Goal: Task Accomplishment & Management: Manage account settings

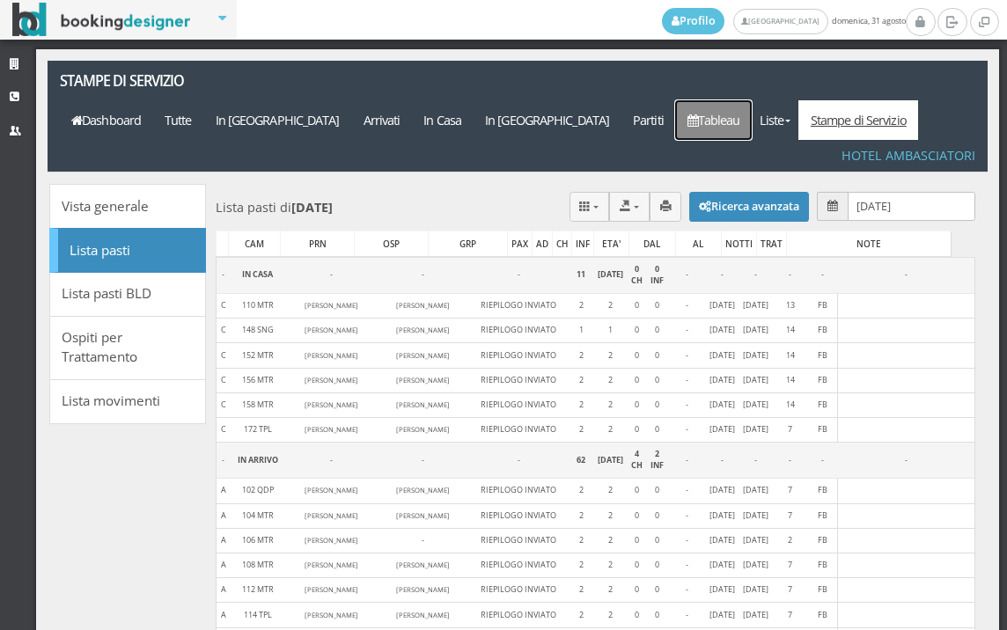
click at [733, 100] on link "Tableau" at bounding box center [713, 120] width 77 height 40
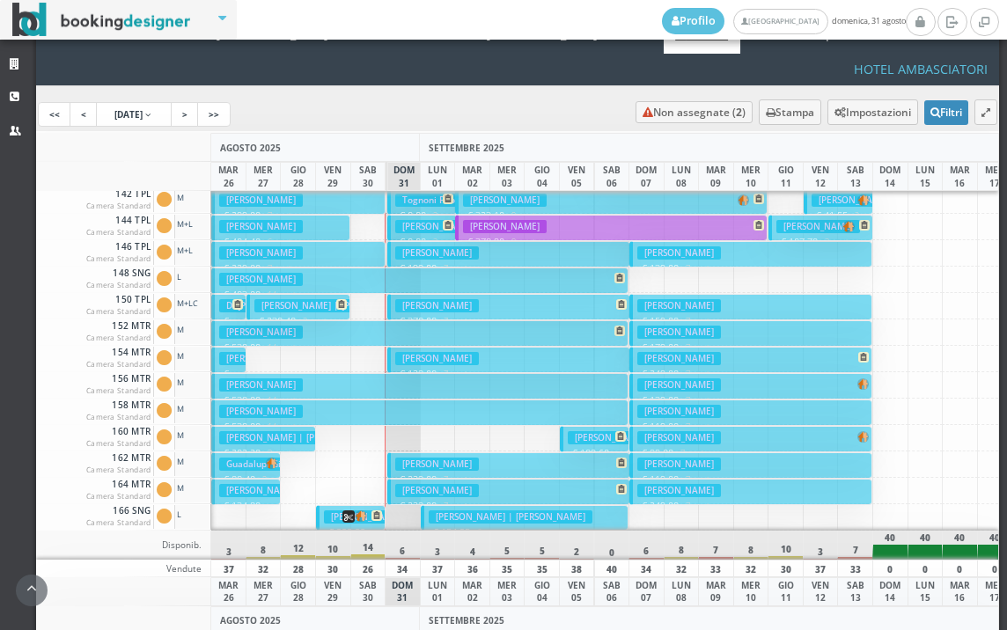
scroll to position [616, 0]
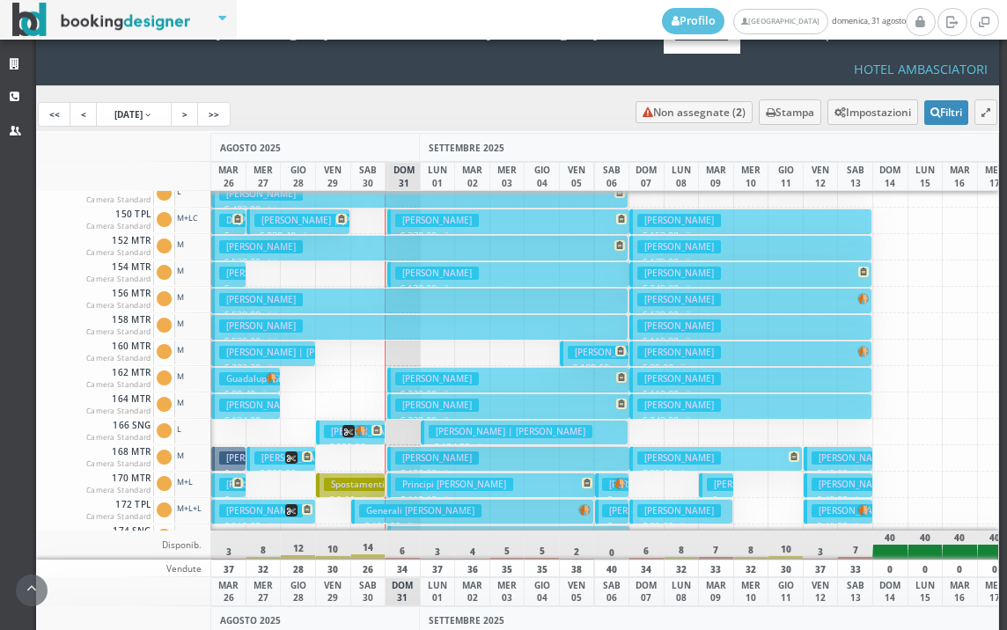
click at [451, 399] on h3 "Capurso Annamaria" at bounding box center [437, 405] width 84 height 13
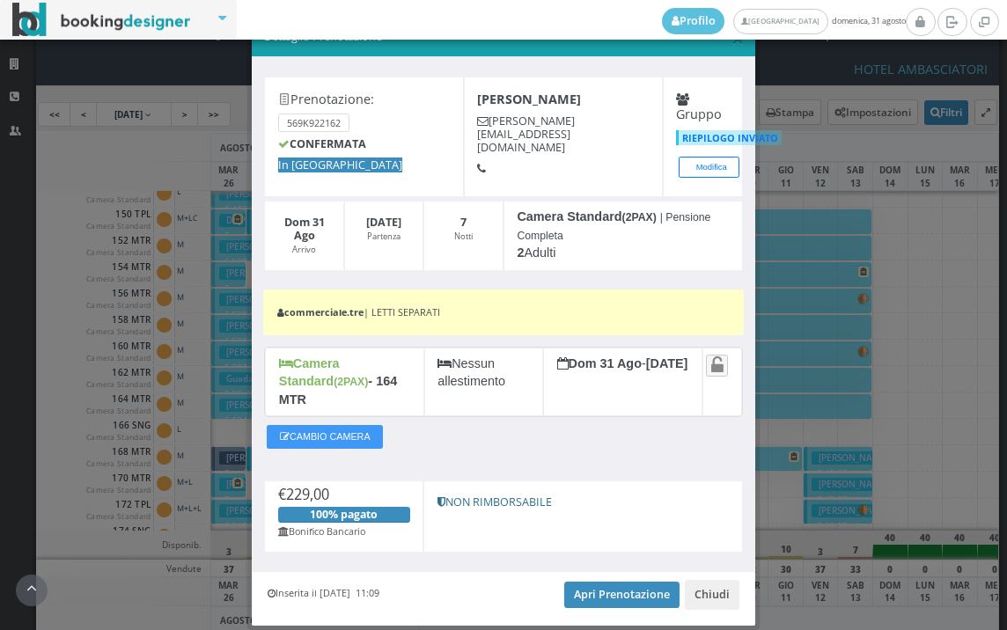
scroll to position [79, 0]
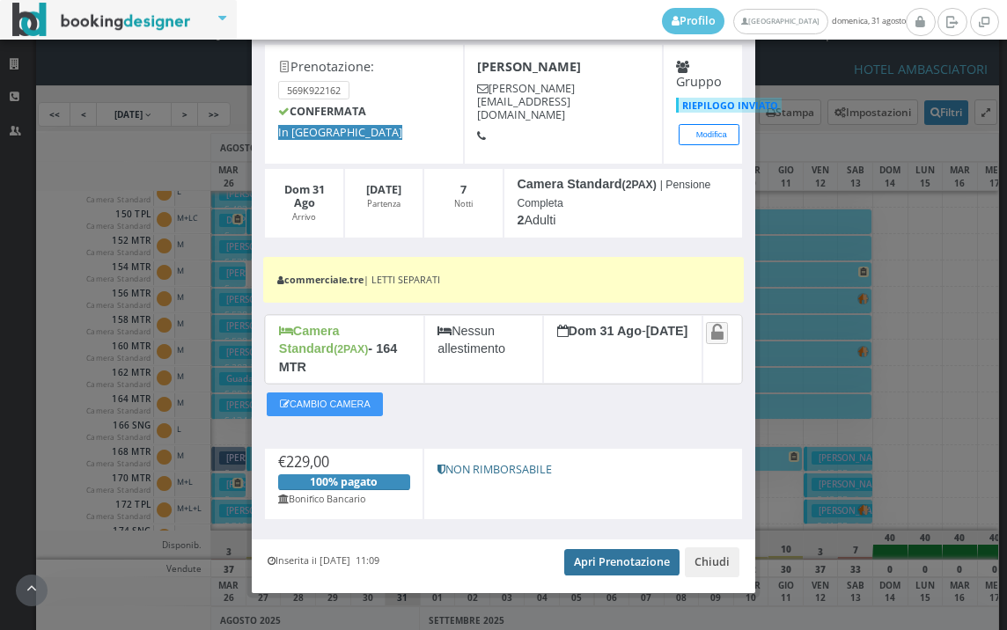
click at [589, 549] on link "Apri Prenotazione" at bounding box center [621, 562] width 115 height 26
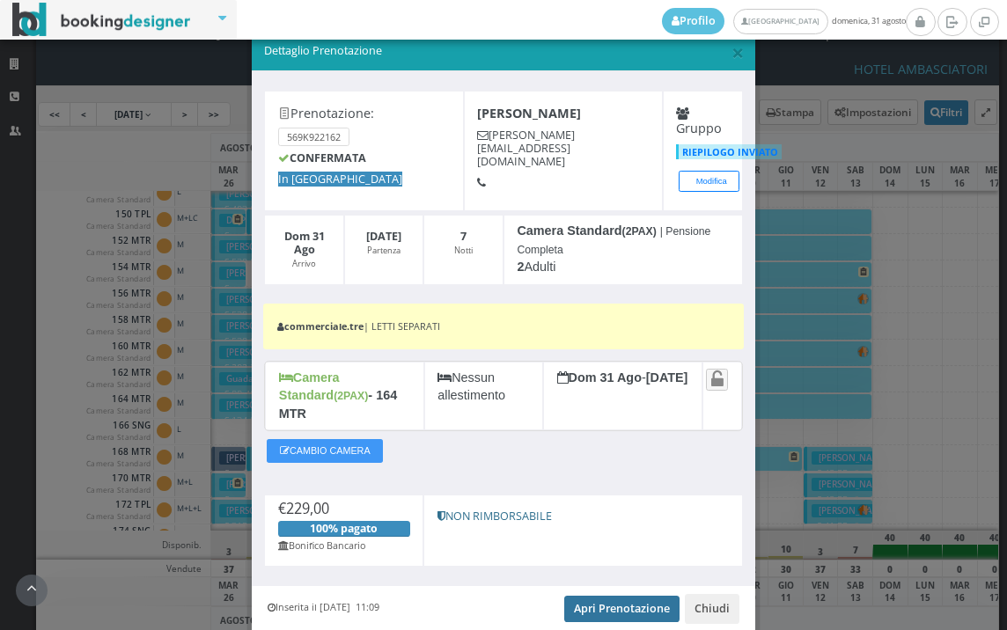
scroll to position [0, 0]
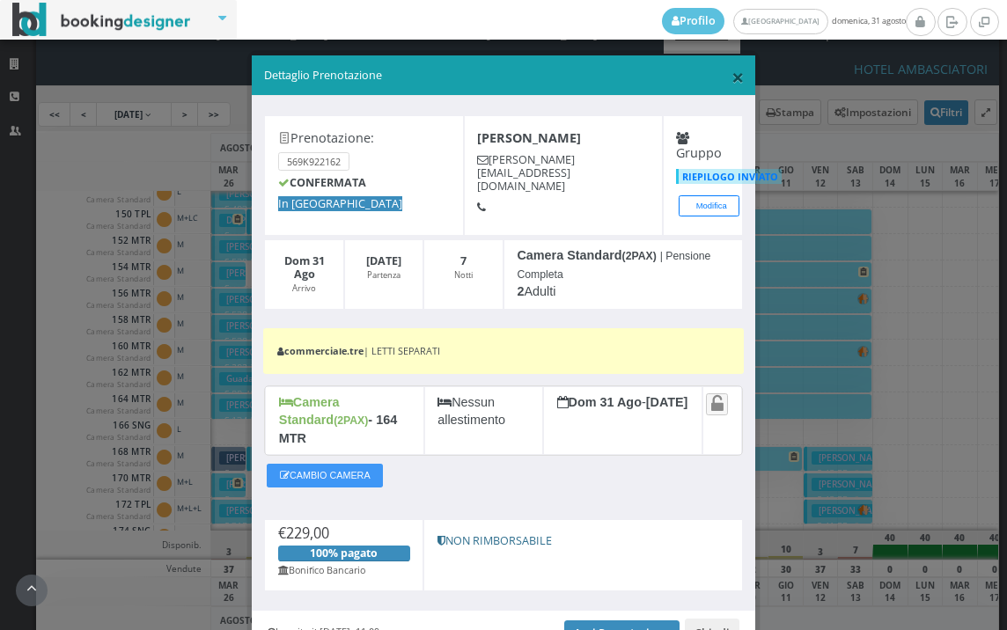
click at [733, 81] on span "×" at bounding box center [738, 77] width 12 height 30
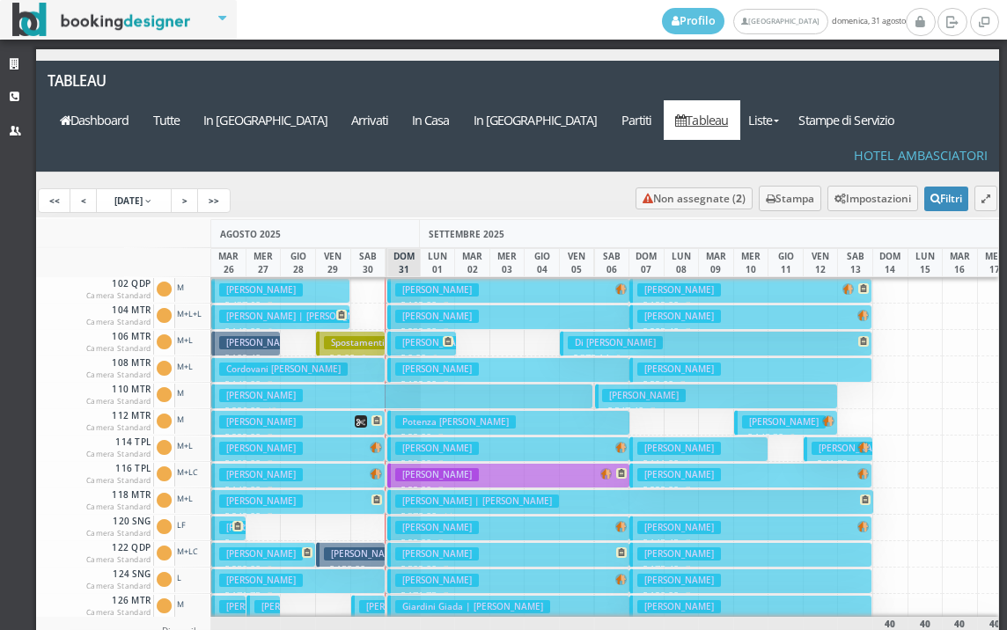
click at [470, 284] on h3 "Giandini Gianni" at bounding box center [437, 290] width 84 height 13
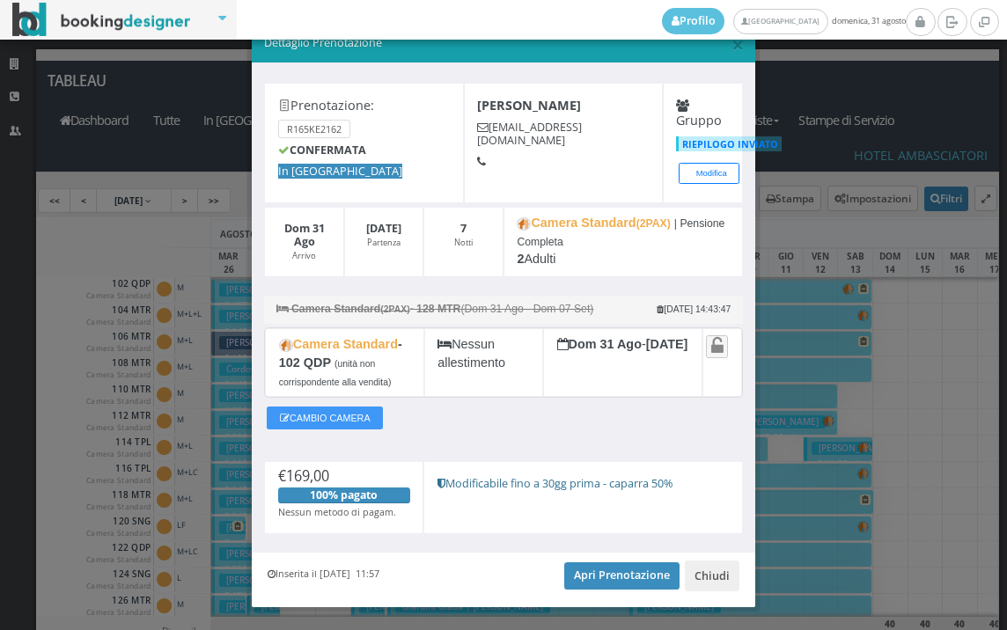
scroll to position [72, 0]
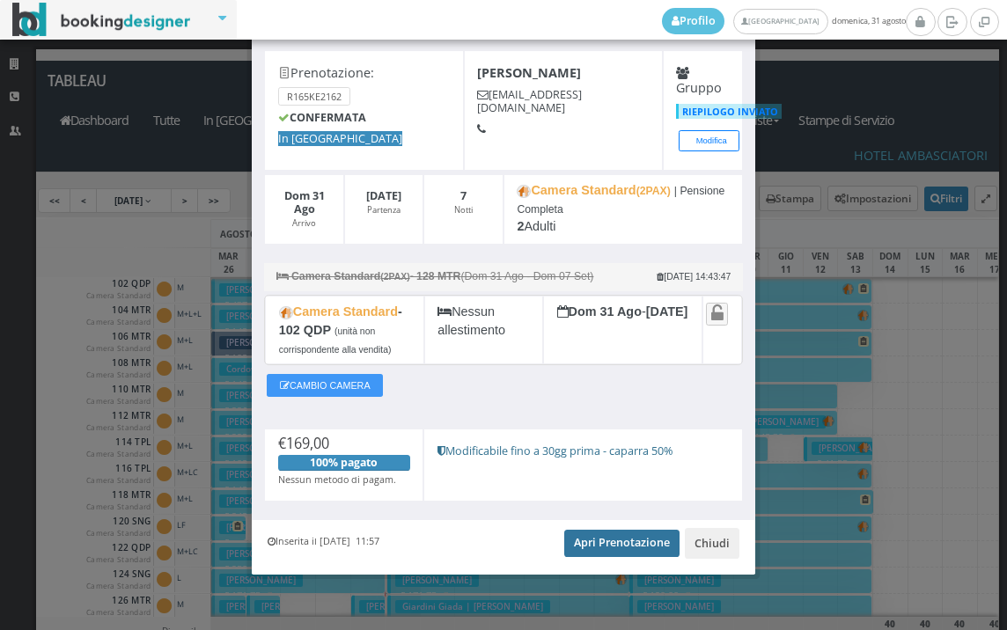
click at [579, 534] on link "Apri Prenotazione" at bounding box center [621, 543] width 115 height 26
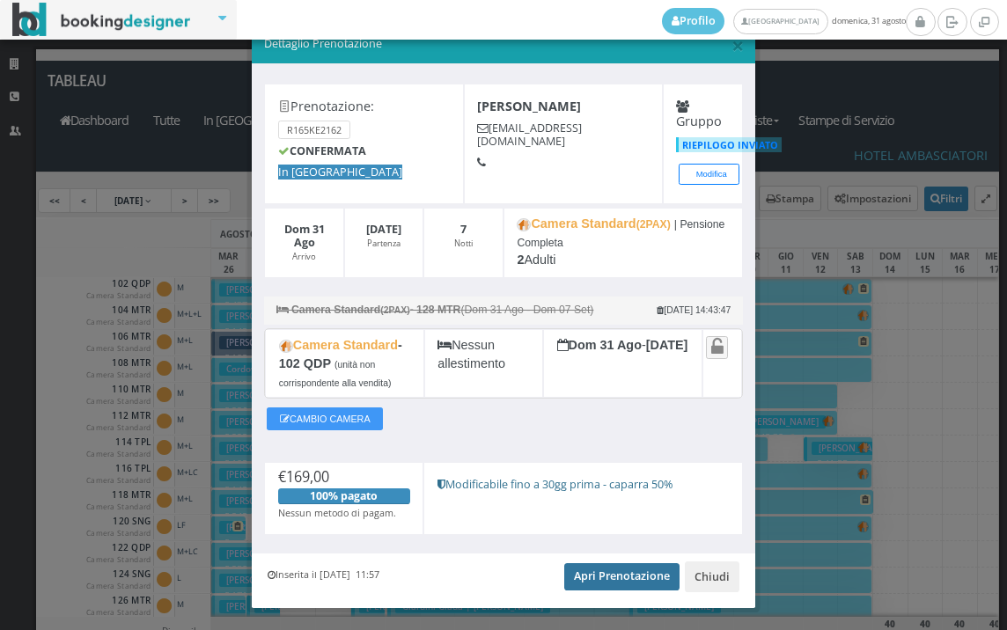
scroll to position [0, 0]
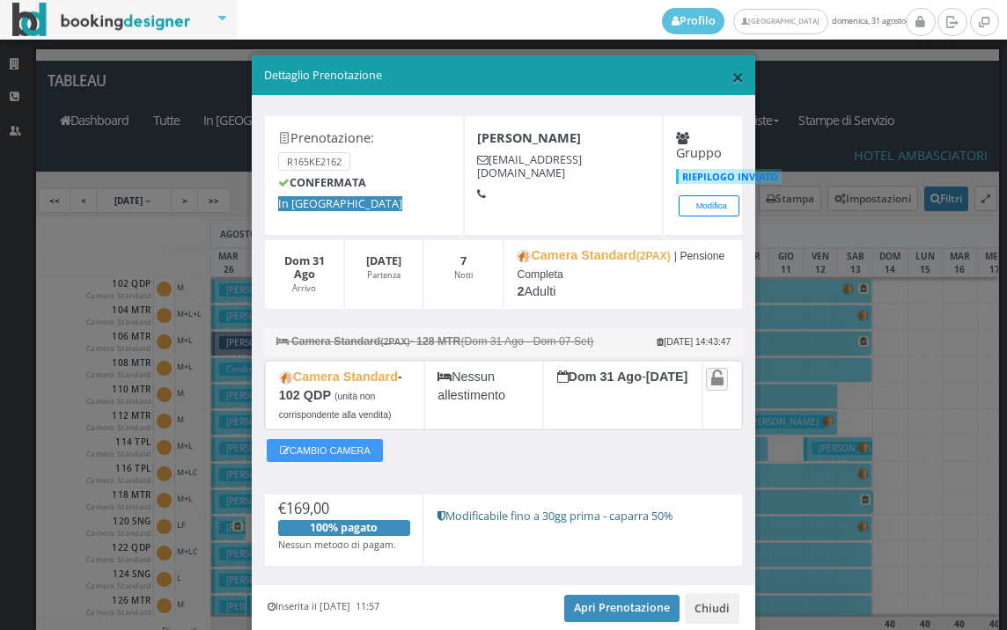
click at [732, 76] on span "×" at bounding box center [738, 77] width 12 height 30
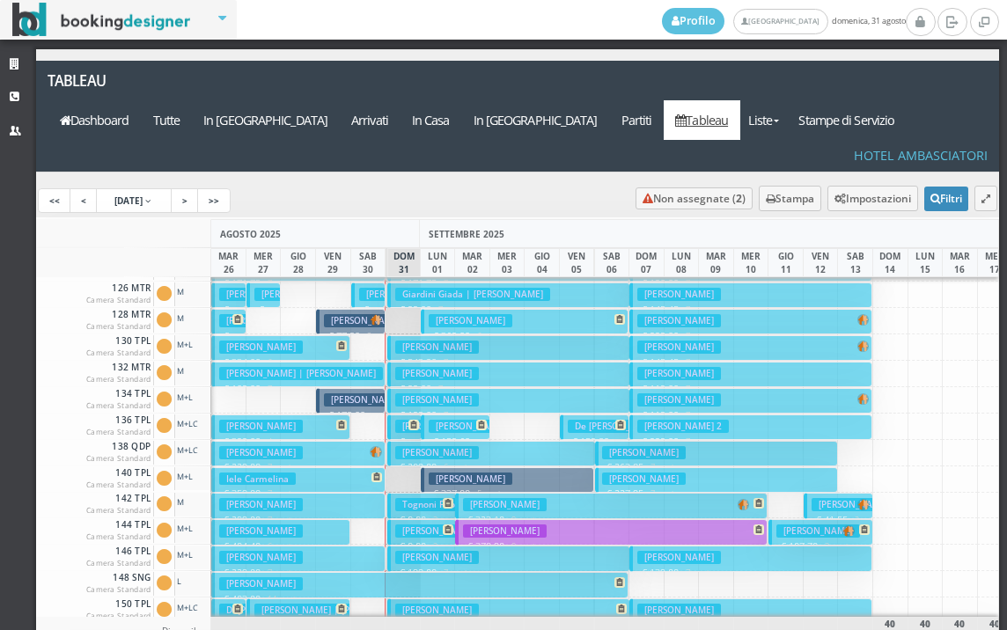
scroll to position [440, 0]
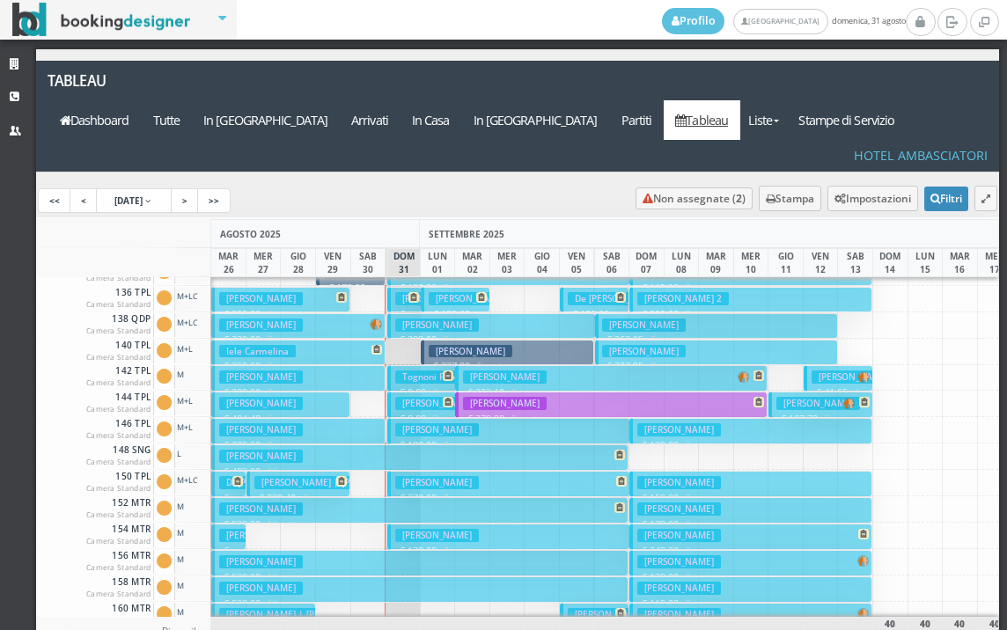
click at [436, 529] on h3 "Casini Gianfranco" at bounding box center [437, 535] width 84 height 13
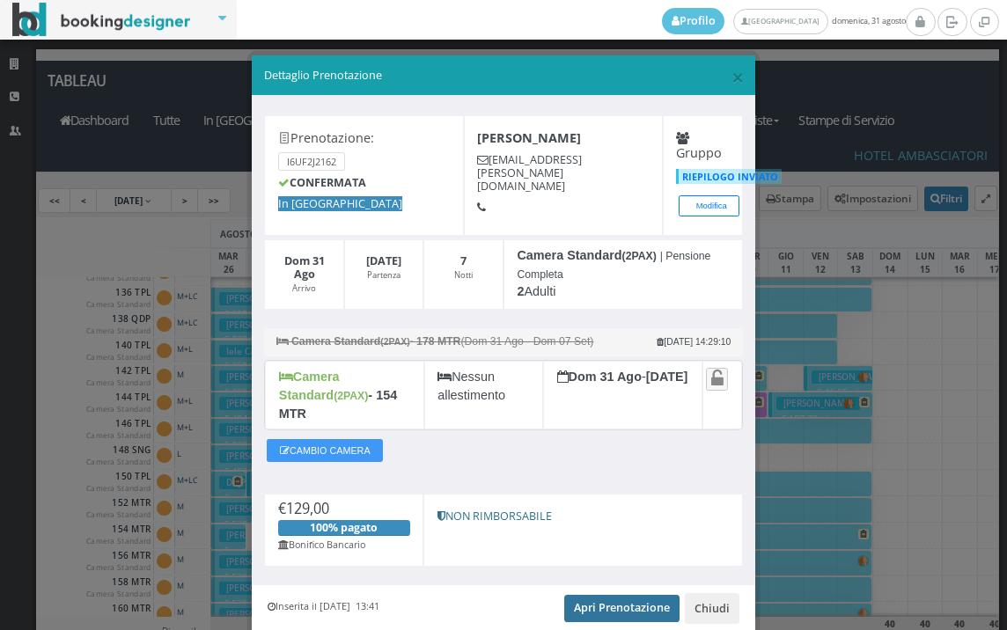
click at [575, 595] on link "Apri Prenotazione" at bounding box center [621, 608] width 115 height 26
click at [732, 78] on span "×" at bounding box center [738, 77] width 12 height 30
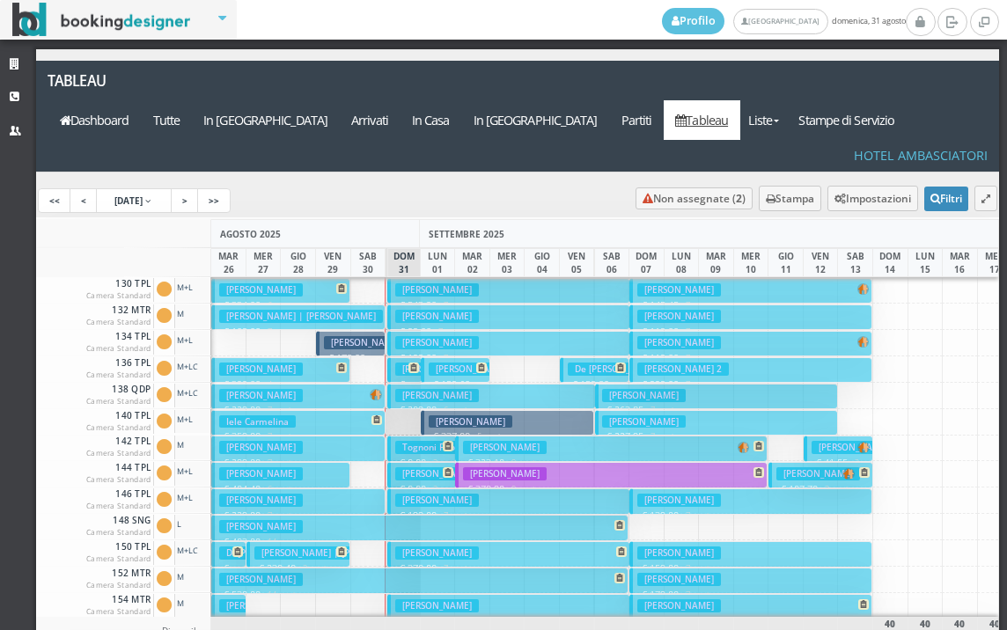
scroll to position [352, 0]
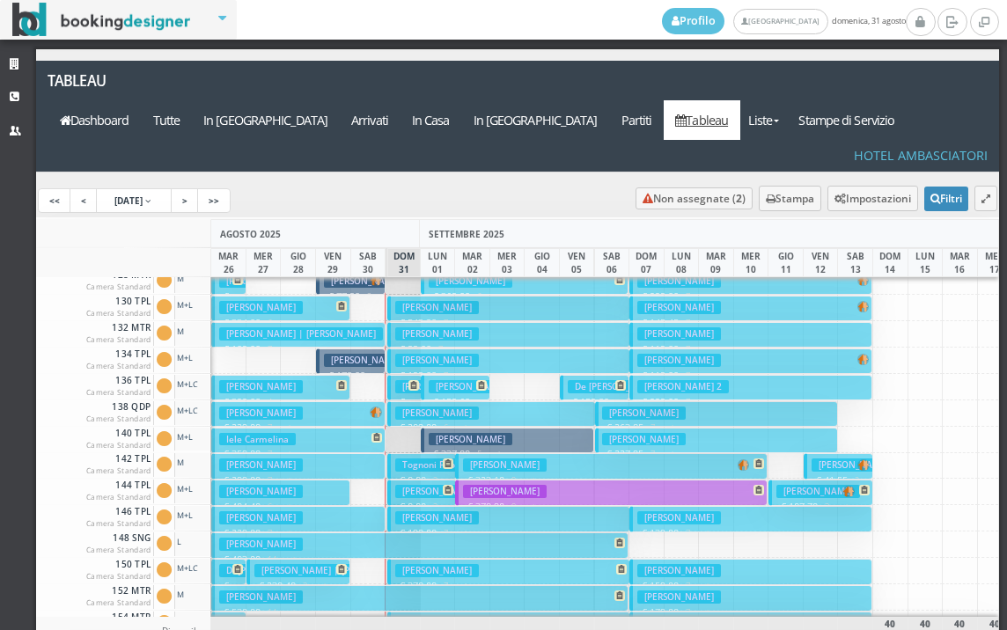
click at [404, 380] on span at bounding box center [411, 385] width 15 height 11
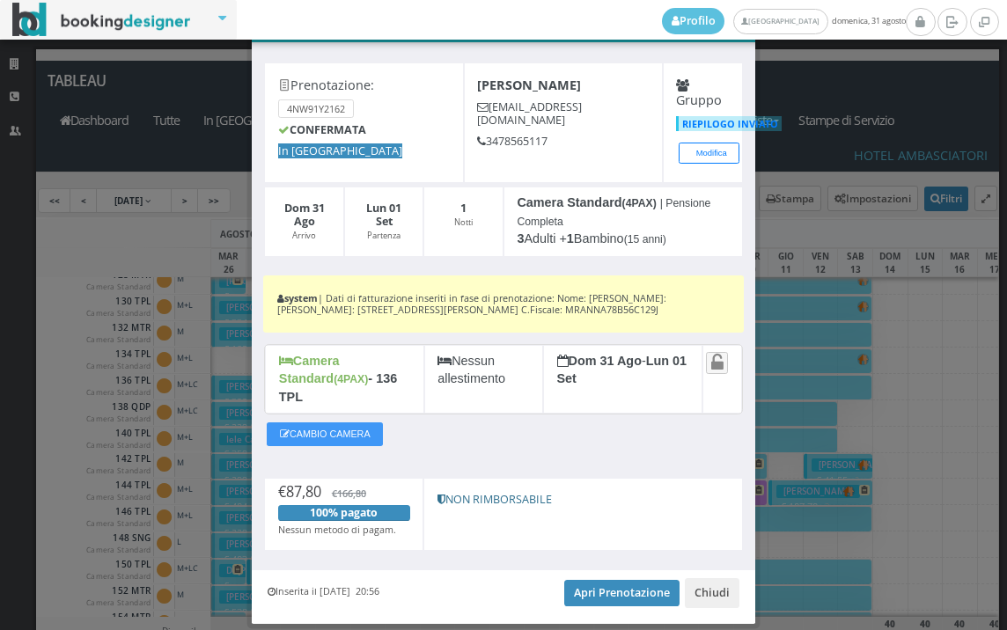
scroll to position [92, 0]
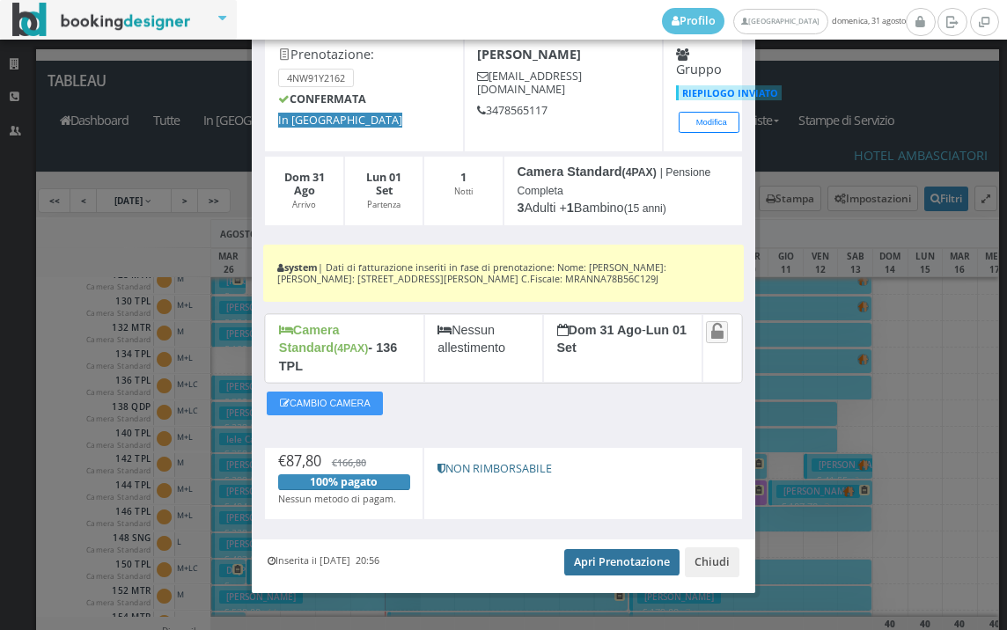
click at [602, 549] on link "Apri Prenotazione" at bounding box center [621, 562] width 115 height 26
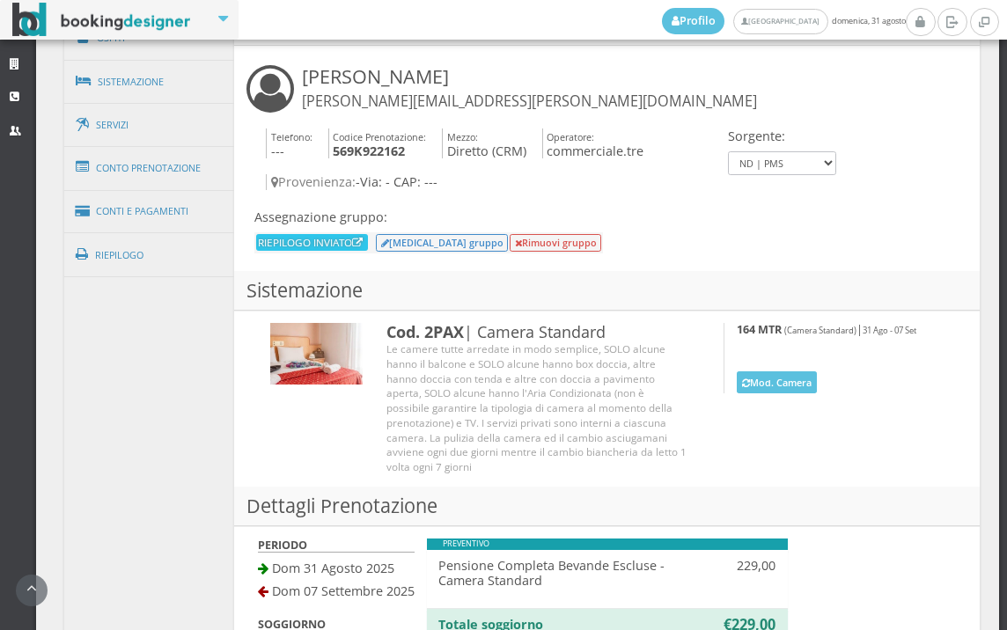
scroll to position [998, 0]
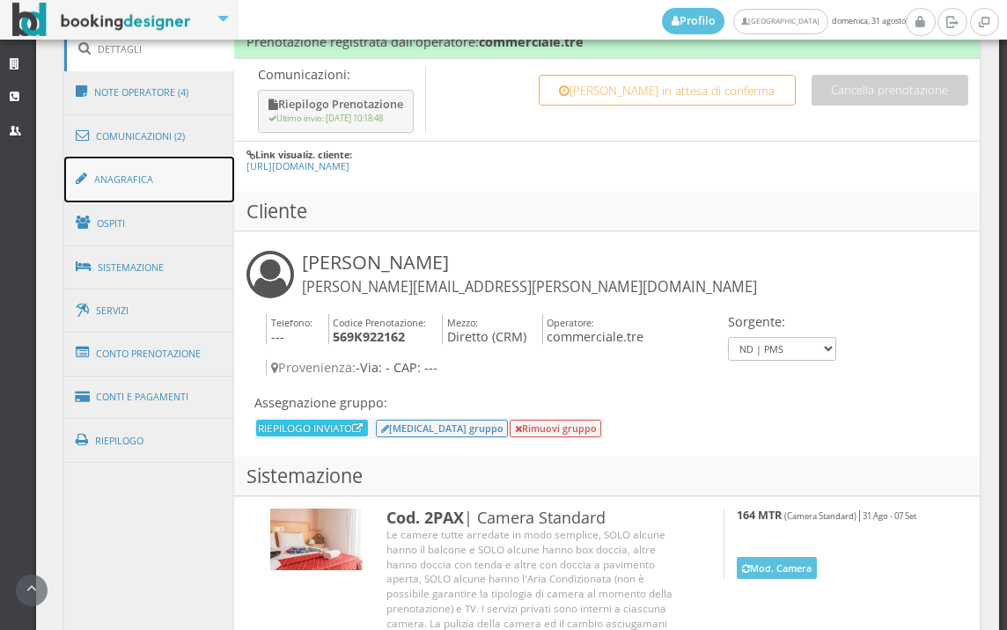
click at [146, 191] on link "Anagrafica" at bounding box center [149, 180] width 171 height 46
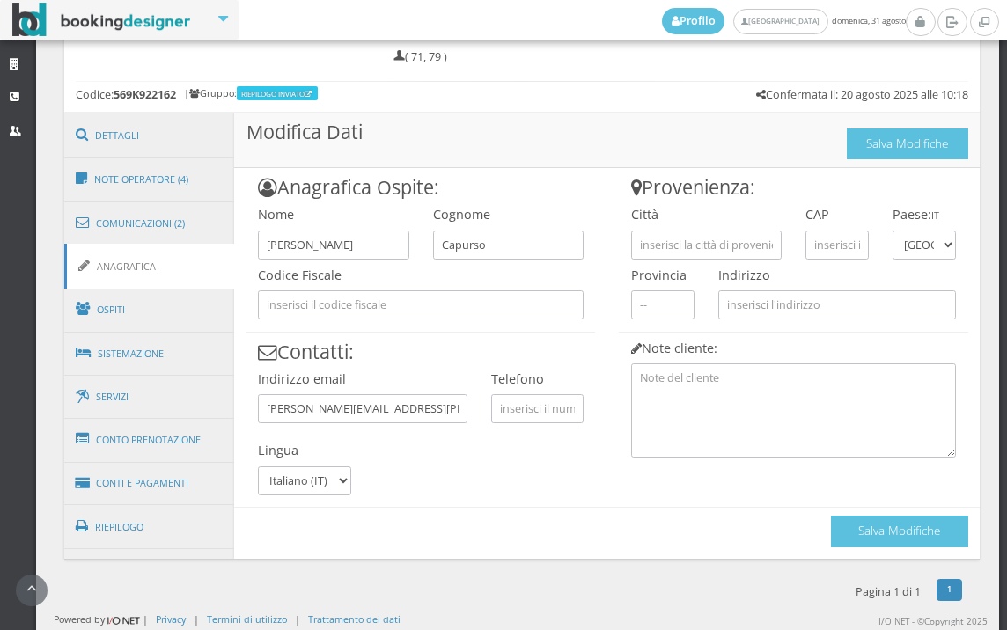
scroll to position [902, 0]
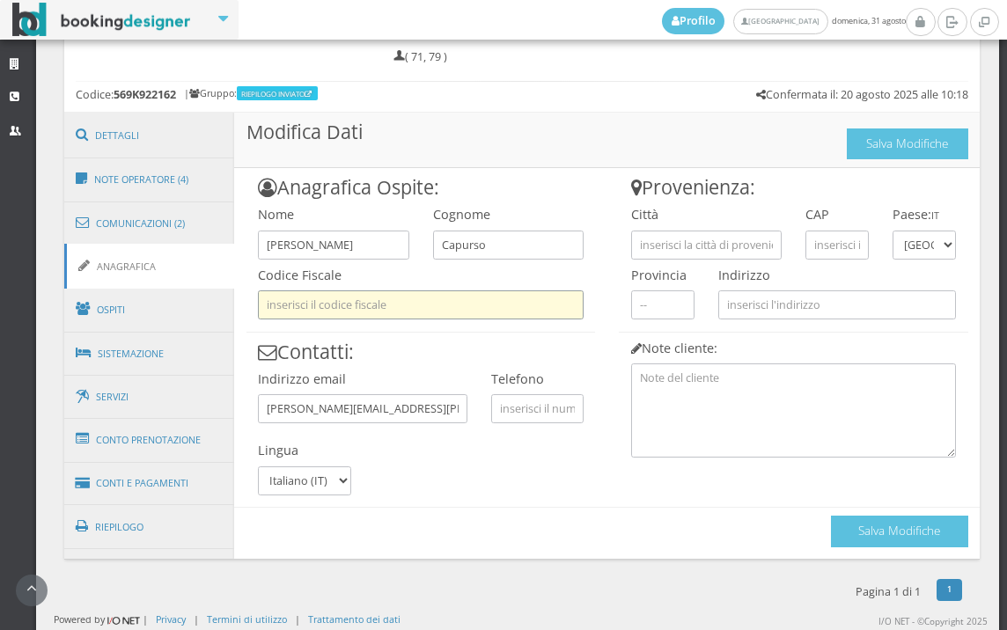
click at [337, 314] on input "text" at bounding box center [421, 305] width 326 height 29
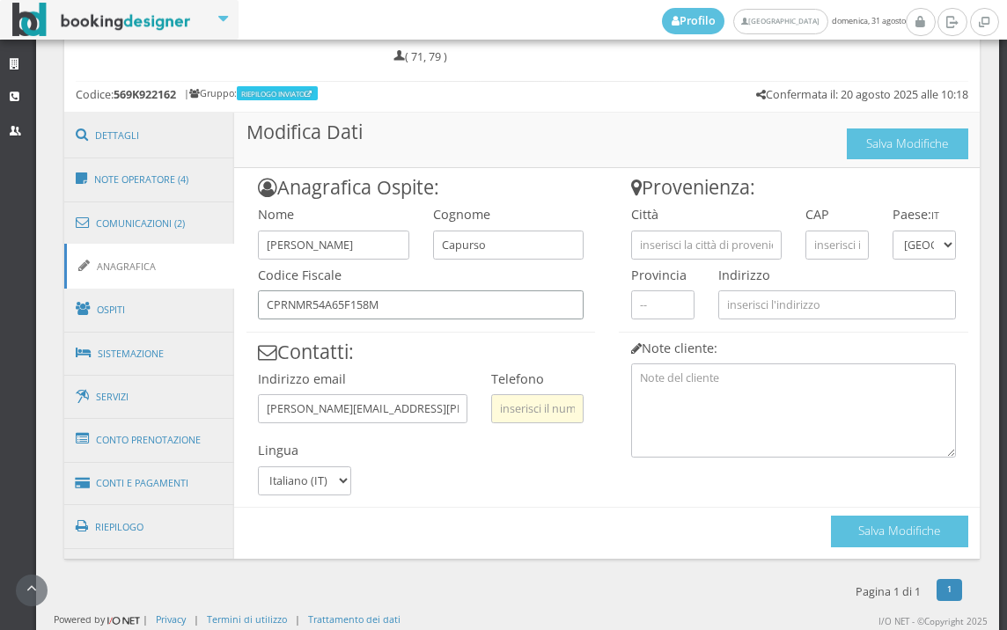
type input "CPRNMR54A65F158M"
click at [513, 398] on input "text" at bounding box center [537, 408] width 92 height 29
type input "3478076225"
click at [666, 240] on input "text" at bounding box center [706, 245] width 151 height 29
click at [829, 233] on input "text" at bounding box center [837, 245] width 63 height 29
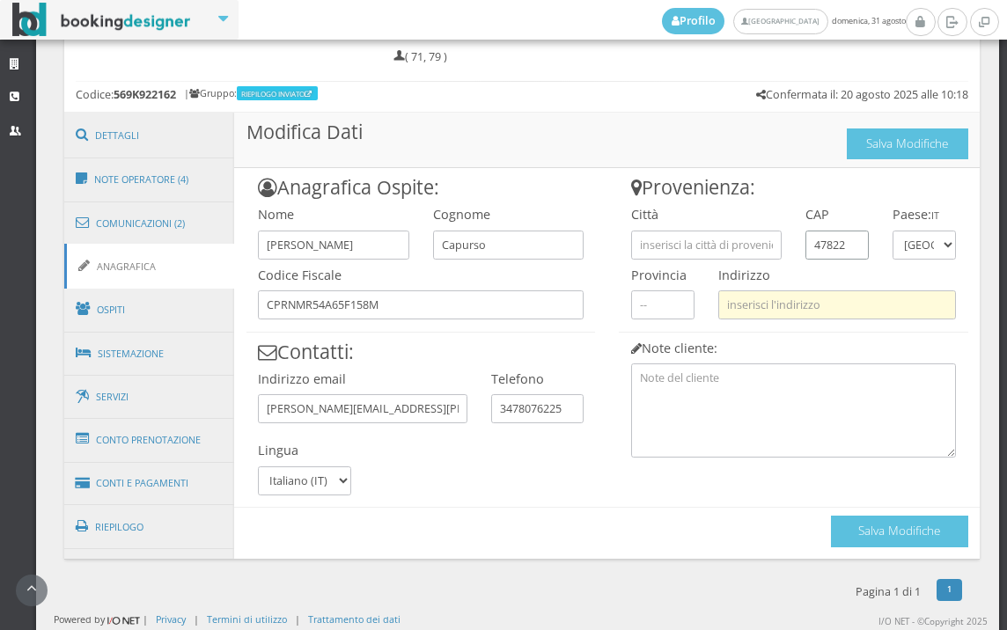
type input "47822"
click at [793, 294] on input "text" at bounding box center [838, 305] width 238 height 29
type input "VIA DANIELE FELICI 50"
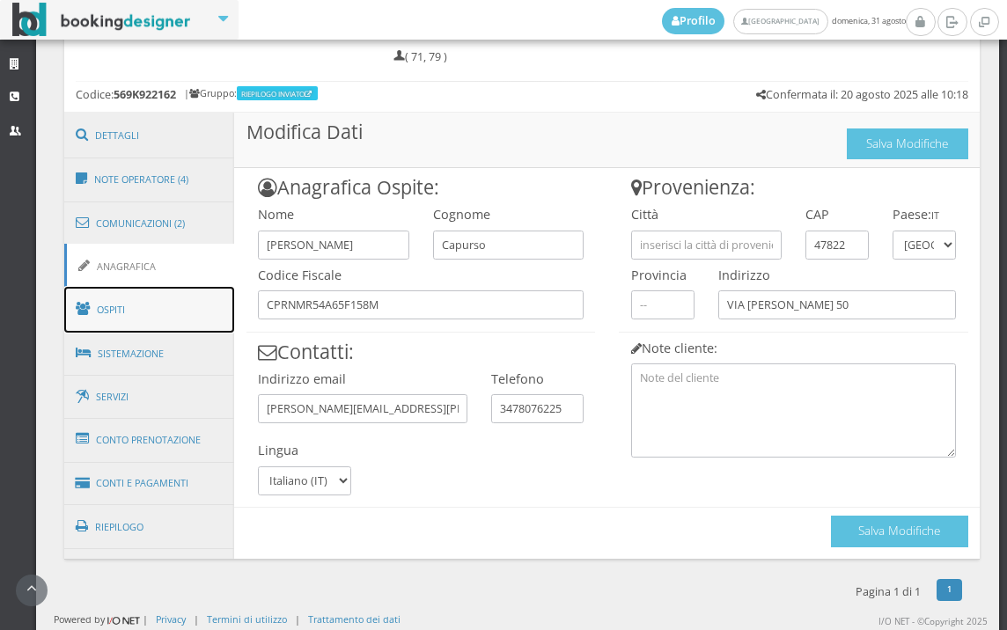
click at [165, 318] on link "Ospiti" at bounding box center [149, 310] width 171 height 46
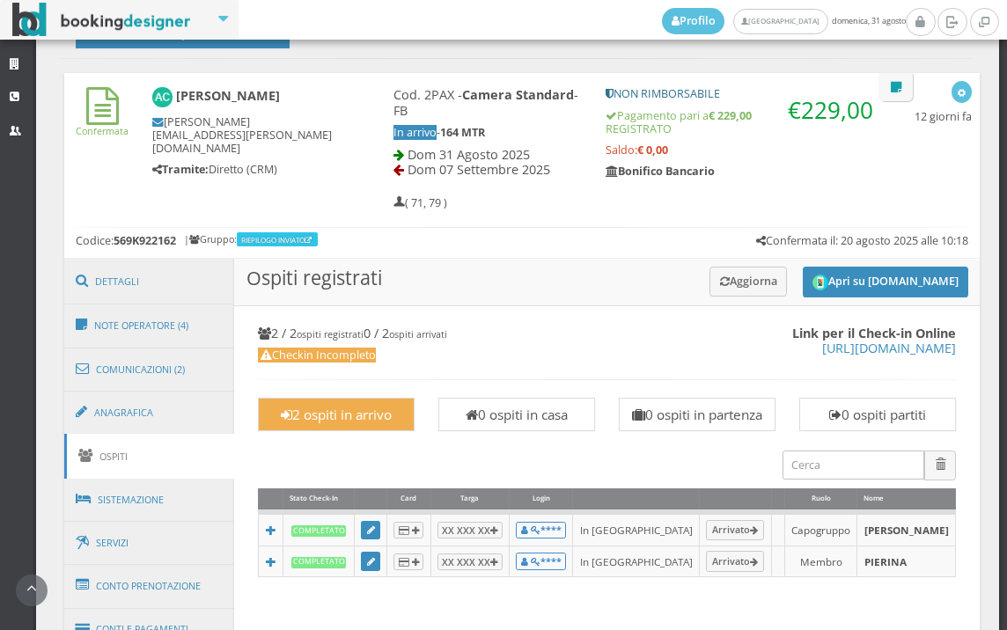
scroll to position [738, 0]
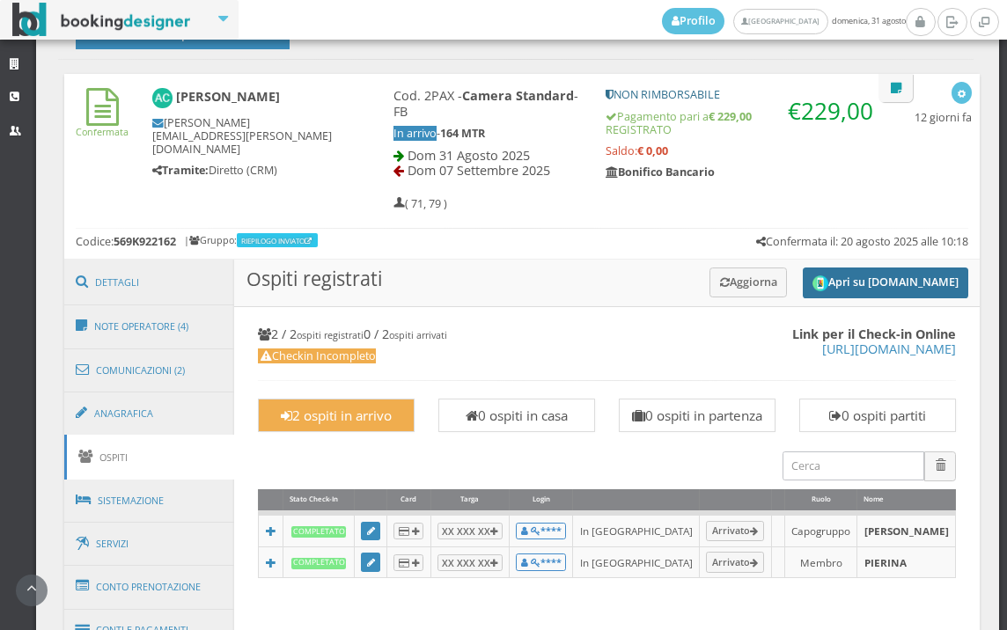
click at [864, 279] on button "Apri su [DOMAIN_NAME]" at bounding box center [886, 283] width 166 height 31
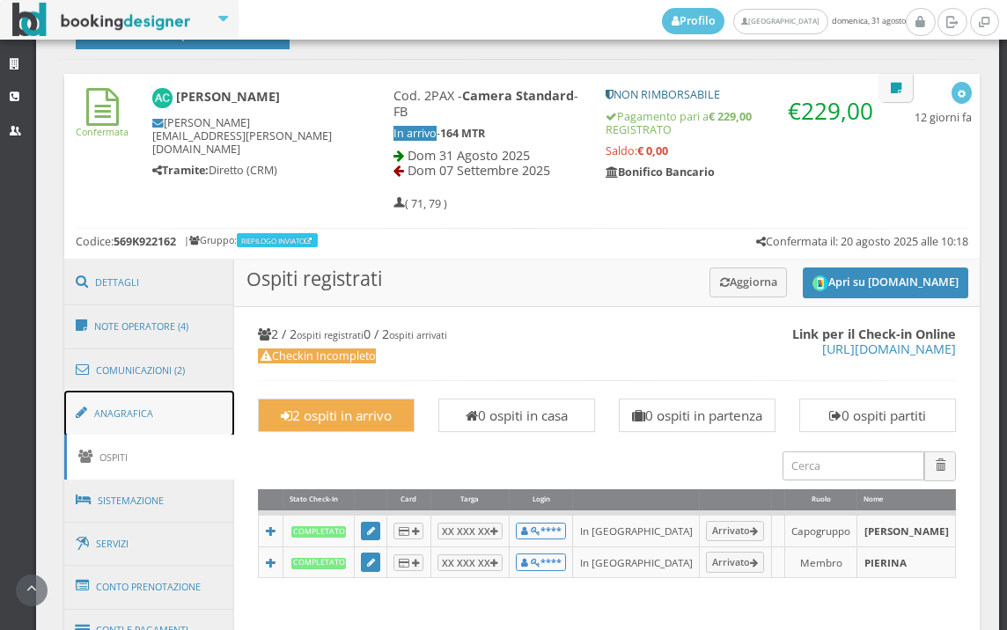
click at [159, 427] on link "Anagrafica" at bounding box center [149, 414] width 171 height 46
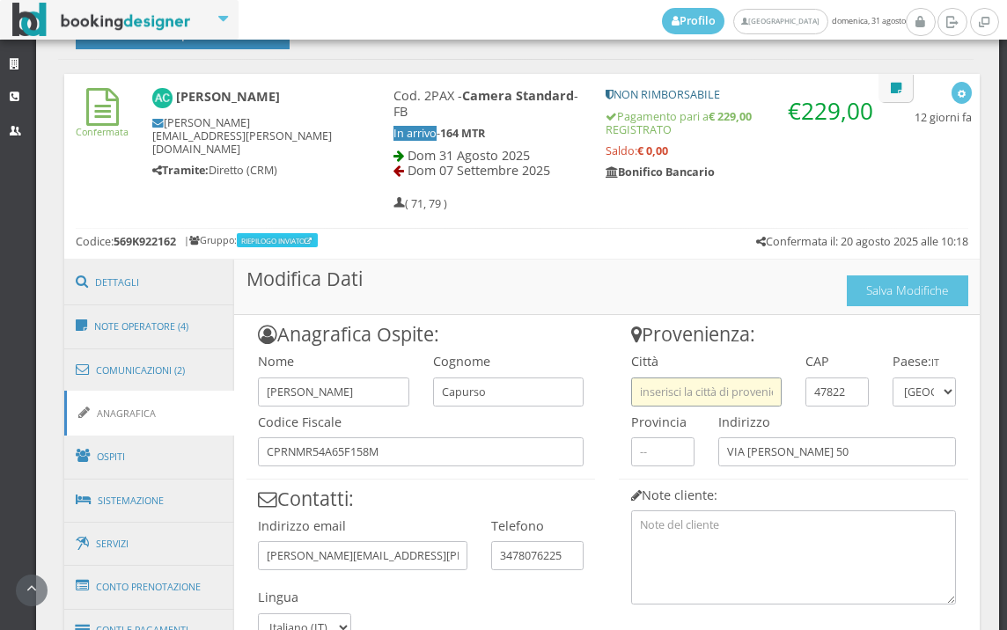
click at [746, 393] on input "text" at bounding box center [706, 392] width 151 height 29
paste input "SANTARCANGELO"
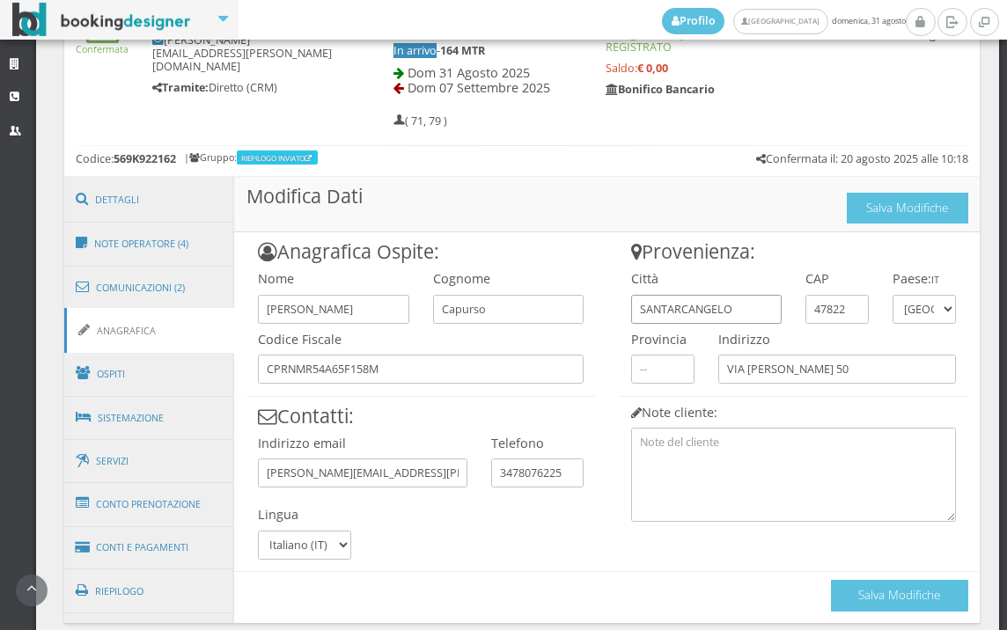
scroll to position [902, 0]
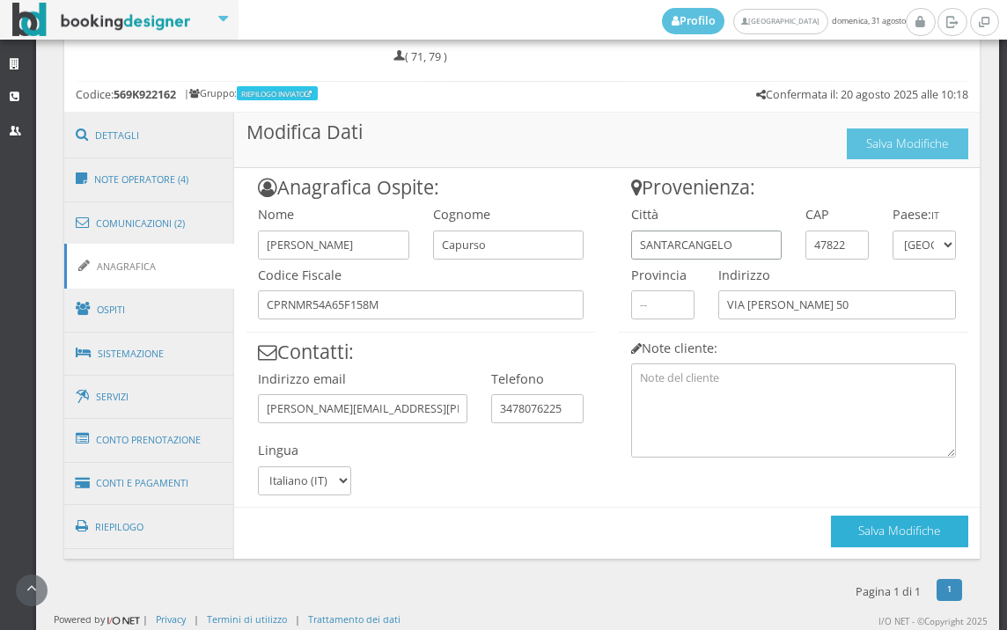
type input "SANTARCANGELO"
click at [896, 533] on button "Salva Modifiche" at bounding box center [899, 531] width 137 height 31
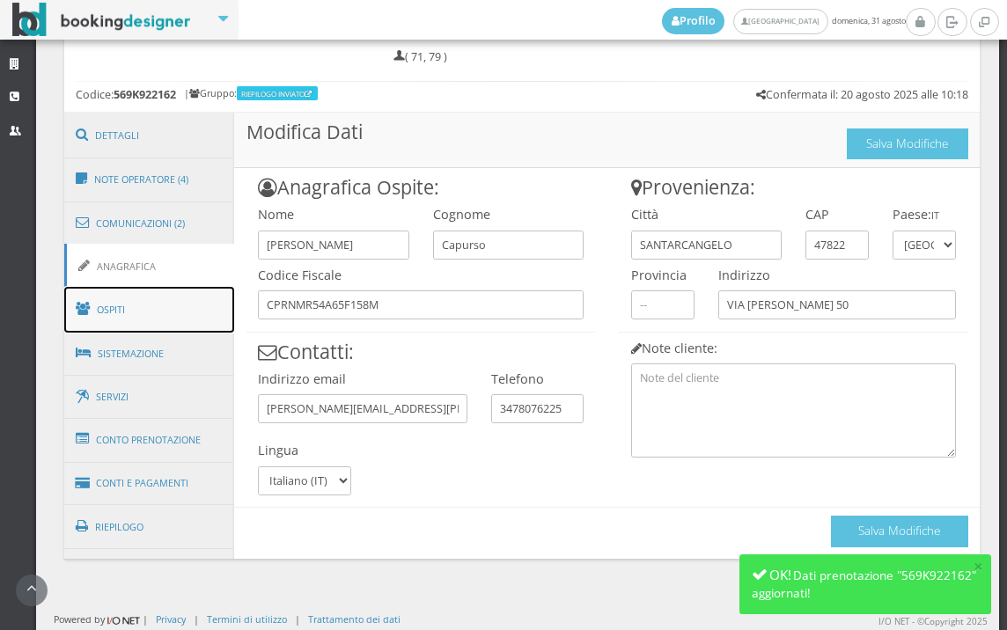
click at [217, 315] on link "Ospiti" at bounding box center [149, 310] width 171 height 46
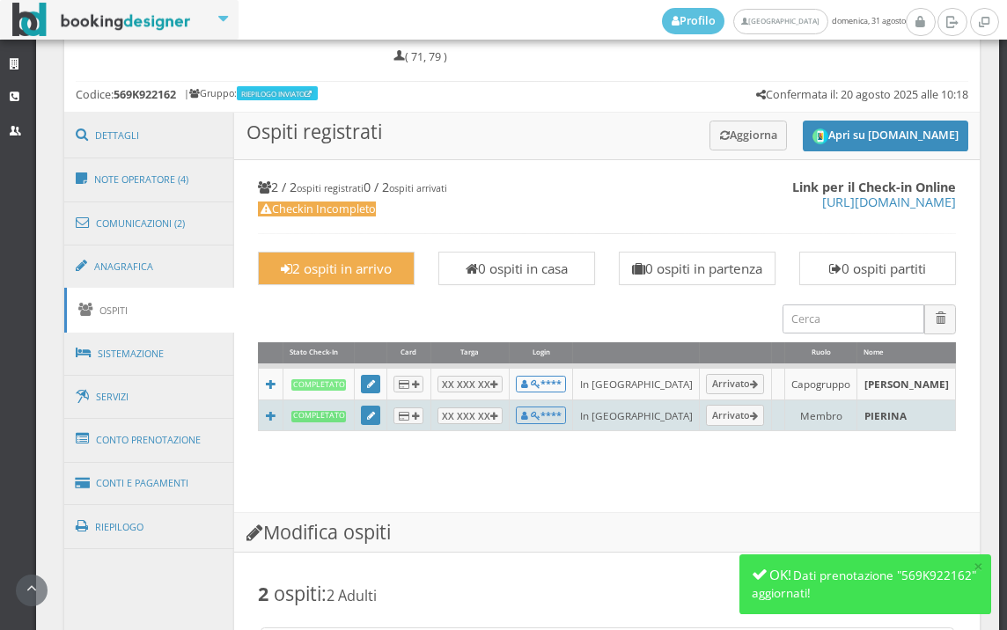
scroll to position [1391, 0]
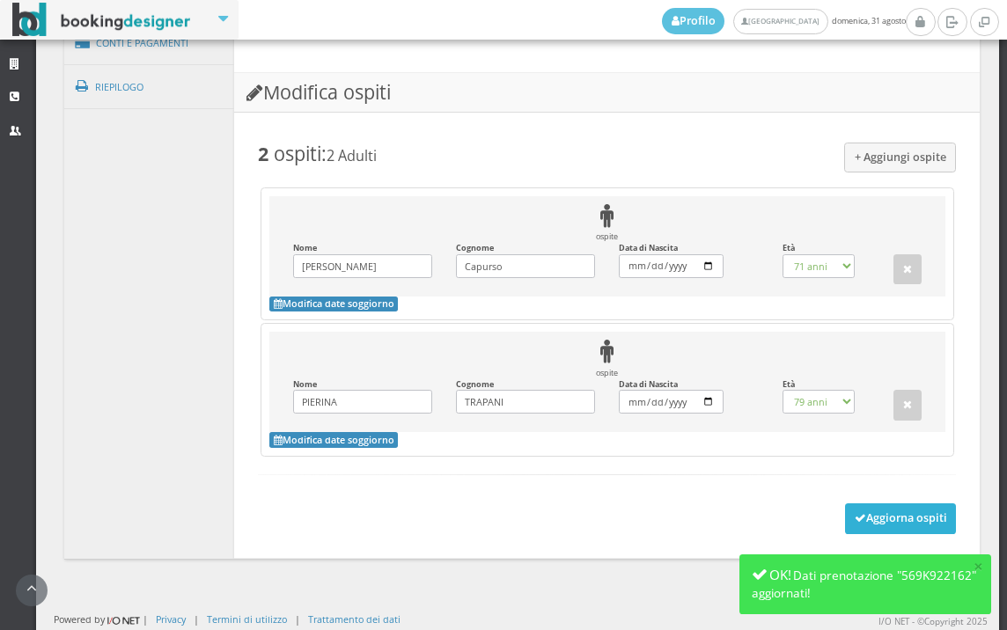
click at [891, 534] on button "Aggiorna ospiti" at bounding box center [901, 519] width 112 height 30
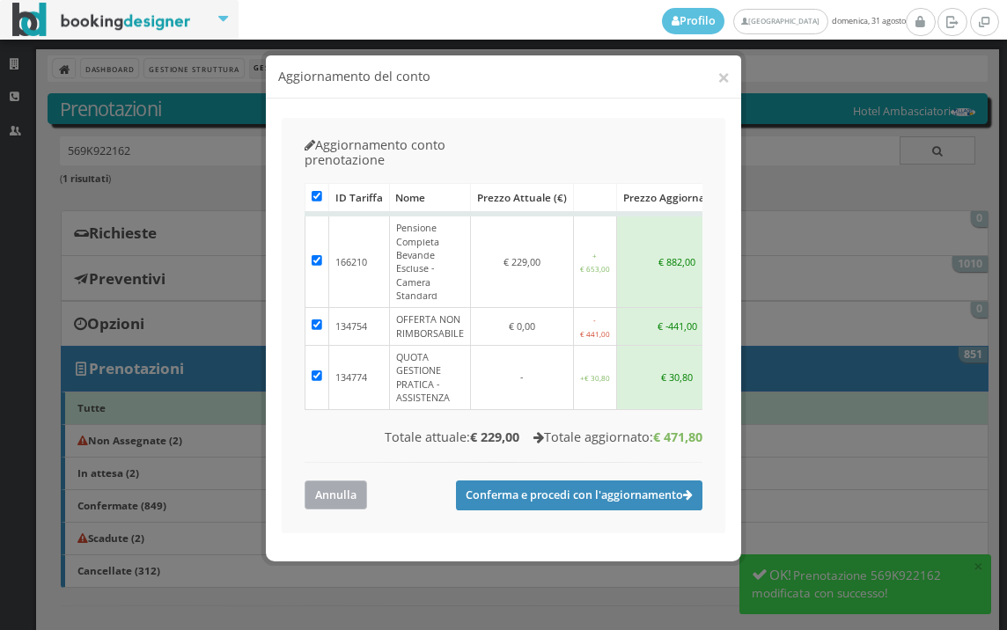
click at [335, 481] on button "Annulla" at bounding box center [336, 495] width 63 height 29
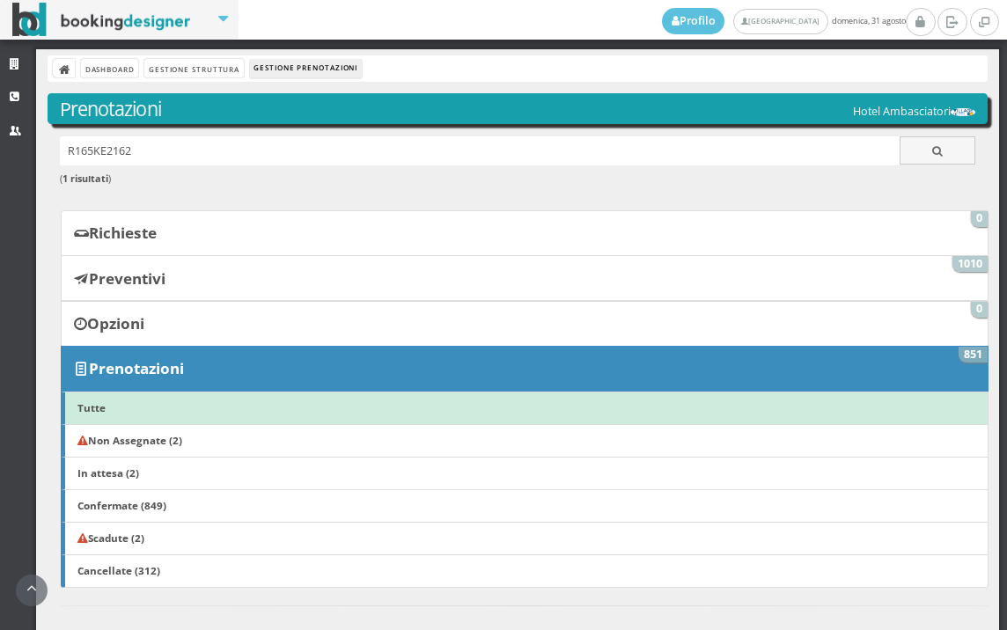
scroll to position [782, 0]
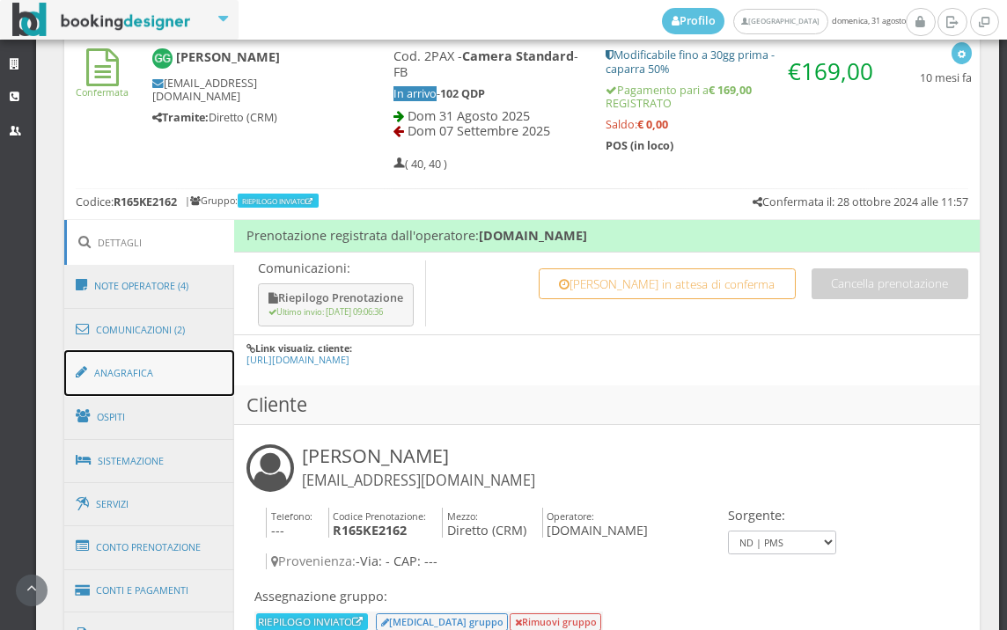
click at [167, 371] on link "Anagrafica" at bounding box center [149, 373] width 171 height 46
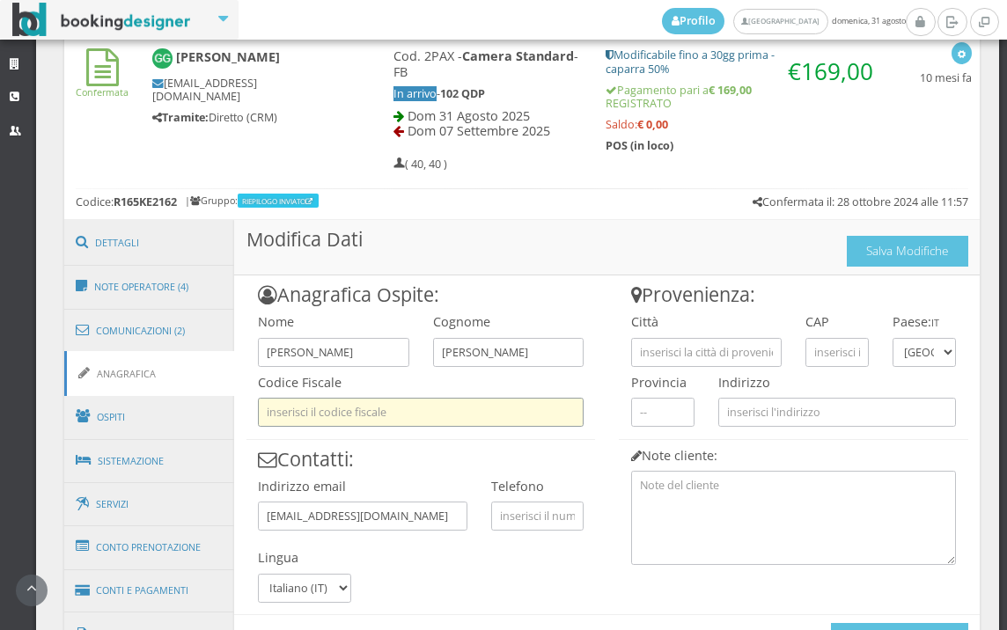
click at [439, 408] on input "text" at bounding box center [421, 412] width 326 height 29
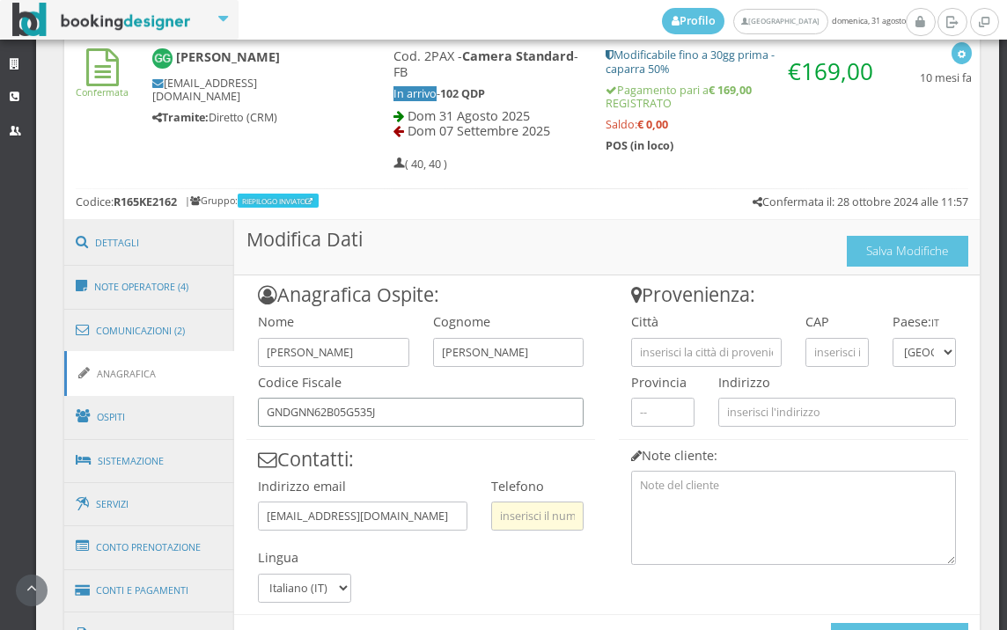
type input "GNDGNN62B05G535J"
click at [508, 520] on input "text" at bounding box center [537, 516] width 92 height 29
type input "3498837698"
click at [655, 352] on input "text" at bounding box center [706, 352] width 151 height 29
click at [194, 429] on link "Ospiti" at bounding box center [149, 417] width 171 height 46
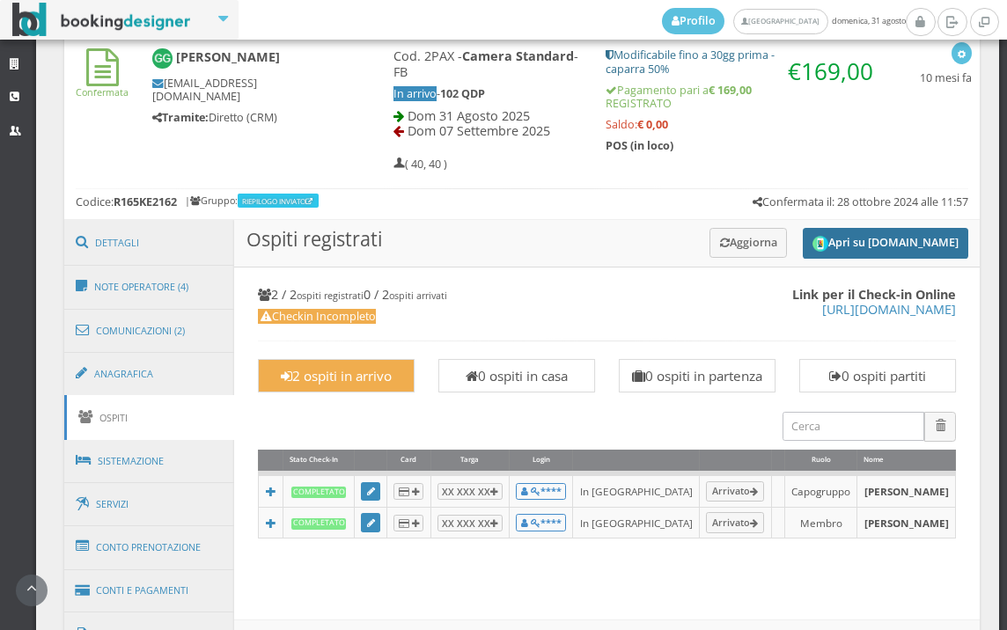
click at [873, 241] on button "Apri su [DOMAIN_NAME]" at bounding box center [886, 243] width 166 height 31
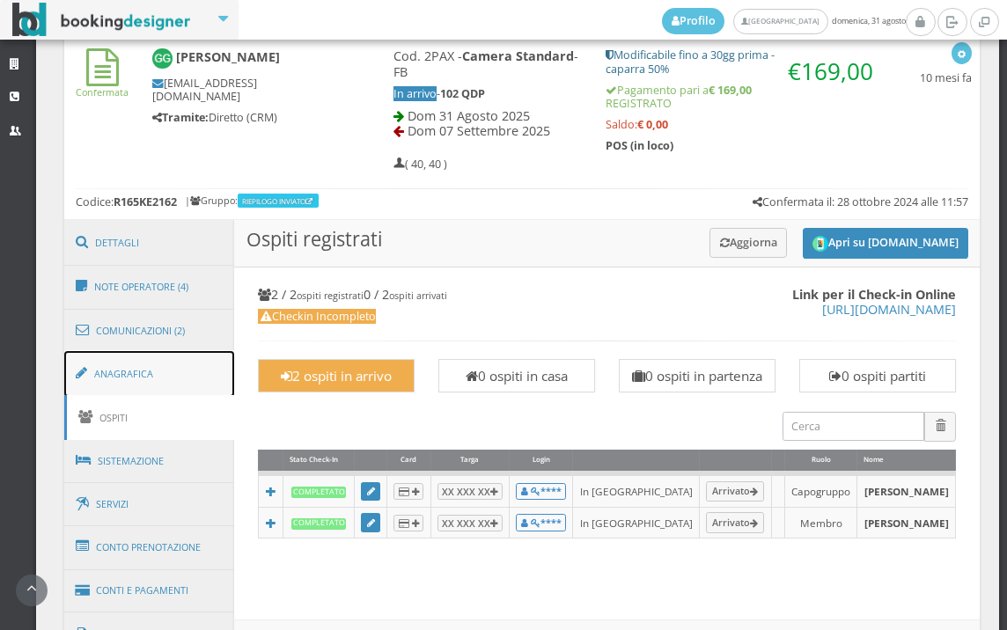
click at [221, 377] on link "Anagrafica" at bounding box center [149, 374] width 171 height 46
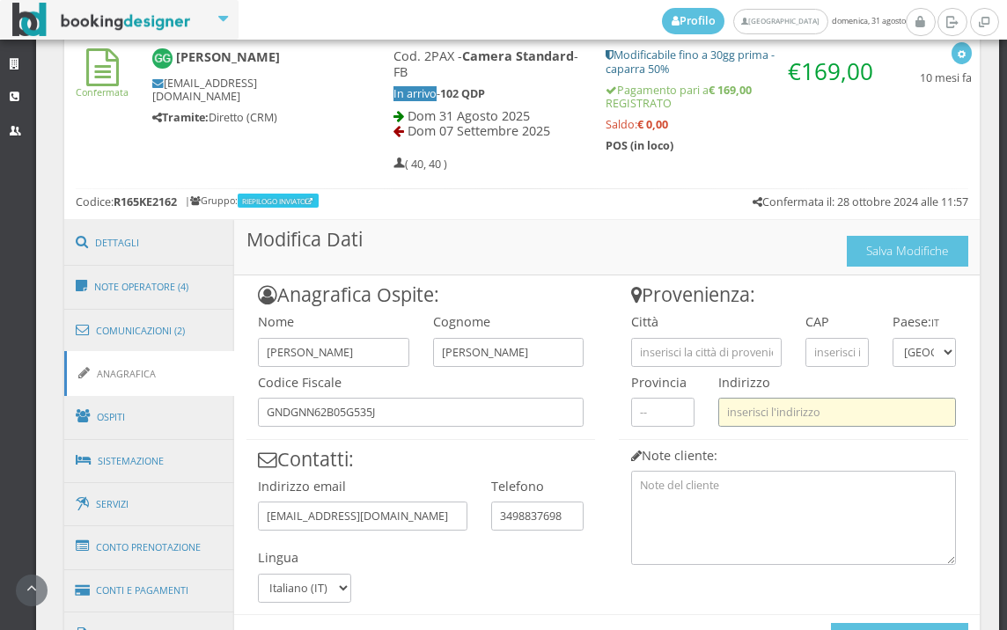
click at [808, 417] on input "text" at bounding box center [838, 412] width 238 height 29
paste input "Via caorsana 6"
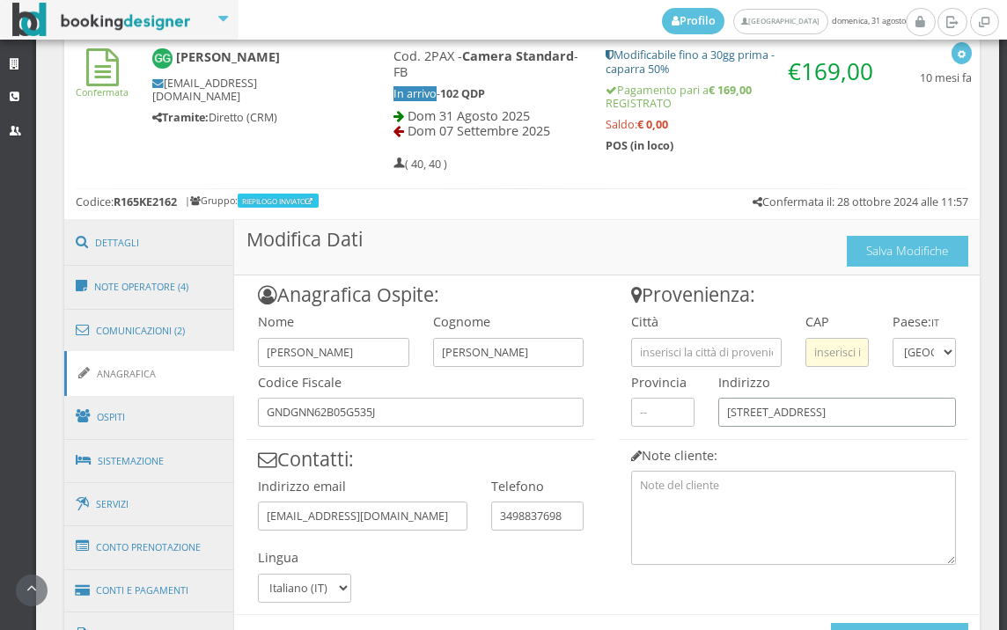
type input "Via caorsana 6"
click at [809, 346] on input "text" at bounding box center [837, 352] width 63 height 29
type input "29010"
click at [750, 346] on input "text" at bounding box center [706, 352] width 151 height 29
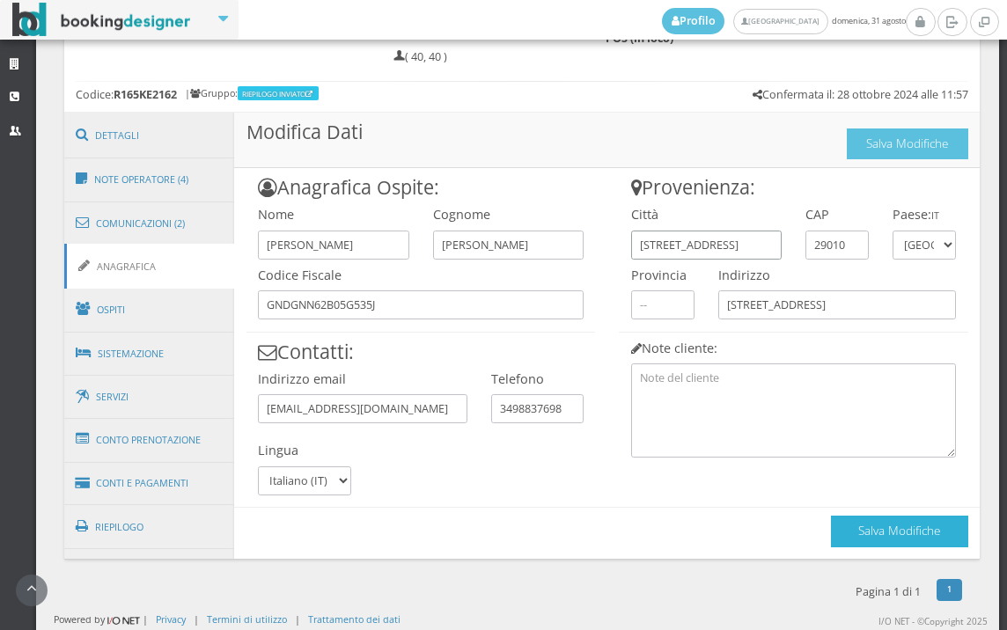
type input "VIA CAORSANA 6"
click at [865, 538] on button "Salva Modifiche" at bounding box center [899, 531] width 137 height 31
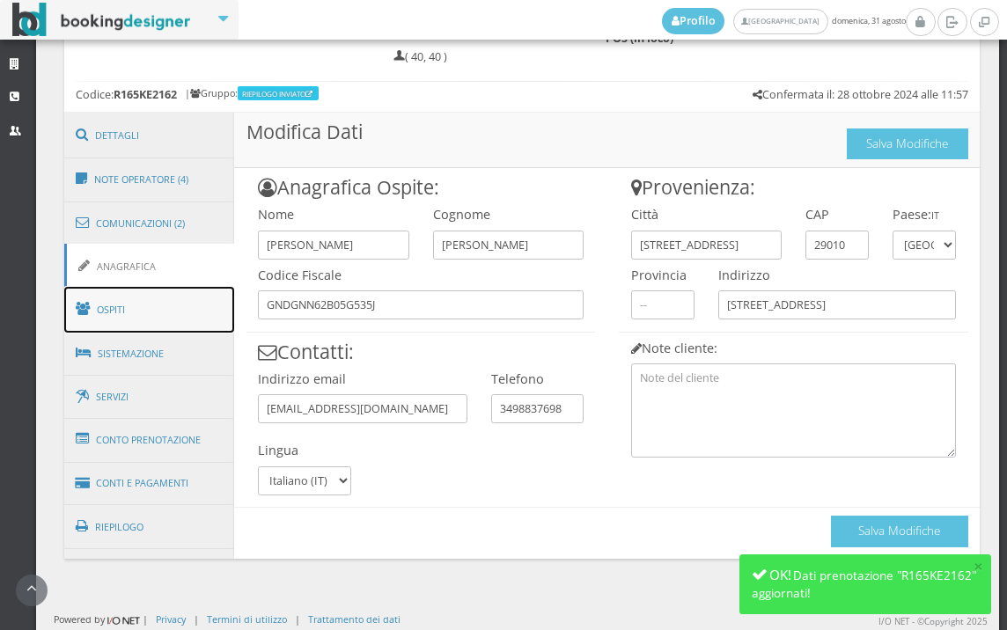
click at [196, 302] on link "Ospiti" at bounding box center [149, 310] width 171 height 46
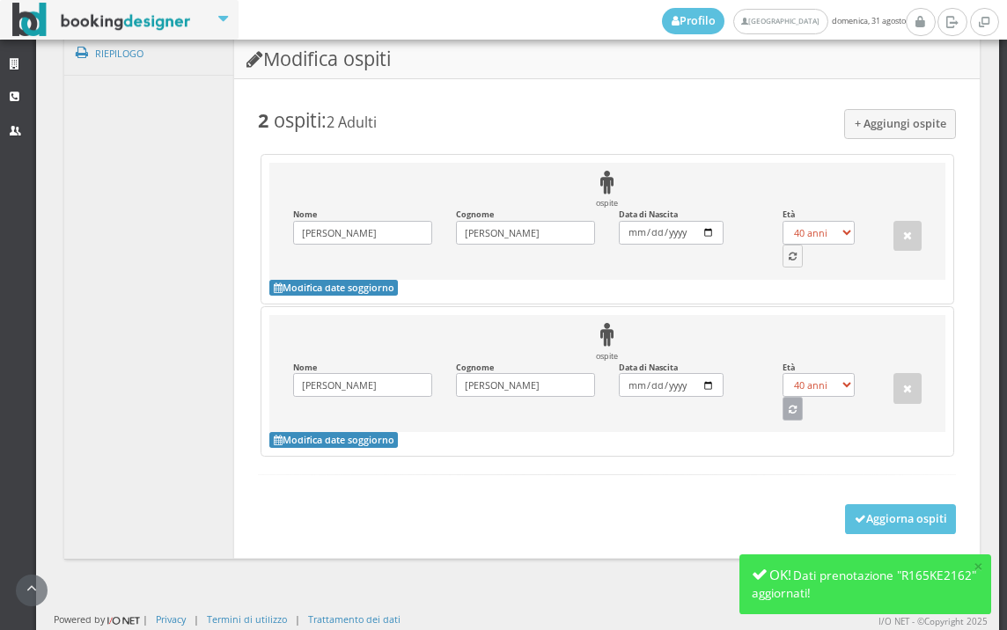
click at [783, 405] on button "button" at bounding box center [793, 408] width 21 height 23
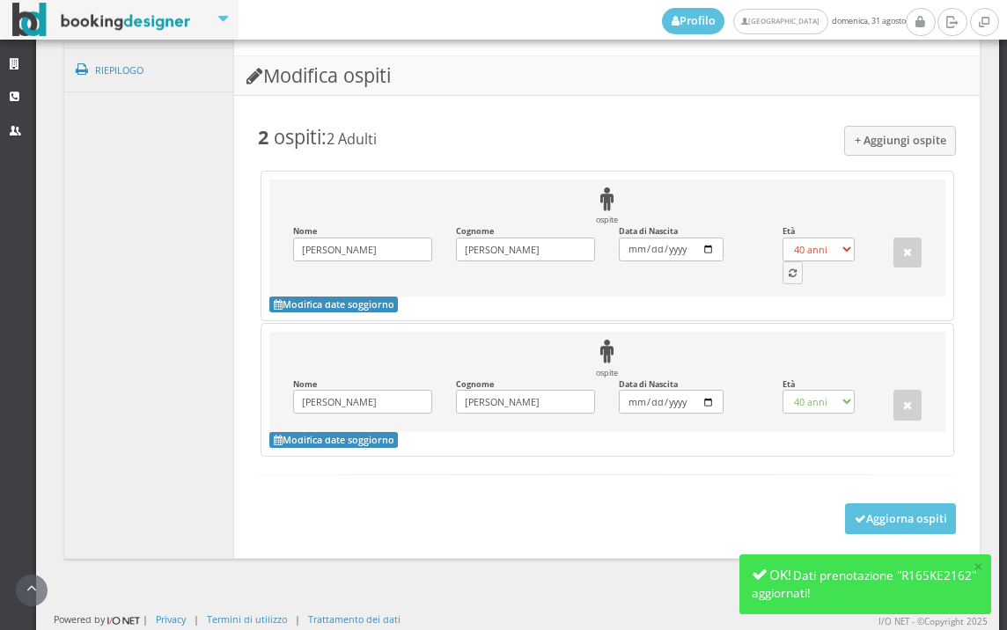
select select "57"
click at [784, 263] on button "button" at bounding box center [793, 273] width 21 height 23
select select "63"
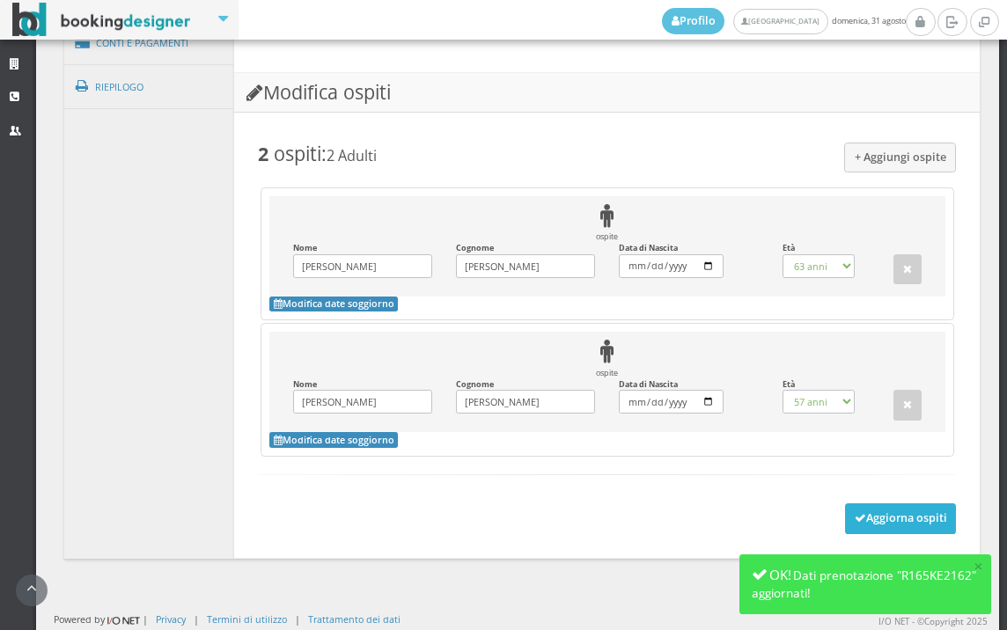
click at [845, 505] on button "Aggiorna ospiti" at bounding box center [901, 519] width 112 height 30
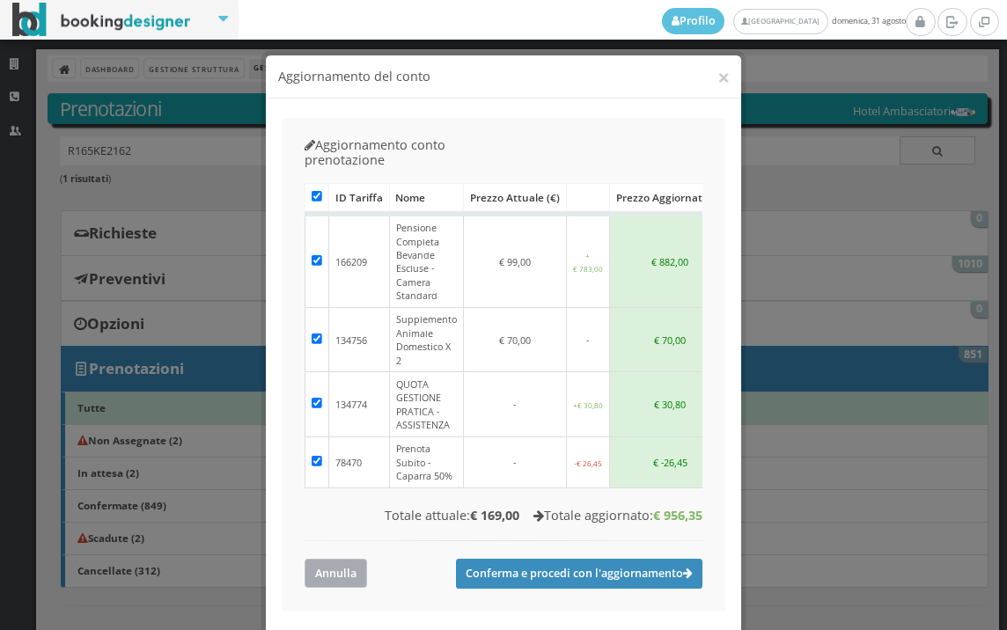
click at [362, 559] on button "Annulla" at bounding box center [336, 573] width 63 height 29
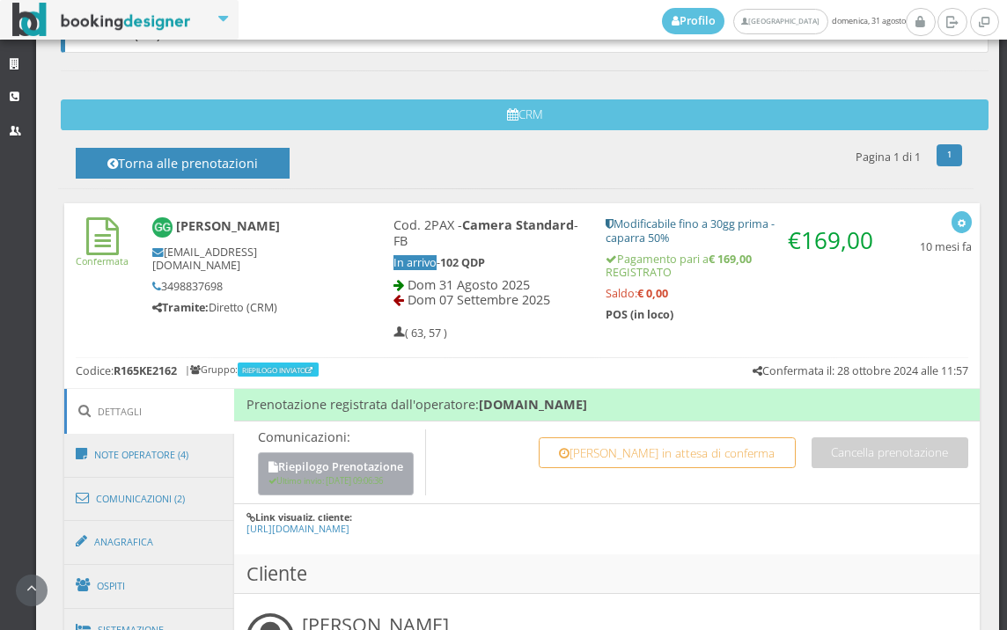
scroll to position [684, 0]
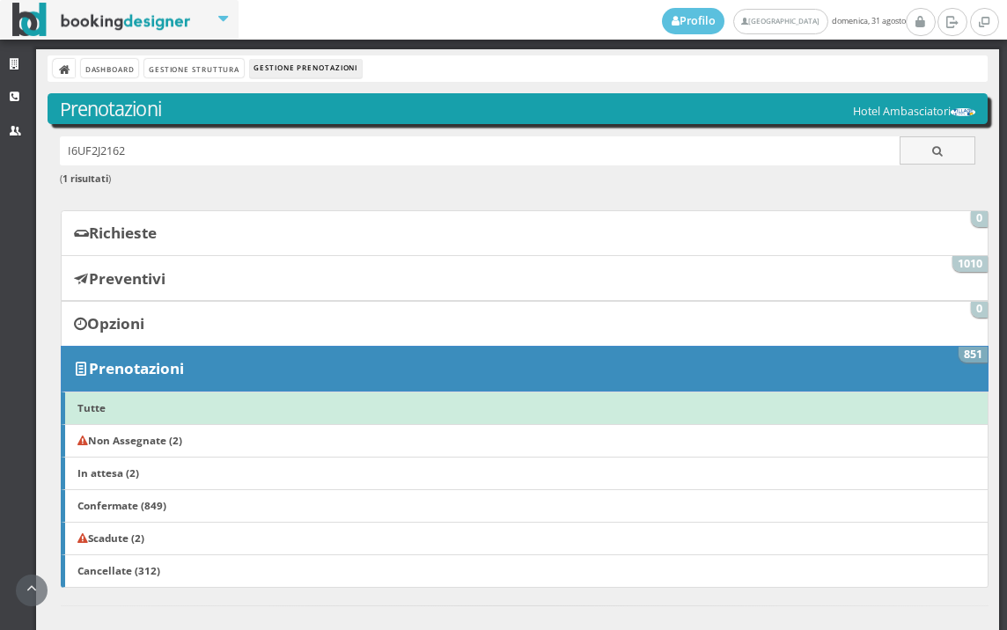
scroll to position [755, 0]
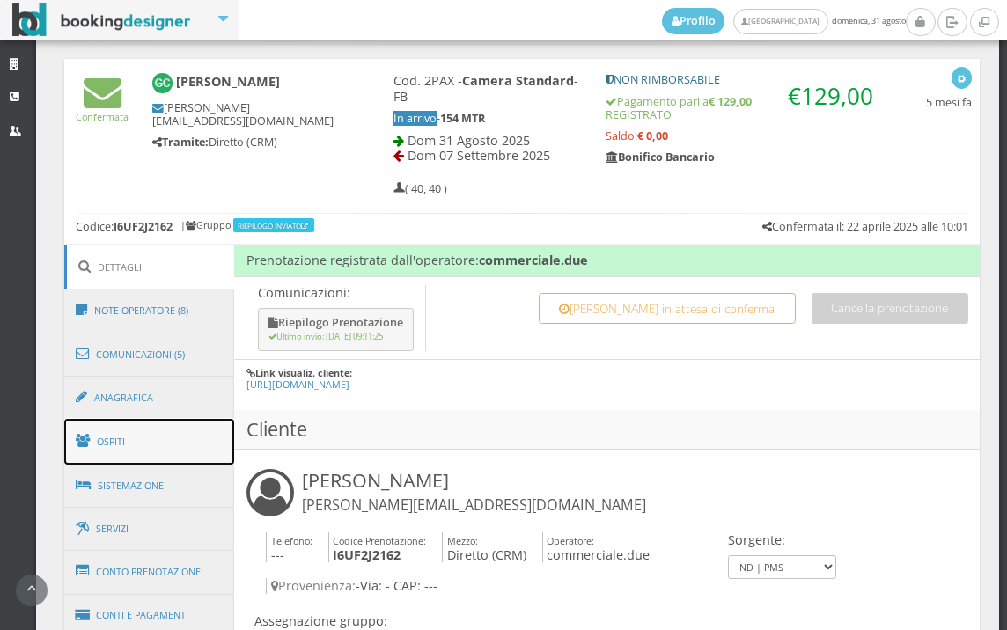
click at [207, 439] on link "Ospiti" at bounding box center [149, 442] width 171 height 46
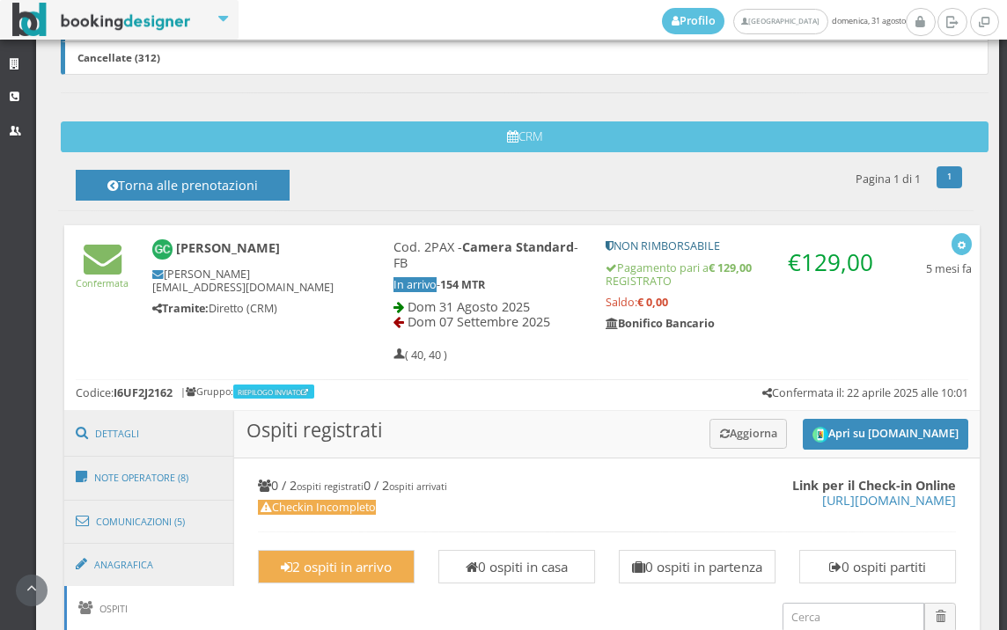
scroll to position [461, 0]
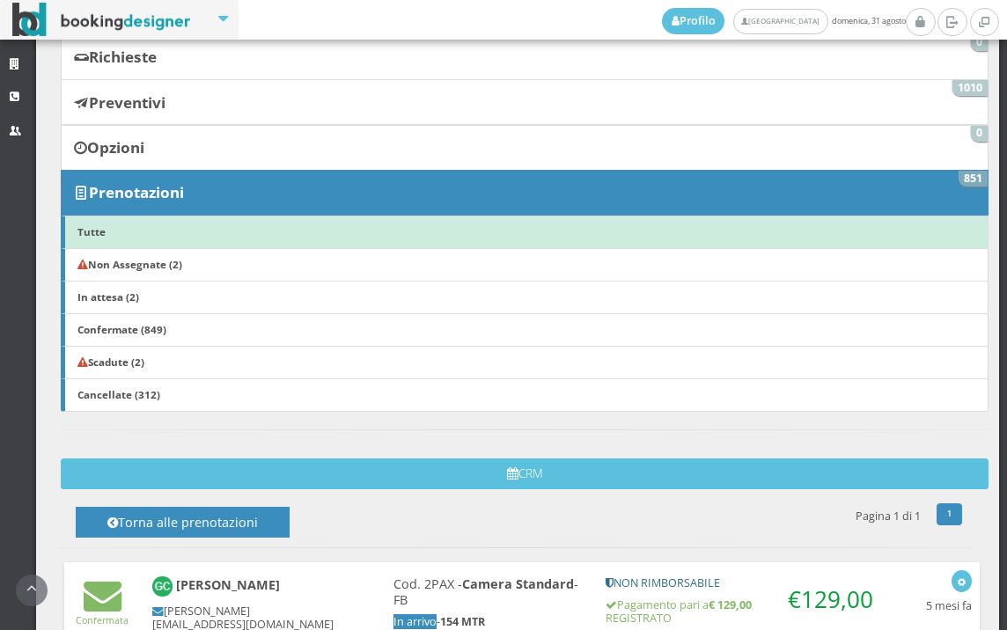
scroll to position [586, 0]
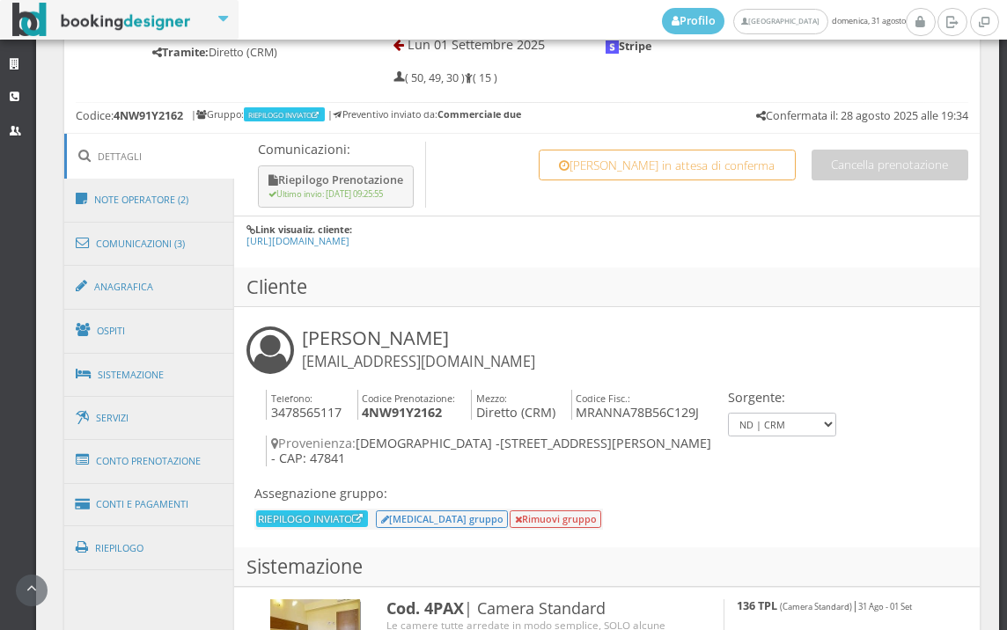
scroll to position [881, 0]
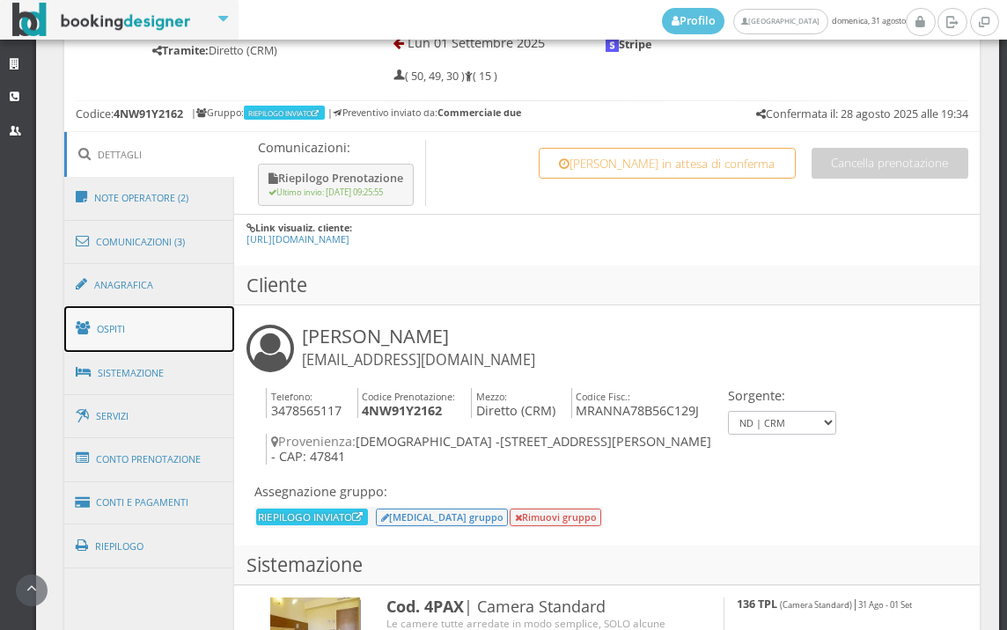
click at [188, 327] on link "Ospiti" at bounding box center [149, 329] width 171 height 46
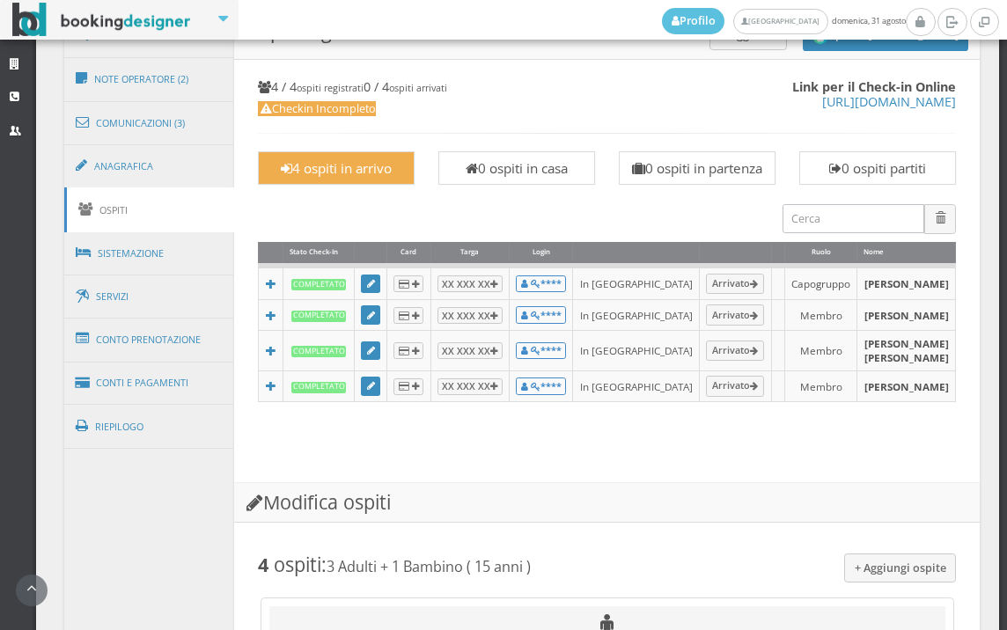
scroll to position [1271, 0]
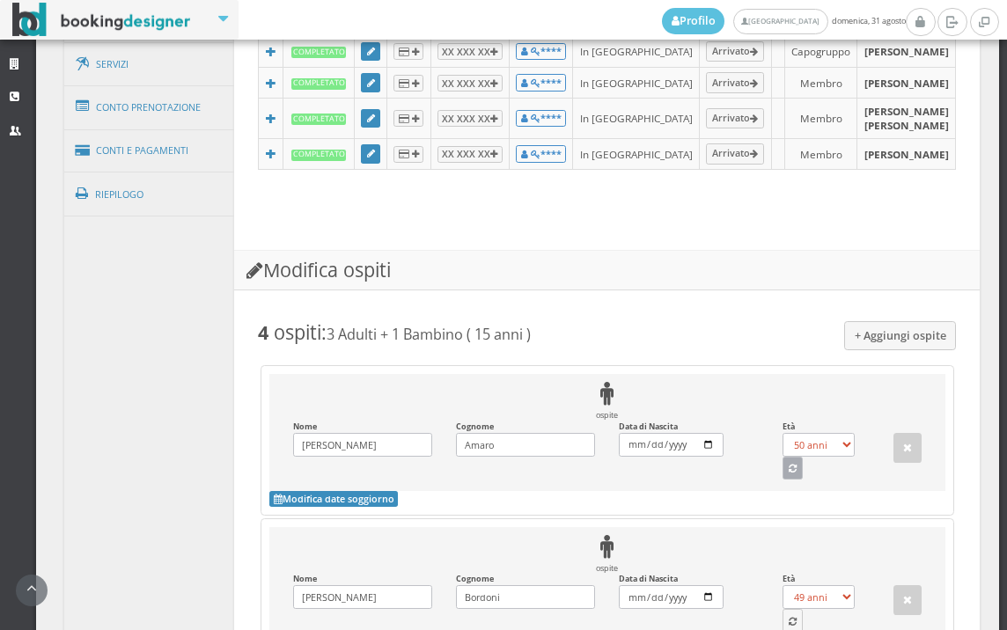
click at [790, 480] on button "button" at bounding box center [793, 468] width 21 height 23
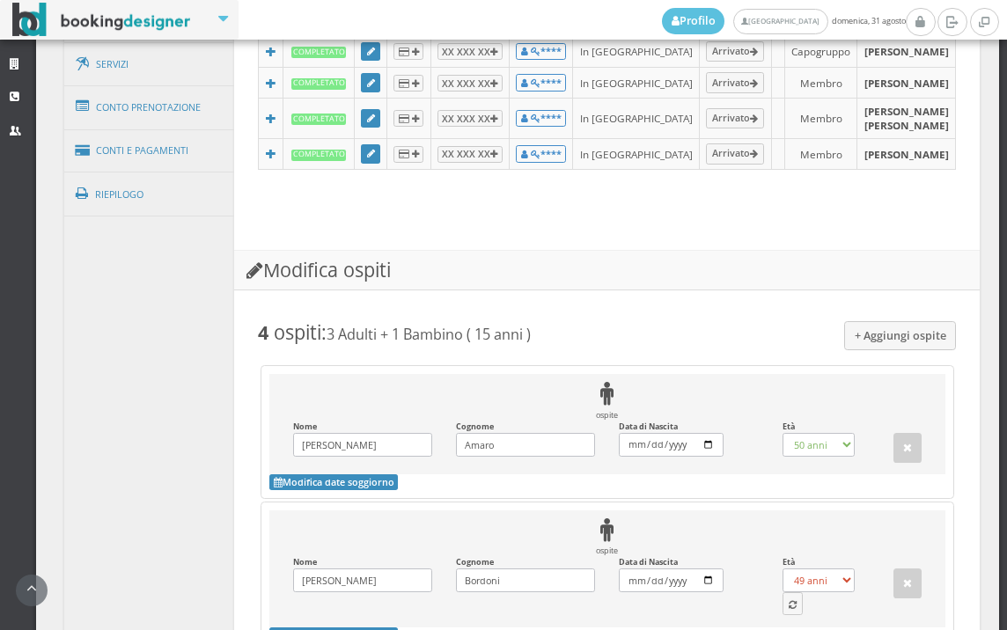
select select "47"
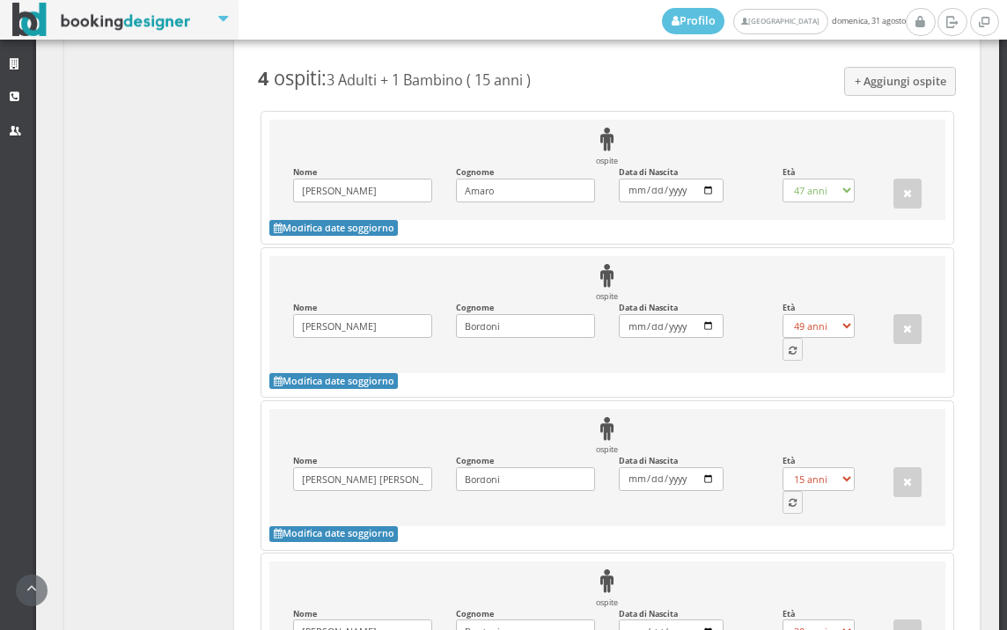
scroll to position [1565, 0]
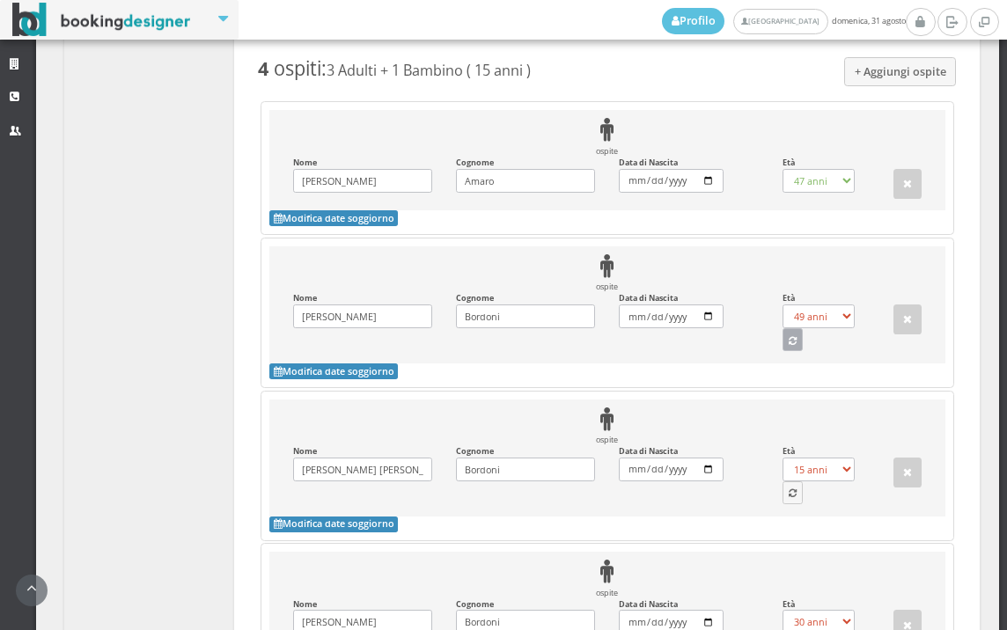
click at [783, 351] on button "button" at bounding box center [793, 339] width 21 height 23
select select "47"
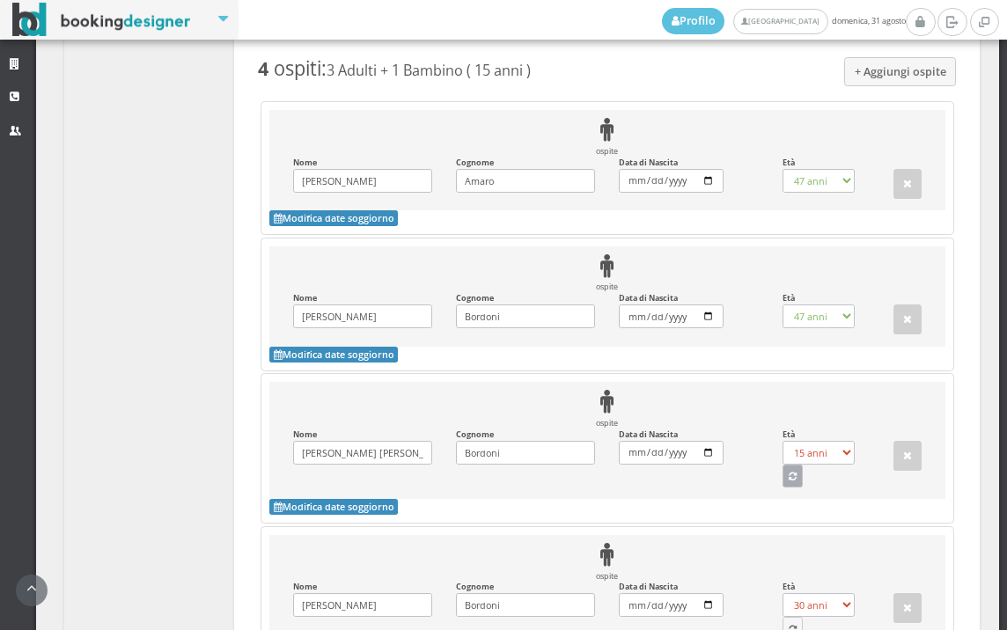
click at [789, 483] on icon "button" at bounding box center [793, 478] width 8 height 10
select select "19"
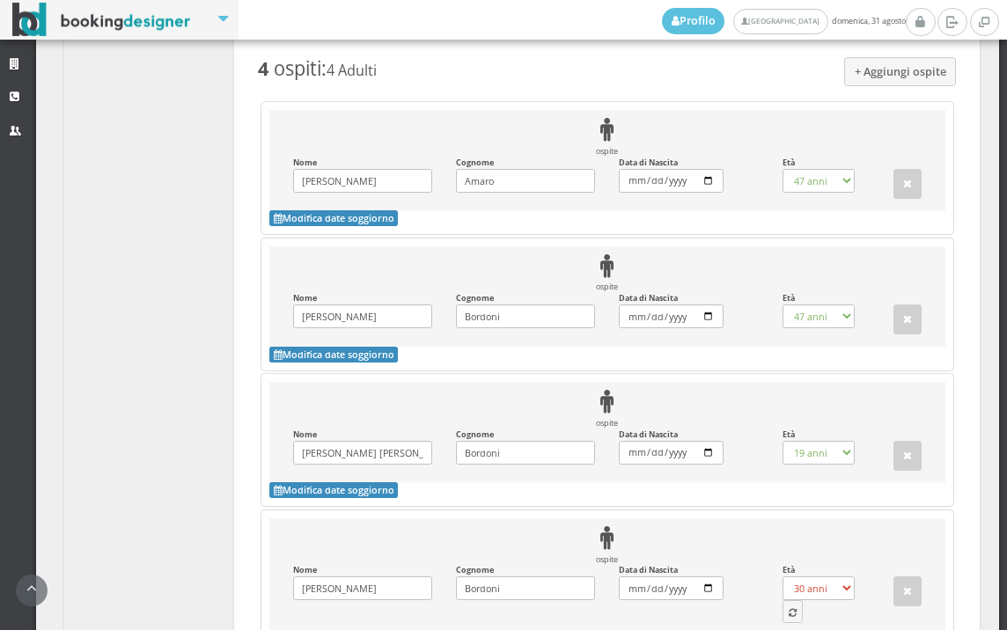
scroll to position [1824, 0]
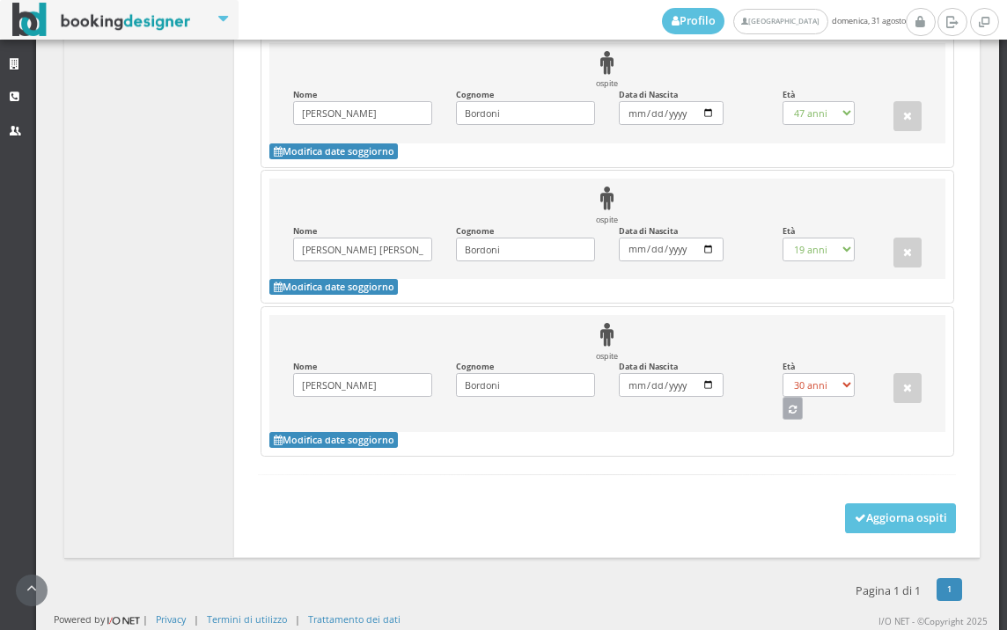
click at [787, 413] on button "button" at bounding box center [793, 408] width 21 height 23
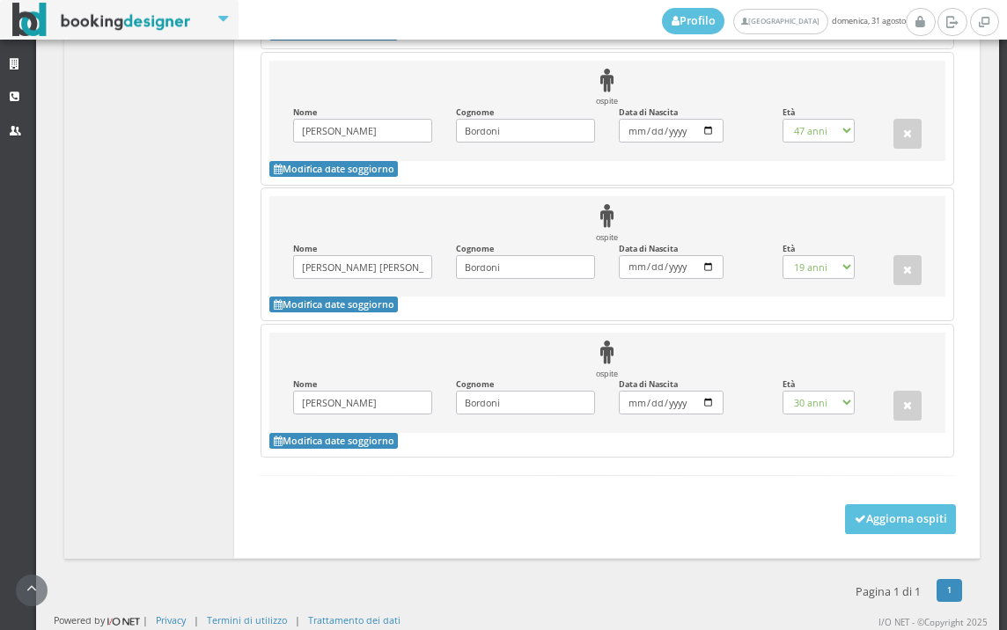
select select "12"
click at [878, 520] on button "Aggiorna ospiti" at bounding box center [901, 520] width 112 height 30
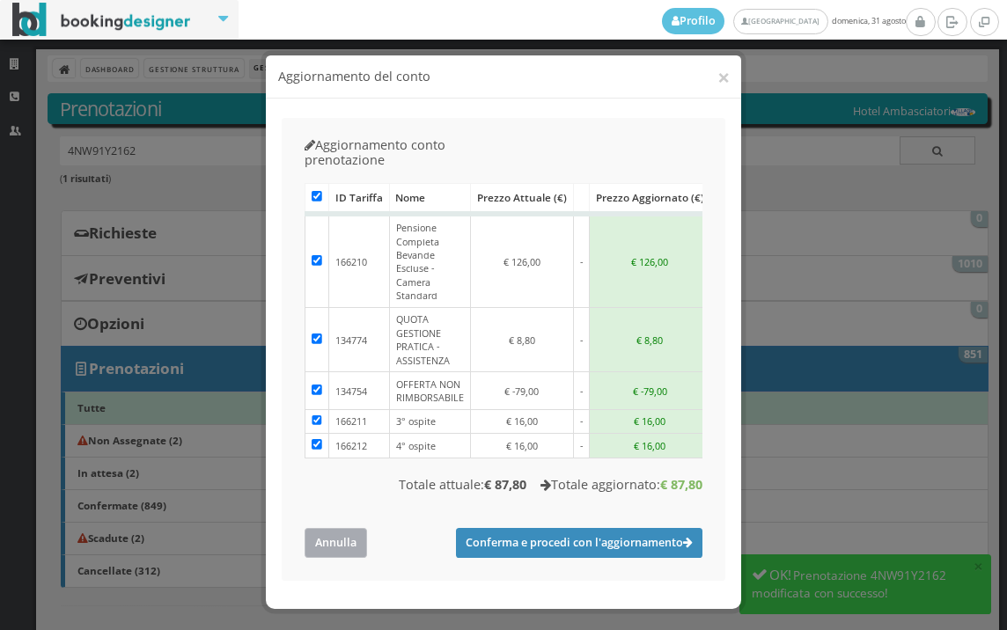
click at [339, 528] on button "Annulla" at bounding box center [336, 542] width 63 height 29
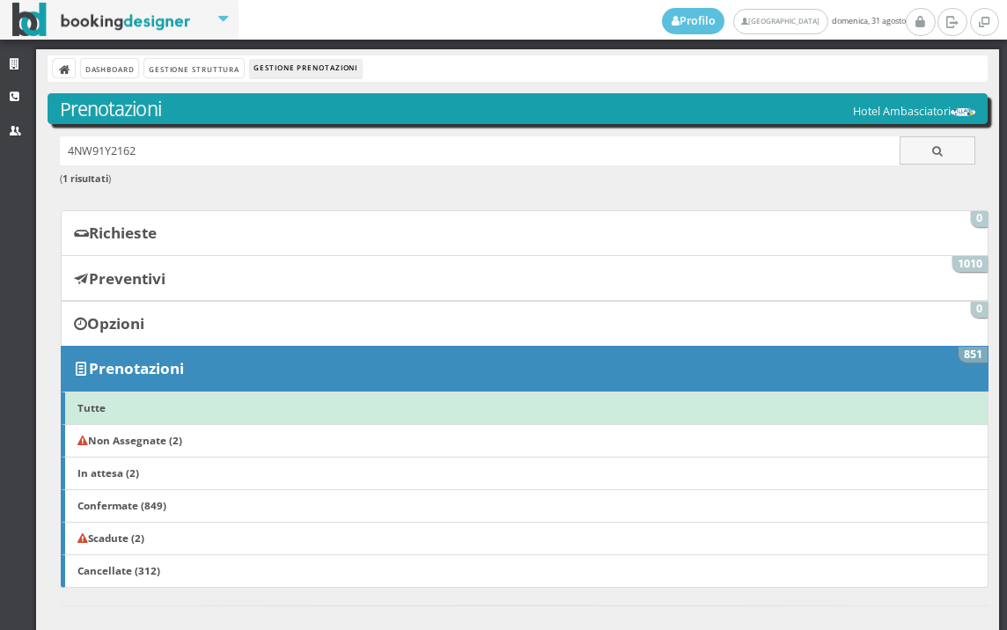
scroll to position [489, 0]
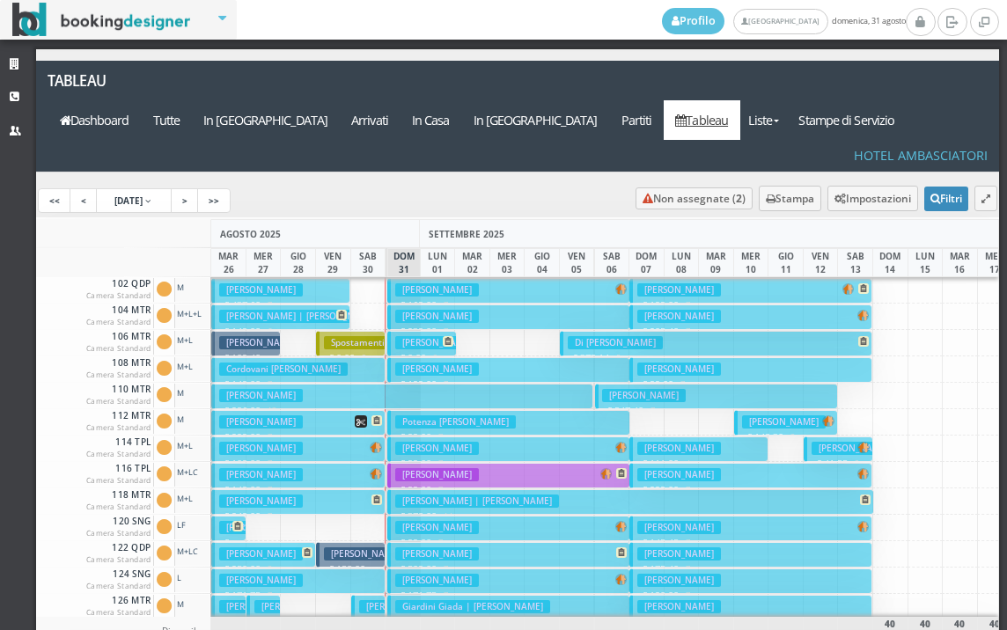
scroll to position [528, 0]
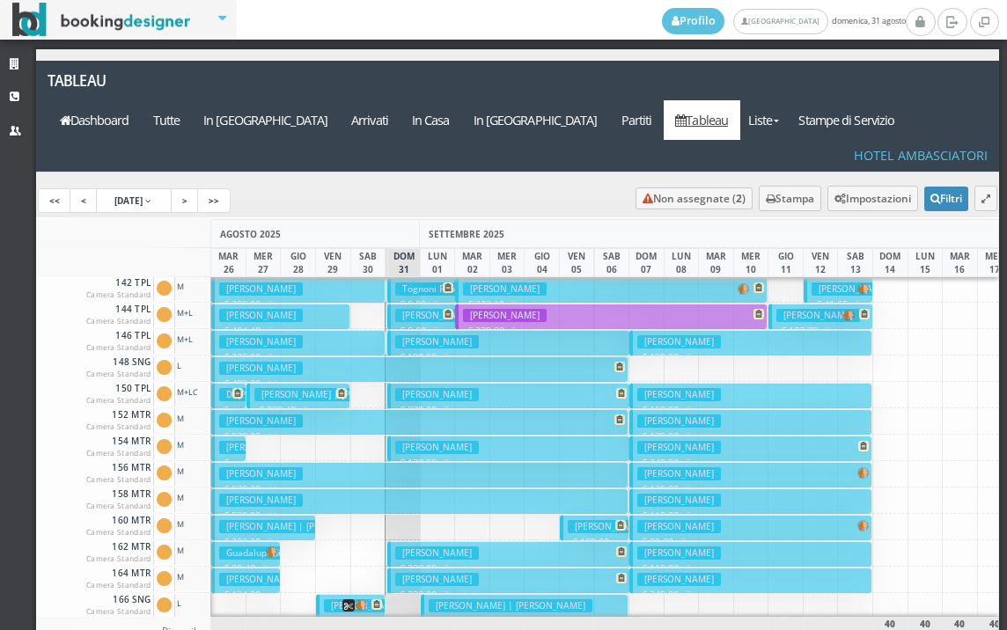
click at [446, 547] on h3 "Mastrosimone Paola" at bounding box center [437, 553] width 84 height 13
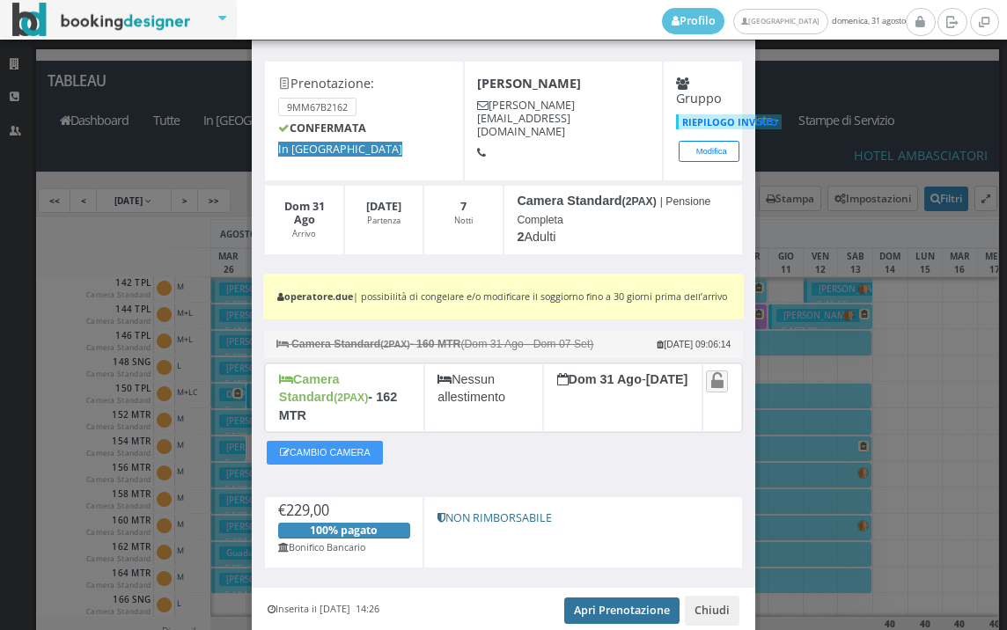
scroll to position [127, 0]
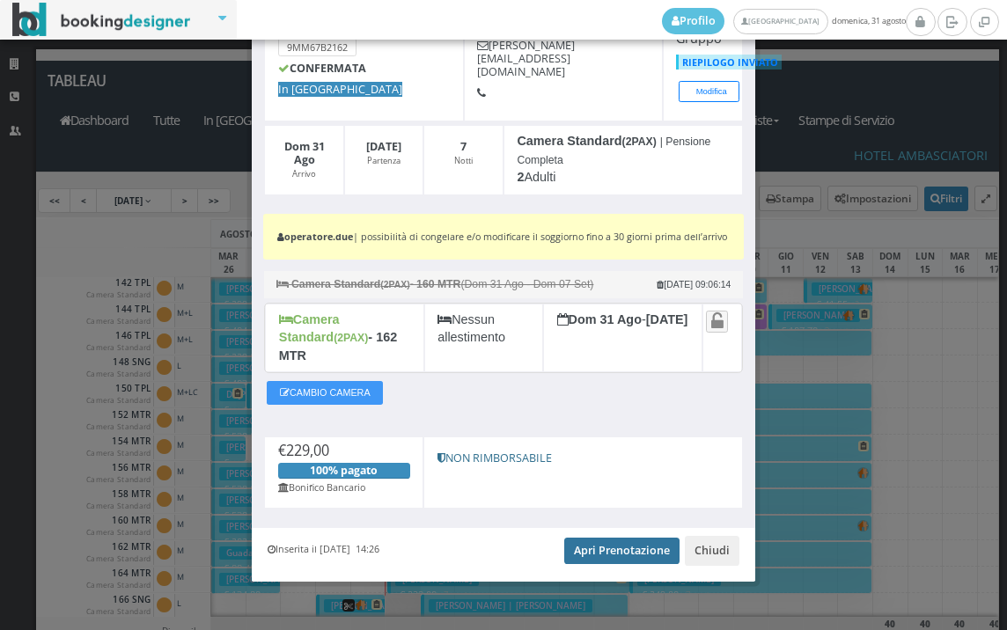
click at [615, 540] on link "Apri Prenotazione" at bounding box center [621, 551] width 115 height 26
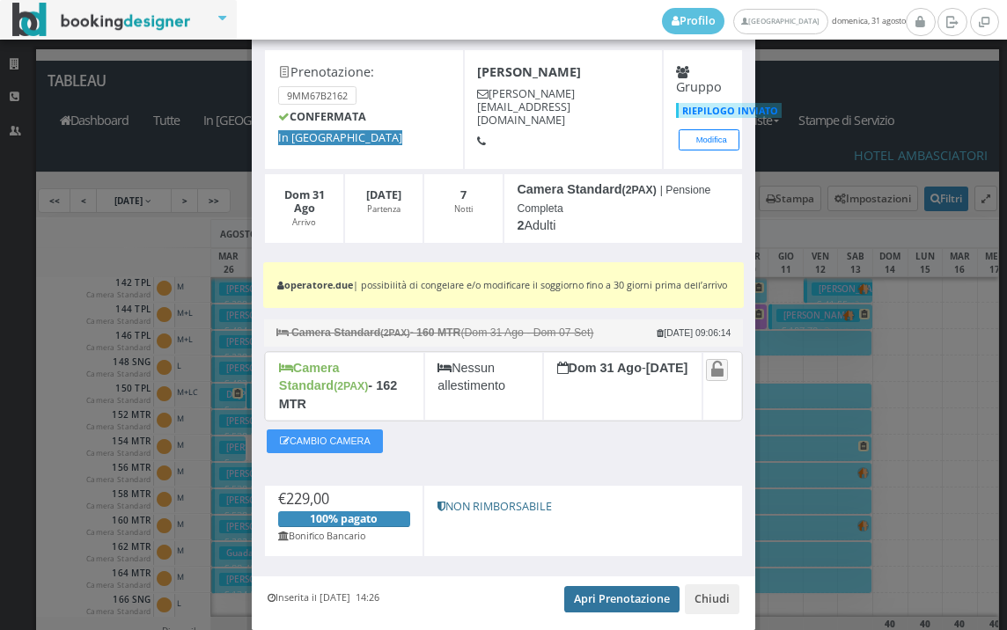
scroll to position [0, 0]
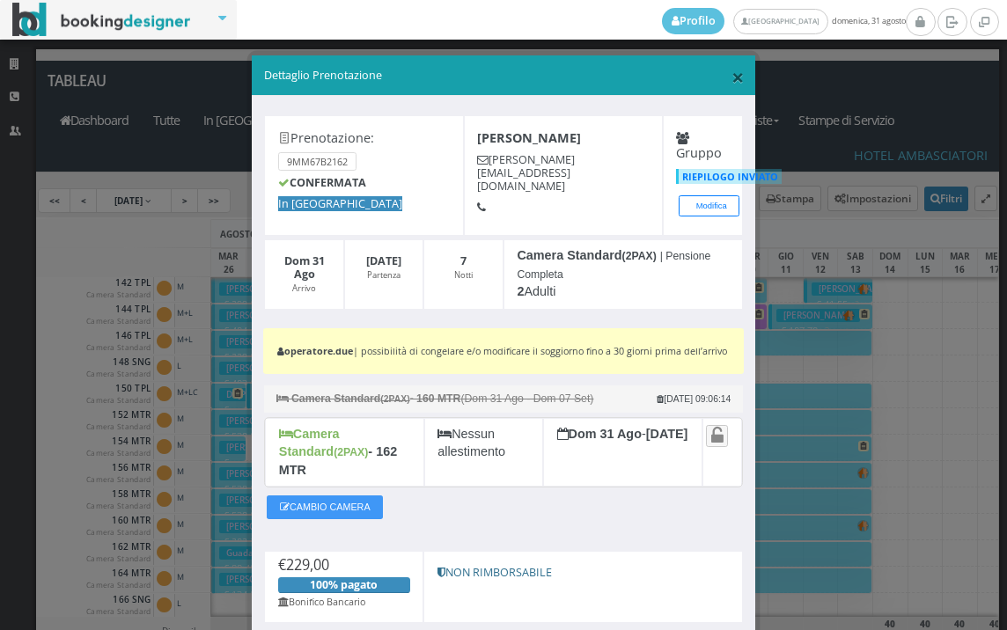
click at [732, 77] on span "×" at bounding box center [738, 77] width 12 height 30
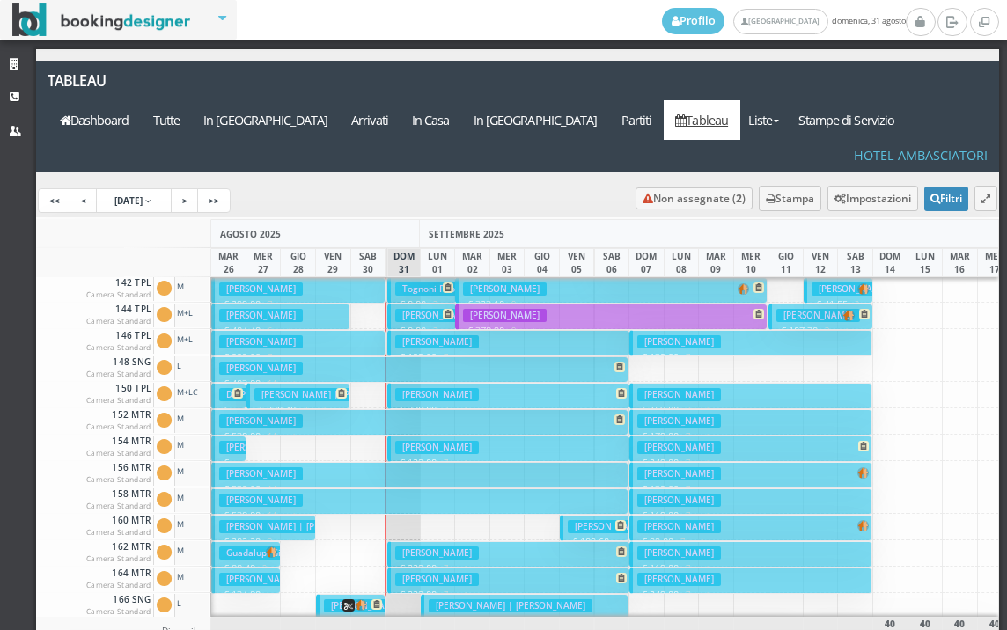
click at [444, 441] on h3 "Casini Gianfranco" at bounding box center [437, 447] width 84 height 13
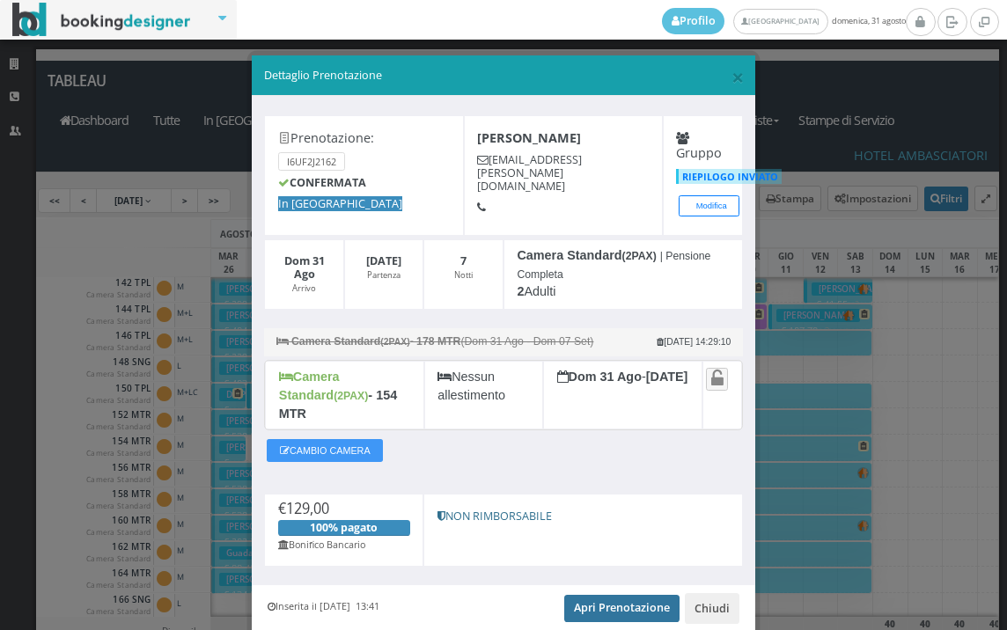
click at [594, 595] on link "Apri Prenotazione" at bounding box center [621, 608] width 115 height 26
click at [732, 74] on span "×" at bounding box center [738, 77] width 12 height 30
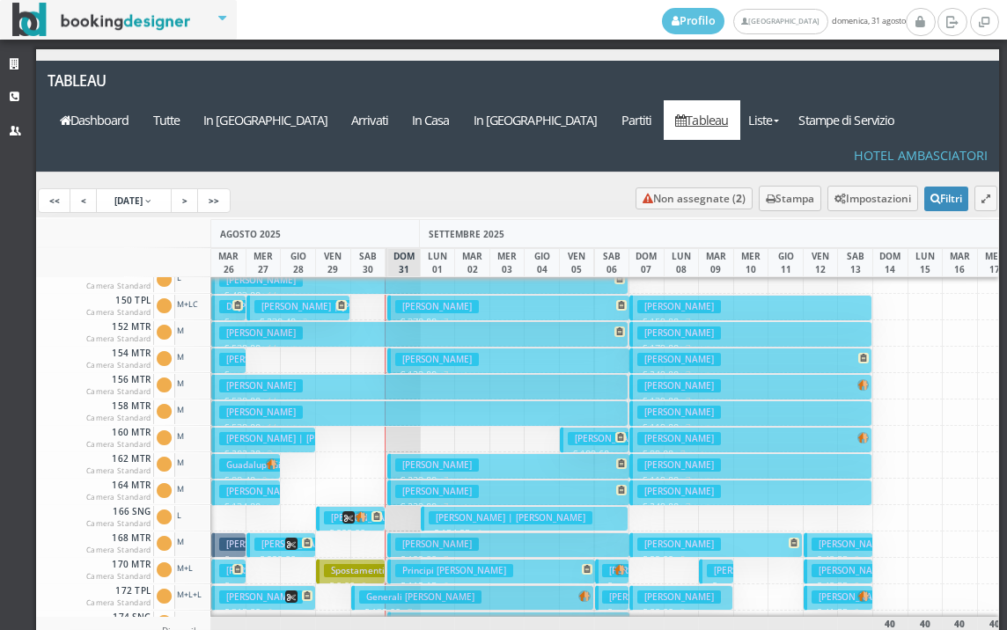
scroll to position [704, 0]
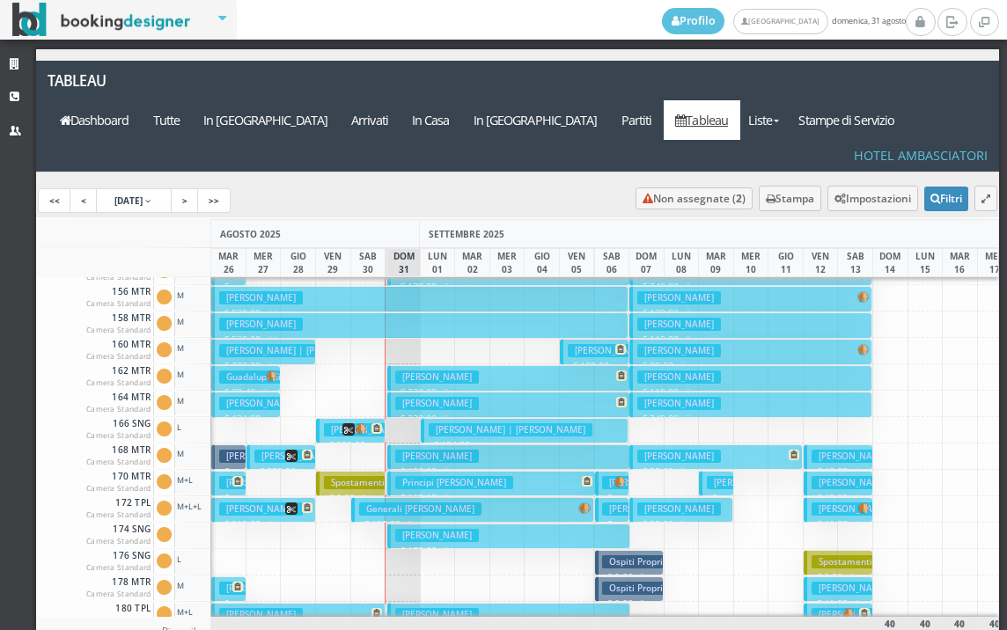
click at [430, 450] on h3 "[PERSON_NAME]" at bounding box center [437, 456] width 84 height 13
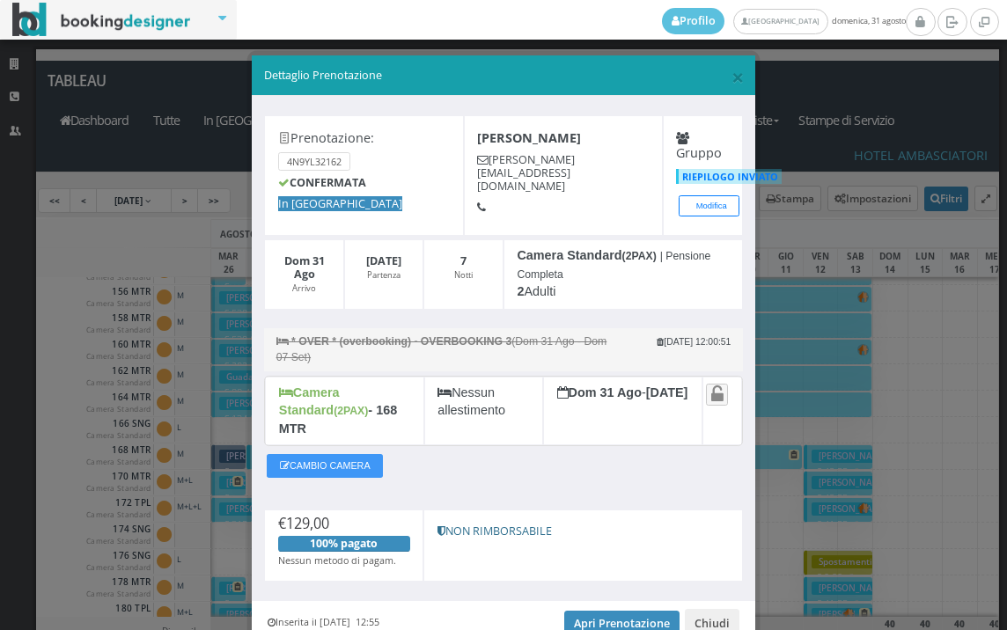
scroll to position [68, 0]
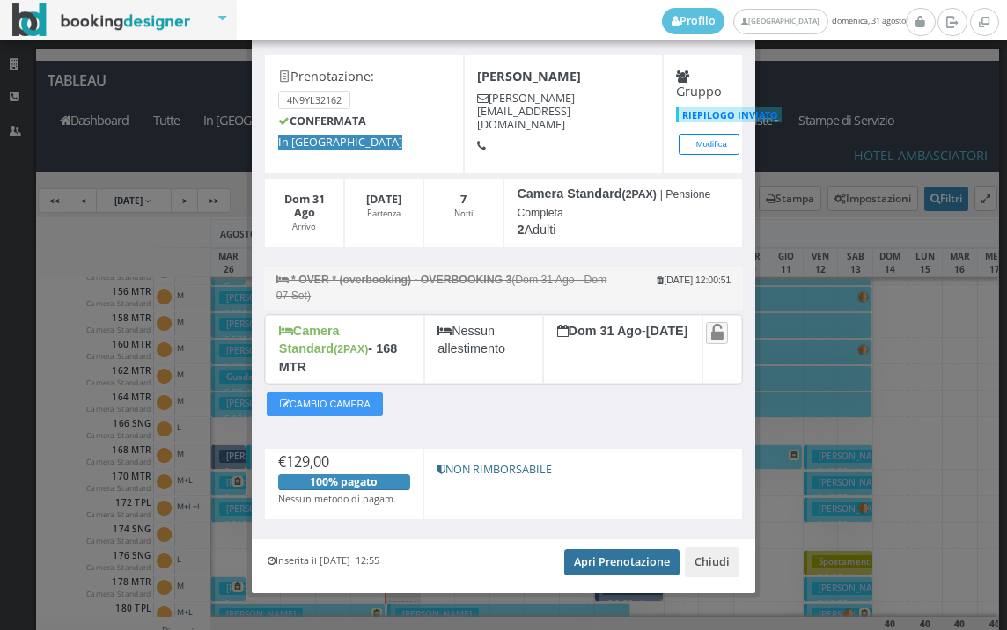
click at [586, 549] on link "Apri Prenotazione" at bounding box center [621, 562] width 115 height 26
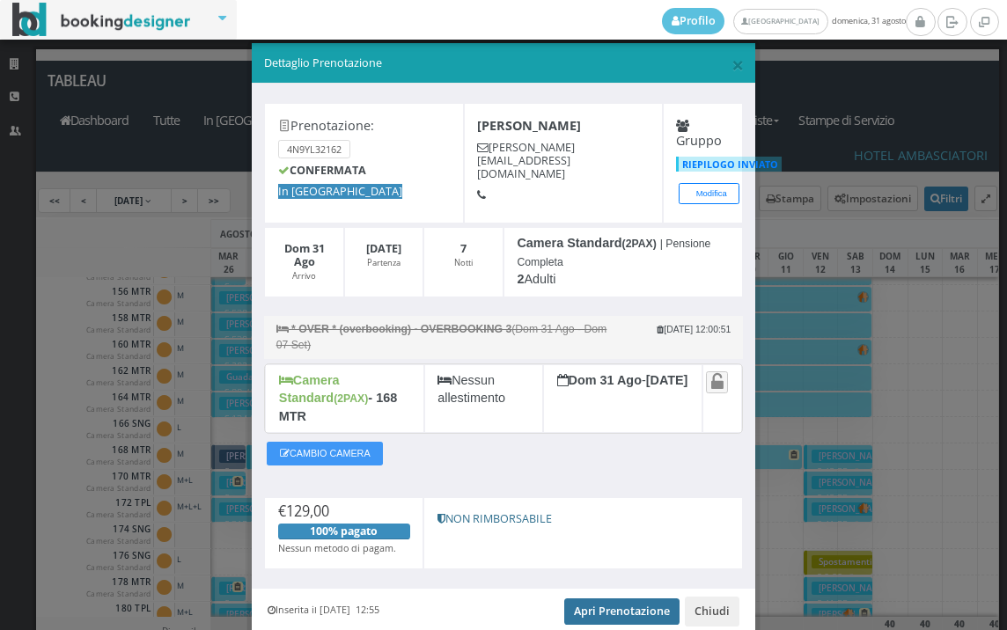
scroll to position [0, 0]
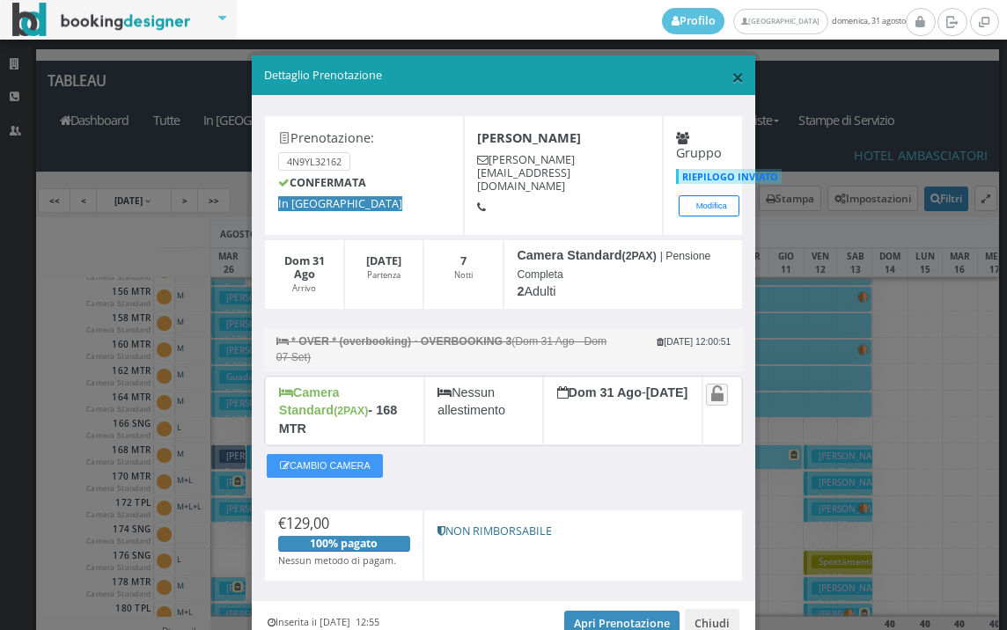
click at [732, 79] on span "×" at bounding box center [738, 77] width 12 height 30
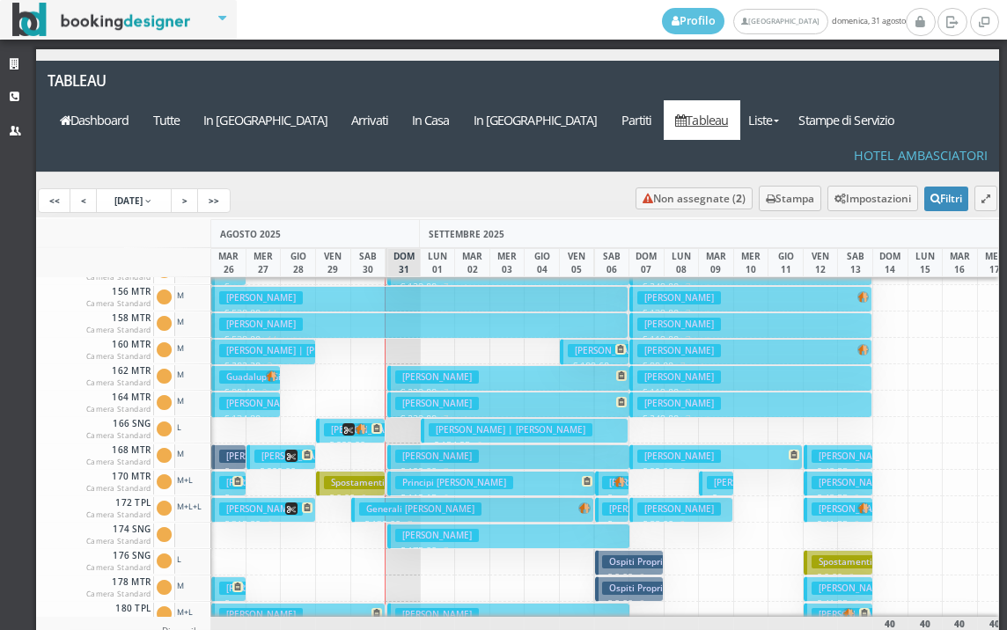
click at [458, 529] on h3 "[PERSON_NAME]" at bounding box center [437, 535] width 84 height 13
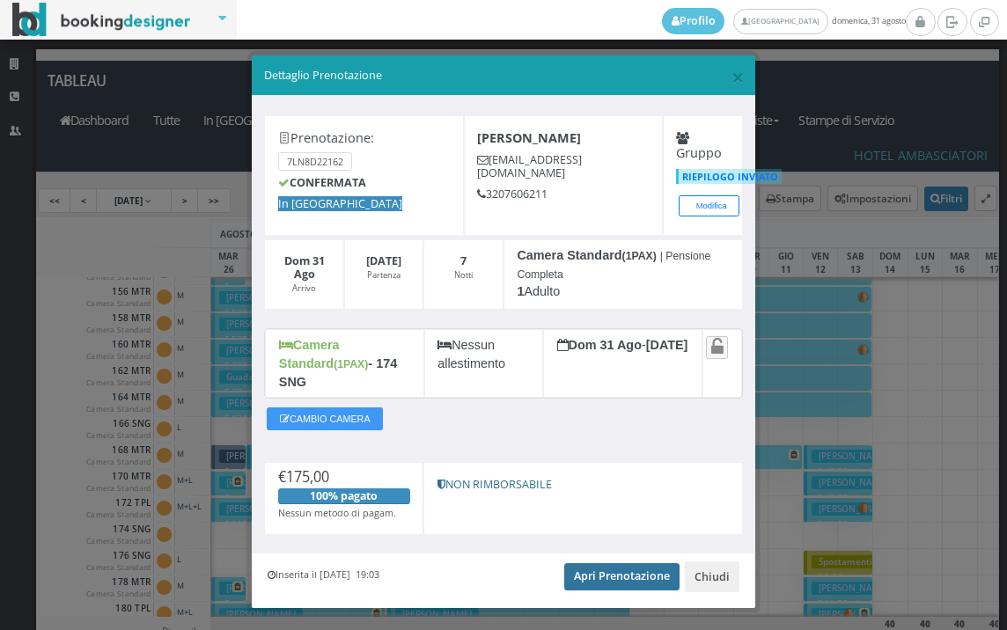
click at [565, 572] on link "Apri Prenotazione" at bounding box center [621, 577] width 115 height 26
click at [732, 77] on span "×" at bounding box center [738, 77] width 12 height 30
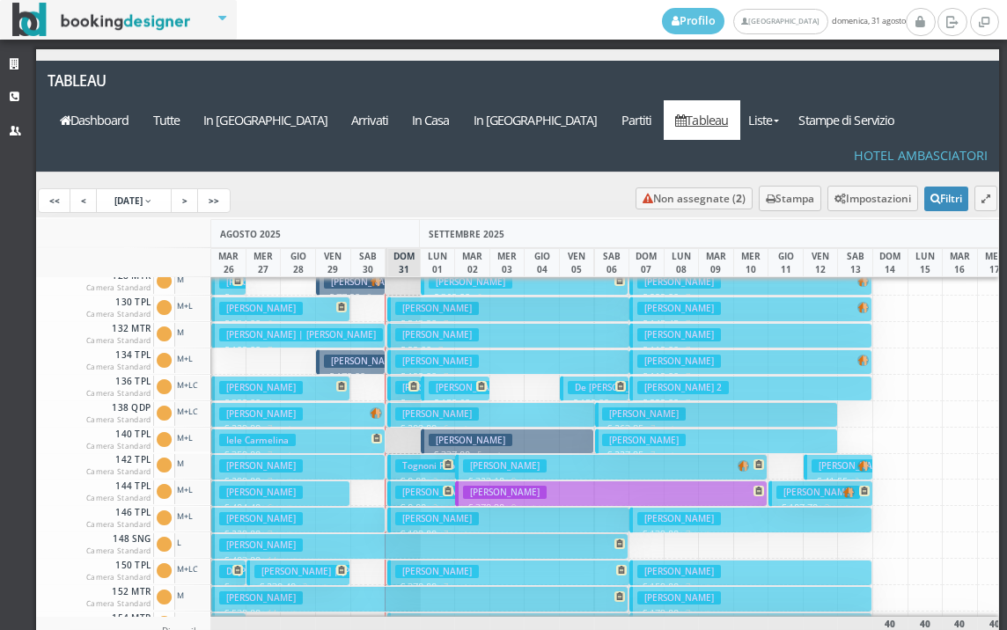
scroll to position [88, 0]
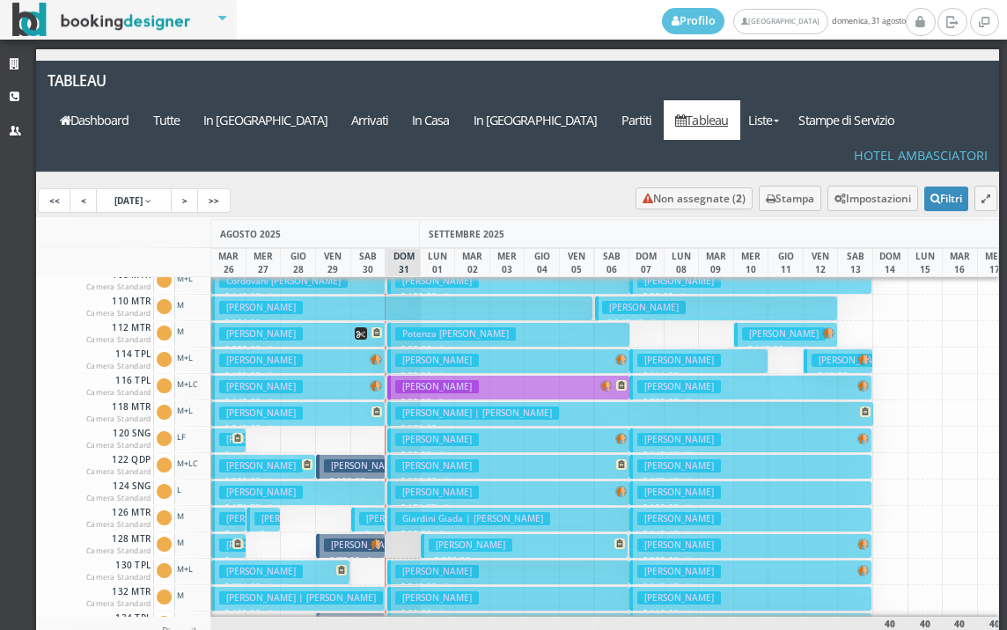
click at [483, 375] on button "Bosco Rodolfo € 99.00 7 notti 2 Adulti" at bounding box center [508, 388] width 243 height 26
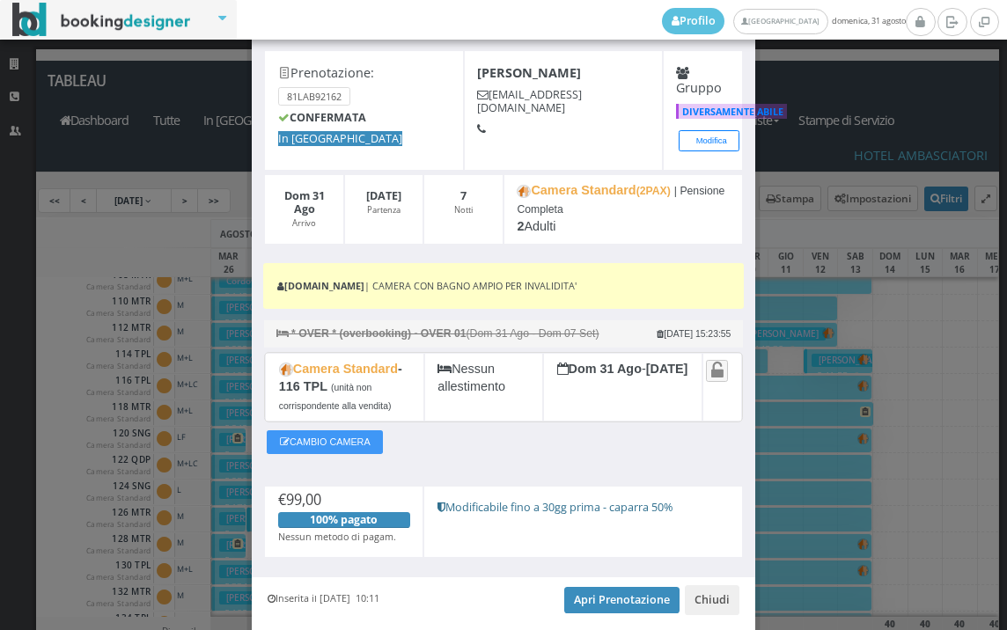
scroll to position [135, 0]
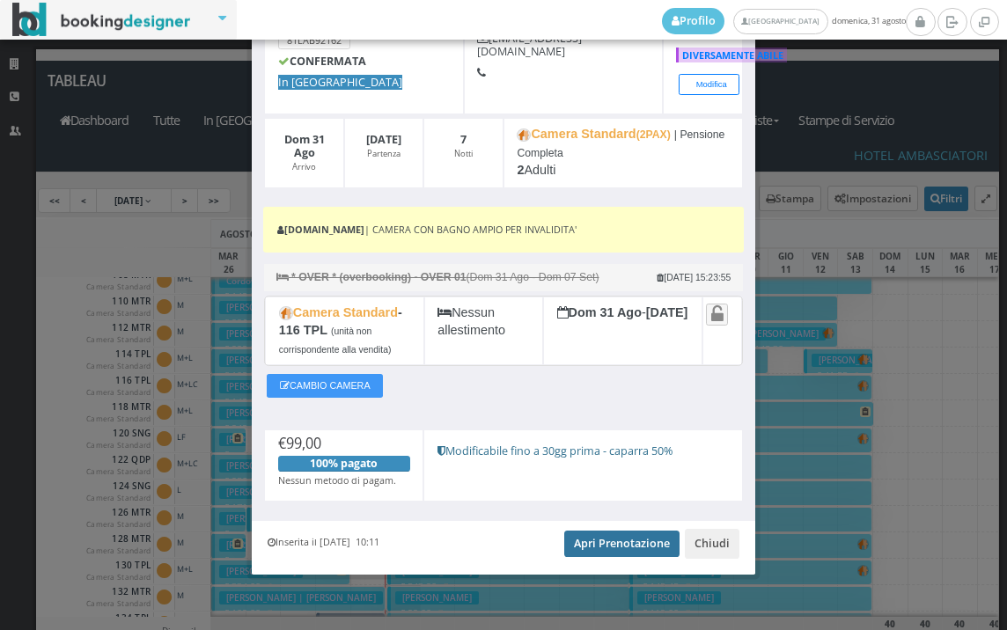
click at [591, 541] on link "Apri Prenotazione" at bounding box center [621, 544] width 115 height 26
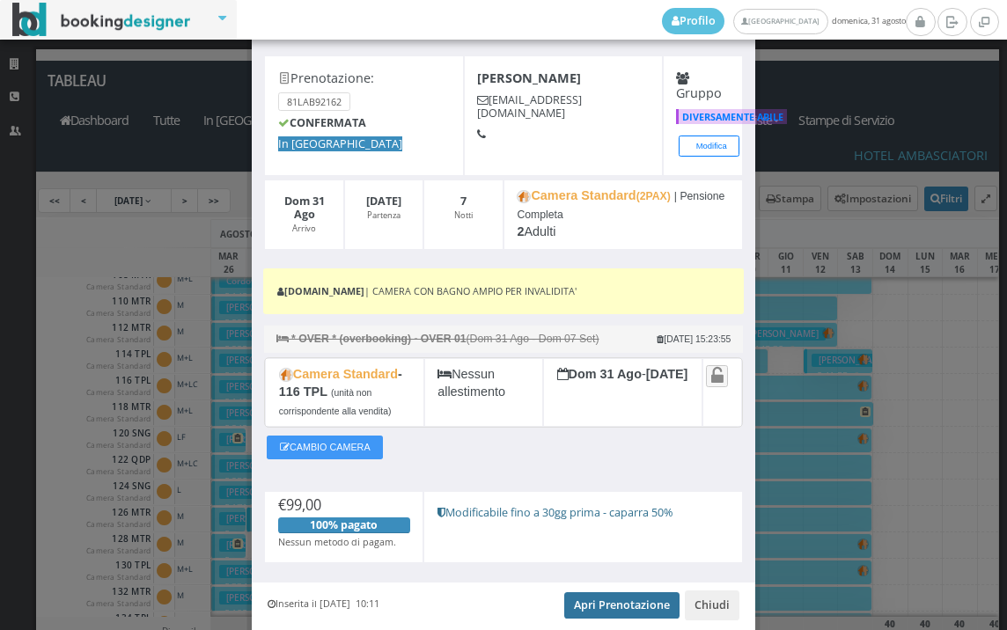
scroll to position [0, 0]
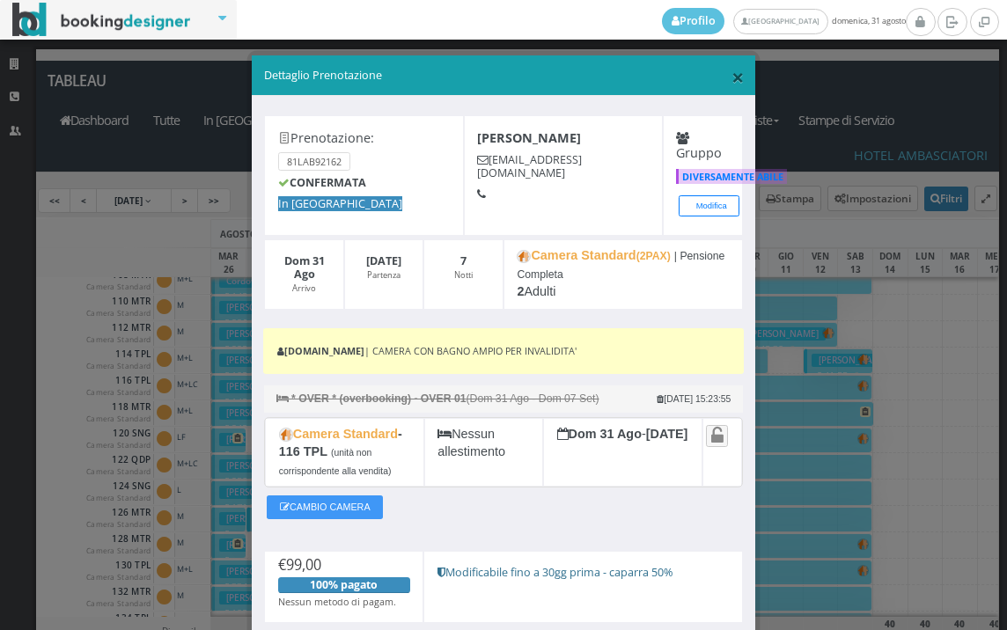
click at [732, 76] on span "×" at bounding box center [738, 77] width 12 height 30
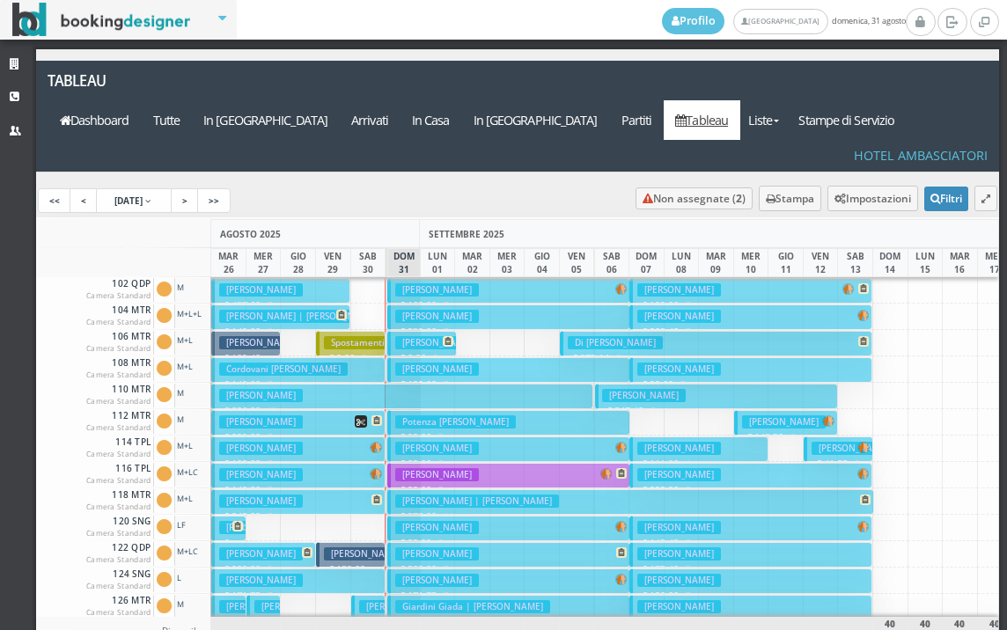
click at [420, 336] on h3 "[PERSON_NAME]" at bounding box center [437, 342] width 84 height 13
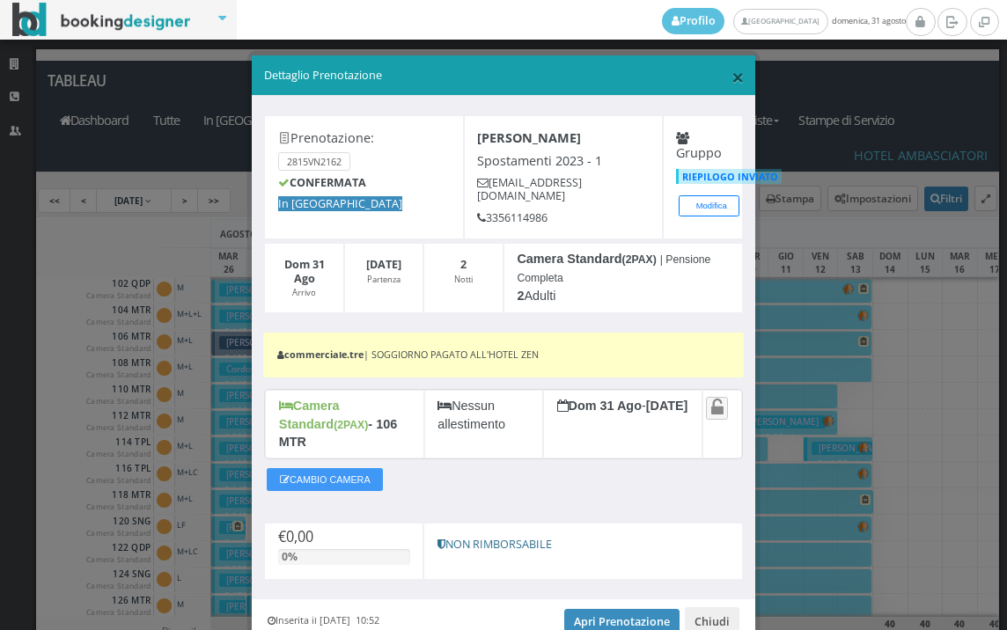
click at [732, 79] on span "×" at bounding box center [738, 77] width 12 height 30
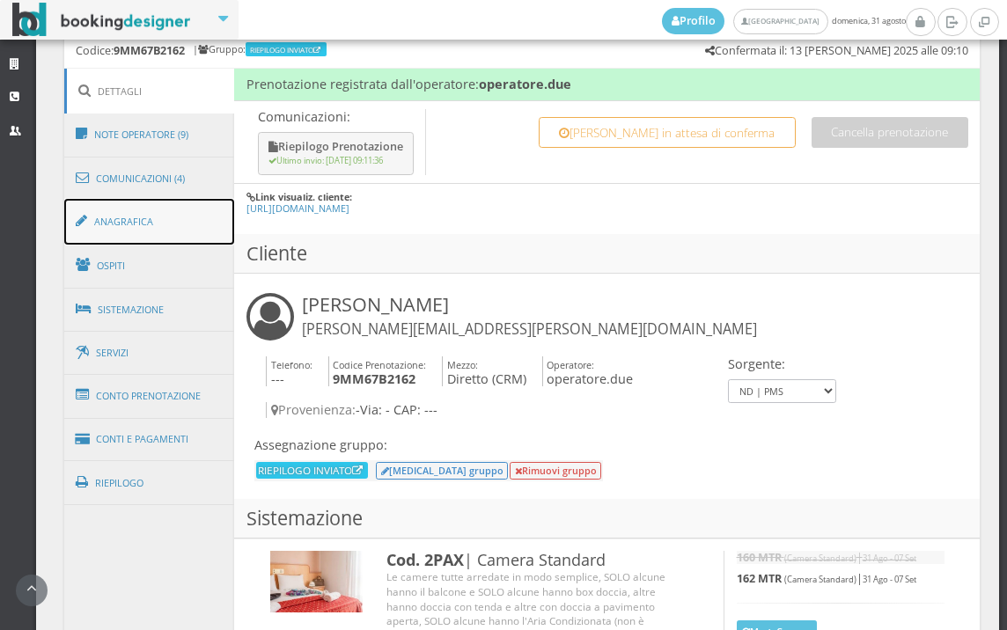
click at [187, 229] on link "Anagrafica" at bounding box center [149, 222] width 171 height 46
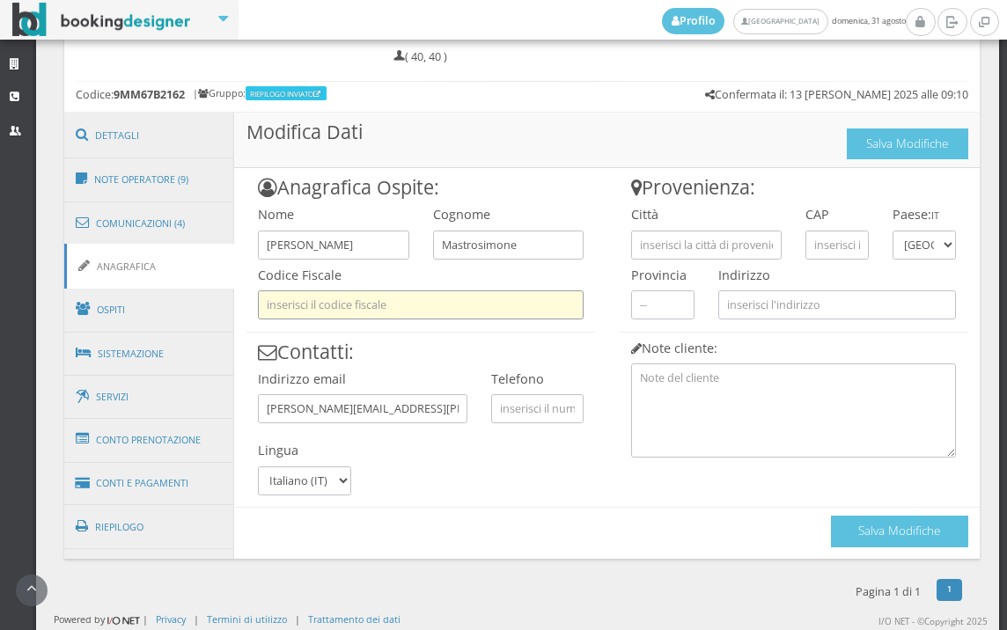
click at [393, 294] on input "text" at bounding box center [421, 305] width 326 height 29
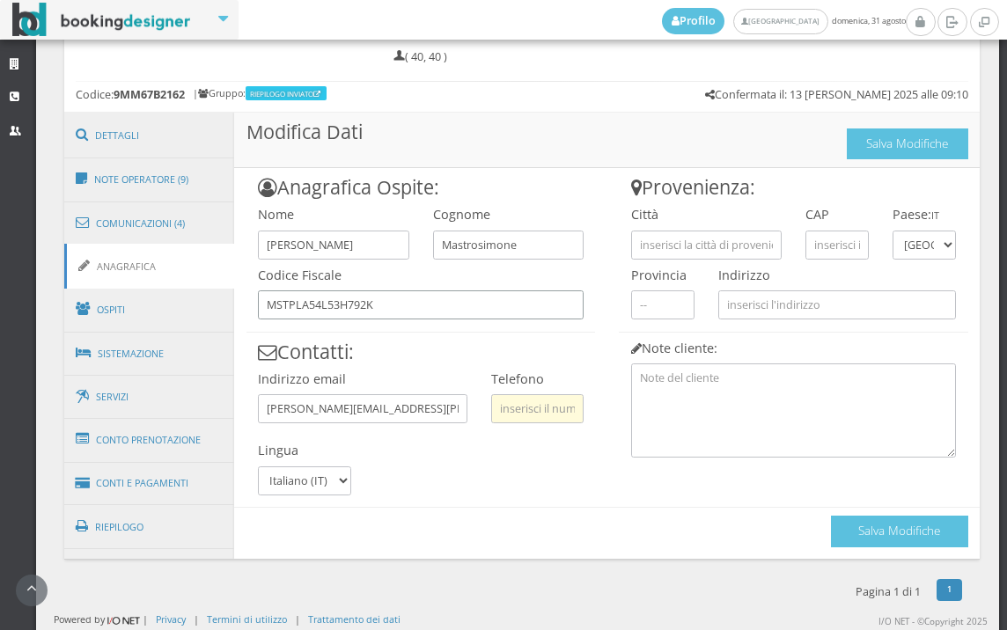
type input "MSTPLA54L53H792K"
click at [561, 415] on input "text" at bounding box center [537, 408] width 92 height 29
type input "4"
type input "3401493953"
click at [665, 254] on input "text" at bounding box center [706, 245] width 151 height 29
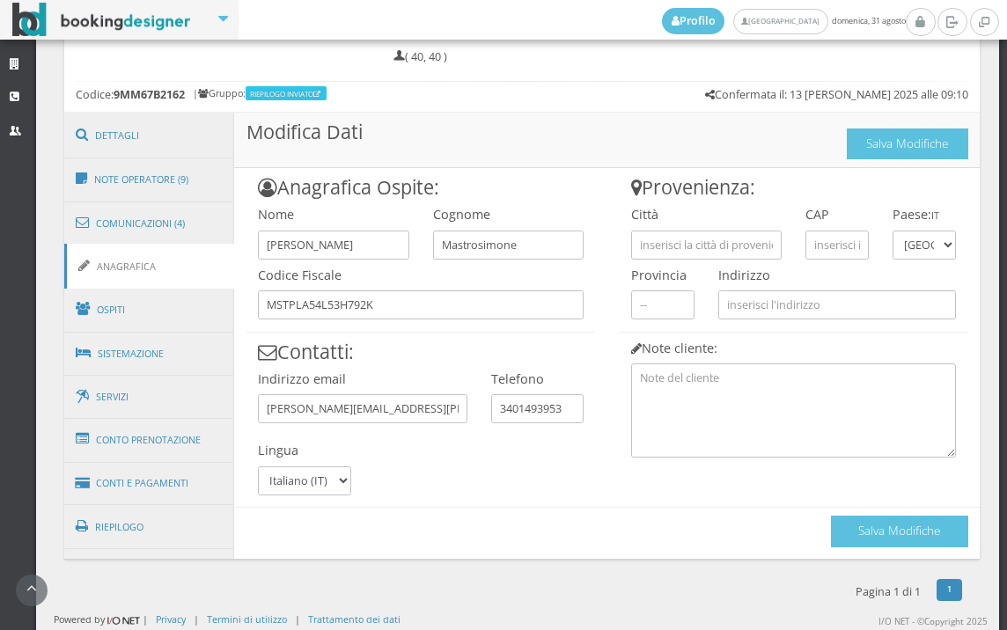
click at [92, 286] on link "Anagrafica" at bounding box center [149, 266] width 171 height 45
click at [94, 292] on link "Ospiti" at bounding box center [149, 310] width 171 height 46
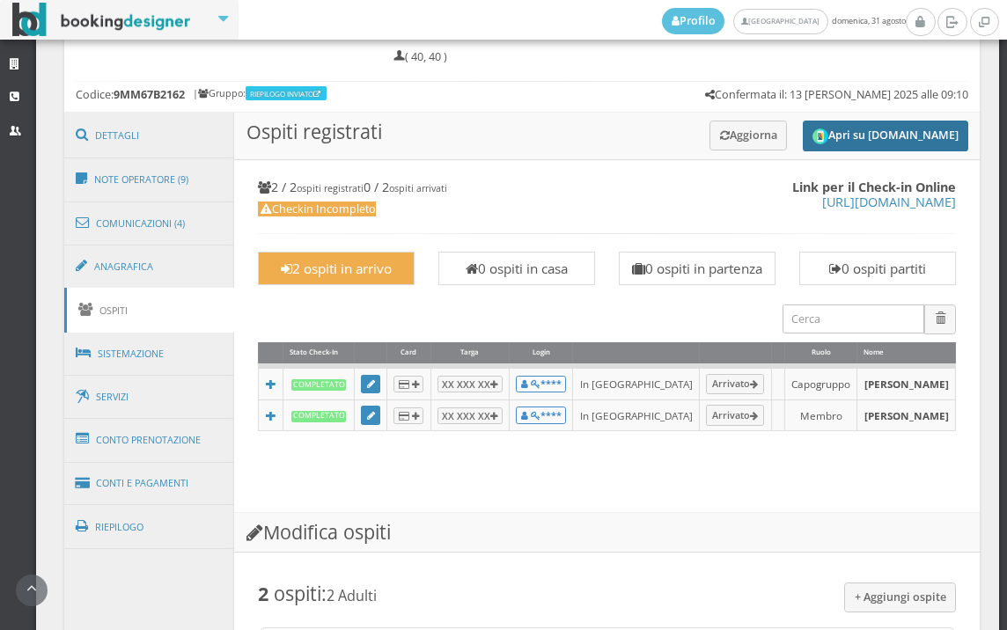
click at [861, 144] on button "Apri su [DOMAIN_NAME]" at bounding box center [886, 136] width 166 height 31
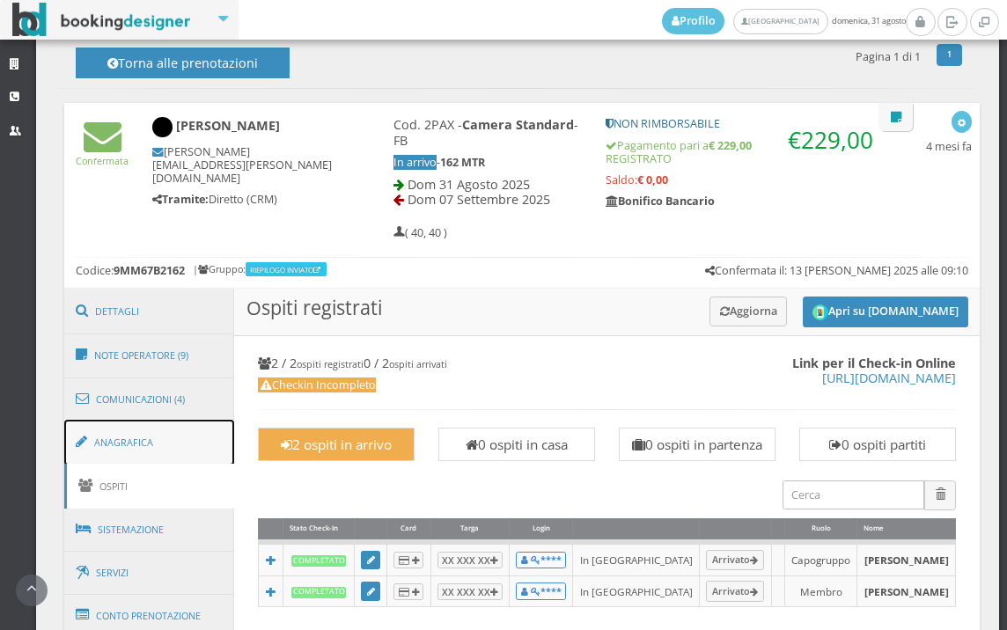
click at [91, 442] on span at bounding box center [85, 442] width 18 height 28
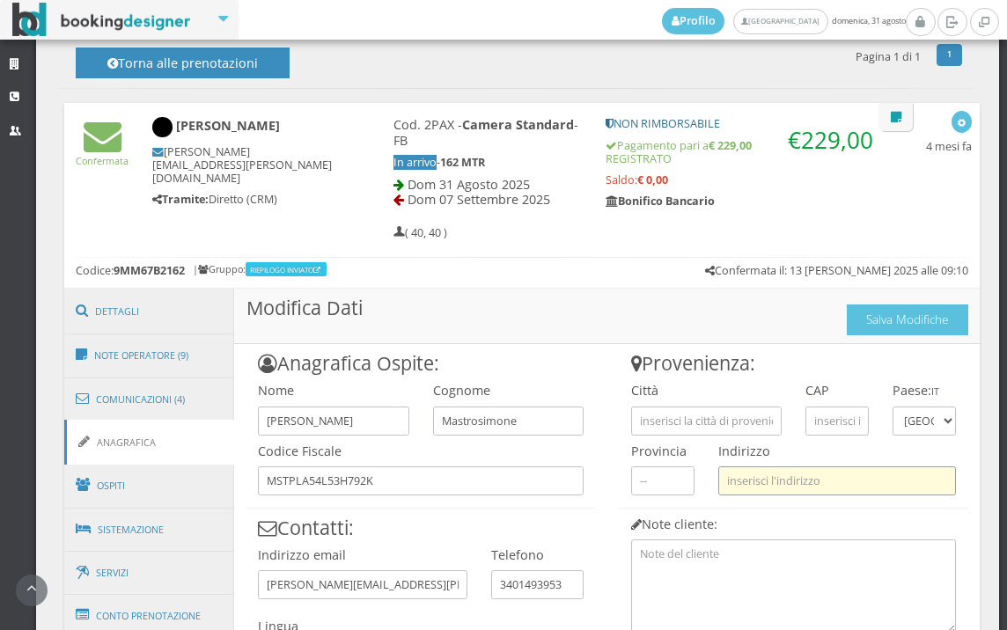
click at [746, 484] on input "text" at bounding box center [838, 481] width 238 height 29
paste input "Via Ronzinella 164/A"
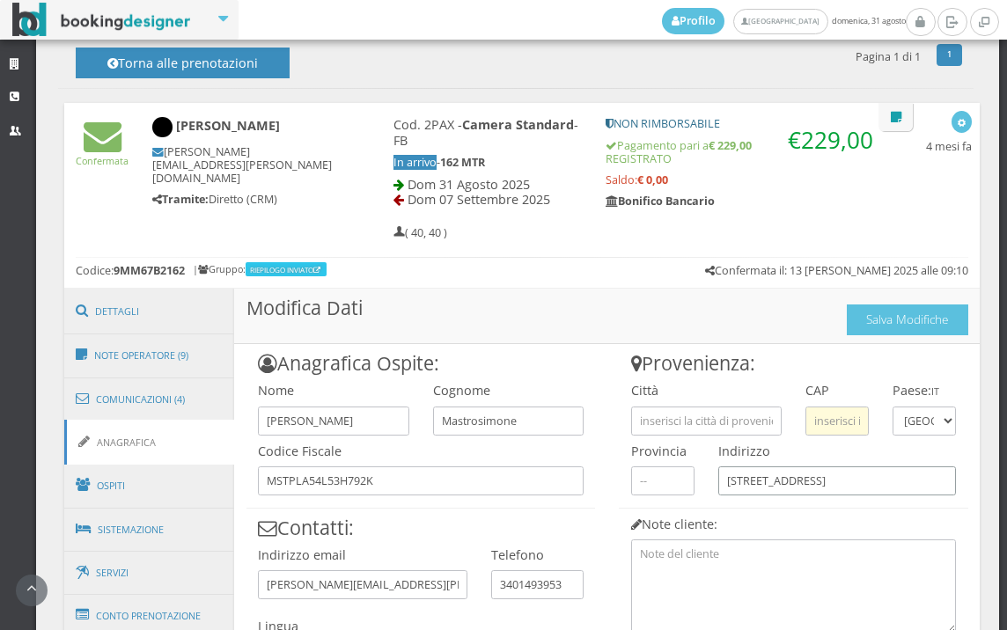
type input "Via Ronzinella 164/A"
click at [818, 417] on input "text" at bounding box center [837, 421] width 63 height 29
type input "31021"
click at [722, 420] on input "text" at bounding box center [706, 421] width 151 height 29
click at [593, 402] on div "Anagrafica Ospite: Nome Paola Cognome Mastrosimone Codice Fiscale MSTPLA54L53H7…" at bounding box center [420, 508] width 373 height 328
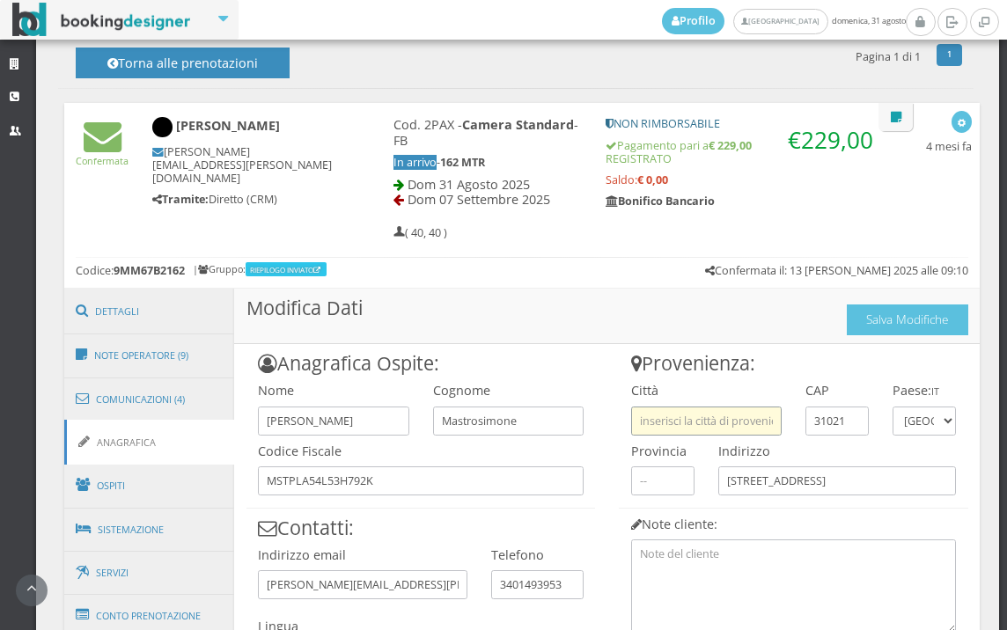
click at [649, 424] on input "text" at bounding box center [706, 421] width 151 height 29
paste input "MOGLIANO"
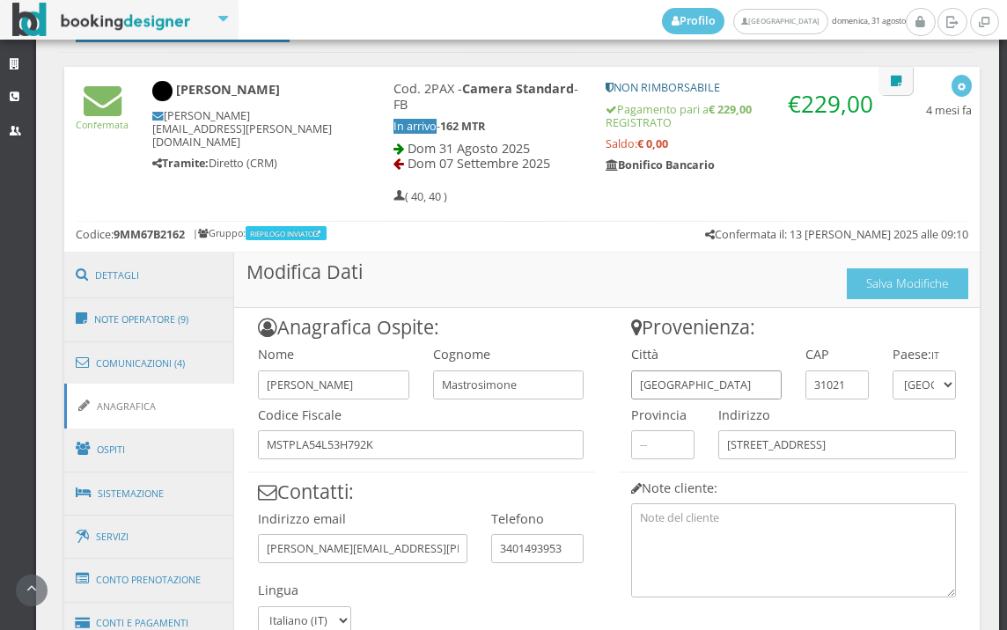
scroll to position [902, 0]
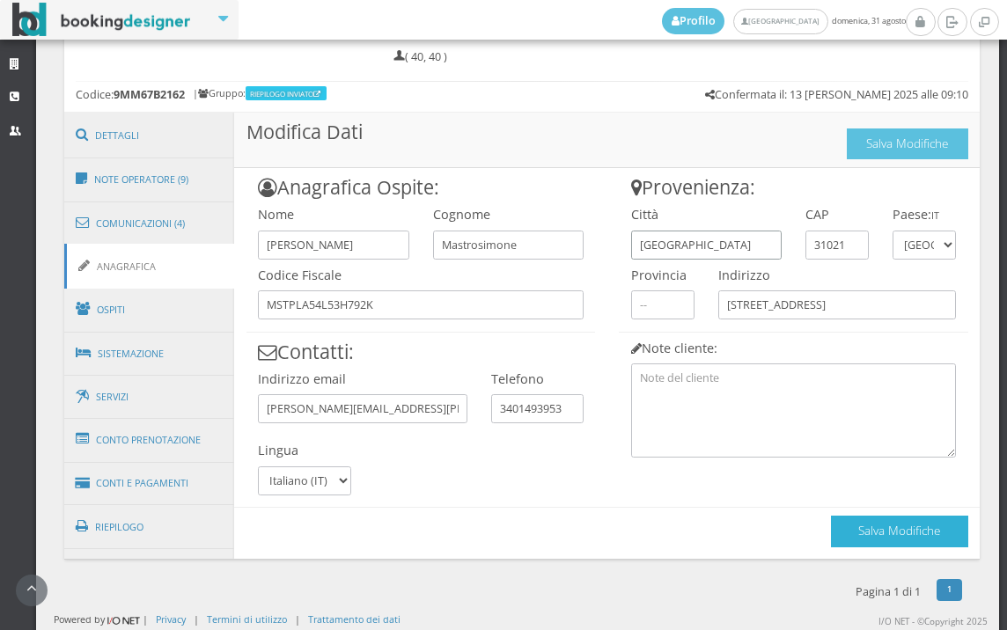
type input "MOGLIANO VENETO"
click at [871, 527] on button "Salva Modifiche" at bounding box center [899, 531] width 137 height 31
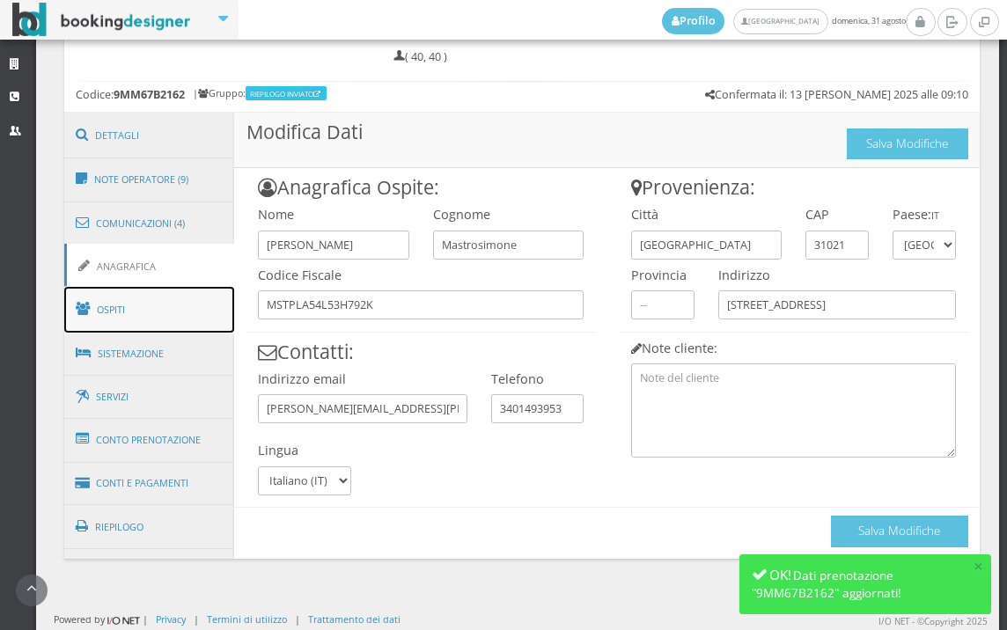
click at [114, 319] on link "Ospiti" at bounding box center [149, 310] width 171 height 46
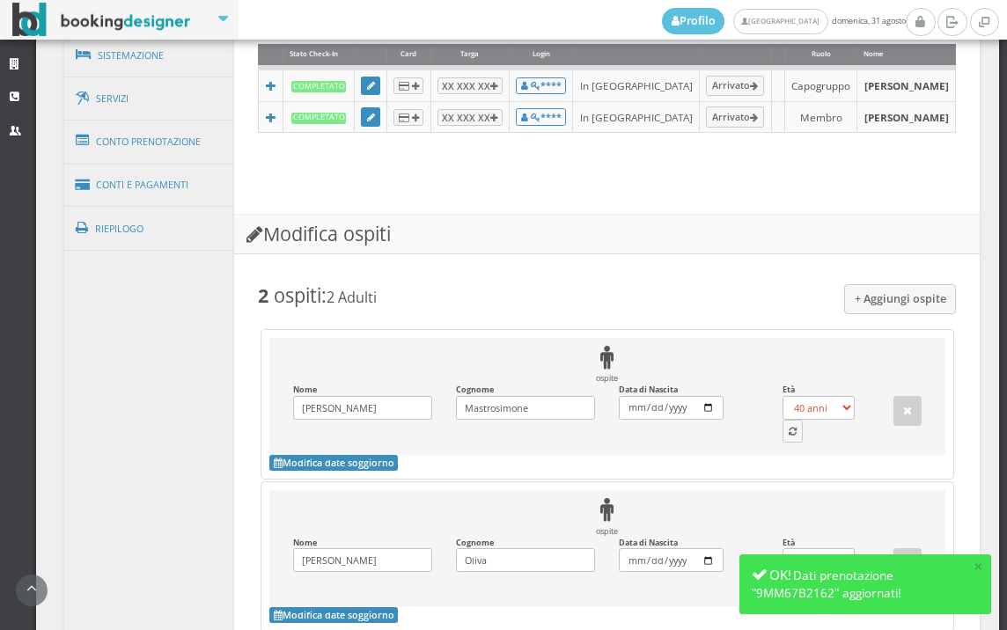
scroll to position [1460, 0]
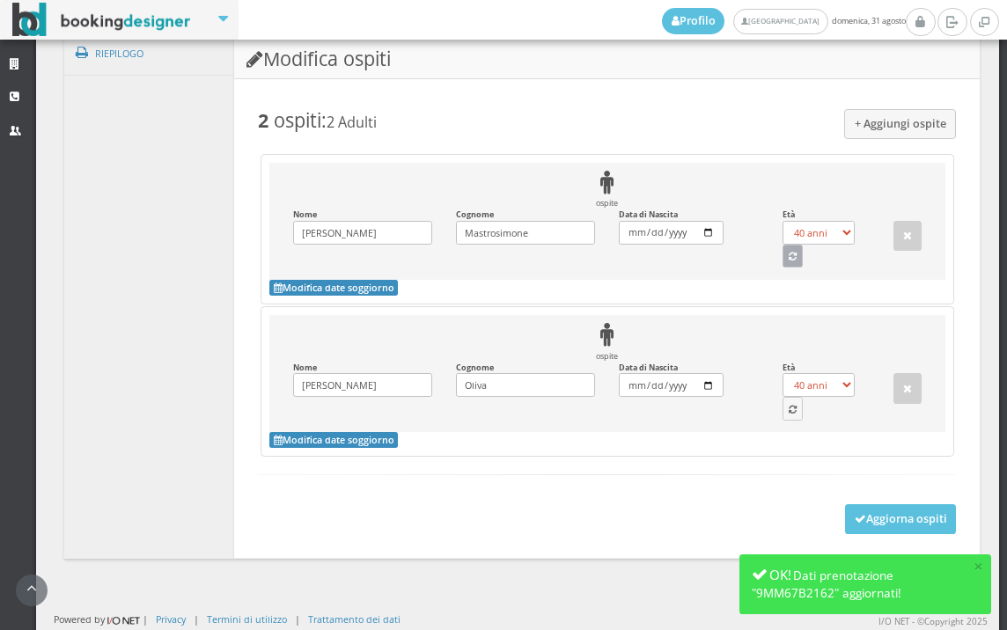
click at [787, 248] on button "button" at bounding box center [793, 256] width 21 height 23
select select "71"
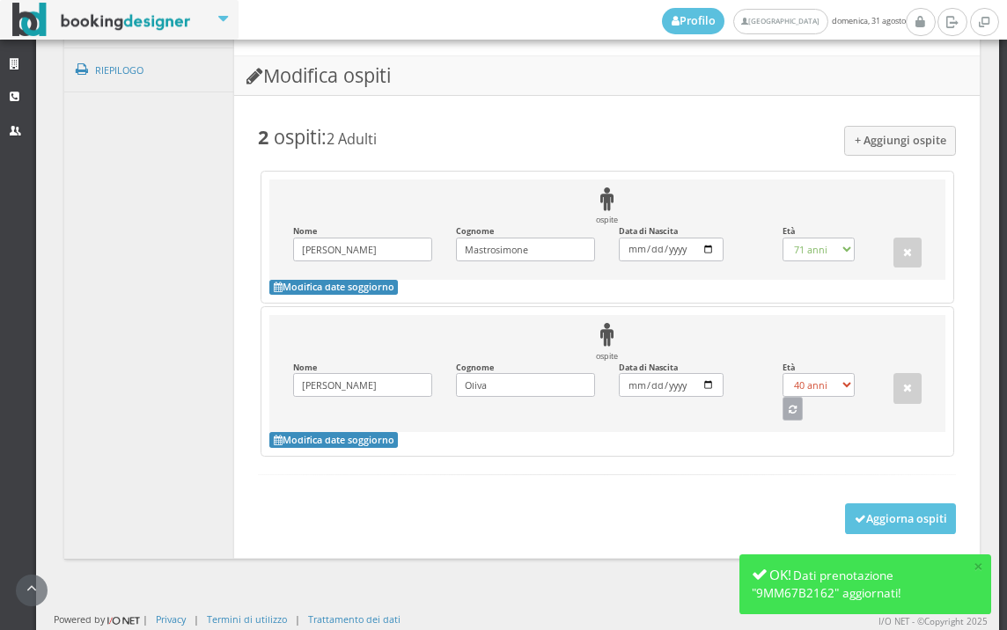
click at [784, 420] on button "button" at bounding box center [793, 408] width 21 height 23
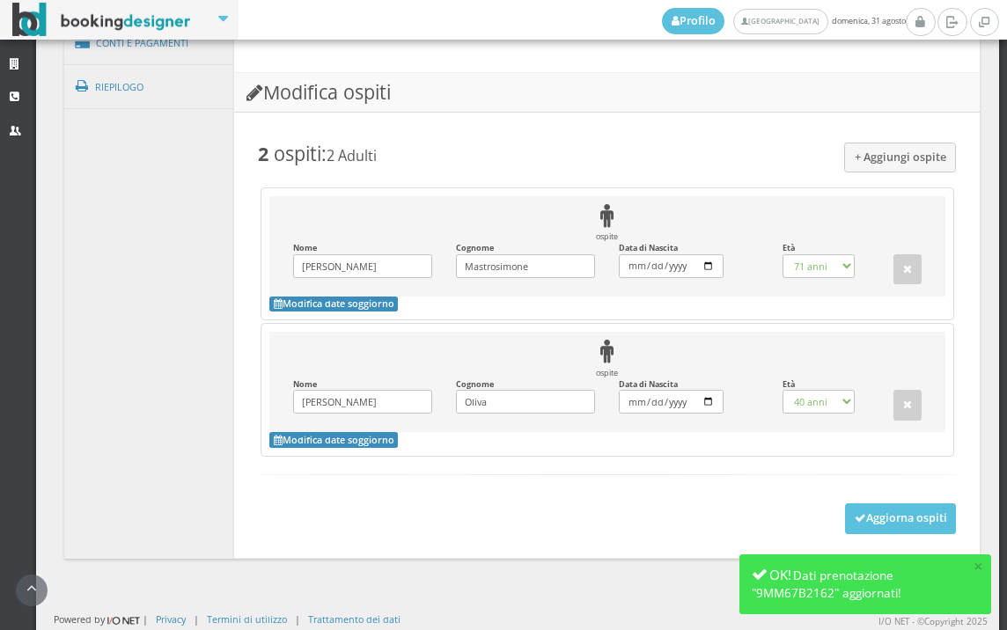
select select "72"
click at [893, 527] on button "Aggiorna ospiti" at bounding box center [901, 519] width 112 height 30
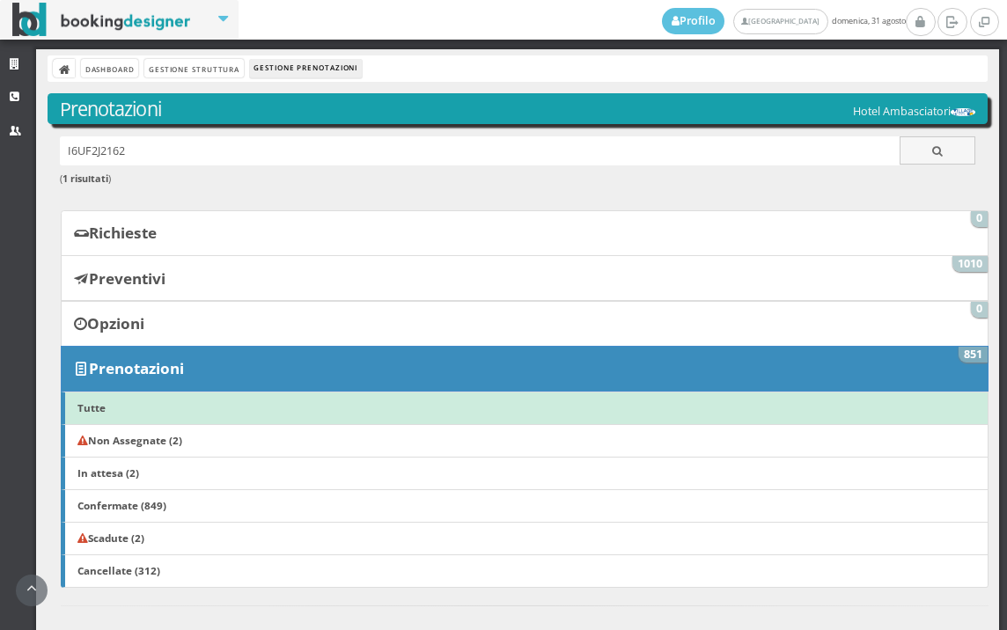
scroll to position [692, 0]
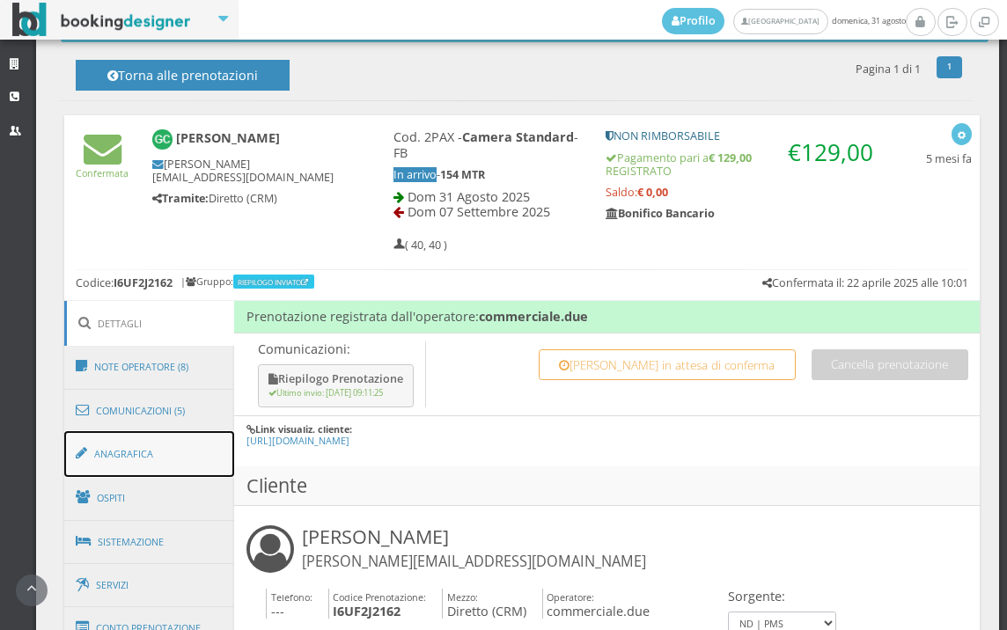
click at [174, 461] on link "Anagrafica" at bounding box center [149, 454] width 171 height 46
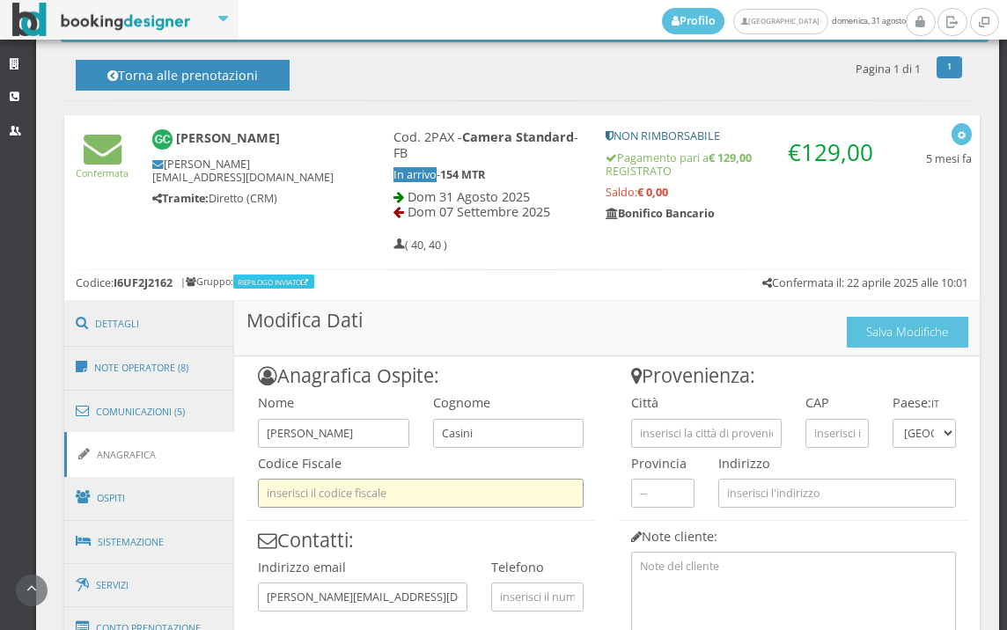
click at [397, 498] on input "text" at bounding box center [421, 493] width 326 height 29
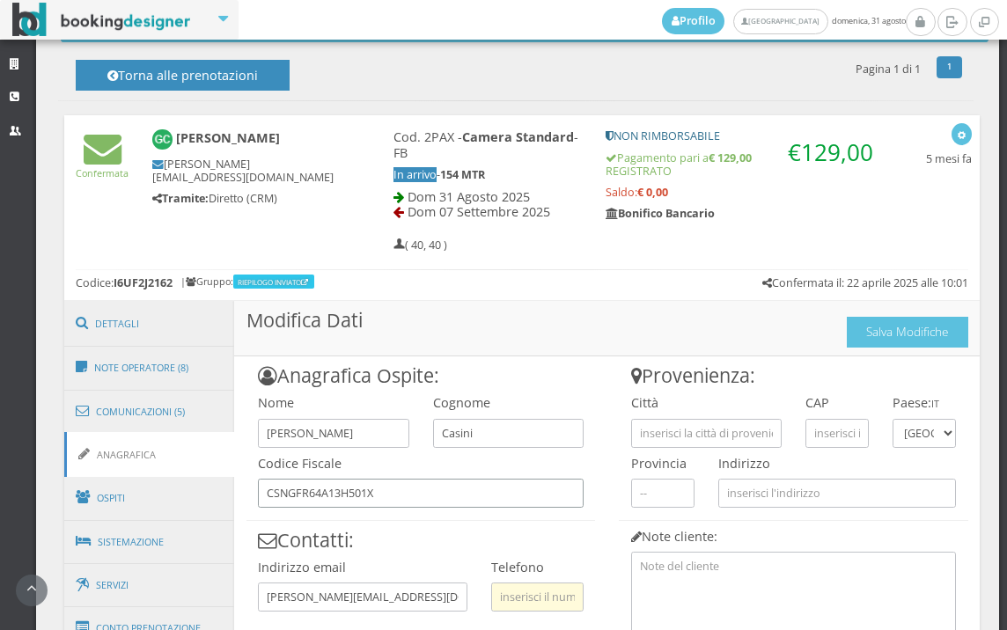
type input "CSNGFR64A13H501X"
click at [572, 590] on input "text" at bounding box center [537, 597] width 92 height 29
type input "3473316233"
click at [634, 439] on input "text" at bounding box center [706, 433] width 151 height 29
type input "[GEOGRAPHIC_DATA]"
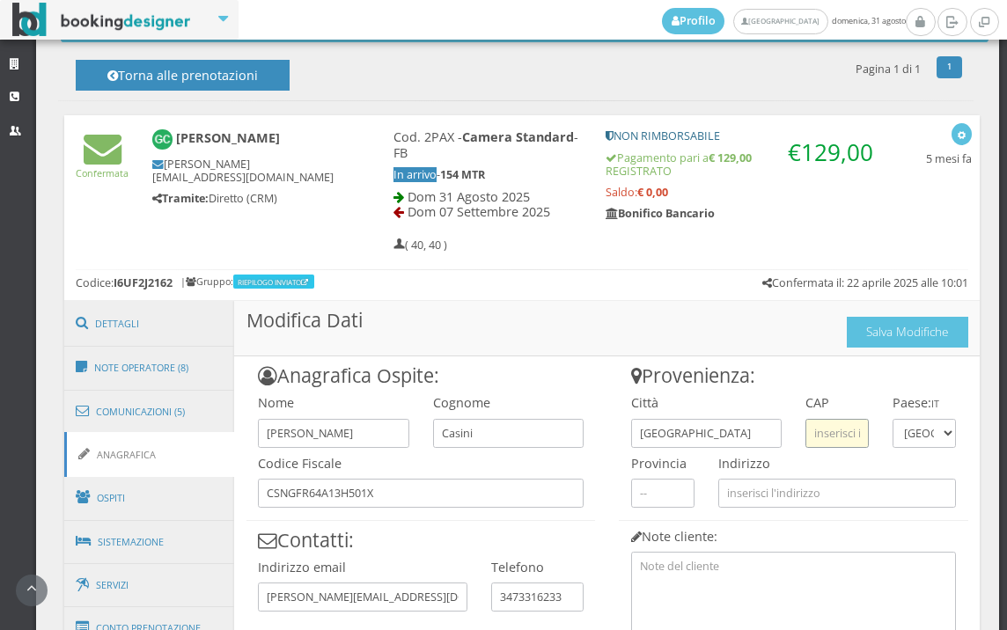
click at [834, 439] on input "text" at bounding box center [837, 433] width 63 height 29
type input "00153"
click at [153, 497] on link "Ospiti" at bounding box center [149, 498] width 171 height 46
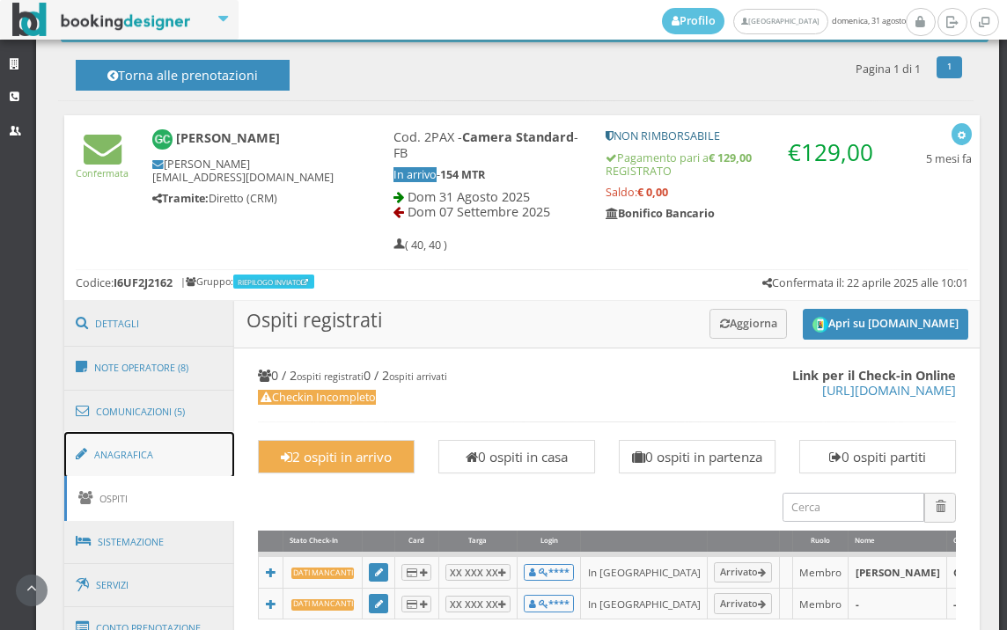
click at [177, 446] on link "Anagrafica" at bounding box center [149, 455] width 171 height 46
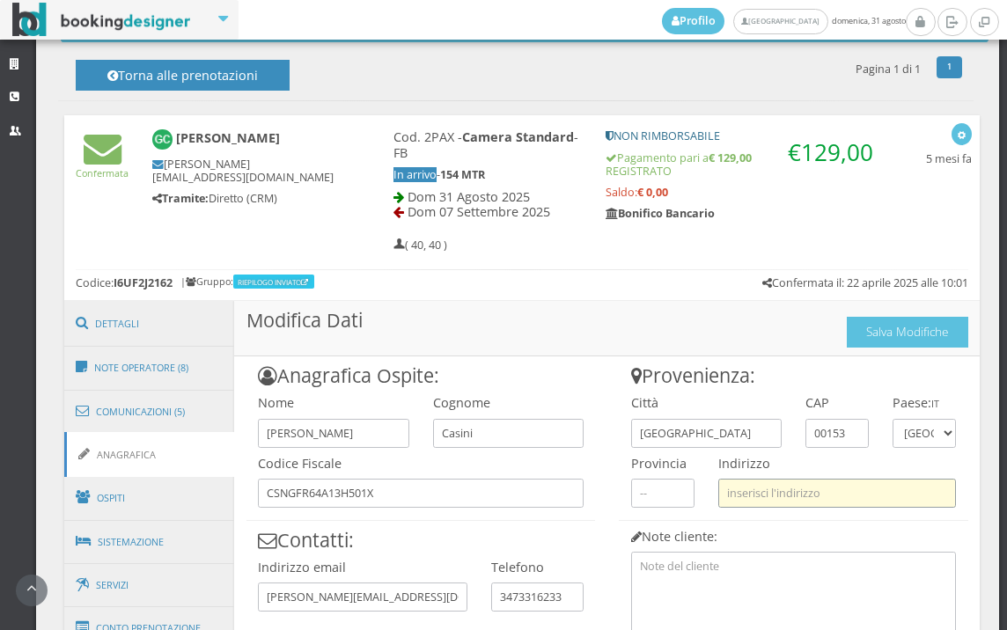
click at [738, 483] on input "text" at bounding box center [838, 493] width 238 height 29
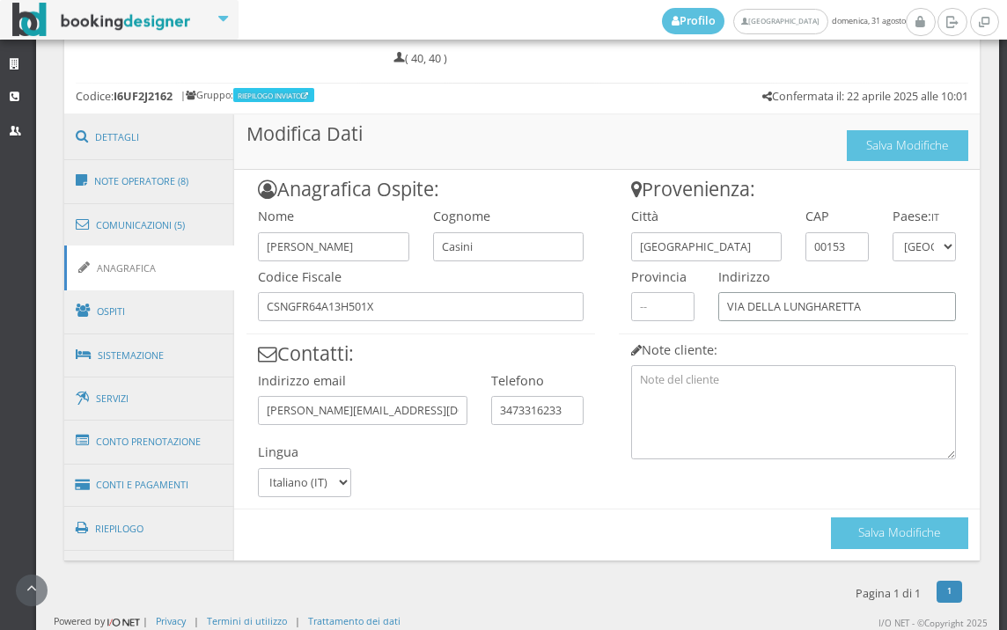
scroll to position [902, 0]
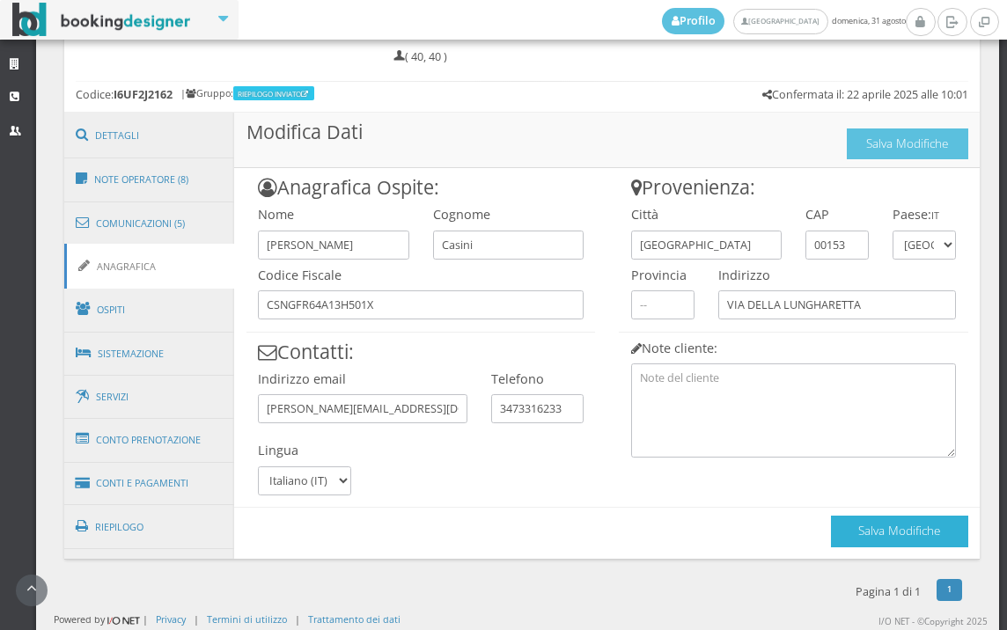
click at [927, 534] on button "Salva Modifiche" at bounding box center [899, 531] width 137 height 31
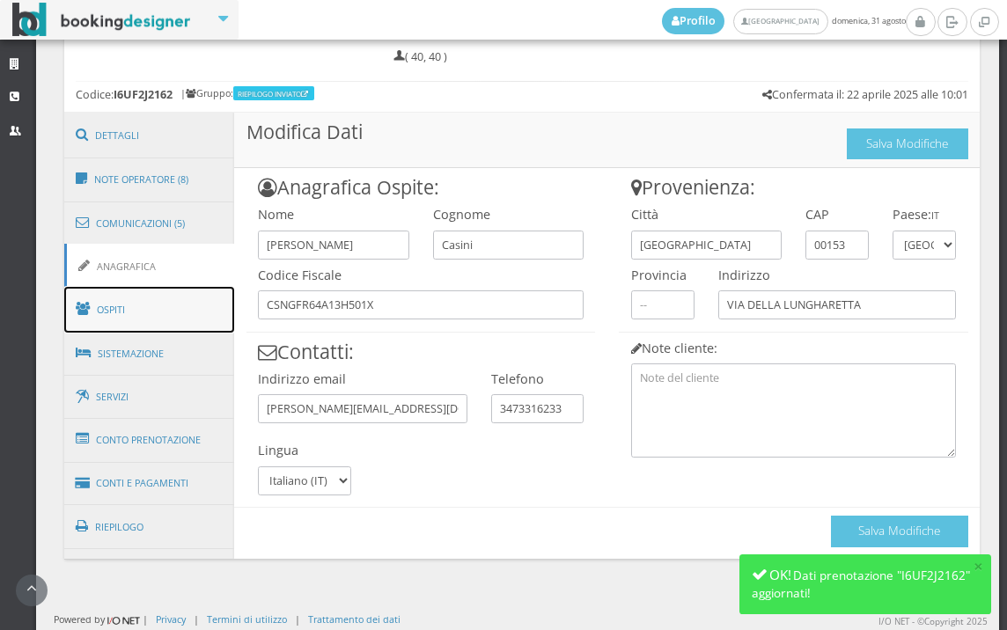
click at [120, 316] on link "Ospiti" at bounding box center [149, 310] width 171 height 46
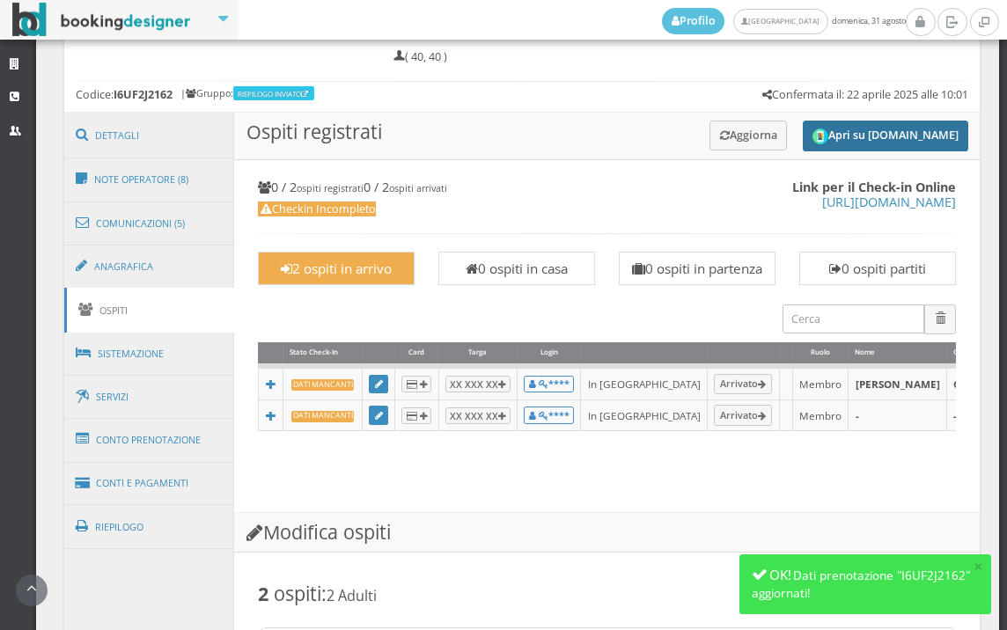
click at [870, 130] on button "Apri su [DOMAIN_NAME]" at bounding box center [886, 136] width 166 height 31
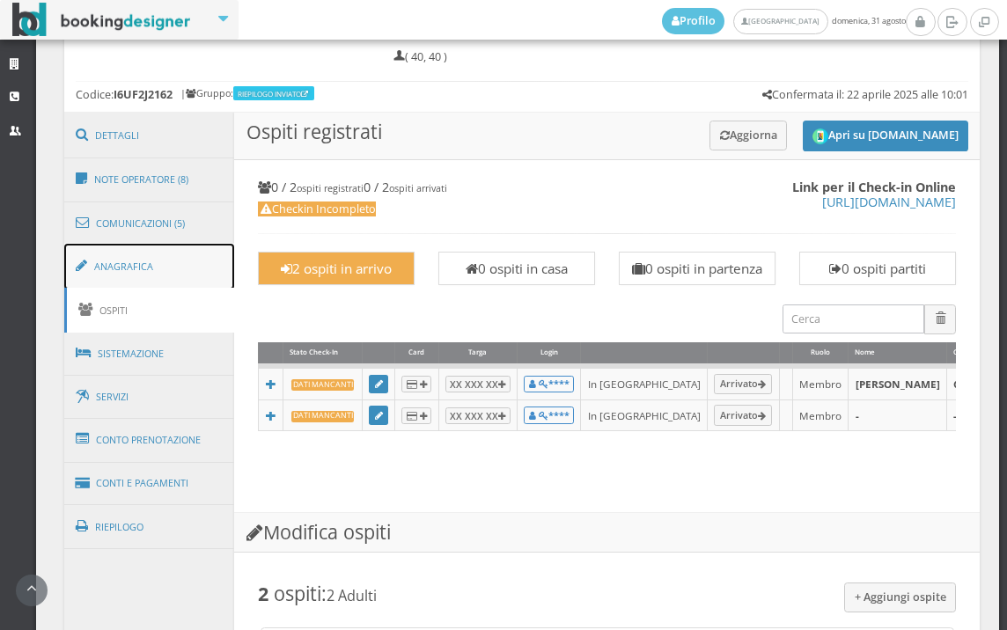
click at [143, 263] on link "Anagrafica" at bounding box center [149, 267] width 171 height 46
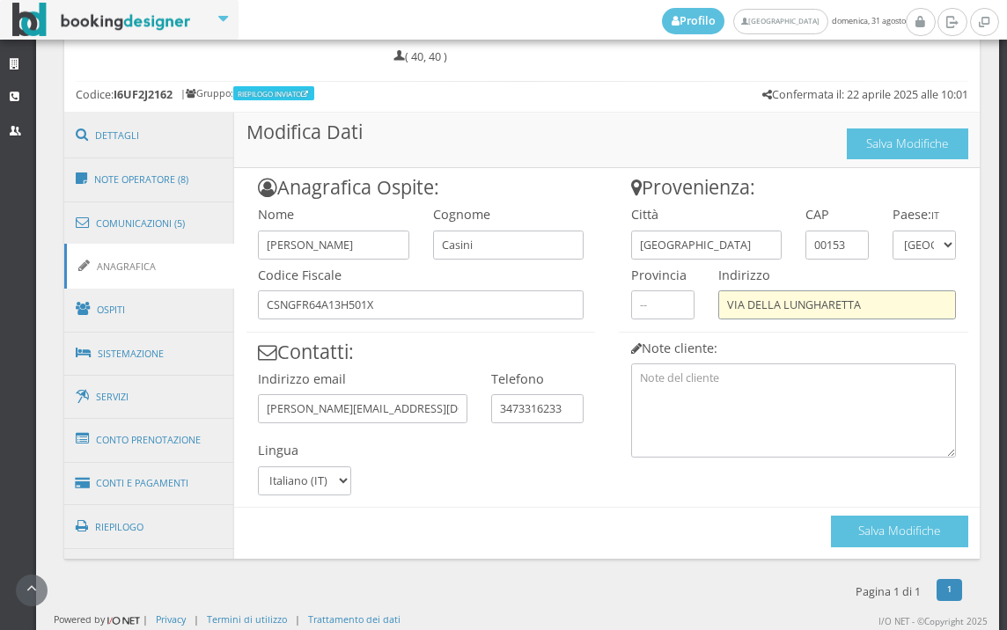
click at [812, 305] on input "VIA DELLA LUNGHARETTA" at bounding box center [838, 305] width 238 height 29
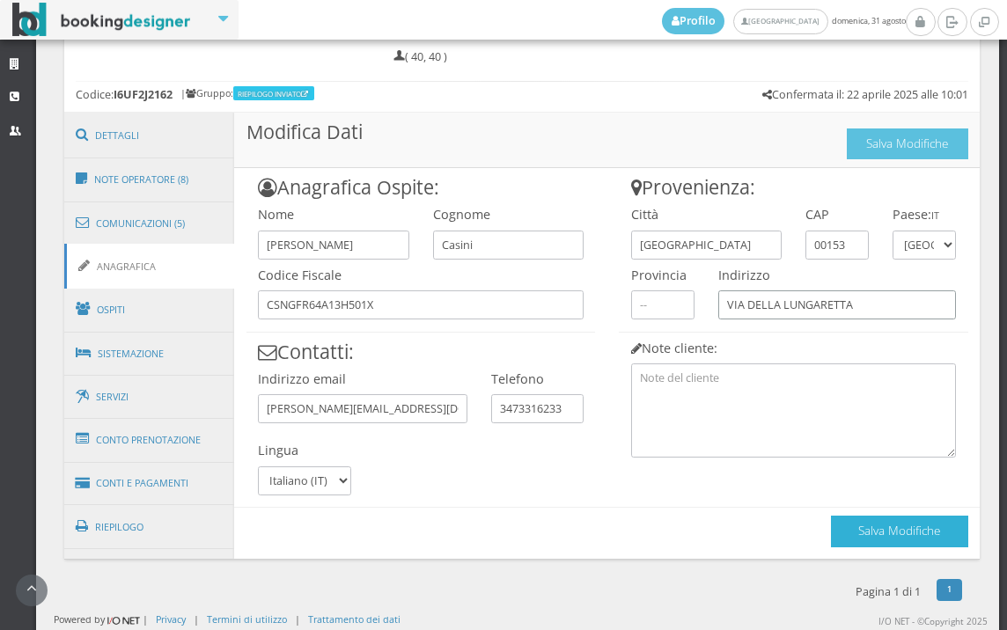
type input "VIA DELLA LUNGARETTA"
click at [851, 523] on button "Salva Modifiche" at bounding box center [899, 531] width 137 height 31
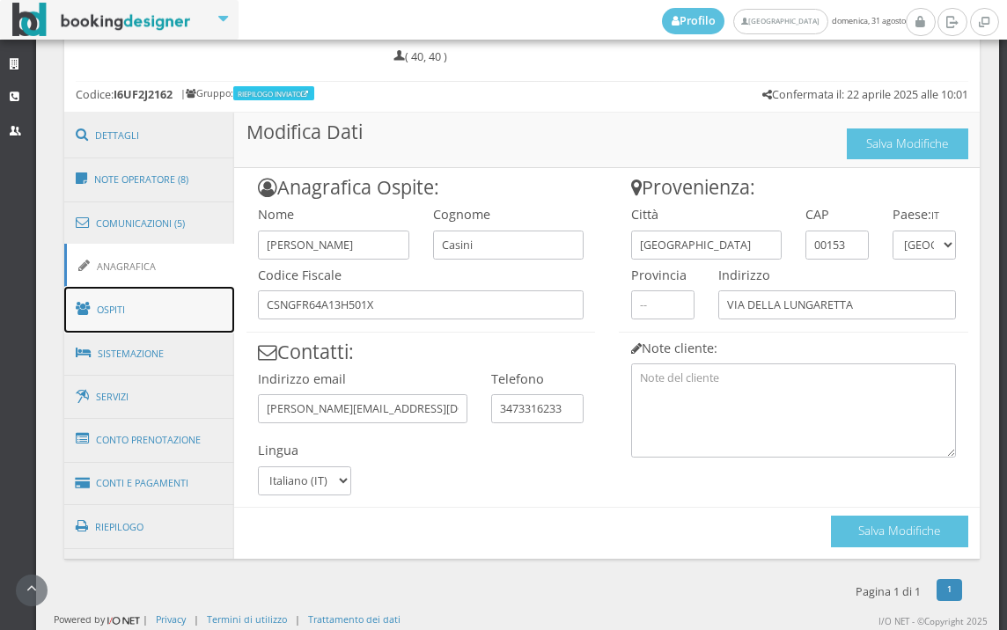
click at [198, 309] on link "Ospiti" at bounding box center [149, 310] width 171 height 46
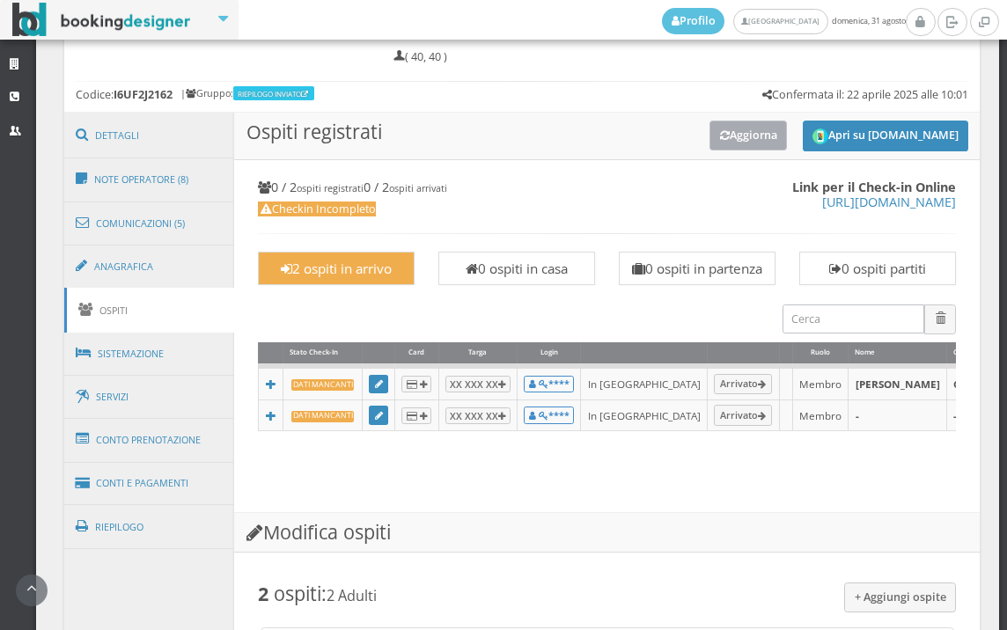
click at [750, 148] on button "Aggiorna" at bounding box center [749, 135] width 78 height 29
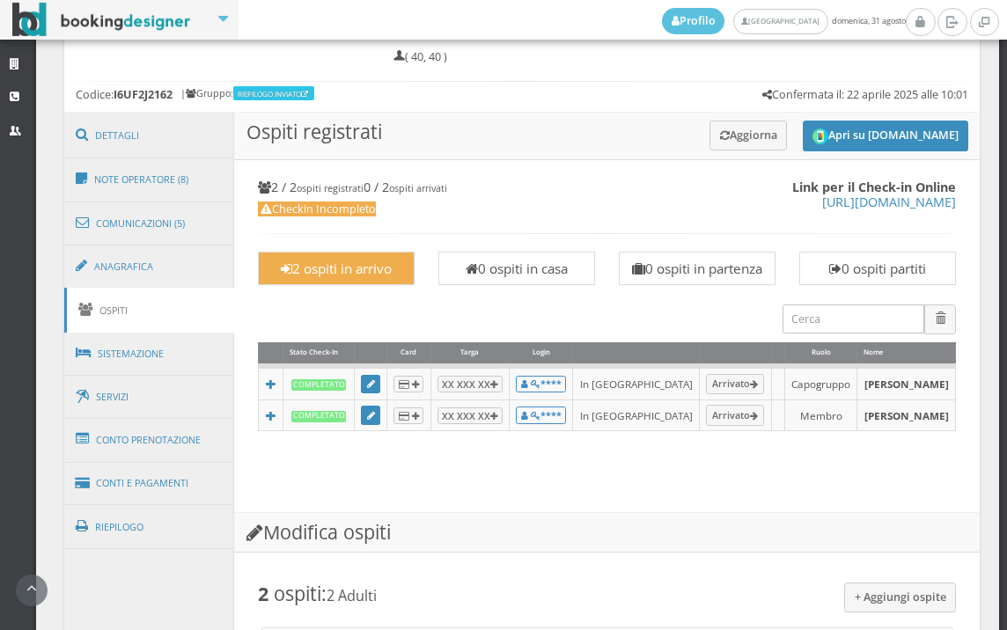
scroll to position [1460, 0]
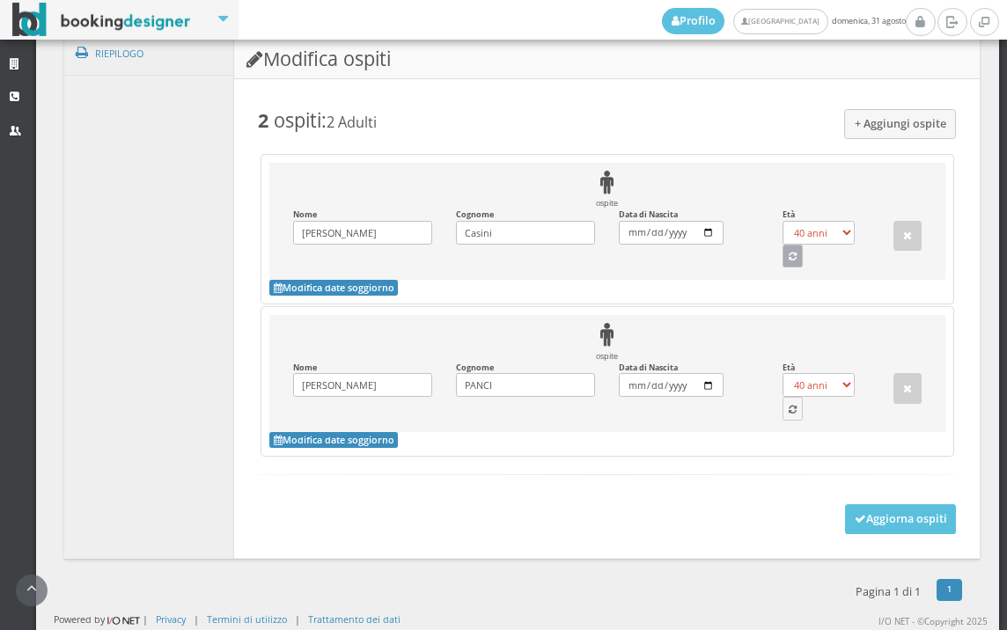
click at [783, 263] on button "button" at bounding box center [793, 256] width 21 height 23
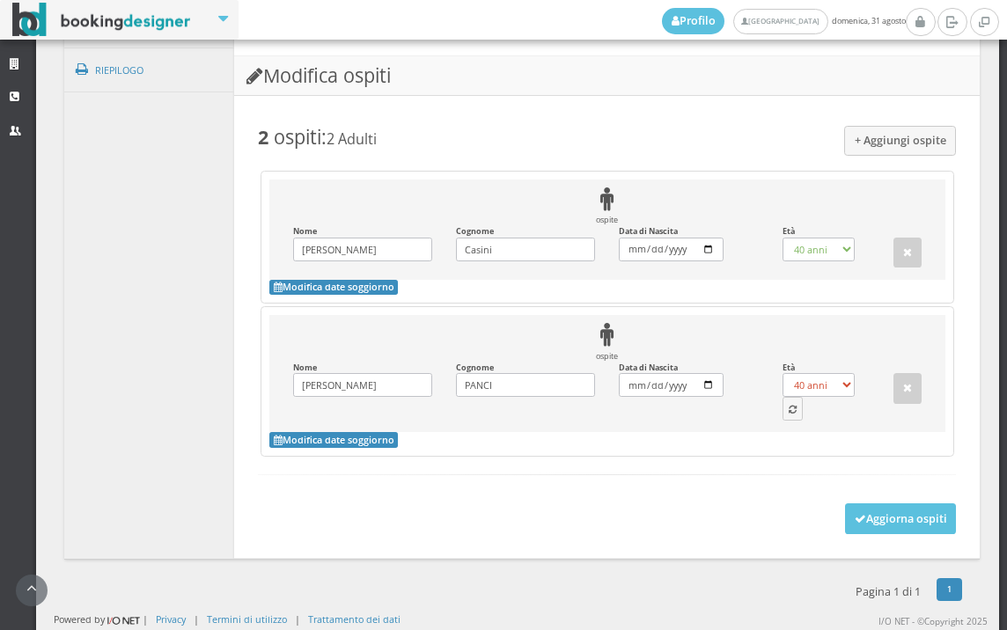
select select "61"
click at [789, 406] on icon "button" at bounding box center [793, 411] width 8 height 10
select select "65"
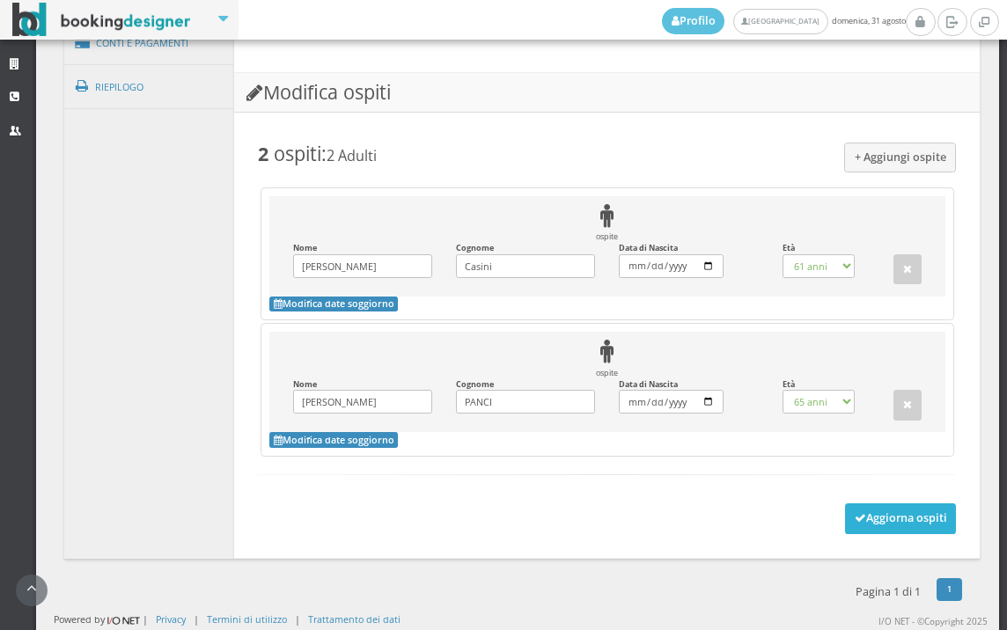
click at [869, 531] on button "Aggiorna ospiti" at bounding box center [901, 519] width 112 height 30
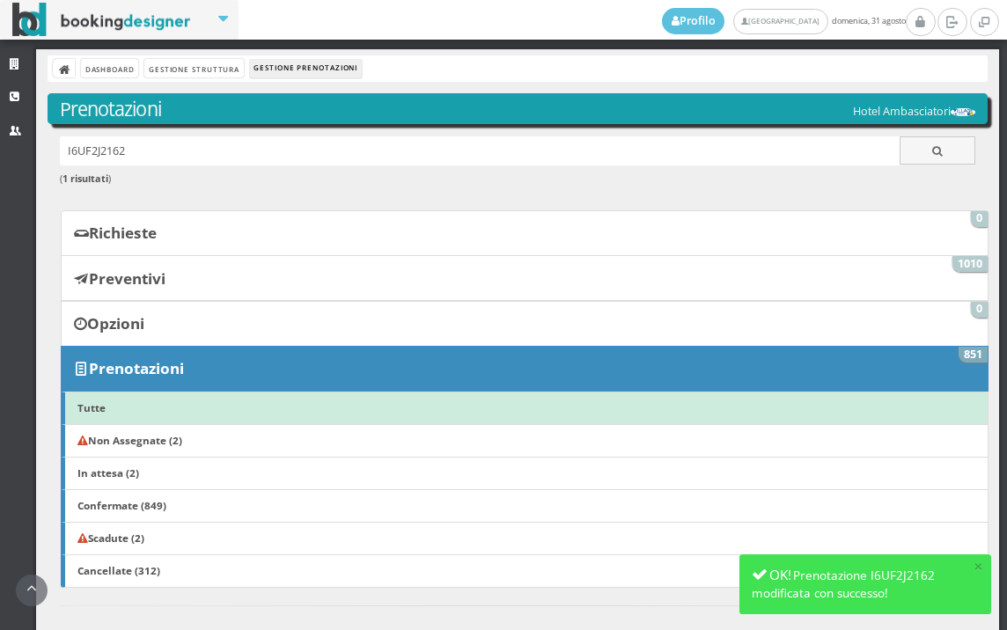
scroll to position [399, 0]
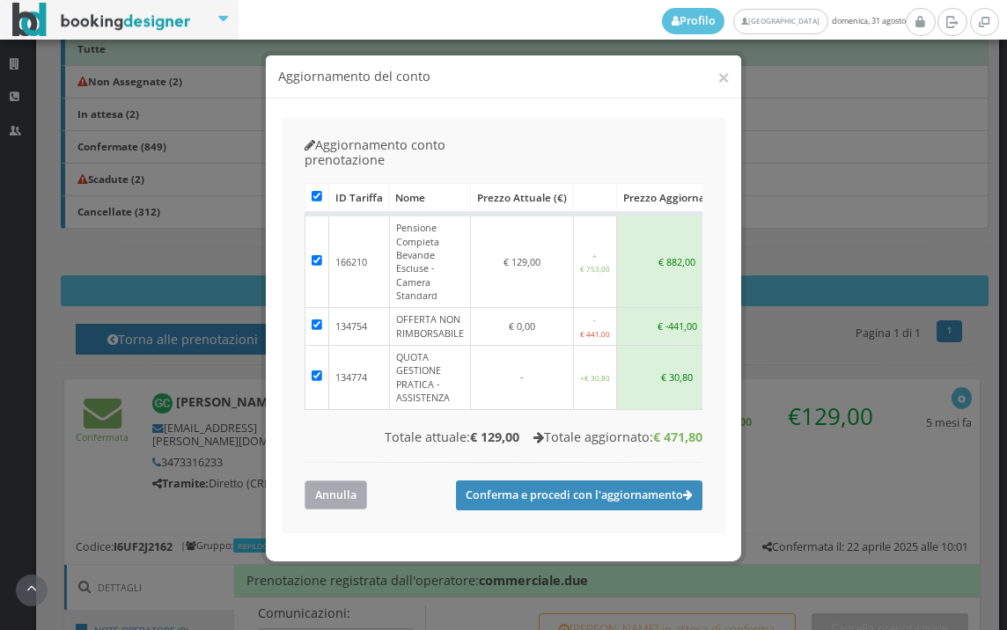
click at [362, 481] on button "Annulla" at bounding box center [336, 495] width 63 height 29
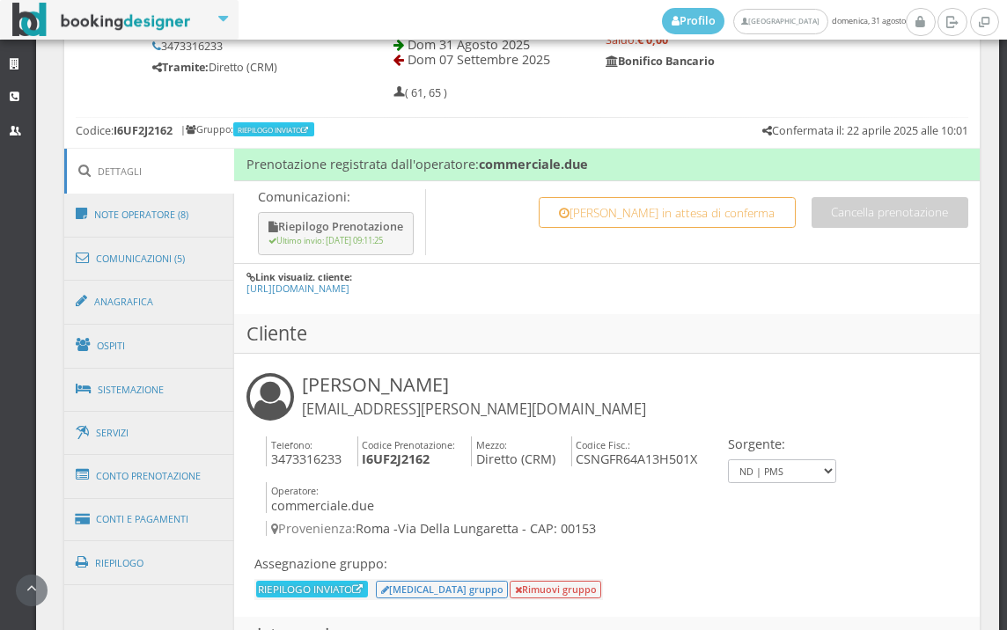
scroll to position [986, 0]
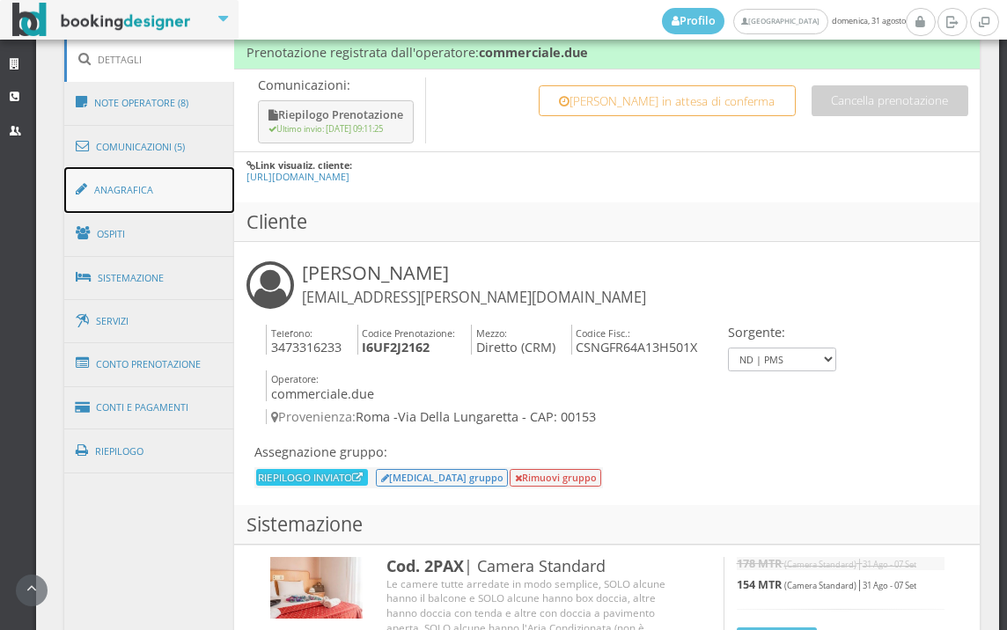
click at [119, 199] on link "Anagrafica" at bounding box center [149, 190] width 171 height 46
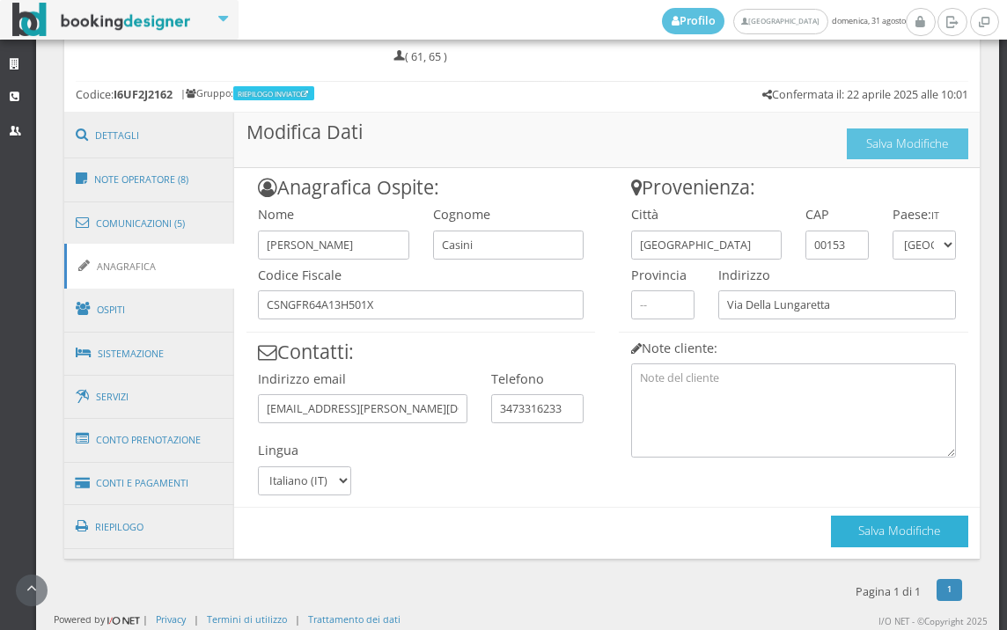
click at [831, 523] on button "Salva Modifiche" at bounding box center [899, 531] width 137 height 31
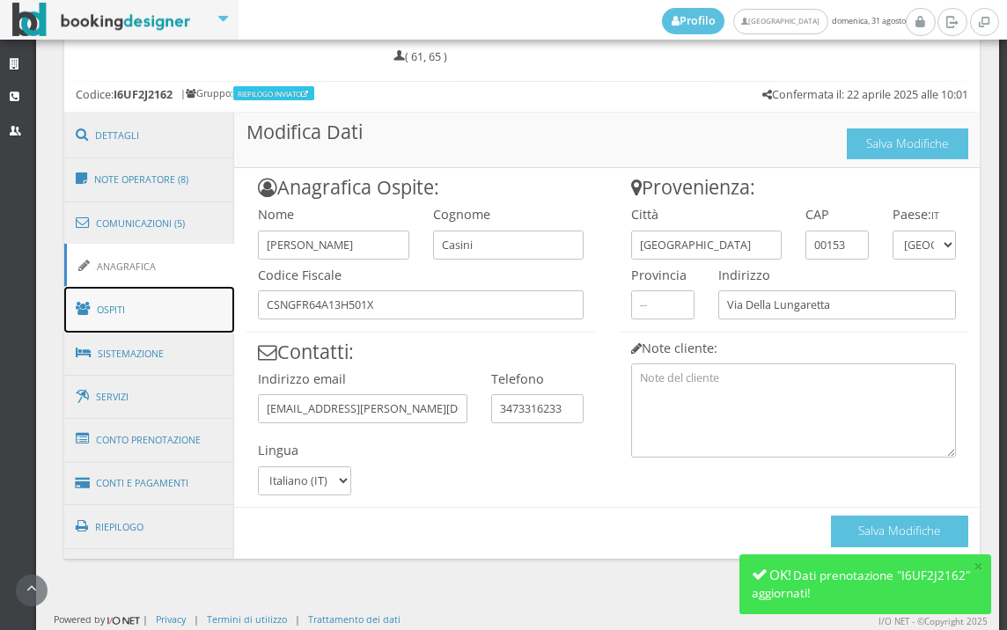
click at [89, 294] on link "Ospiti" at bounding box center [149, 310] width 171 height 46
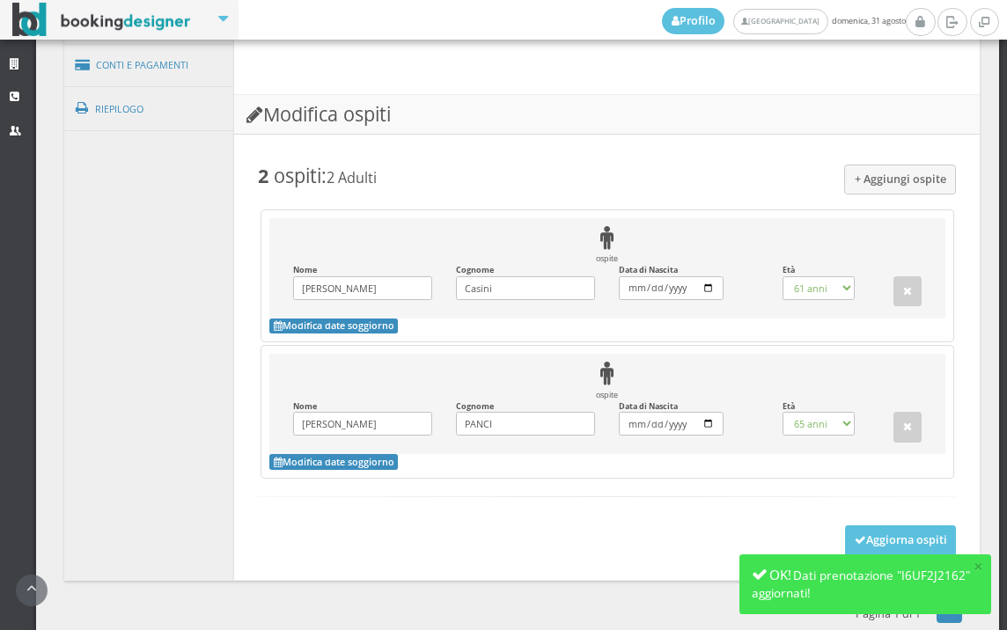
scroll to position [1423, 0]
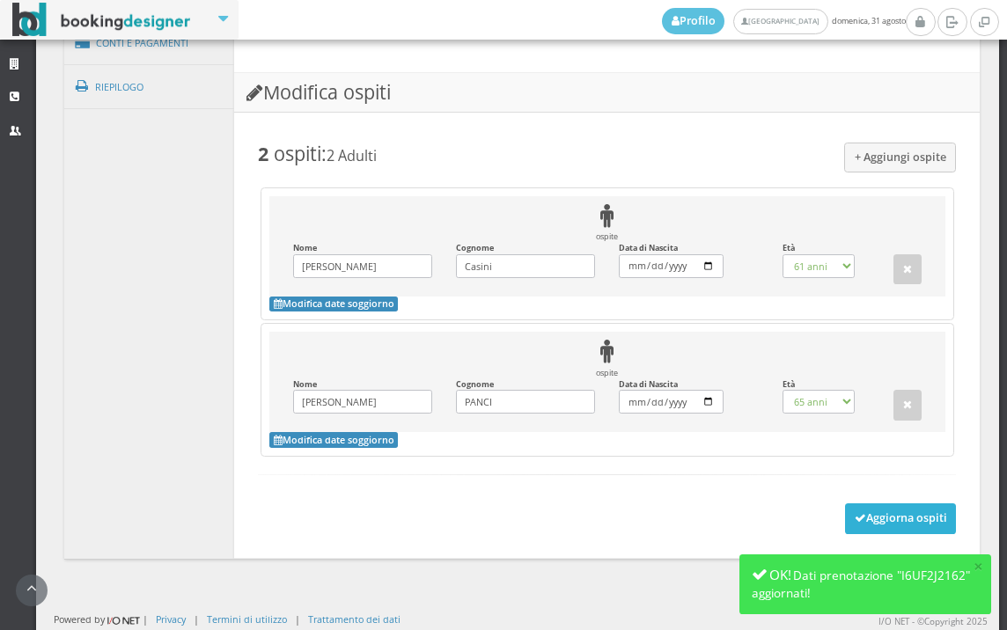
click at [875, 507] on button "Aggiorna ospiti" at bounding box center [901, 519] width 112 height 30
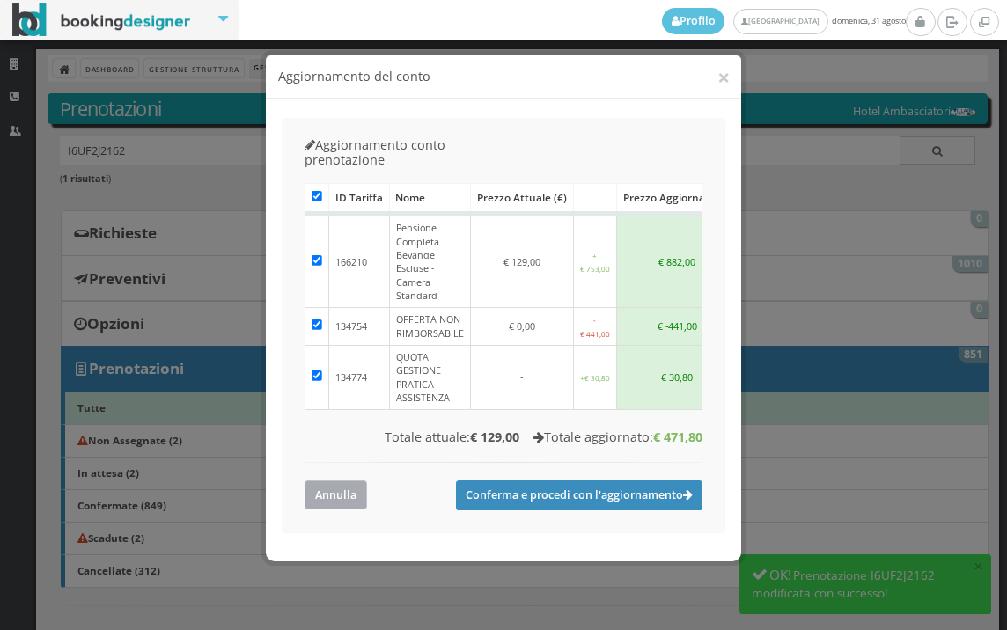
click at [343, 481] on button "Annulla" at bounding box center [336, 495] width 63 height 29
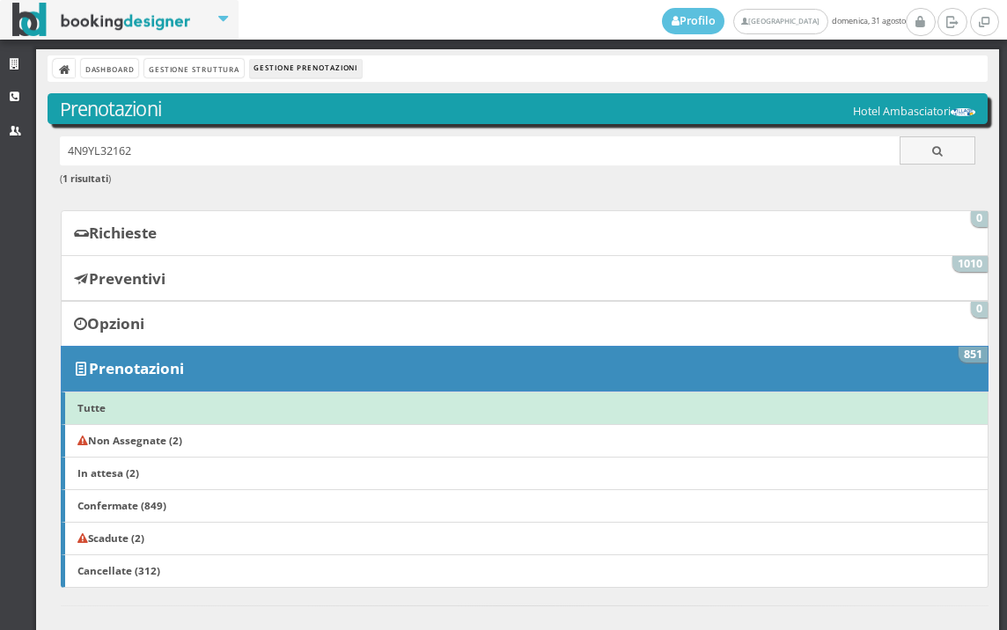
scroll to position [684, 0]
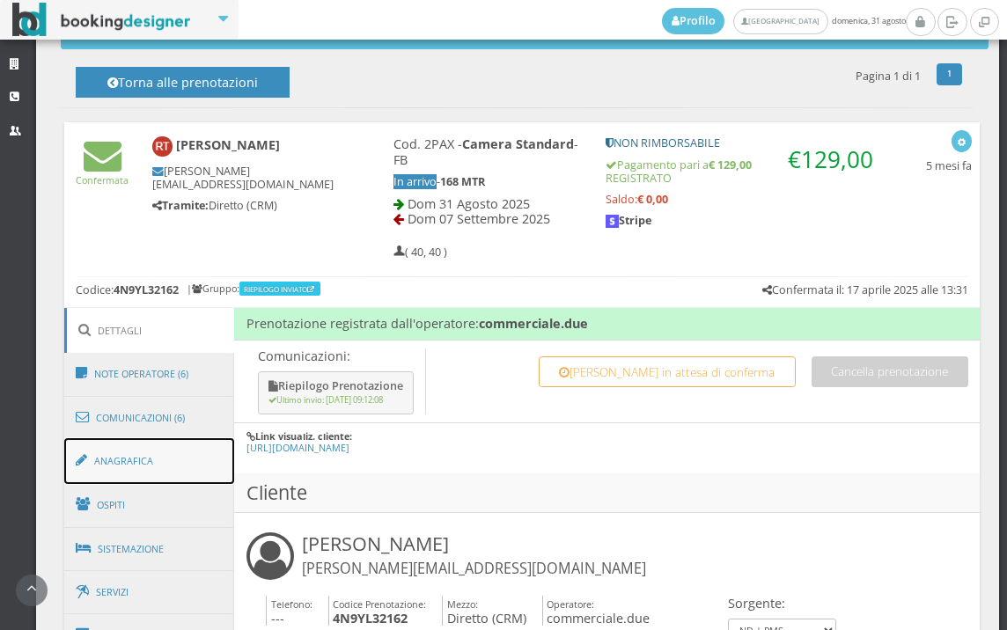
click at [148, 462] on link "Anagrafica" at bounding box center [149, 462] width 171 height 46
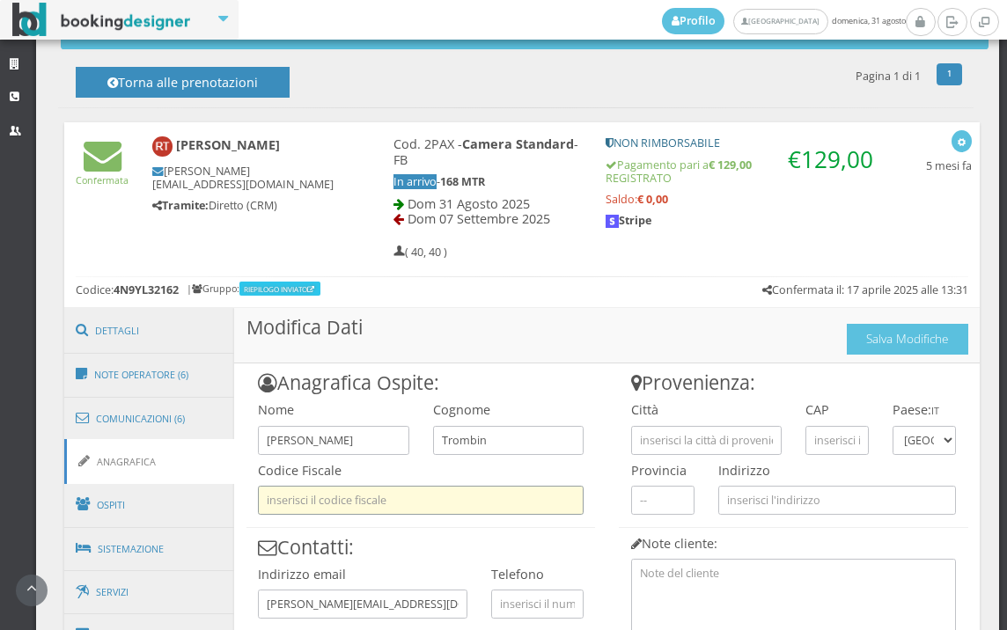
click at [353, 505] on input "text" at bounding box center [421, 500] width 326 height 29
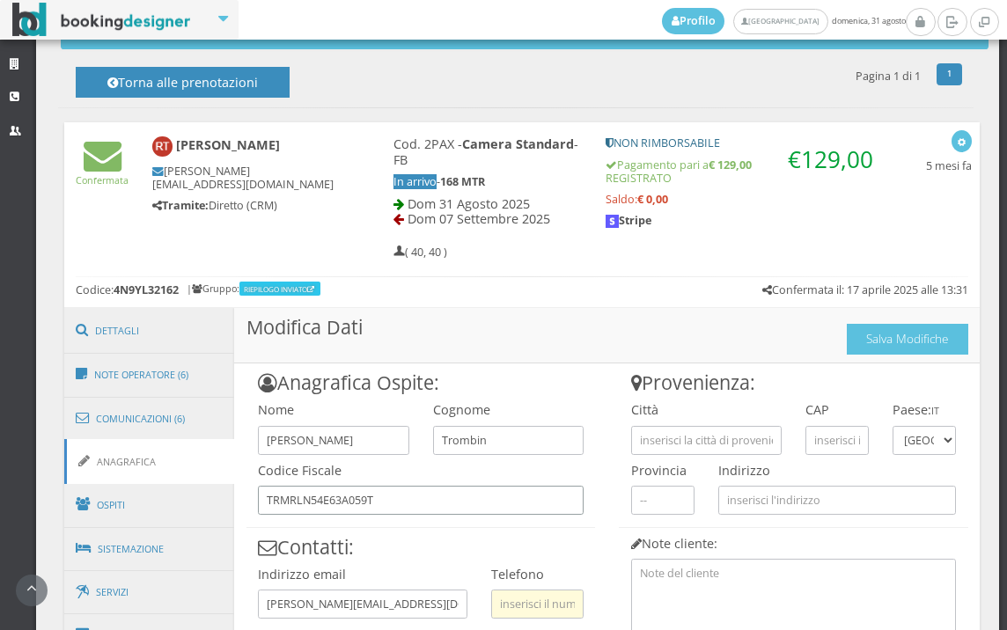
type input "TRMRLN54E63A059T"
click at [540, 602] on input "text" at bounding box center [537, 604] width 92 height 29
type input "3803430904"
click at [654, 459] on div "Provincia" at bounding box center [662, 485] width 87 height 61
click at [658, 446] on input "text" at bounding box center [706, 440] width 151 height 29
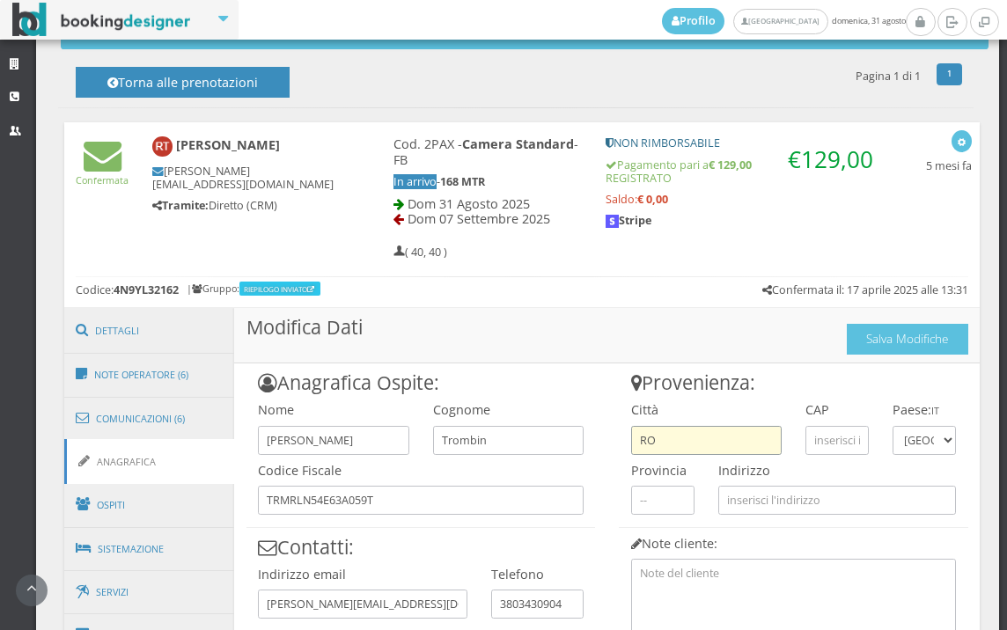
type input "R"
type input "ADRIA"
click at [806, 439] on input "text" at bounding box center [837, 440] width 63 height 29
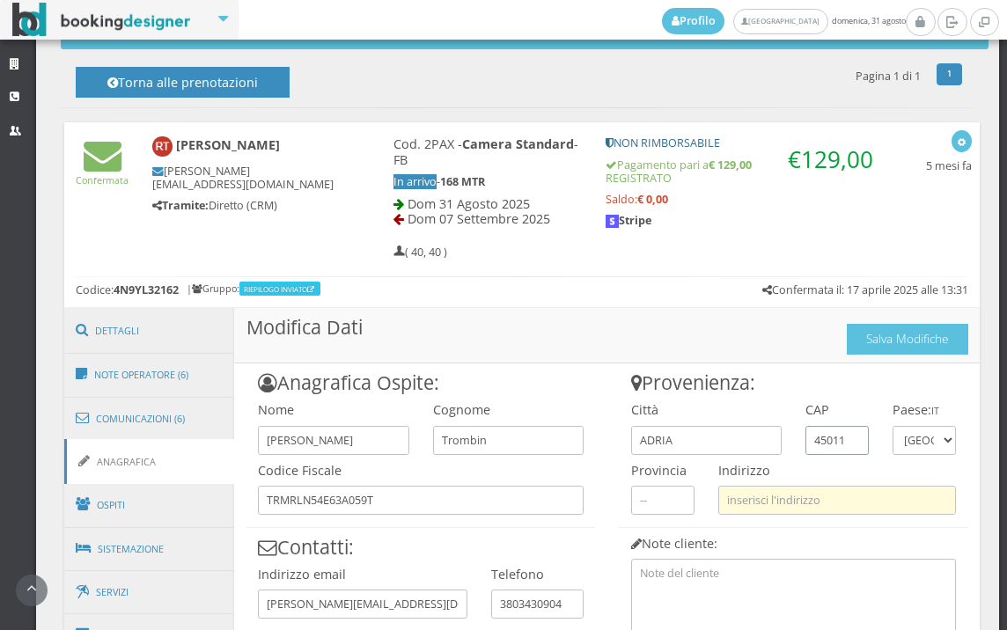
type input "45011"
click at [770, 492] on input "text" at bounding box center [838, 500] width 238 height 29
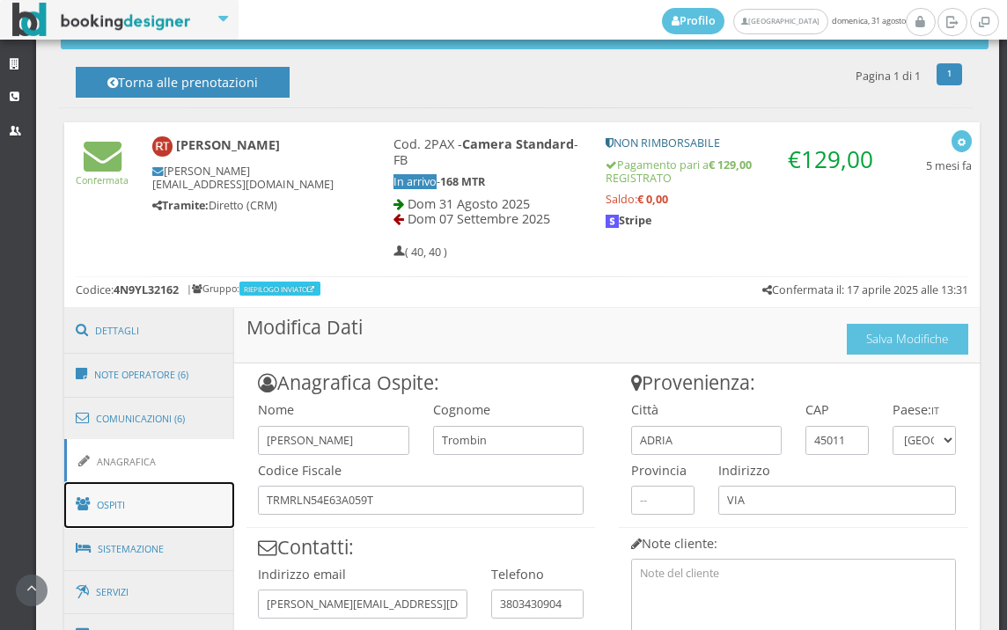
click at [122, 515] on link "Ospiti" at bounding box center [149, 506] width 171 height 46
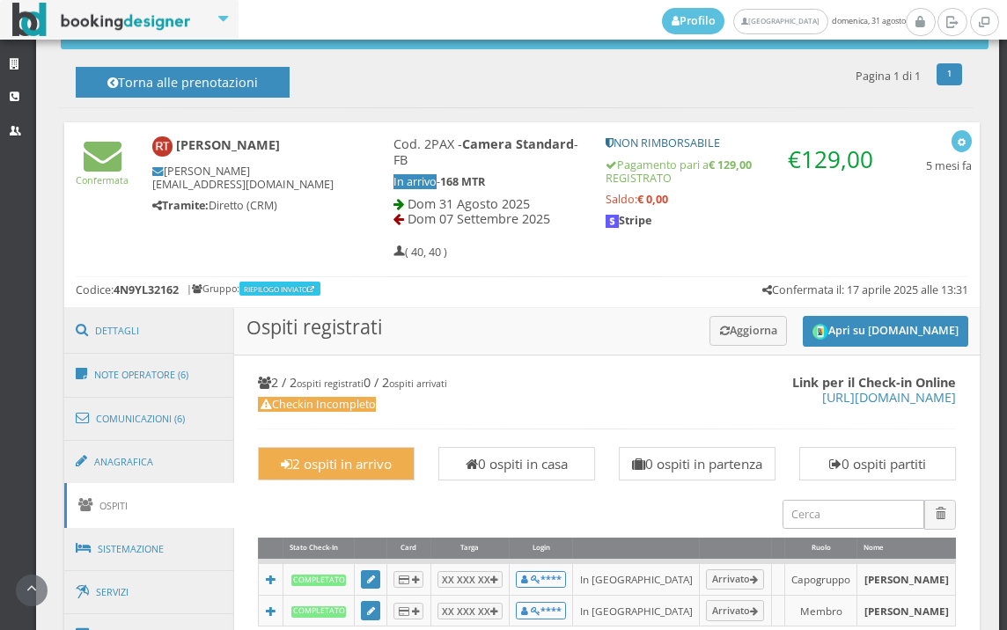
click at [814, 313] on h3 "Ospiti registrati Apri su [DOMAIN_NAME] Aggiorna" at bounding box center [607, 332] width 746 height 48
click at [817, 322] on button "Apri su [DOMAIN_NAME]" at bounding box center [886, 331] width 166 height 31
click at [194, 449] on link "Anagrafica" at bounding box center [149, 462] width 171 height 46
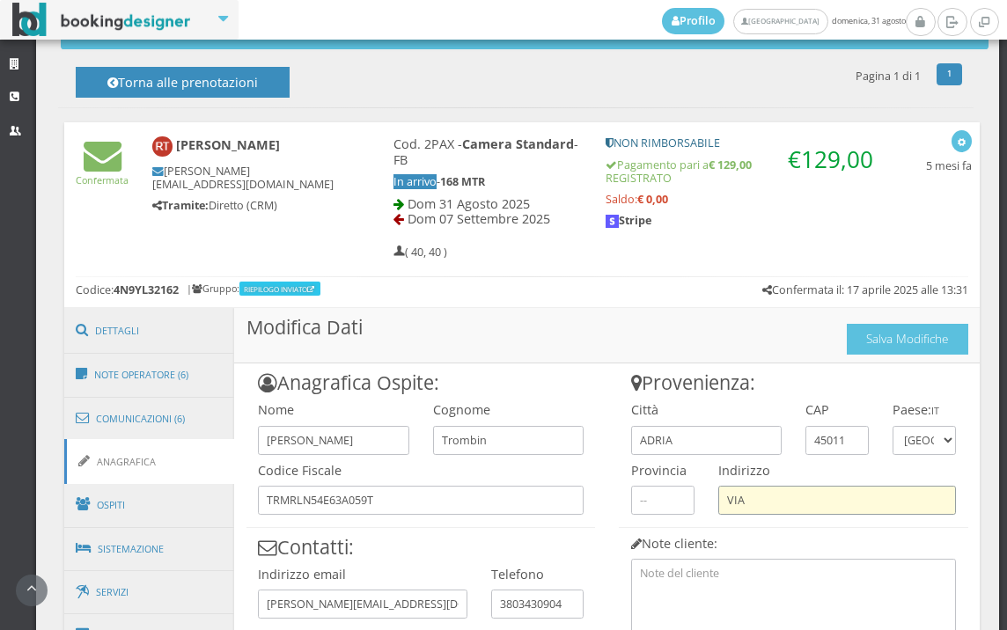
click at [804, 498] on input "VIA" at bounding box center [838, 500] width 238 height 29
type input "V"
paste input "via [PERSON_NAME]"
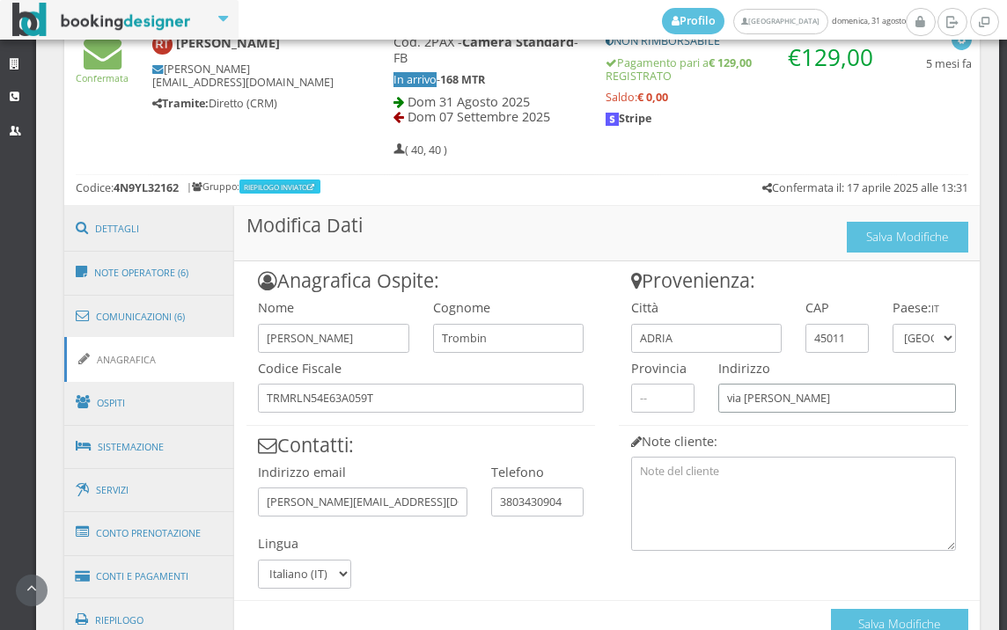
scroll to position [902, 0]
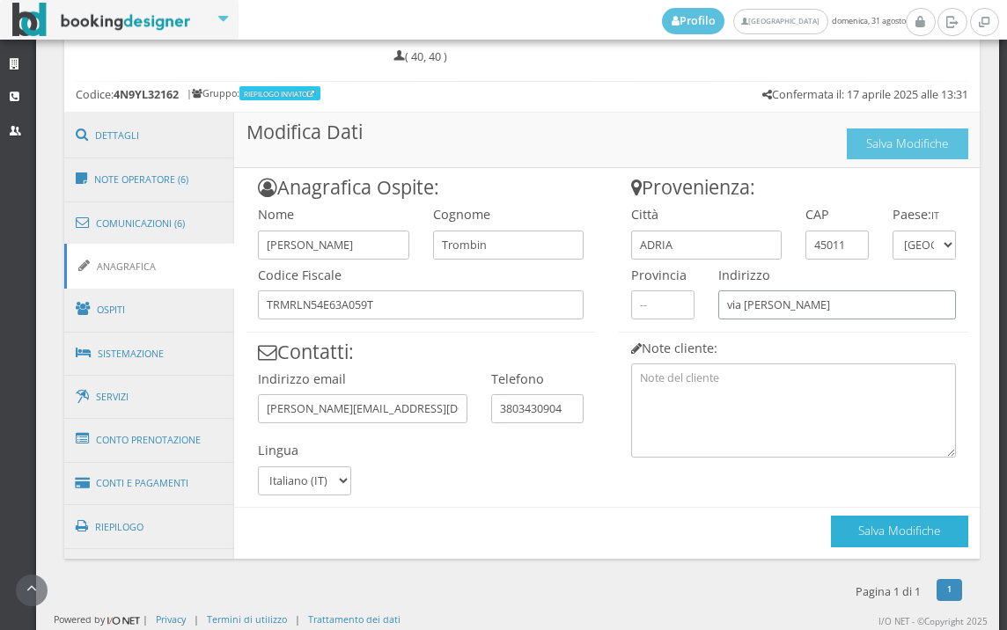
type input "via [PERSON_NAME]"
click at [847, 531] on button "Salva Modifiche" at bounding box center [899, 531] width 137 height 31
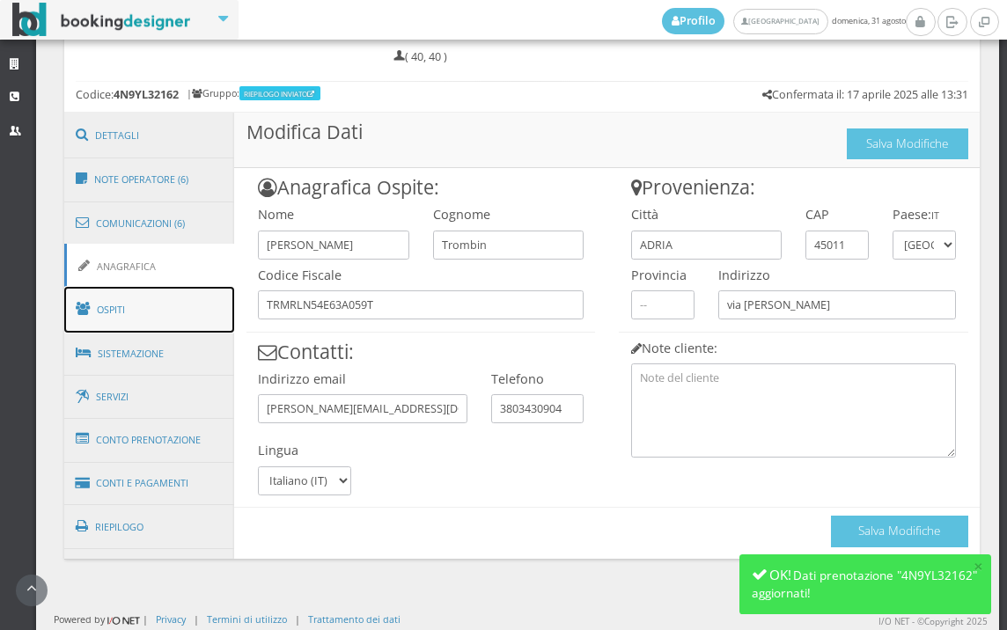
click at [127, 302] on link "Ospiti" at bounding box center [149, 310] width 171 height 46
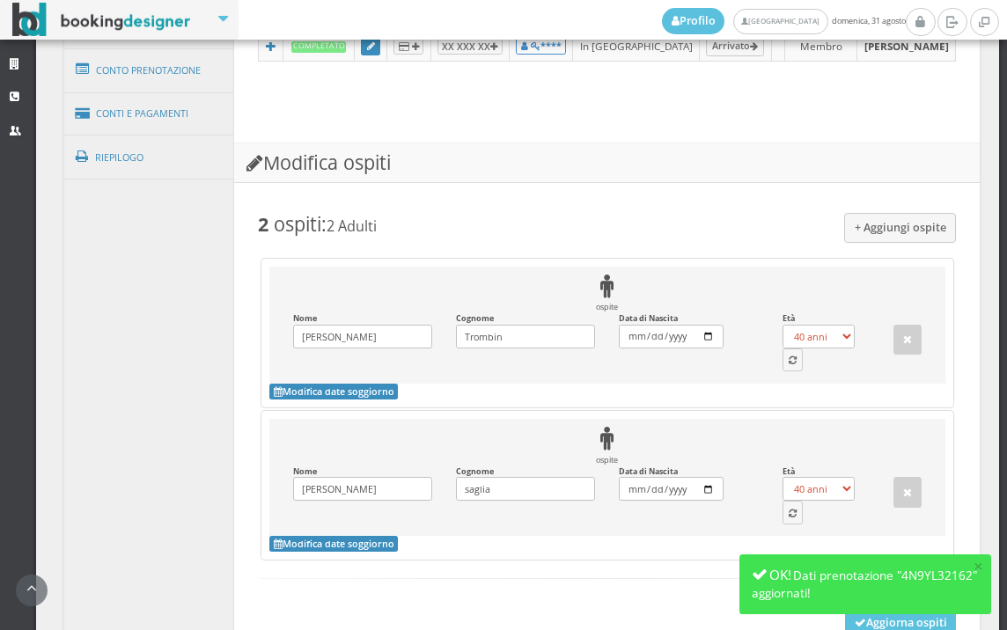
scroll to position [1460, 0]
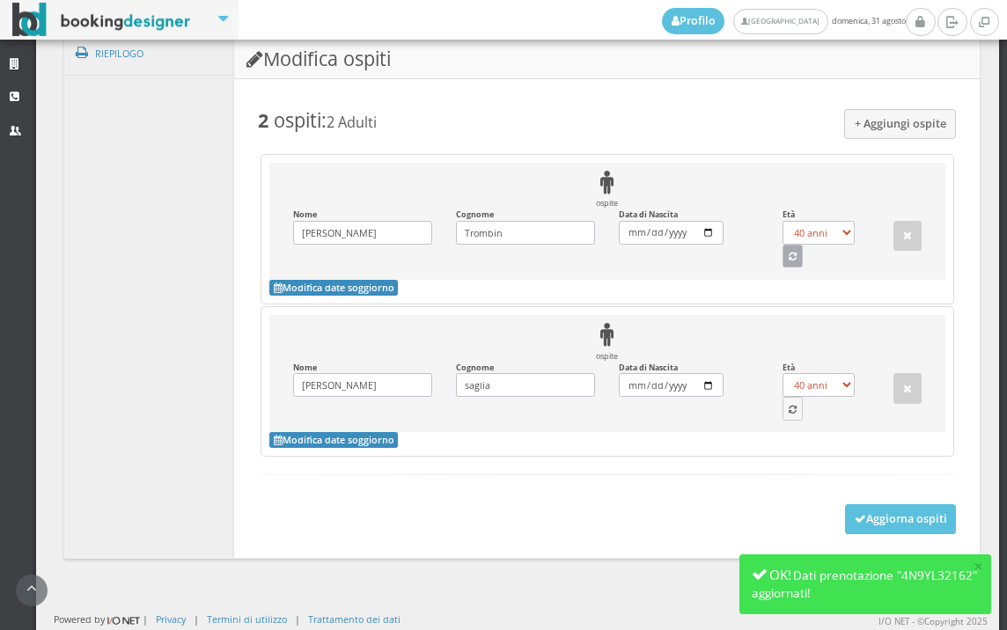
click at [783, 254] on button "button" at bounding box center [793, 256] width 21 height 23
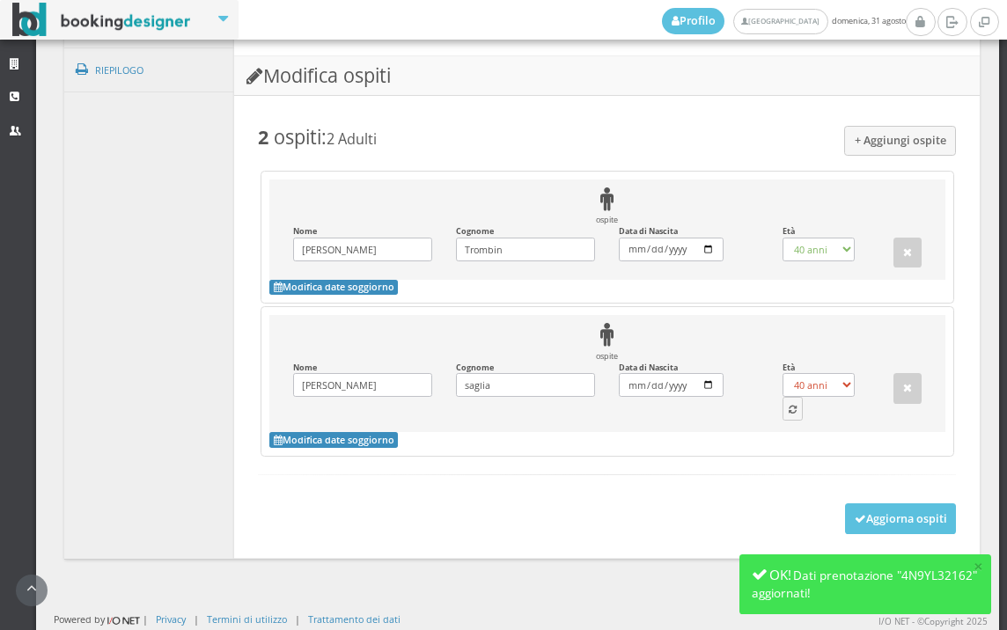
select select "71"
click at [788, 407] on button "button" at bounding box center [793, 408] width 21 height 23
select select "72"
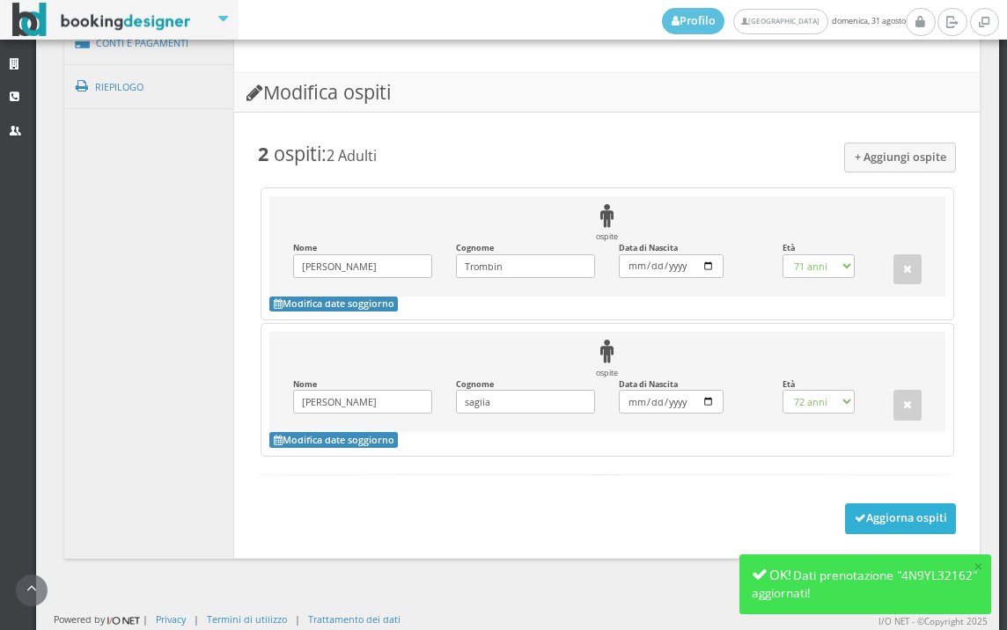
click at [845, 512] on button "Aggiorna ospiti" at bounding box center [901, 519] width 112 height 30
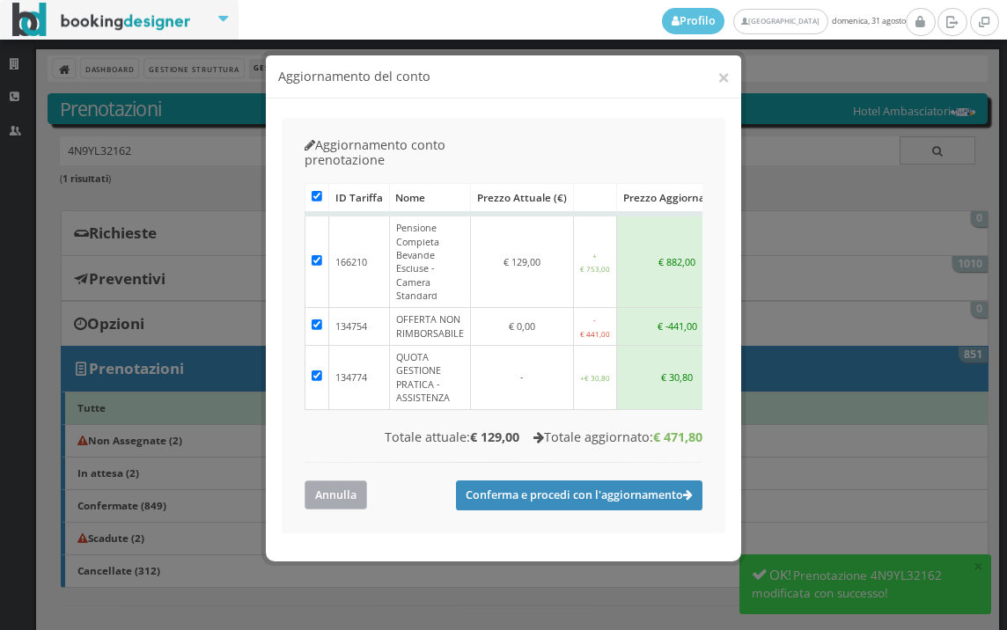
click at [343, 481] on button "Annulla" at bounding box center [336, 495] width 63 height 29
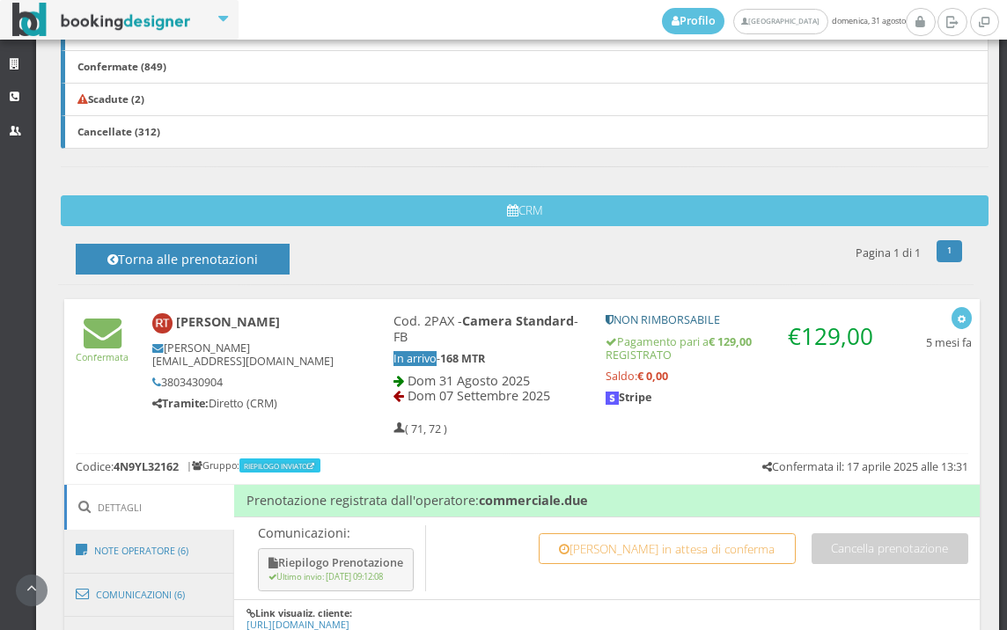
scroll to position [881, 0]
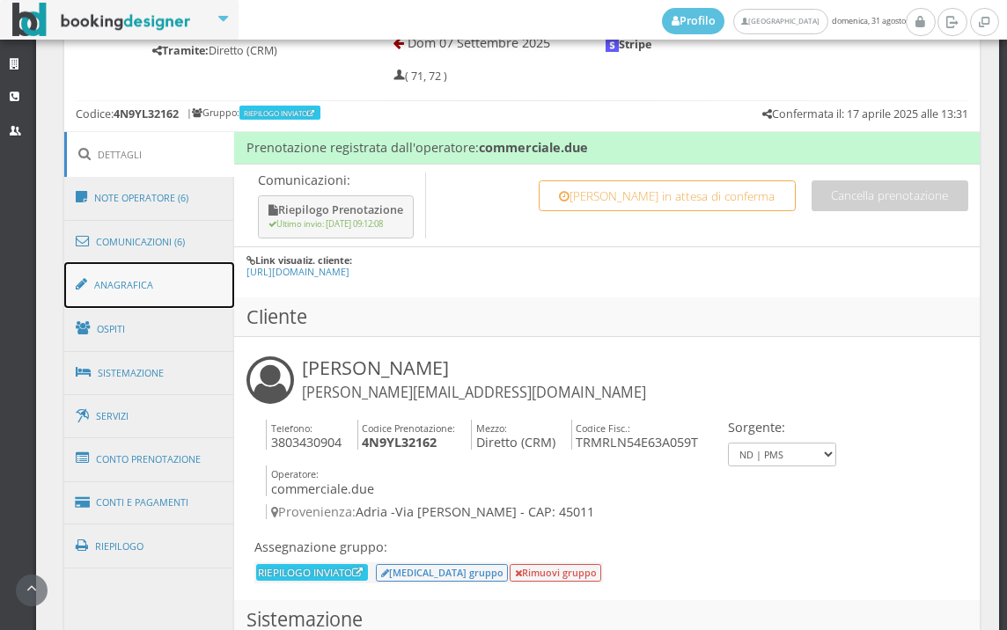
click at [161, 269] on link "Anagrafica" at bounding box center [149, 285] width 171 height 46
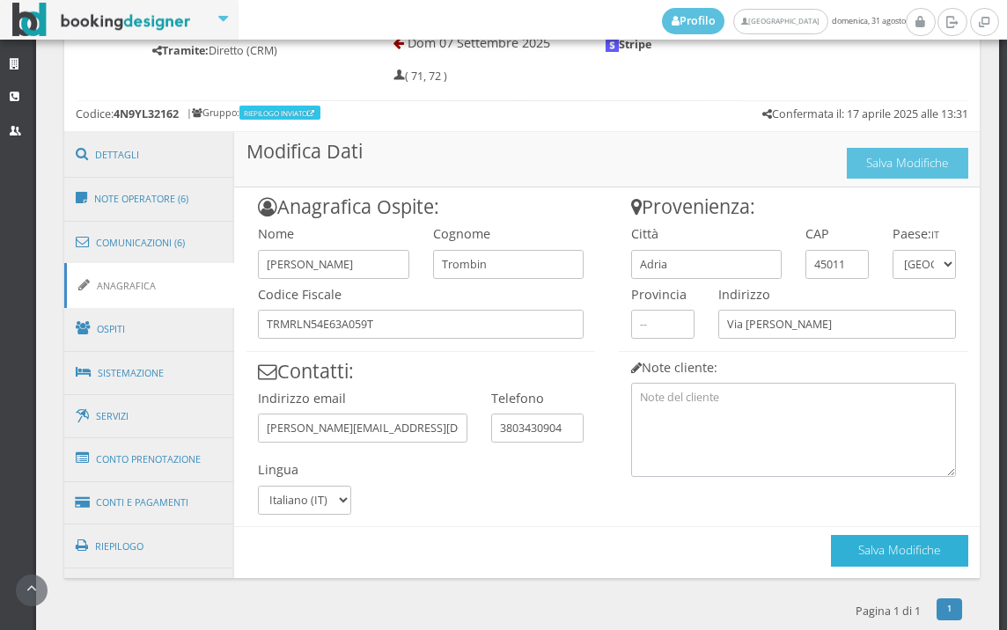
click at [882, 563] on button "Salva Modifiche" at bounding box center [899, 550] width 137 height 31
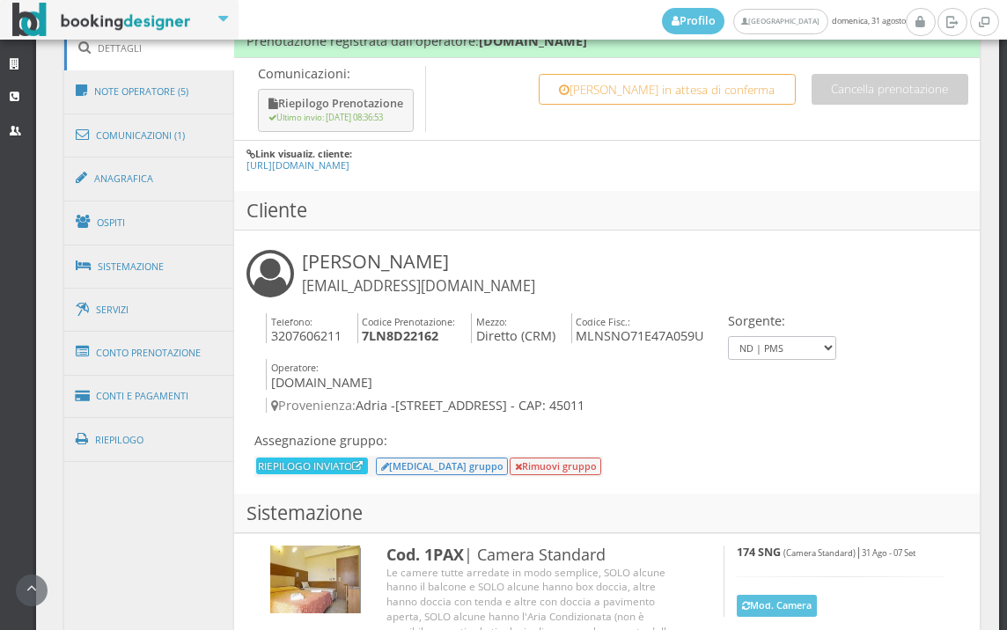
scroll to position [1076, 0]
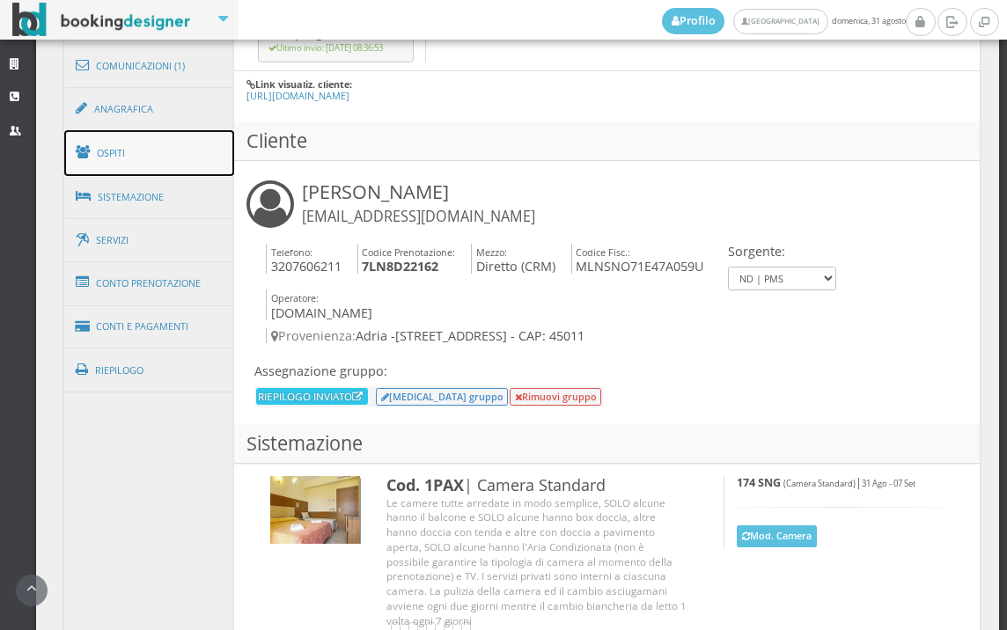
click at [178, 146] on link "Ospiti" at bounding box center [149, 153] width 171 height 46
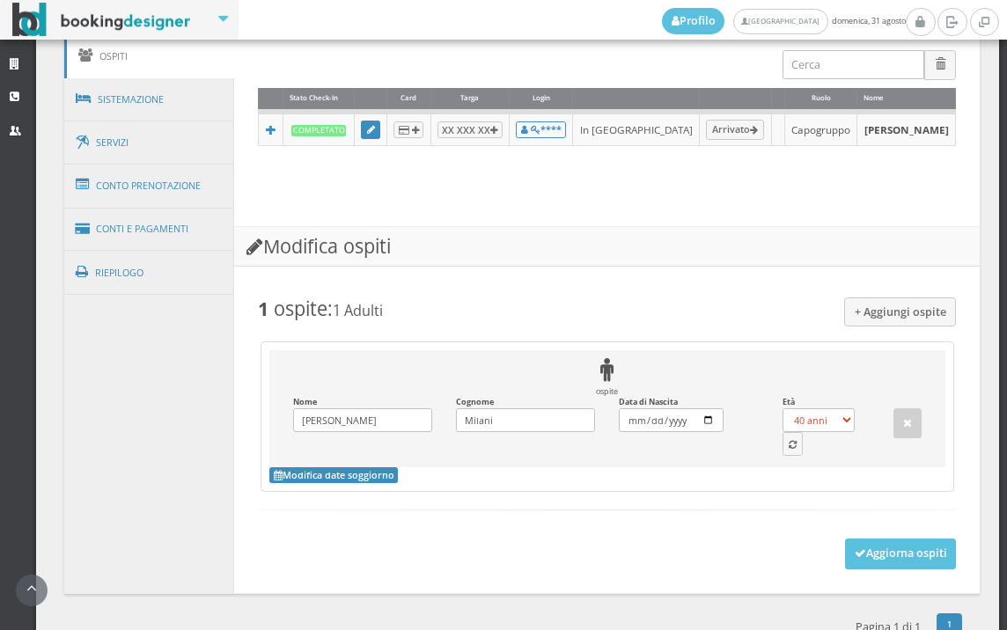
scroll to position [1256, 0]
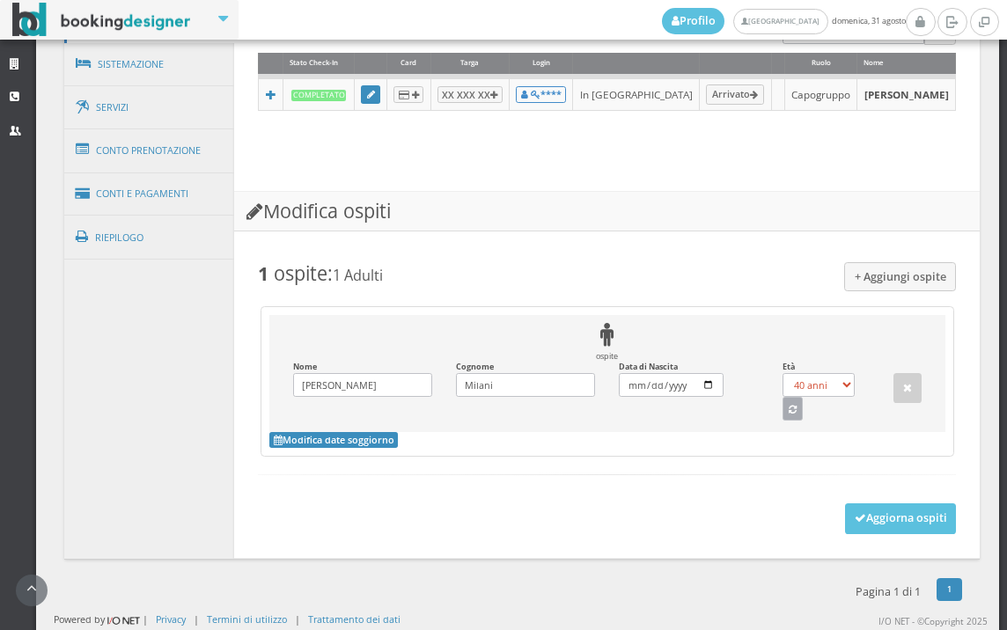
click at [789, 410] on icon "button" at bounding box center [793, 411] width 8 height 10
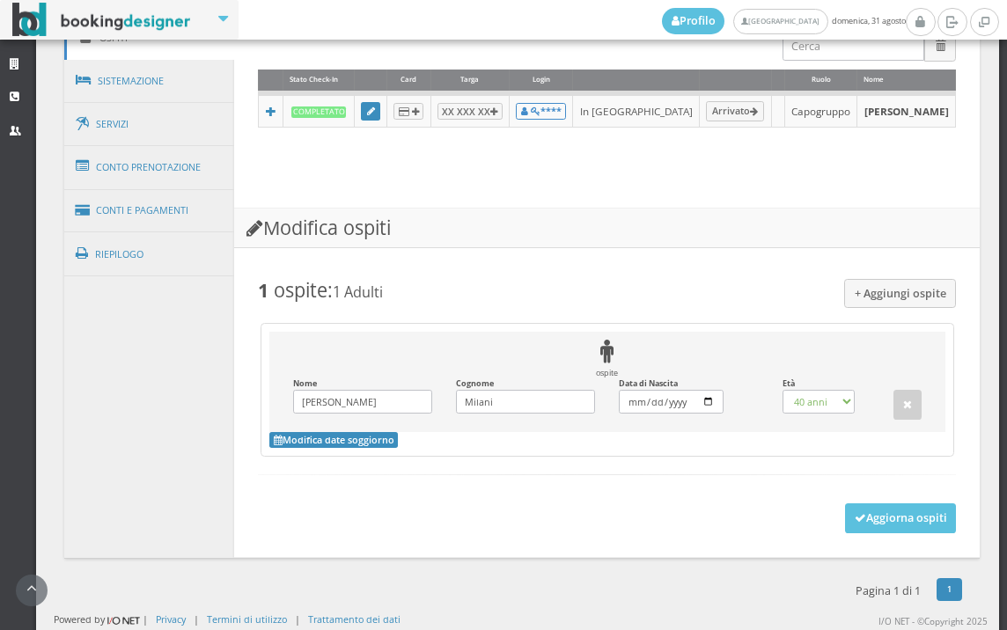
select select "54"
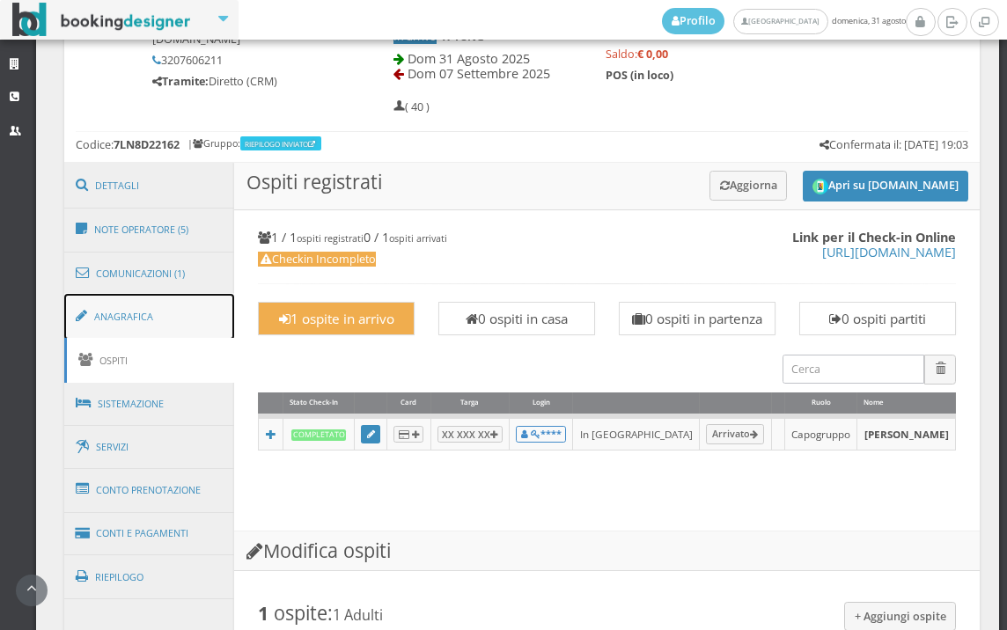
click at [162, 307] on link "Anagrafica" at bounding box center [149, 317] width 171 height 46
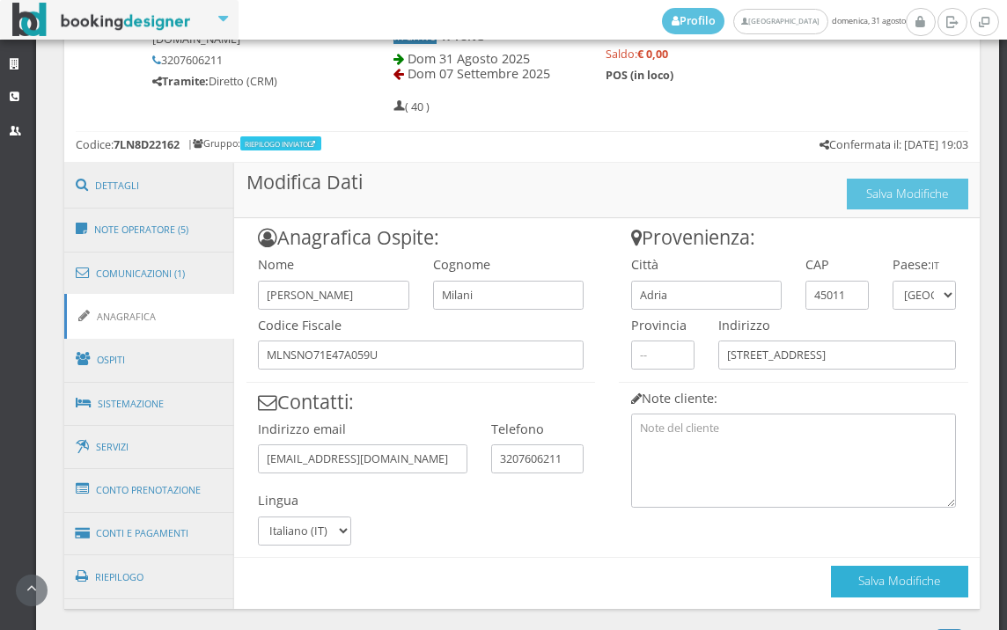
click at [831, 583] on button "Salva Modifiche" at bounding box center [899, 581] width 137 height 31
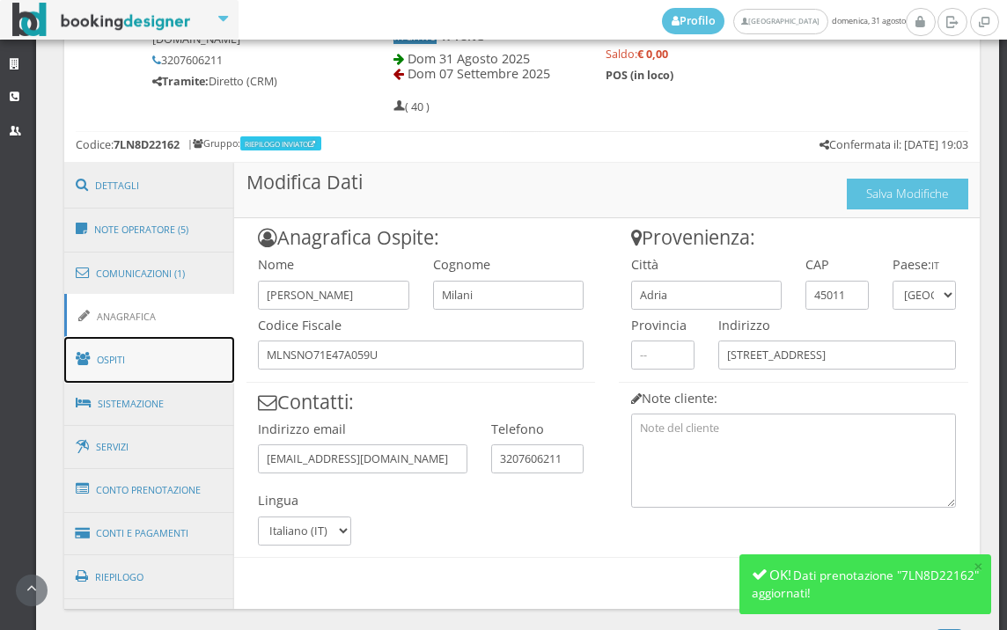
click at [151, 378] on link "Ospiti" at bounding box center [149, 360] width 171 height 46
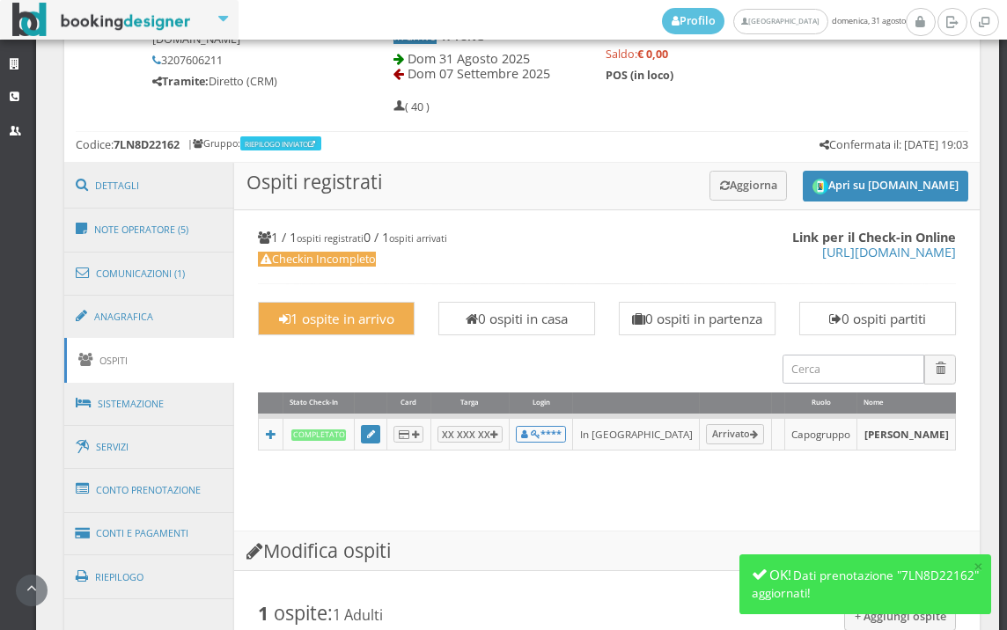
scroll to position [1237, 0]
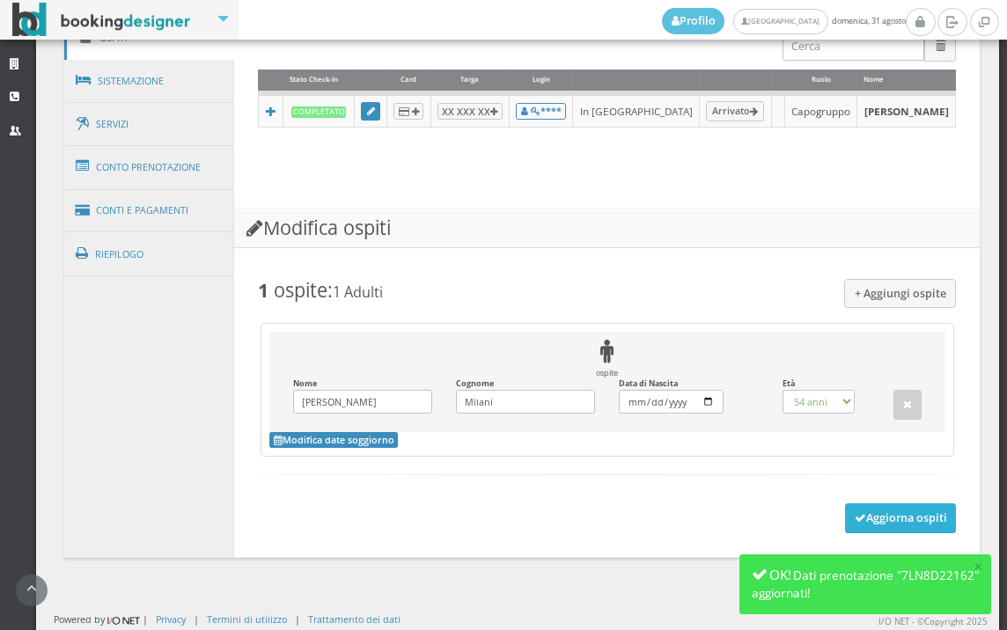
click at [851, 523] on button "Aggiorna ospiti" at bounding box center [901, 519] width 112 height 30
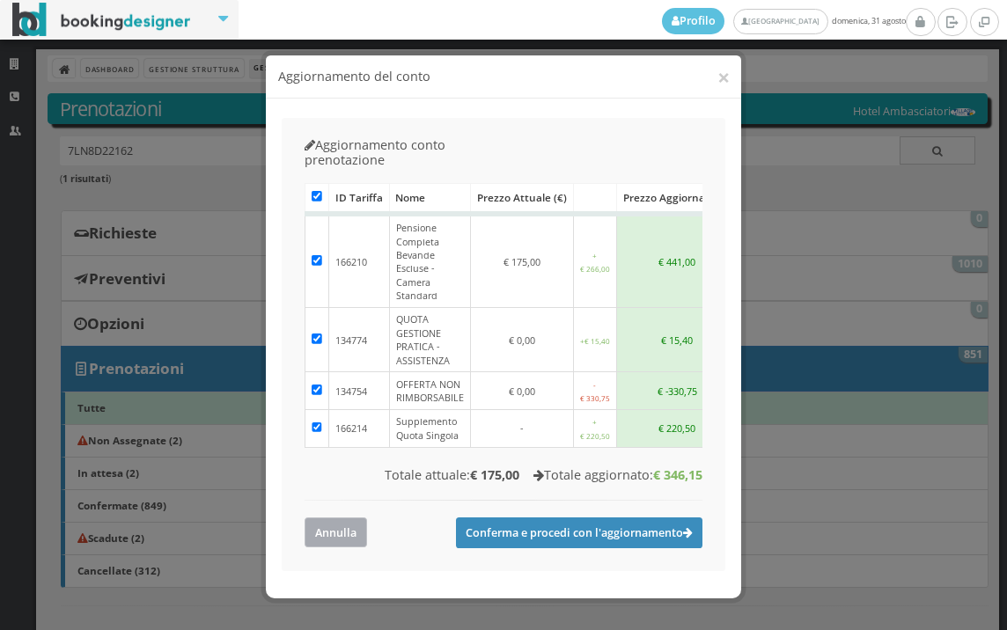
click at [328, 518] on button "Annulla" at bounding box center [336, 532] width 63 height 29
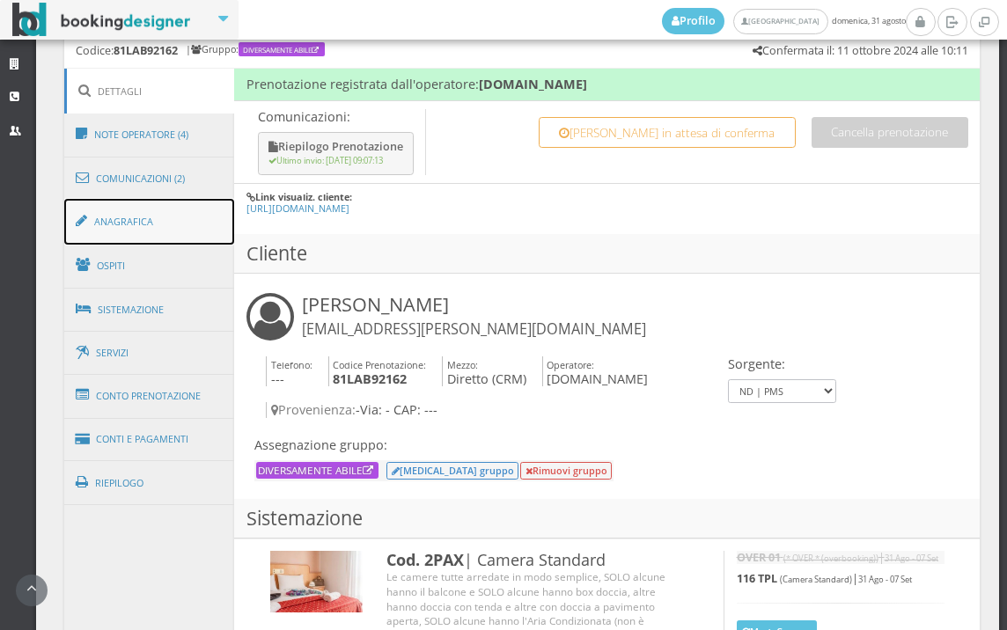
click at [95, 227] on link "Anagrafica" at bounding box center [149, 222] width 171 height 46
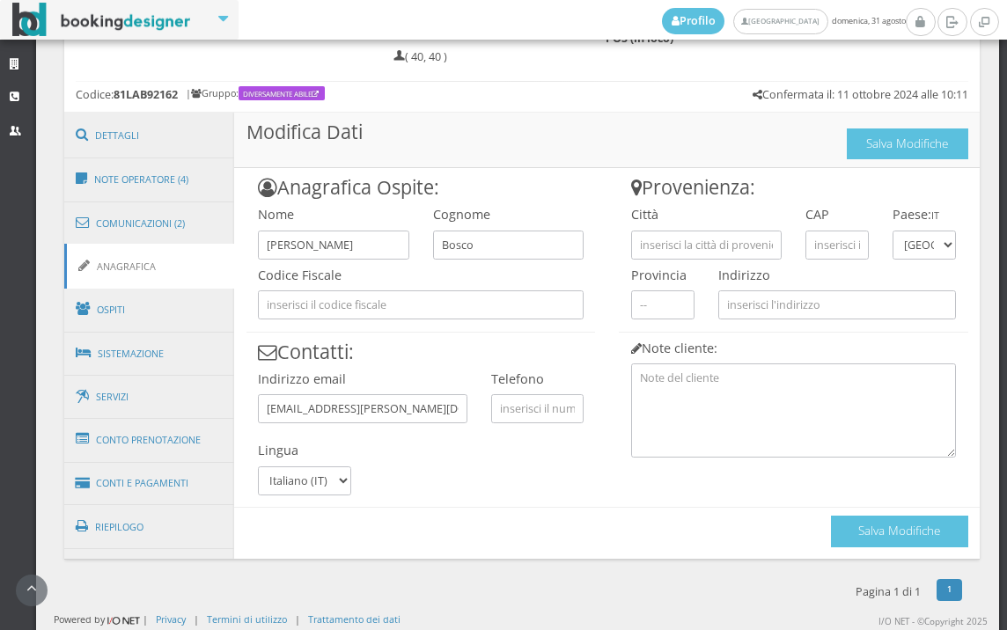
scroll to position [902, 0]
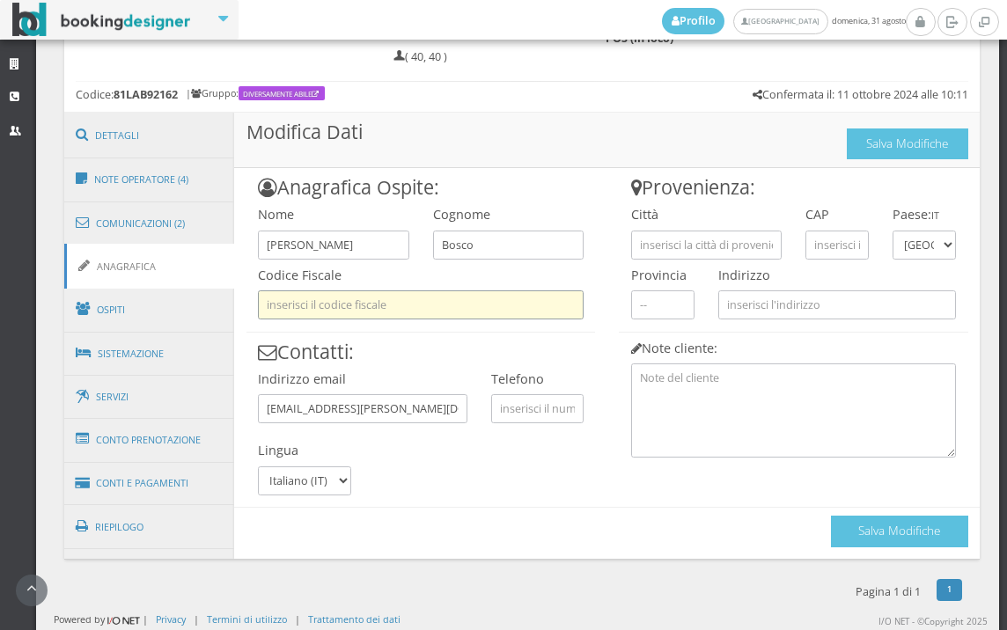
click at [283, 319] on input "text" at bounding box center [421, 305] width 326 height 29
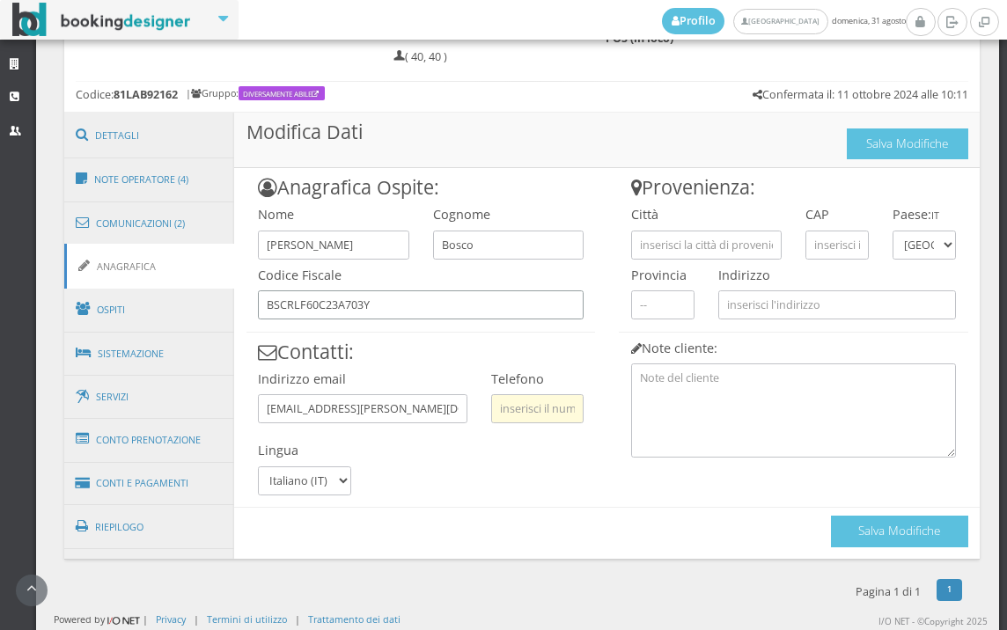
type input "BSCRLF60C23A703Y"
click at [560, 396] on input "text" at bounding box center [537, 408] width 92 height 29
type input "3389977481"
click at [690, 245] on input "text" at bounding box center [706, 245] width 151 height 29
click at [815, 248] on input "text" at bounding box center [837, 245] width 63 height 29
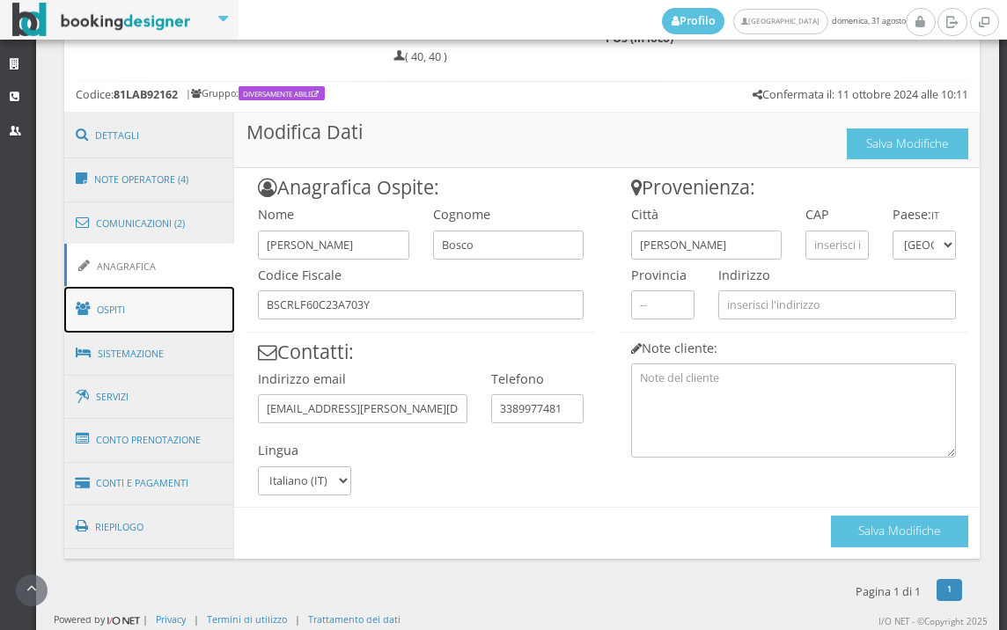
click at [100, 304] on link "Ospiti" at bounding box center [149, 310] width 171 height 46
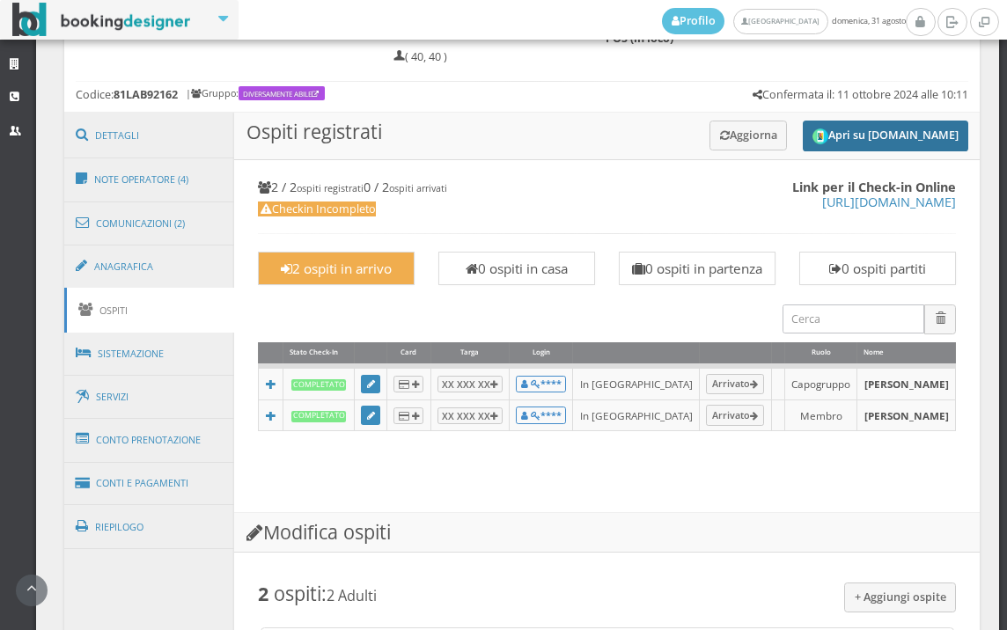
click at [846, 144] on button "Apri su Online-Check.in" at bounding box center [886, 136] width 166 height 31
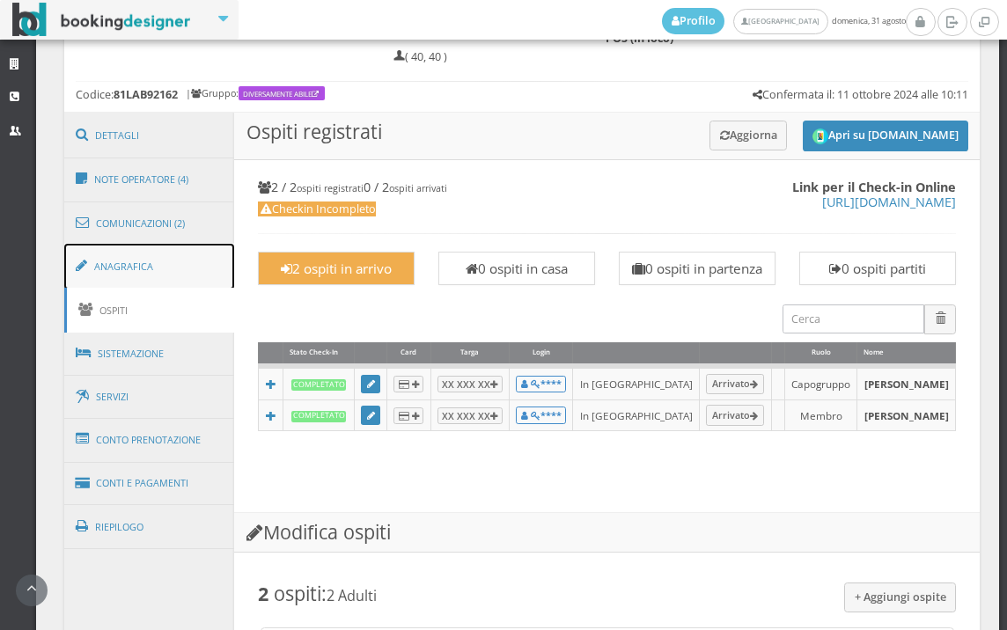
click at [152, 257] on link "Anagrafica" at bounding box center [149, 267] width 171 height 46
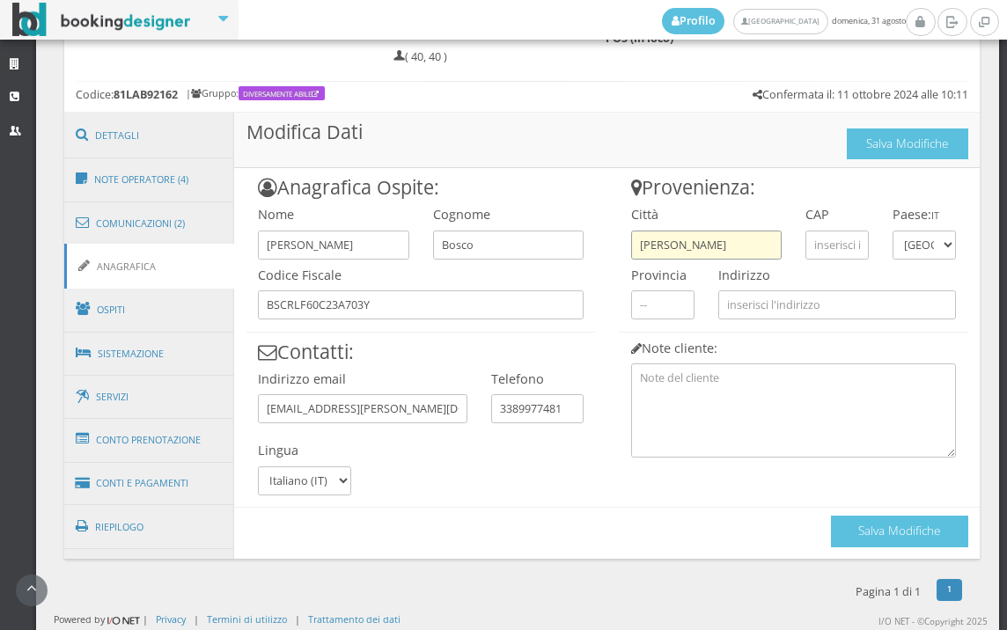
click at [731, 246] on input "ROSATO" at bounding box center [706, 245] width 151 height 29
type input "ROSA'"
click at [833, 241] on input "text" at bounding box center [837, 245] width 63 height 29
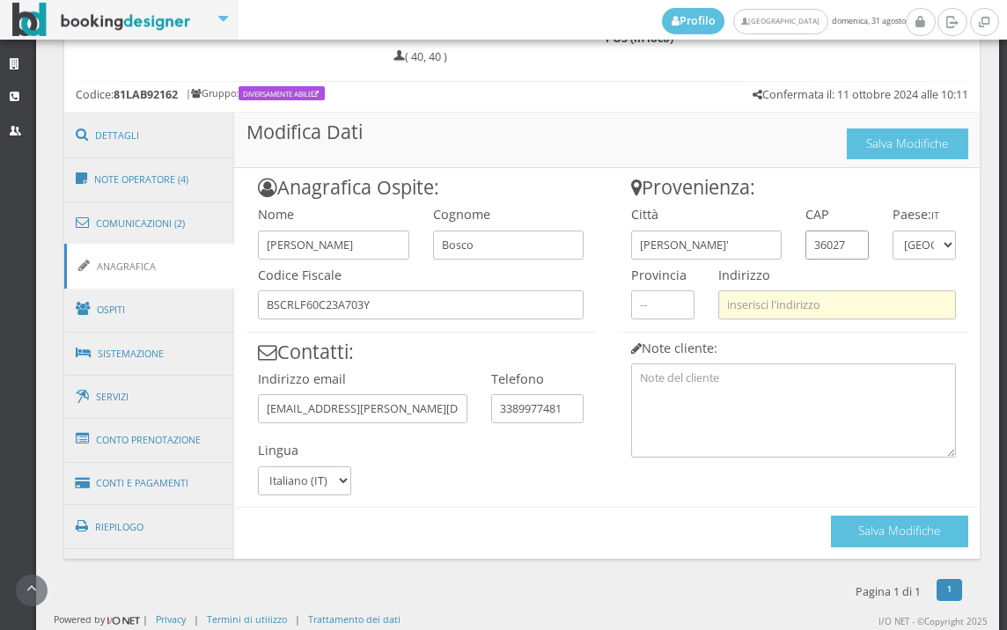
type input "36027"
click at [831, 300] on input "text" at bounding box center [838, 305] width 238 height 29
click at [821, 309] on input "text" at bounding box center [838, 305] width 238 height 29
paste input "Via Pigna, 13"
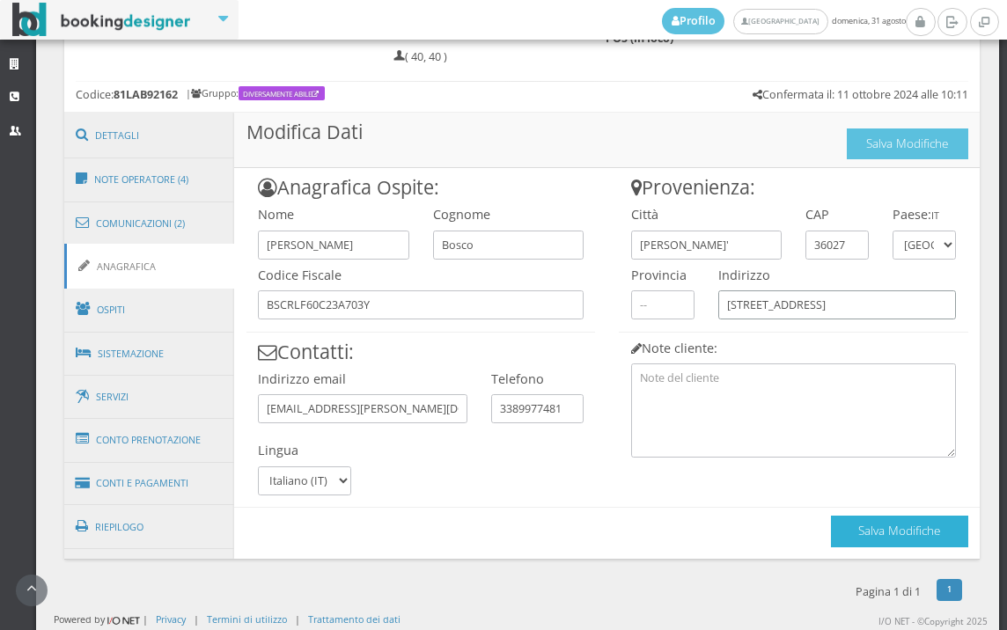
type input "Via Pigna, 13"
click at [835, 537] on button "Salva Modifiche" at bounding box center [899, 531] width 137 height 31
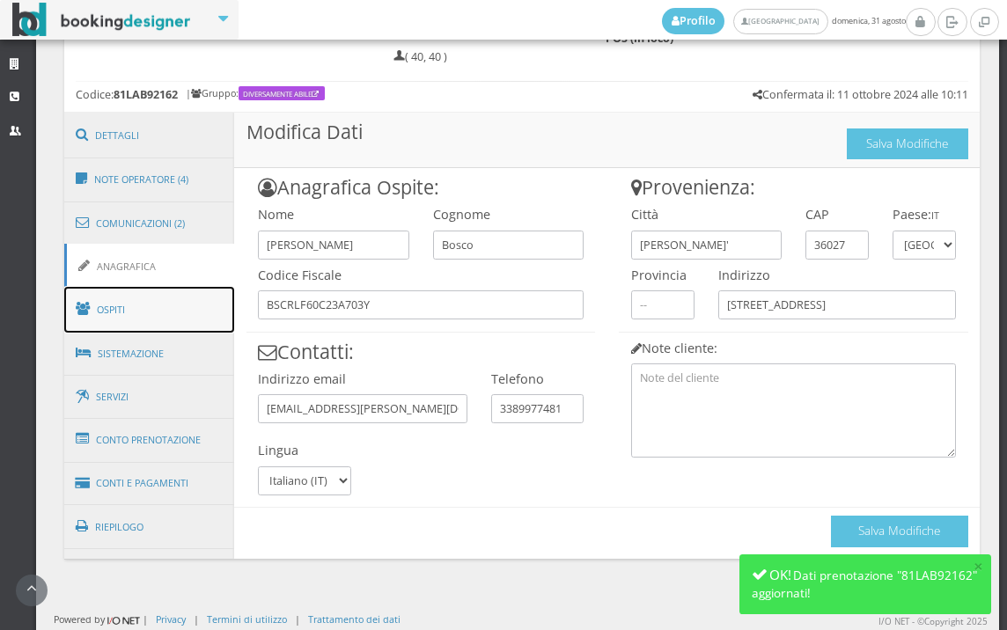
click at [201, 320] on link "Ospiti" at bounding box center [149, 310] width 171 height 46
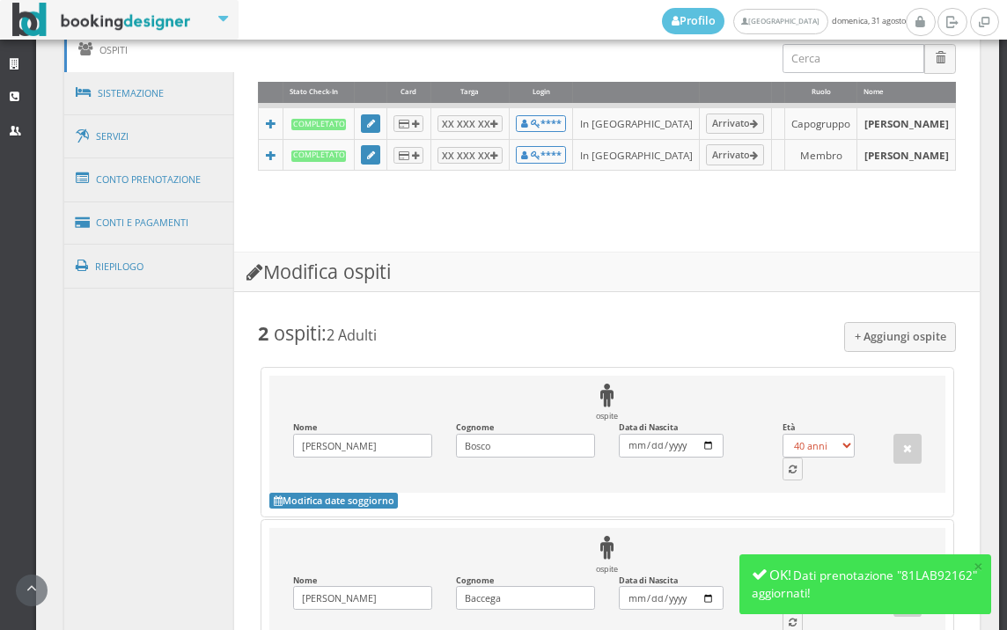
scroll to position [1391, 0]
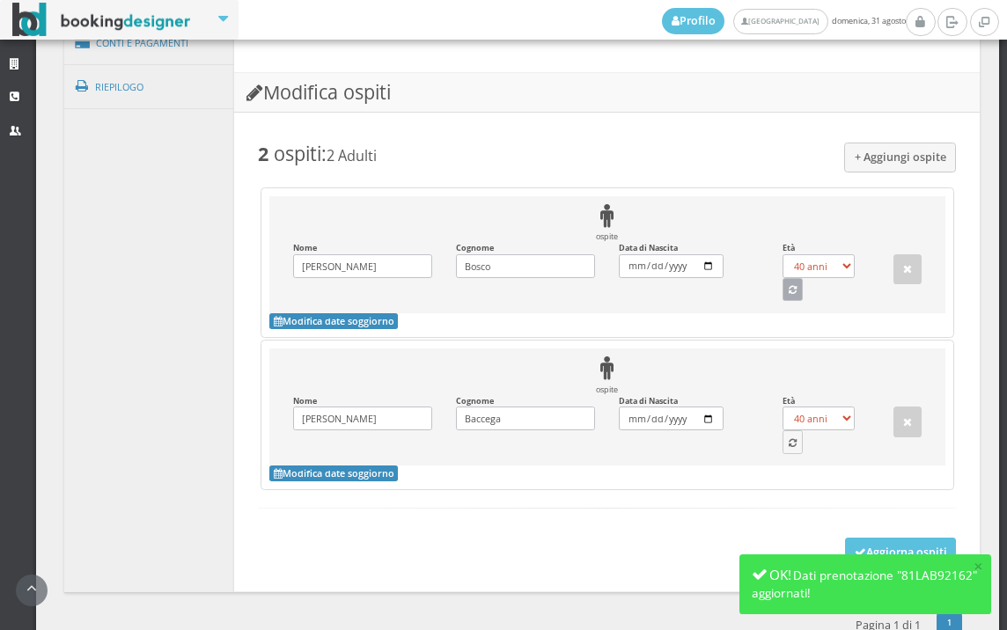
click at [789, 296] on icon "button" at bounding box center [793, 291] width 8 height 10
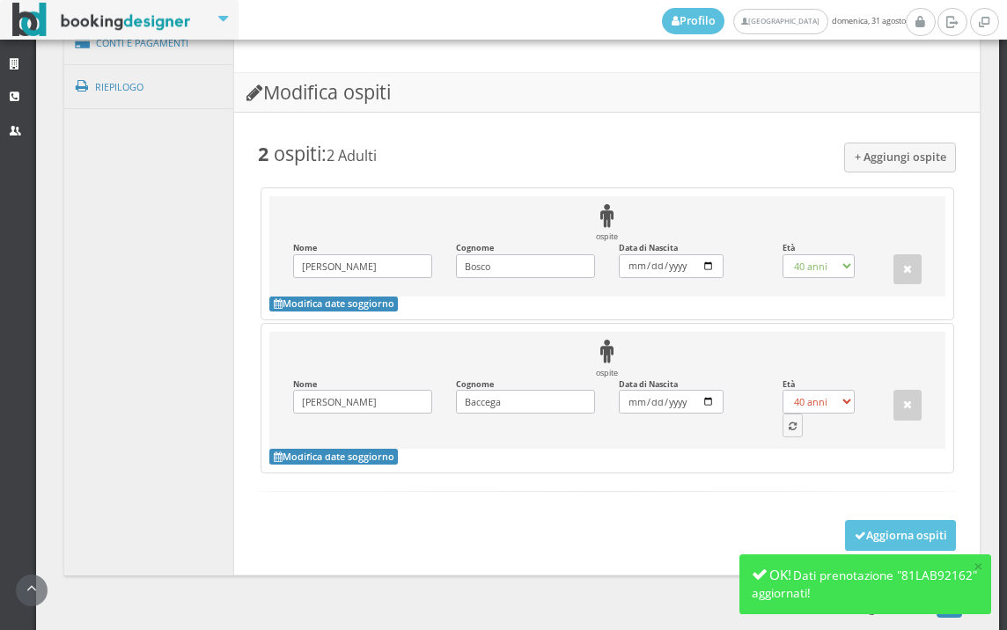
select select "65"
click at [789, 432] on icon "button" at bounding box center [793, 428] width 8 height 10
select select "59"
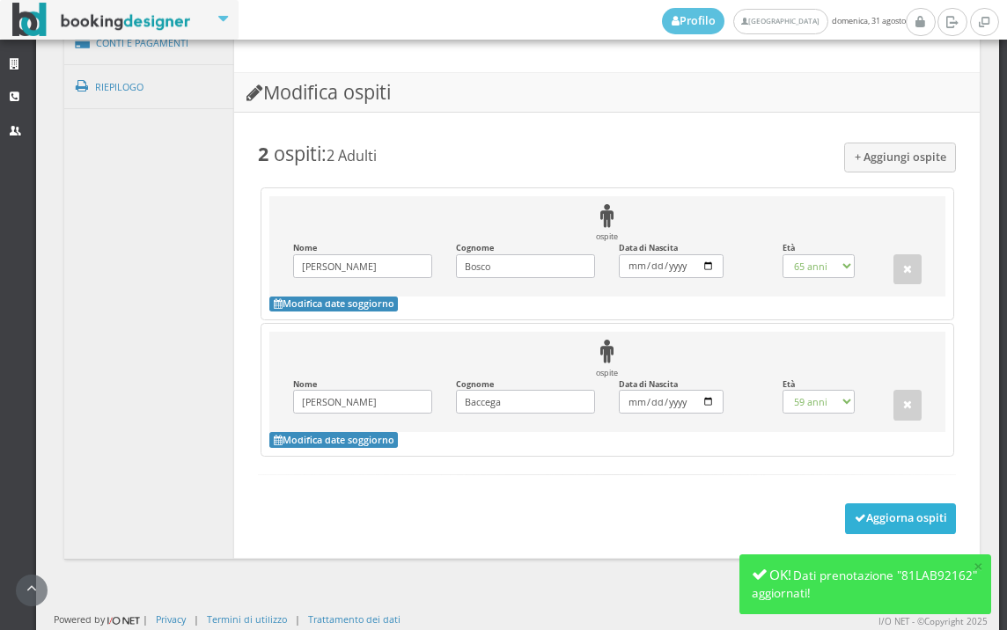
click at [845, 534] on button "Aggiorna ospiti" at bounding box center [901, 519] width 112 height 30
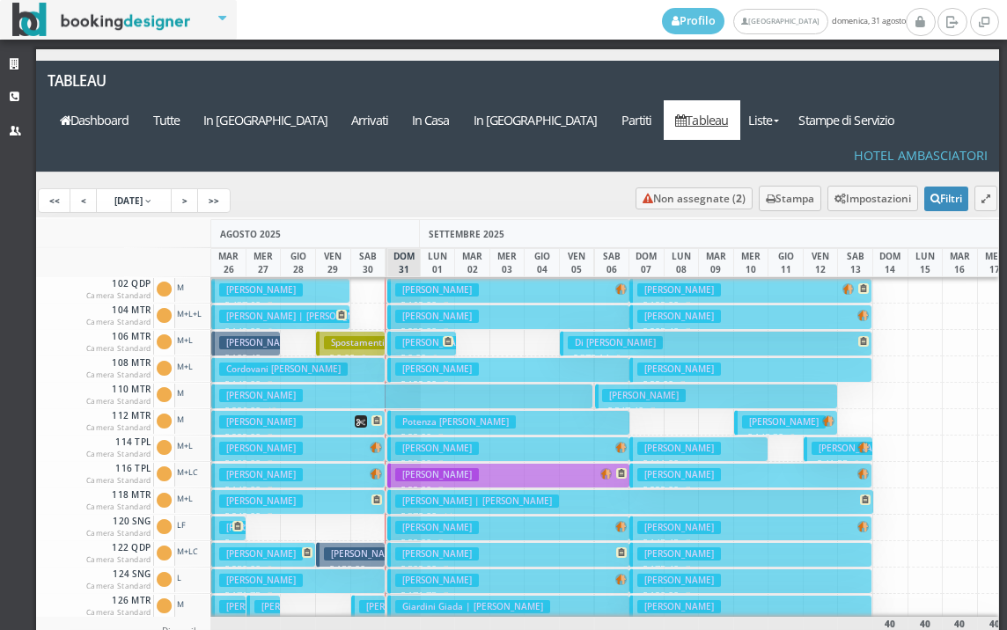
click at [468, 468] on h3 "[PERSON_NAME]" at bounding box center [437, 474] width 84 height 13
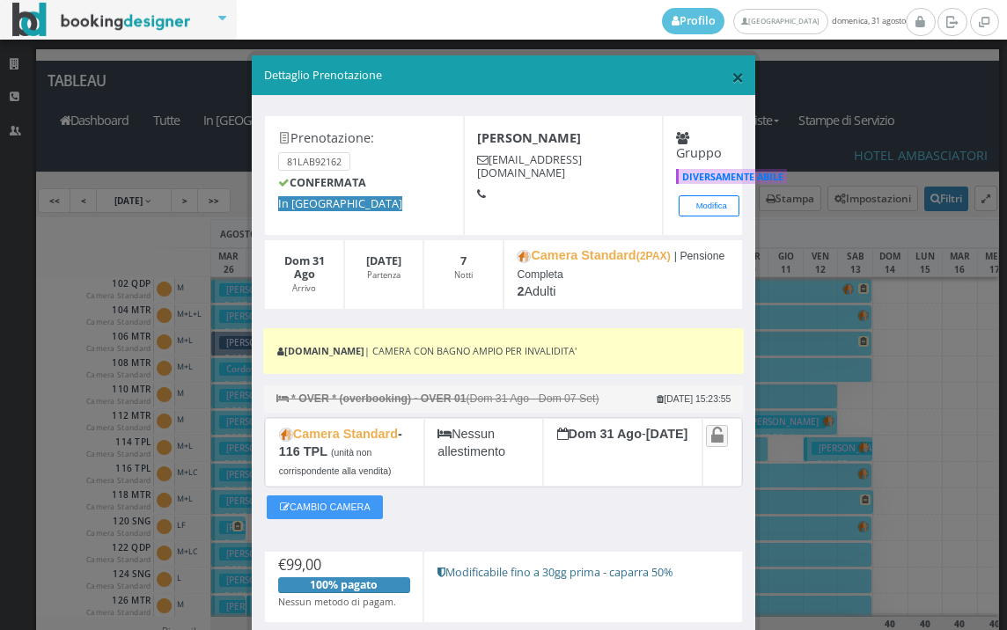
click at [732, 82] on span "×" at bounding box center [738, 77] width 12 height 30
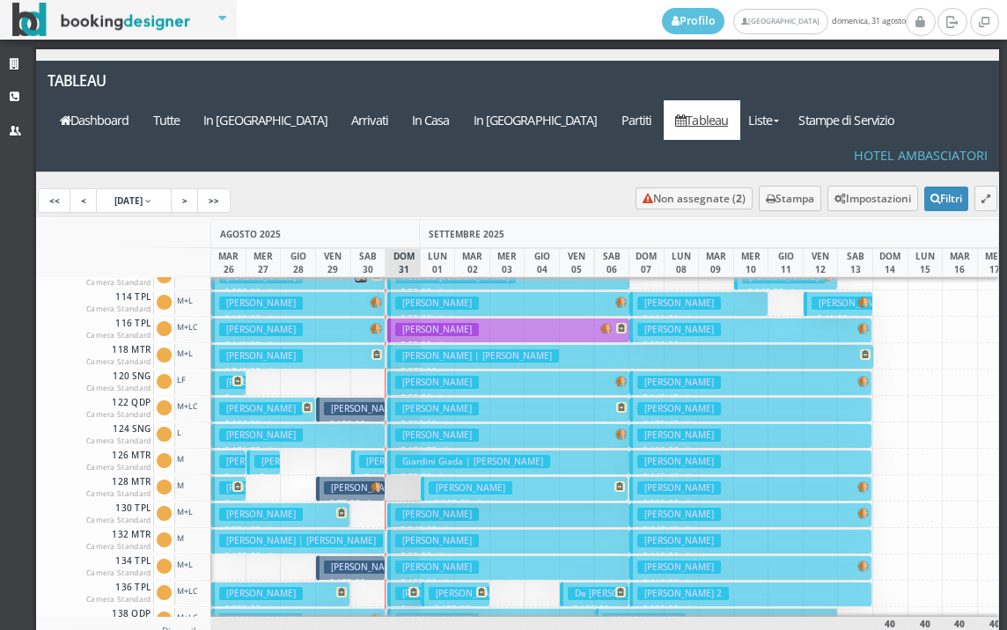
scroll to position [176, 0]
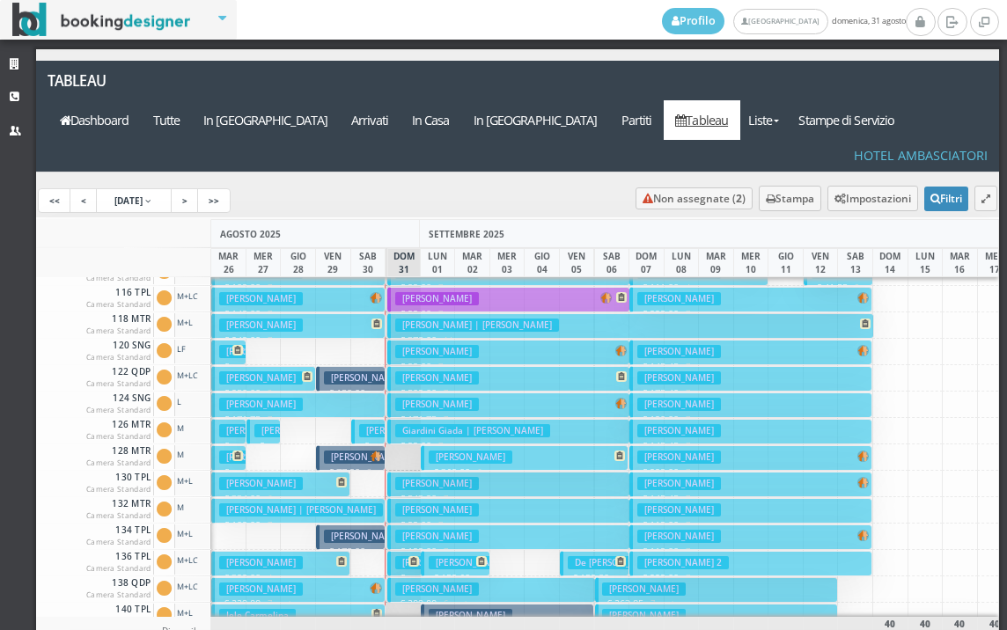
click at [434, 530] on h3 "[PERSON_NAME]" at bounding box center [437, 536] width 84 height 13
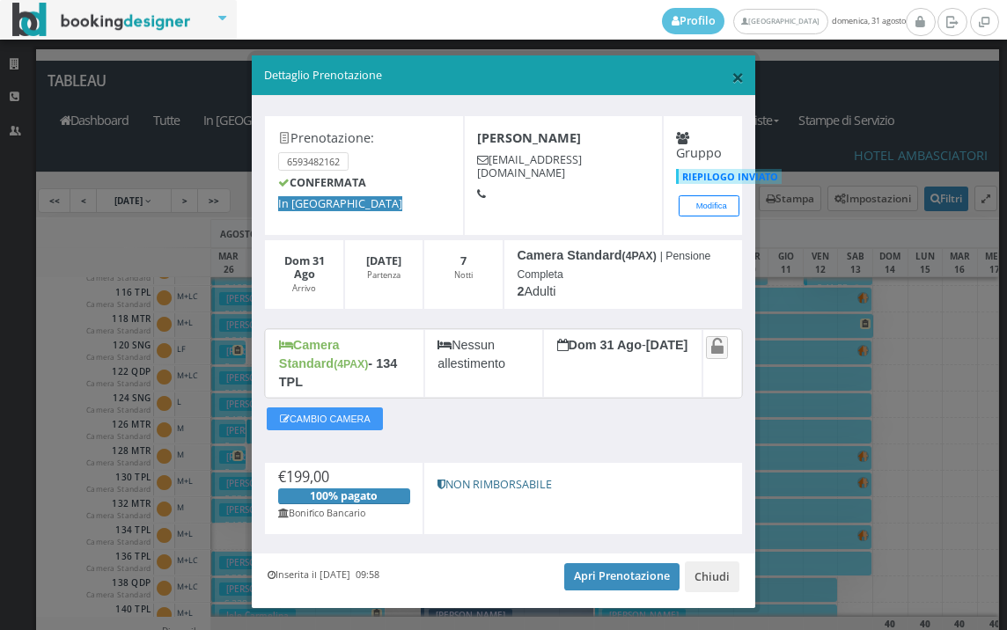
click at [733, 77] on span "×" at bounding box center [738, 77] width 12 height 30
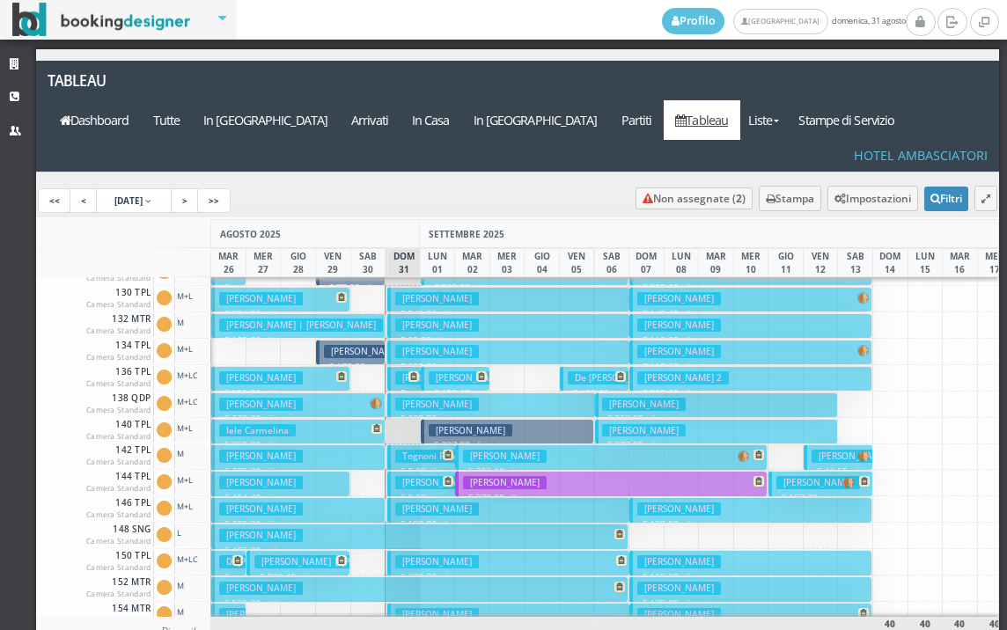
scroll to position [440, 0]
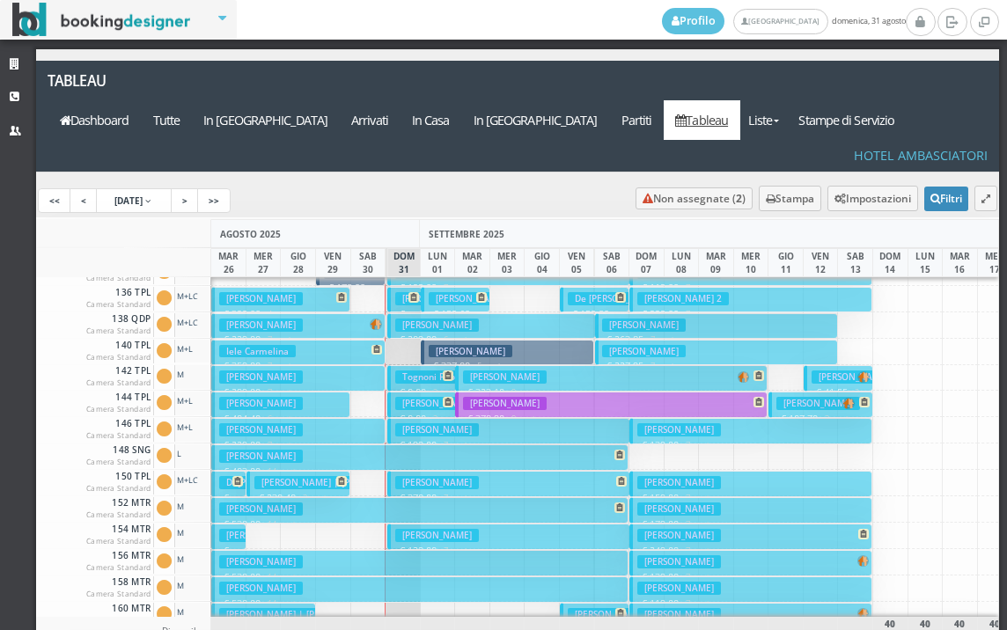
click at [402, 292] on h3 "Amaro Anna" at bounding box center [437, 298] width 84 height 13
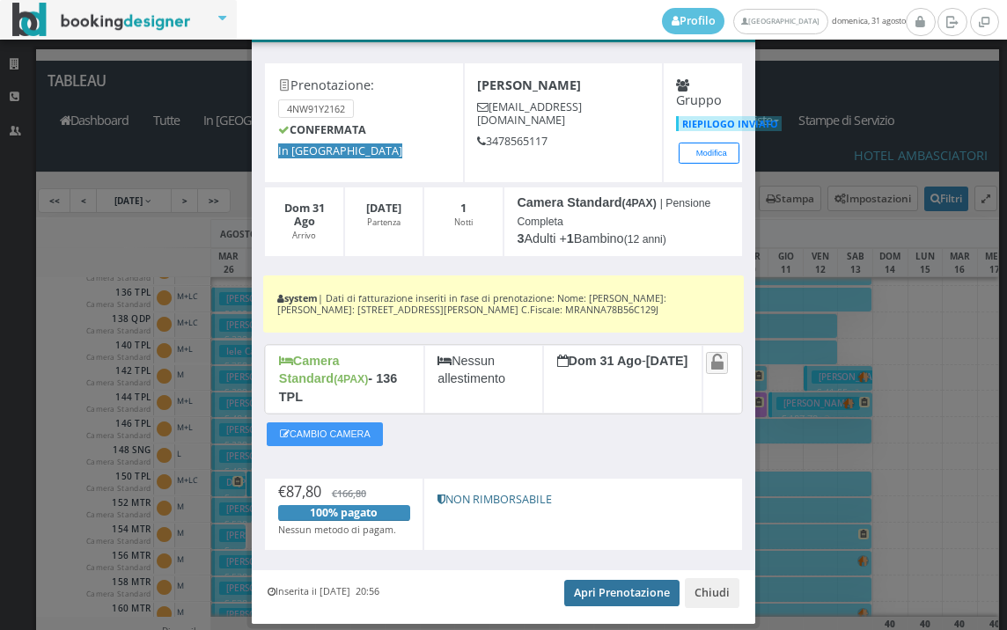
scroll to position [92, 0]
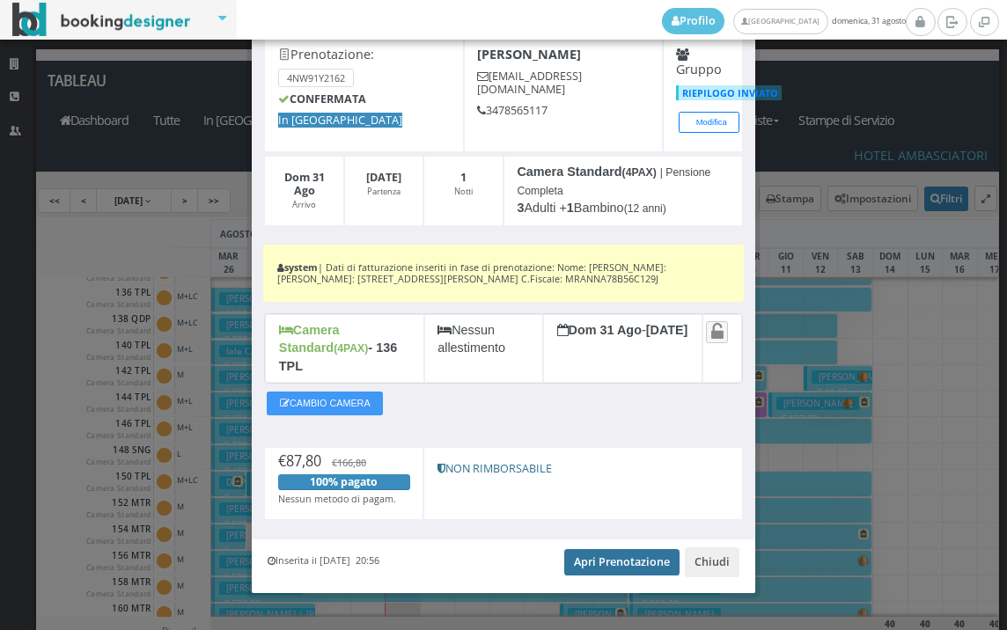
click at [599, 549] on link "Apri Prenotazione" at bounding box center [621, 562] width 115 height 26
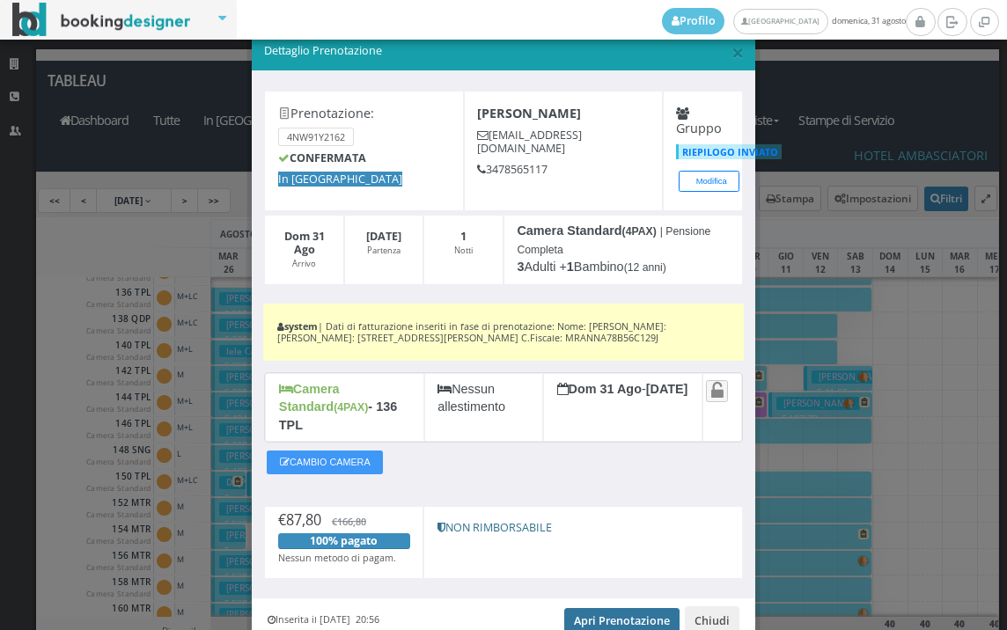
scroll to position [0, 0]
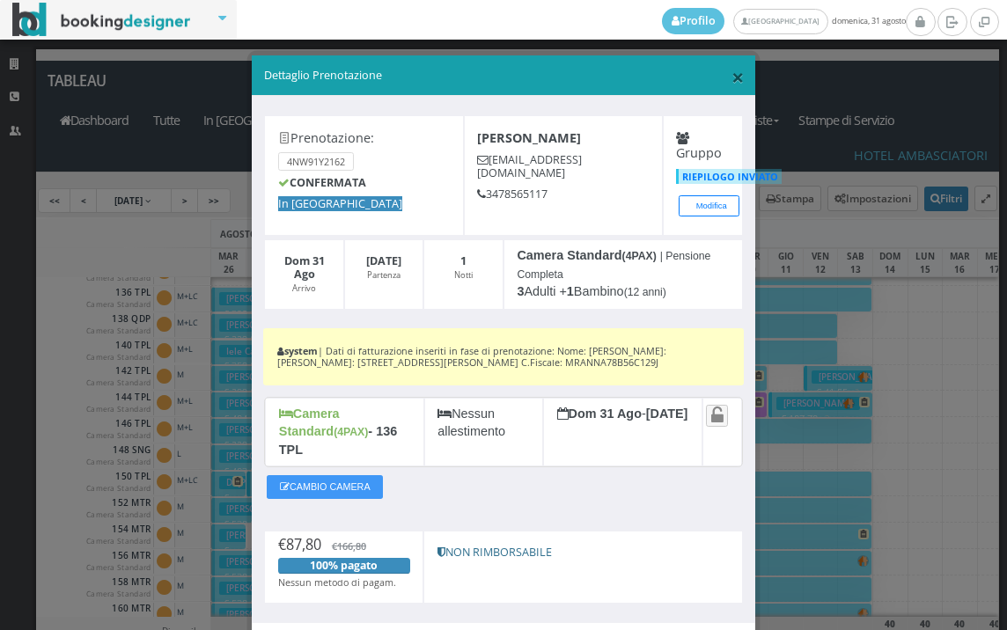
click at [732, 86] on span "×" at bounding box center [738, 77] width 12 height 30
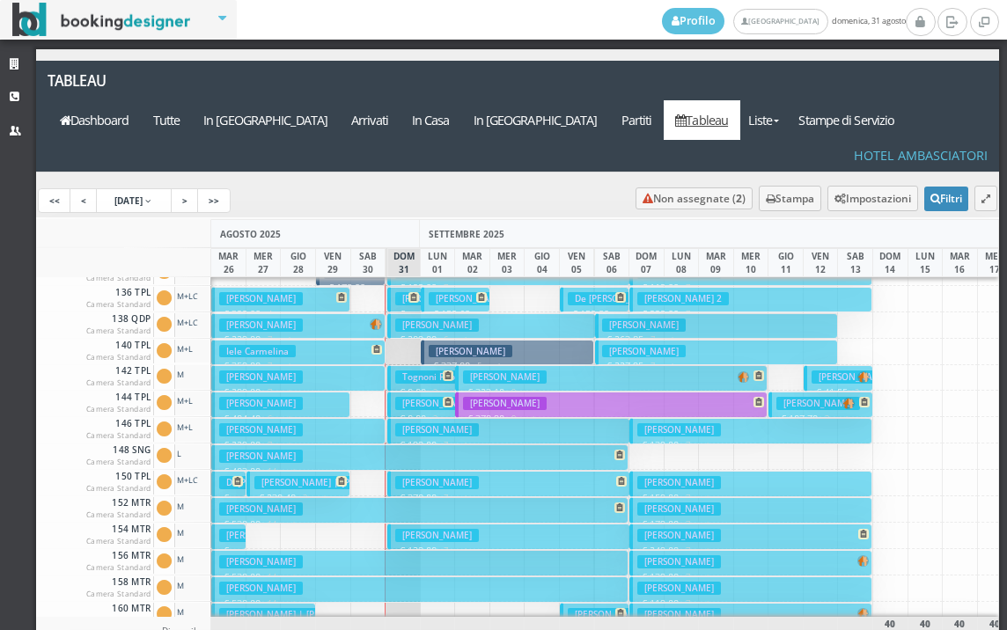
scroll to position [264, 0]
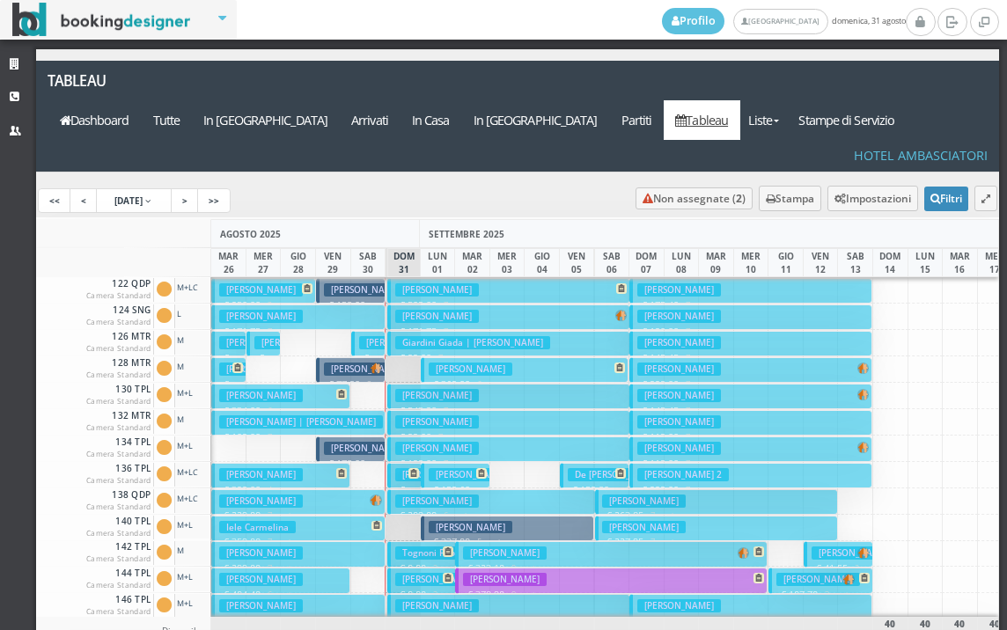
click at [443, 442] on h3 "Lucato Gianluca" at bounding box center [437, 448] width 84 height 13
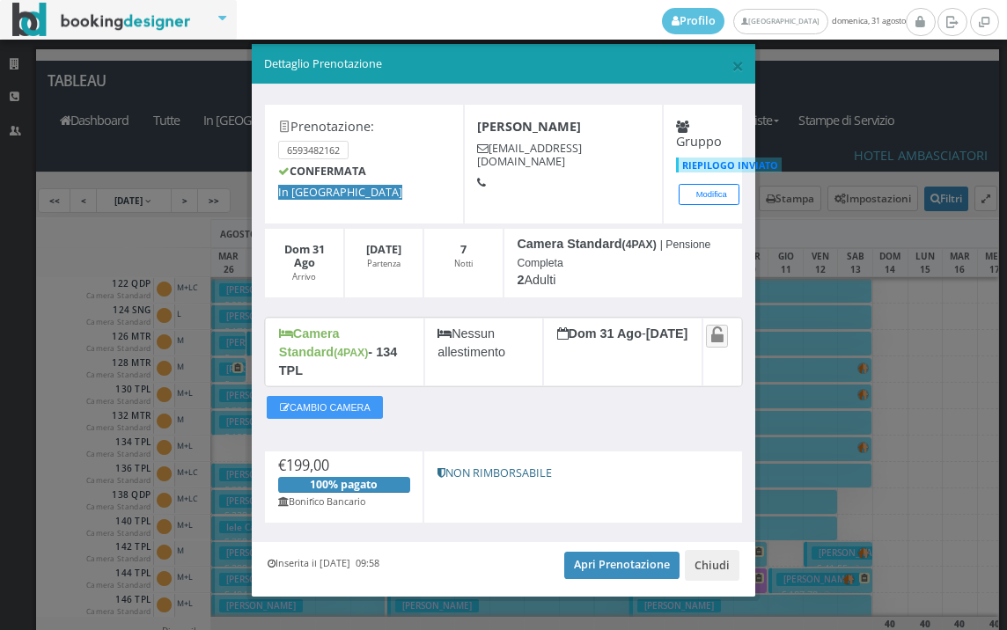
scroll to position [16, 0]
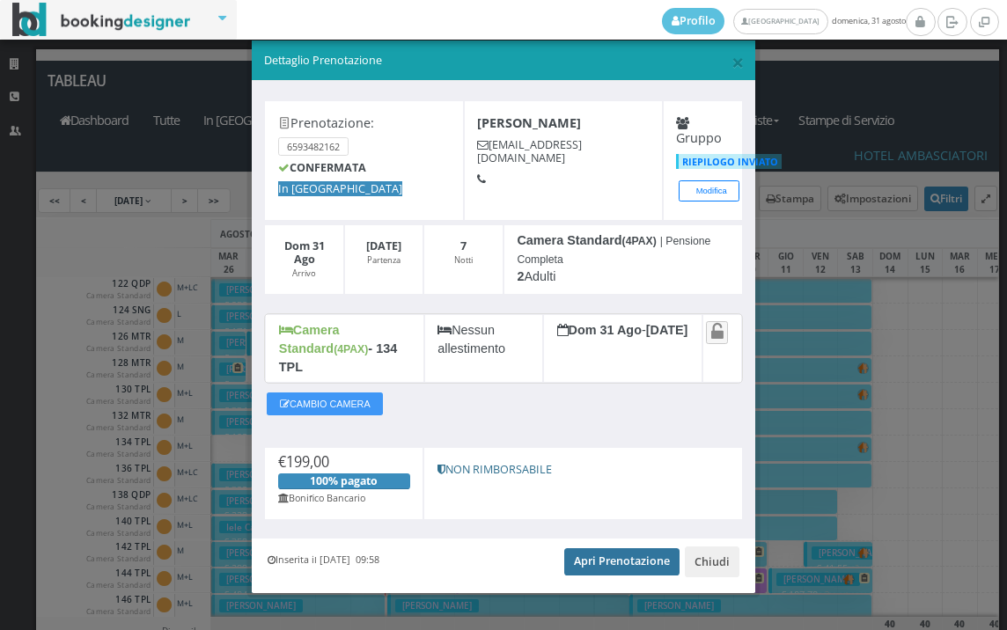
click at [579, 549] on link "Apri Prenotazione" at bounding box center [621, 562] width 115 height 26
click at [732, 63] on span "×" at bounding box center [738, 62] width 12 height 30
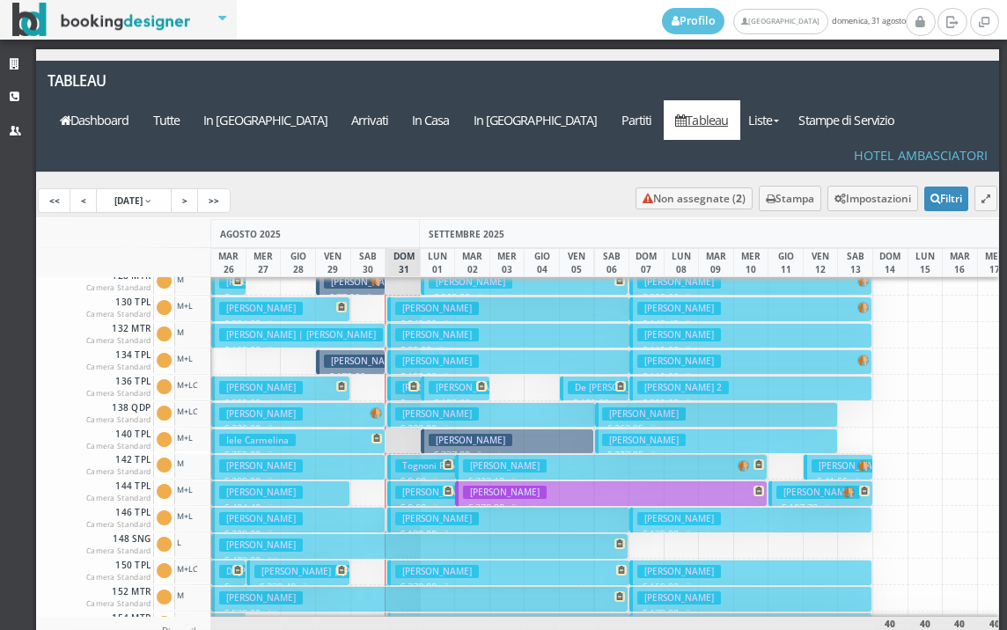
scroll to position [440, 0]
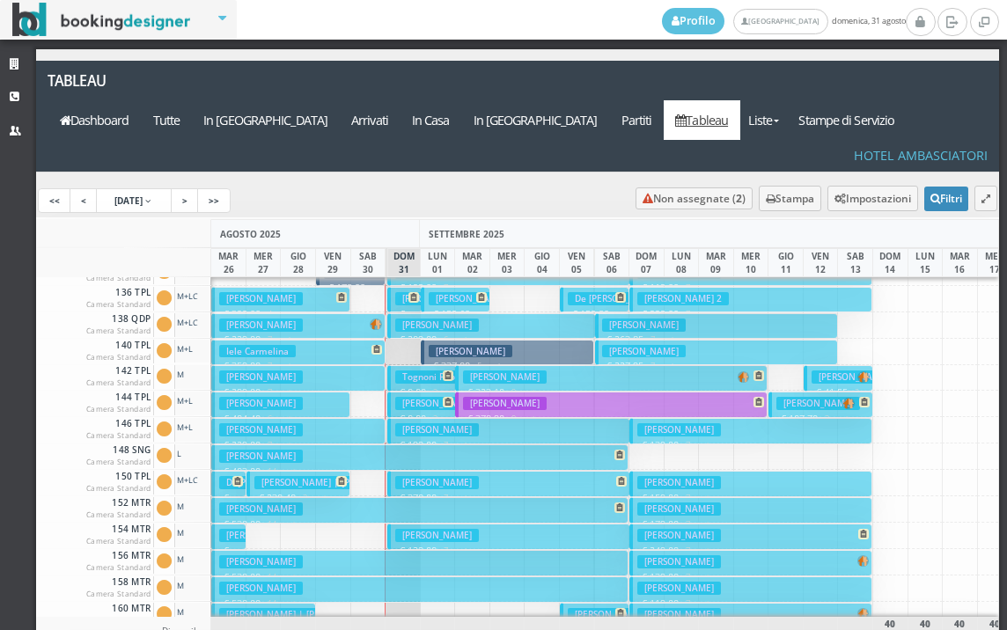
click at [418, 397] on h3 "[PERSON_NAME]" at bounding box center [437, 403] width 84 height 13
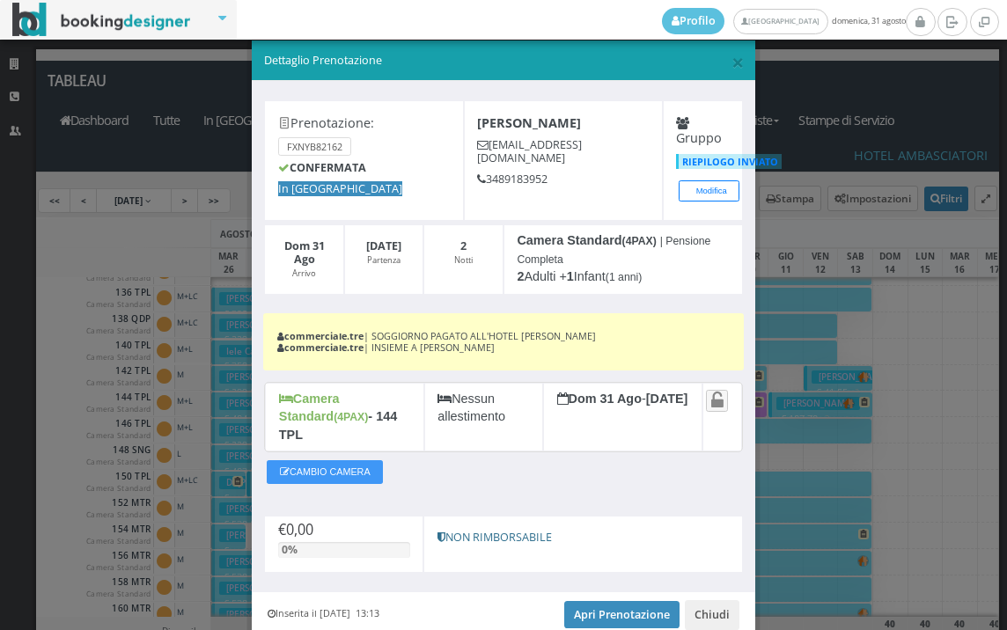
scroll to position [0, 0]
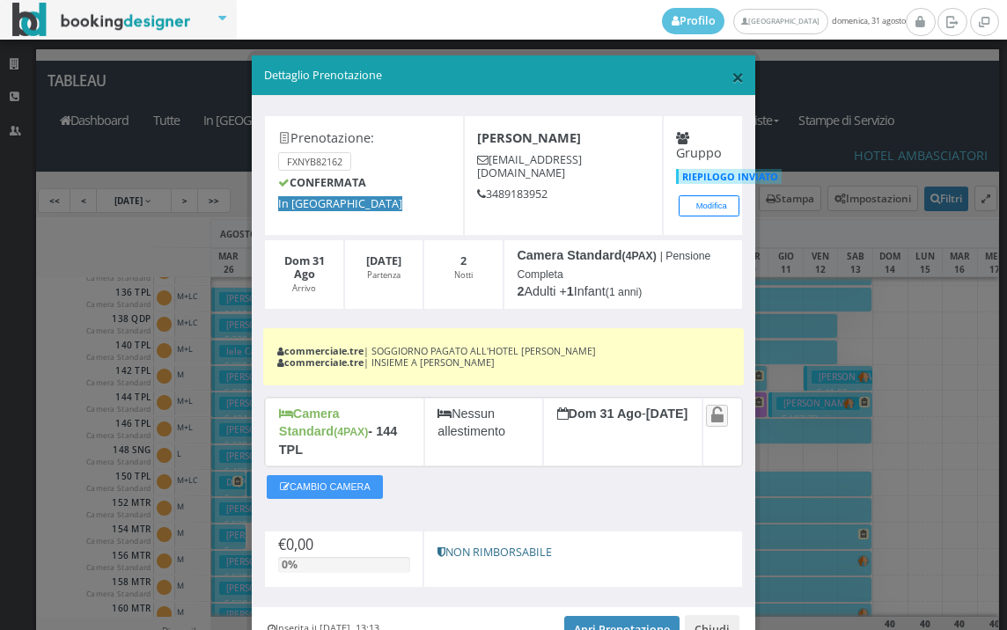
click at [732, 71] on span "×" at bounding box center [738, 77] width 12 height 30
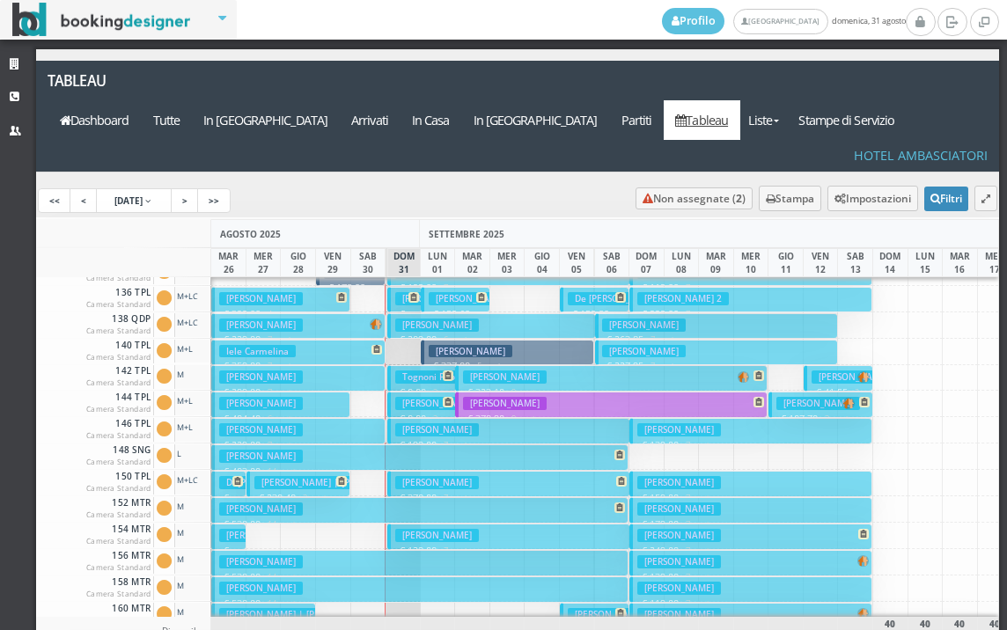
click at [412, 371] on h3 "Tognoni Paolo" at bounding box center [432, 377] width 75 height 13
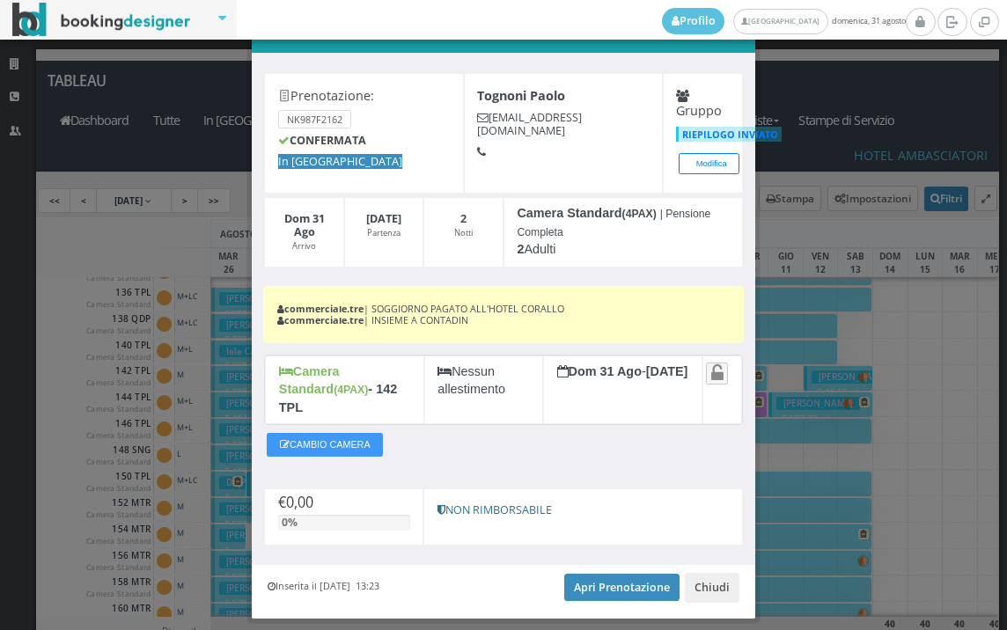
scroll to position [75, 0]
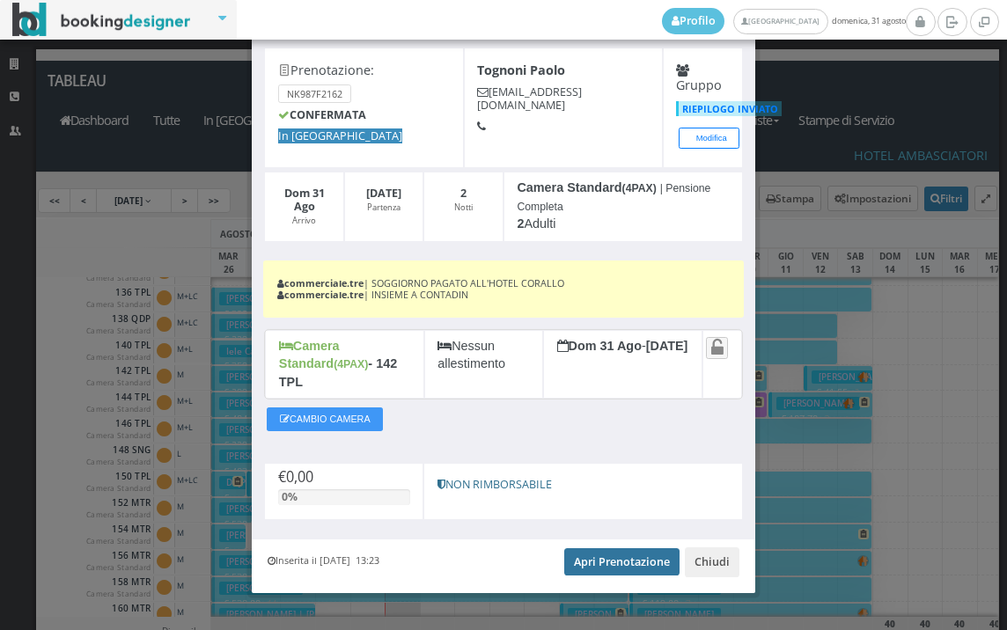
click at [610, 549] on link "Apri Prenotazione" at bounding box center [621, 562] width 115 height 26
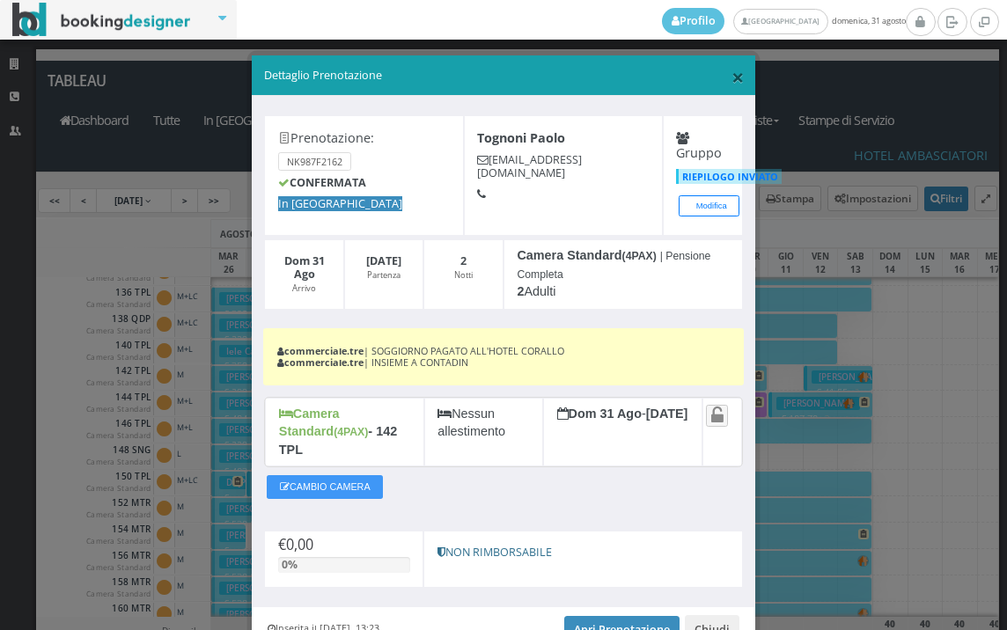
click at [732, 73] on span "×" at bounding box center [738, 77] width 12 height 30
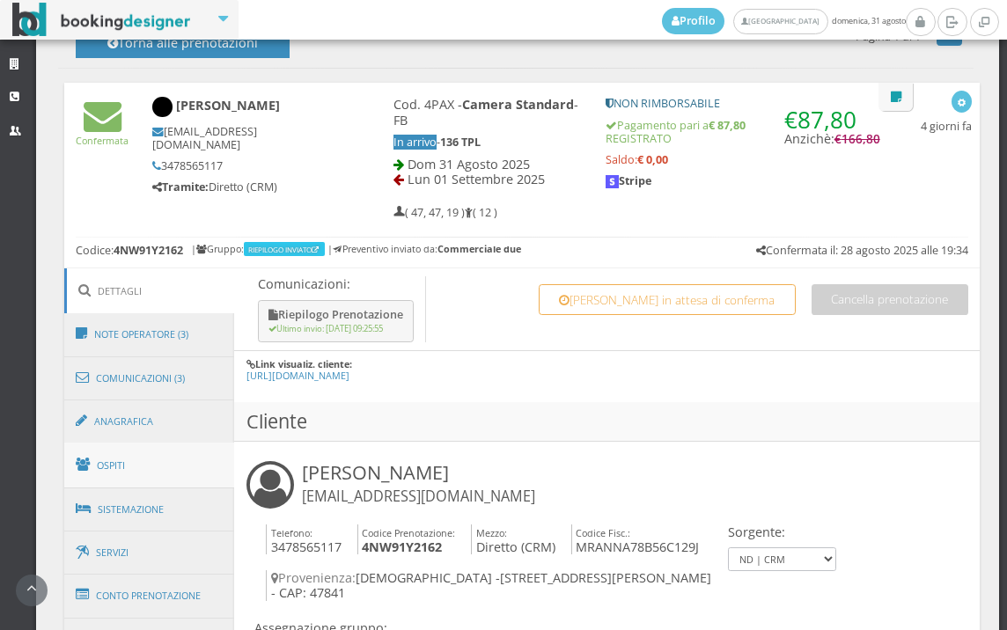
scroll to position [881, 0]
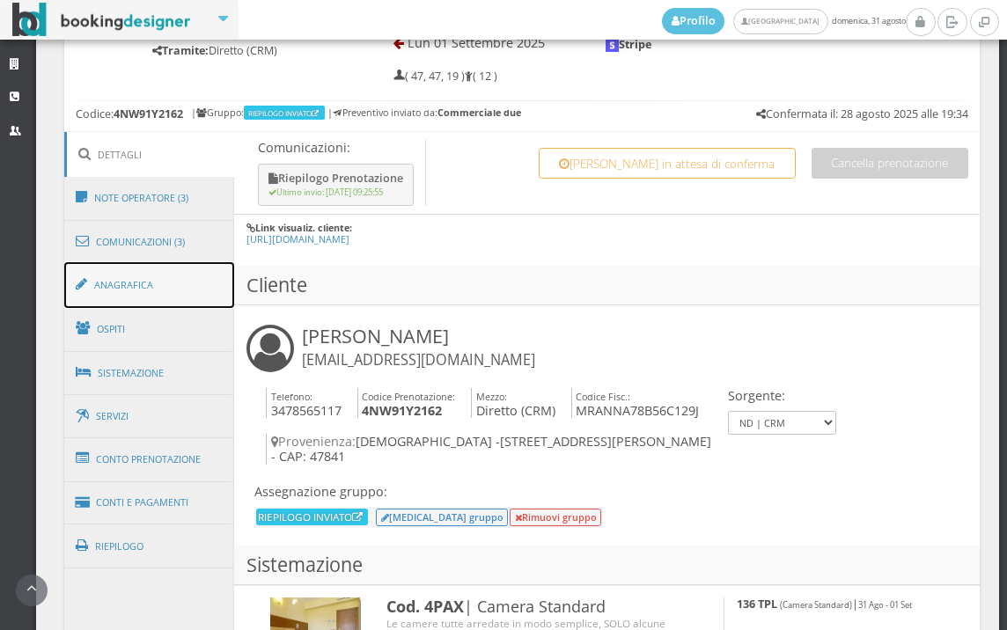
click at [158, 297] on link "Anagrafica" at bounding box center [149, 285] width 171 height 46
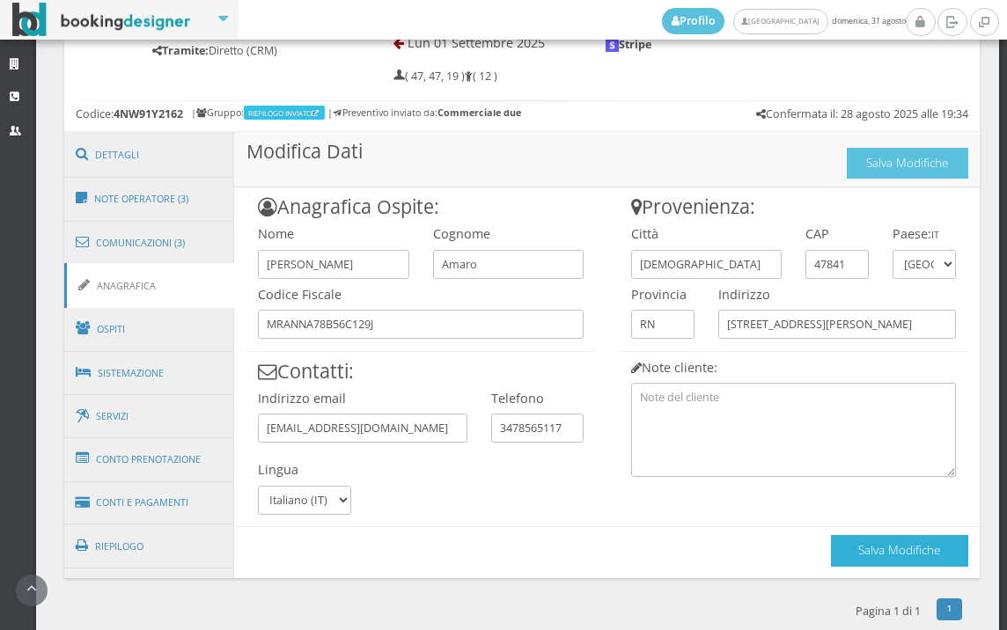
click at [921, 539] on button "Salva Modifiche" at bounding box center [899, 550] width 137 height 31
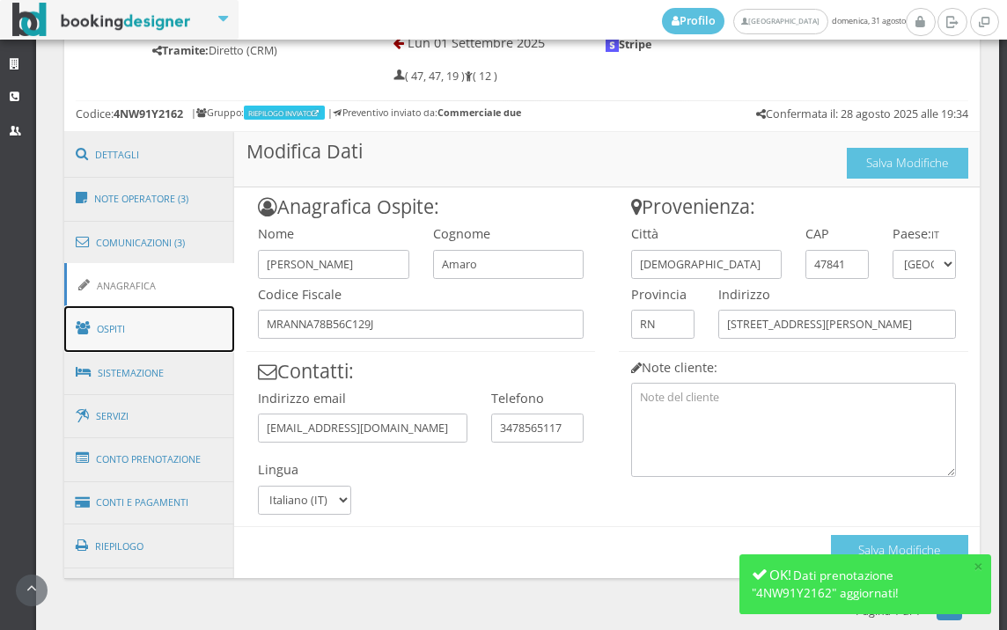
click at [188, 332] on link "Ospiti" at bounding box center [149, 329] width 171 height 46
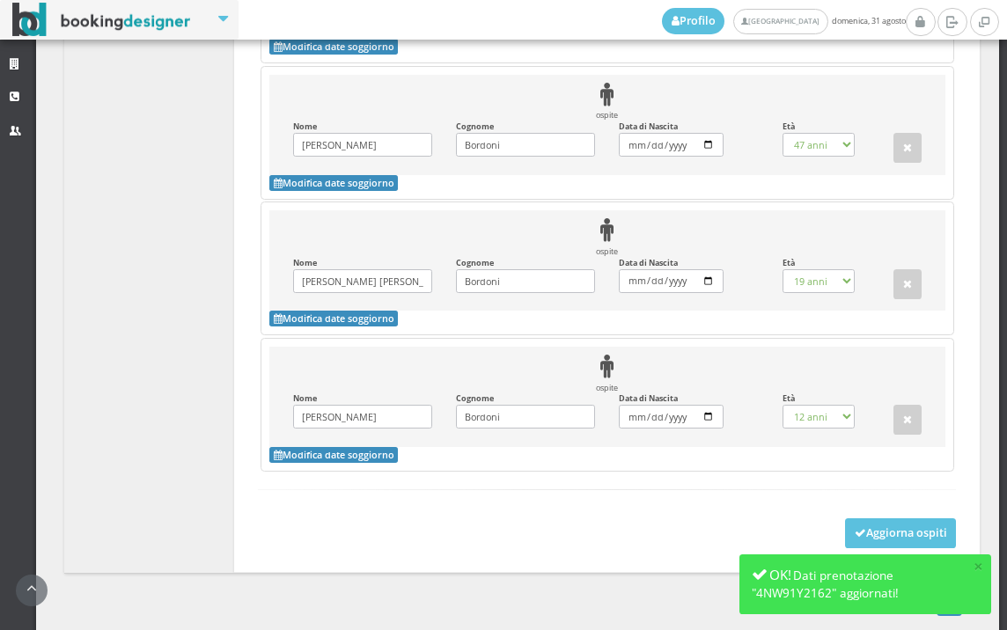
scroll to position [1805, 0]
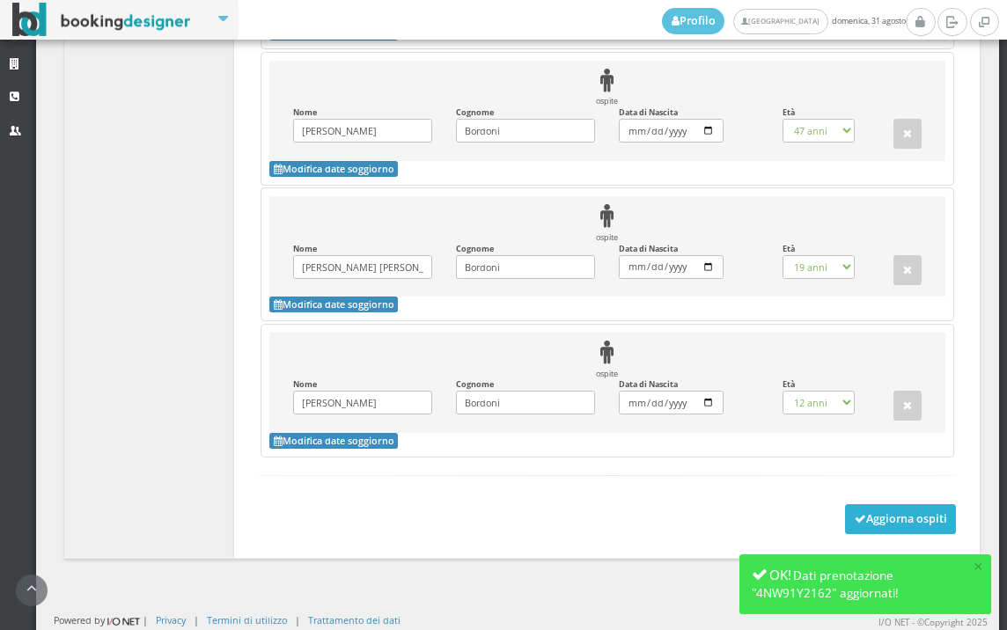
click at [850, 505] on button "Aggiorna ospiti" at bounding box center [901, 520] width 112 height 30
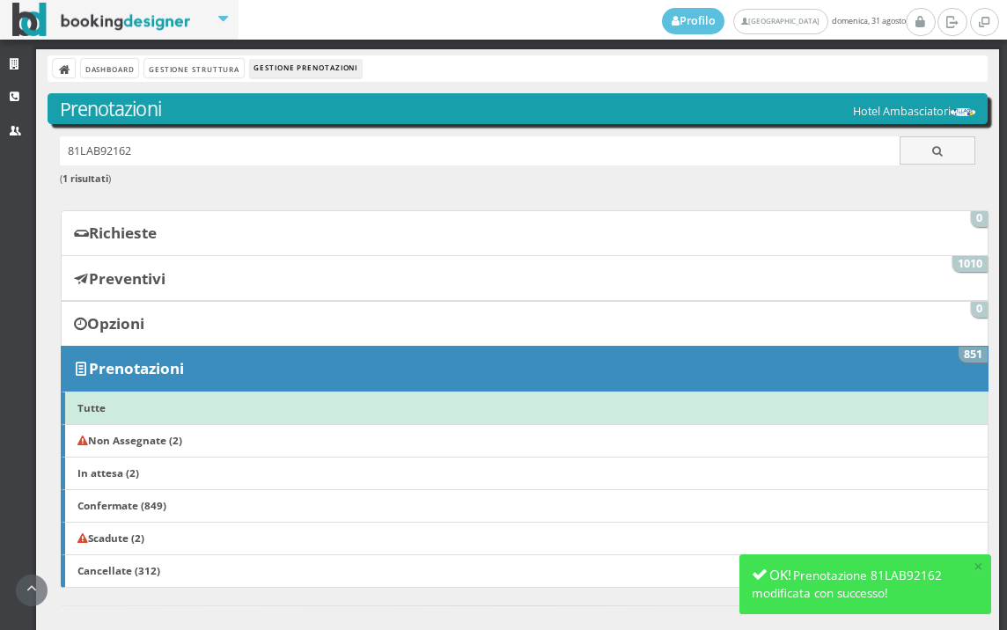
scroll to position [399, 0]
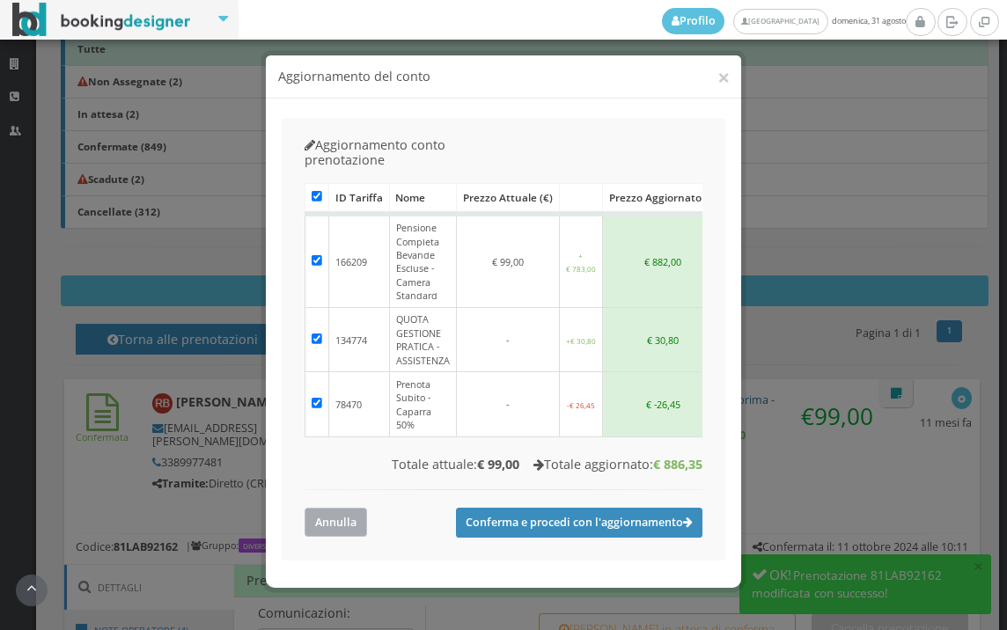
click at [335, 508] on button "Annulla" at bounding box center [336, 522] width 63 height 29
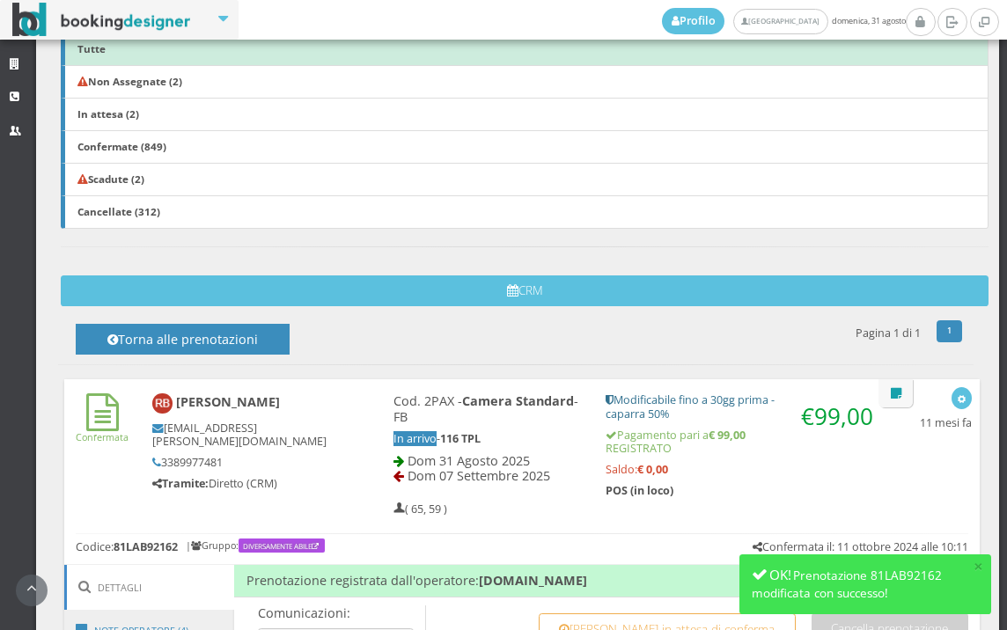
scroll to position [692, 0]
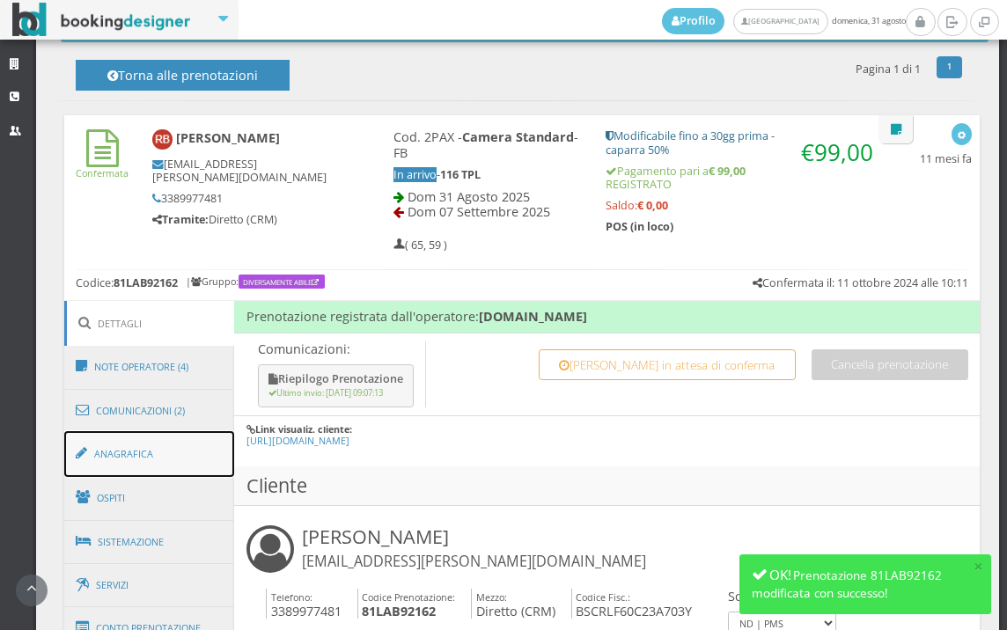
click at [167, 452] on link "Anagrafica" at bounding box center [149, 454] width 171 height 46
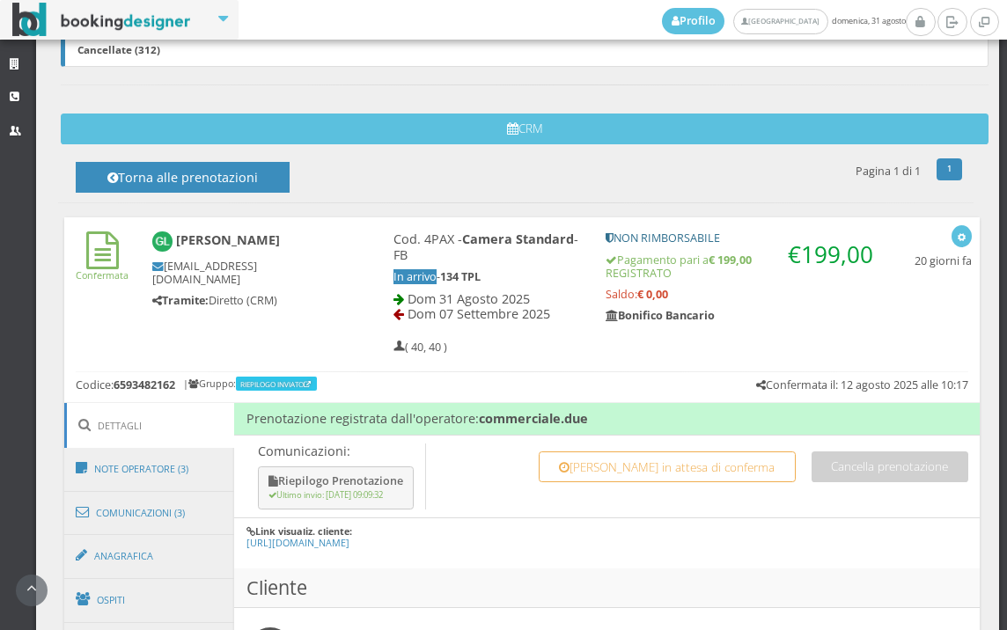
scroll to position [586, 0]
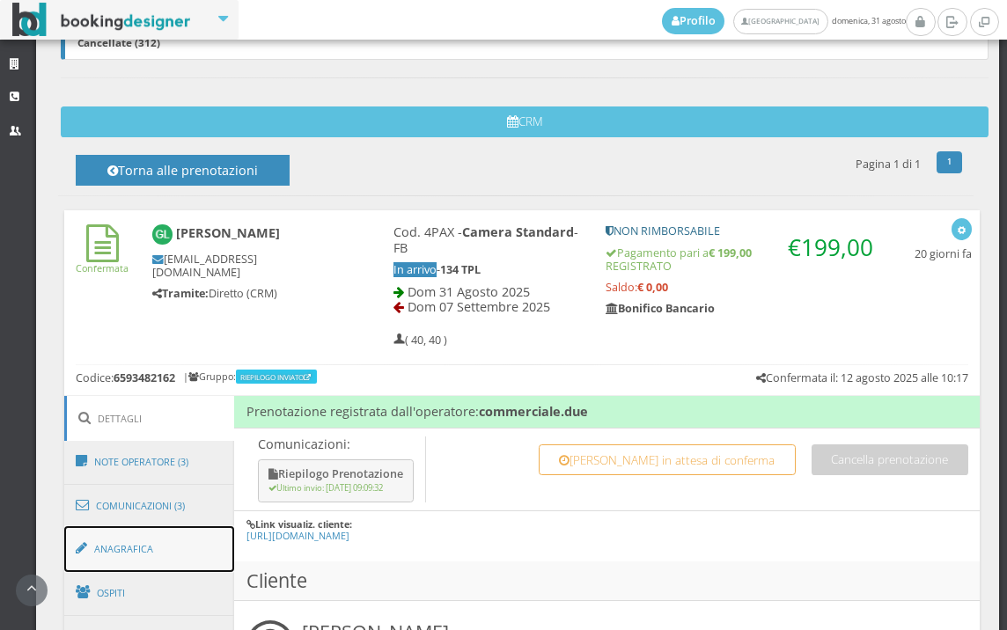
click at [175, 550] on link "Anagrafica" at bounding box center [149, 550] width 171 height 46
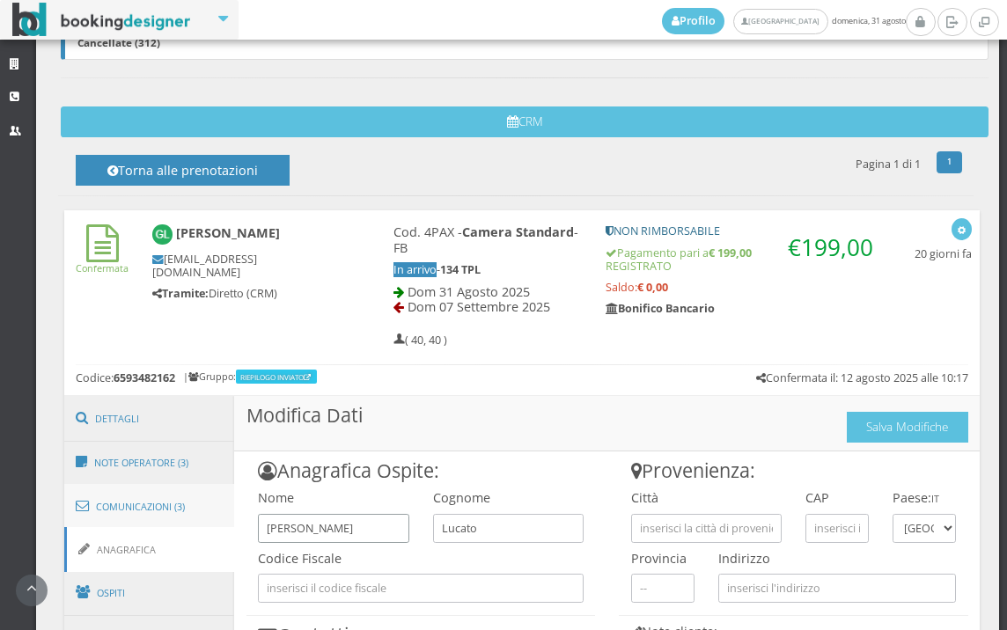
drag, startPoint x: 335, startPoint y: 527, endPoint x: 163, endPoint y: 518, distance: 172.8
click at [163, 518] on div "Dettagli Note Operatore (3) Comunicazioni (3) Anagrafica Ospiti Sistemazione Se…" at bounding box center [522, 618] width 917 height 447
type input "NICOLA"
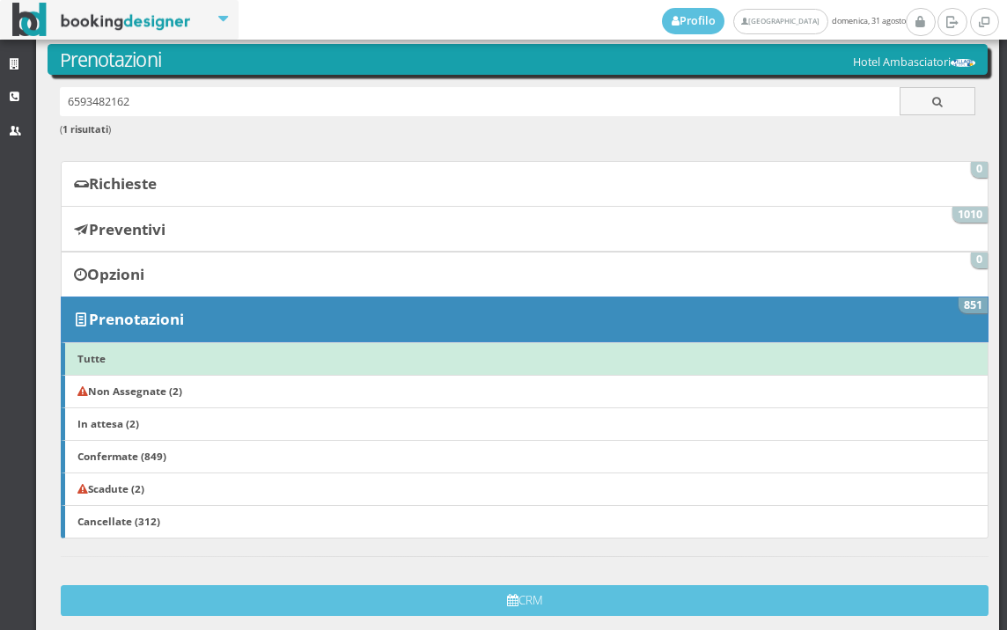
scroll to position [0, 0]
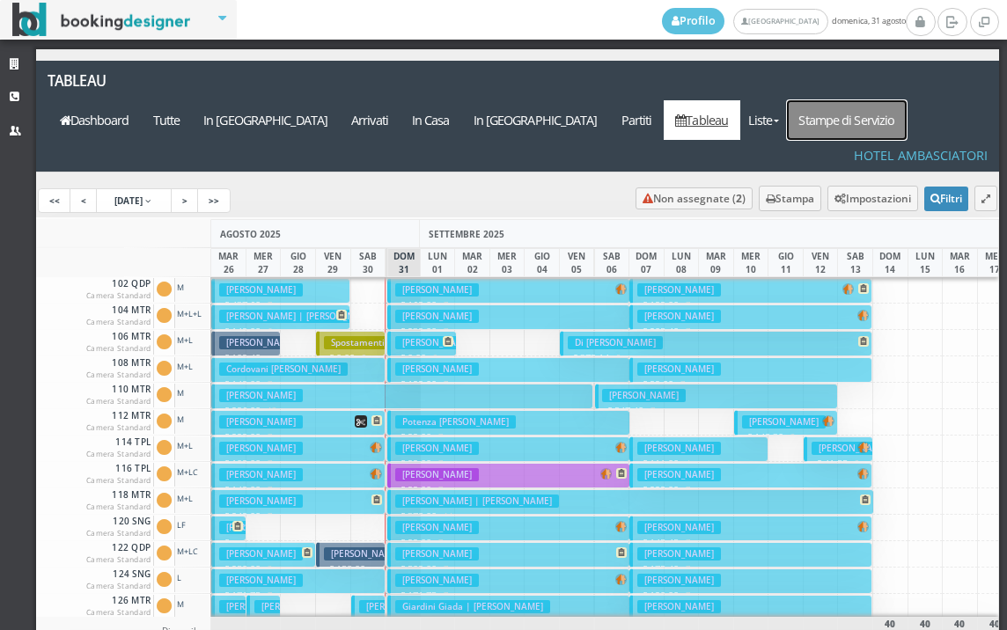
click at [886, 100] on link "Stampe di Servizio" at bounding box center [847, 120] width 120 height 40
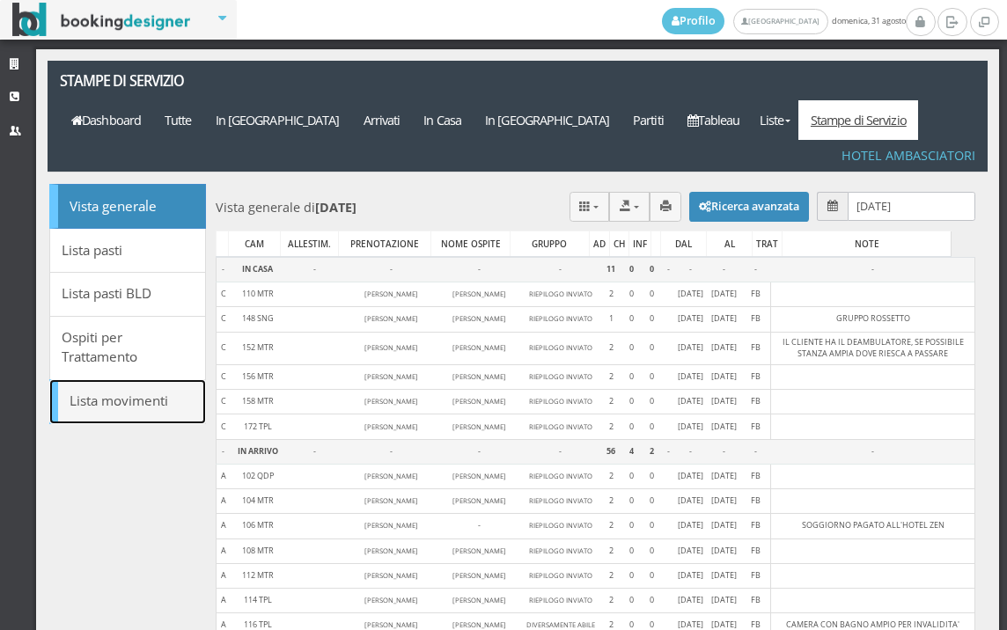
click at [138, 380] on link "Lista movimenti" at bounding box center [127, 402] width 157 height 45
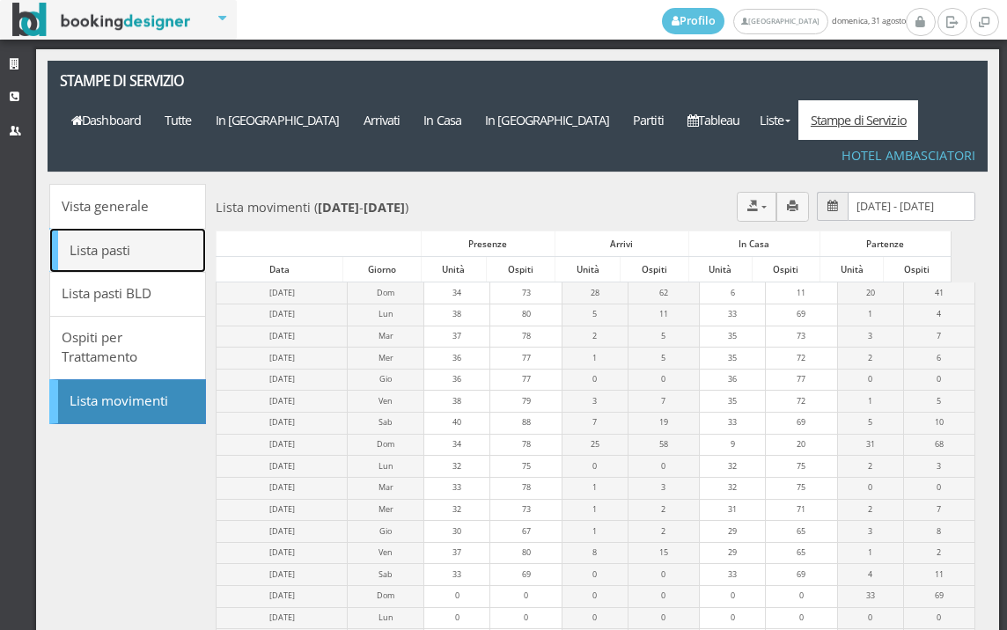
click at [134, 228] on link "Lista pasti" at bounding box center [127, 250] width 157 height 45
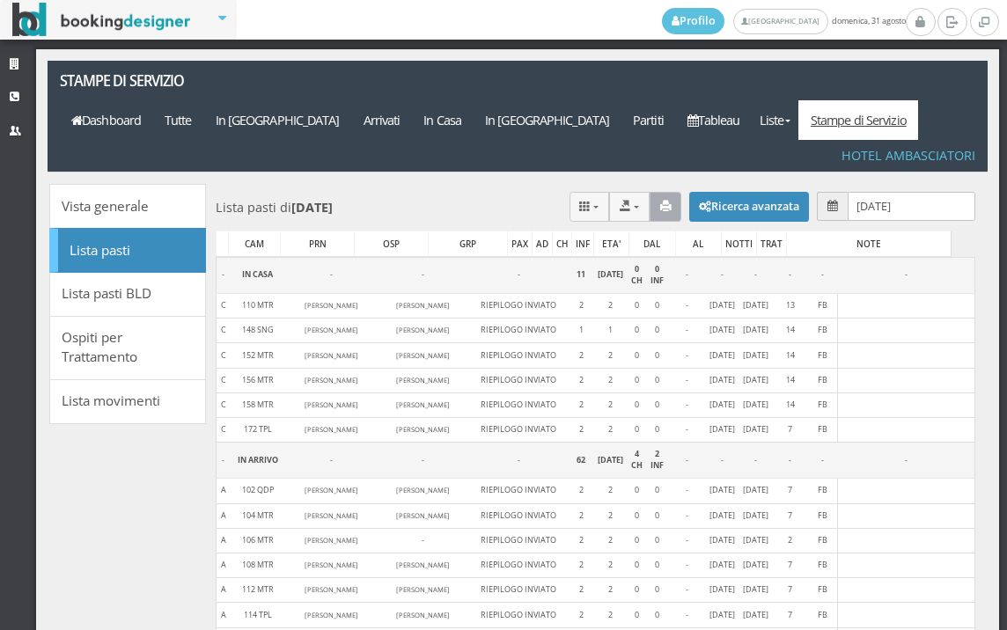
click at [660, 201] on icon "button" at bounding box center [665, 206] width 11 height 11
click at [650, 192] on button "button" at bounding box center [666, 206] width 33 height 29
click at [660, 201] on icon "button" at bounding box center [665, 206] width 11 height 11
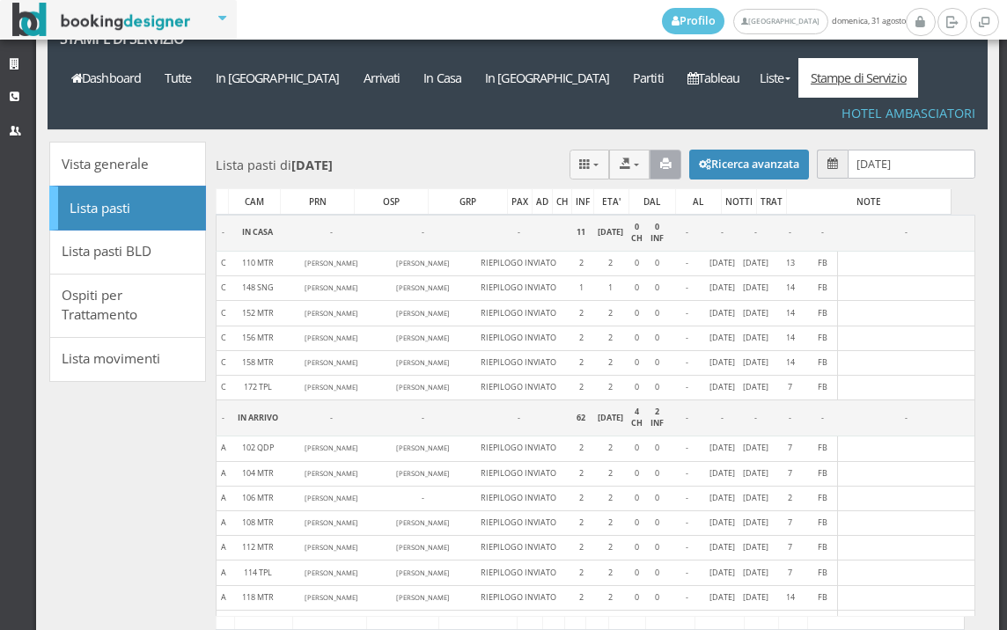
scroll to position [67, 0]
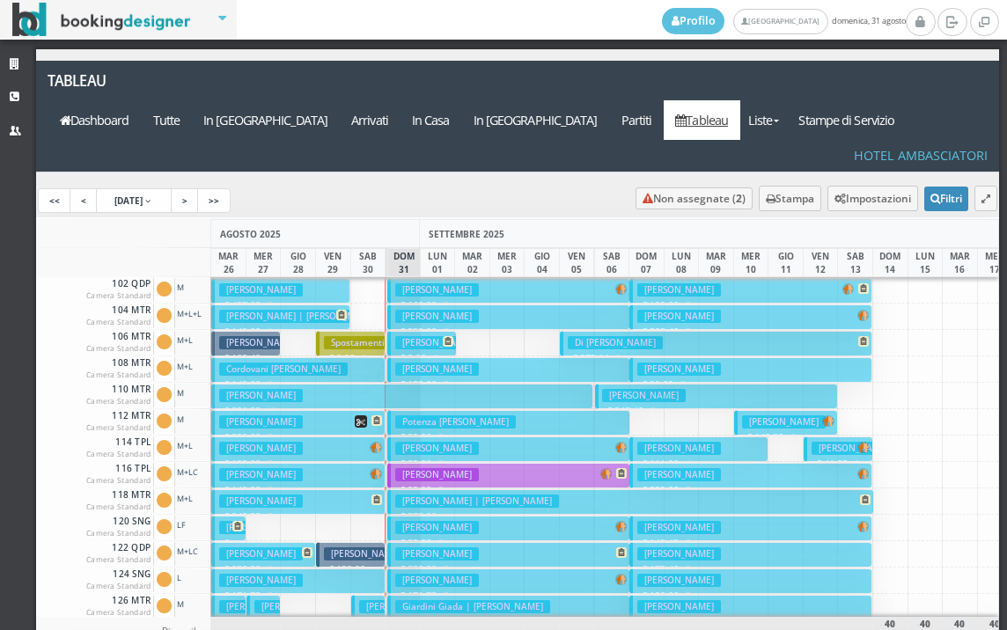
scroll to position [88, 0]
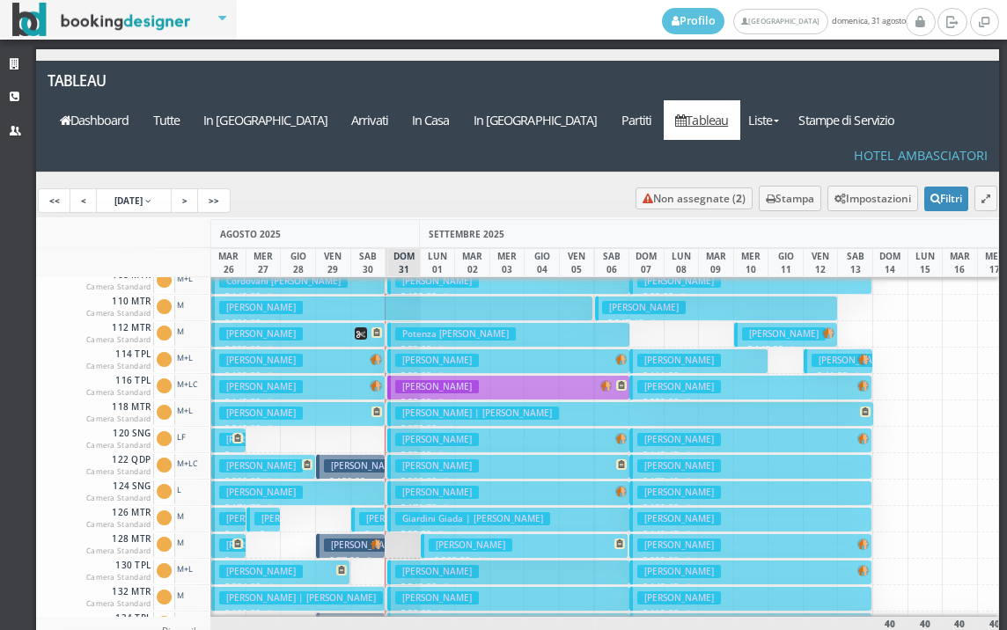
click at [433, 512] on h3 "Giardini Giada | Giardini Stefano" at bounding box center [472, 518] width 155 height 13
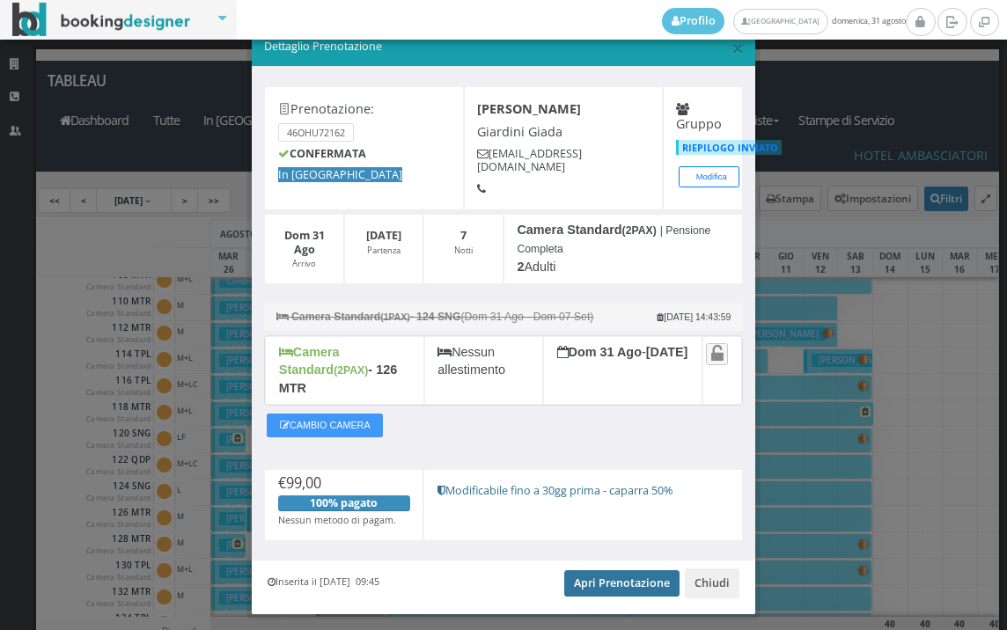
scroll to position [51, 0]
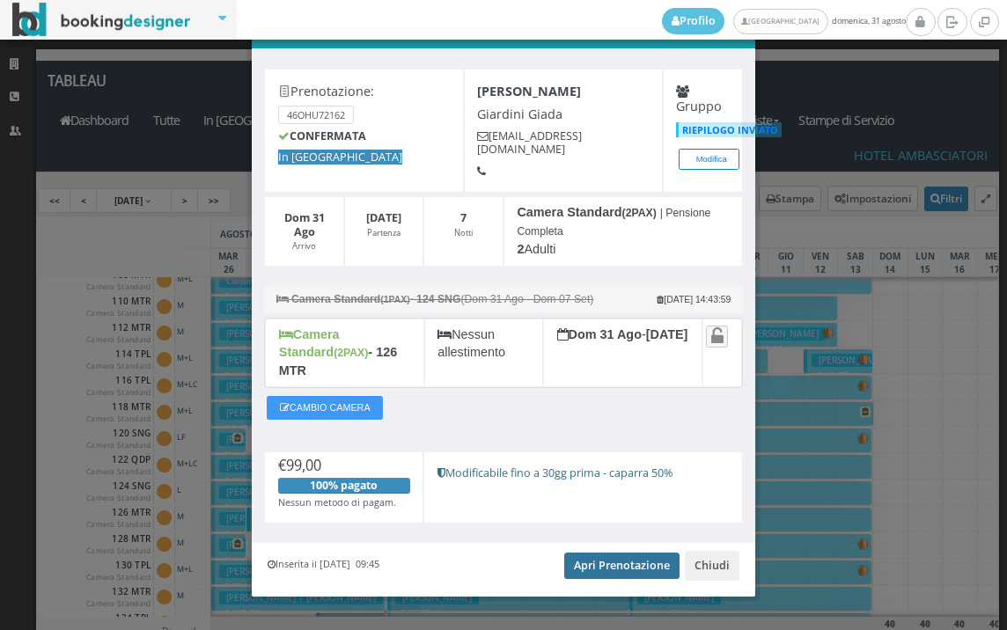
click at [617, 553] on link "Apri Prenotazione" at bounding box center [621, 566] width 115 height 26
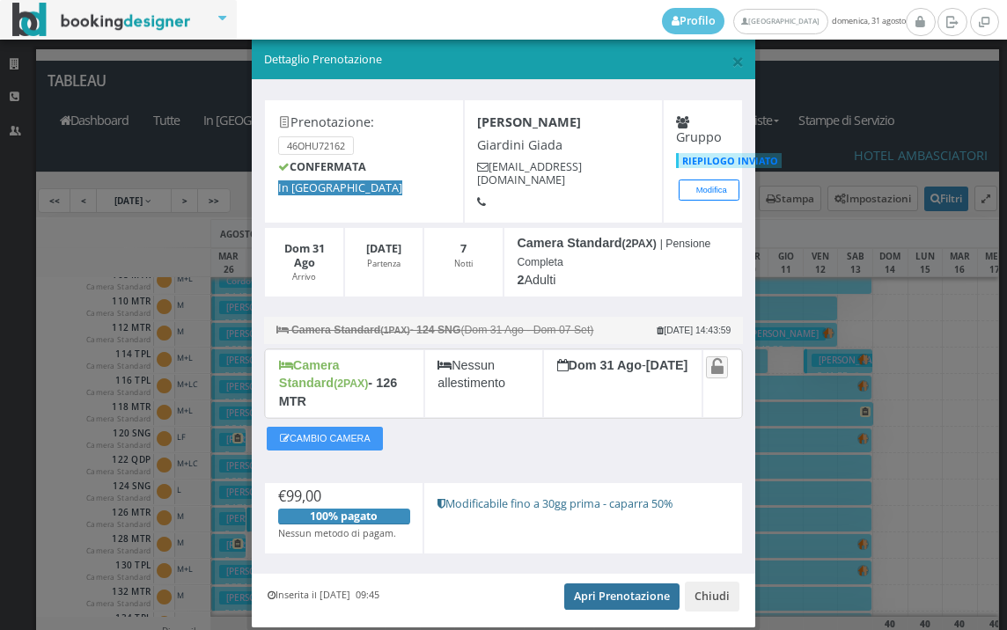
scroll to position [0, 0]
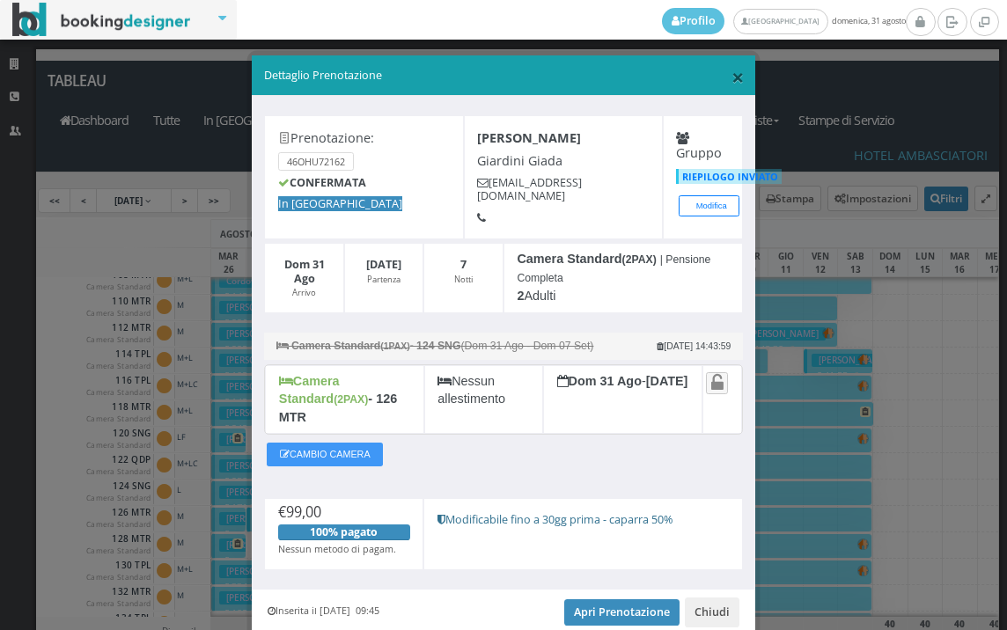
click at [732, 77] on span "×" at bounding box center [738, 77] width 12 height 30
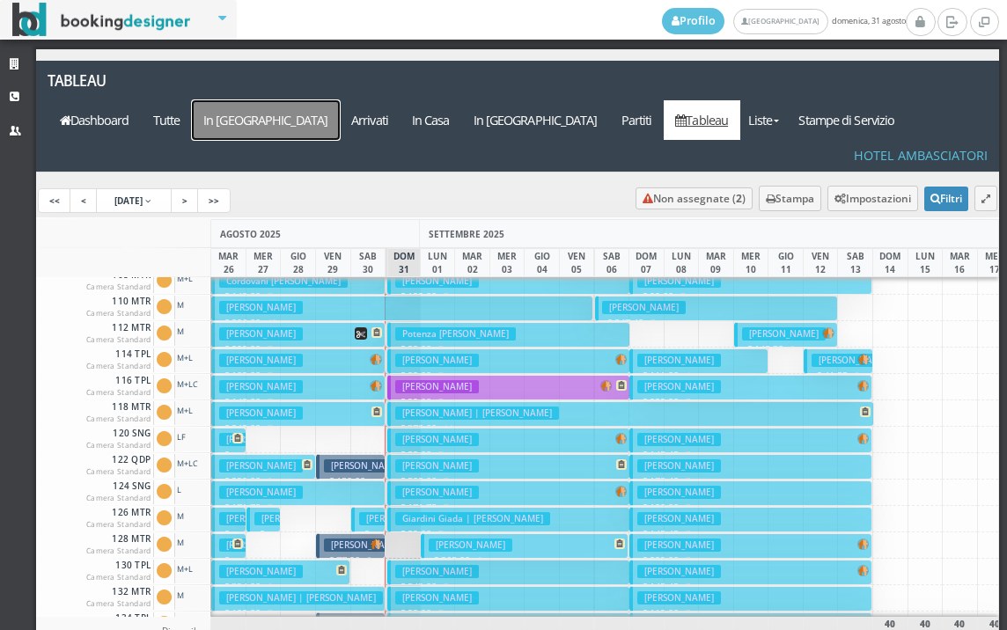
click at [340, 100] on a=pms-arrival-reservations"] "In Arrivo" at bounding box center [266, 120] width 148 height 40
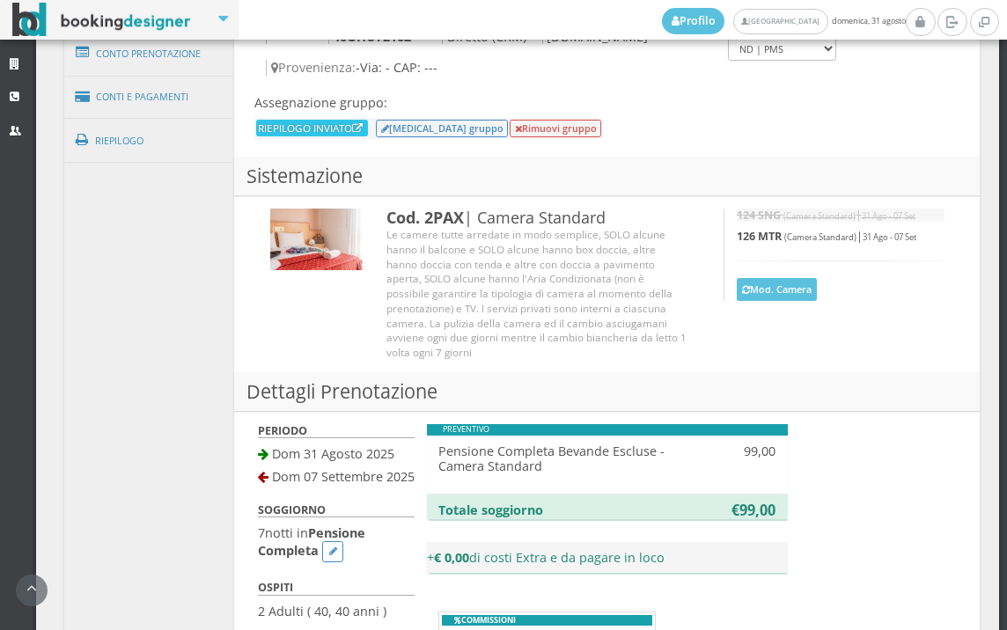
scroll to position [1027, 0]
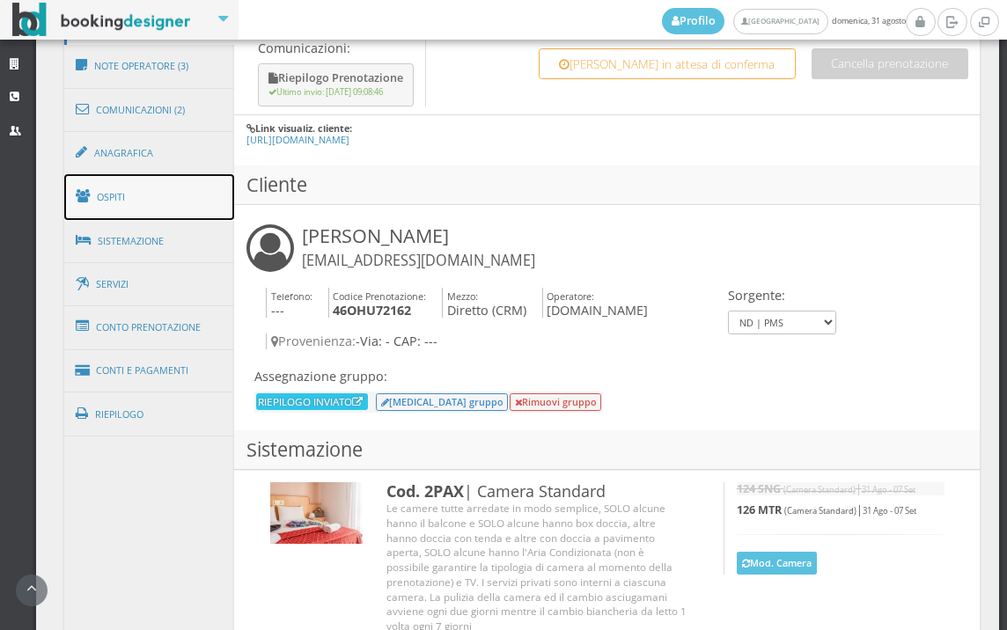
click at [188, 177] on link "Ospiti" at bounding box center [149, 197] width 171 height 46
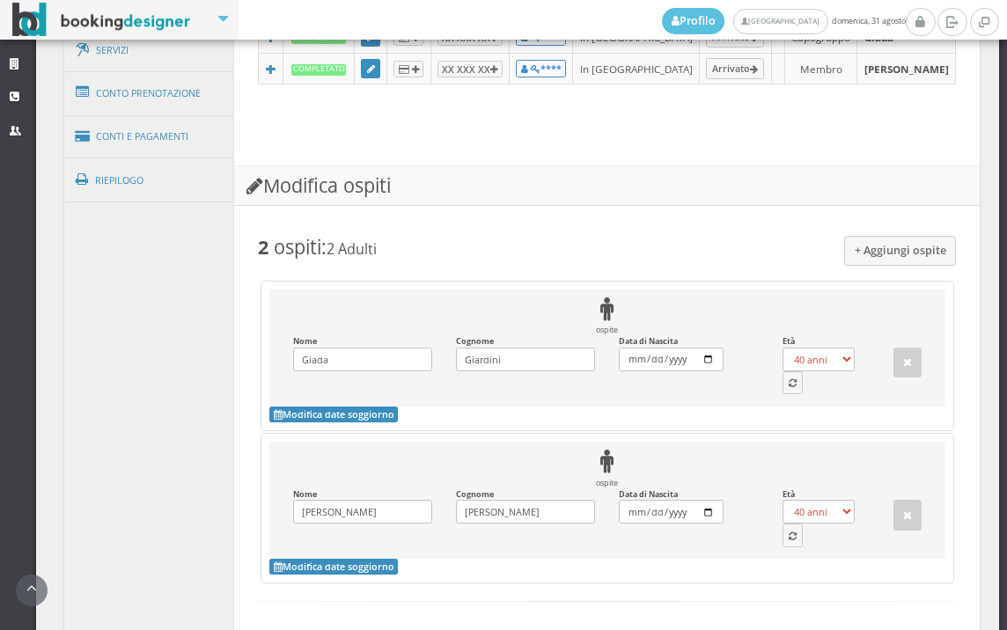
scroll to position [1362, 0]
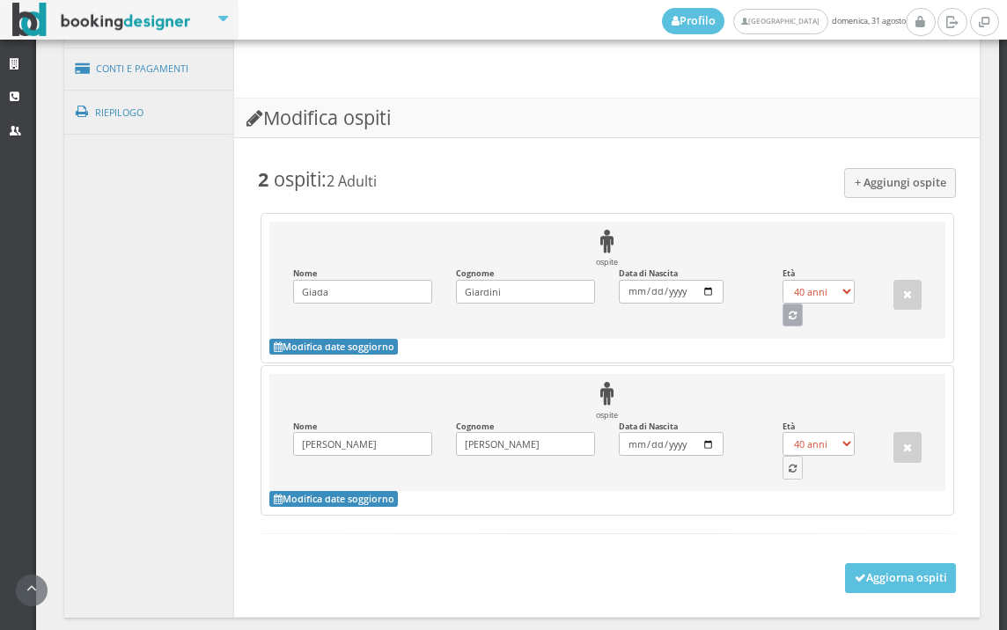
click at [788, 327] on button "button" at bounding box center [793, 315] width 21 height 23
select select "25"
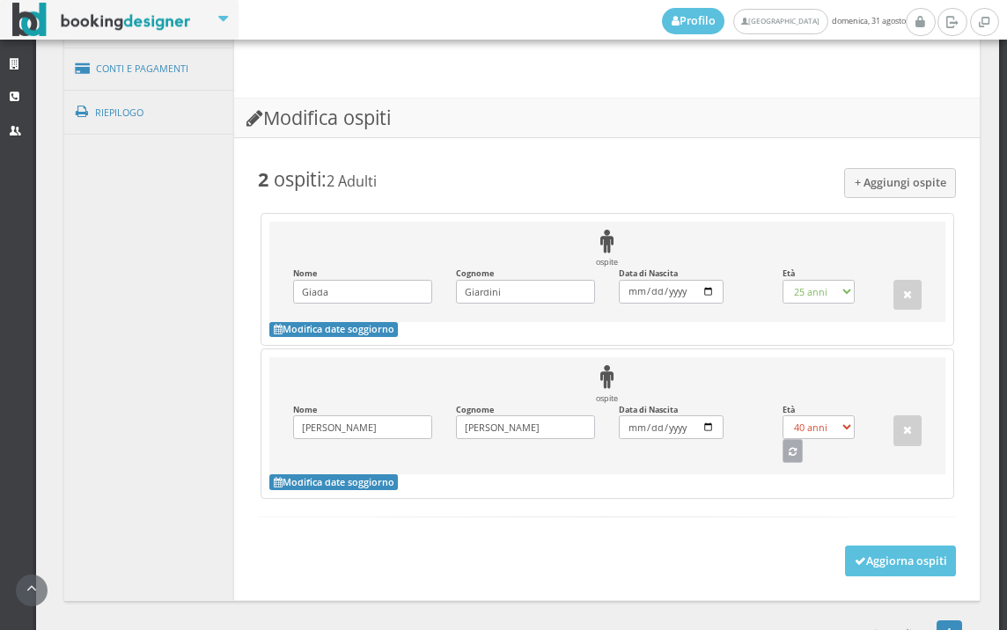
click at [783, 462] on button "button" at bounding box center [793, 450] width 21 height 23
select select "23"
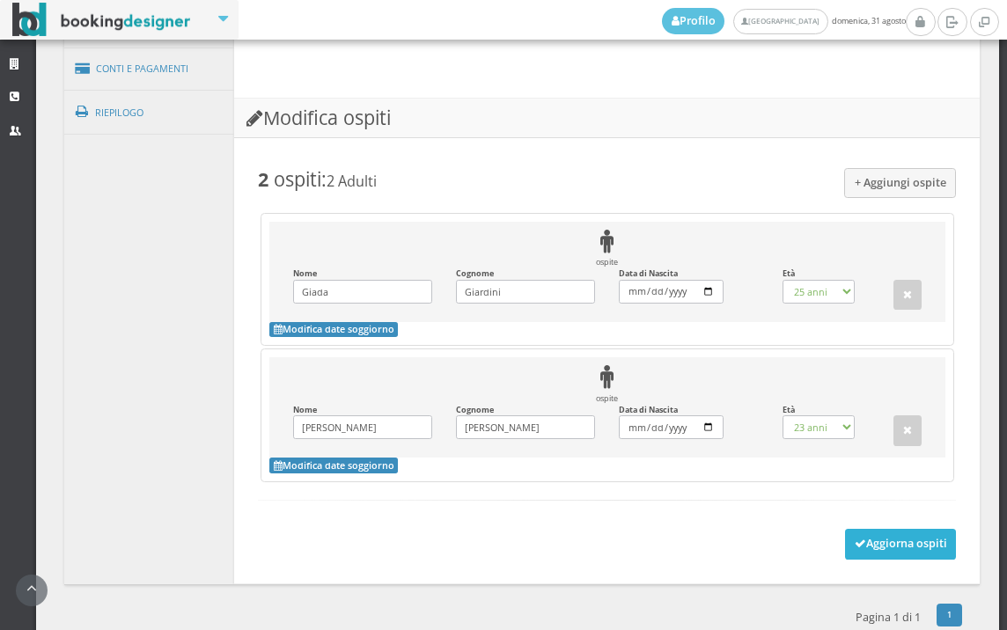
click at [856, 559] on button "Aggiorna ospiti" at bounding box center [901, 544] width 112 height 30
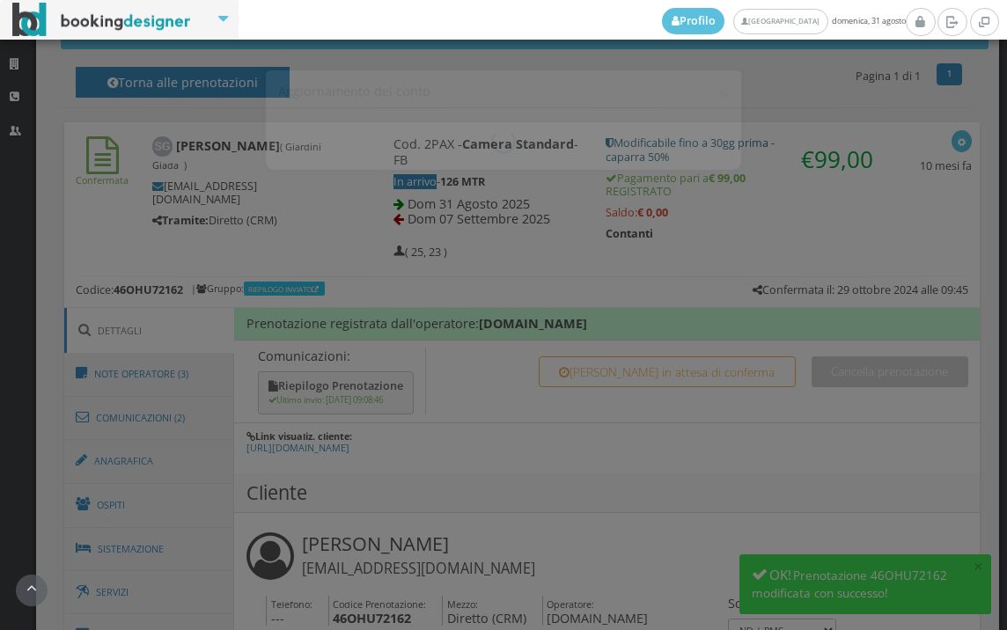
scroll to position [586, 0]
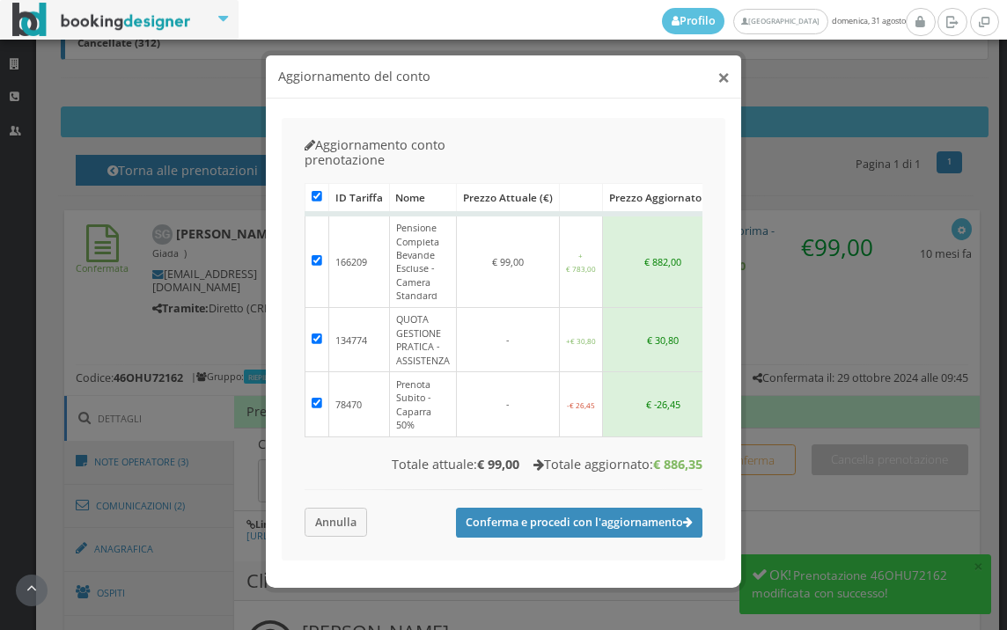
click at [723, 80] on button "×" at bounding box center [724, 77] width 12 height 22
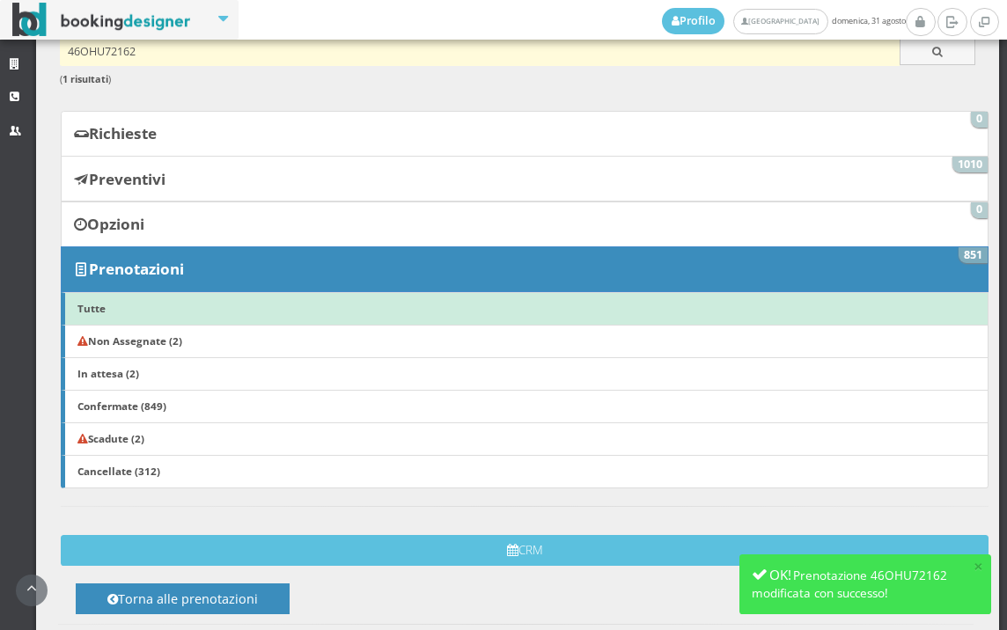
scroll to position [0, 0]
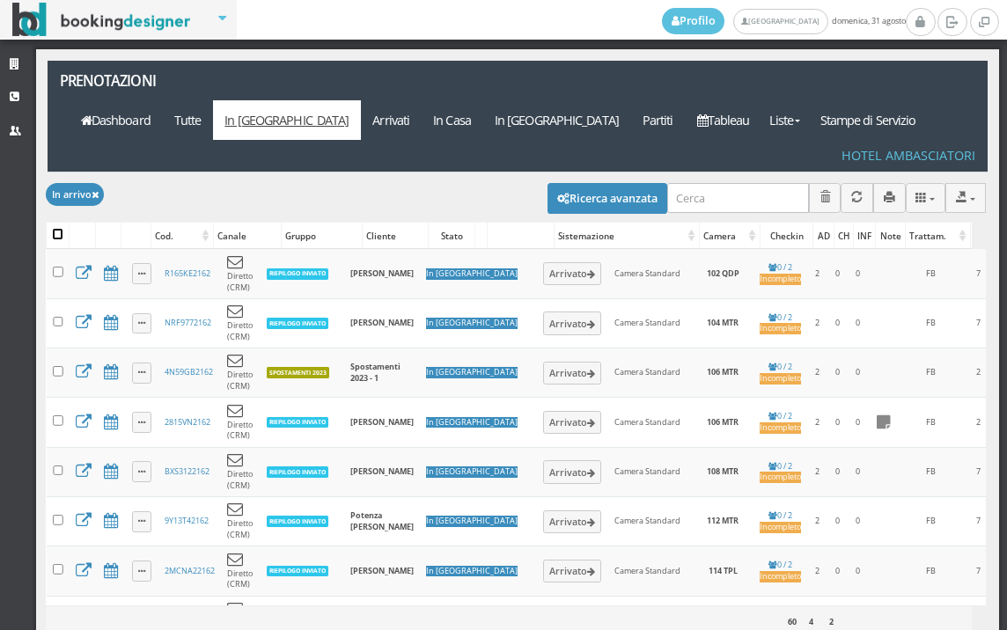
click at [54, 229] on input "checkbox" at bounding box center [58, 234] width 11 height 11
checkbox input "true"
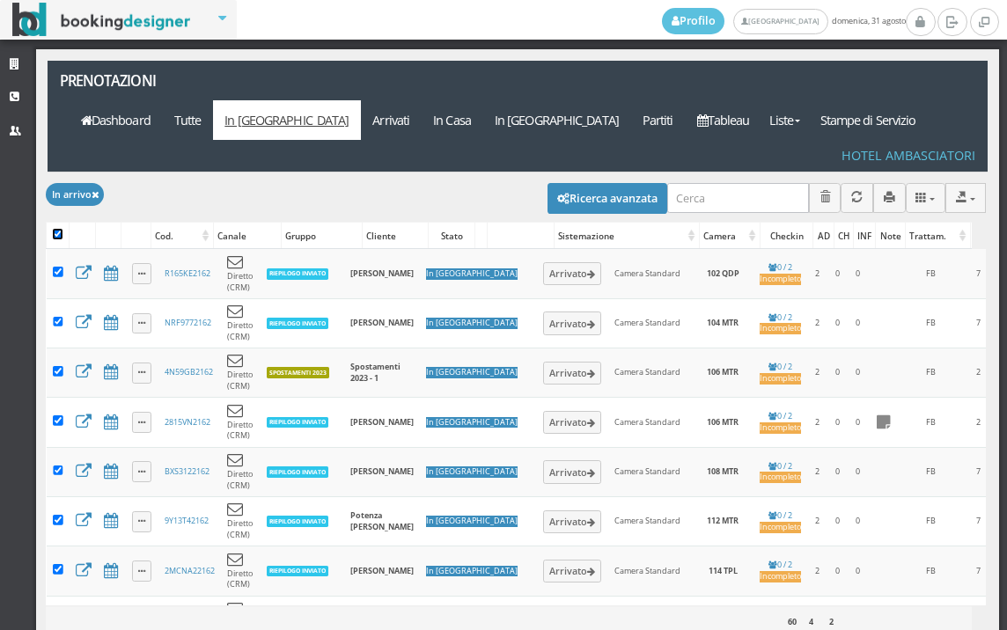
checkbox input "true"
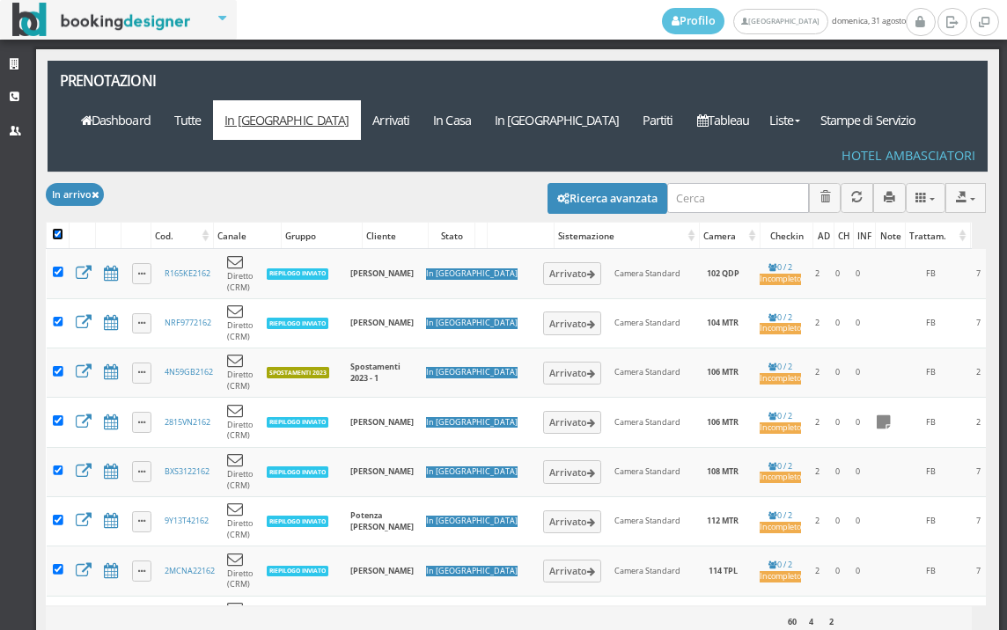
checkbox input "true"
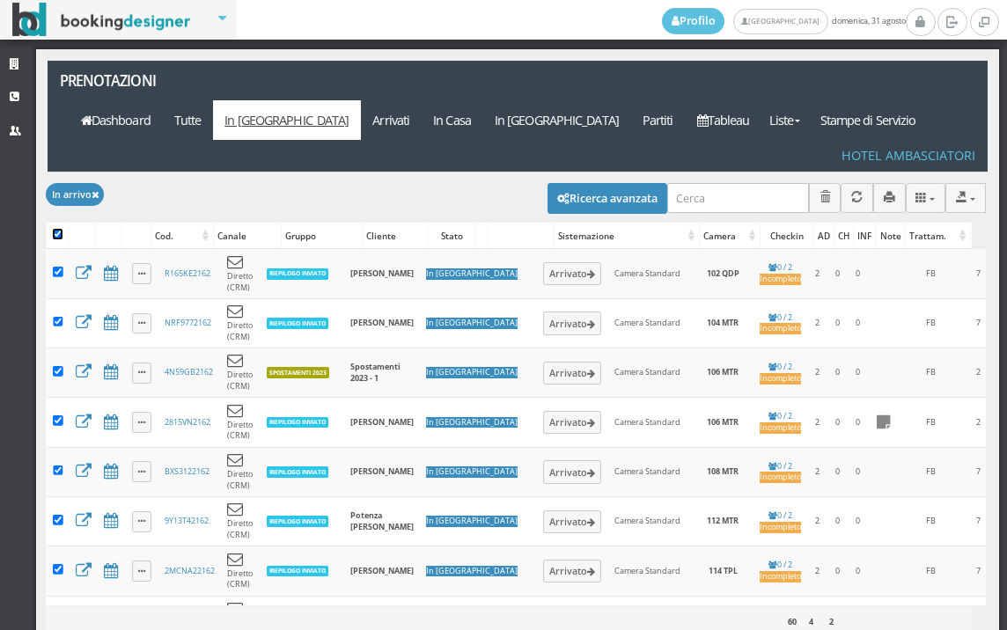
checkbox input "true"
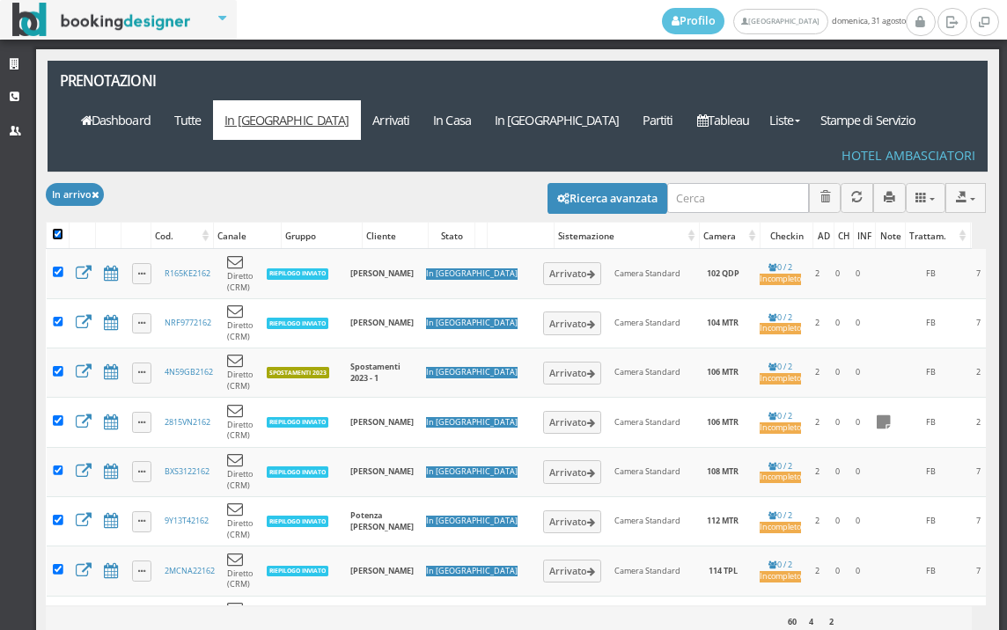
checkbox input "true"
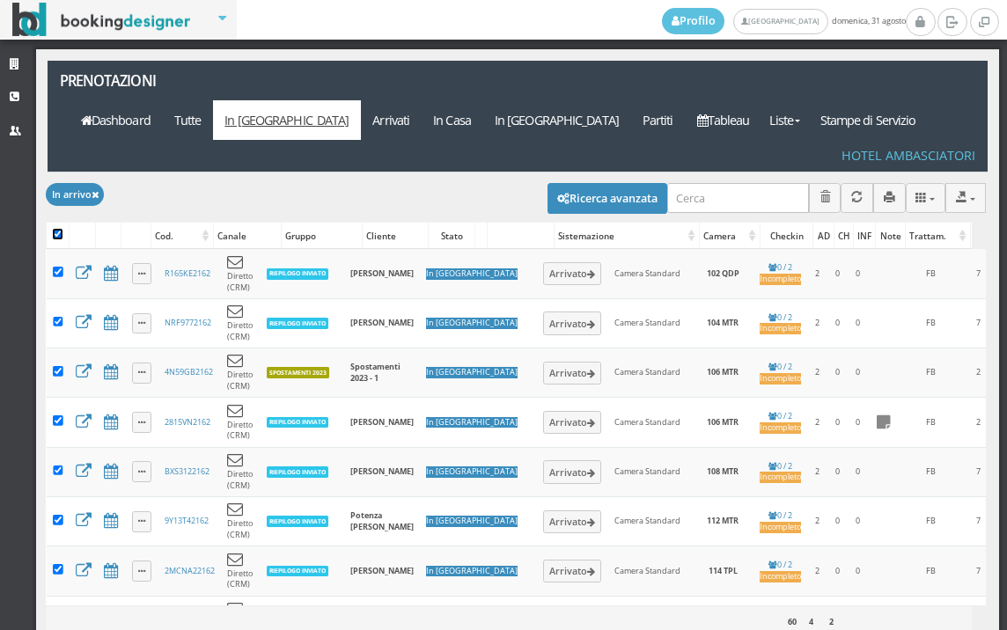
checkbox input "true"
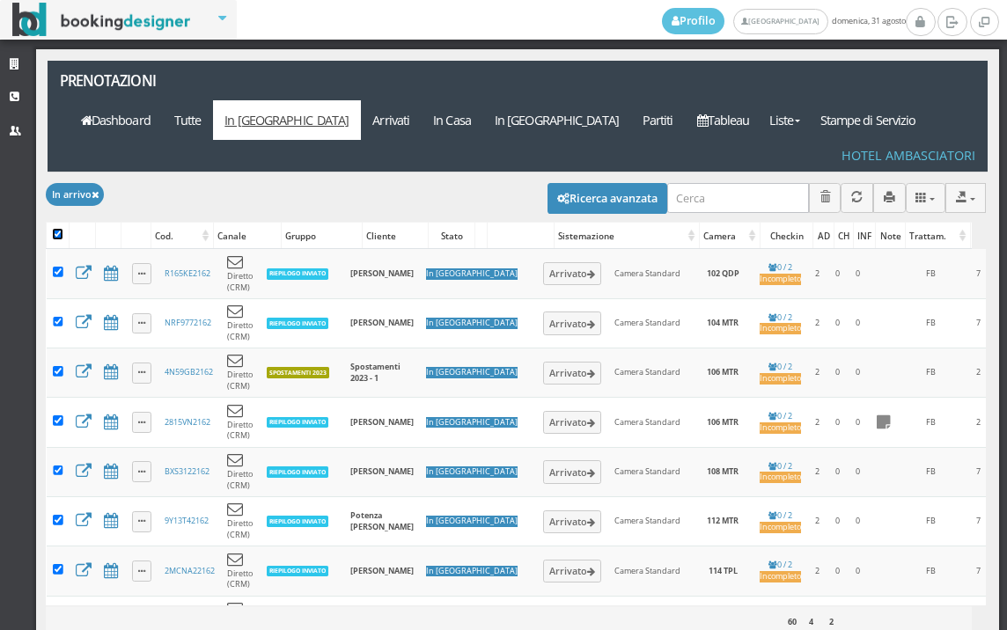
checkbox input "true"
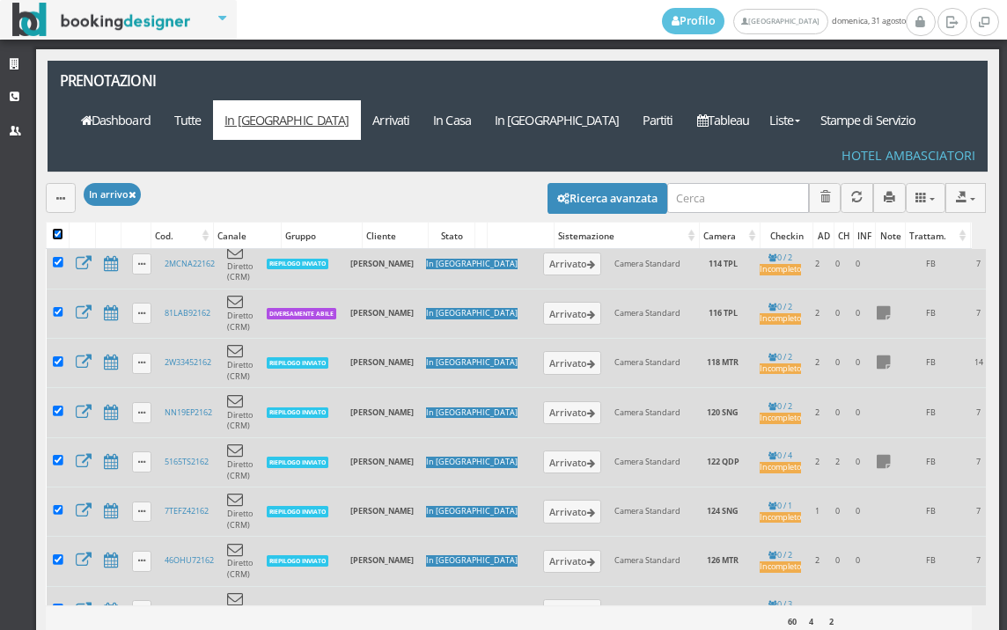
scroll to position [391, 0]
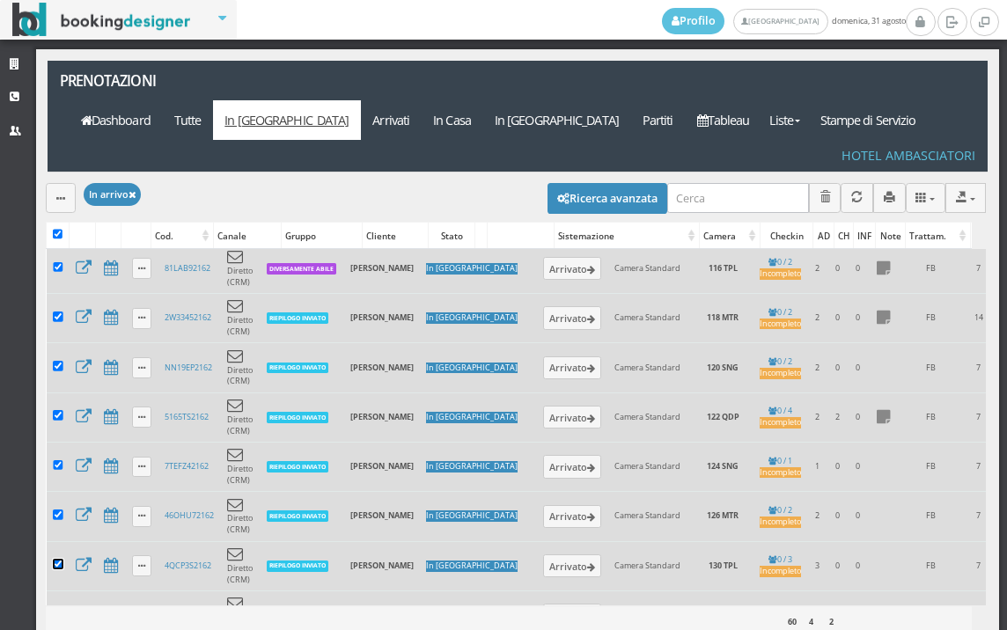
click at [58, 559] on input "checkbox" at bounding box center [58, 564] width 11 height 11
checkbox input "false"
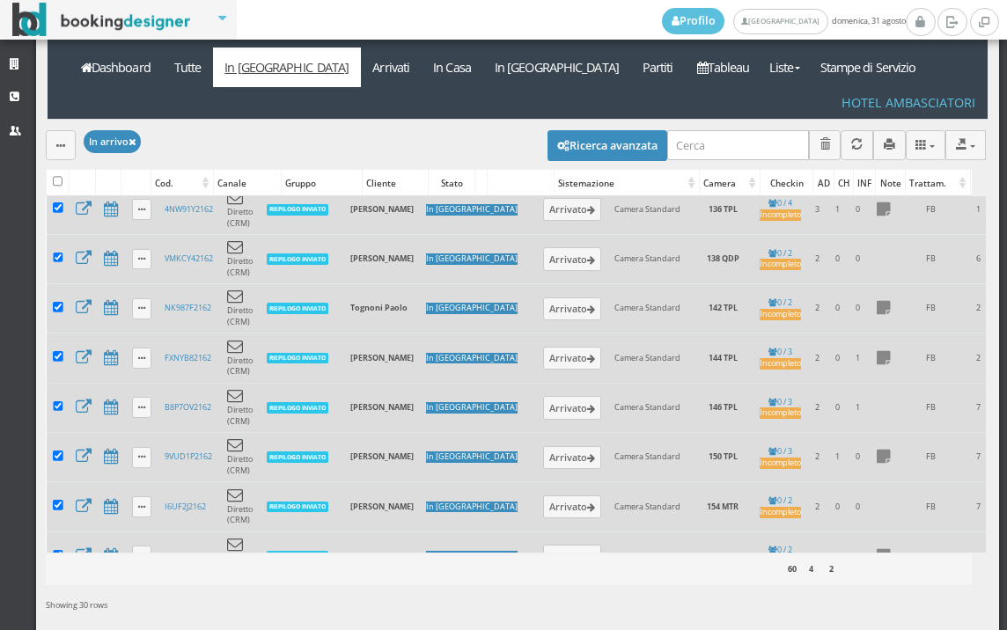
scroll to position [63, 0]
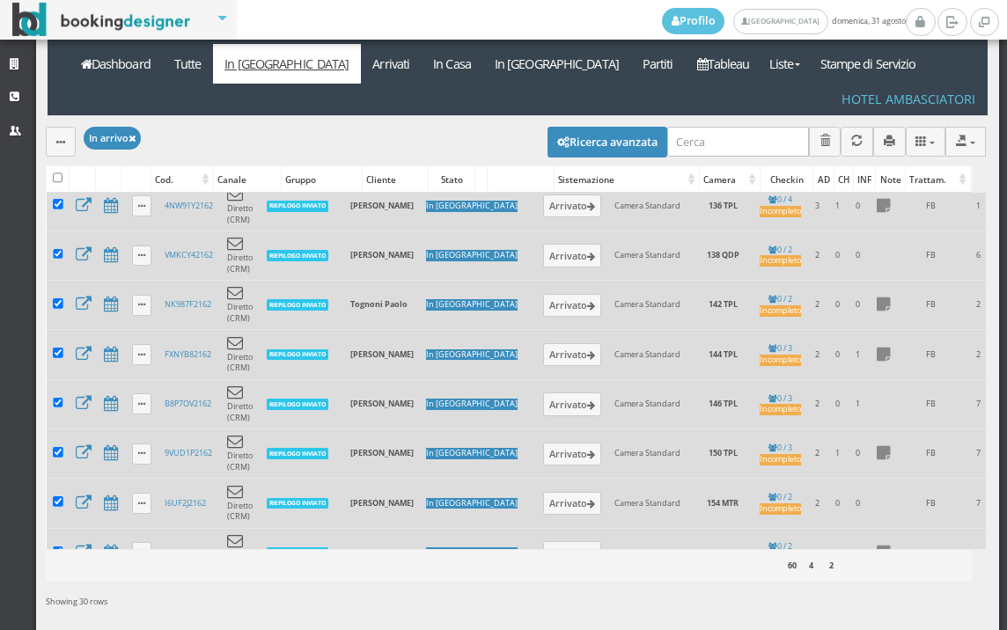
checkbox input "false"
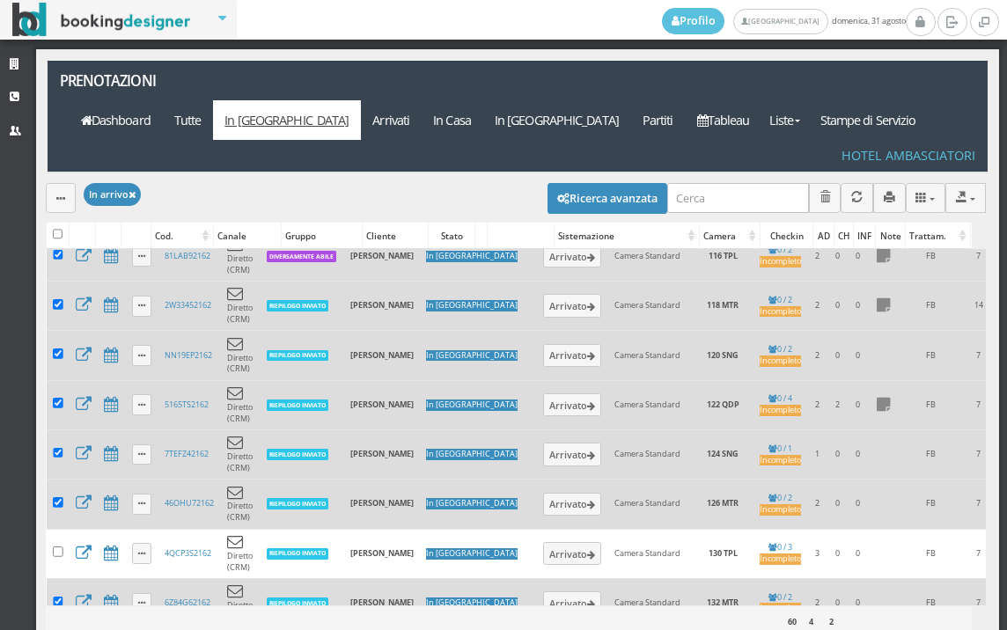
scroll to position [306, 0]
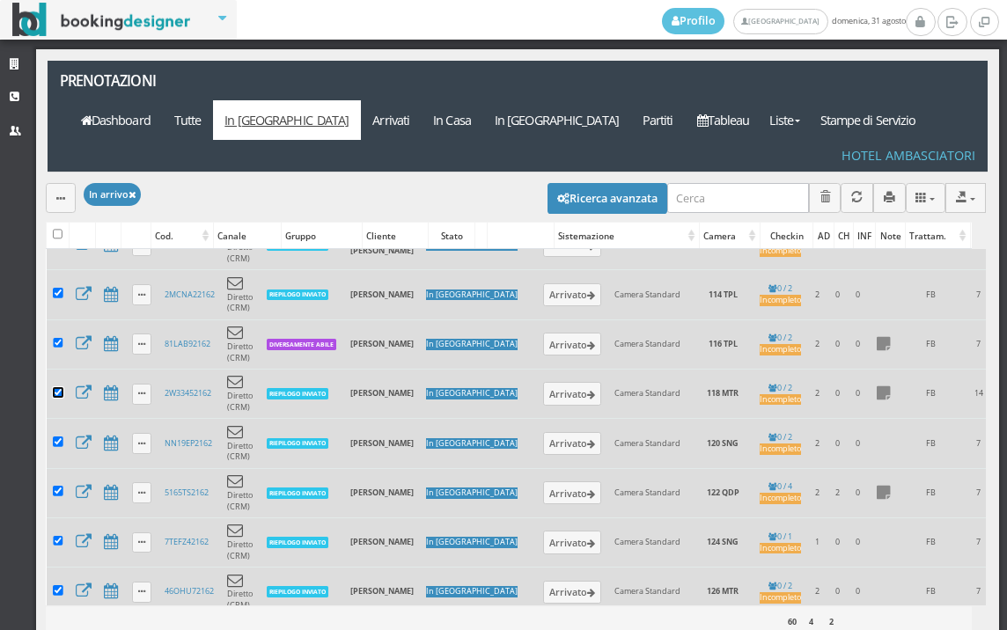
click at [54, 387] on input "checkbox" at bounding box center [58, 392] width 11 height 11
checkbox input "false"
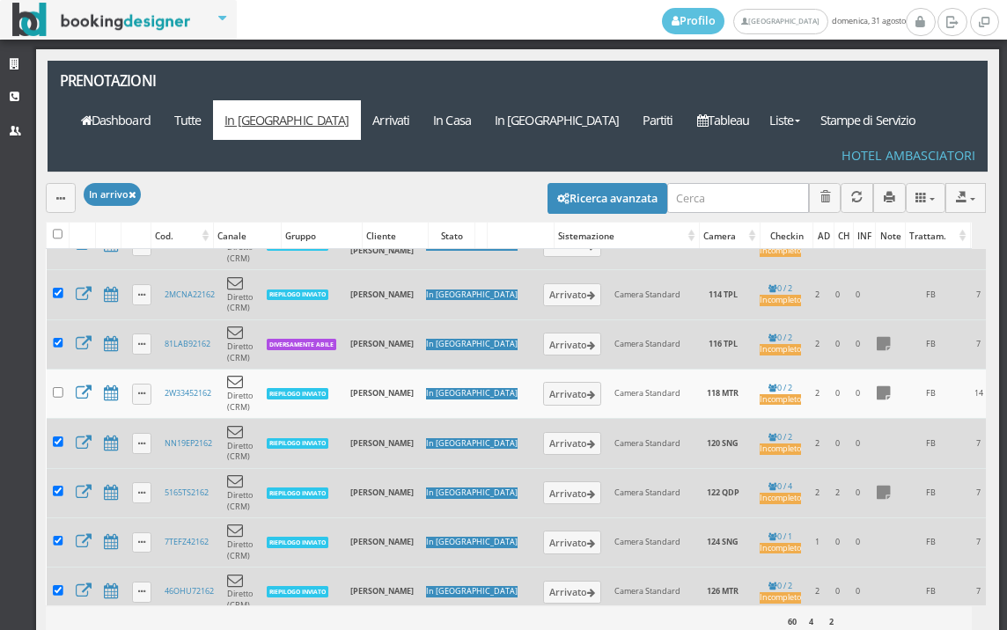
checkbox input "false"
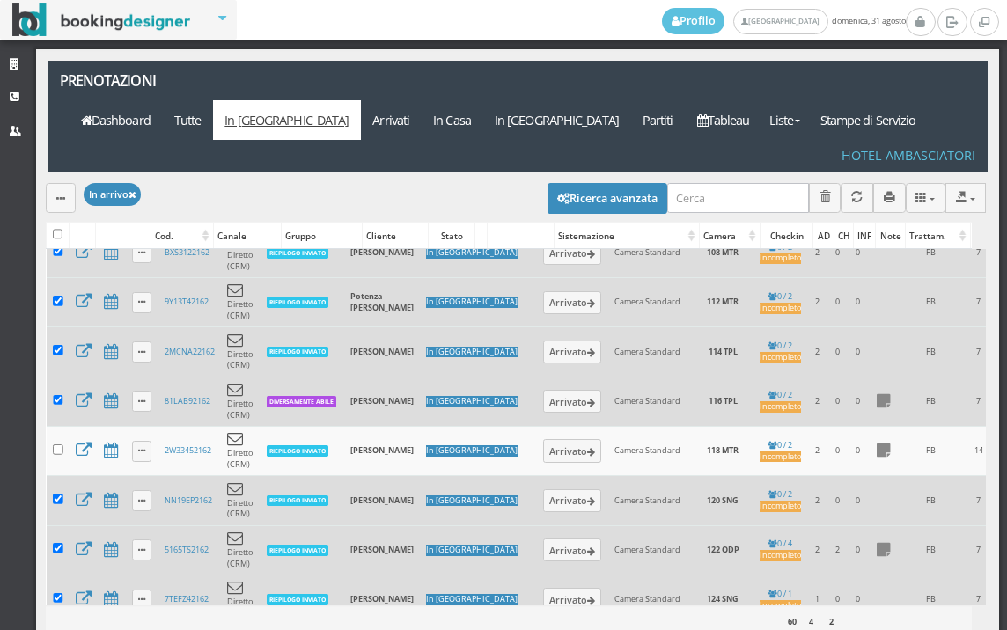
scroll to position [209, 0]
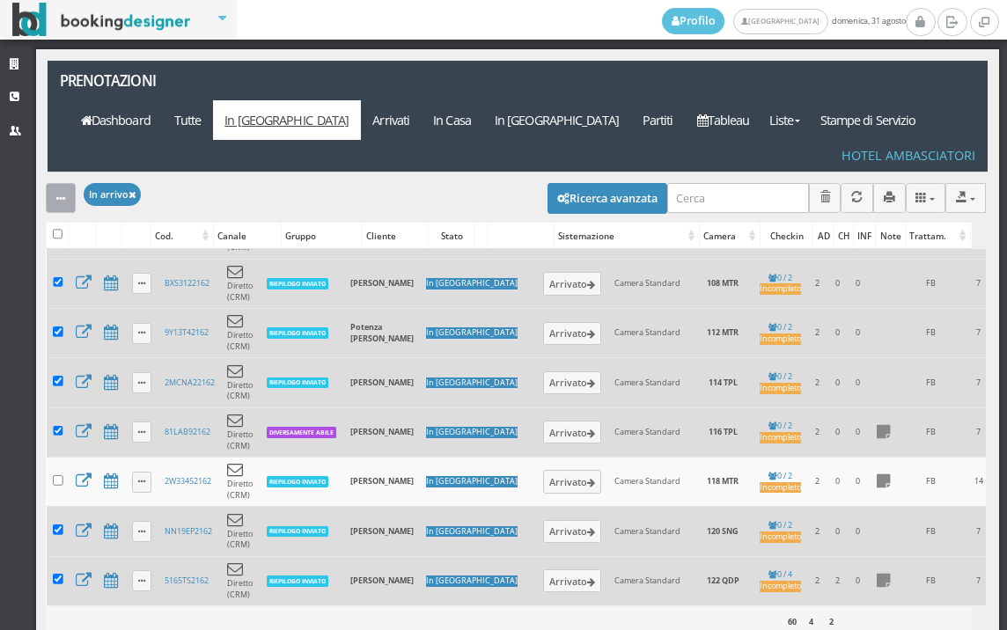
click at [59, 183] on button "button" at bounding box center [61, 197] width 30 height 29
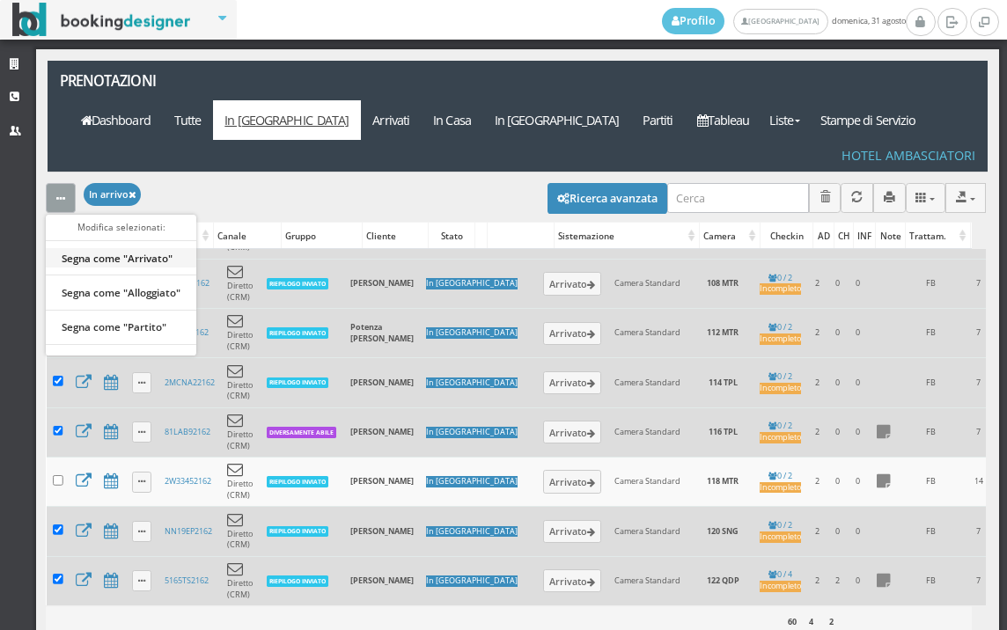
click at [144, 248] on link "Segna come "Arrivato"" at bounding box center [121, 257] width 151 height 19
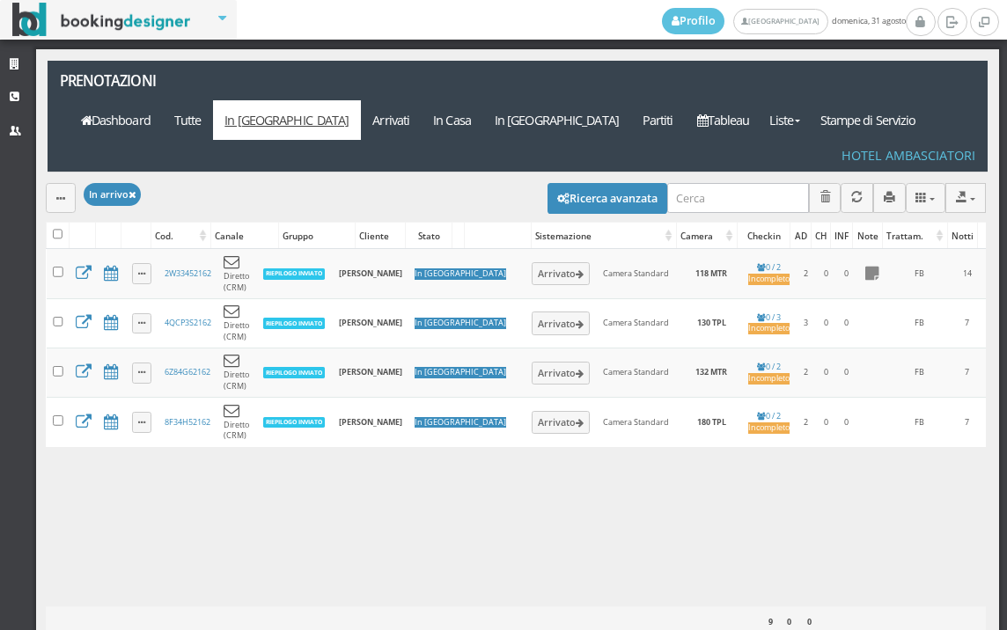
scroll to position [0, 0]
click at [422, 100] on link "Arrivati" at bounding box center [391, 120] width 61 height 40
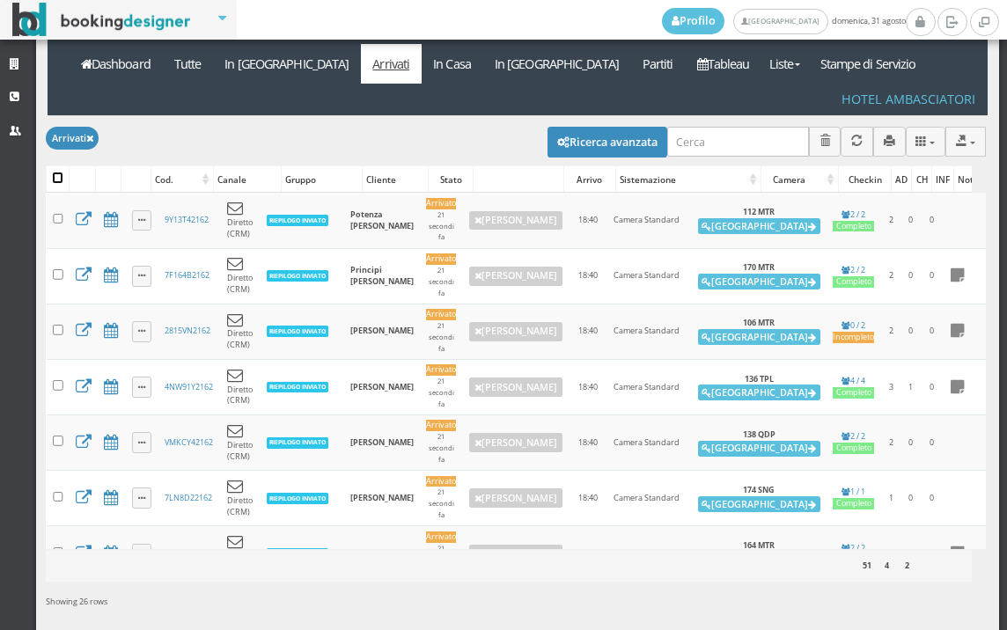
click at [55, 173] on input "checkbox" at bounding box center [58, 178] width 11 height 11
checkbox input "true"
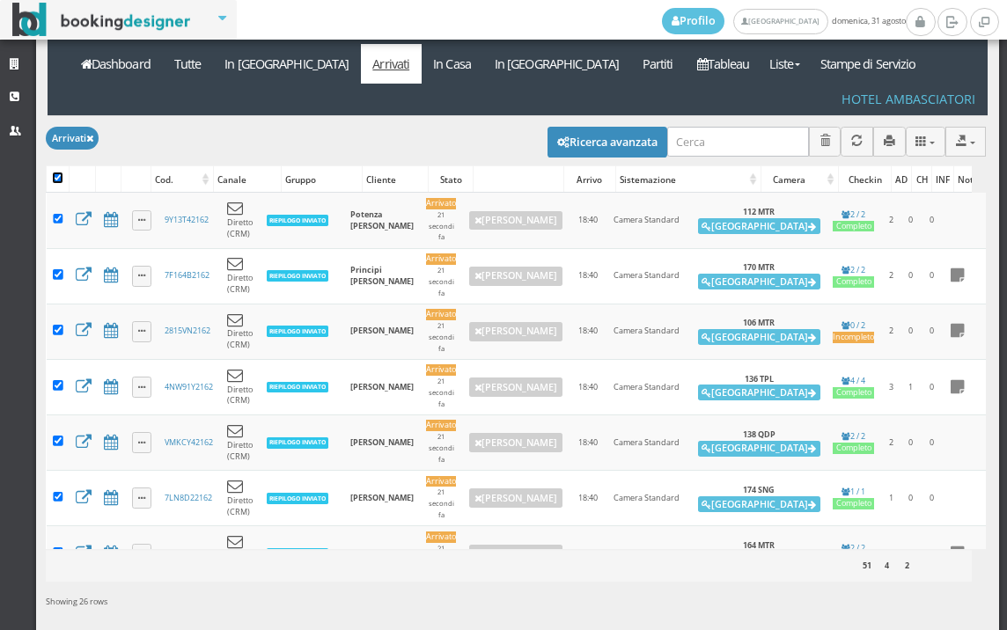
checkbox input "true"
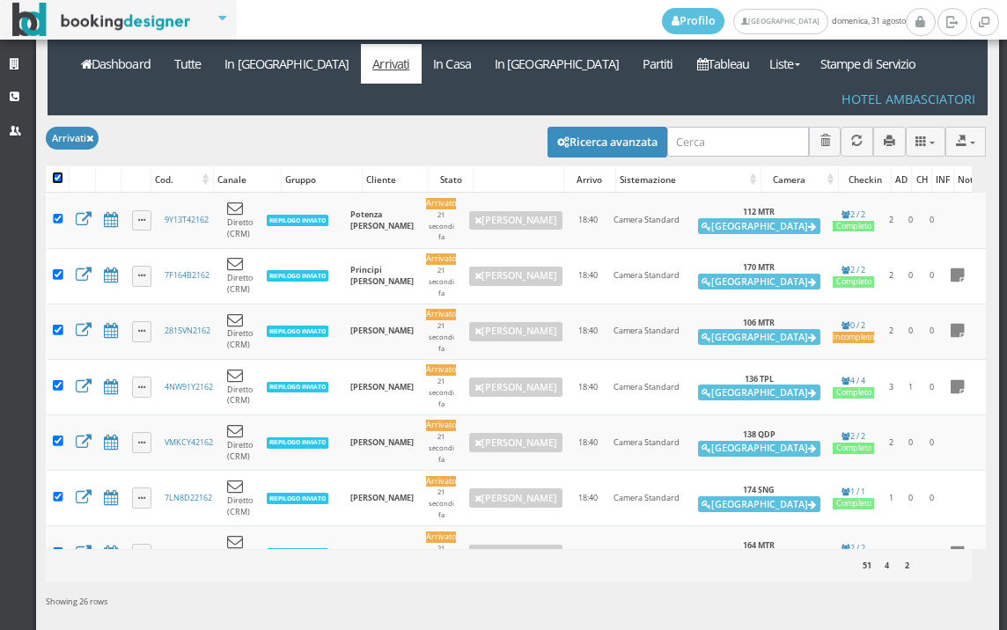
checkbox input "true"
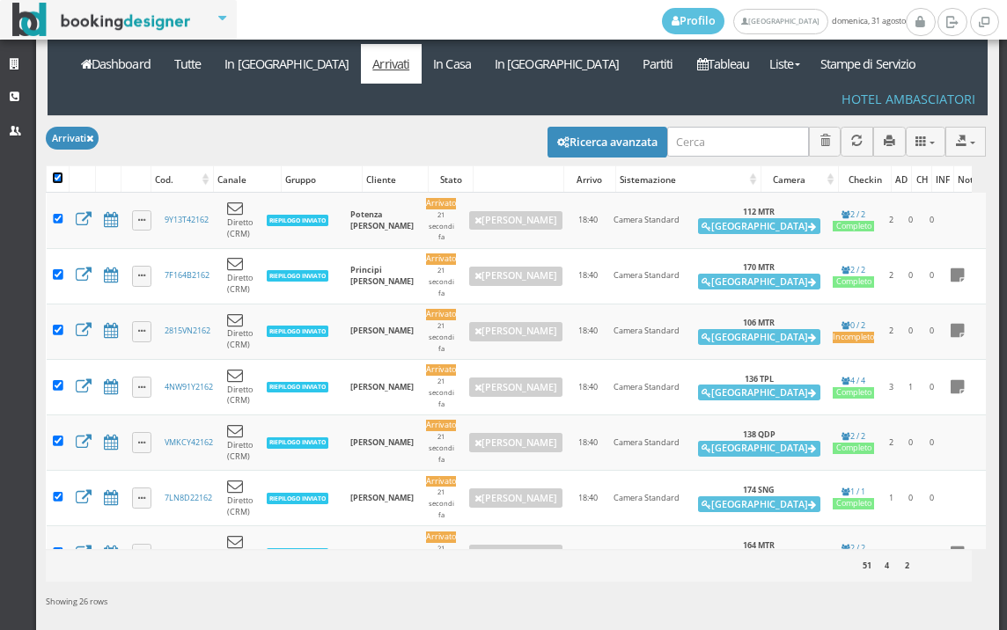
checkbox input "true"
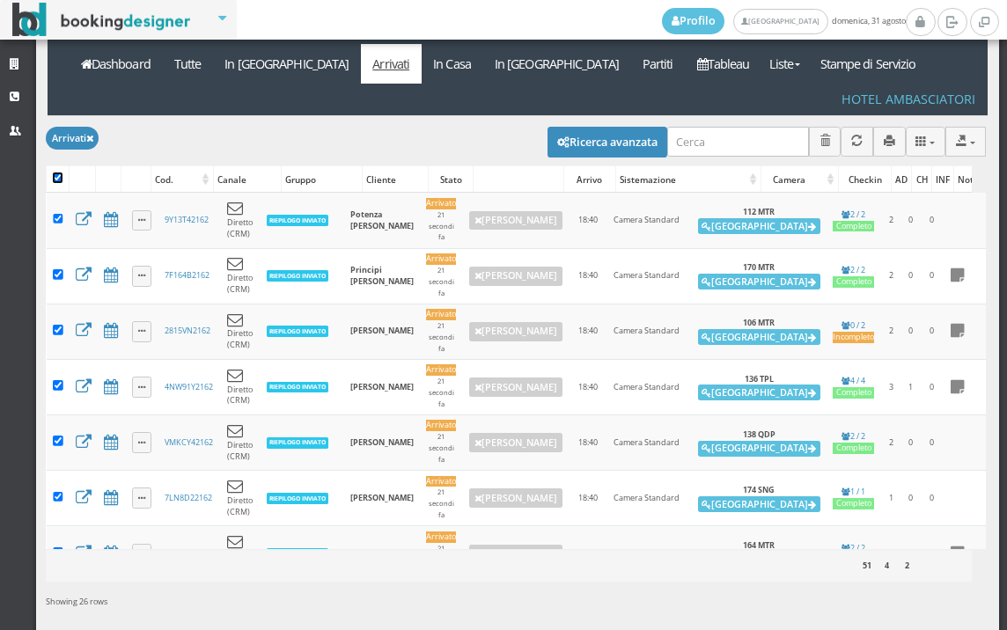
checkbox input "true"
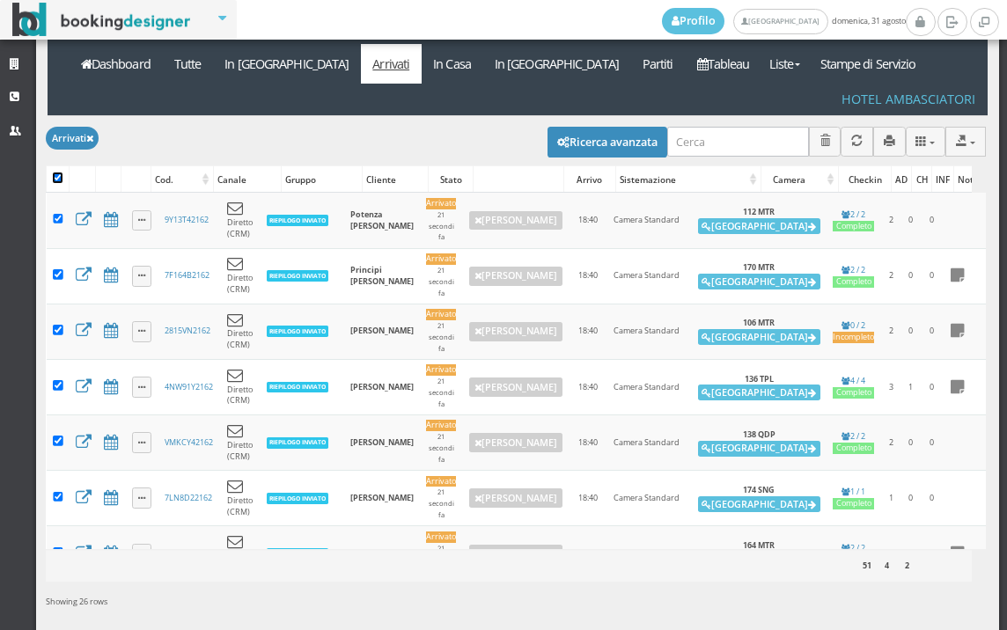
checkbox input "true"
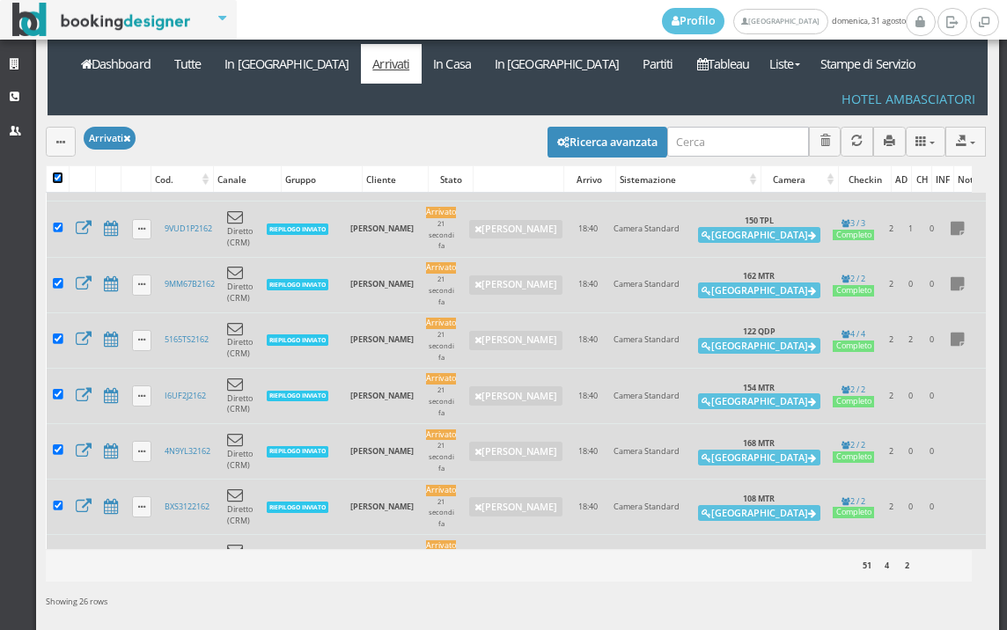
scroll to position [884, 0]
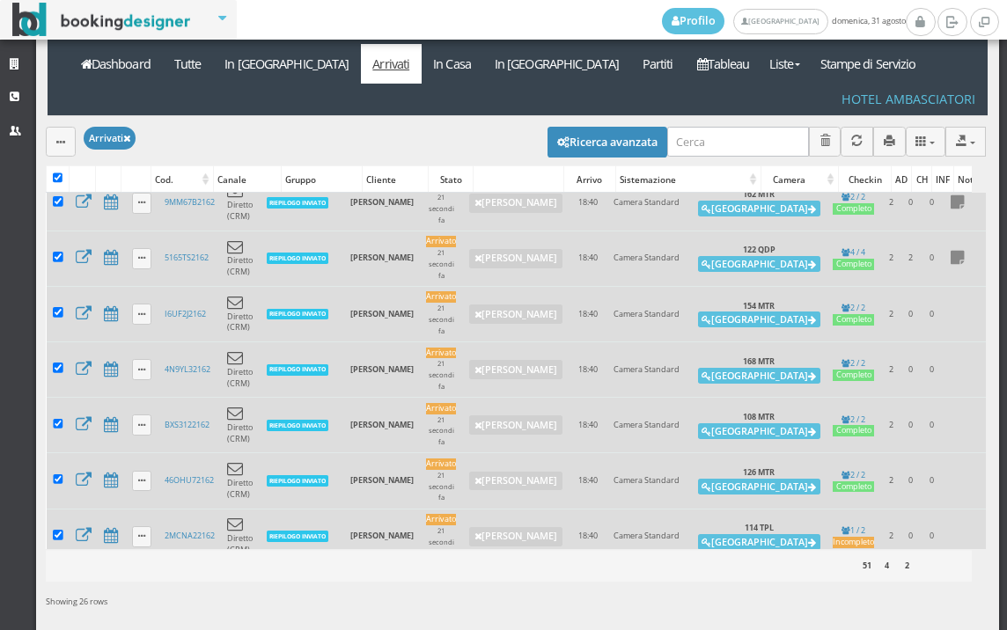
checkbox input "false"
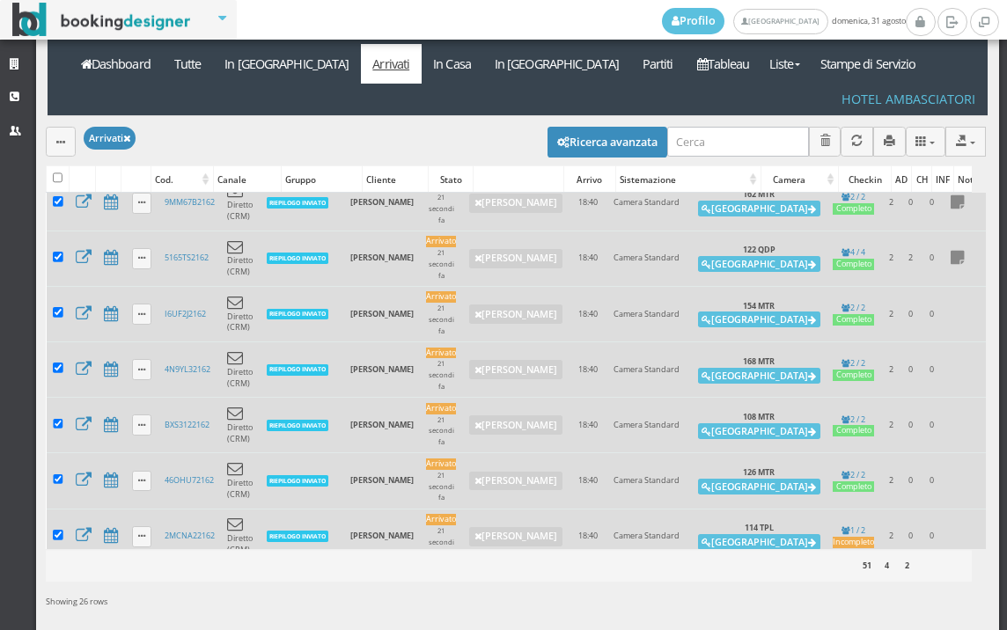
checkbox input "false"
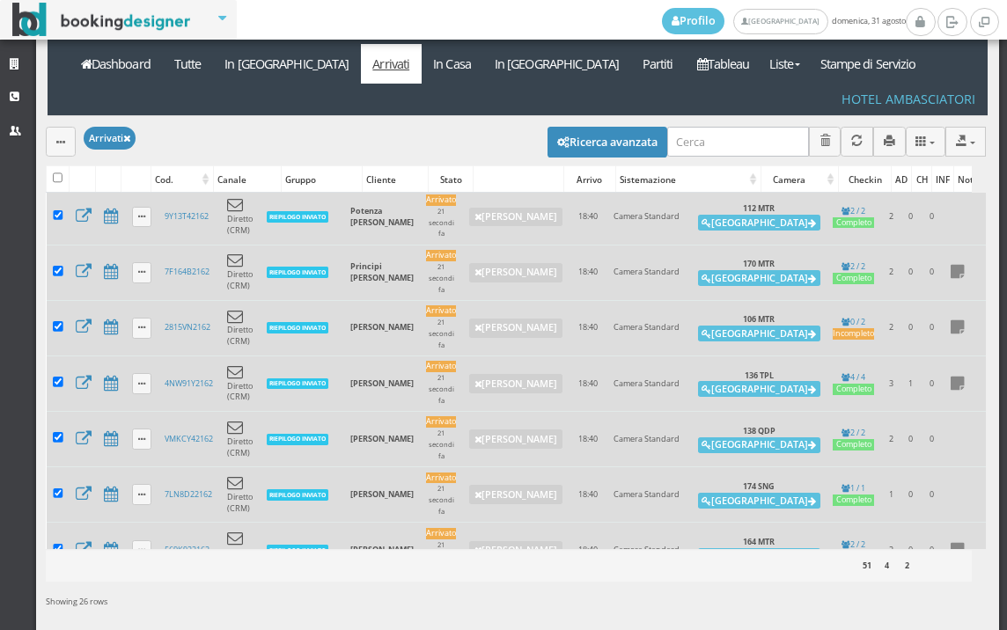
scroll to position [0, 0]
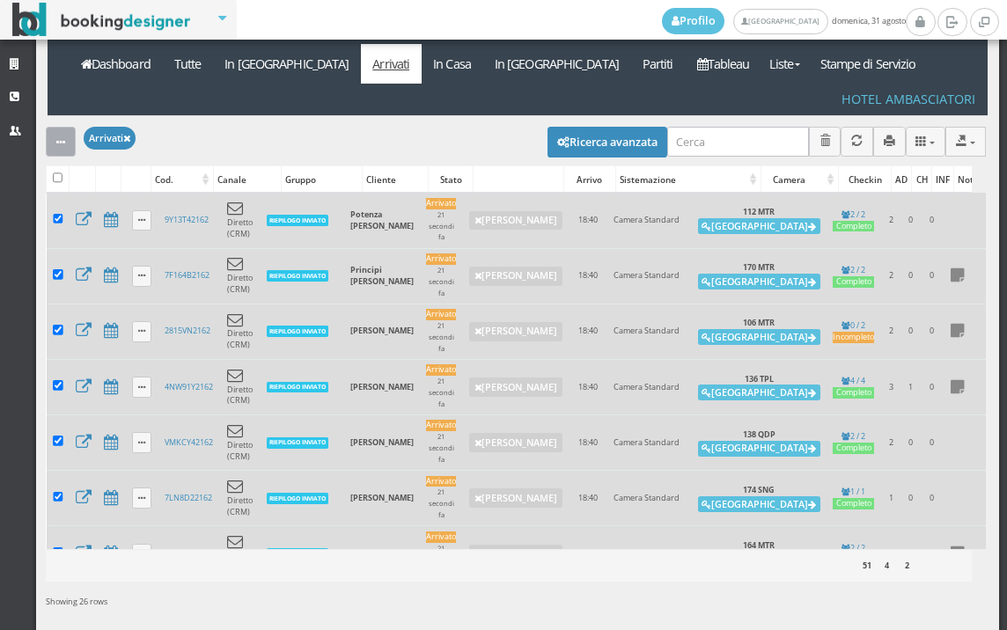
click at [56, 137] on icon "button" at bounding box center [60, 142] width 9 height 11
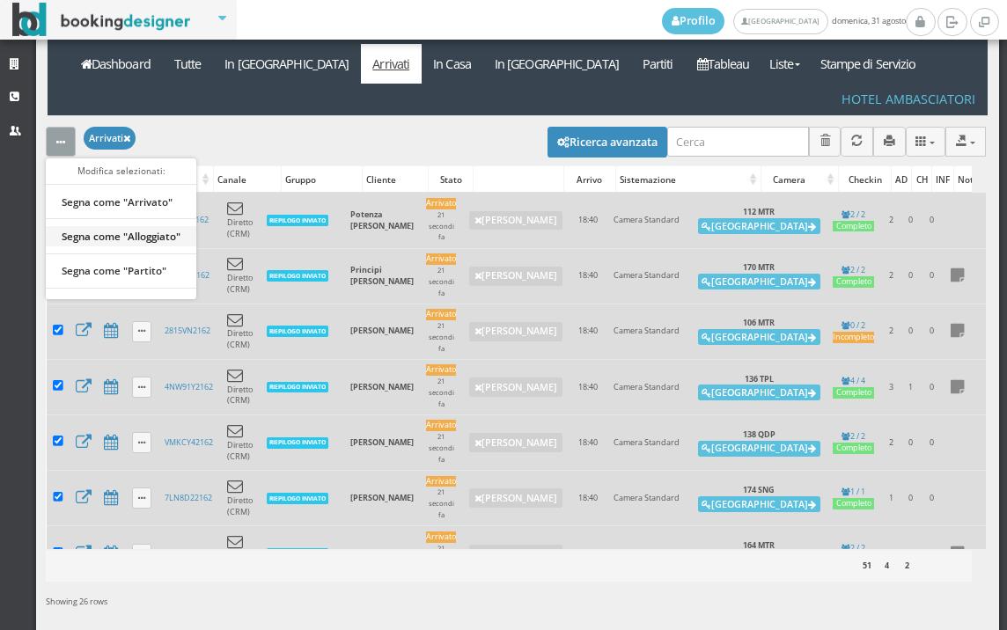
click at [142, 226] on link "Segna come "Alloggiato"" at bounding box center [121, 235] width 151 height 19
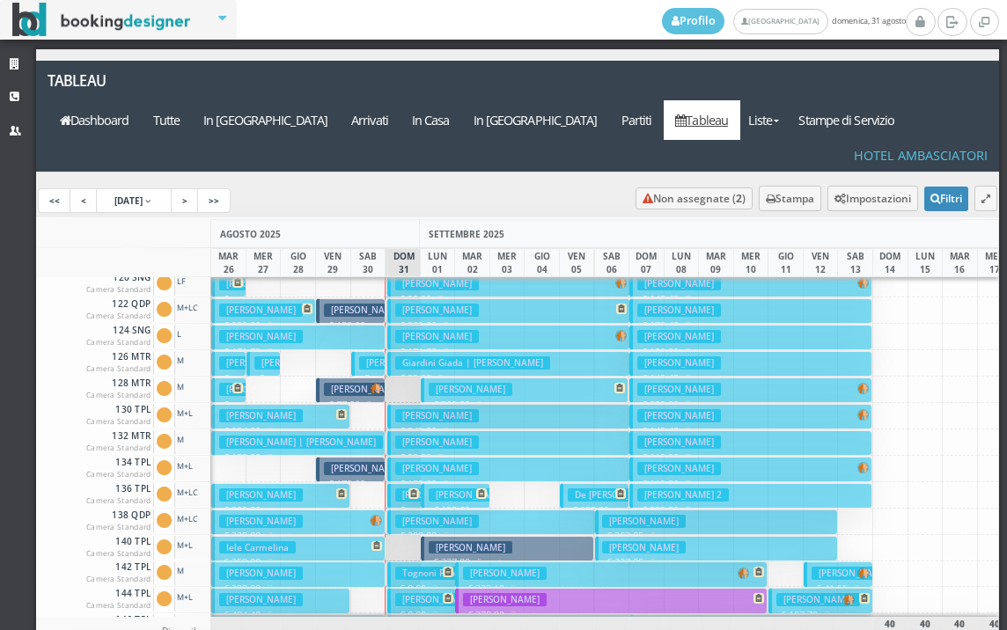
scroll to position [264, 0]
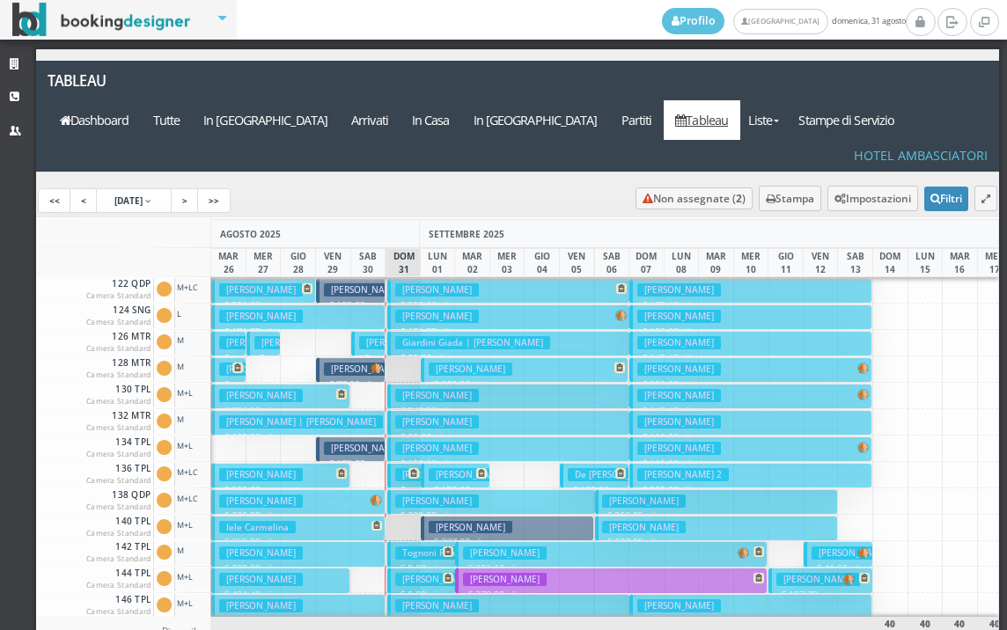
click at [427, 442] on h3 "[PERSON_NAME]" at bounding box center [437, 448] width 84 height 13
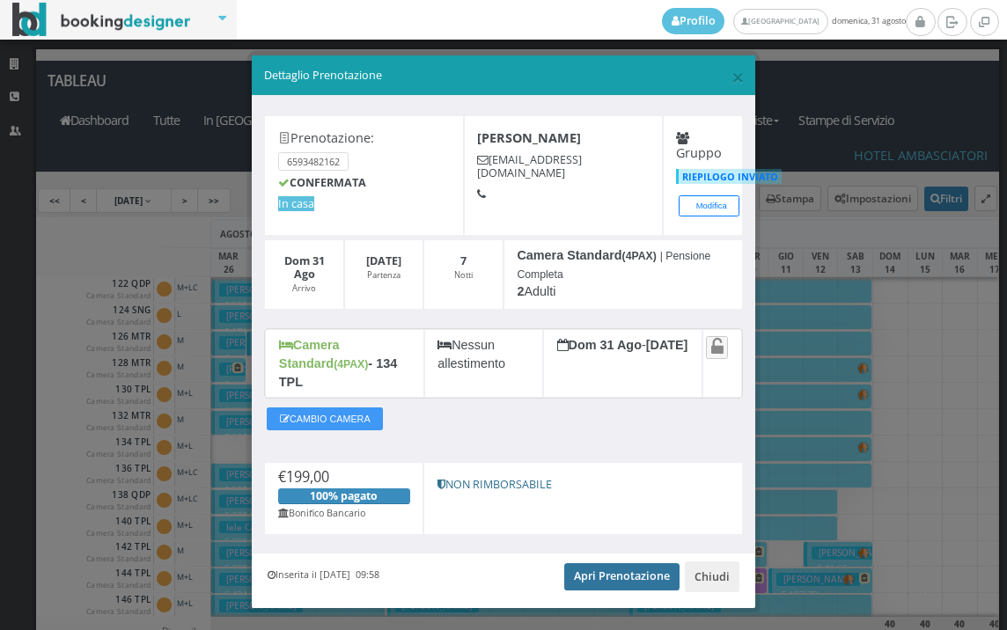
click at [584, 564] on link "Apri Prenotazione" at bounding box center [621, 577] width 115 height 26
click at [732, 79] on span "×" at bounding box center [738, 77] width 12 height 30
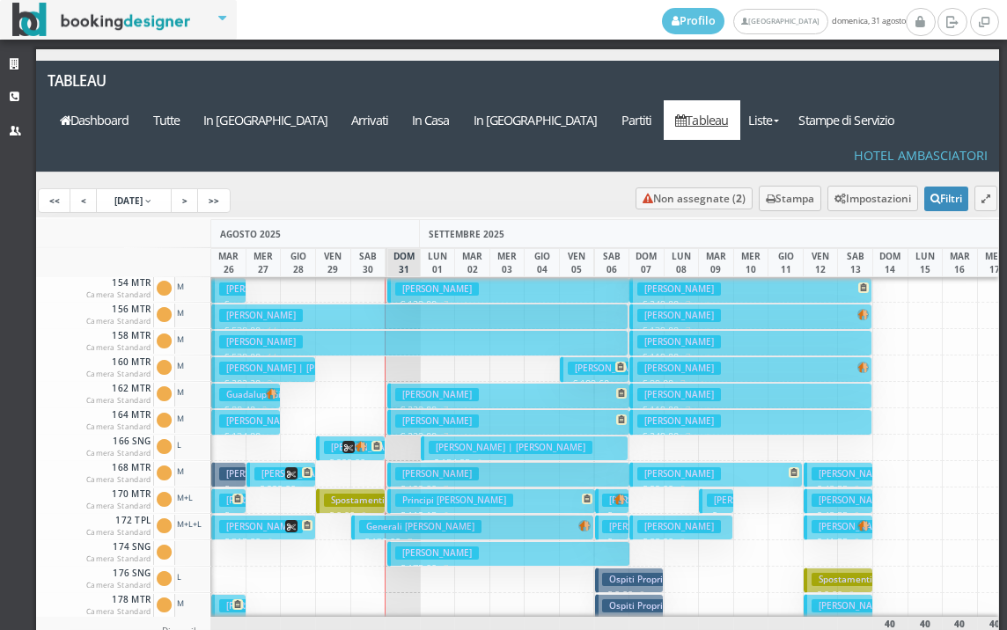
scroll to position [881, 0]
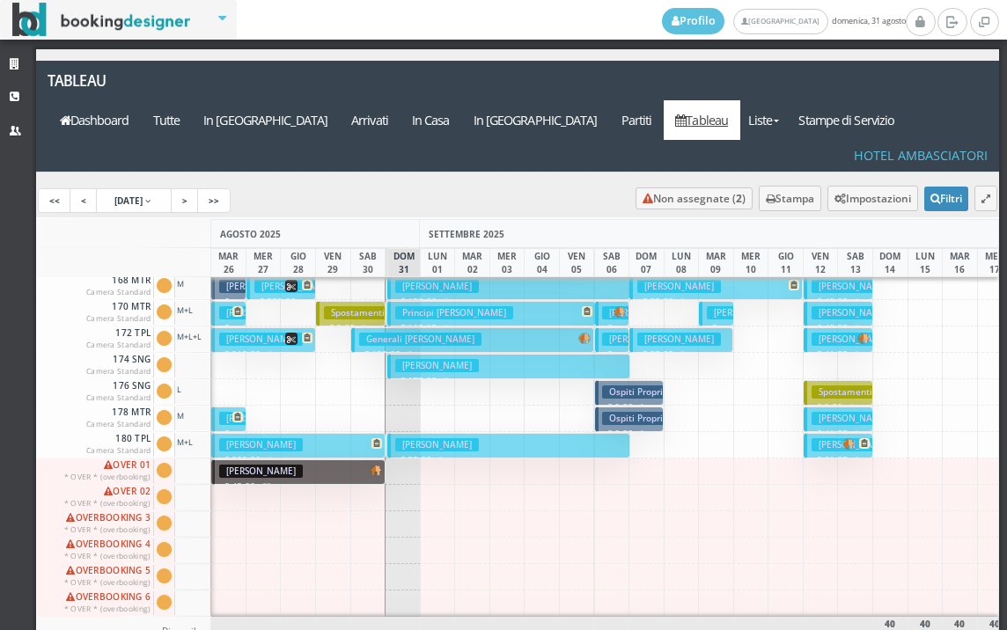
click at [474, 433] on button "Meng Ying € 99.00 7 notti 2 Adulti" at bounding box center [508, 446] width 243 height 26
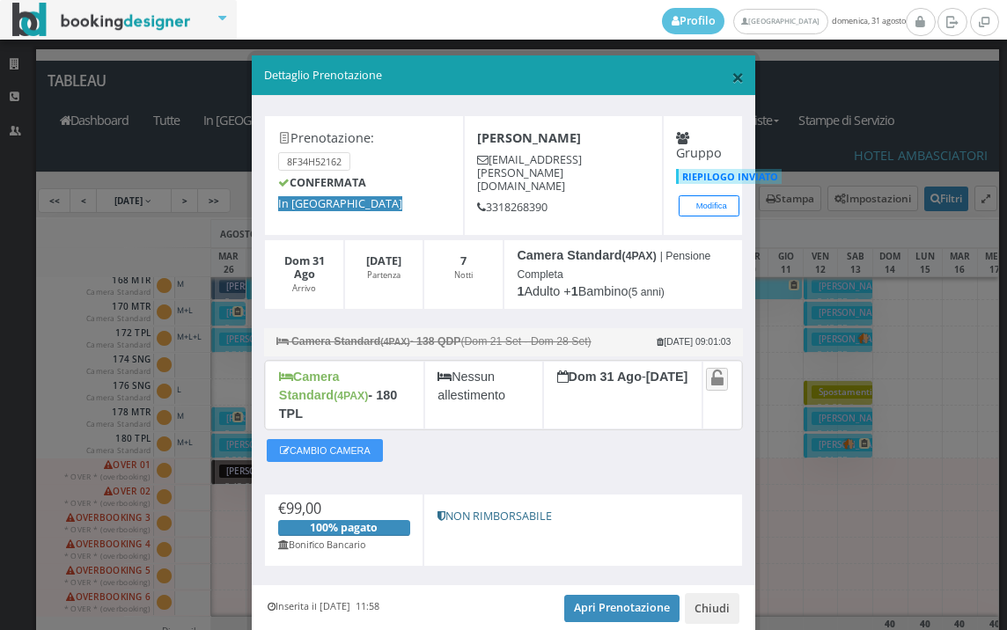
click at [733, 84] on span "×" at bounding box center [738, 77] width 12 height 30
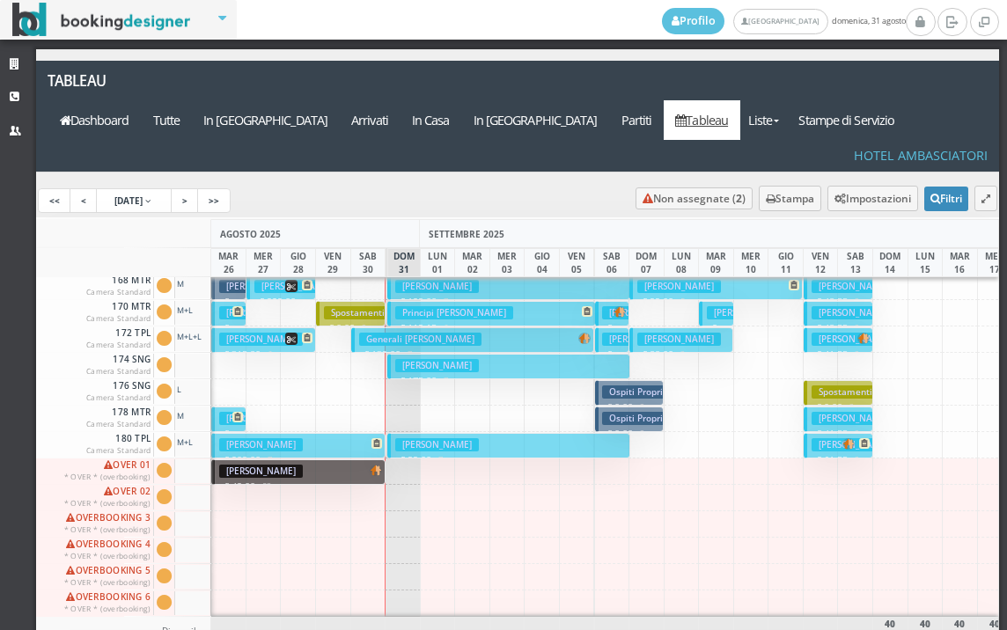
click at [447, 433] on button "Meng Ying € 99.00 7 notti 2 Adulti" at bounding box center [508, 446] width 243 height 26
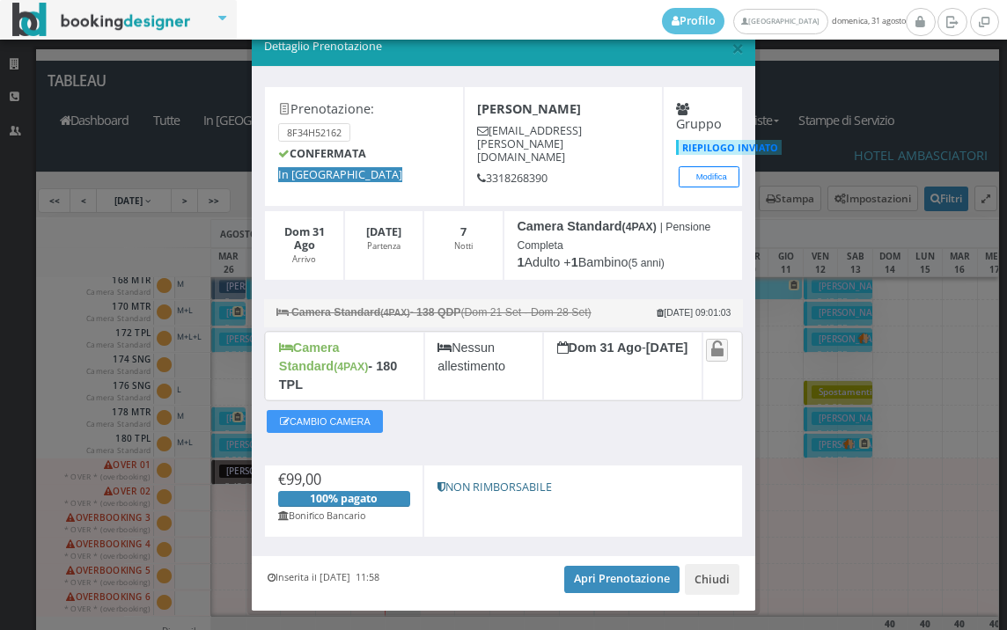
scroll to position [51, 0]
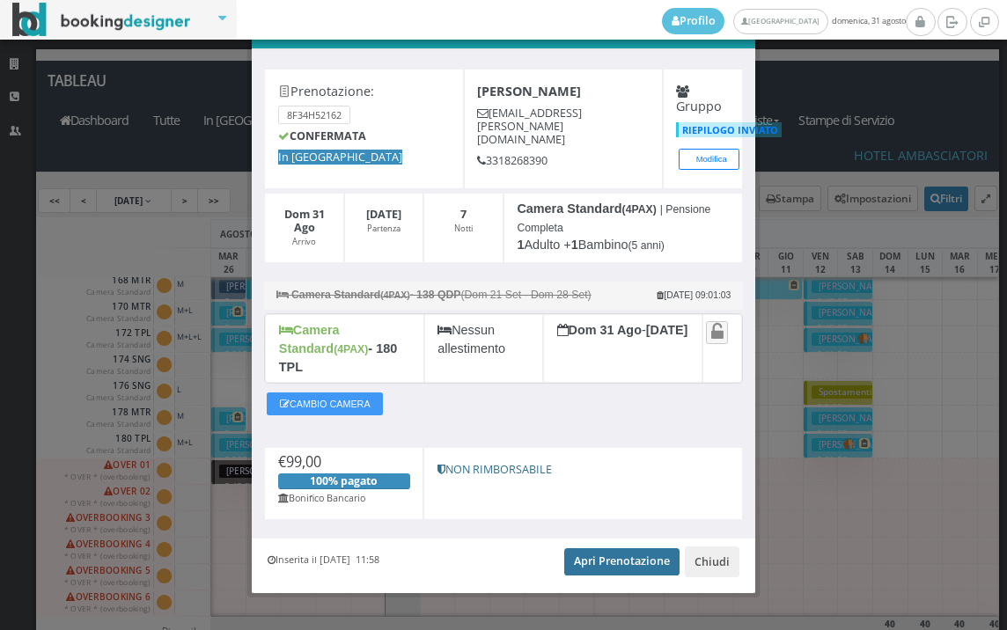
click at [615, 556] on link "Apri Prenotazione" at bounding box center [621, 562] width 115 height 26
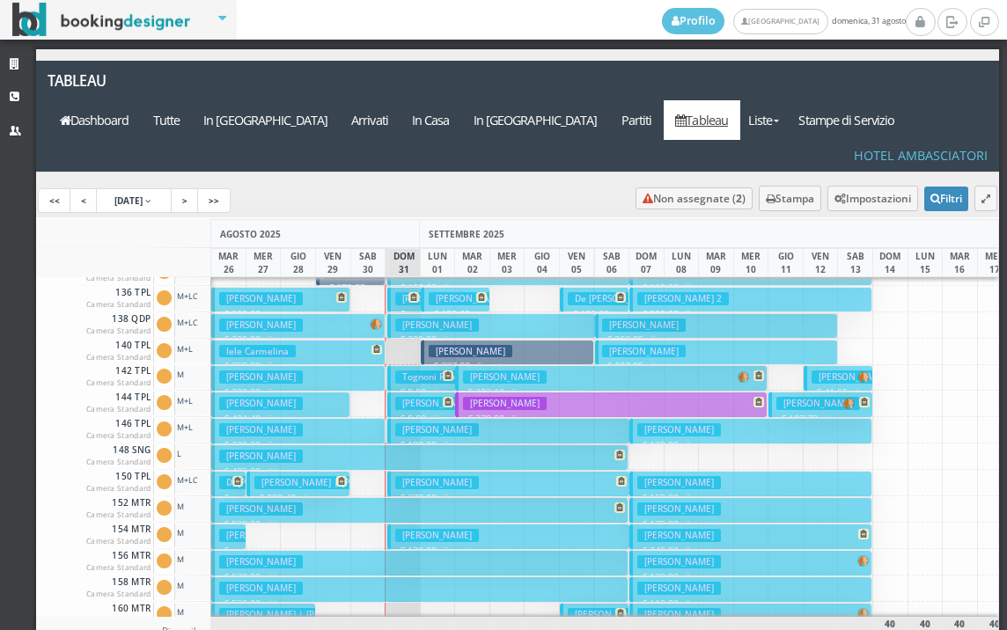
scroll to position [881, 0]
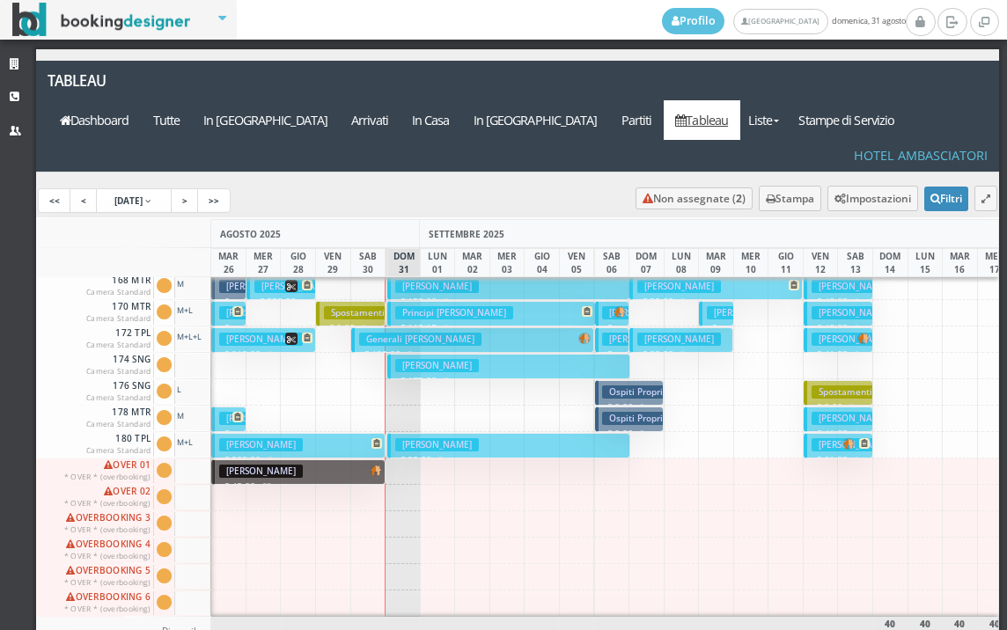
click at [439, 453] on p "€ 99.00 7 notti" at bounding box center [510, 460] width 230 height 14
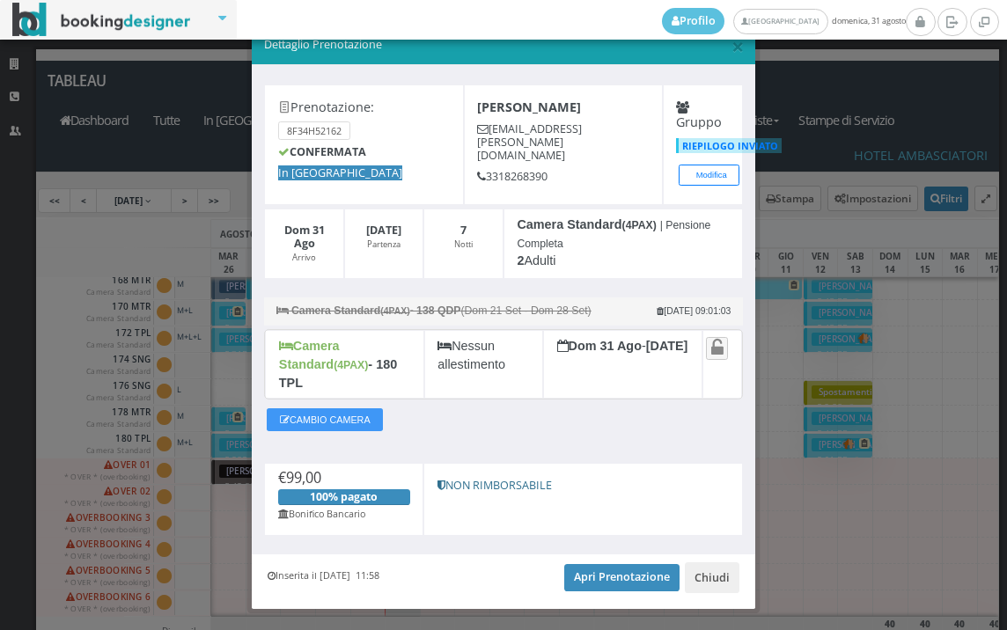
scroll to position [51, 0]
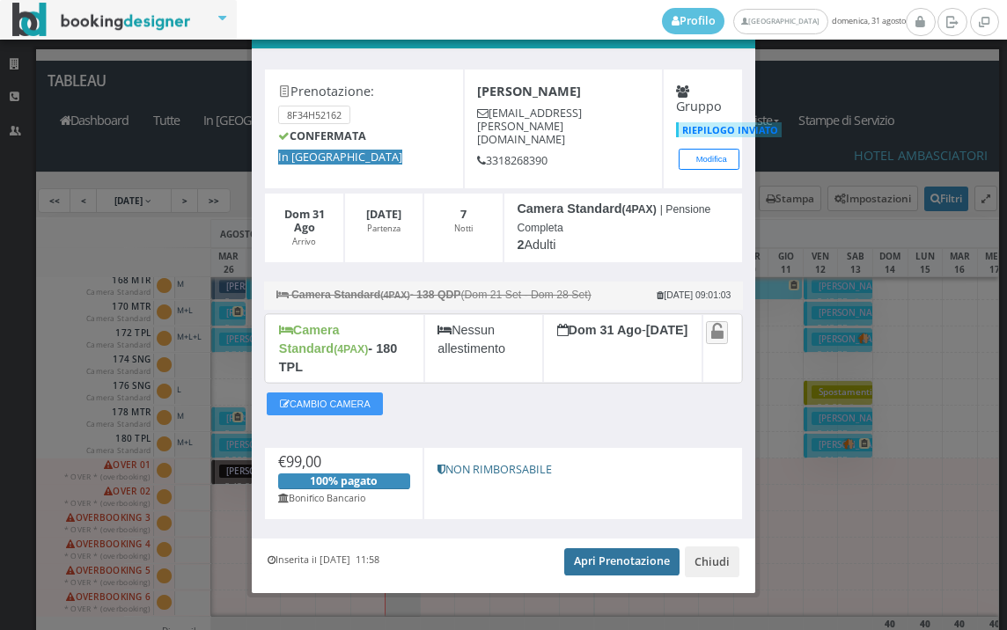
click at [615, 549] on link "Apri Prenotazione" at bounding box center [621, 562] width 115 height 26
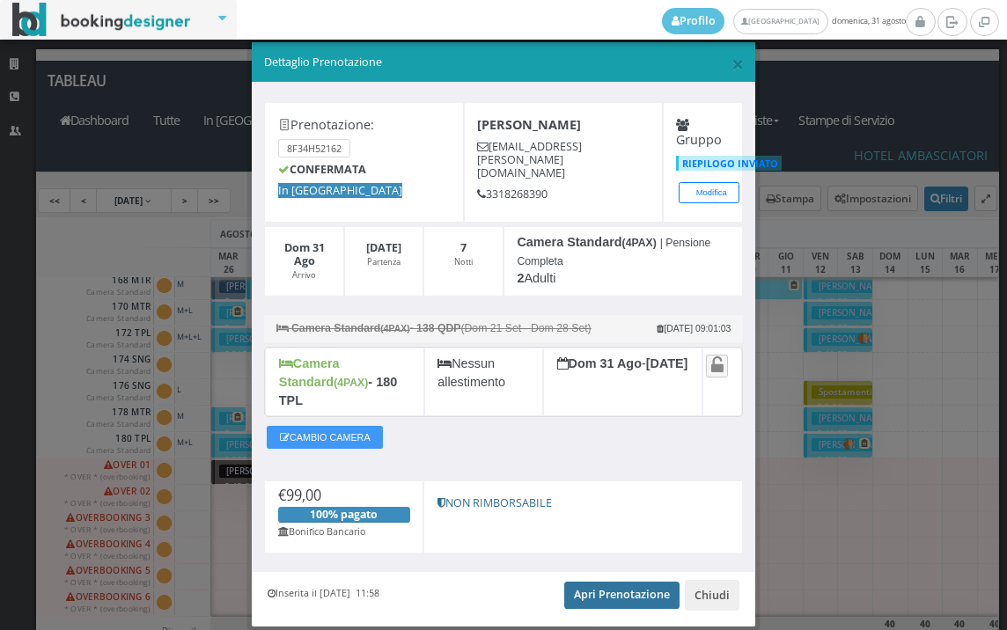
scroll to position [0, 0]
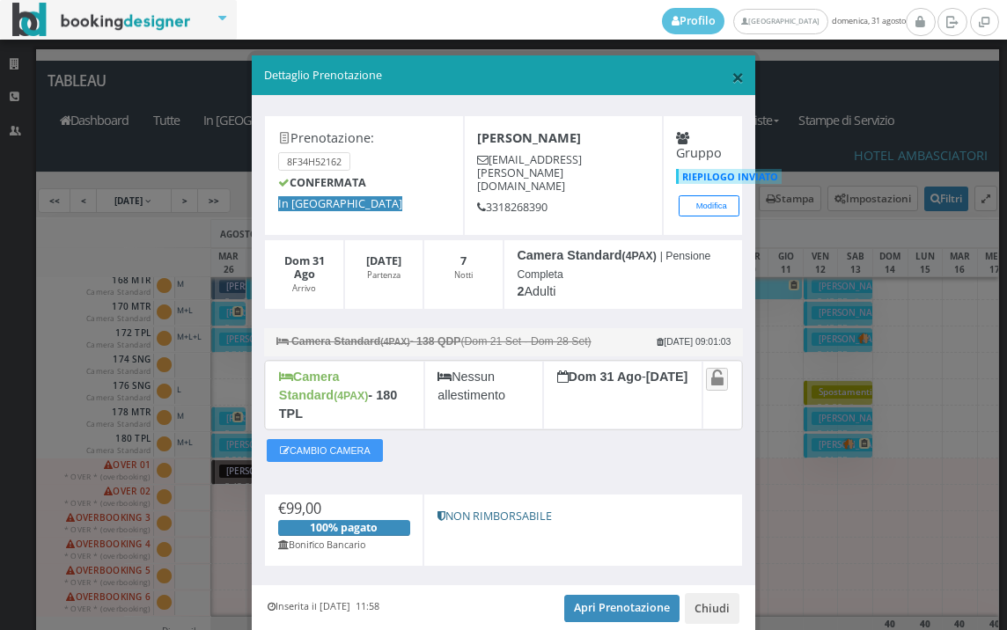
click at [732, 81] on span "×" at bounding box center [738, 77] width 12 height 30
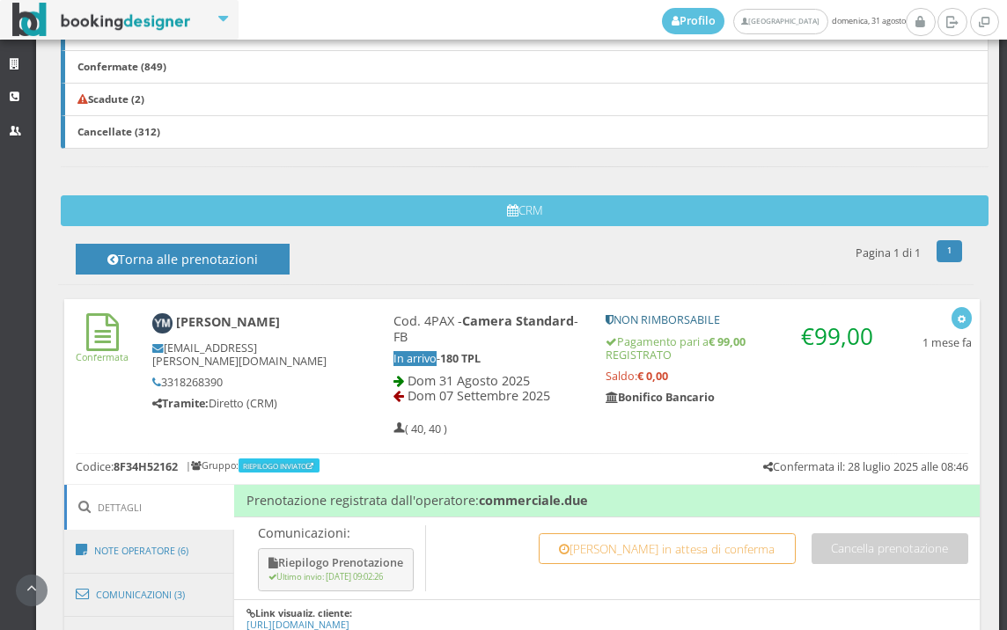
scroll to position [881, 0]
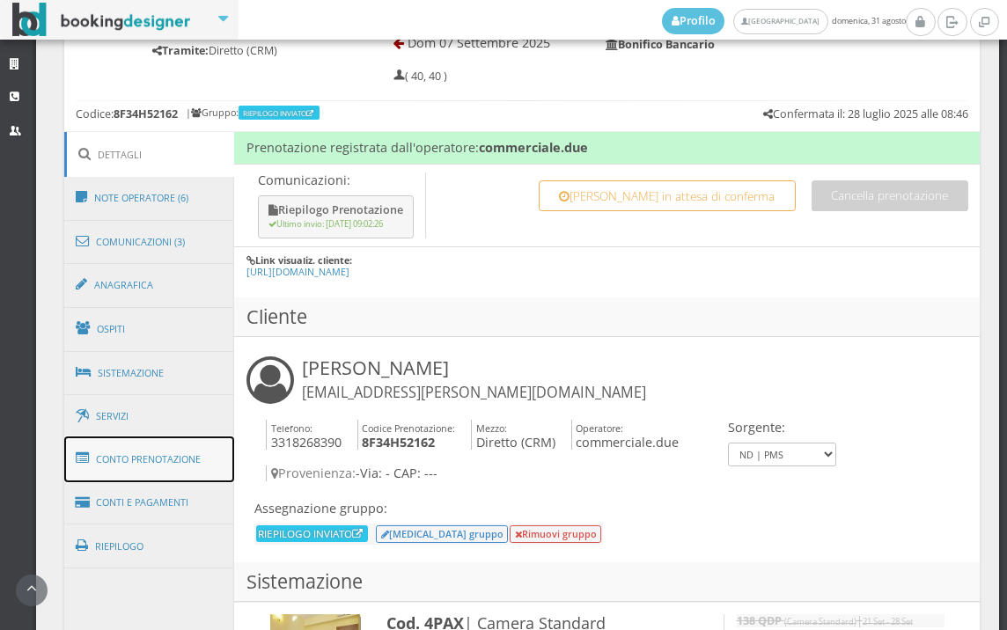
click at [195, 456] on link "Conto Prenotazione" at bounding box center [149, 460] width 171 height 46
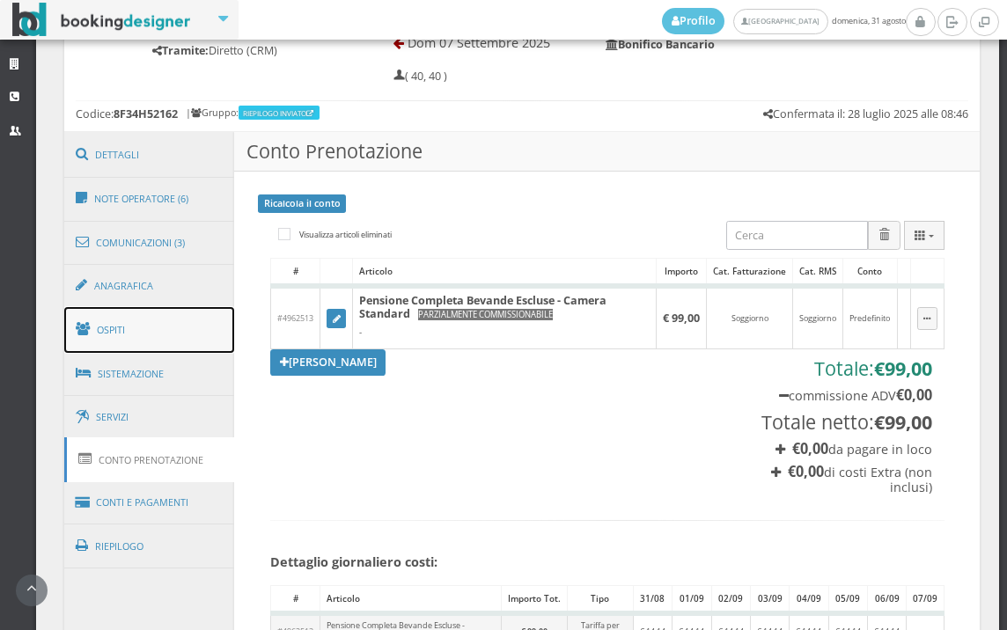
click at [162, 330] on link "Ospiti" at bounding box center [149, 330] width 171 height 46
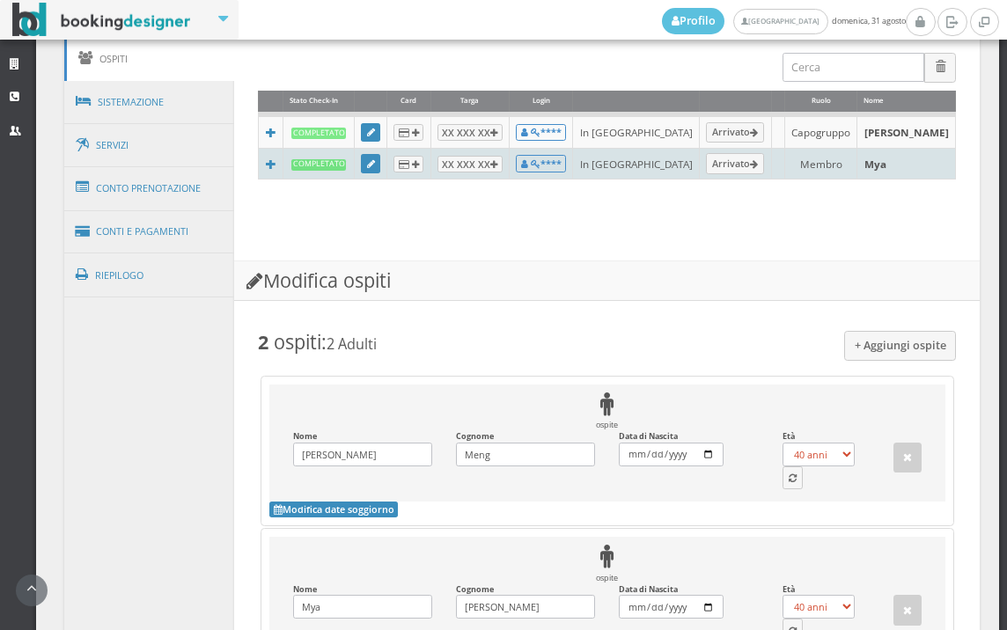
scroll to position [1369, 0]
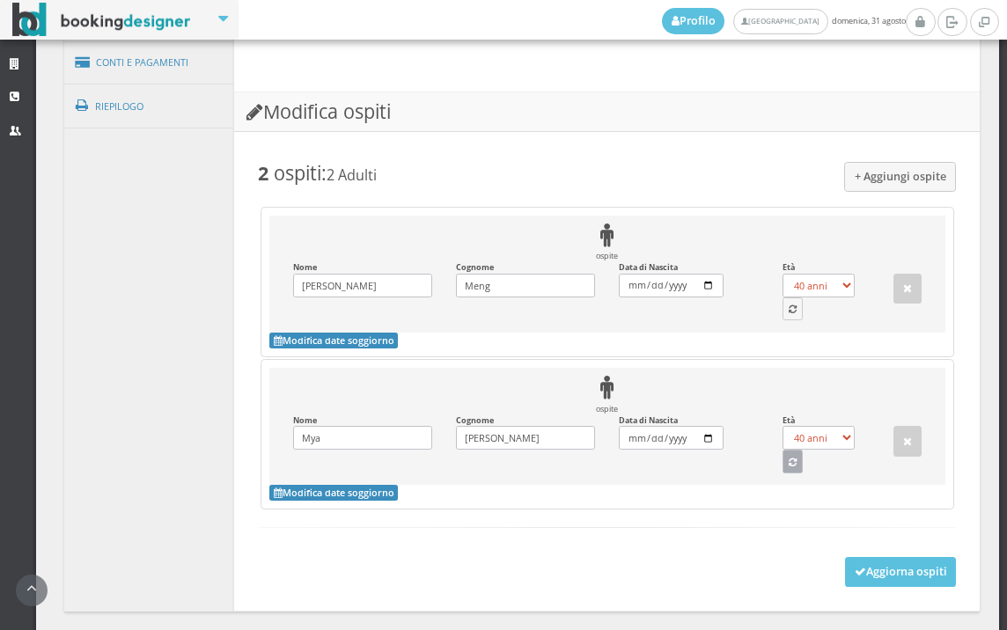
click at [789, 468] on icon "button" at bounding box center [793, 464] width 8 height 10
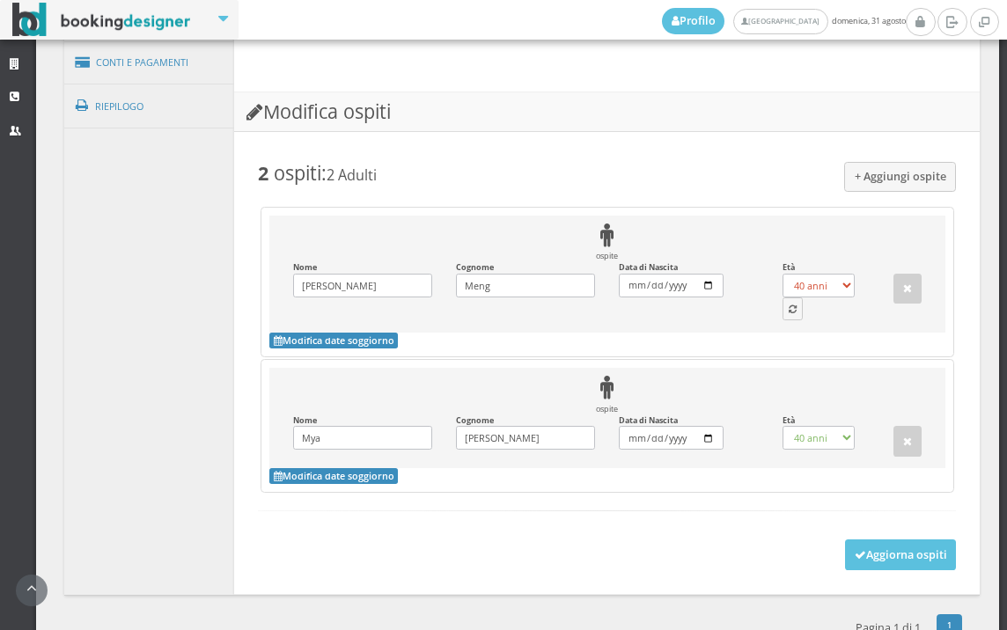
select select "5"
click at [789, 315] on icon "button" at bounding box center [793, 311] width 8 height 10
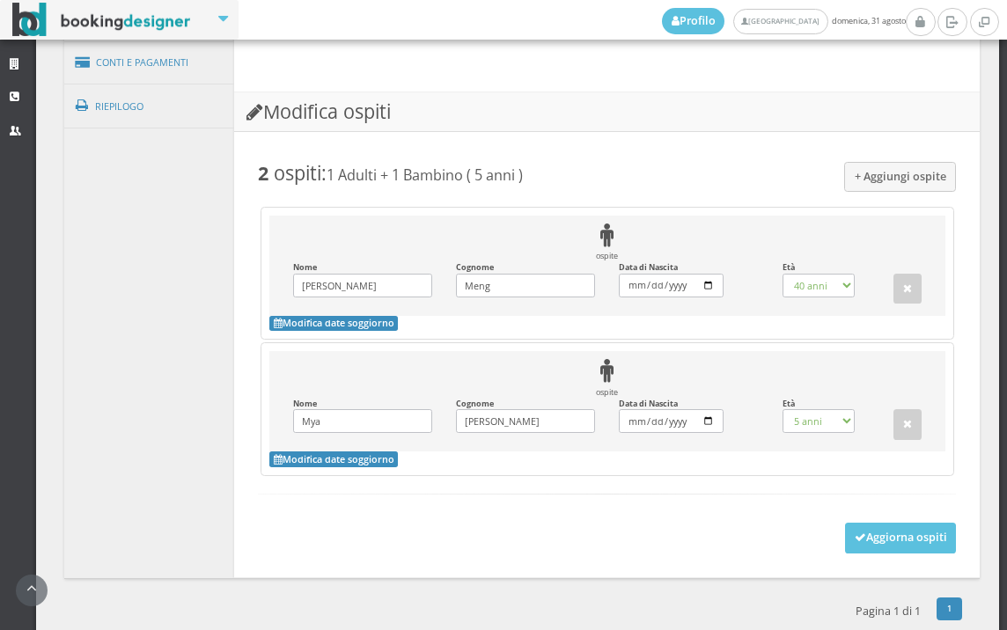
select select "37"
click at [881, 553] on button "Aggiorna ospiti" at bounding box center [901, 538] width 112 height 30
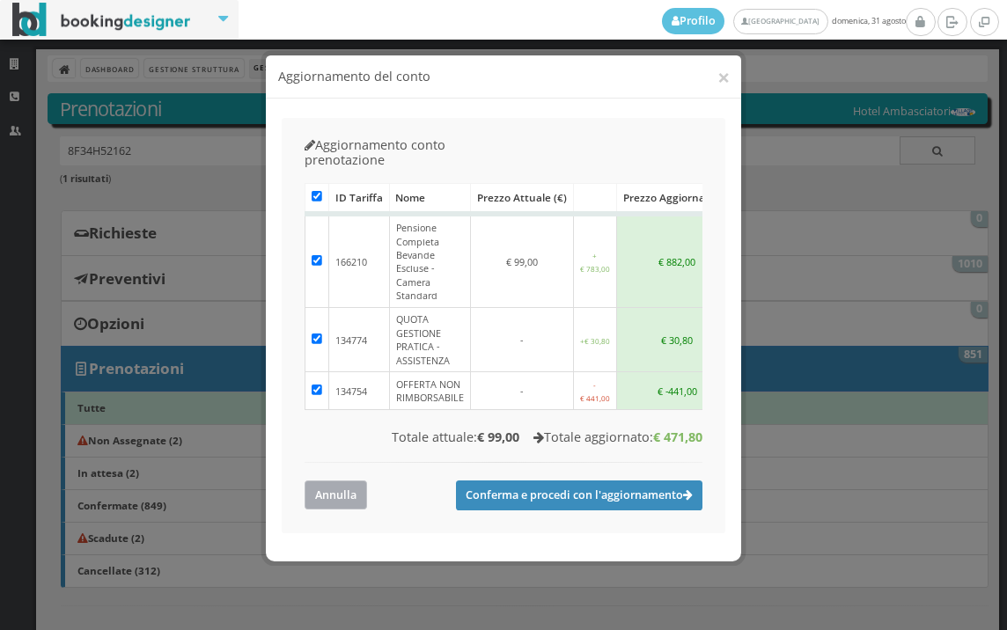
click at [356, 481] on button "Annulla" at bounding box center [336, 495] width 63 height 29
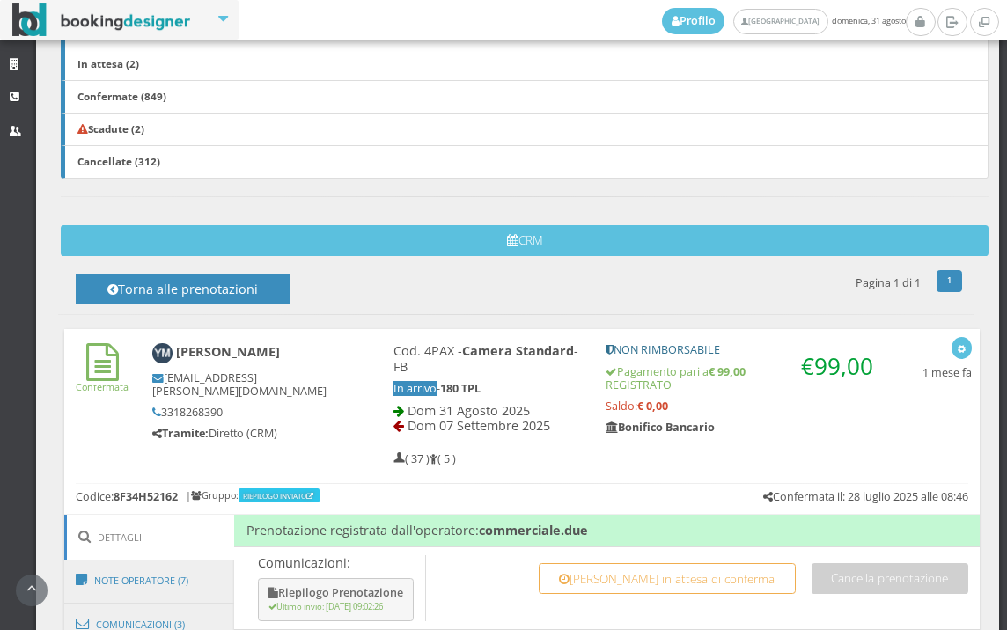
scroll to position [755, 0]
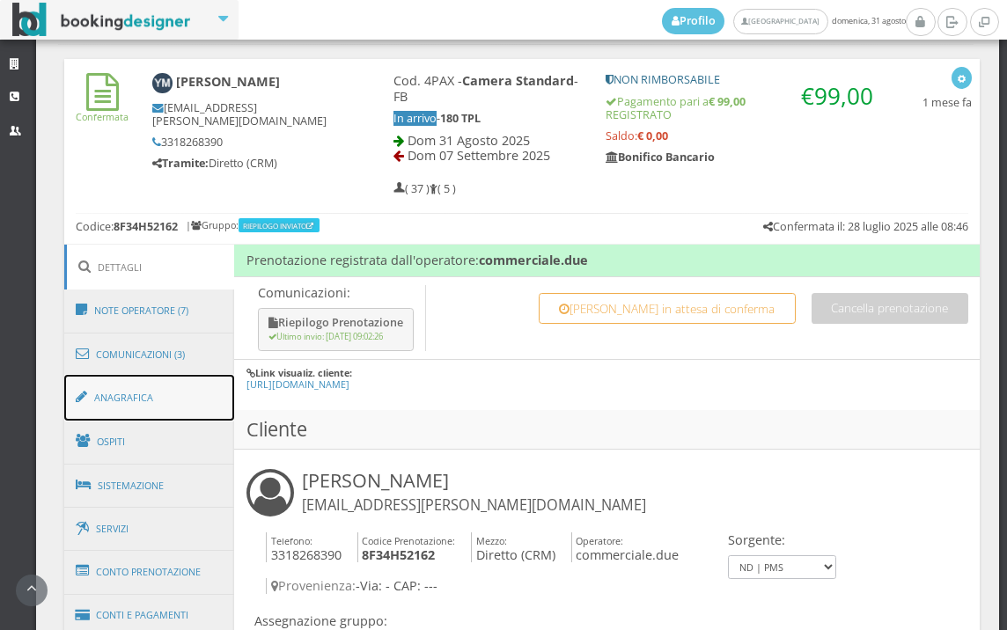
click at [195, 401] on link "Anagrafica" at bounding box center [149, 398] width 171 height 46
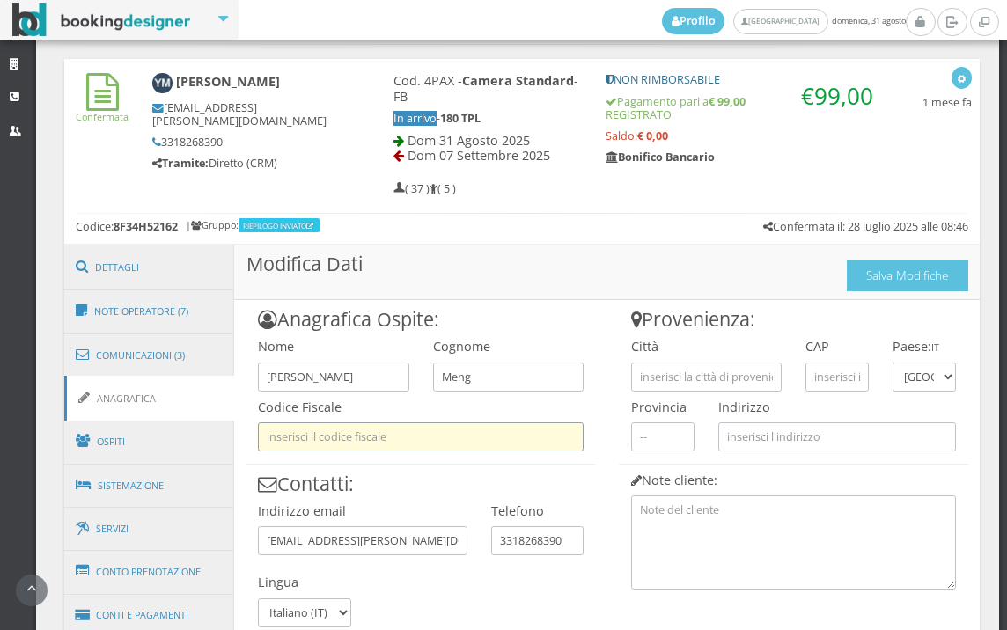
click at [493, 433] on input "text" at bounding box center [421, 437] width 326 height 29
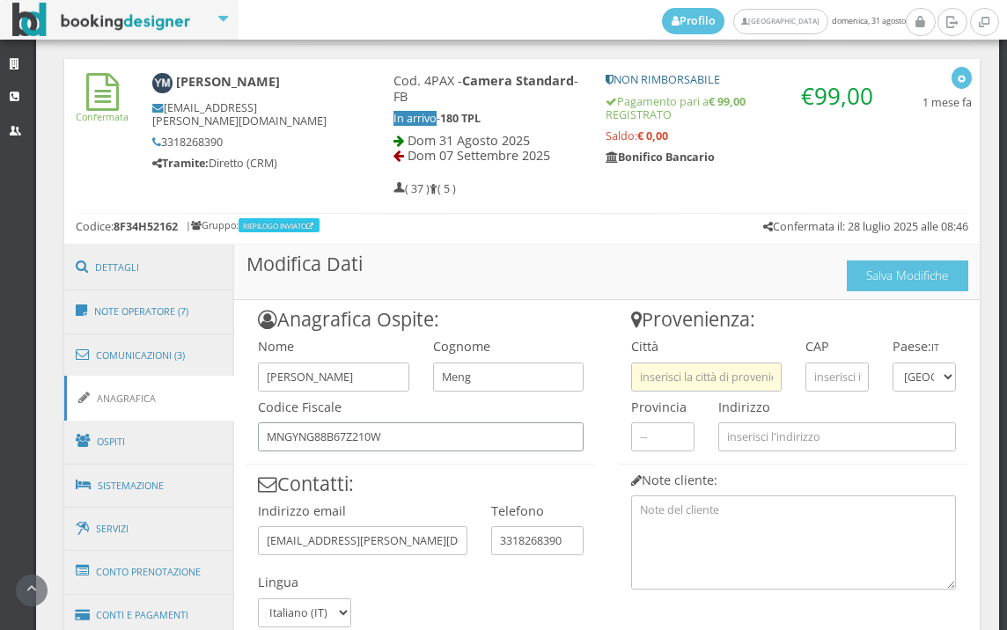
type input "MNGYNG88B67Z210W"
click at [703, 372] on input "text" at bounding box center [706, 377] width 151 height 29
type input "MILANO"
click at [844, 372] on input "text" at bounding box center [837, 377] width 63 height 29
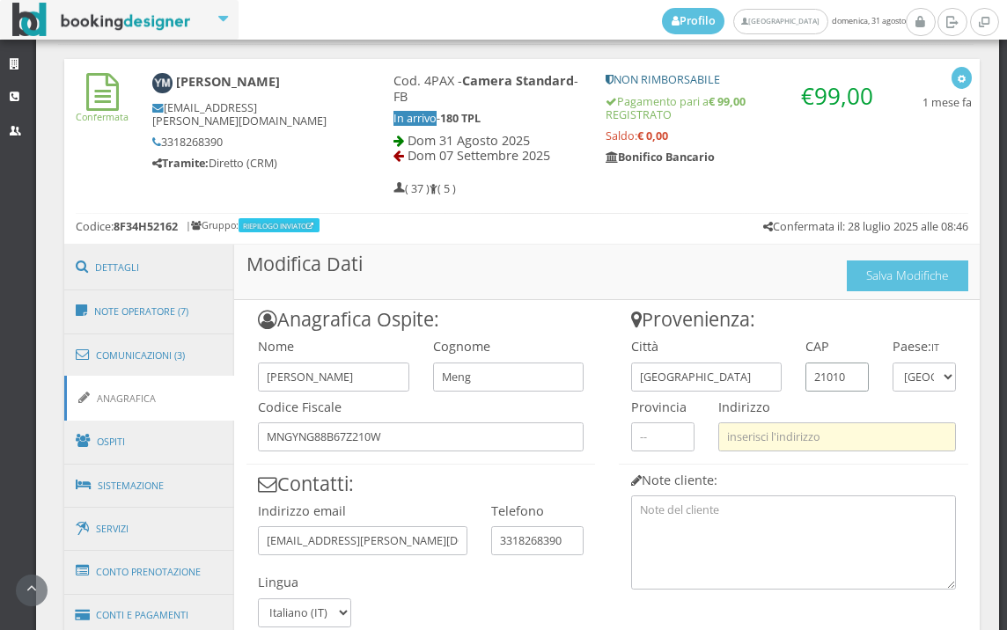
type input "21010"
click at [802, 442] on input "text" at bounding box center [838, 437] width 238 height 29
type input "VIA GARIBALDI 50"
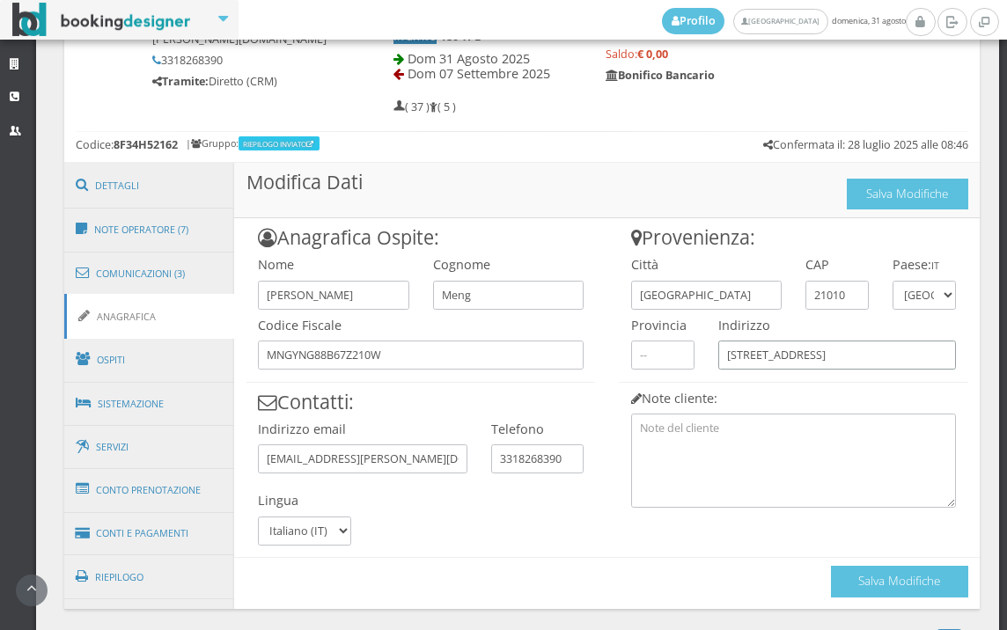
scroll to position [902, 0]
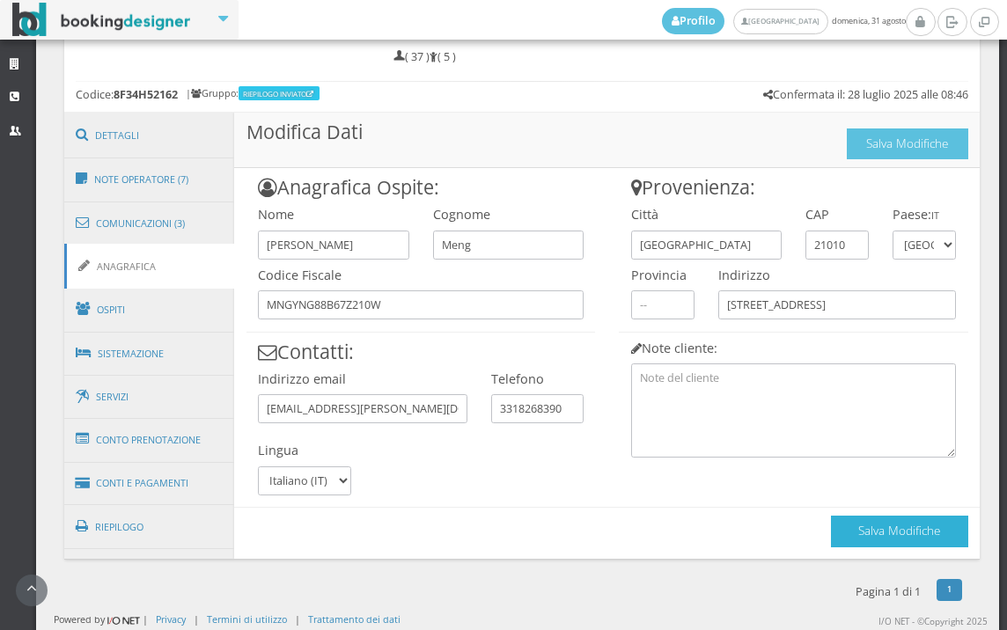
click at [883, 520] on button "Salva Modifiche" at bounding box center [899, 531] width 137 height 31
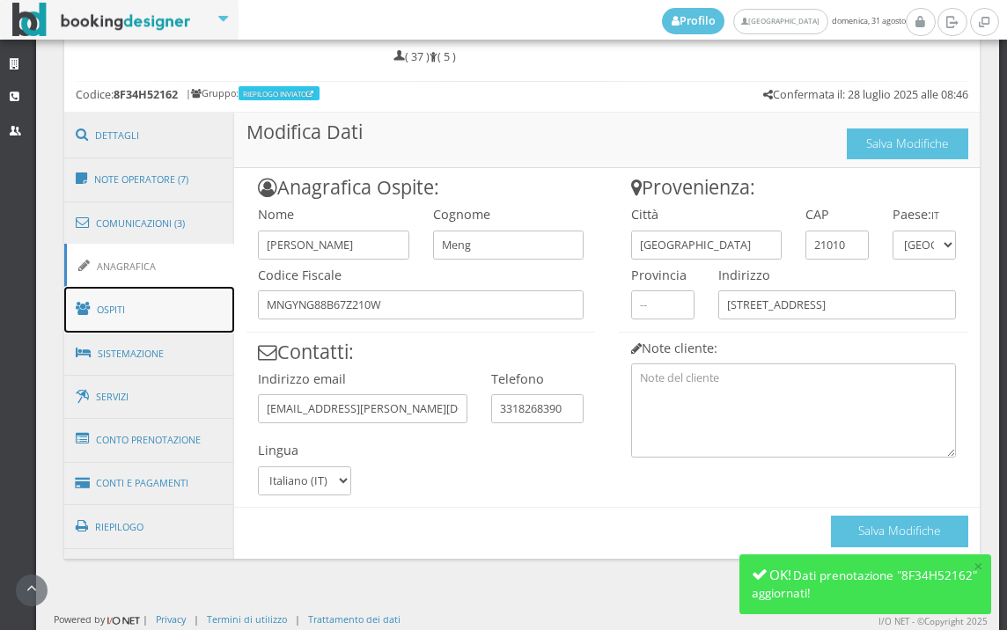
click at [135, 325] on link "Ospiti" at bounding box center [149, 310] width 171 height 46
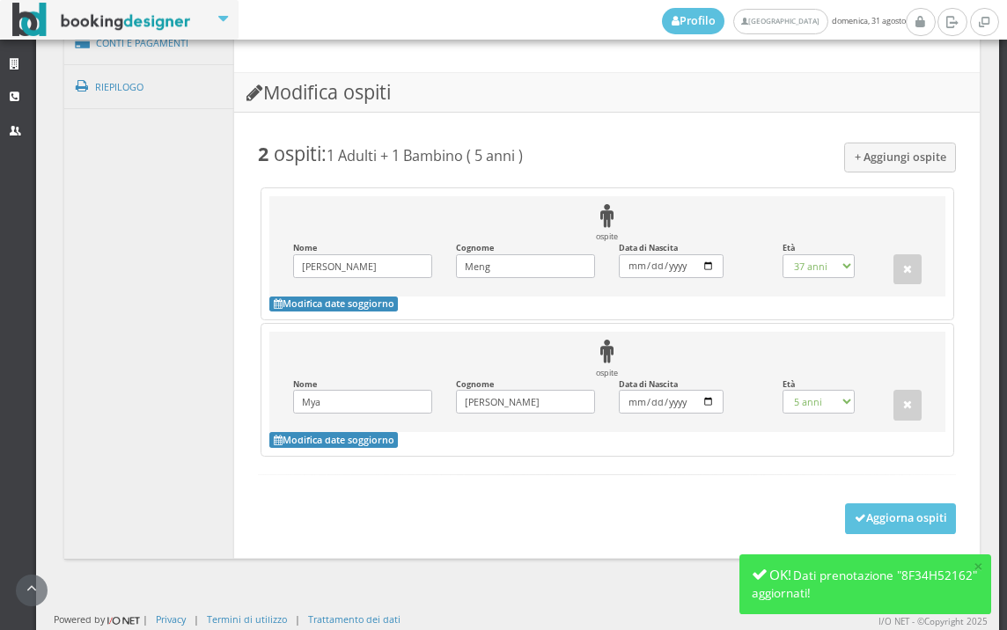
scroll to position [1423, 0]
click at [876, 512] on button "Aggiorna ospiti" at bounding box center [901, 519] width 112 height 30
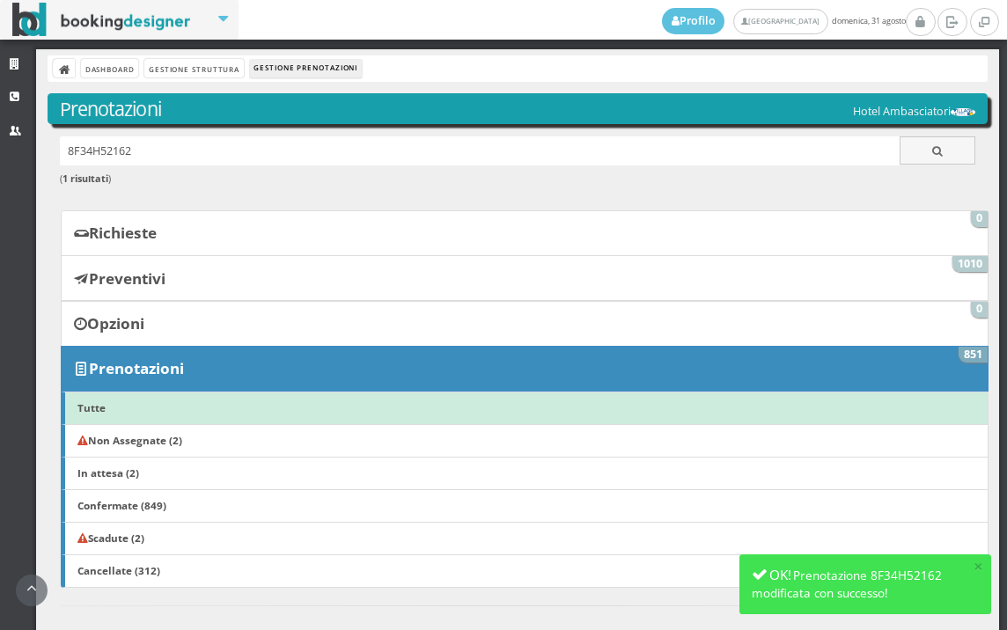
scroll to position [489, 0]
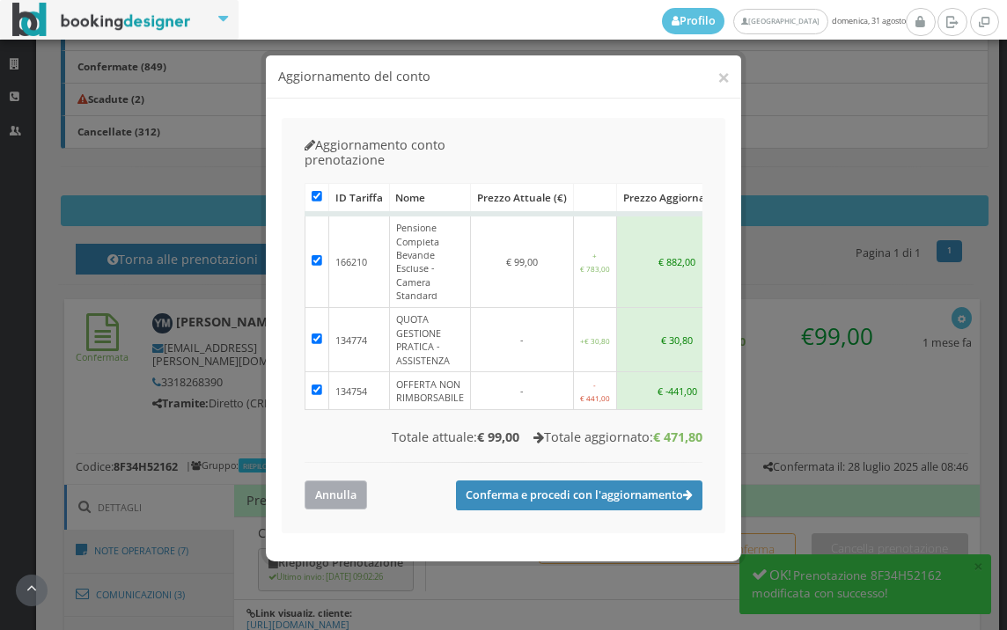
click at [328, 481] on button "Annulla" at bounding box center [336, 495] width 63 height 29
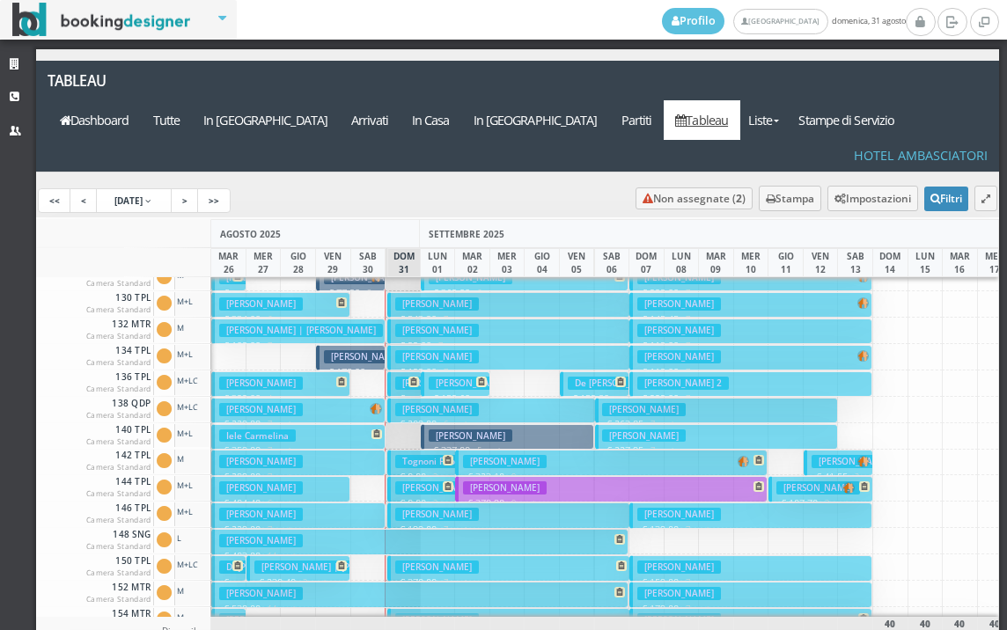
scroll to position [176, 0]
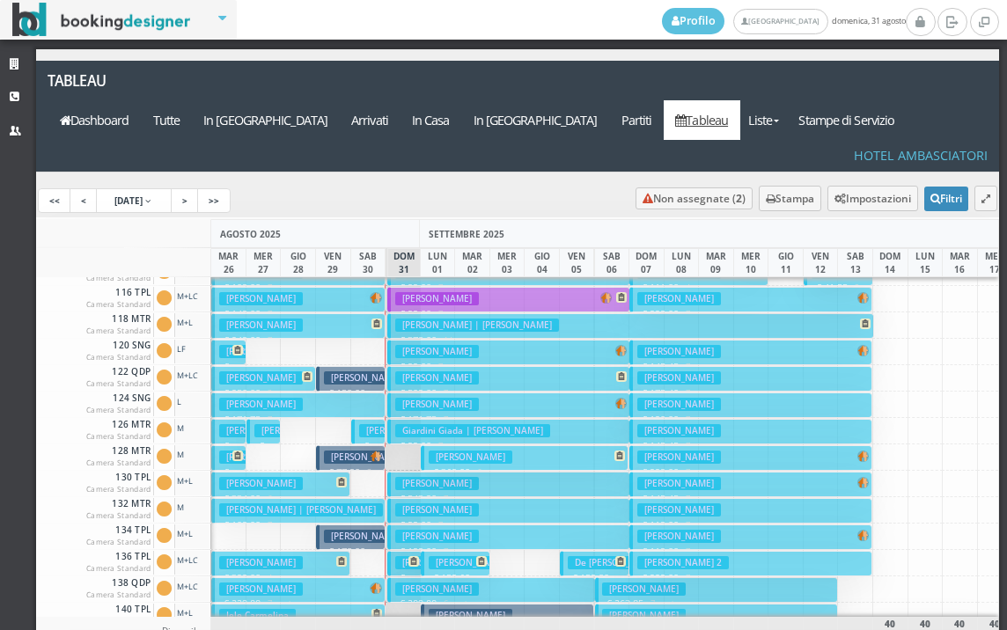
click at [432, 525] on button "[PERSON_NAME] € 199.00 7 notti 2 Adulti" at bounding box center [508, 538] width 243 height 26
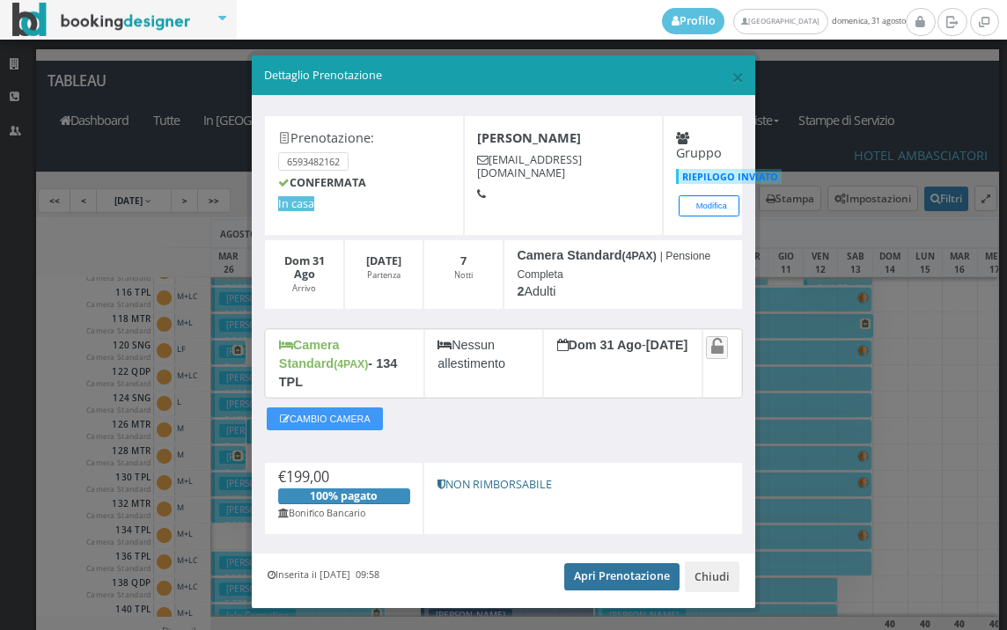
click at [597, 564] on link "Apri Prenotazione" at bounding box center [621, 577] width 115 height 26
click at [732, 70] on span "×" at bounding box center [738, 77] width 12 height 30
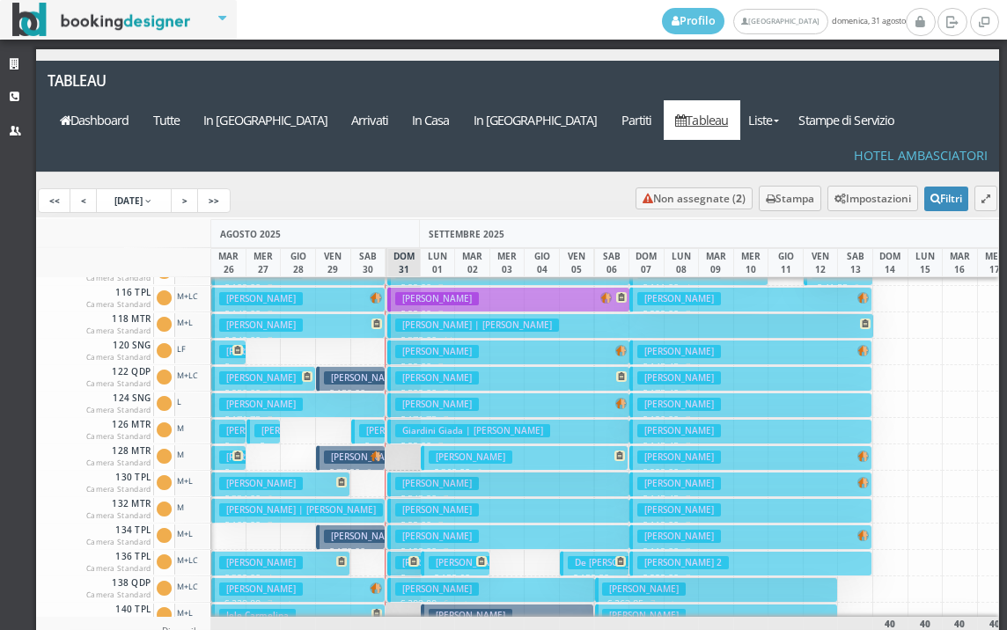
click at [437, 424] on h3 "Giardini Giada | Giardini Stefano" at bounding box center [472, 430] width 155 height 13
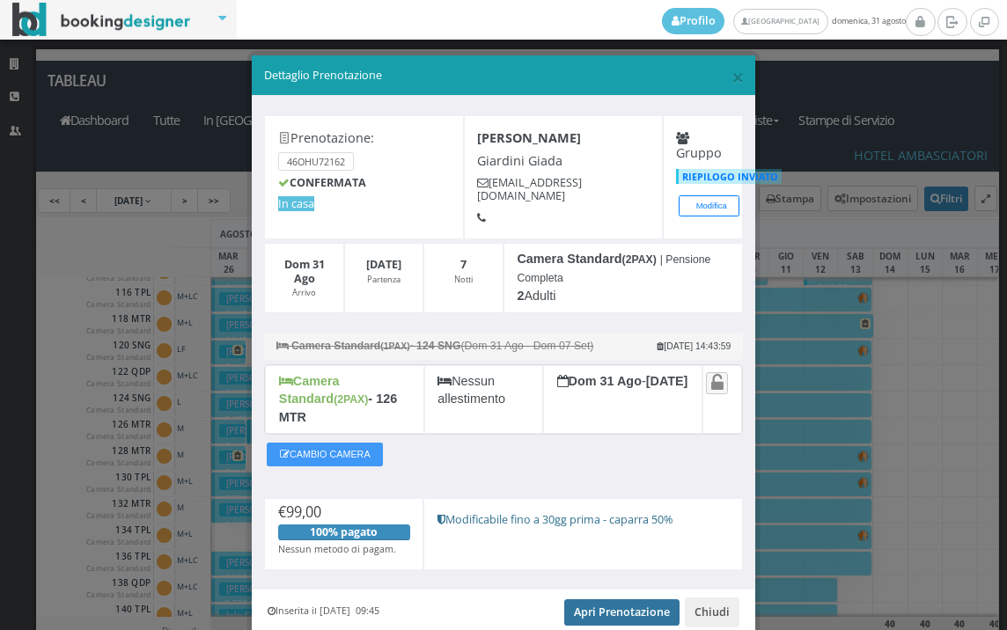
click at [591, 600] on link "Apri Prenotazione" at bounding box center [621, 613] width 115 height 26
click at [732, 73] on span "×" at bounding box center [738, 77] width 12 height 30
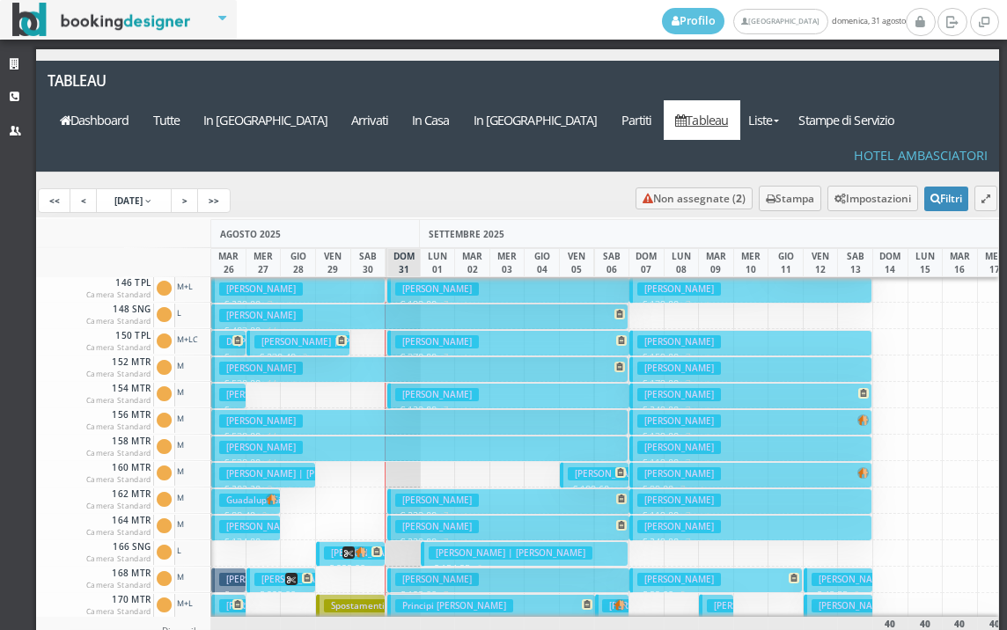
scroll to position [528, 0]
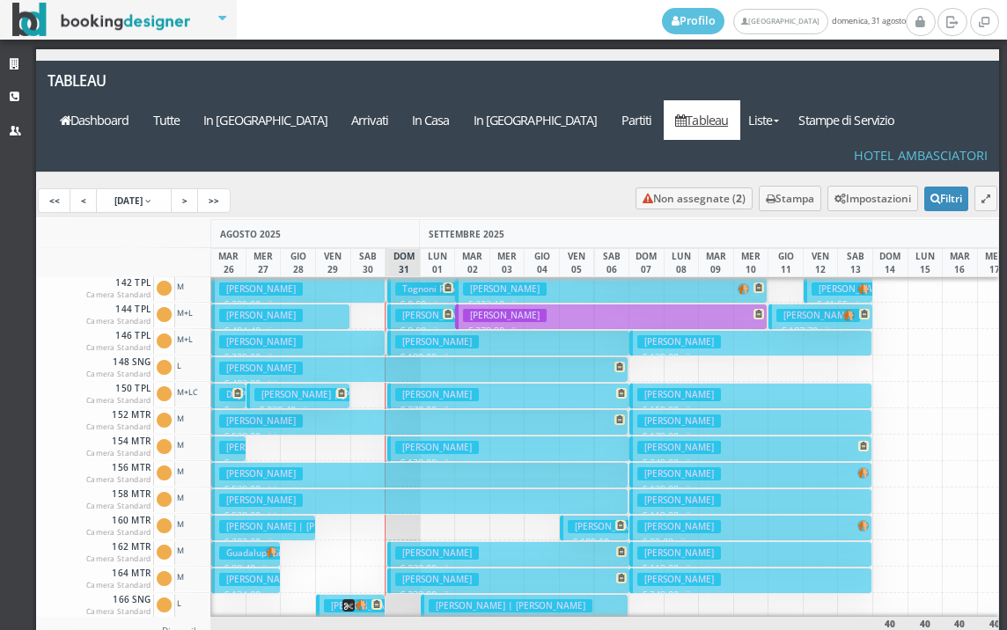
click at [424, 309] on h3 "Contadin Alessandro" at bounding box center [437, 315] width 84 height 13
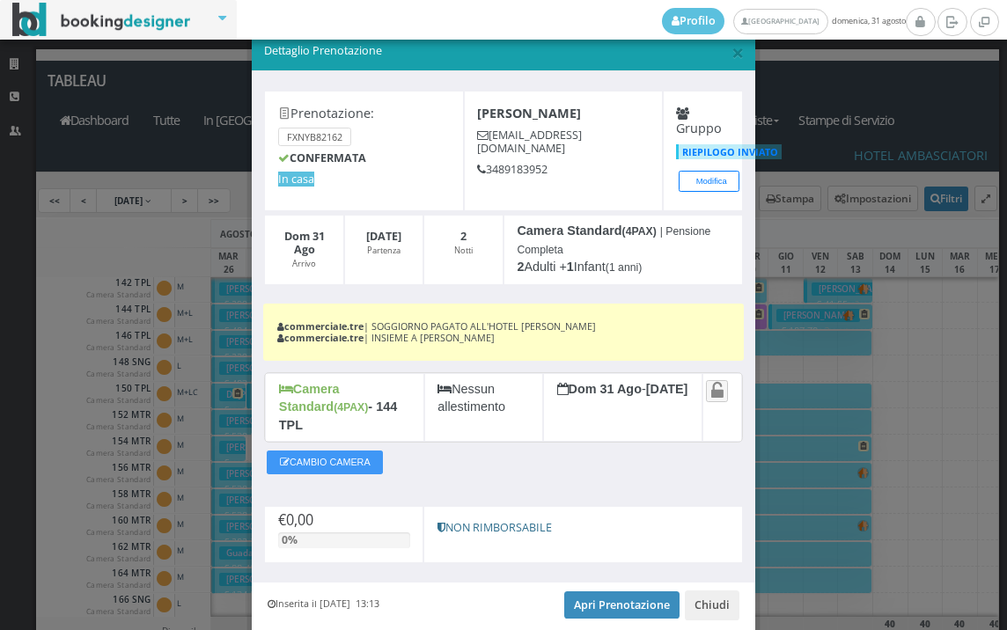
scroll to position [75, 0]
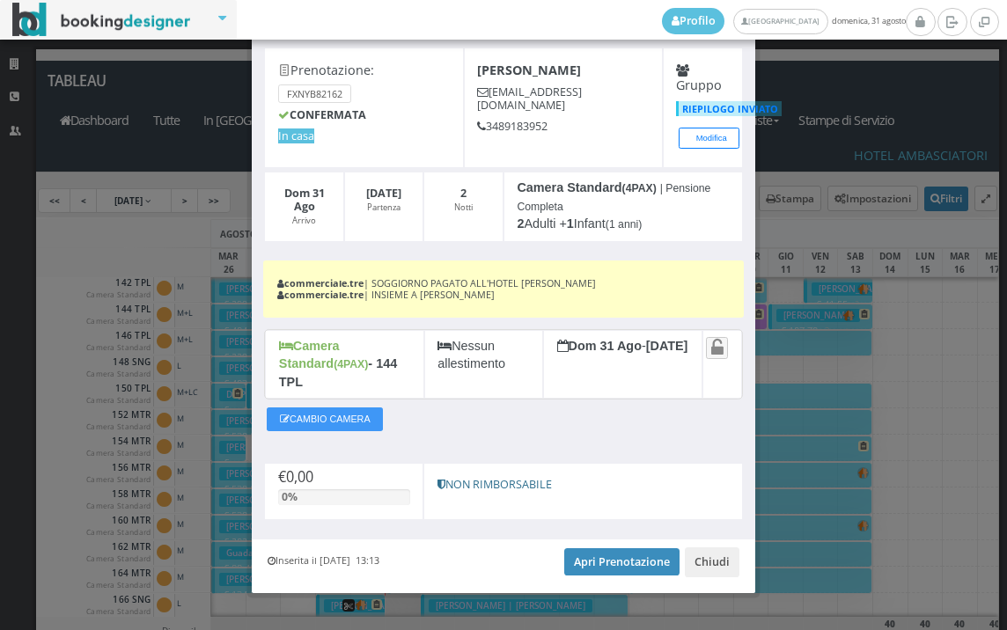
click at [582, 540] on div "Inserita il 14 Ago 2025 13:13 Apri Prenotazione Chiudi" at bounding box center [504, 567] width 504 height 54
click at [597, 549] on link "Apri Prenotazione" at bounding box center [621, 562] width 115 height 26
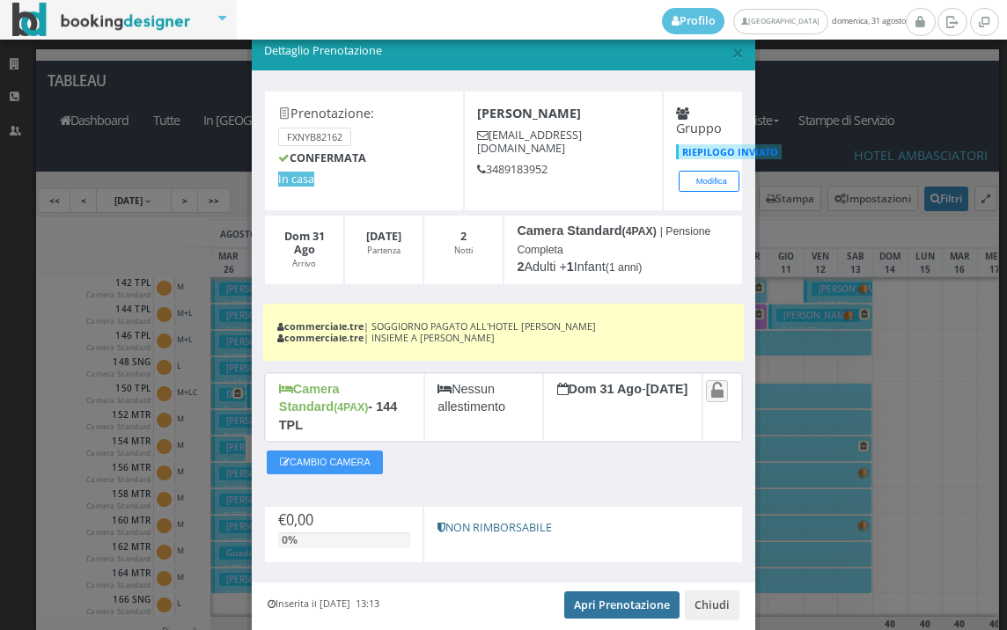
scroll to position [0, 0]
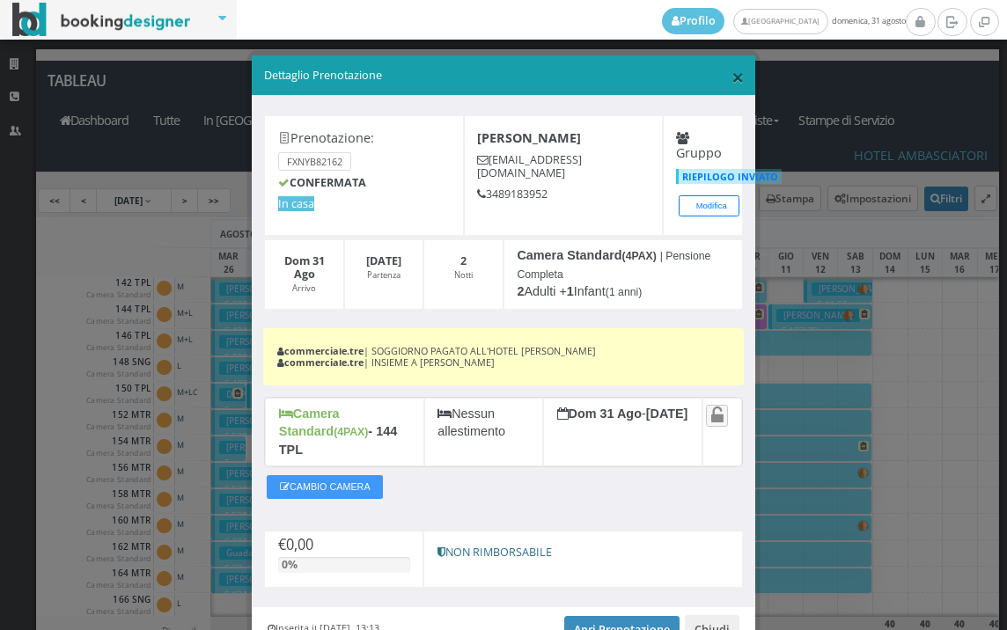
click at [732, 75] on span "×" at bounding box center [738, 77] width 12 height 30
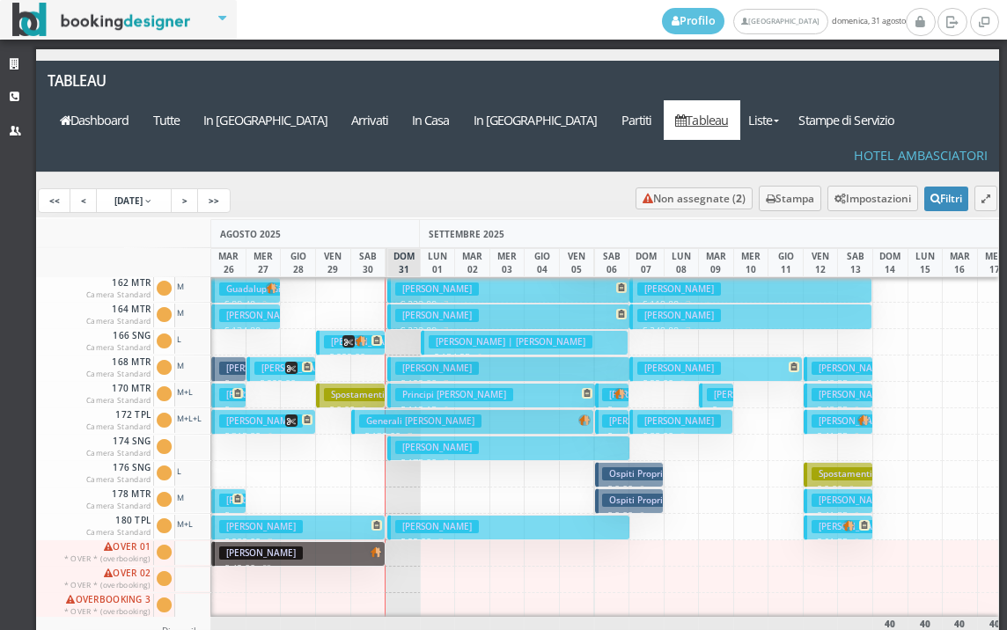
scroll to position [528, 0]
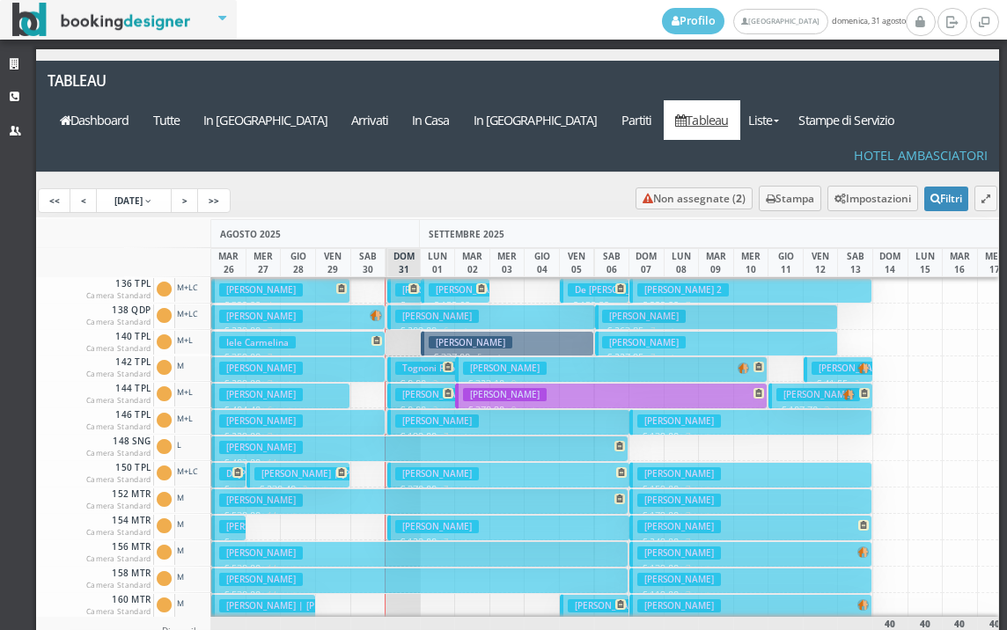
scroll to position [440, 0]
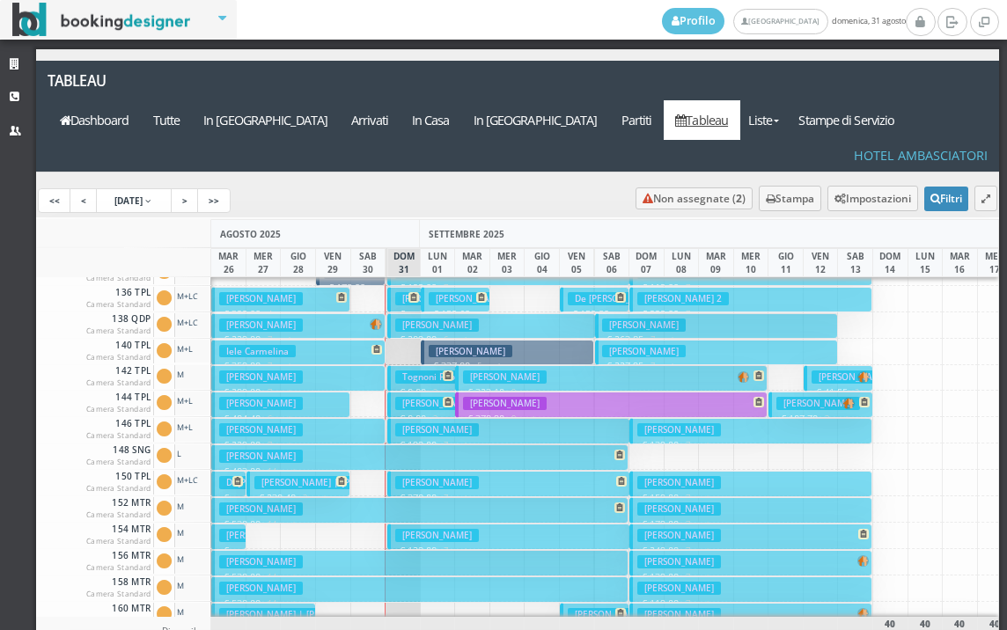
click at [413, 397] on h3 "Contadin Alessandro" at bounding box center [437, 403] width 84 height 13
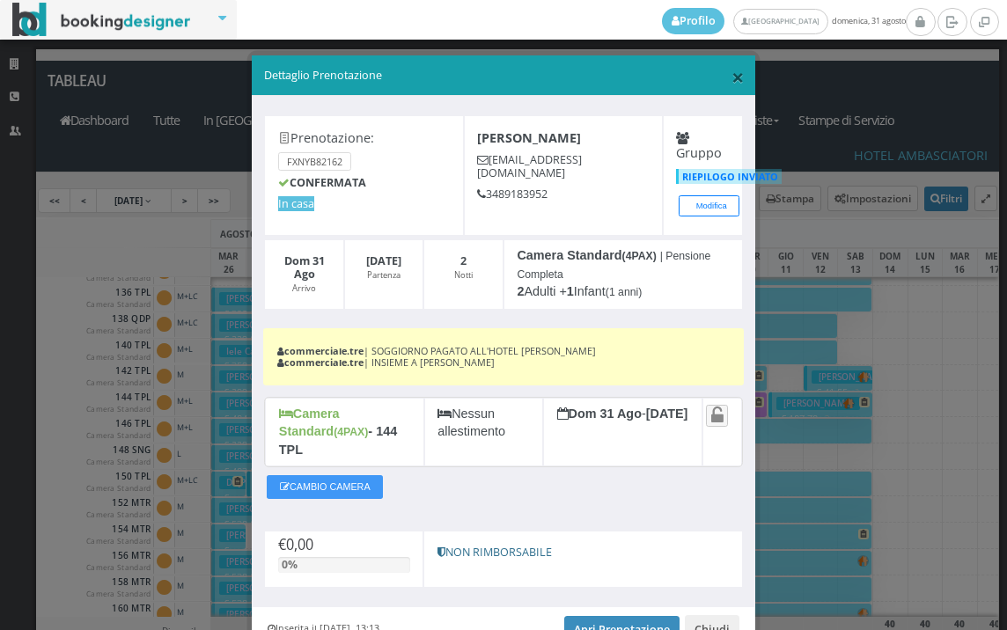
click at [733, 77] on span "×" at bounding box center [738, 77] width 12 height 30
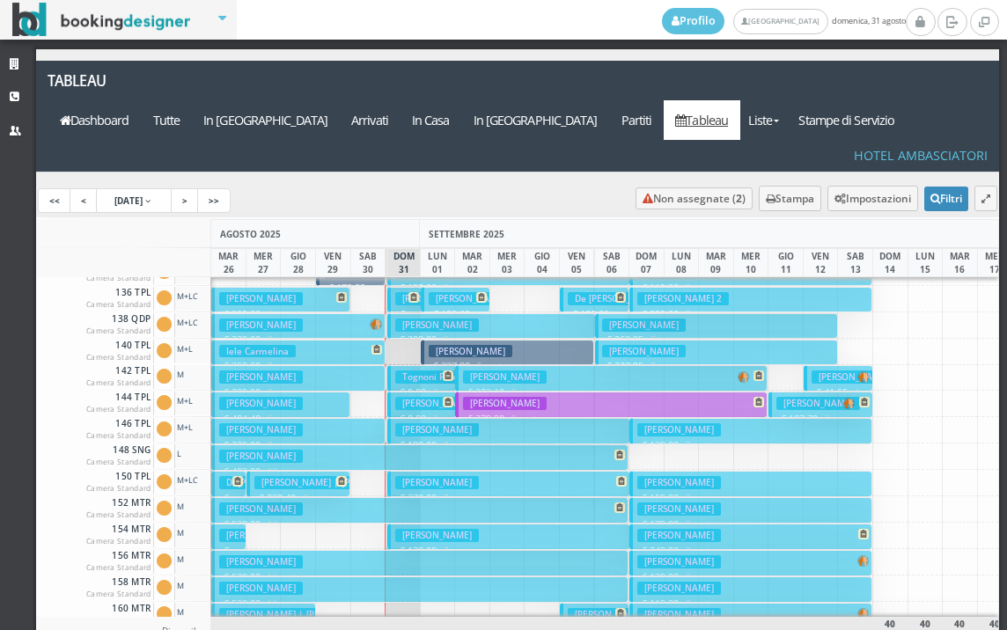
click at [416, 371] on h3 "Tognoni Paolo" at bounding box center [432, 377] width 75 height 13
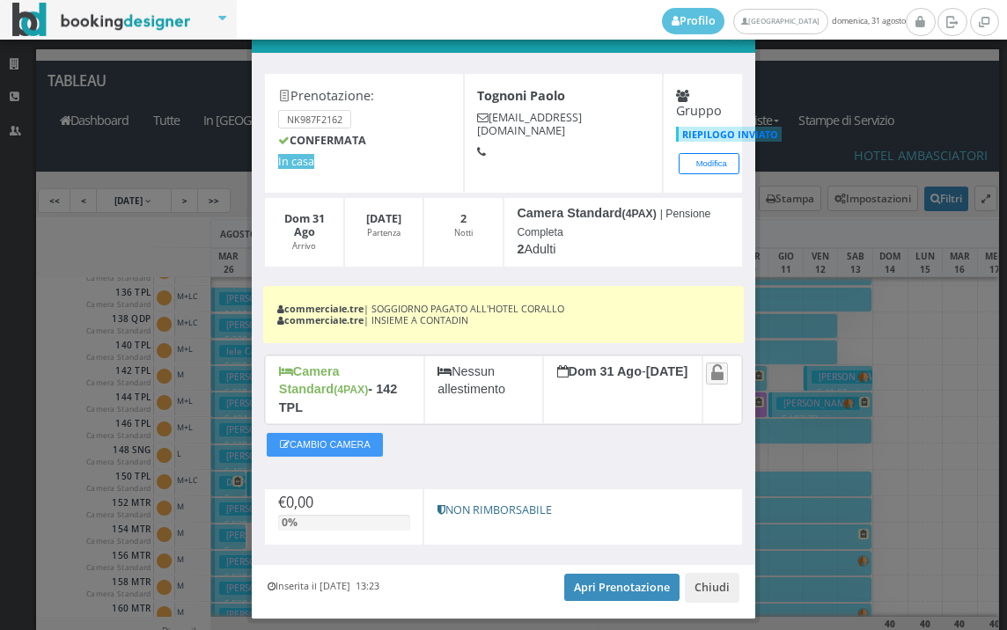
scroll to position [75, 0]
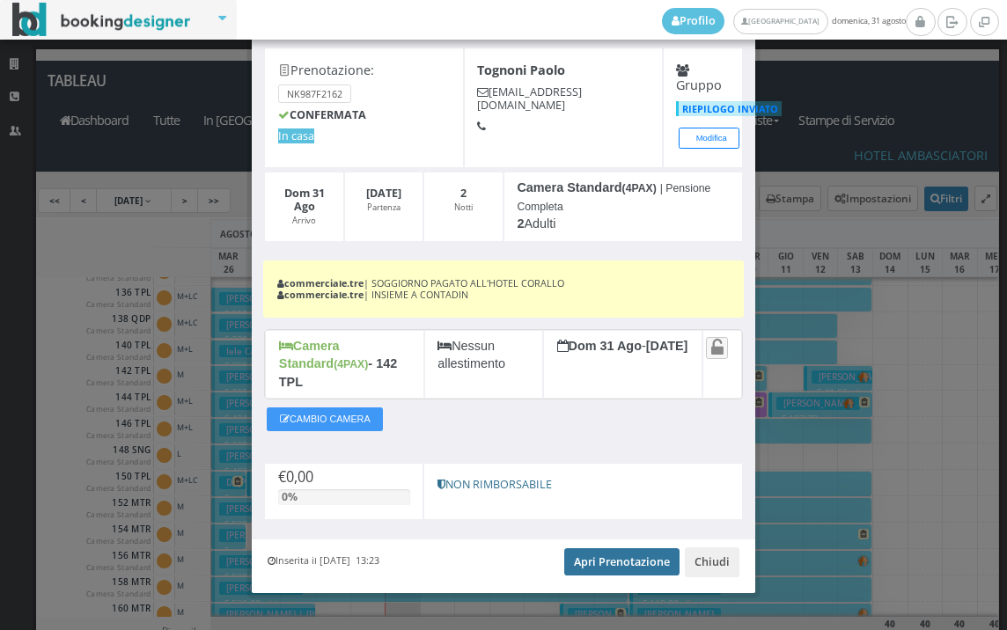
click at [566, 549] on link "Apri Prenotazione" at bounding box center [621, 562] width 115 height 26
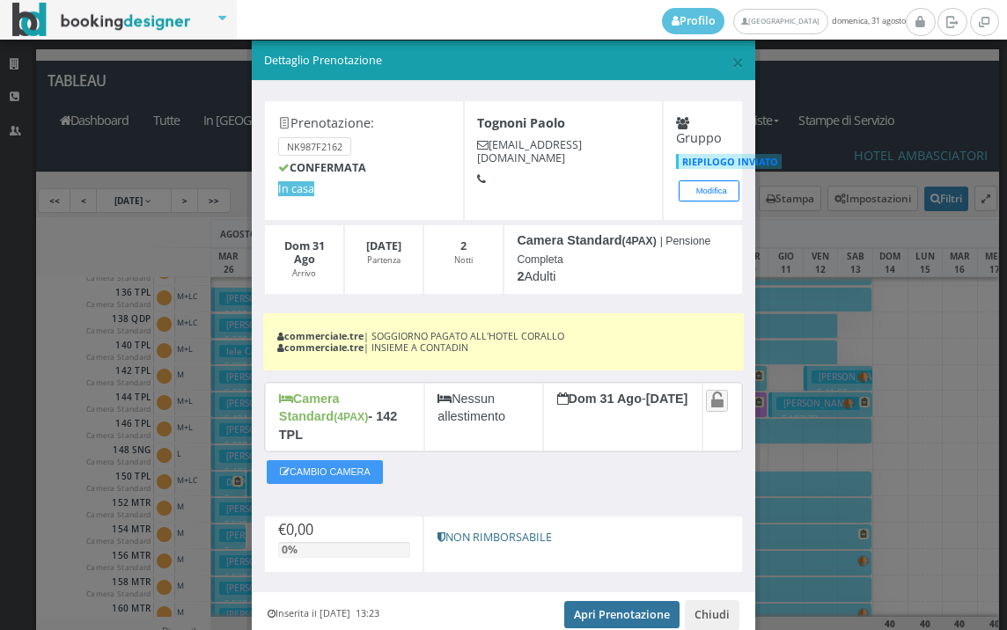
scroll to position [0, 0]
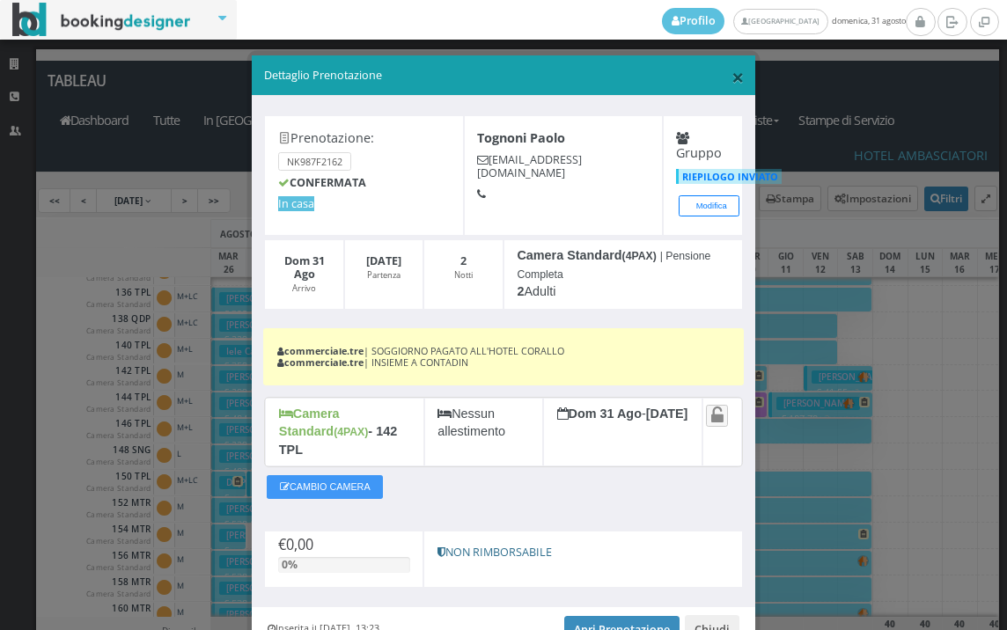
drag, startPoint x: 726, startPoint y: 76, endPoint x: 719, endPoint y: 85, distance: 12.0
click at [732, 77] on span "×" at bounding box center [738, 77] width 12 height 30
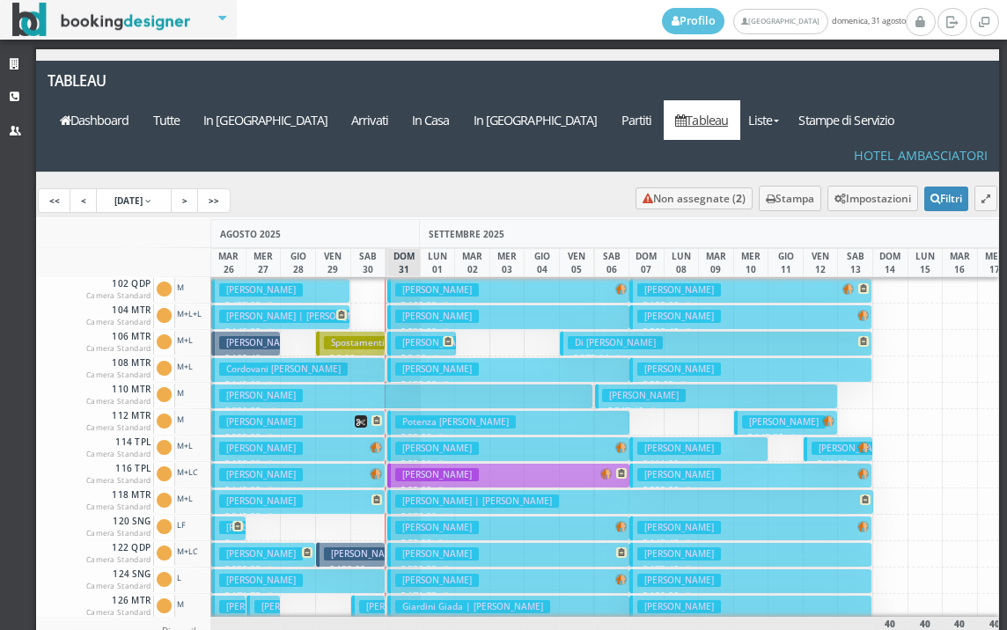
click at [450, 310] on h3 "Papeo Carla" at bounding box center [437, 316] width 84 height 13
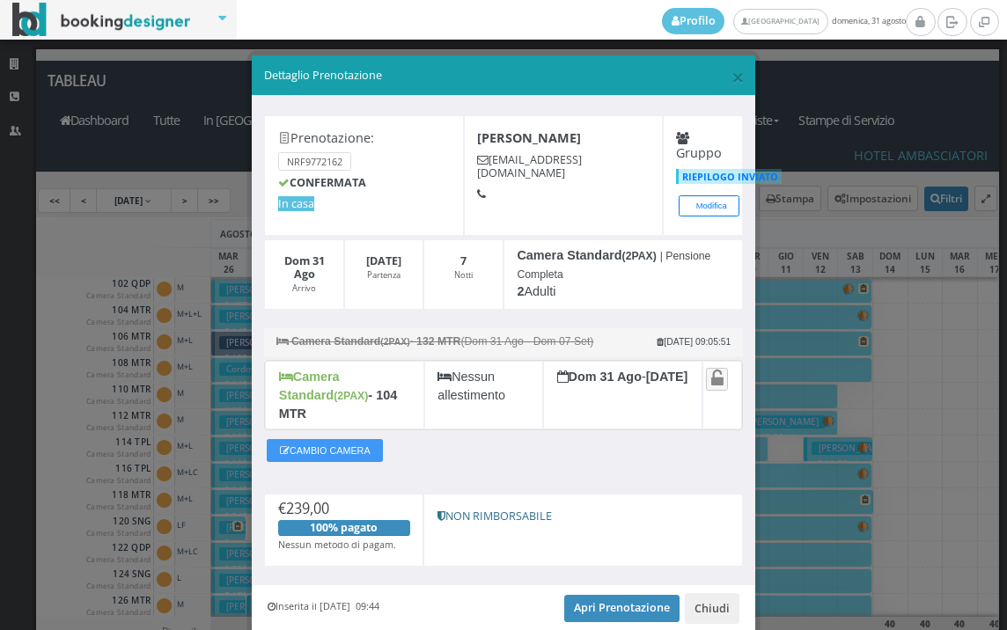
click at [602, 620] on div "Inserita il 06 Giu 2025 09:44 Apri Prenotazione Chiudi" at bounding box center [504, 613] width 504 height 54
click at [603, 599] on link "Apri Prenotazione" at bounding box center [621, 608] width 115 height 26
click at [732, 74] on span "×" at bounding box center [738, 77] width 12 height 30
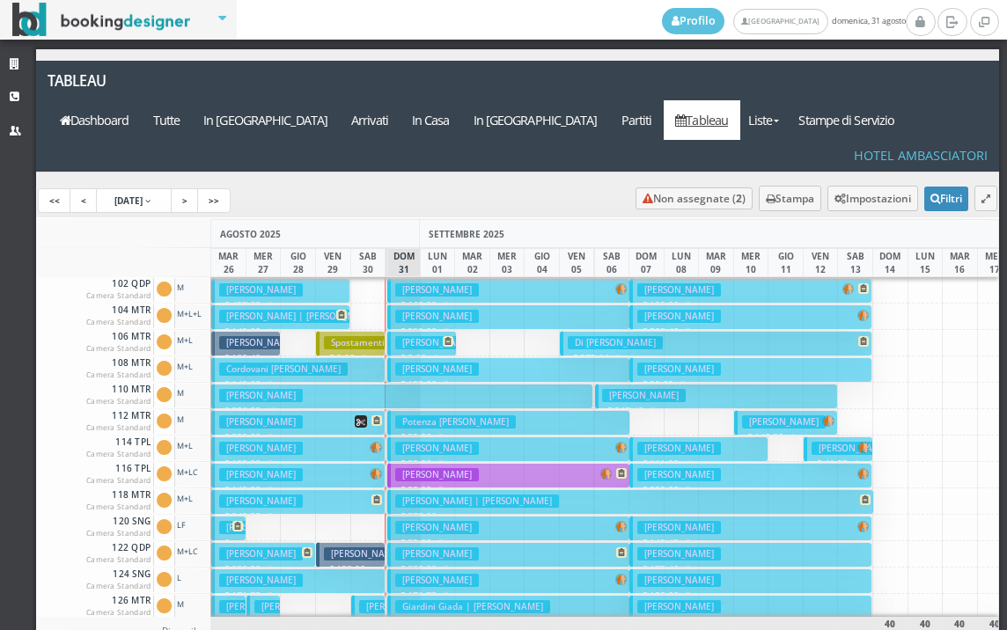
click at [453, 310] on h3 "Papeo Carla" at bounding box center [437, 316] width 84 height 13
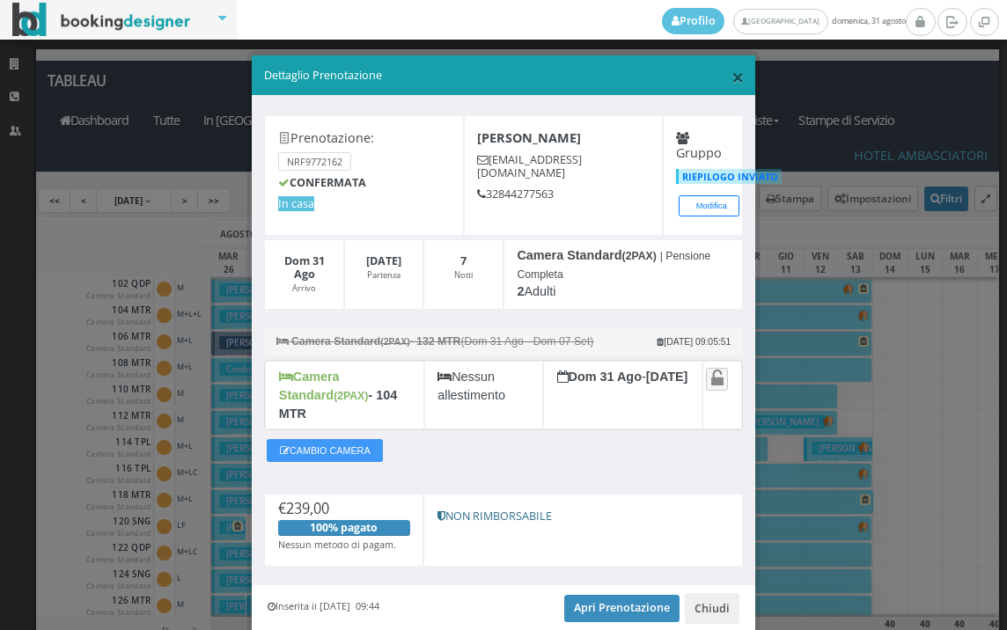
click at [732, 85] on span "×" at bounding box center [738, 77] width 12 height 30
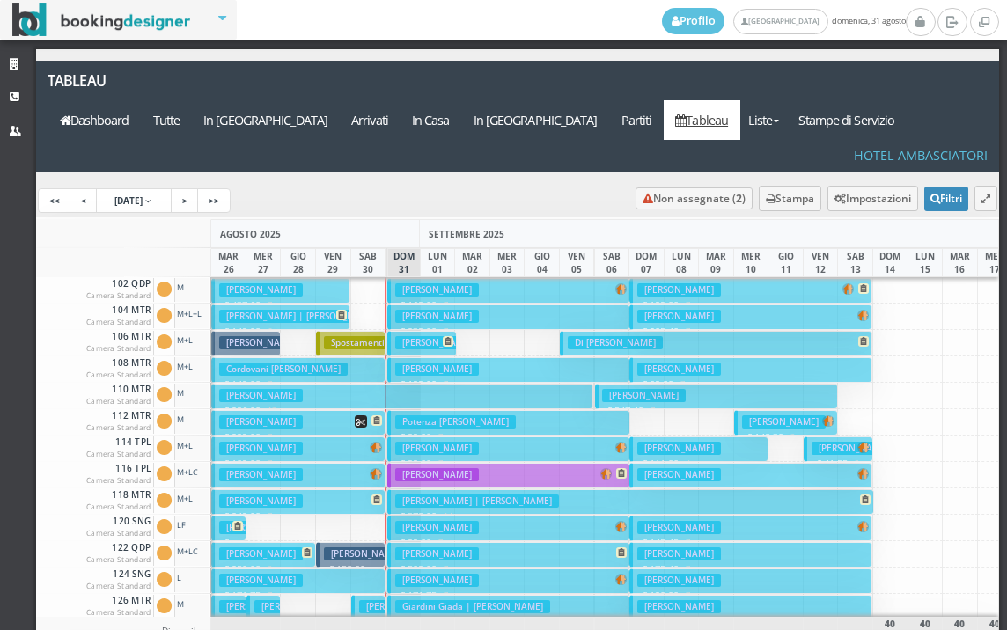
click at [451, 574] on h3 "Brachi Loredana" at bounding box center [437, 580] width 84 height 13
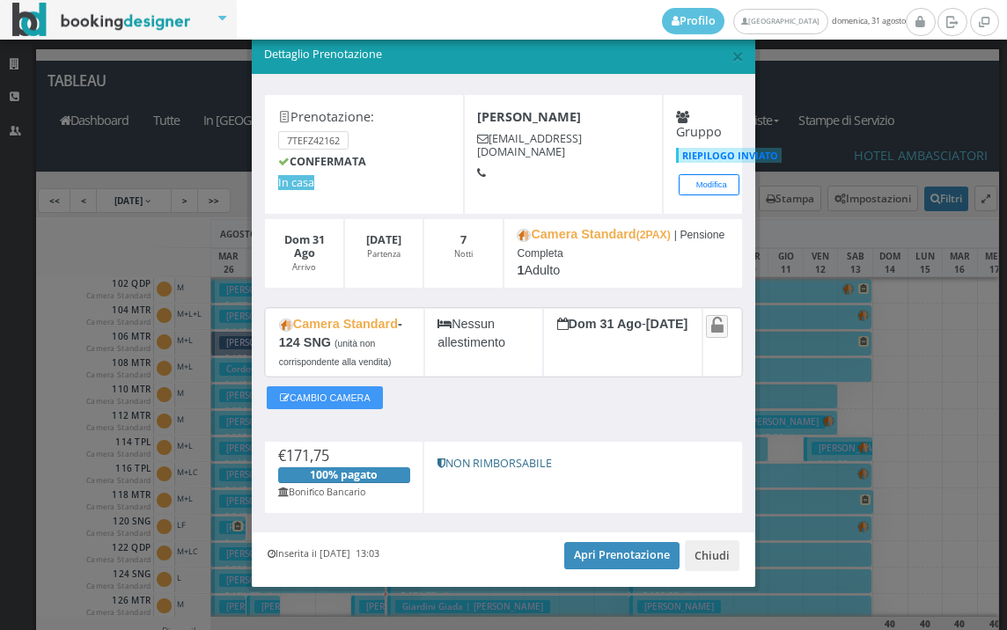
scroll to position [37, 0]
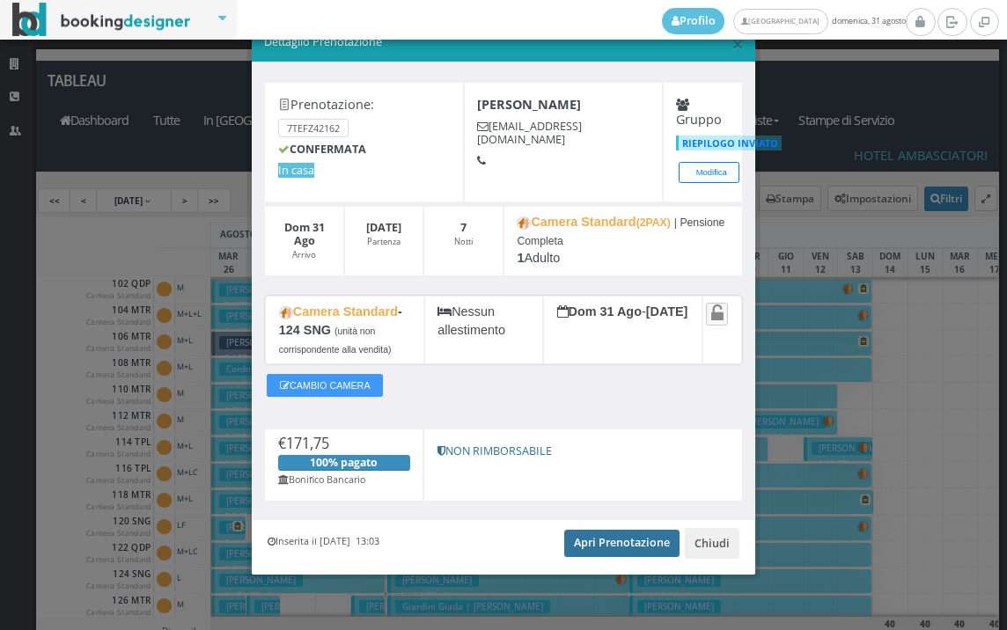
click at [611, 549] on link "Apri Prenotazione" at bounding box center [621, 543] width 115 height 26
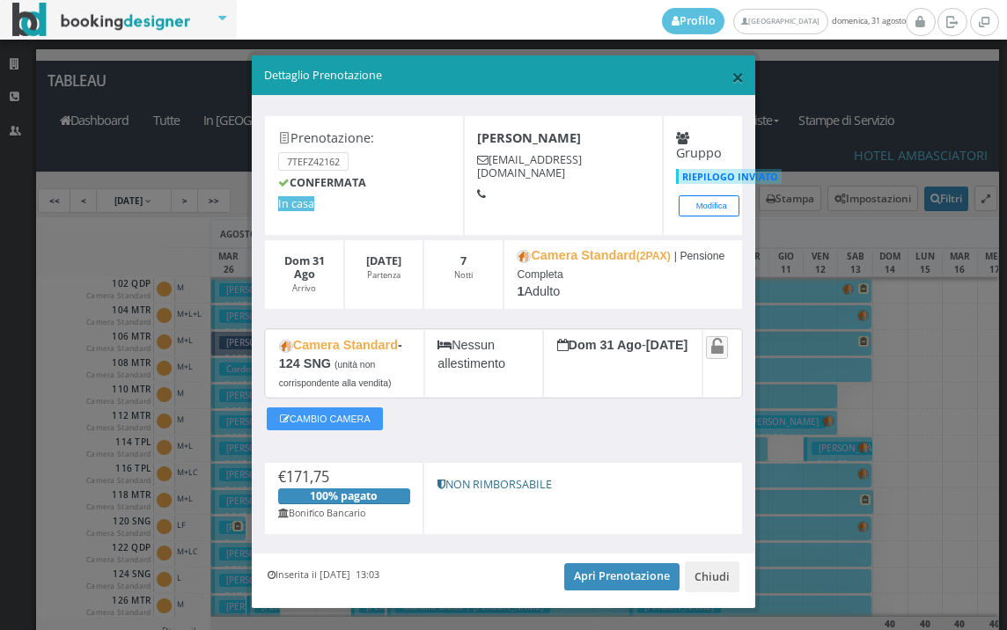
click at [732, 85] on span "×" at bounding box center [738, 77] width 12 height 30
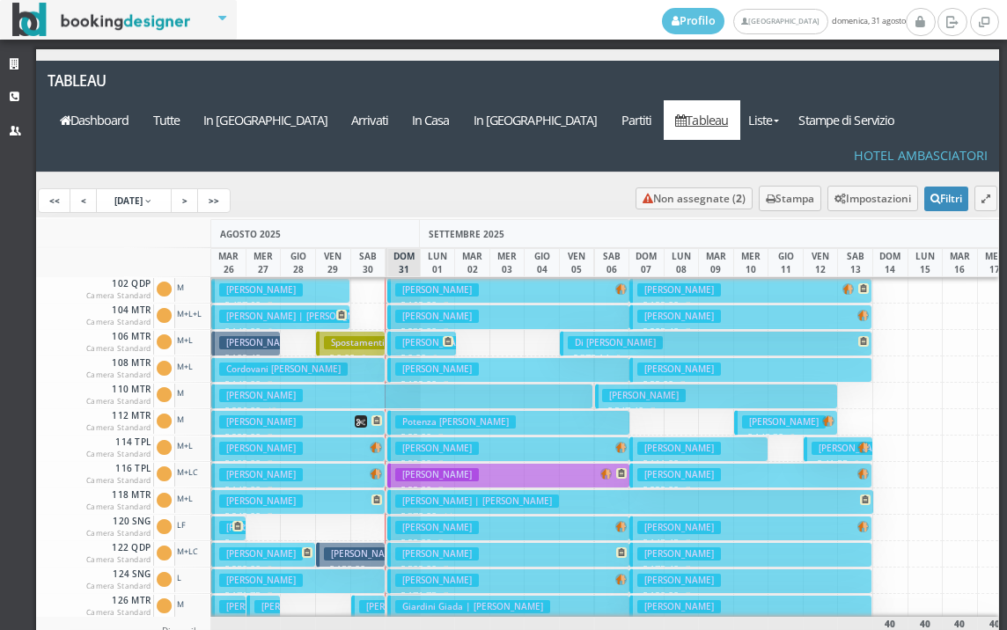
click at [431, 363] on h3 "Spallanzani Raimondo" at bounding box center [437, 369] width 84 height 13
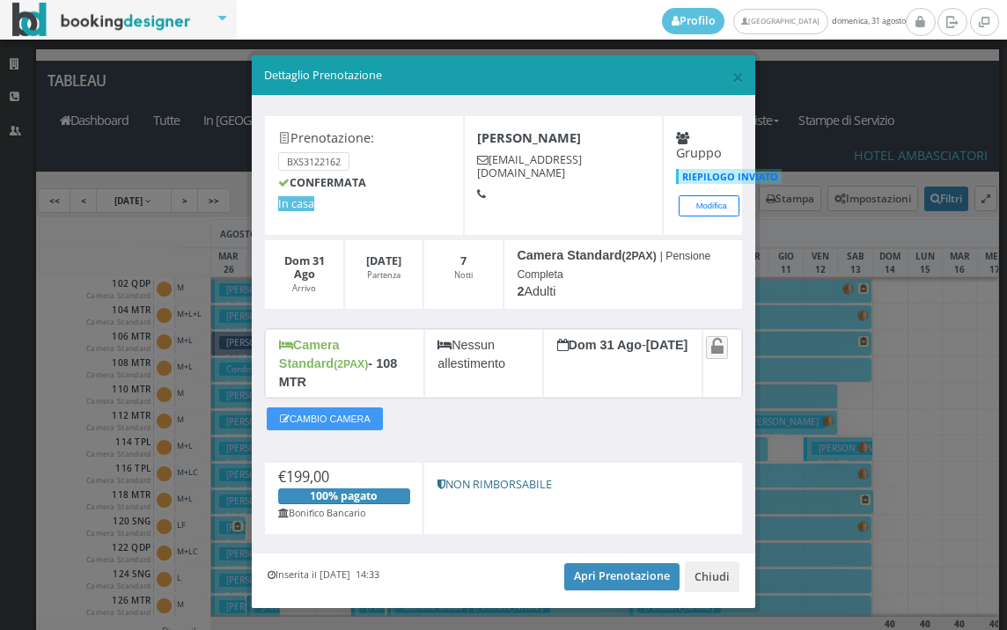
scroll to position [16, 0]
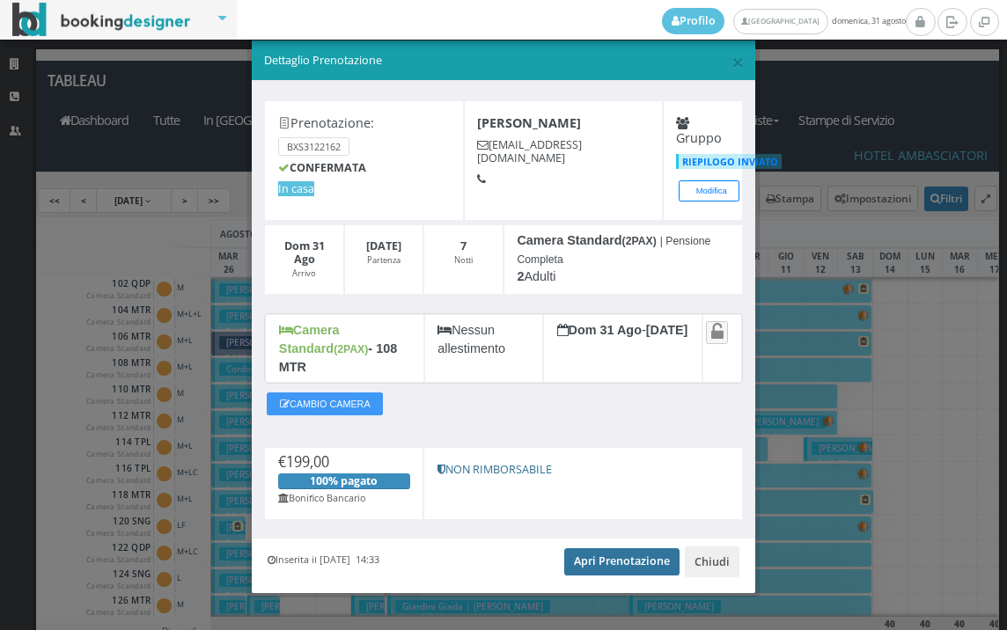
click at [629, 549] on link "Apri Prenotazione" at bounding box center [621, 562] width 115 height 26
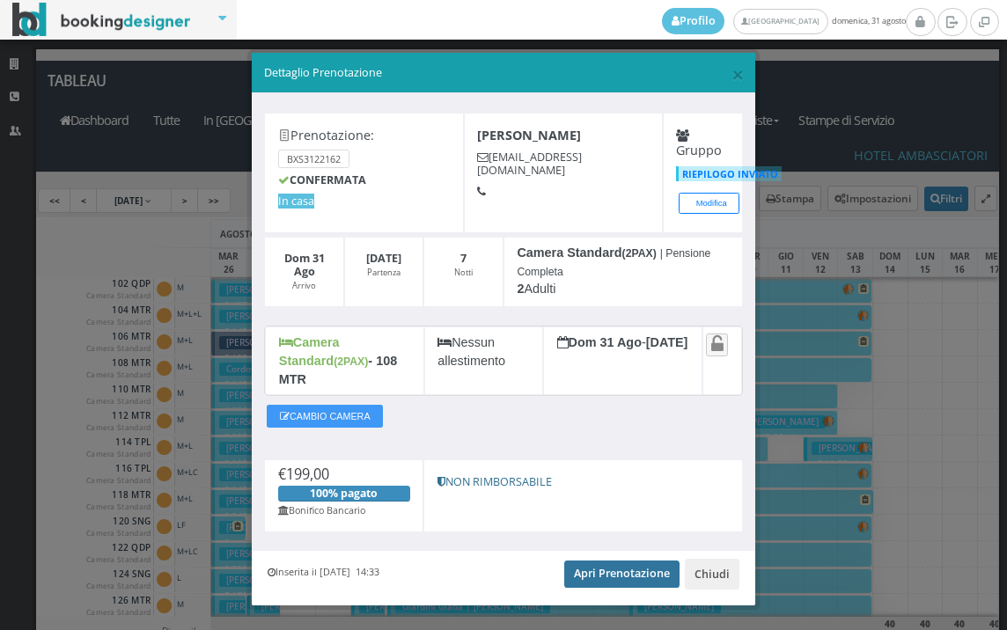
scroll to position [0, 0]
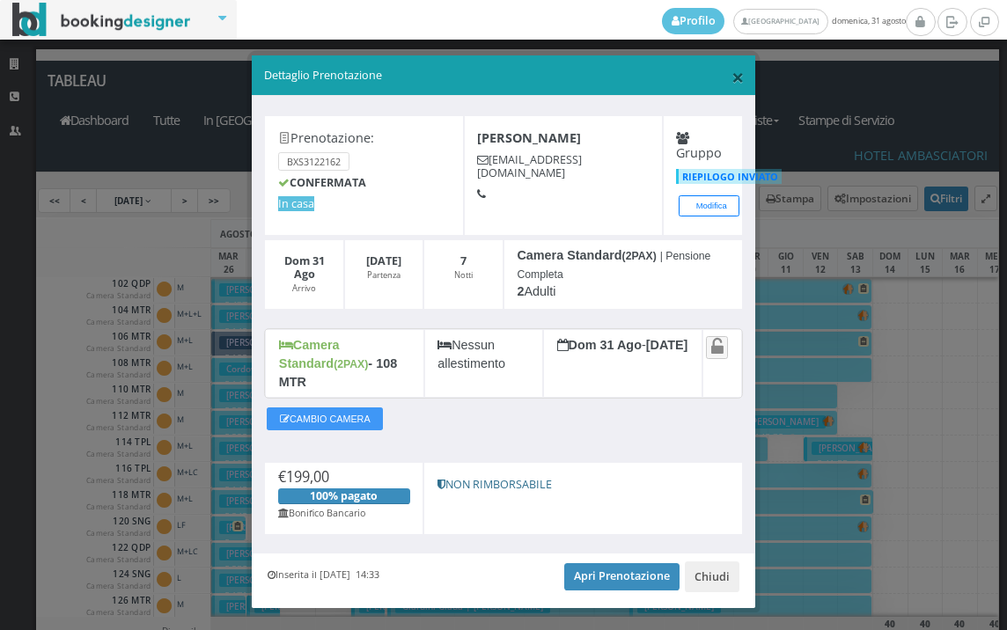
click at [732, 78] on span "×" at bounding box center [738, 77] width 12 height 30
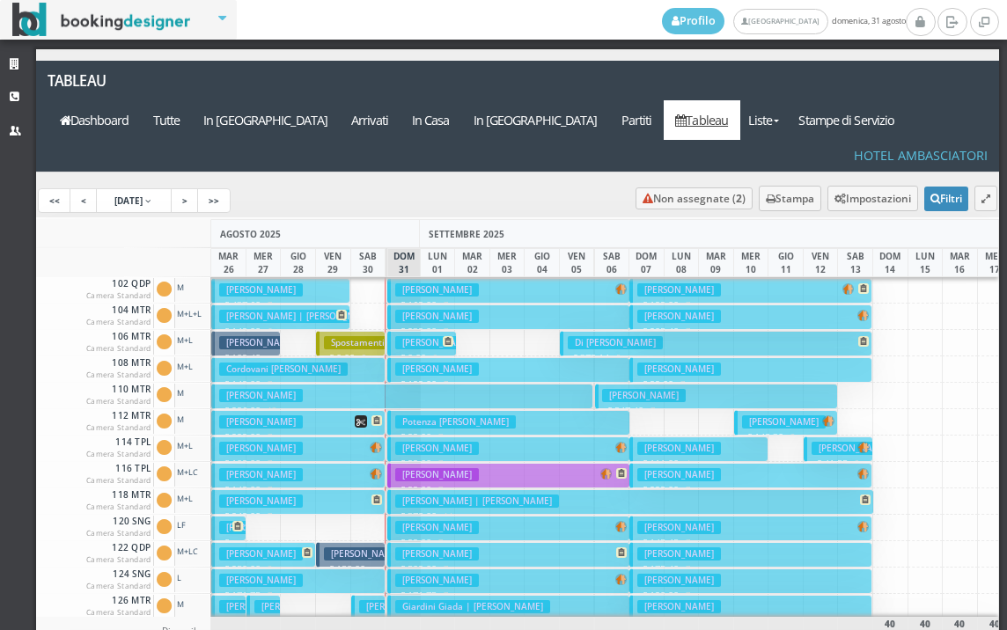
click at [410, 336] on h3 "Spampatti Silvano" at bounding box center [437, 342] width 84 height 13
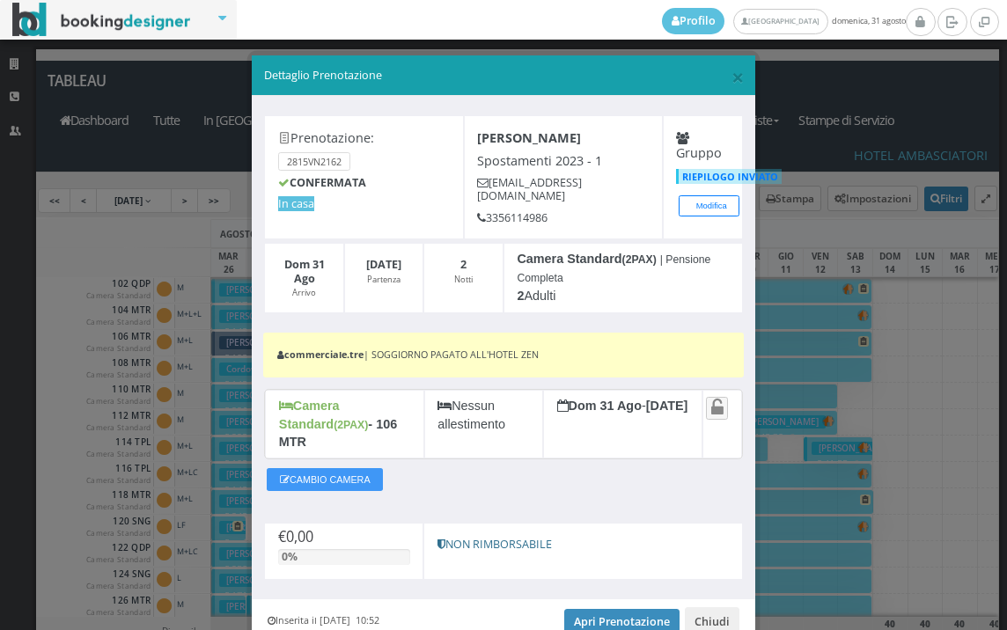
scroll to position [63, 0]
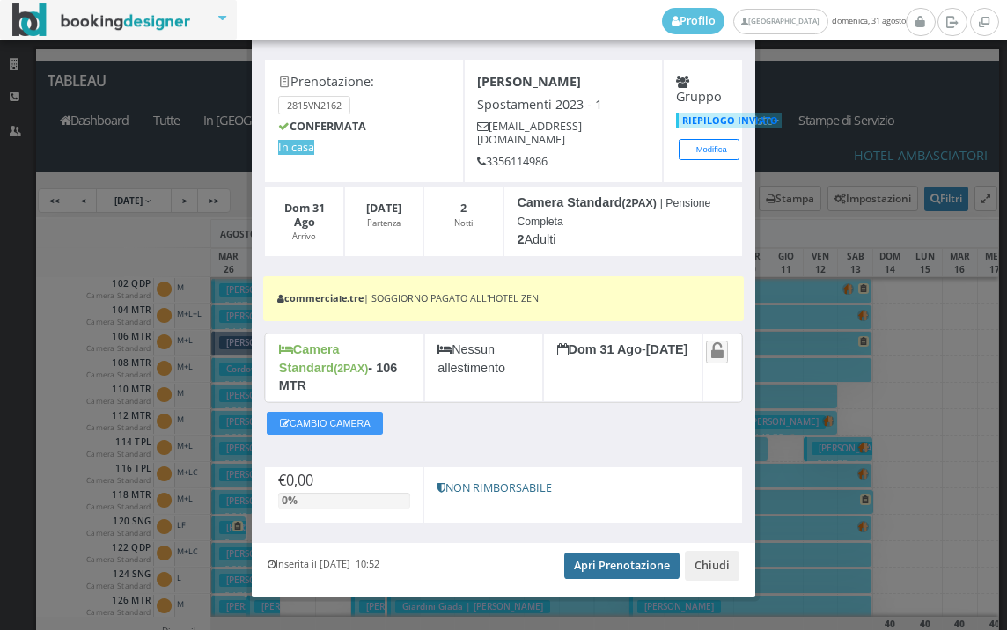
click at [593, 553] on link "Apri Prenotazione" at bounding box center [621, 566] width 115 height 26
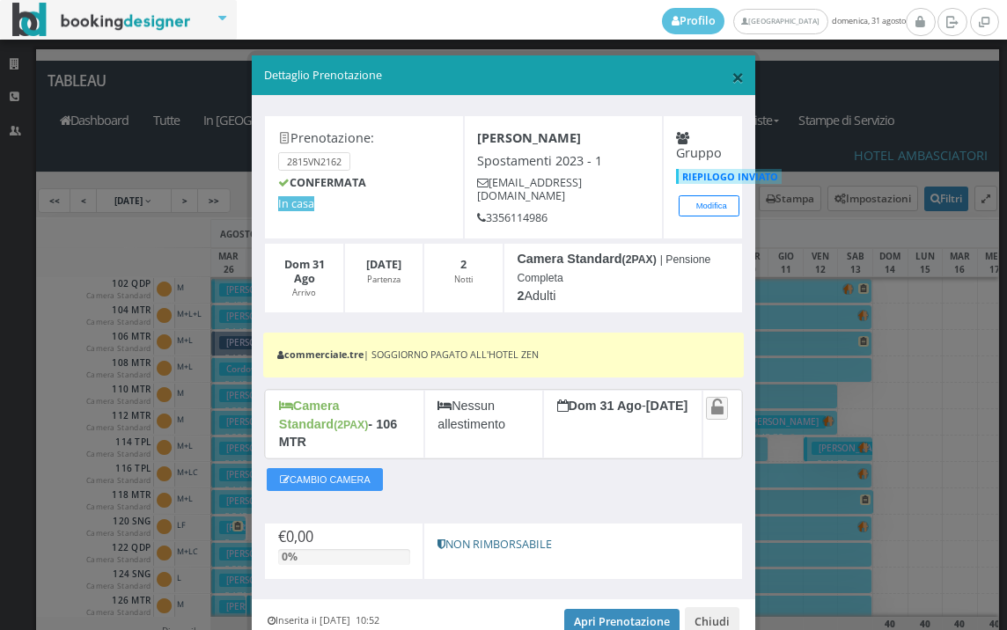
click at [732, 78] on span "×" at bounding box center [738, 77] width 12 height 30
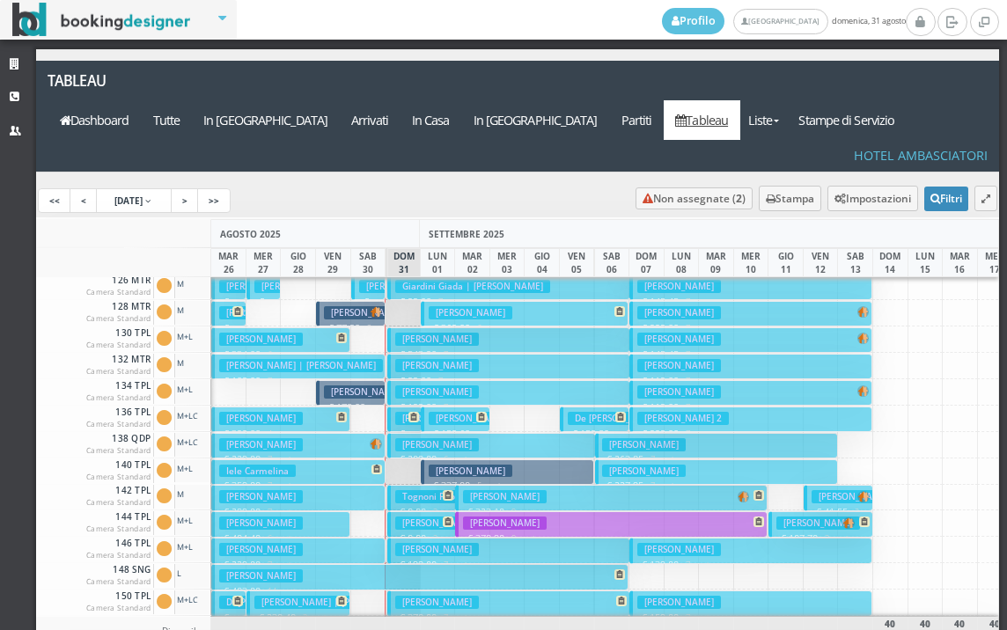
scroll to position [352, 0]
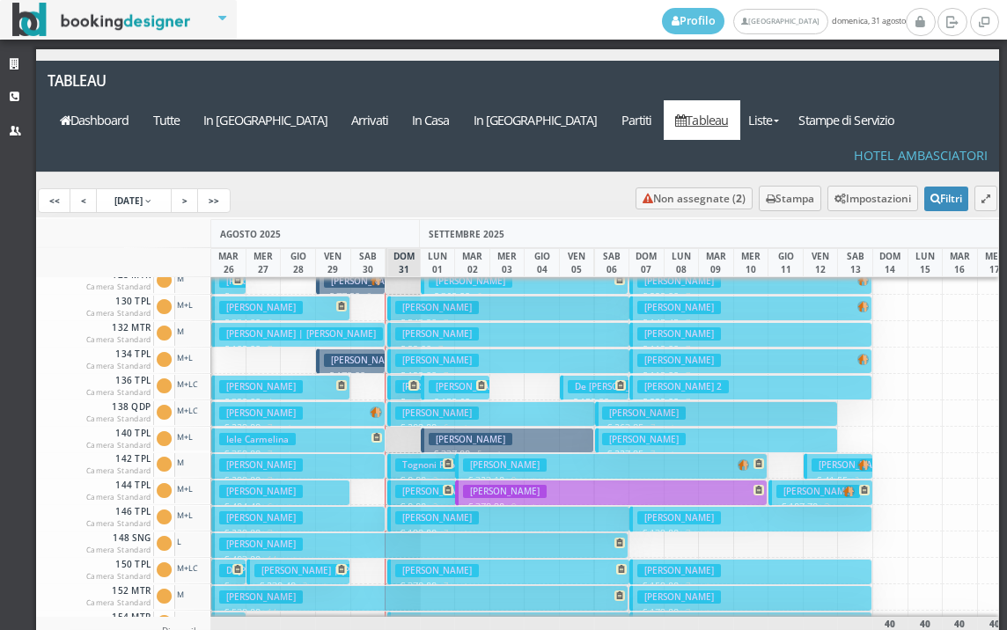
click at [431, 564] on h3 "Trani Marcello" at bounding box center [437, 570] width 84 height 13
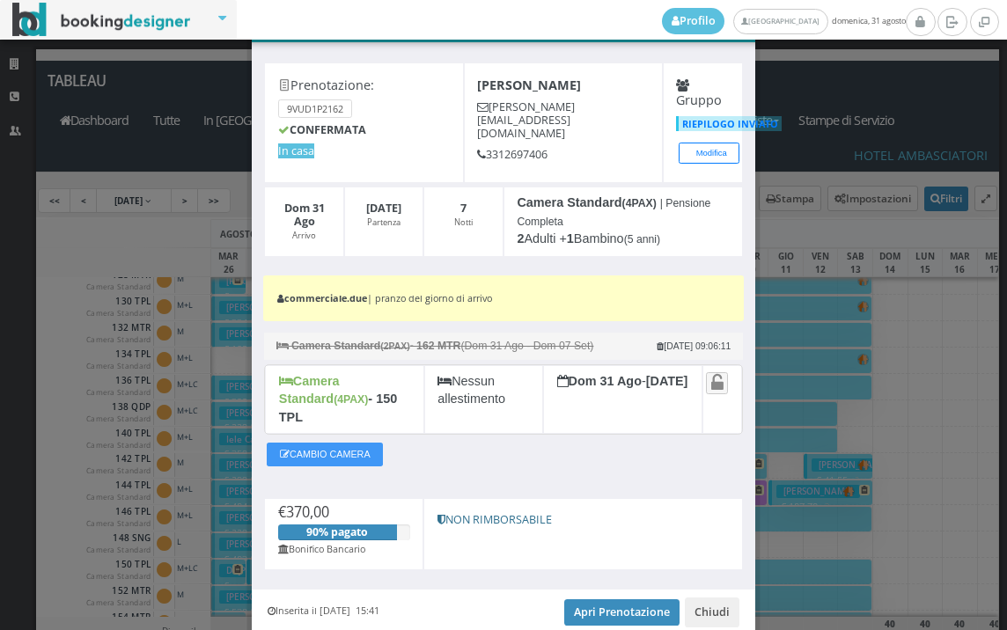
scroll to position [114, 0]
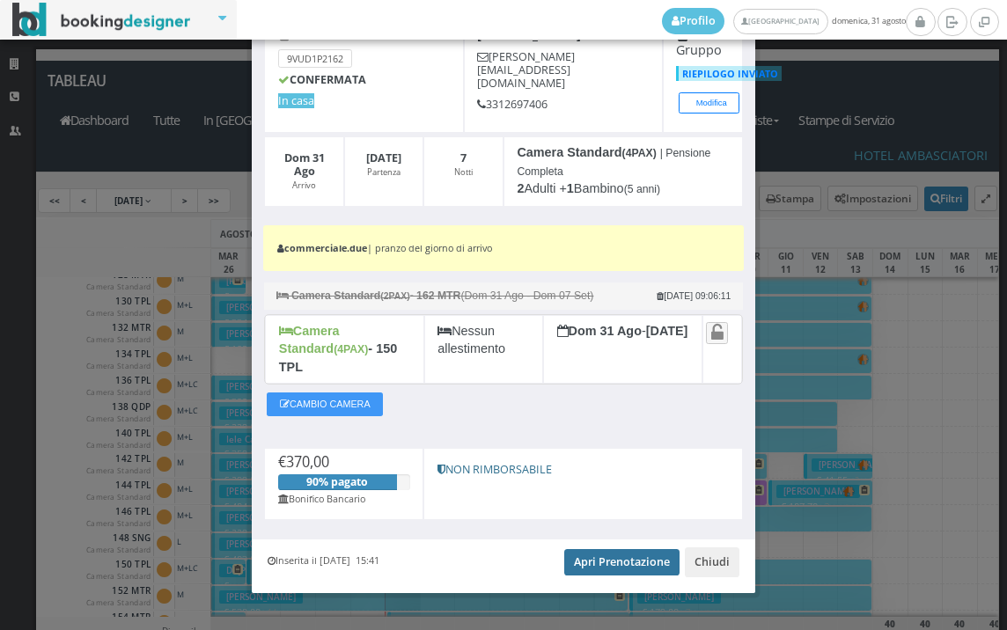
click at [606, 551] on link "Apri Prenotazione" at bounding box center [621, 562] width 115 height 26
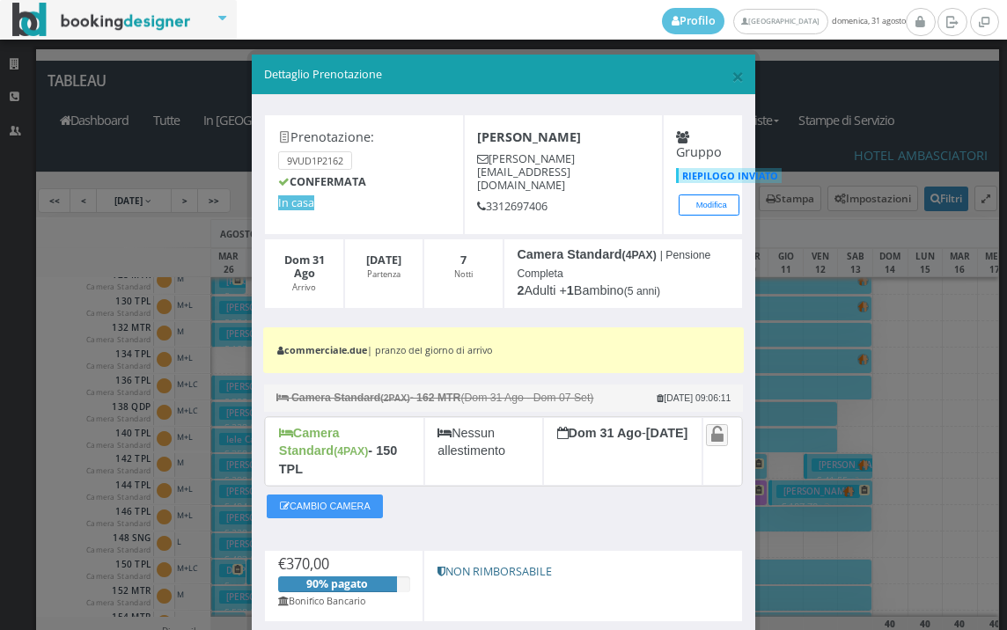
scroll to position [0, 0]
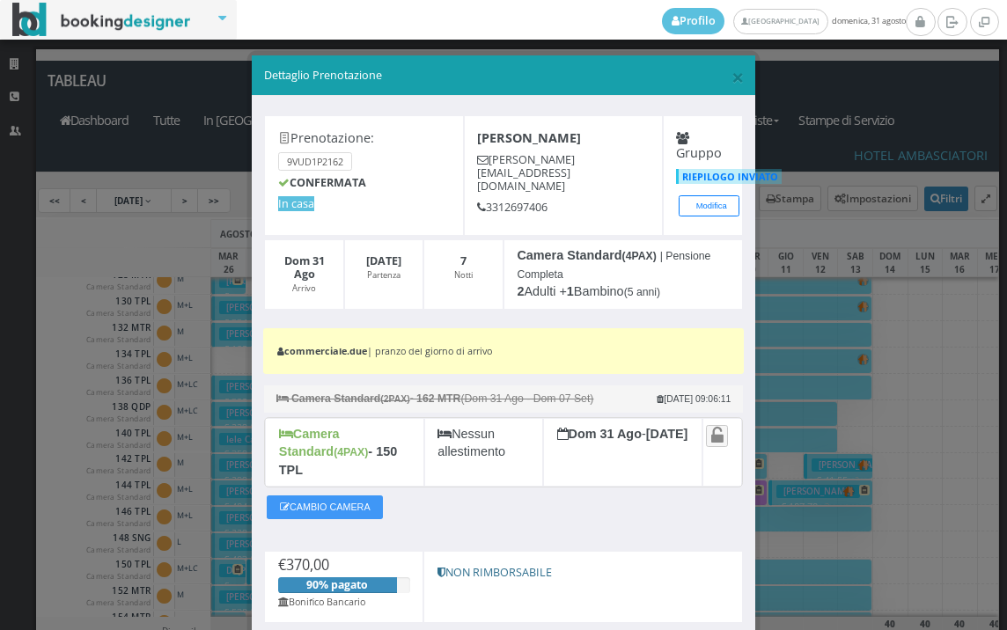
click at [734, 80] on div "× Dettaglio Prenotazione" at bounding box center [504, 75] width 504 height 41
click at [719, 79] on h5 "Dettaglio Prenotazione" at bounding box center [504, 76] width 480 height 16
click at [732, 81] on span "×" at bounding box center [738, 77] width 12 height 30
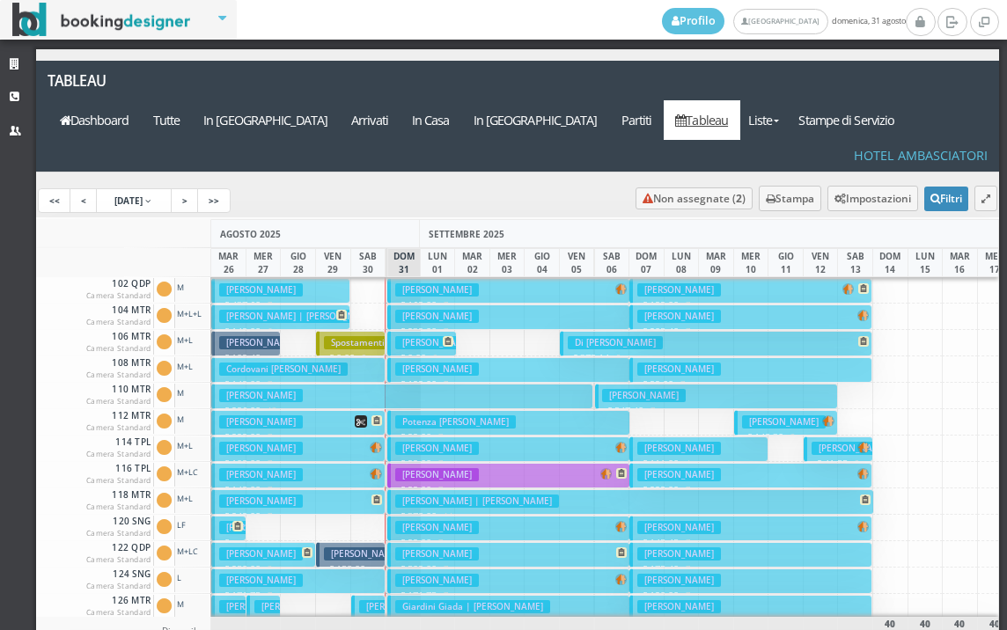
click at [432, 416] on h3 "Potenza Vincenzo" at bounding box center [455, 422] width 121 height 13
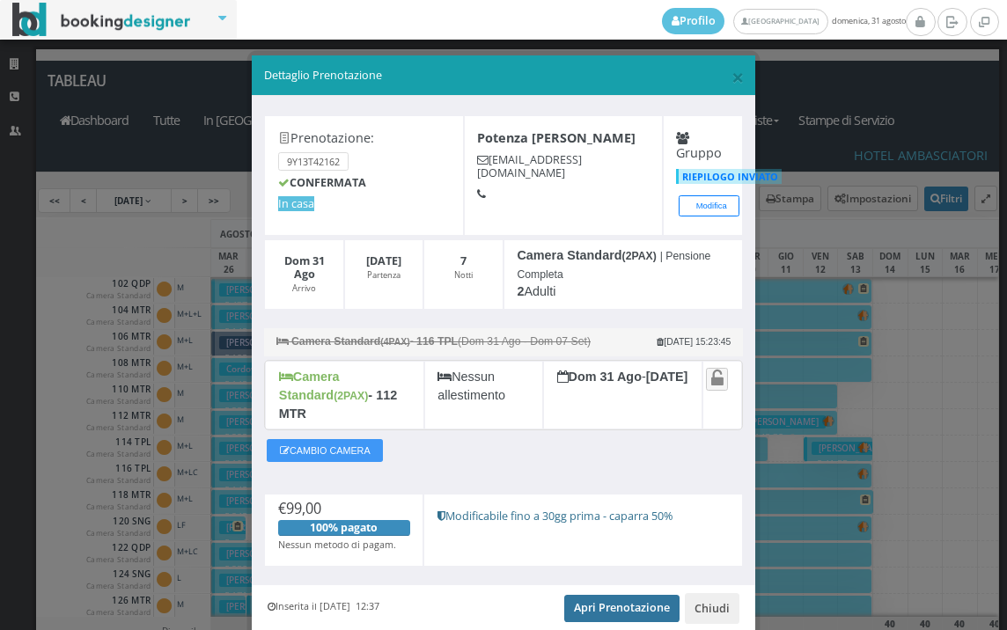
click at [613, 595] on link "Apri Prenotazione" at bounding box center [621, 608] width 115 height 26
click at [732, 72] on span "×" at bounding box center [738, 77] width 12 height 30
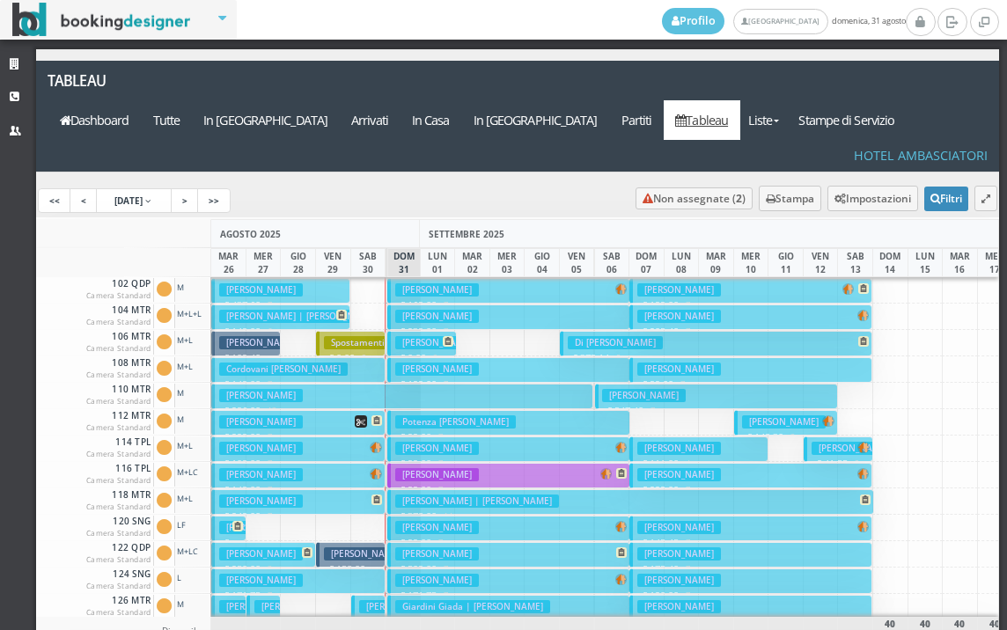
click at [453, 521] on h3 "Guerini Fabio" at bounding box center [437, 527] width 84 height 13
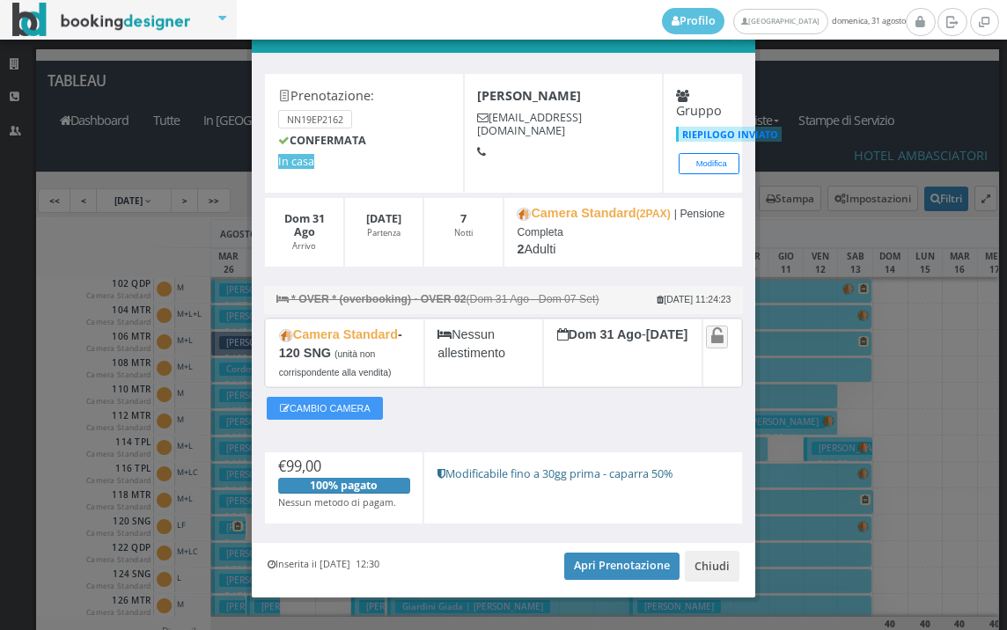
scroll to position [72, 0]
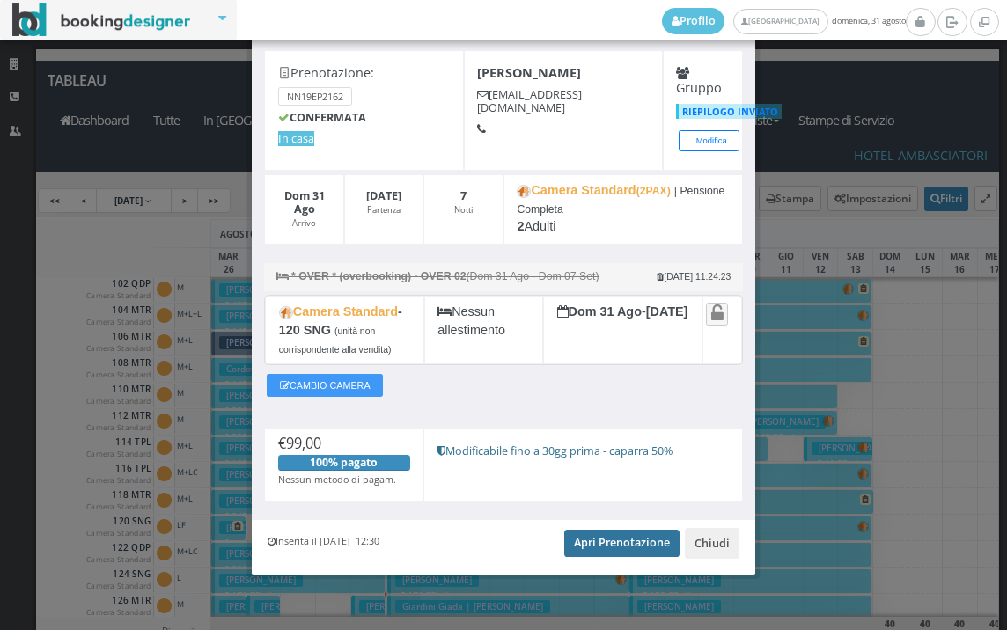
click at [606, 542] on link "Apri Prenotazione" at bounding box center [621, 543] width 115 height 26
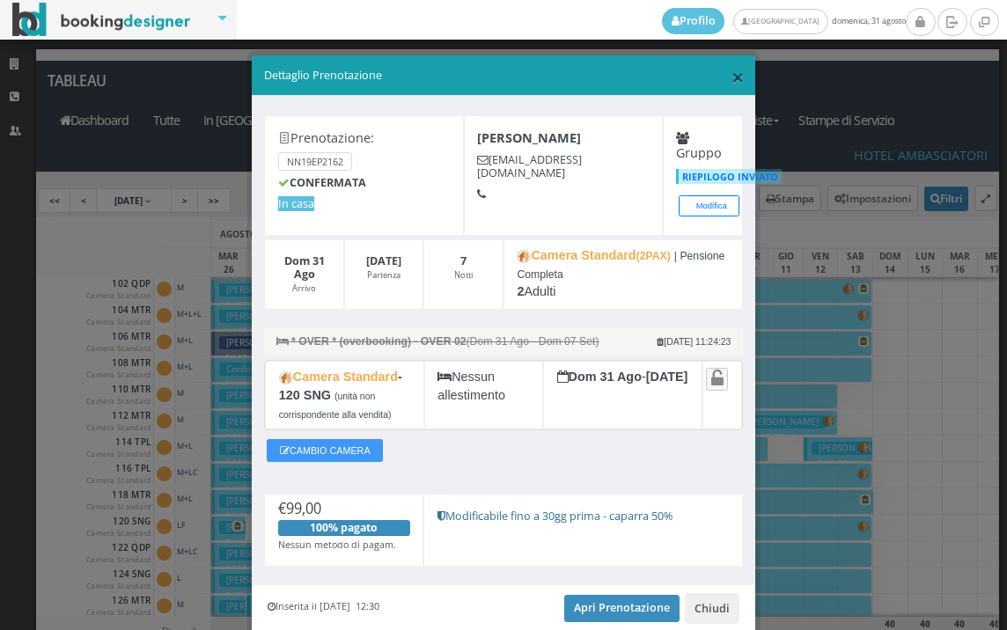
click at [732, 82] on span "×" at bounding box center [738, 77] width 12 height 30
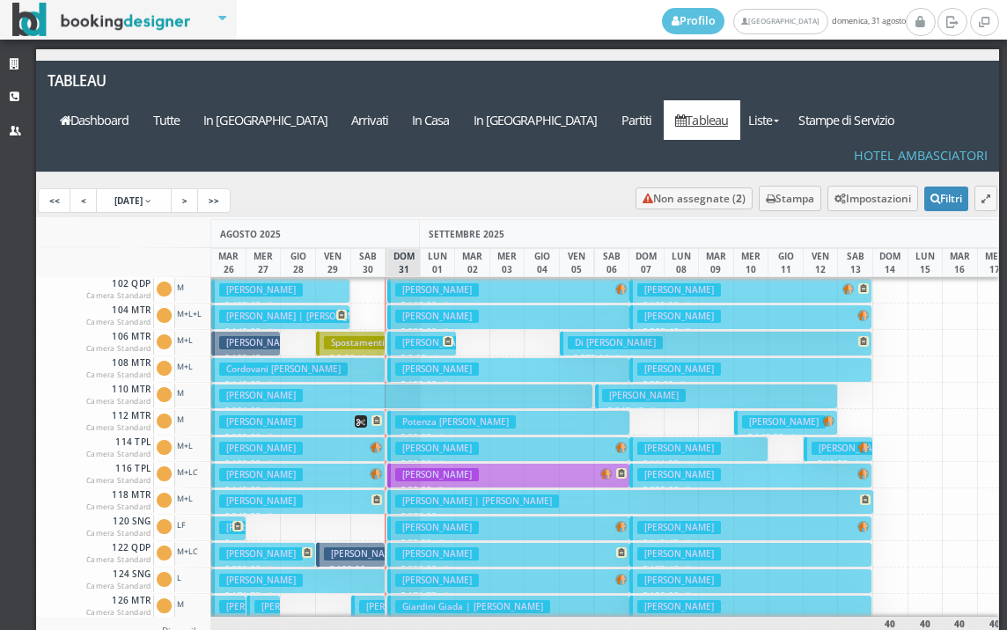
click at [435, 548] on h3 "Di Mora Teresa" at bounding box center [437, 554] width 84 height 13
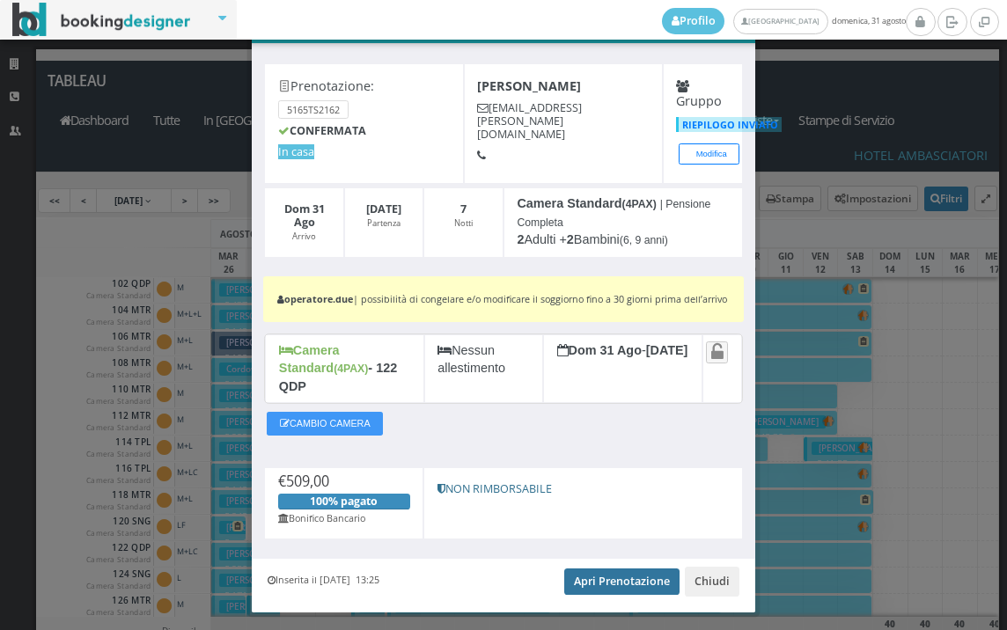
scroll to position [92, 0]
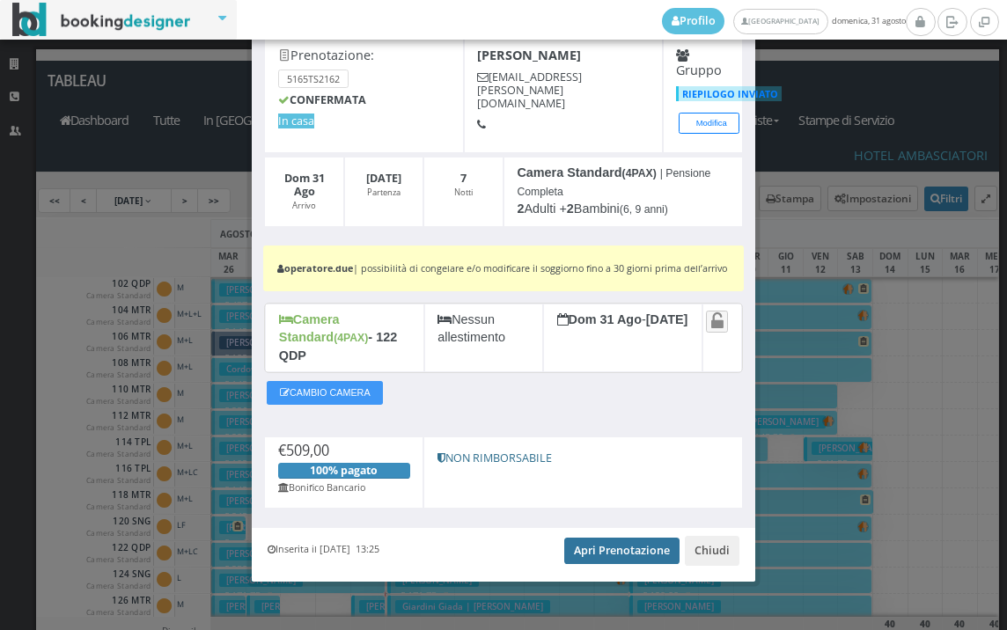
click at [599, 546] on link "Apri Prenotazione" at bounding box center [621, 551] width 115 height 26
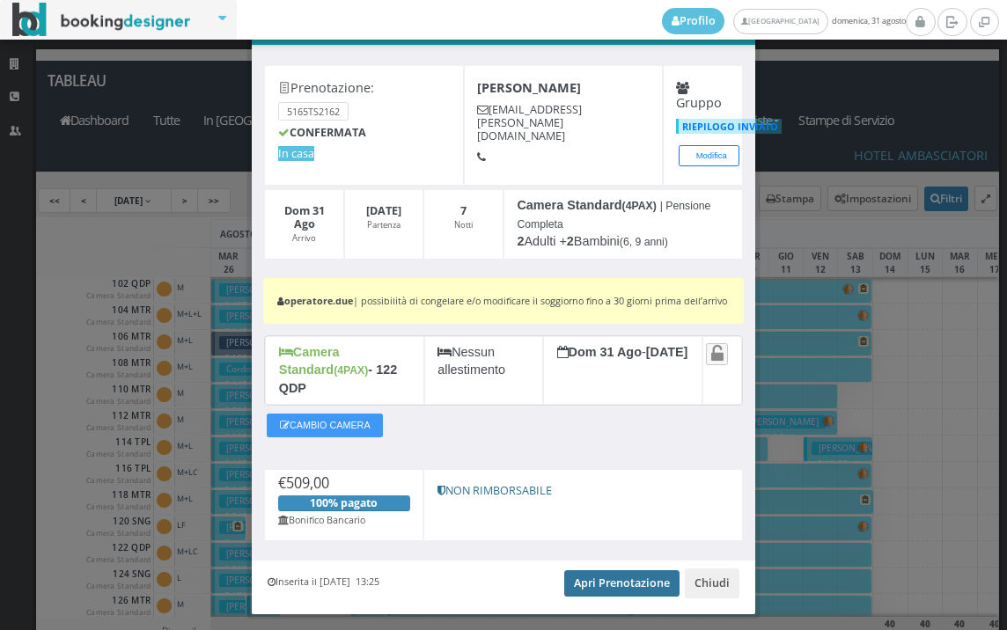
scroll to position [0, 0]
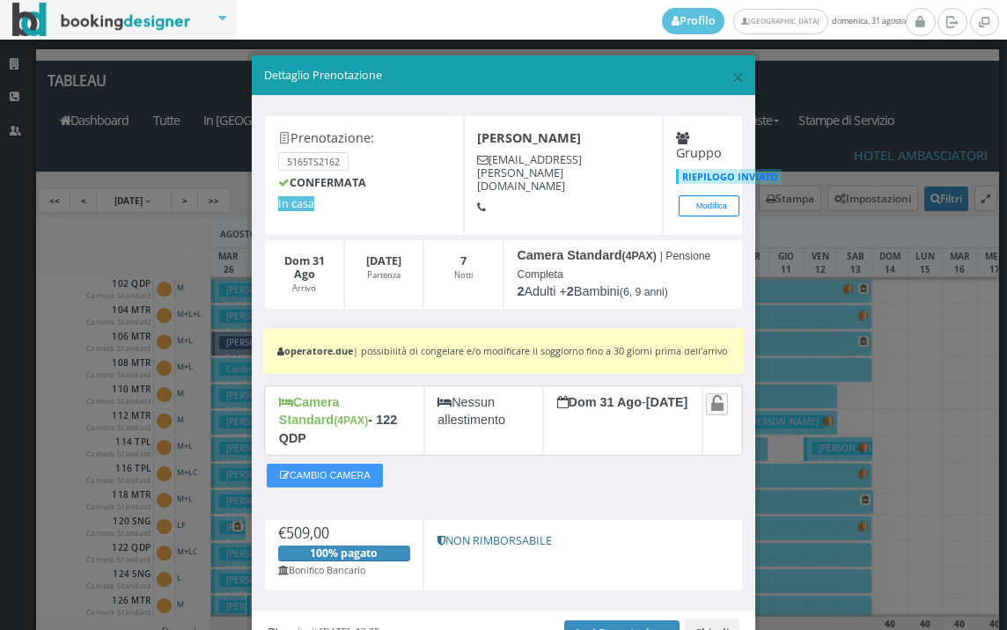
click at [734, 70] on div "× Dettaglio Prenotazione" at bounding box center [504, 75] width 504 height 41
click at [732, 68] on span "×" at bounding box center [738, 77] width 12 height 30
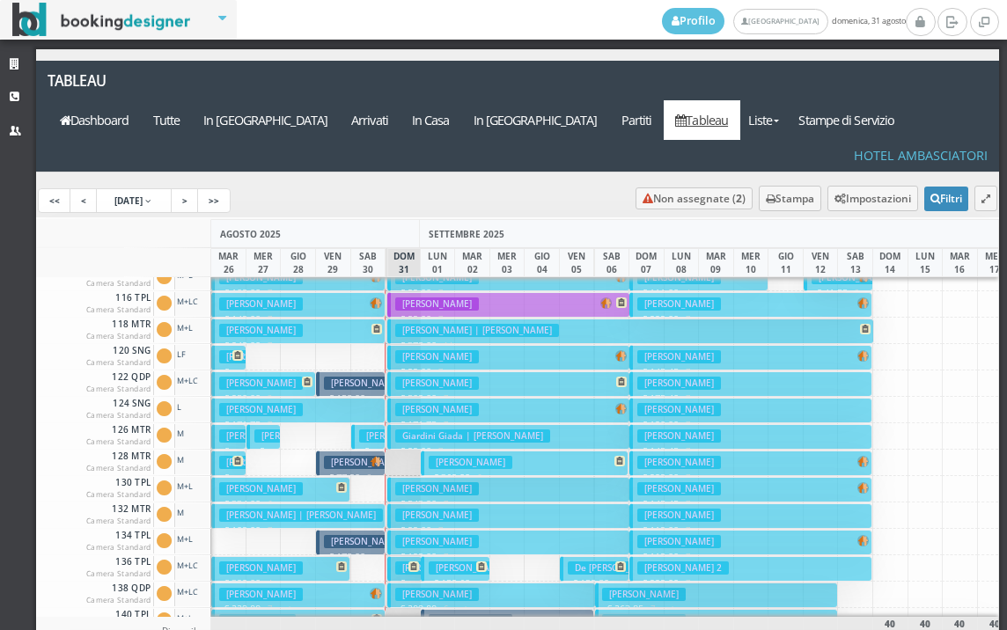
scroll to position [176, 0]
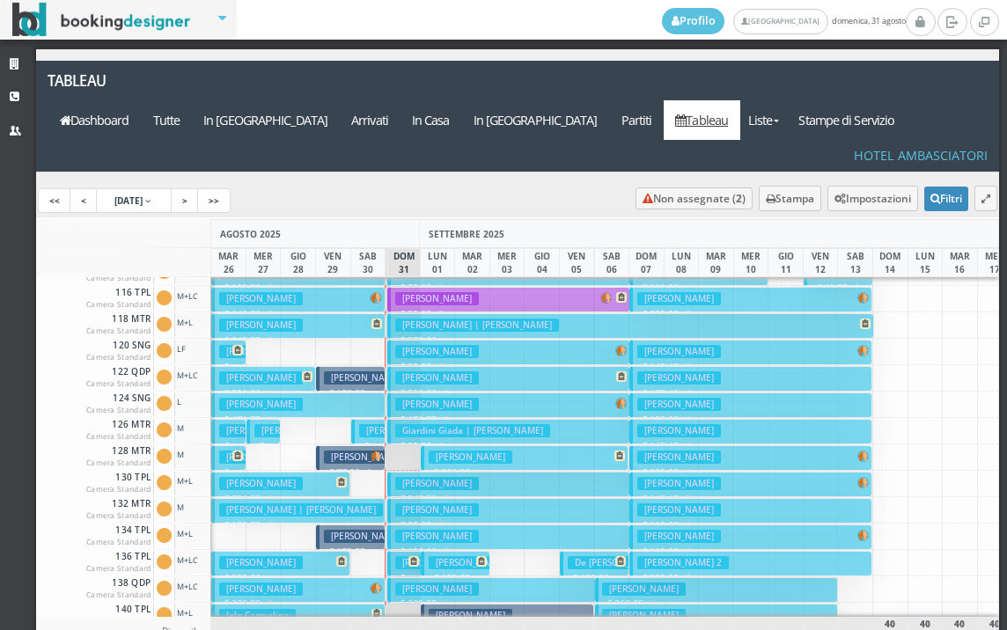
click at [428, 477] on h3 "Gallina Maria" at bounding box center [437, 483] width 84 height 13
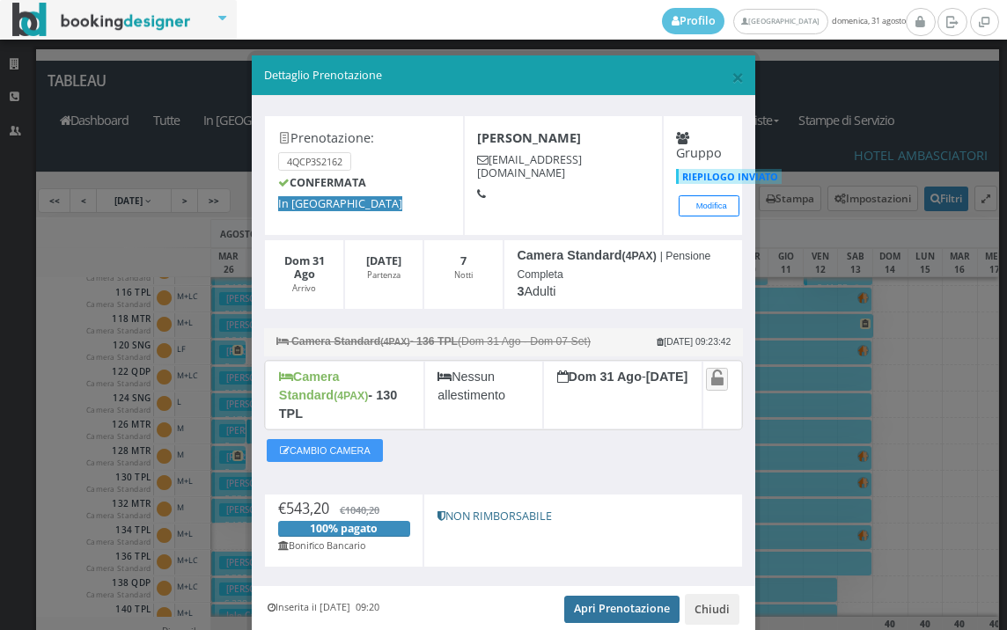
click at [568, 596] on link "Apri Prenotazione" at bounding box center [621, 609] width 115 height 26
click at [732, 74] on span "×" at bounding box center [738, 77] width 12 height 30
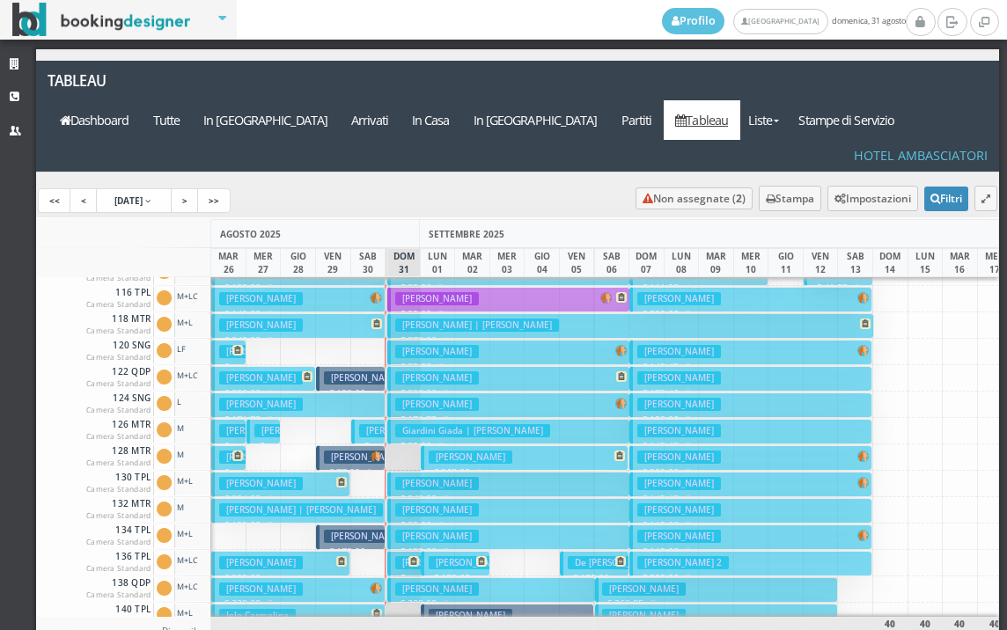
click at [431, 477] on h3 "Gallina Maria" at bounding box center [437, 483] width 84 height 13
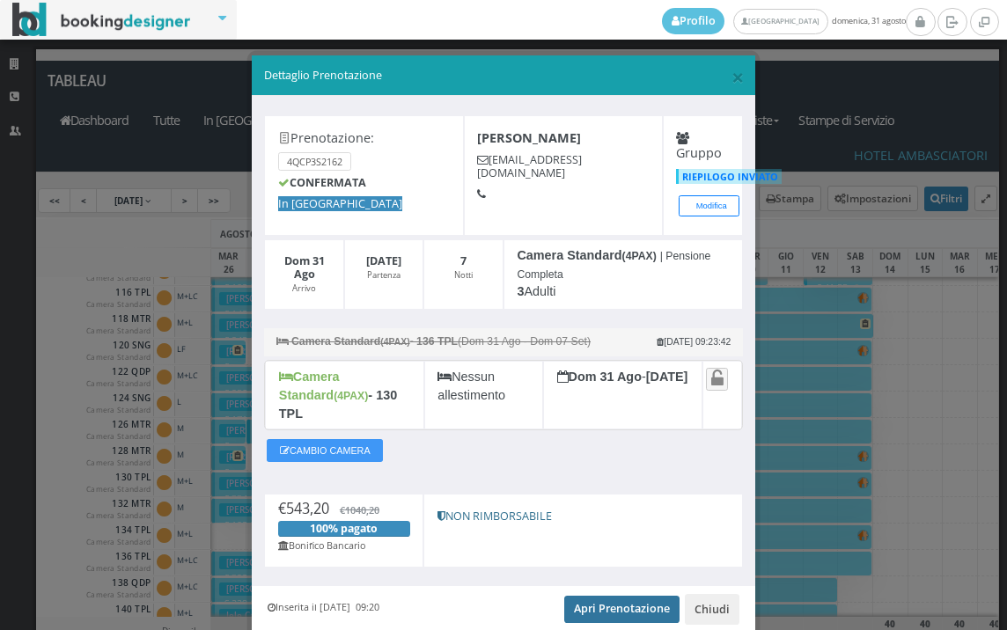
click at [607, 596] on link "Apri Prenotazione" at bounding box center [621, 609] width 115 height 26
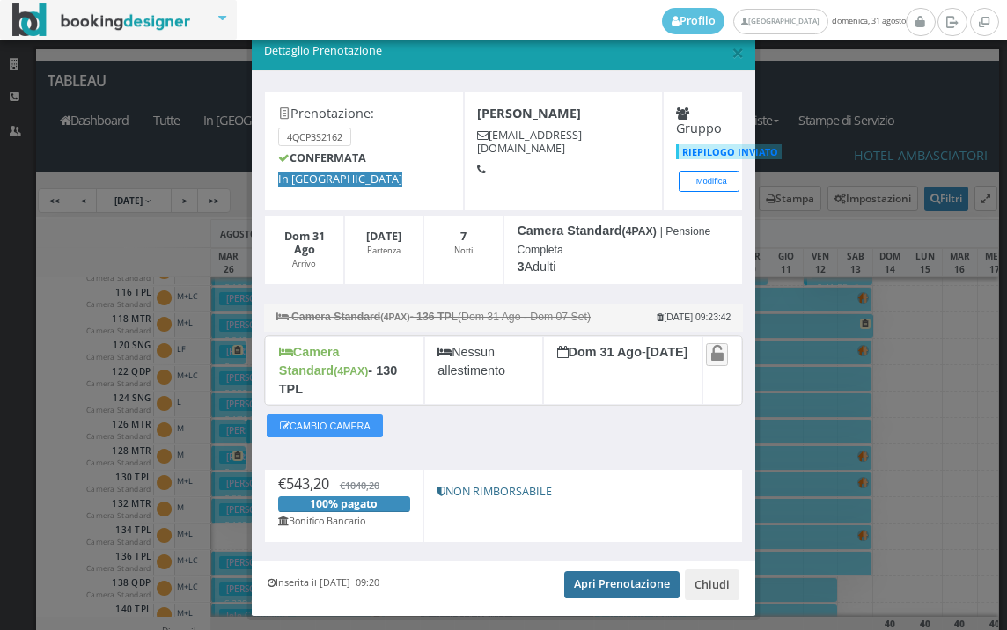
scroll to position [0, 0]
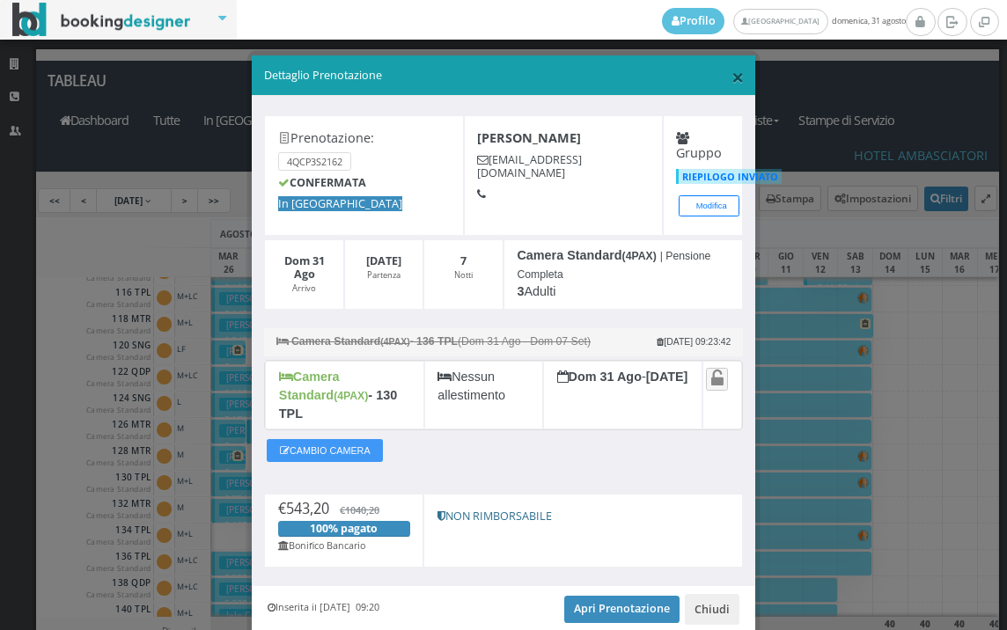
click at [732, 78] on span "×" at bounding box center [738, 77] width 12 height 30
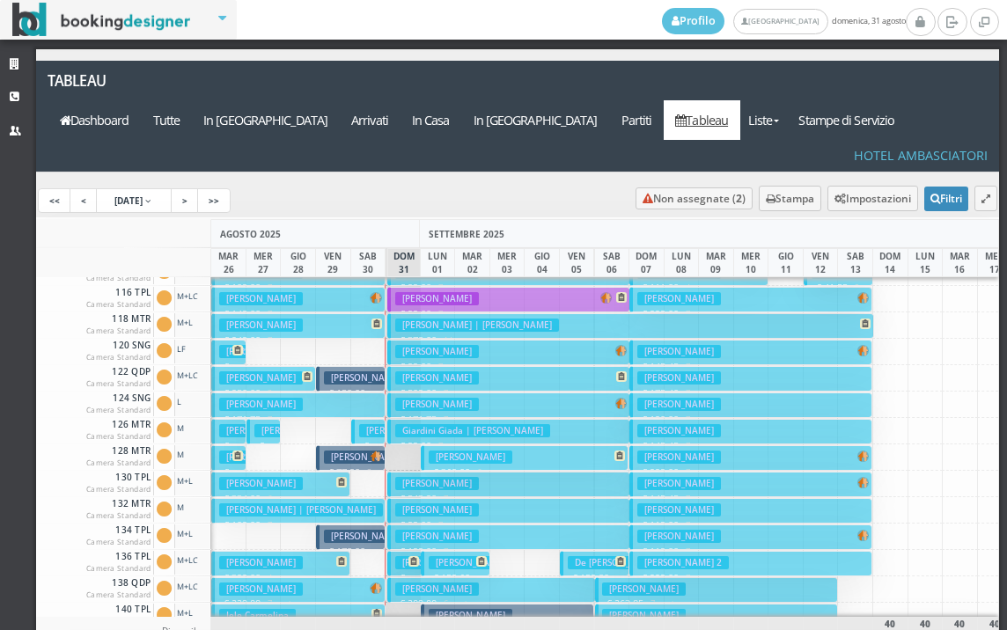
click at [426, 583] on h3 "Tarraran Bertilla" at bounding box center [437, 589] width 84 height 13
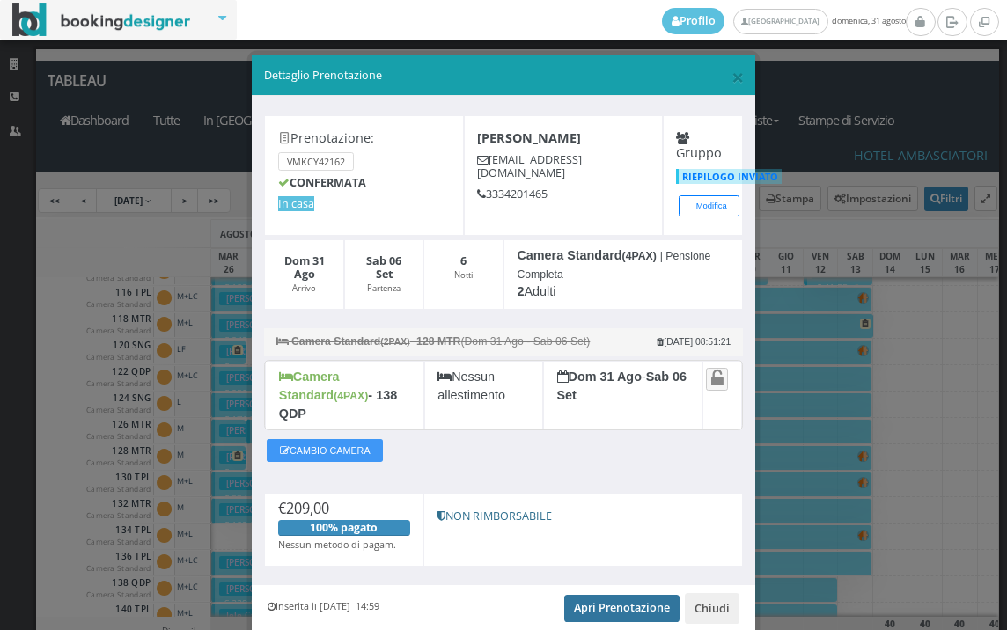
click at [580, 600] on link "Apri Prenotazione" at bounding box center [621, 608] width 115 height 26
click at [732, 85] on span "×" at bounding box center [738, 77] width 12 height 30
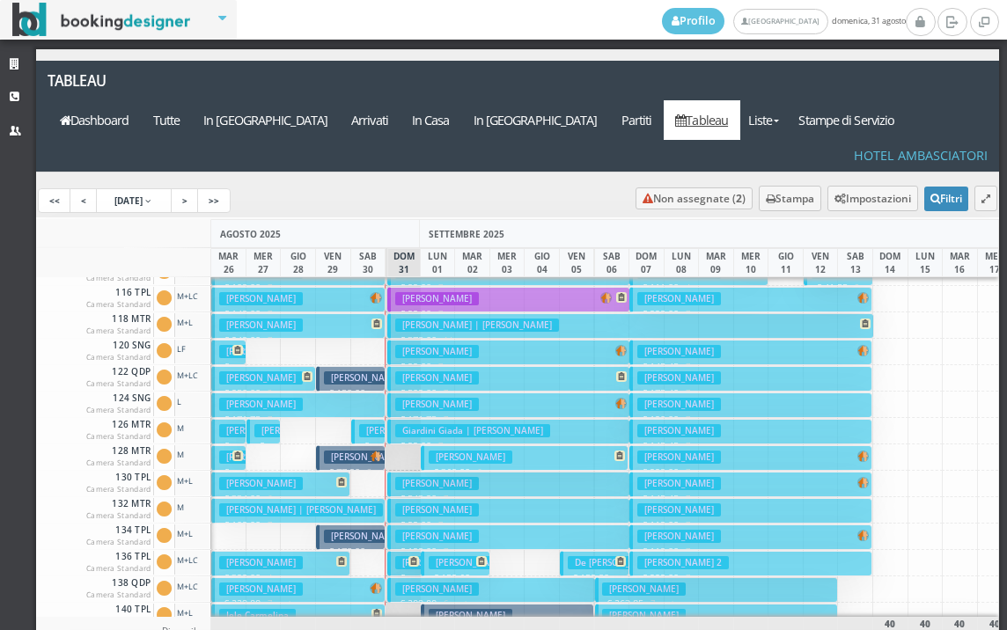
click at [416, 504] on h3 "Sementilli Sandra" at bounding box center [437, 510] width 84 height 13
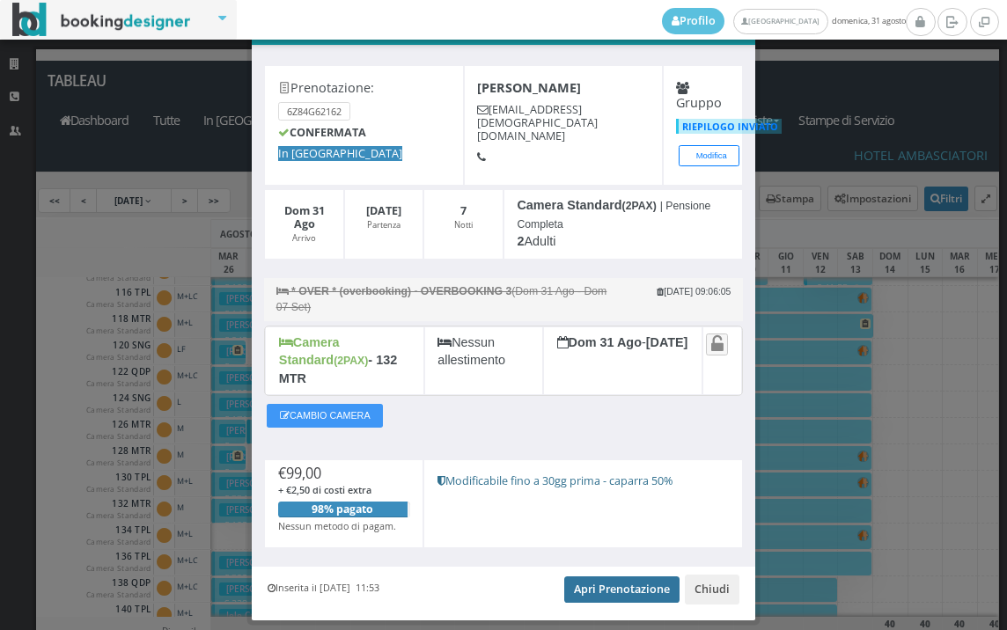
scroll to position [86, 0]
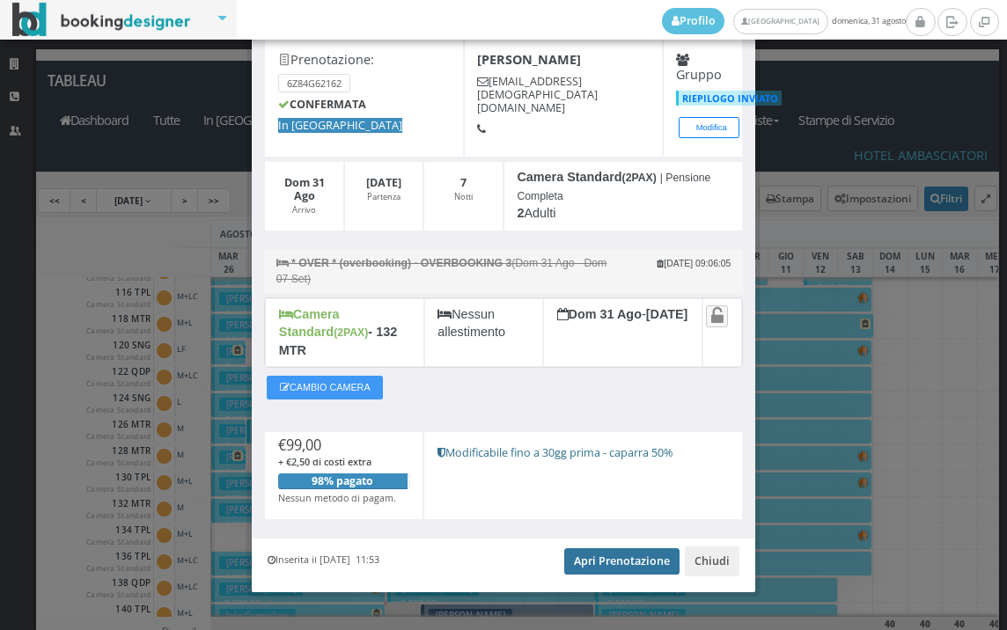
click at [606, 549] on link "Apri Prenotazione" at bounding box center [621, 562] width 115 height 26
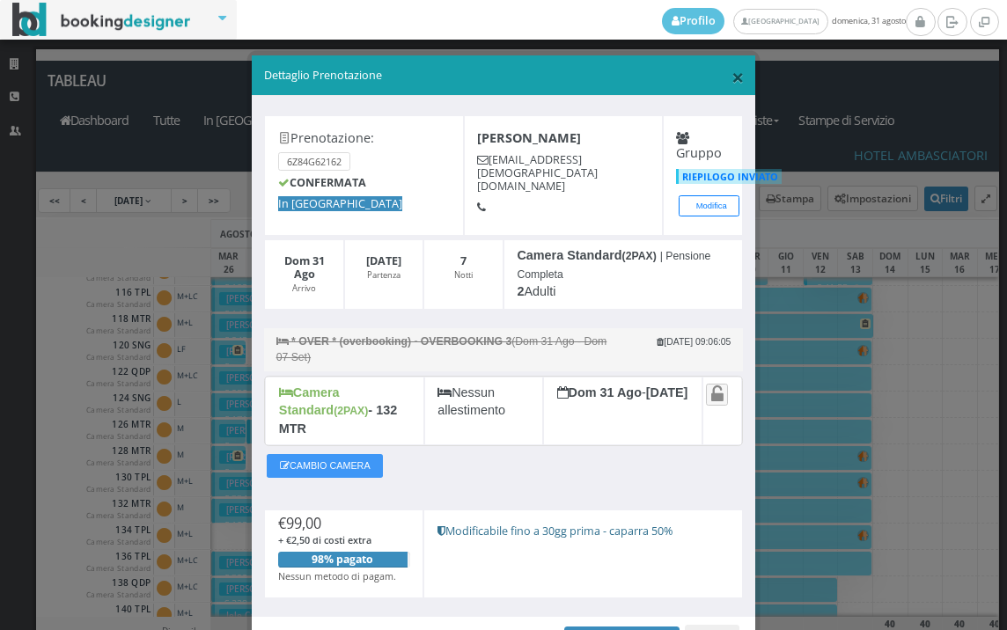
click at [732, 79] on span "×" at bounding box center [738, 77] width 12 height 30
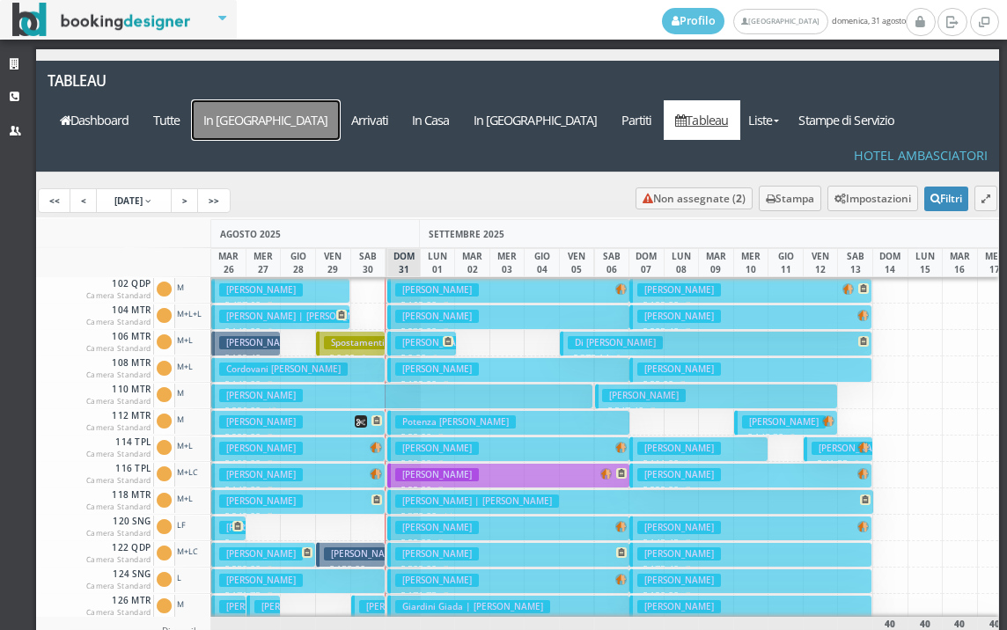
click at [340, 100] on a=pms-arrival-reservations"] "In [GEOGRAPHIC_DATA]" at bounding box center [266, 120] width 148 height 40
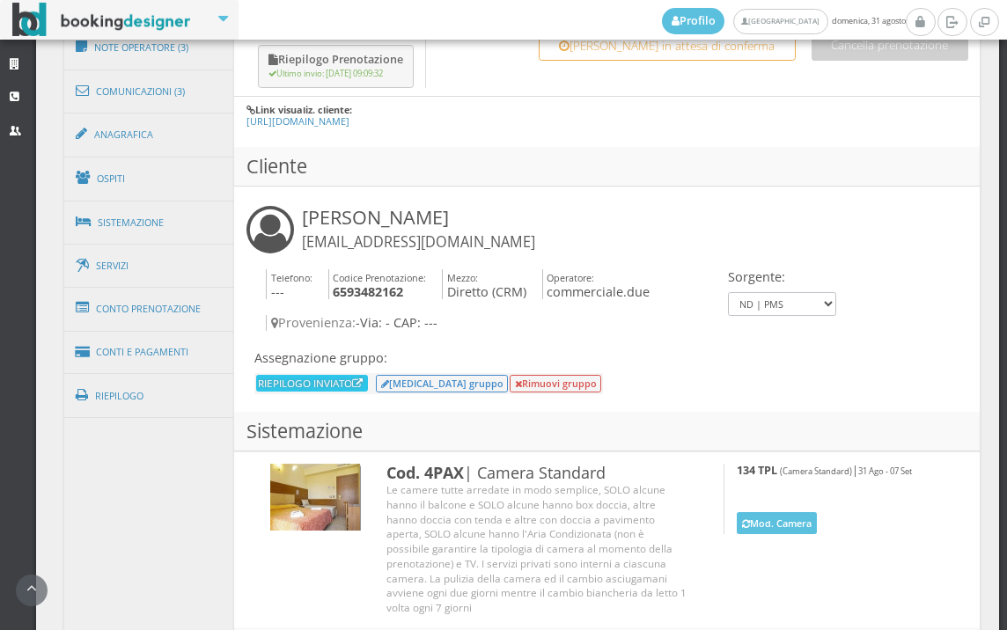
scroll to position [1049, 0]
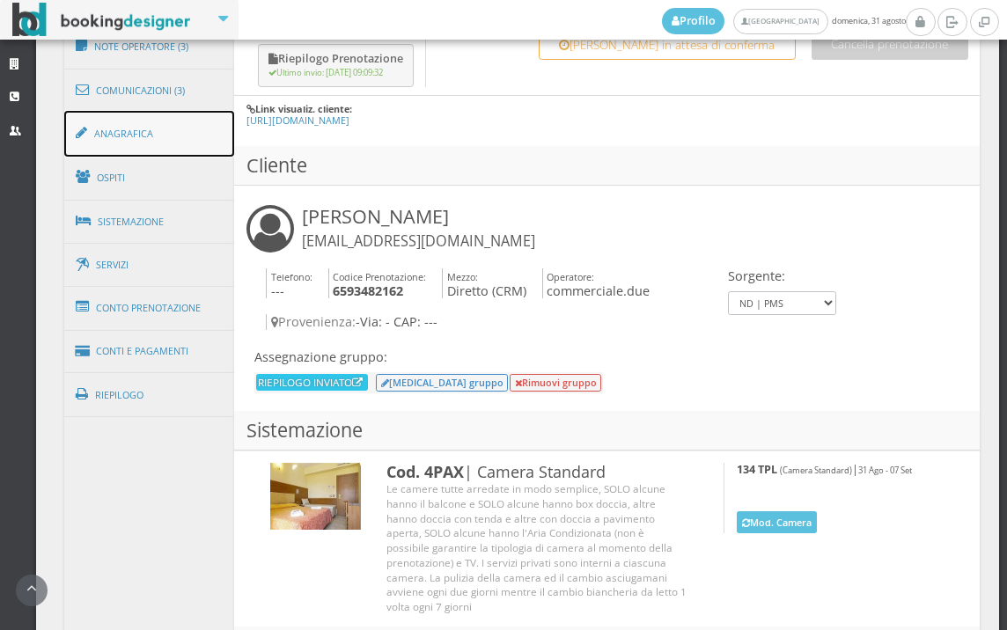
click at [185, 138] on link "Anagrafica" at bounding box center [149, 134] width 171 height 46
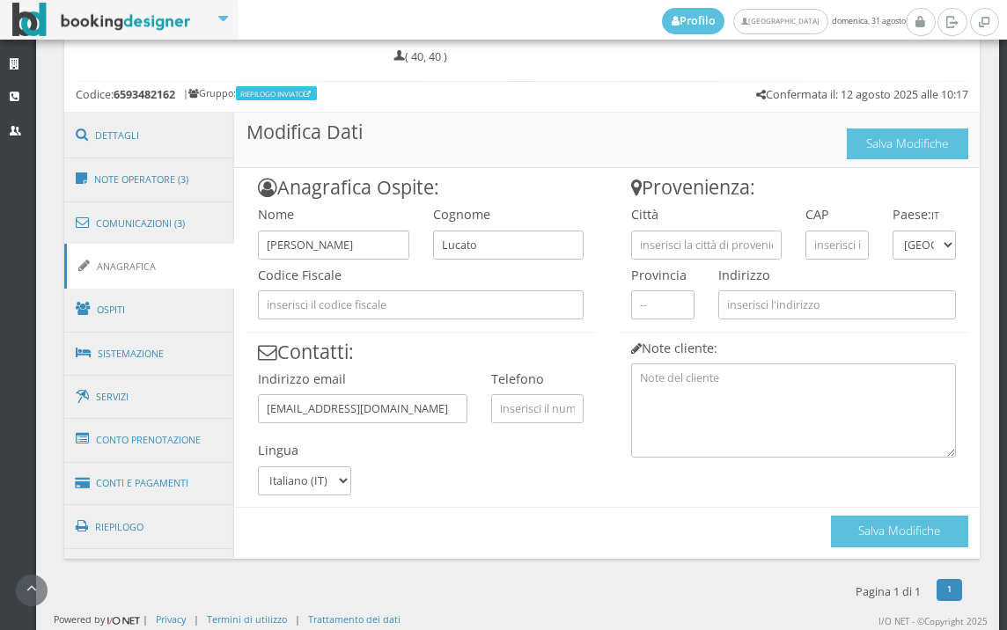
scroll to position [902, 0]
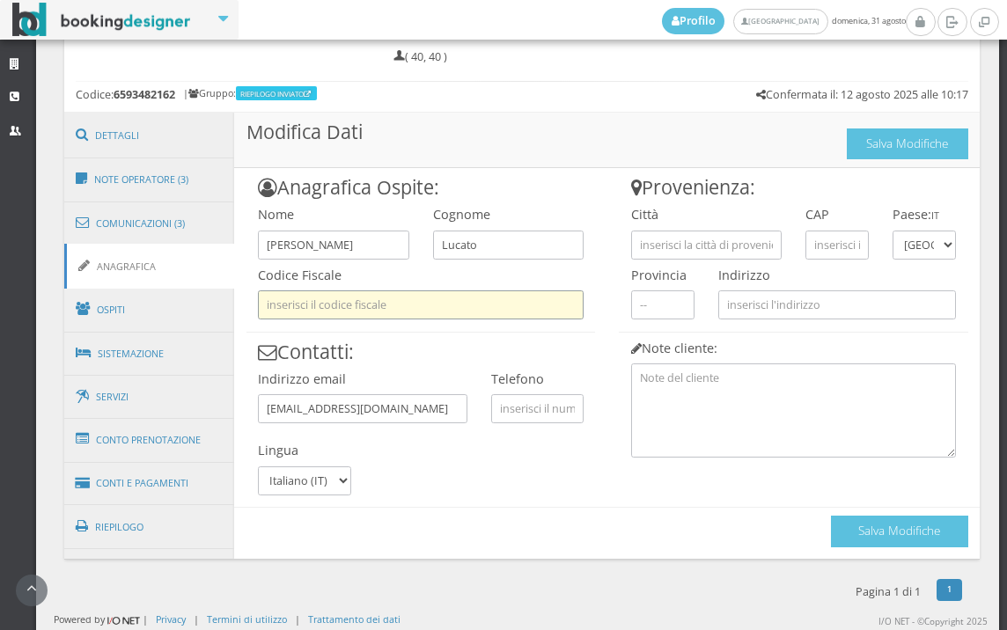
click at [345, 294] on input "text" at bounding box center [421, 305] width 326 height 29
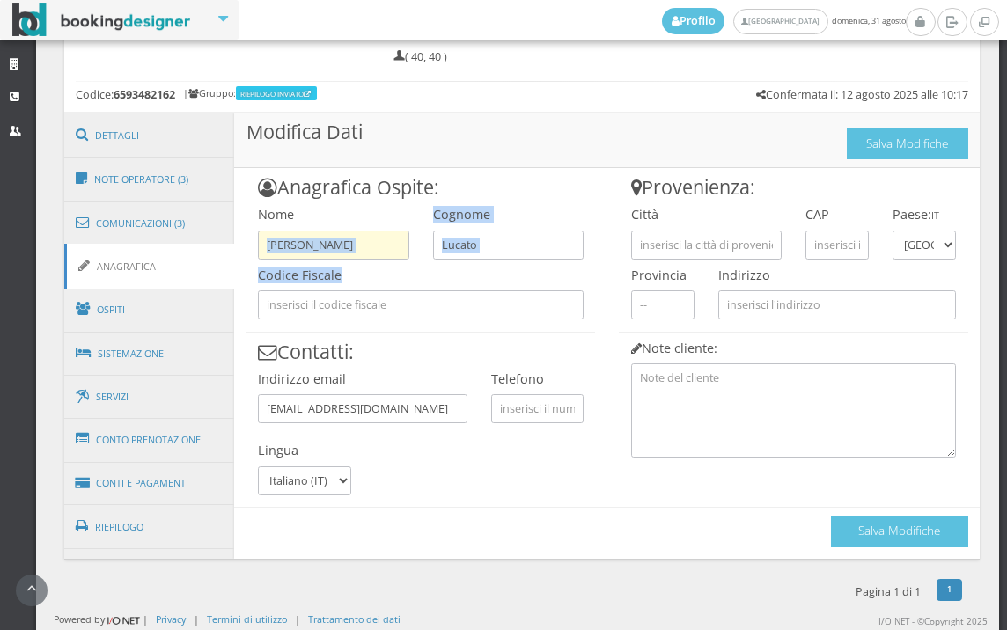
click at [335, 258] on div "Anagrafica Ospite: Nome [PERSON_NAME] Cognome Lucato Codice Fiscale Contatti: I…" at bounding box center [420, 332] width 373 height 328
click at [335, 249] on input "[PERSON_NAME]" at bounding box center [333, 245] width 151 height 29
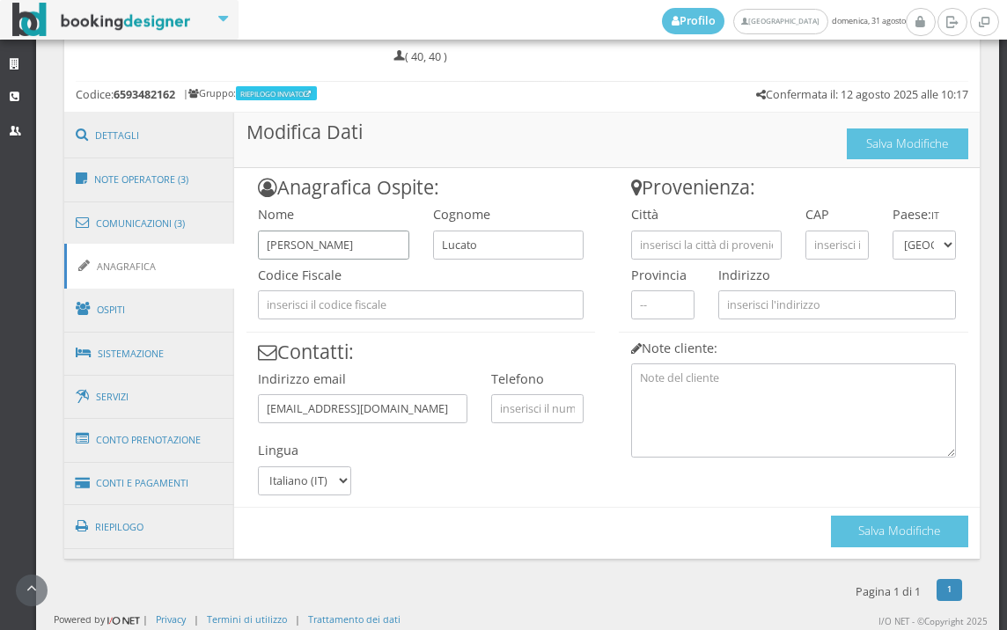
drag, startPoint x: 335, startPoint y: 249, endPoint x: 241, endPoint y: 252, distance: 93.4
click at [241, 252] on div "Anagrafica Ospite: Nome [PERSON_NAME] Cognome Lucato Codice Fiscale Contatti: I…" at bounding box center [420, 332] width 373 height 328
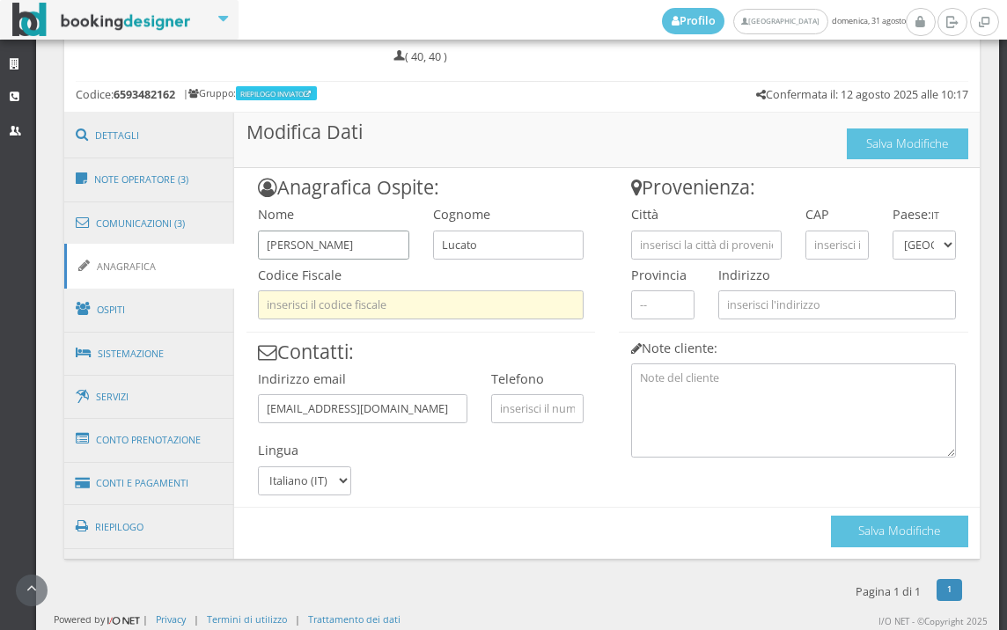
type input "[PERSON_NAME]"
click at [311, 303] on input "text" at bounding box center [421, 305] width 326 height 29
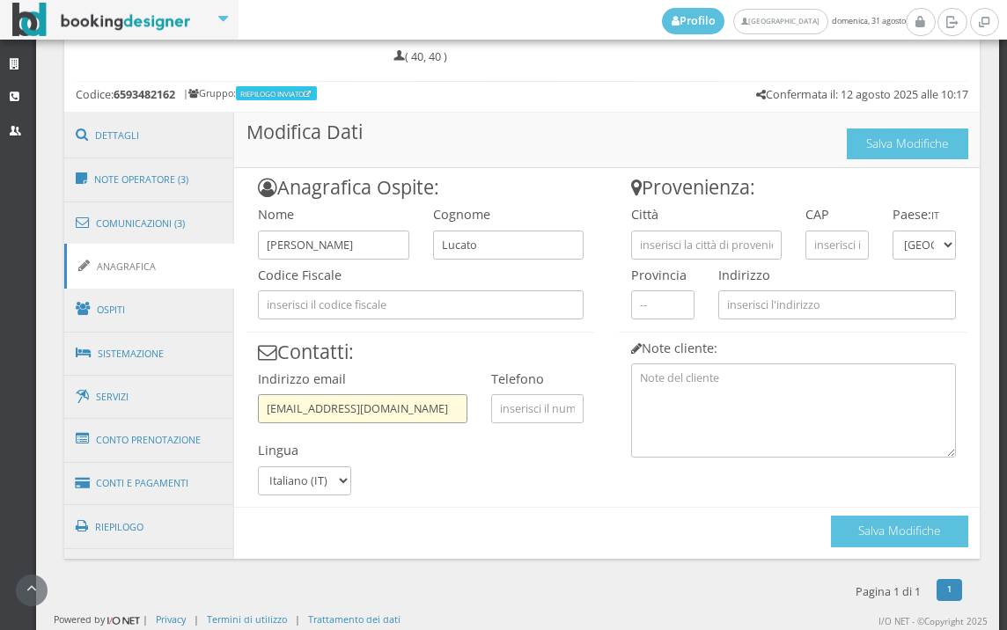
click at [360, 408] on input "[EMAIL_ADDRESS][DOMAIN_NAME]" at bounding box center [362, 408] width 209 height 29
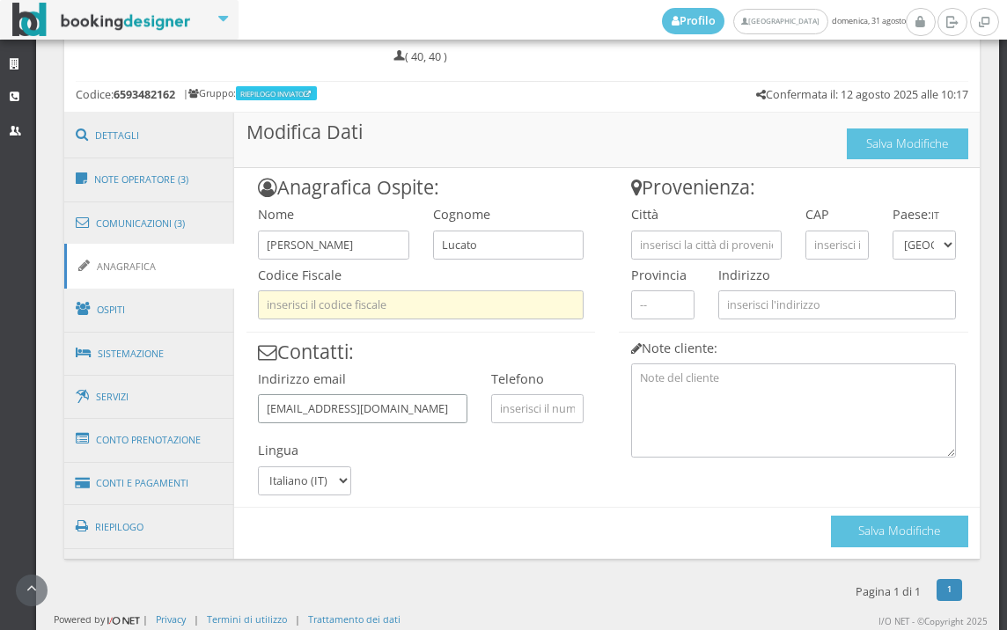
type input "[EMAIL_ADDRESS][DOMAIN_NAME]"
click at [377, 313] on input "text" at bounding box center [421, 305] width 326 height 29
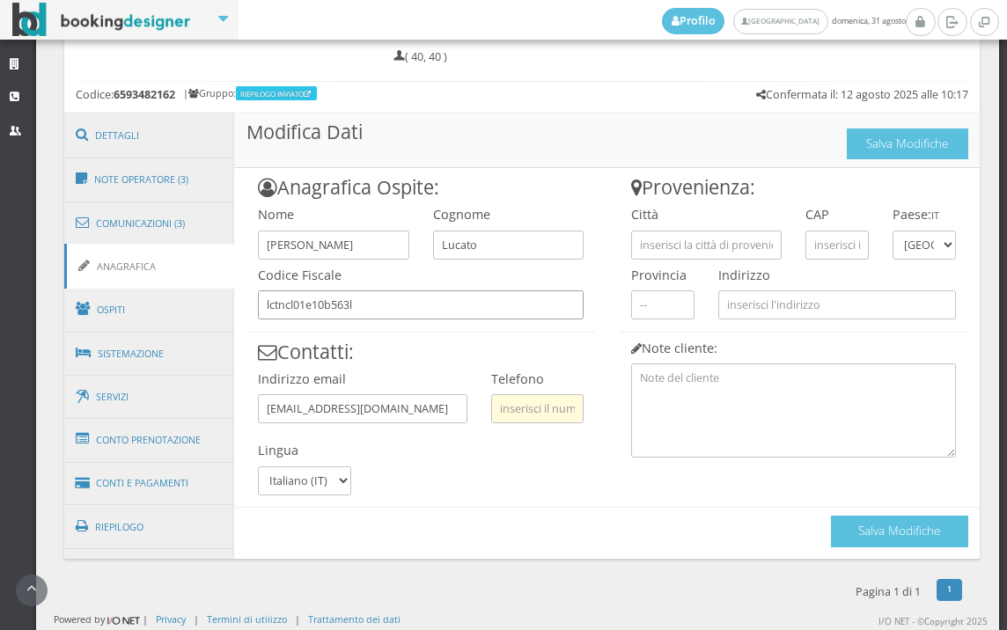
type input "lctncl01e10b563l"
click at [553, 412] on input "text" at bounding box center [537, 408] width 92 height 29
click at [610, 468] on div "Anagrafica Ospite: Nome NICOLA Cognome Lucato Codice Fiscale lctncl01e10b563l C…" at bounding box center [607, 357] width 746 height 379
click at [687, 247] on input "text" at bounding box center [706, 245] width 151 height 29
type input "campo san martino"
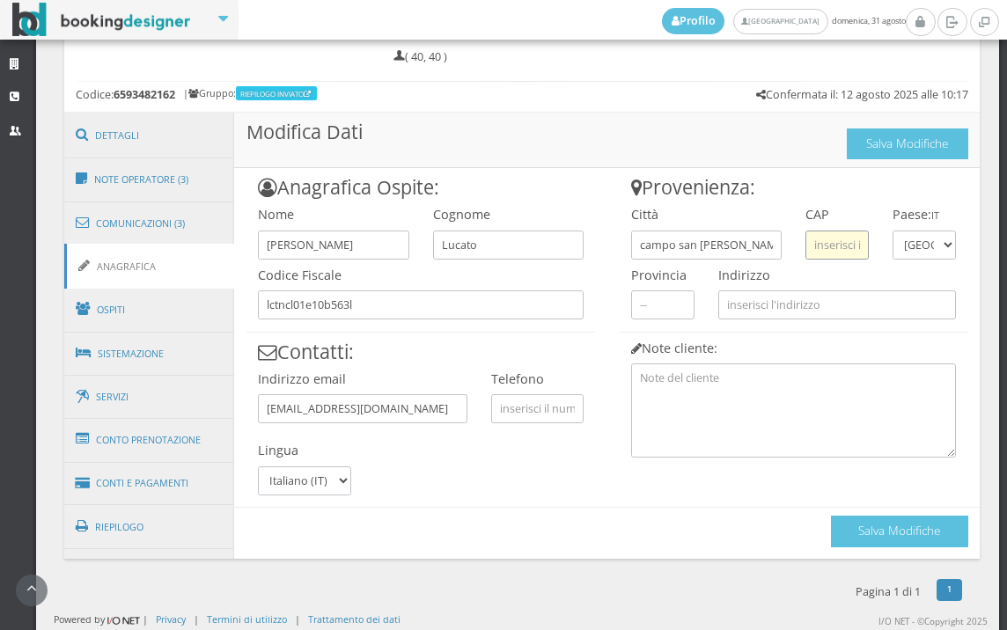
click at [814, 232] on input "text" at bounding box center [837, 245] width 63 height 29
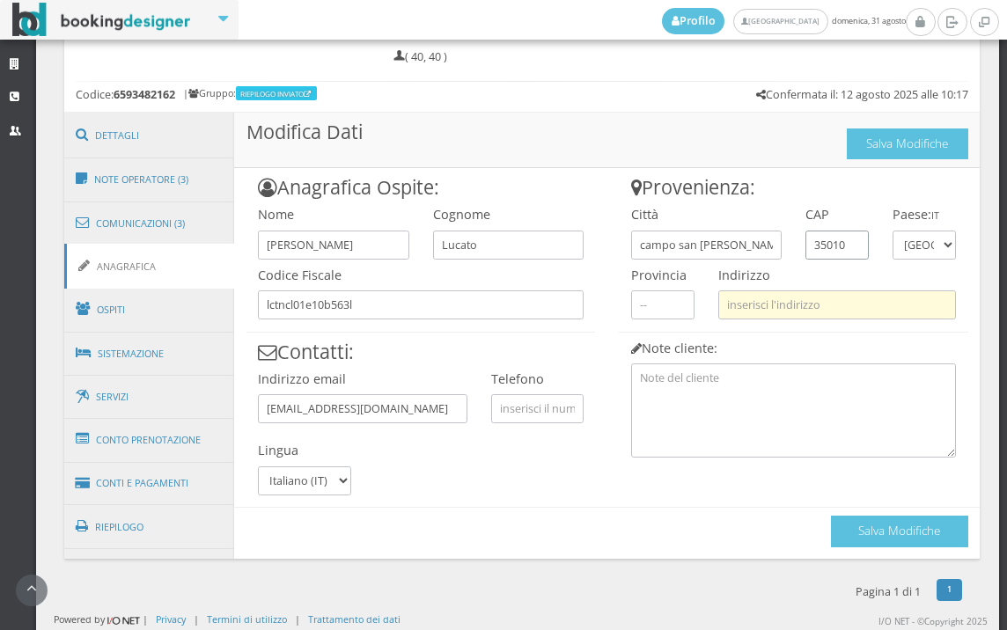
type input "35010"
click at [794, 303] on input "text" at bounding box center [838, 305] width 238 height 29
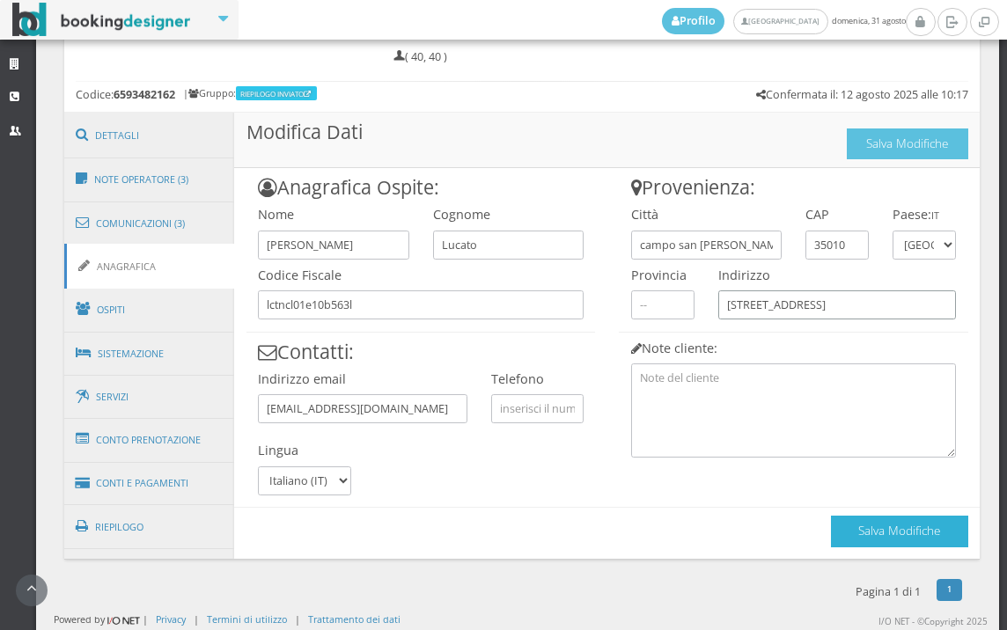
type input "via roma 38"
click at [858, 524] on button "Salva Modifiche" at bounding box center [899, 531] width 137 height 31
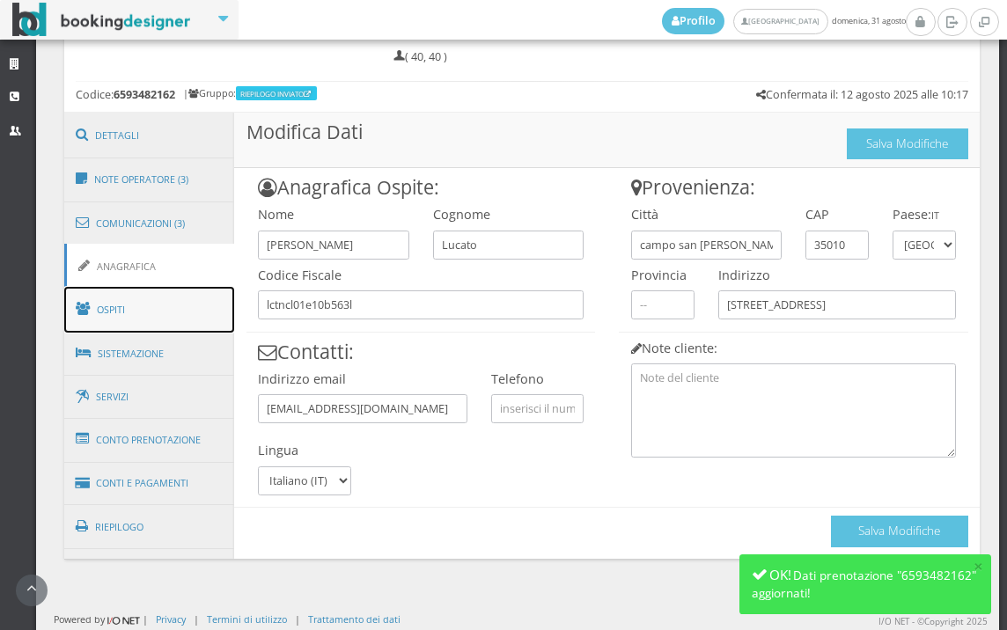
click at [189, 300] on link "Ospiti" at bounding box center [149, 310] width 171 height 46
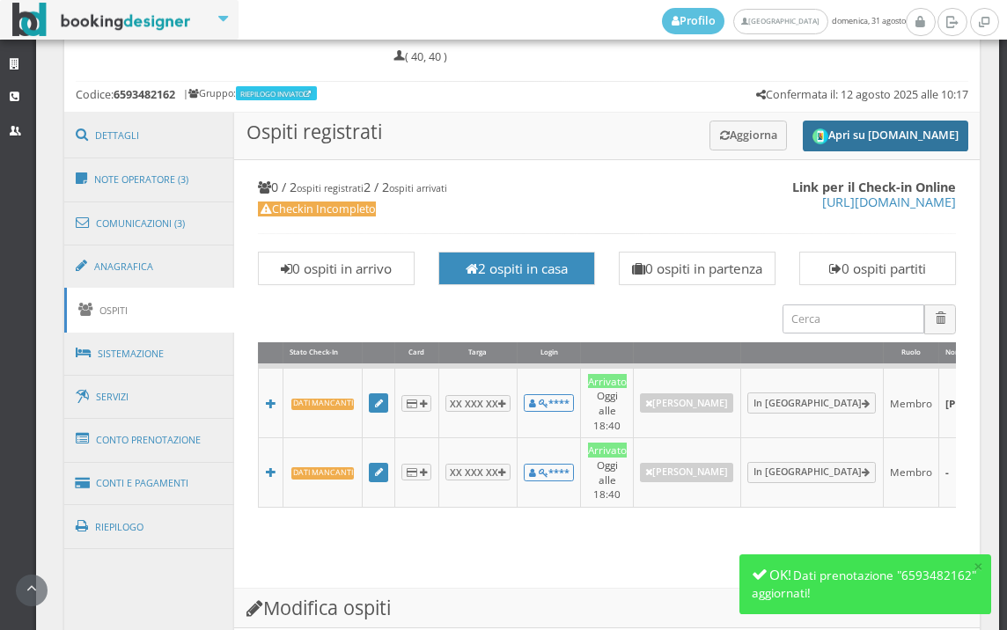
click at [856, 124] on button "Apri su [DOMAIN_NAME]" at bounding box center [886, 136] width 166 height 31
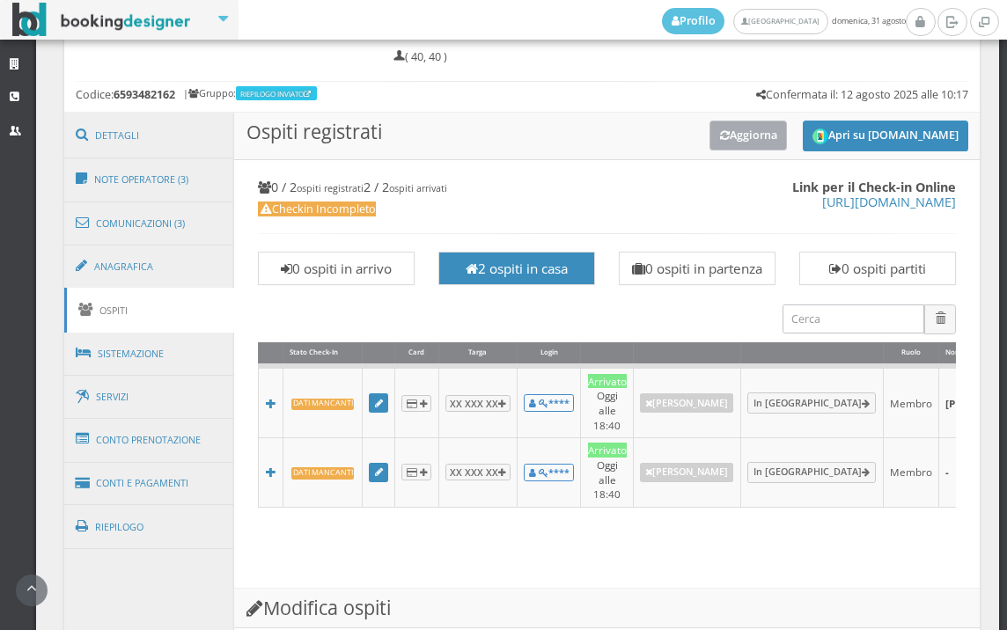
click at [711, 123] on button "Aggiorna" at bounding box center [749, 135] width 78 height 29
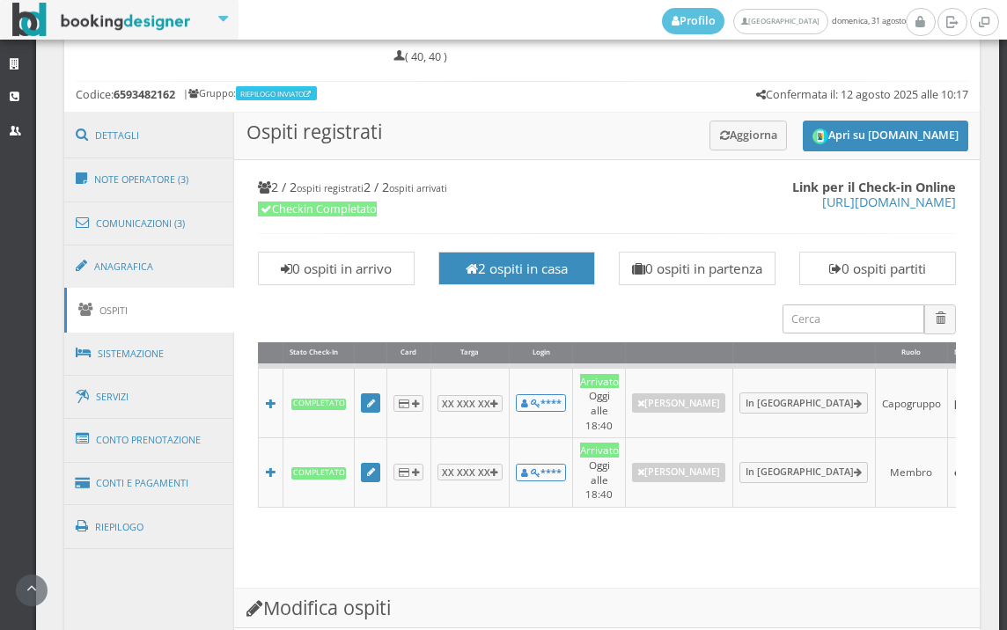
scroll to position [1489, 0]
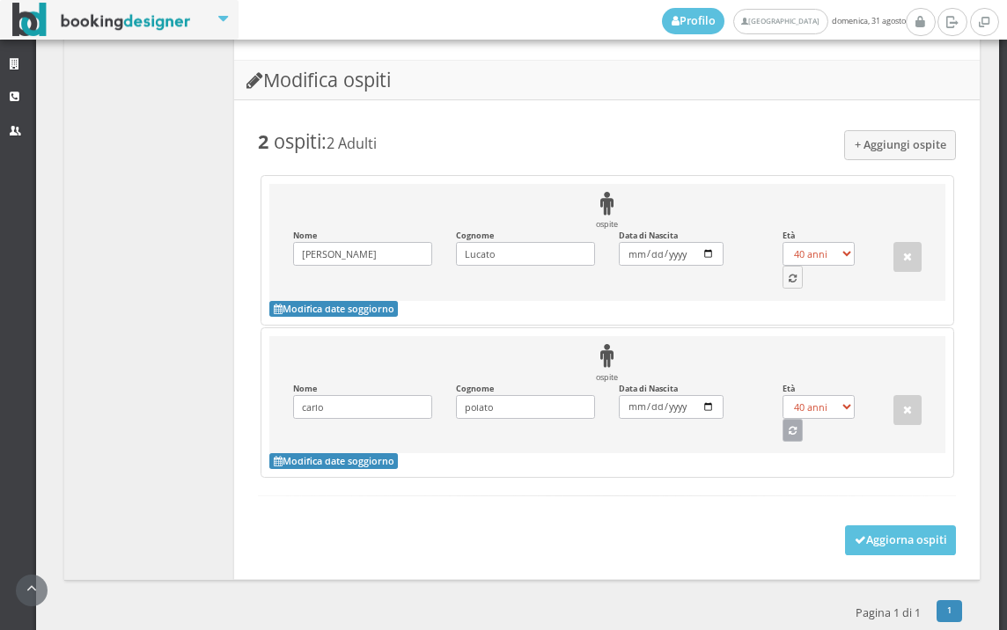
click at [783, 428] on button "button" at bounding box center [793, 430] width 21 height 23
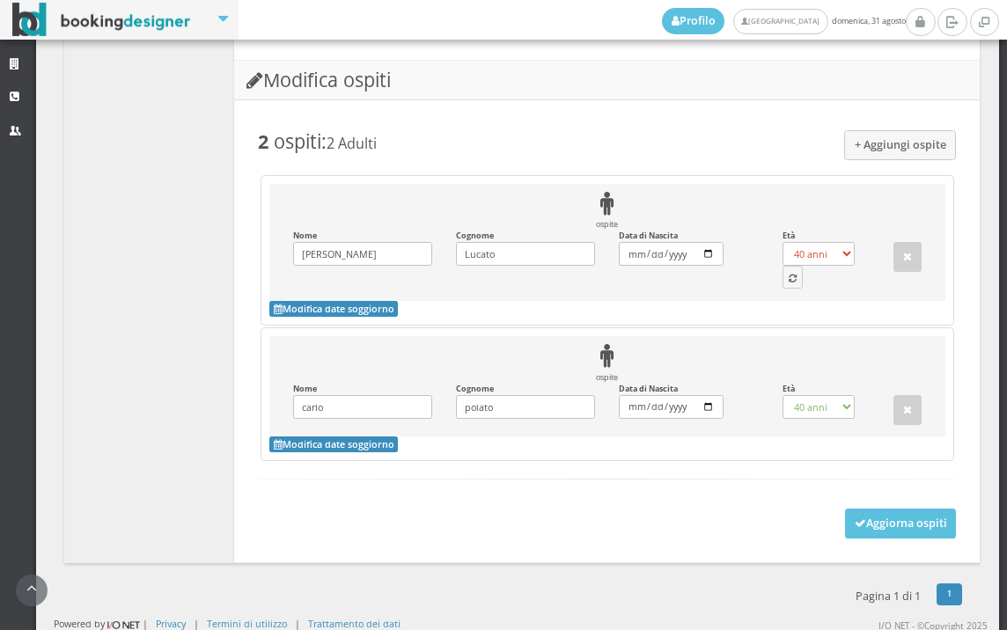
select select "31"
click at [785, 284] on button "button" at bounding box center [793, 277] width 21 height 23
select select "24"
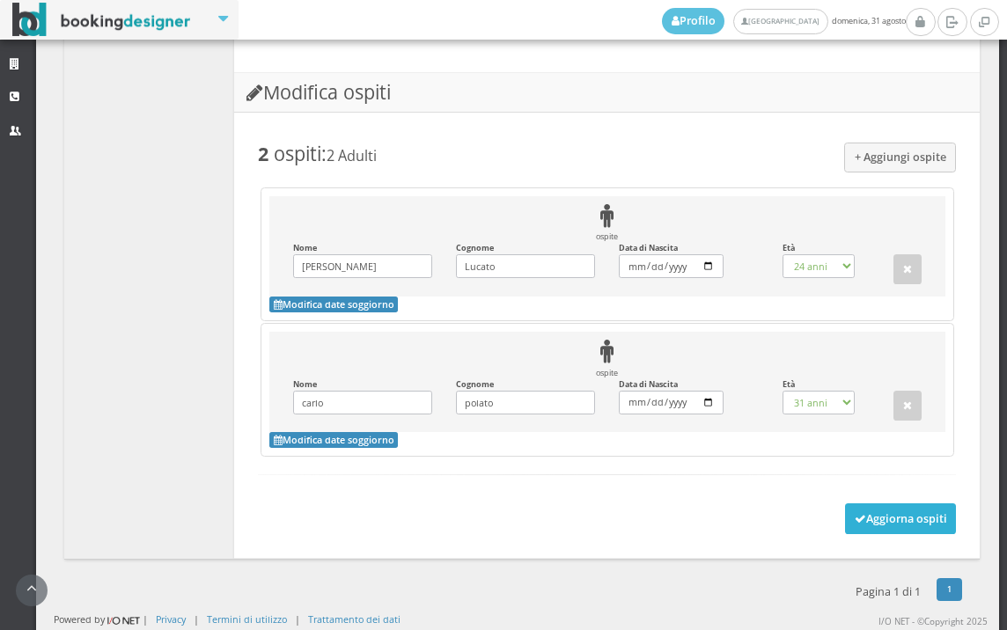
click at [856, 508] on button "Aggiorna ospiti" at bounding box center [901, 519] width 112 height 30
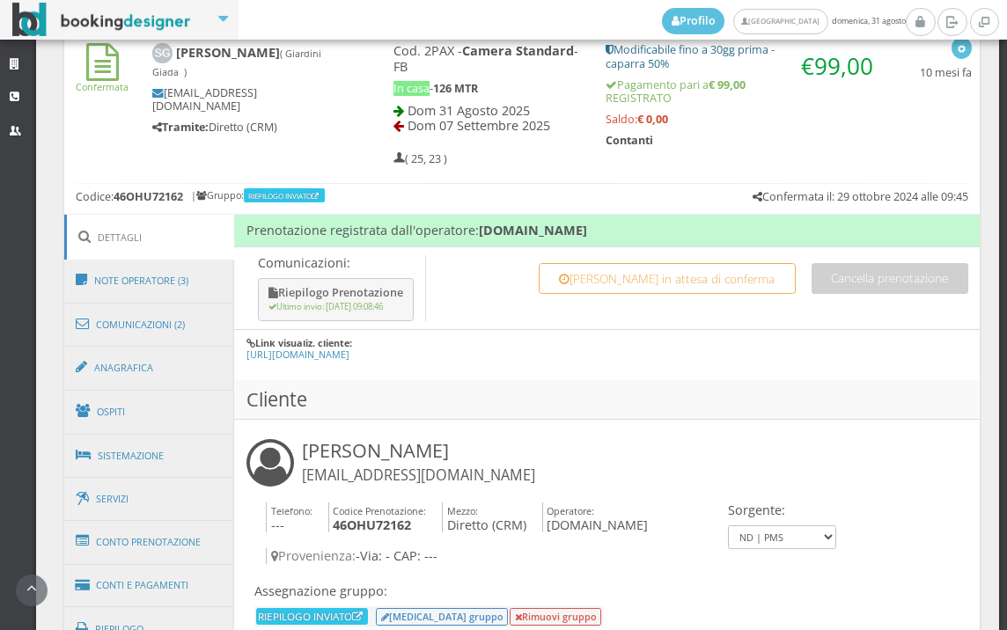
scroll to position [790, 0]
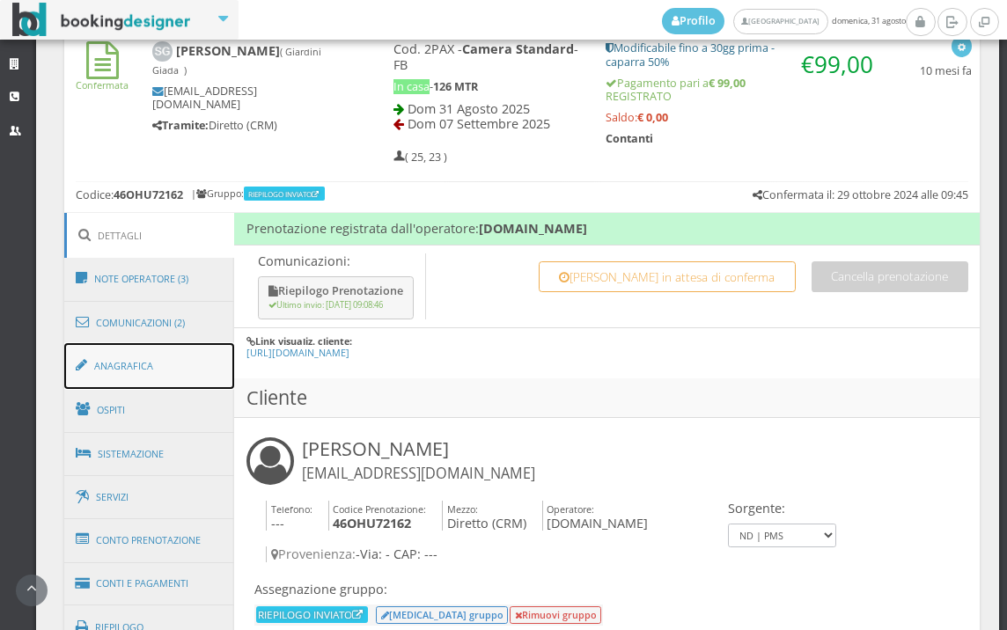
click at [167, 374] on link "Anagrafica" at bounding box center [149, 366] width 171 height 46
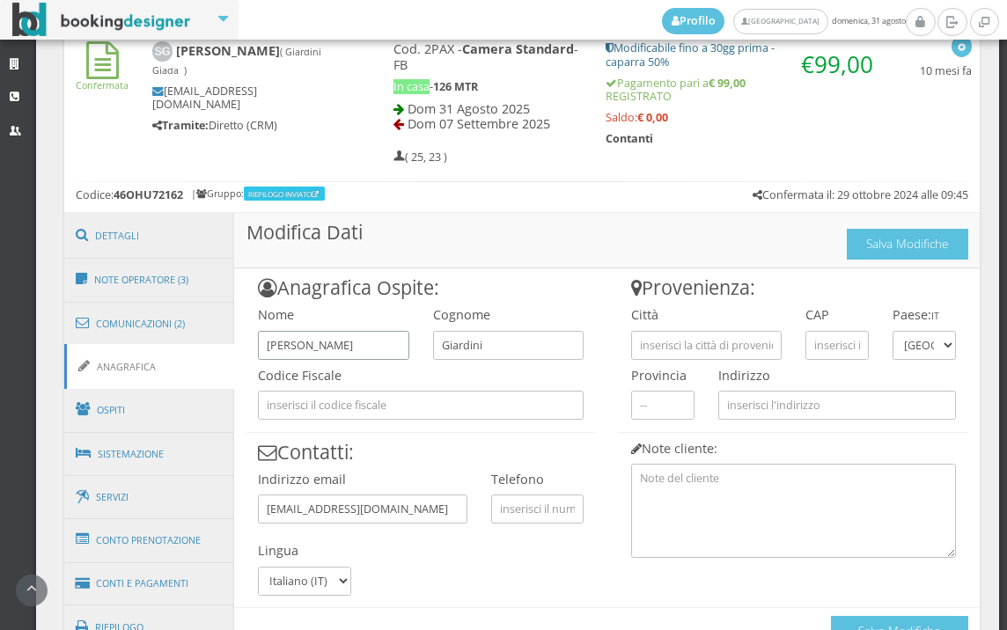
drag, startPoint x: 355, startPoint y: 350, endPoint x: 247, endPoint y: 369, distance: 110.0
click at [247, 369] on div "Anagrafica Ospite: Nome [PERSON_NAME] Cognome Giardini Codice Fiscale Contatti:…" at bounding box center [420, 433] width 373 height 328
type input "[PERSON_NAME]"
drag, startPoint x: 482, startPoint y: 341, endPoint x: 380, endPoint y: 347, distance: 102.3
click at [380, 347] on div "Anagrafica Ospite: Nome [PERSON_NAME] Cognome Giardini Codice Fiscale Contatti:…" at bounding box center [420, 433] width 373 height 328
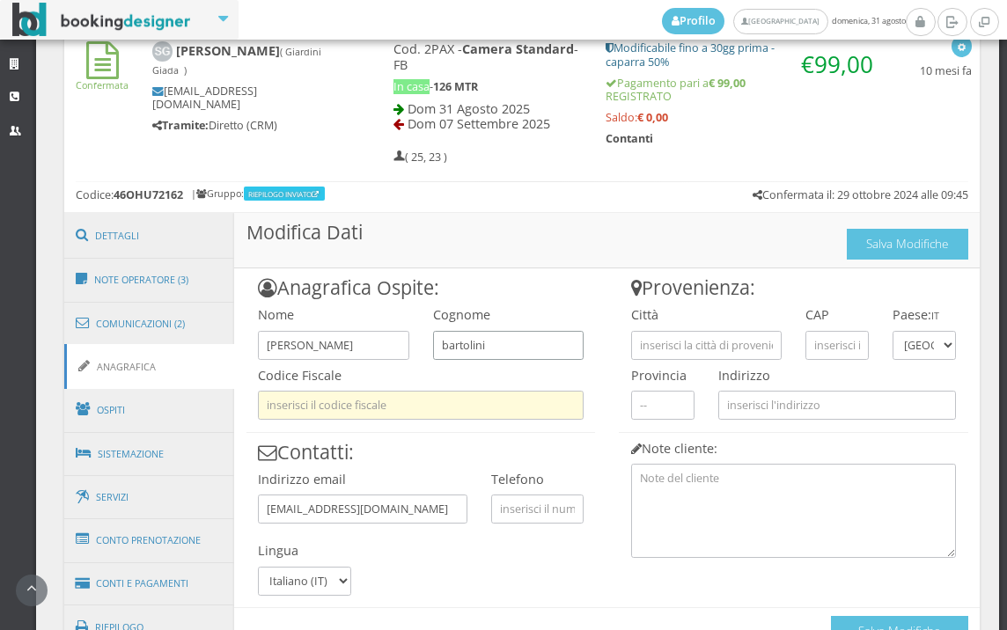
type input "bartolini"
click at [383, 404] on input "text" at bounding box center [421, 405] width 326 height 29
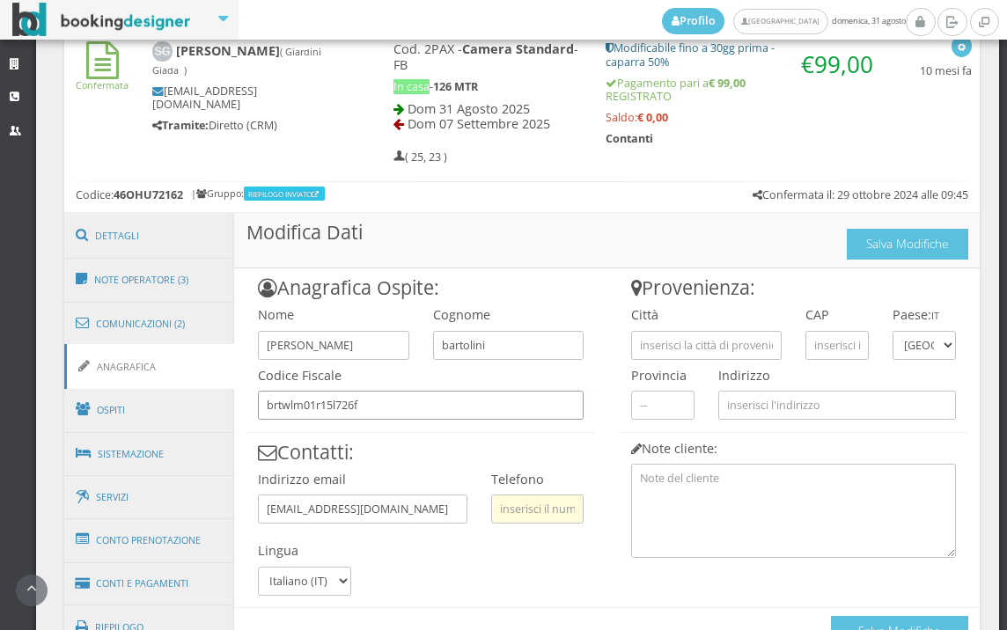
type input "brtwlm01r15l726f"
click at [492, 505] on input "text" at bounding box center [537, 509] width 92 height 29
type input "3454614862"
click at [739, 341] on input "text" at bounding box center [706, 345] width 151 height 29
type input "ambra"
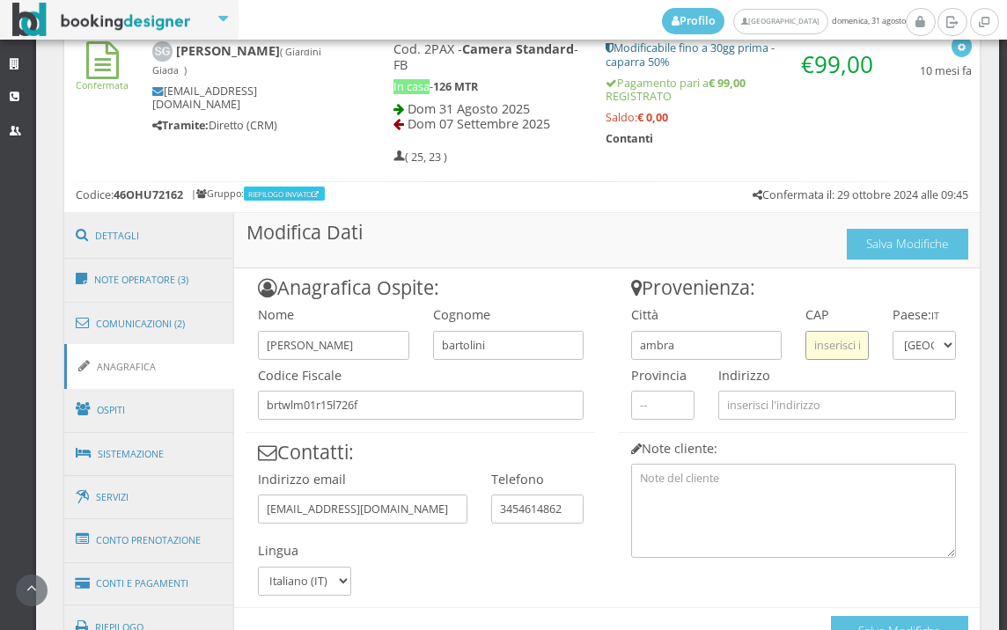
click at [846, 335] on input "text" at bounding box center [837, 345] width 63 height 29
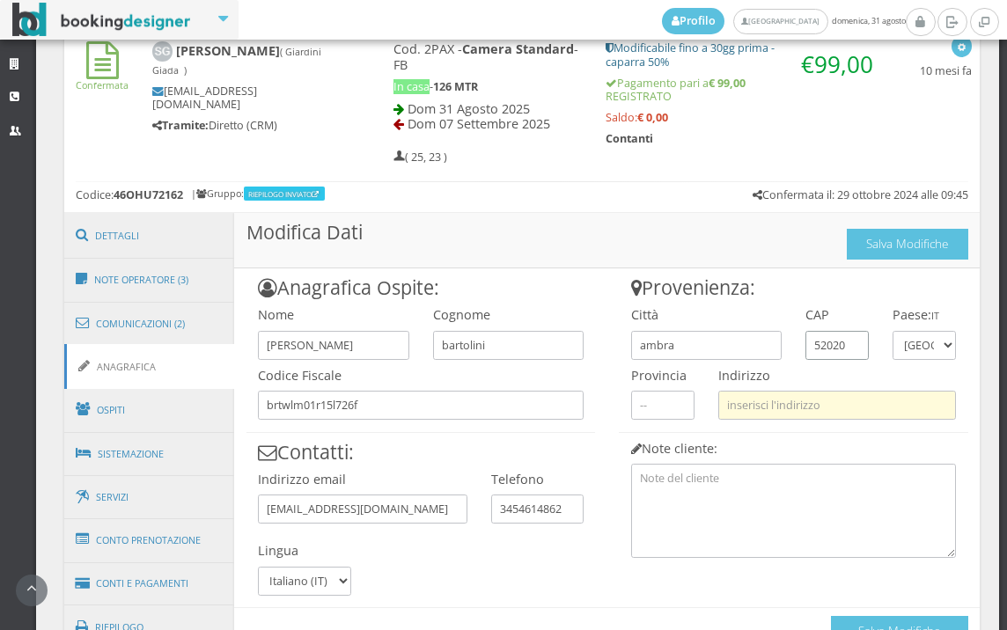
type input "52020"
drag, startPoint x: 810, startPoint y: 404, endPoint x: 799, endPoint y: 411, distance: 13.4
click at [810, 404] on input "text" at bounding box center [838, 405] width 238 height 29
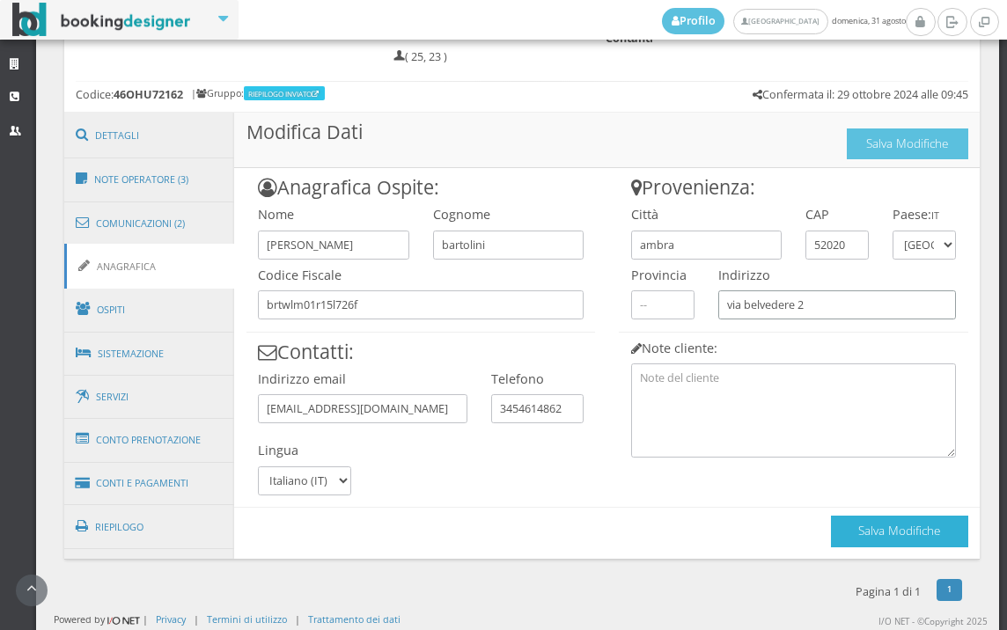
type input "via belvedere 2"
click at [901, 539] on button "Salva Modifiche" at bounding box center [899, 531] width 137 height 31
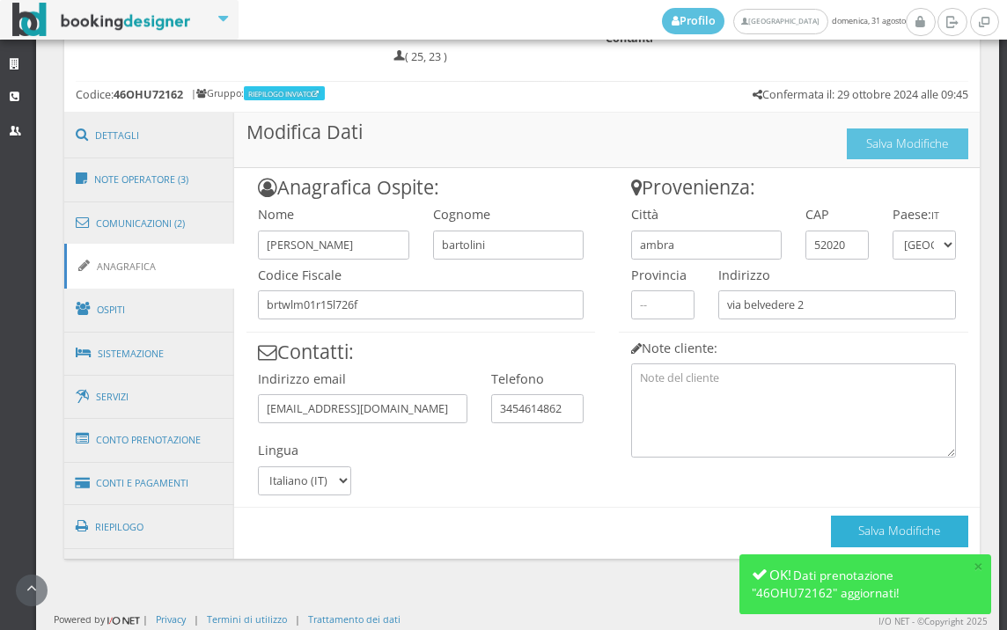
click at [901, 539] on button "Salva Modifiche" at bounding box center [899, 531] width 137 height 31
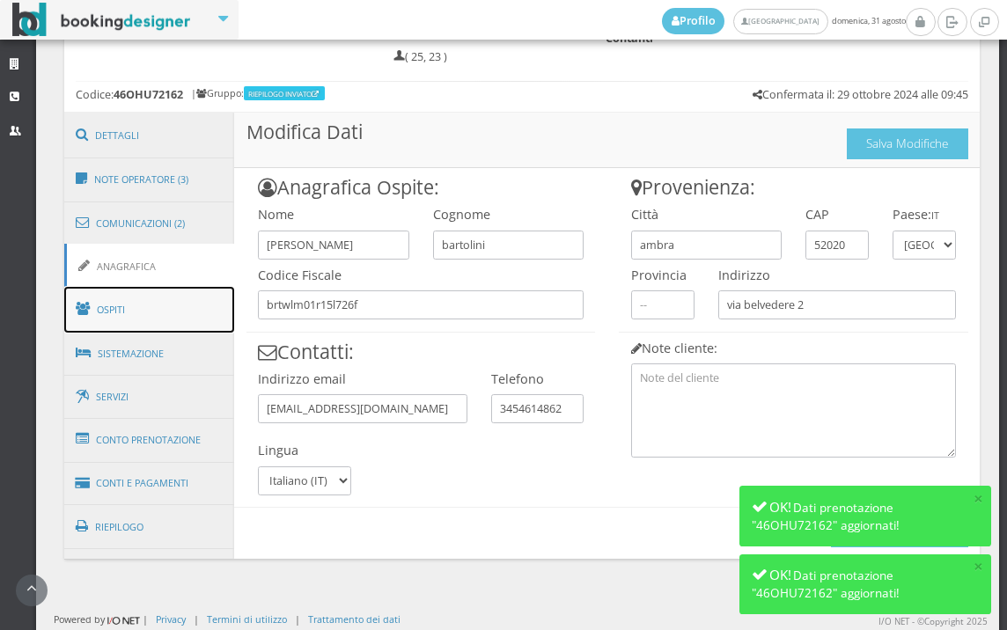
click at [162, 291] on link "Ospiti" at bounding box center [149, 310] width 171 height 46
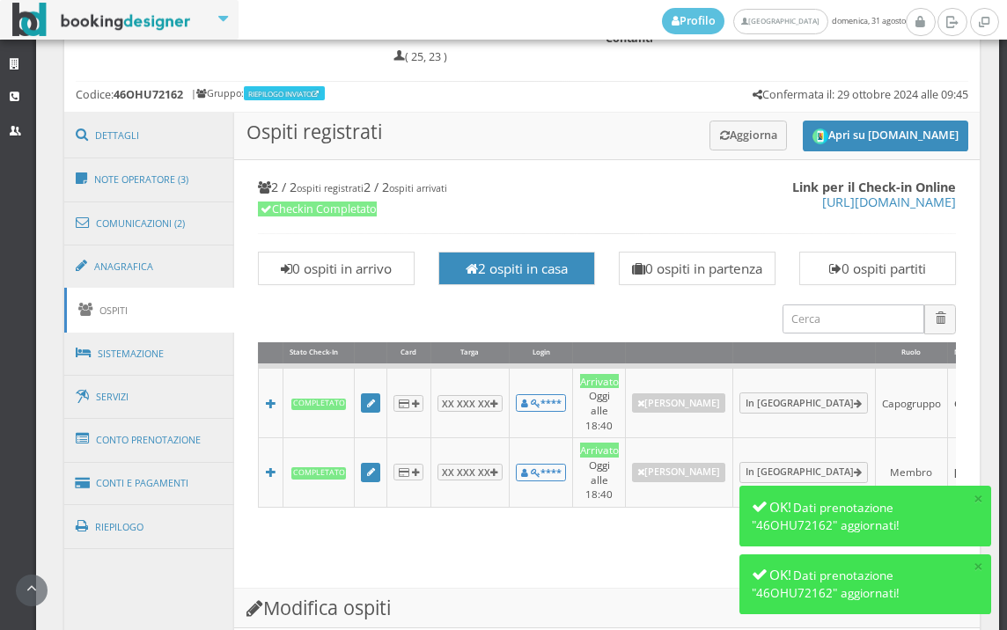
scroll to position [1475, 0]
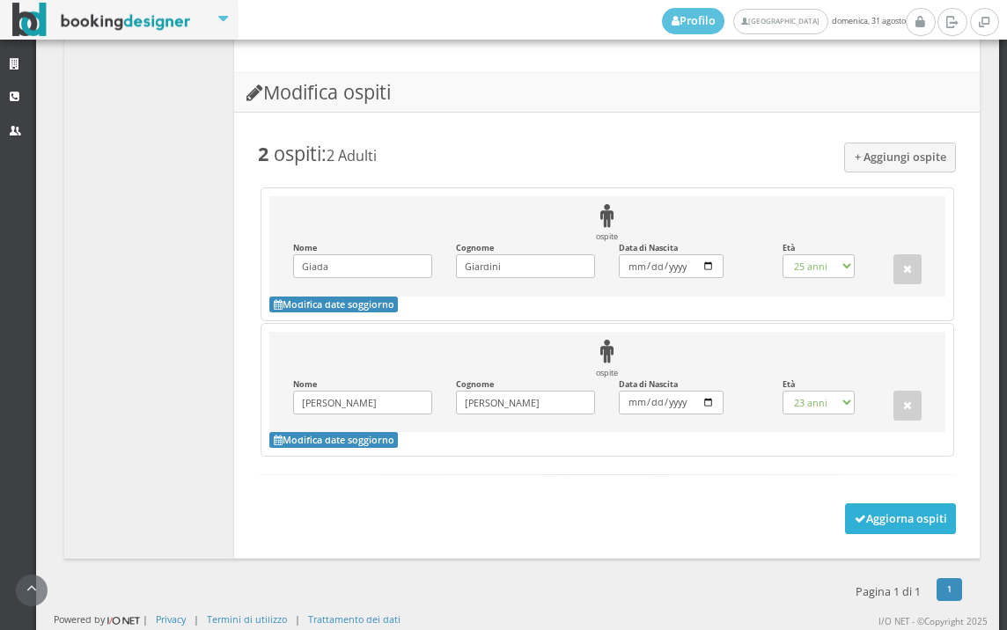
click at [888, 527] on button "Aggiorna ospiti" at bounding box center [901, 519] width 112 height 30
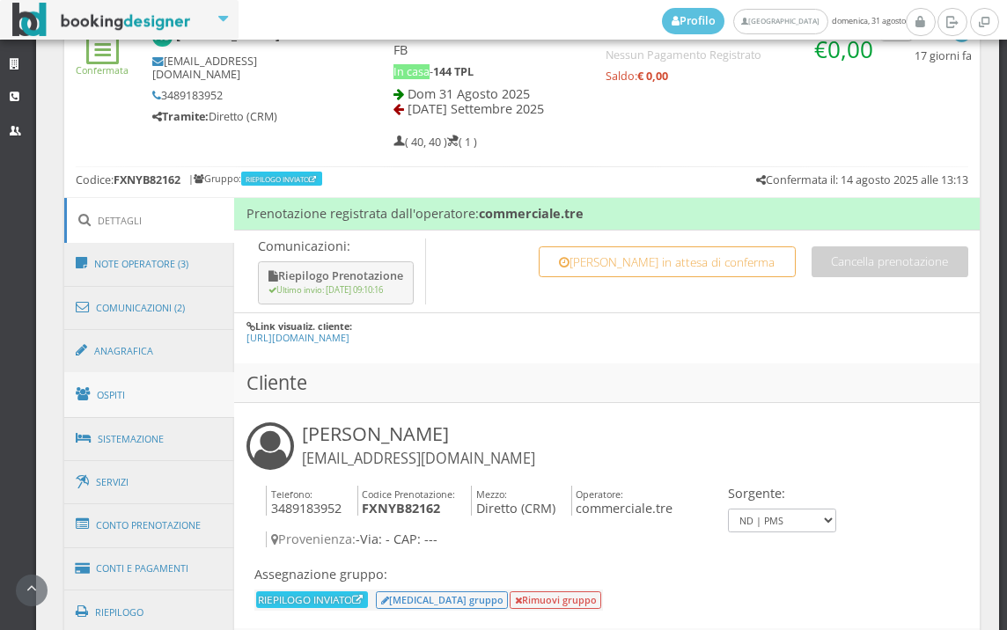
scroll to position [881, 0]
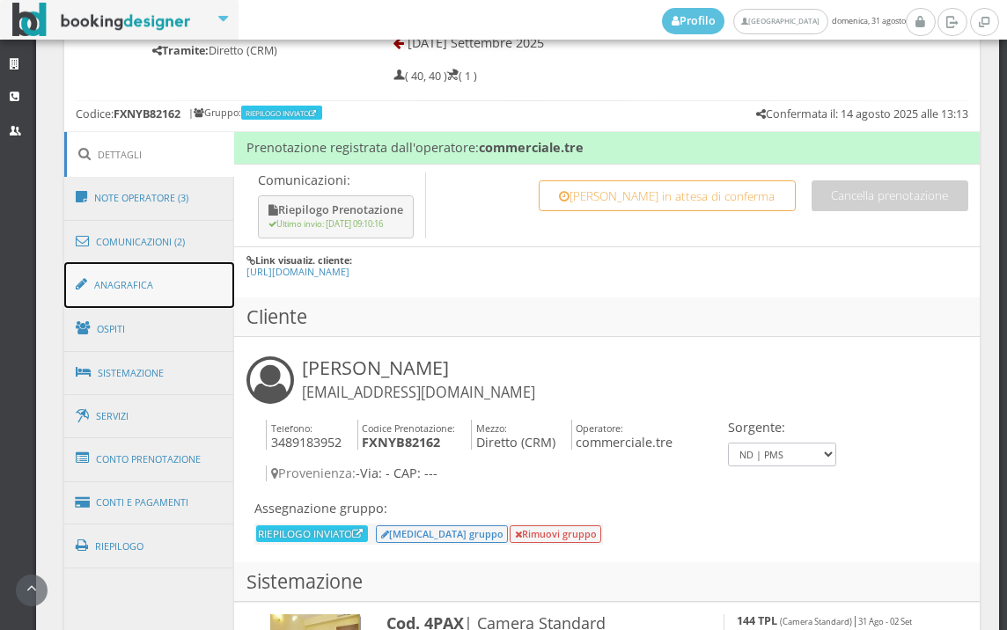
click at [156, 269] on link "Anagrafica" at bounding box center [149, 285] width 171 height 46
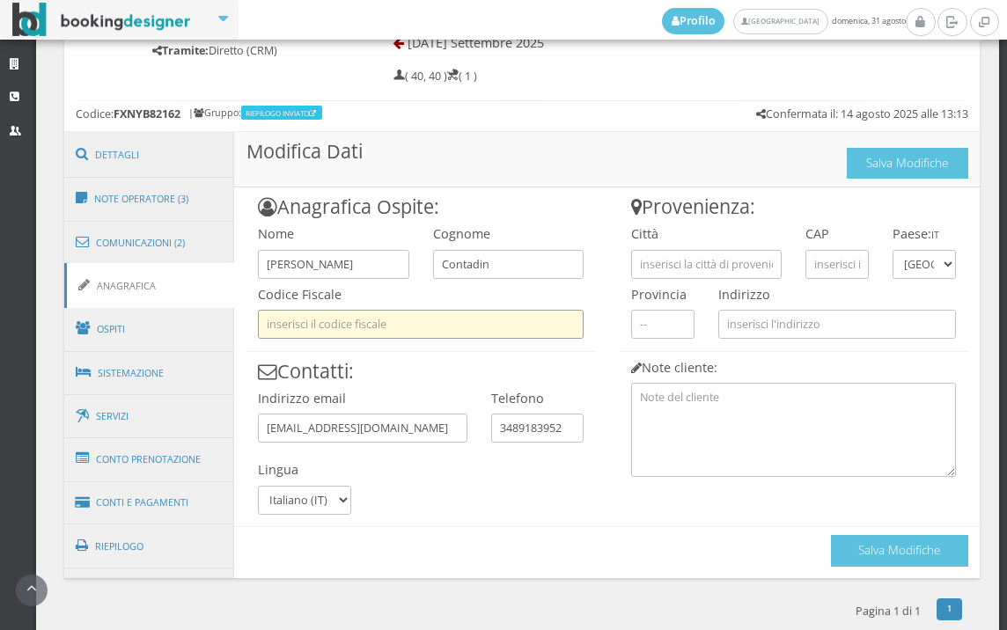
click at [350, 317] on input "text" at bounding box center [421, 324] width 326 height 29
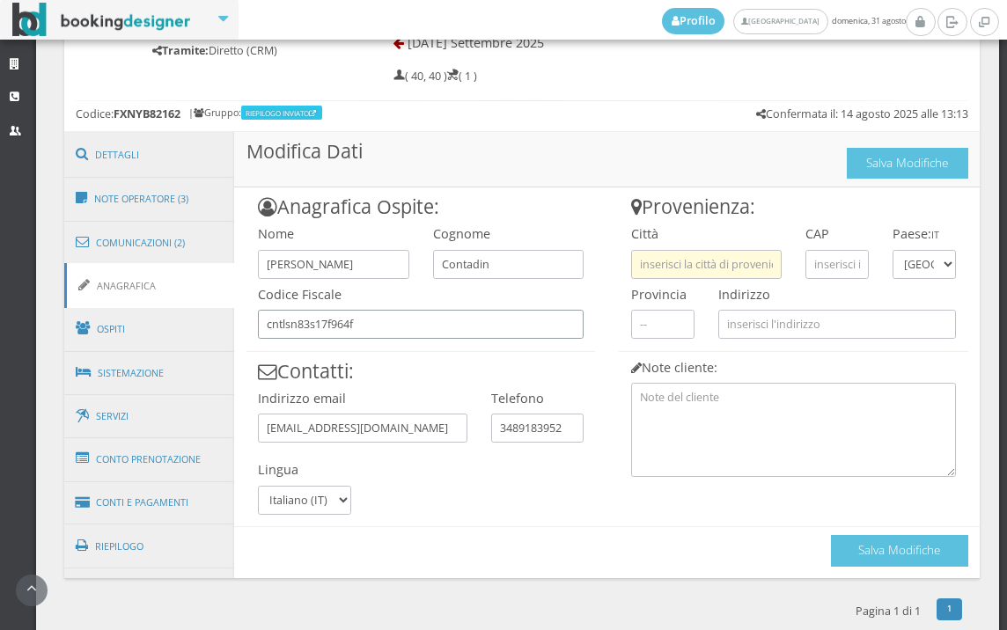
type input "cntlsn83s17f964f"
click at [665, 268] on input "text" at bounding box center [706, 264] width 151 height 29
type input "sossano"
click at [806, 250] on input "text" at bounding box center [837, 264] width 63 height 29
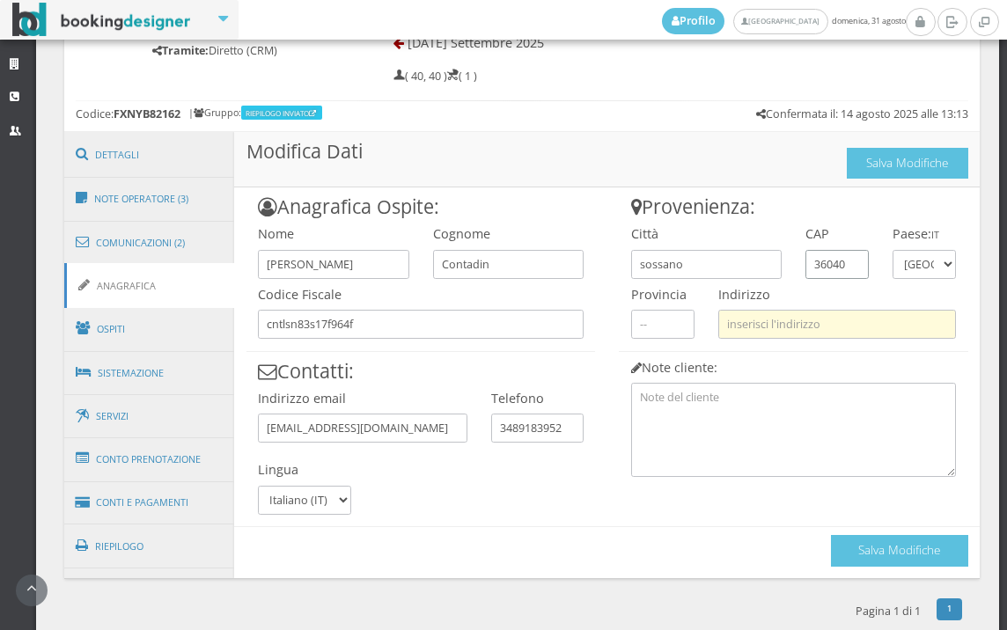
type input "36040"
click at [793, 317] on input "text" at bounding box center [838, 324] width 238 height 29
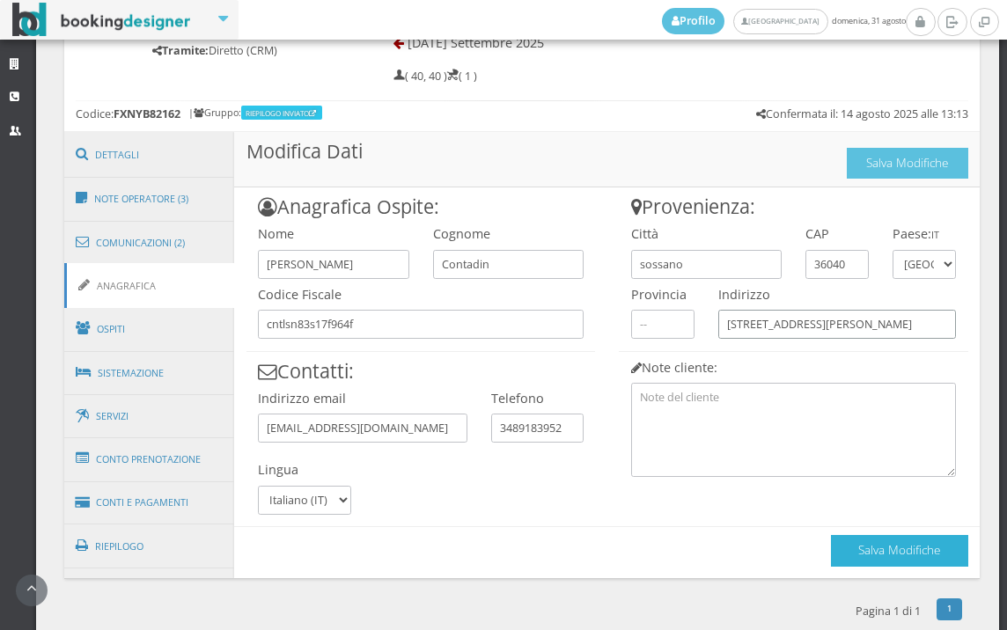
type input "via michelangelo 14/e"
click at [835, 540] on button "Salva Modifiche" at bounding box center [899, 550] width 137 height 31
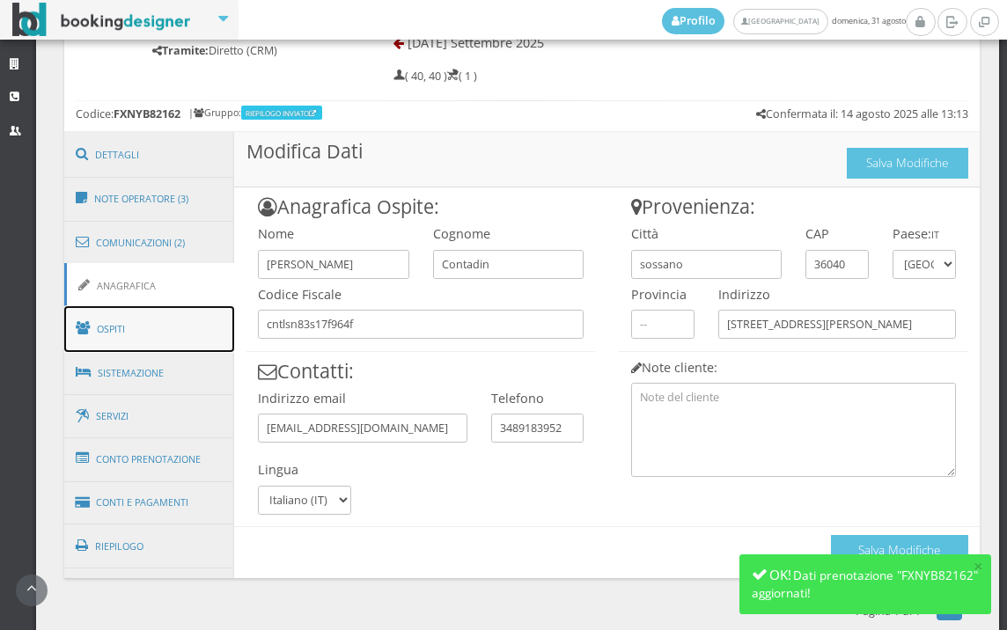
click at [181, 323] on link "Ospiti" at bounding box center [149, 329] width 171 height 46
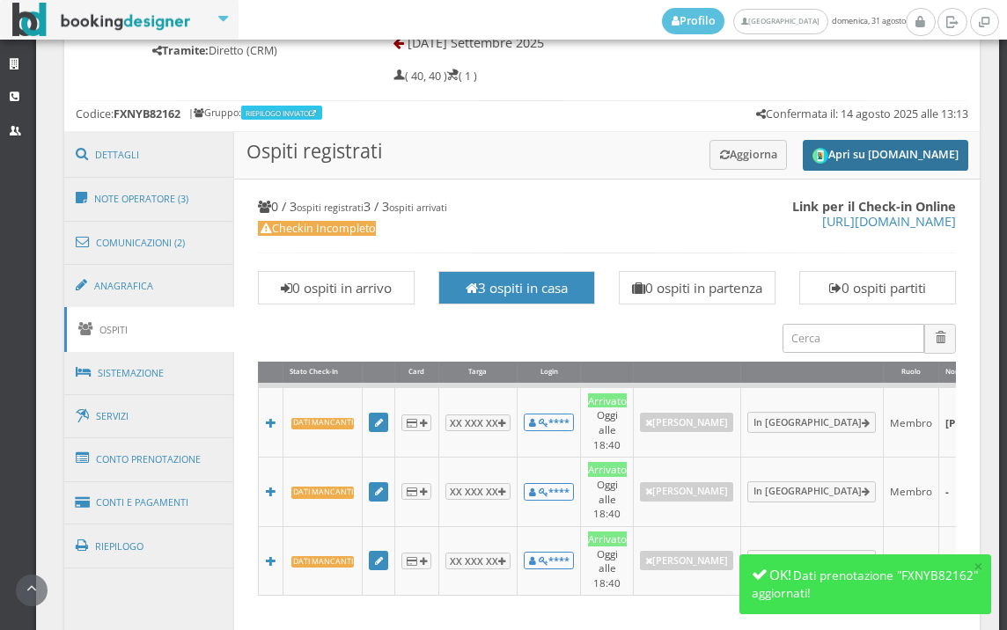
click at [859, 150] on button "Apri su [DOMAIN_NAME]" at bounding box center [886, 155] width 166 height 31
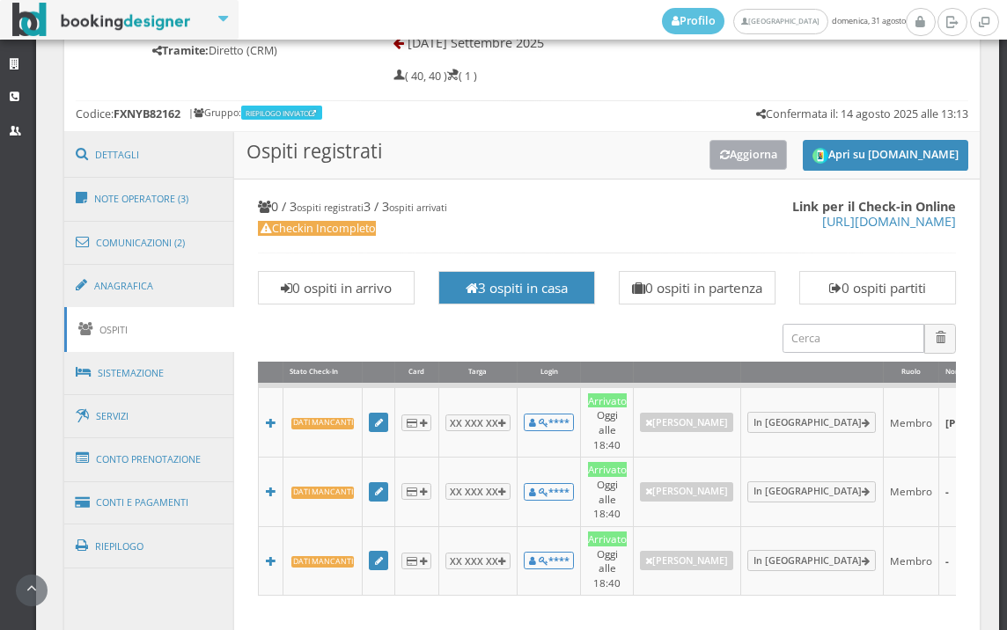
click at [710, 144] on button "Aggiorna" at bounding box center [749, 154] width 78 height 29
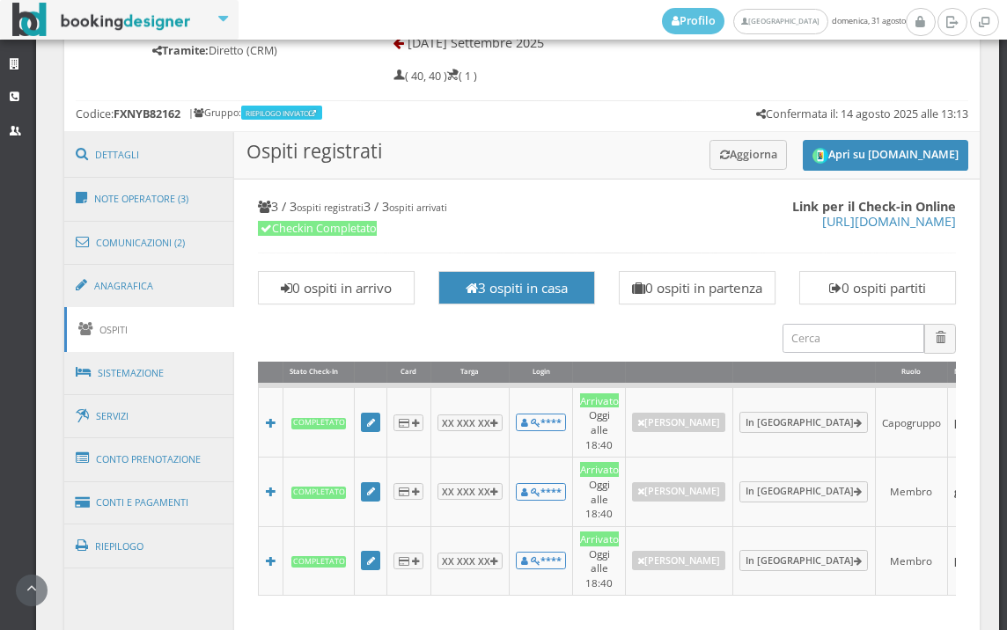
scroll to position [1565, 0]
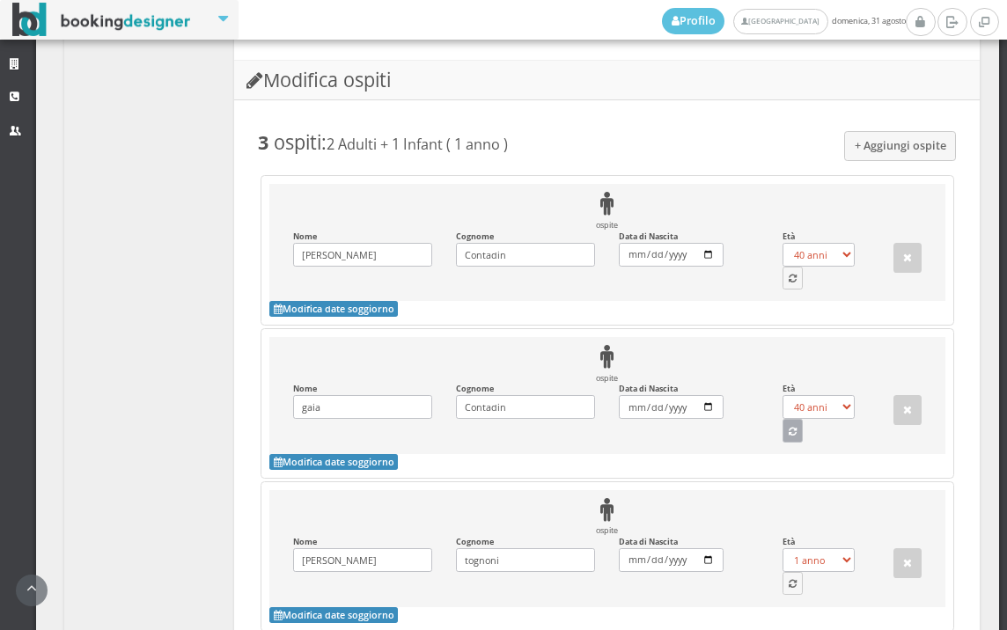
click at [789, 428] on icon "button" at bounding box center [793, 433] width 8 height 10
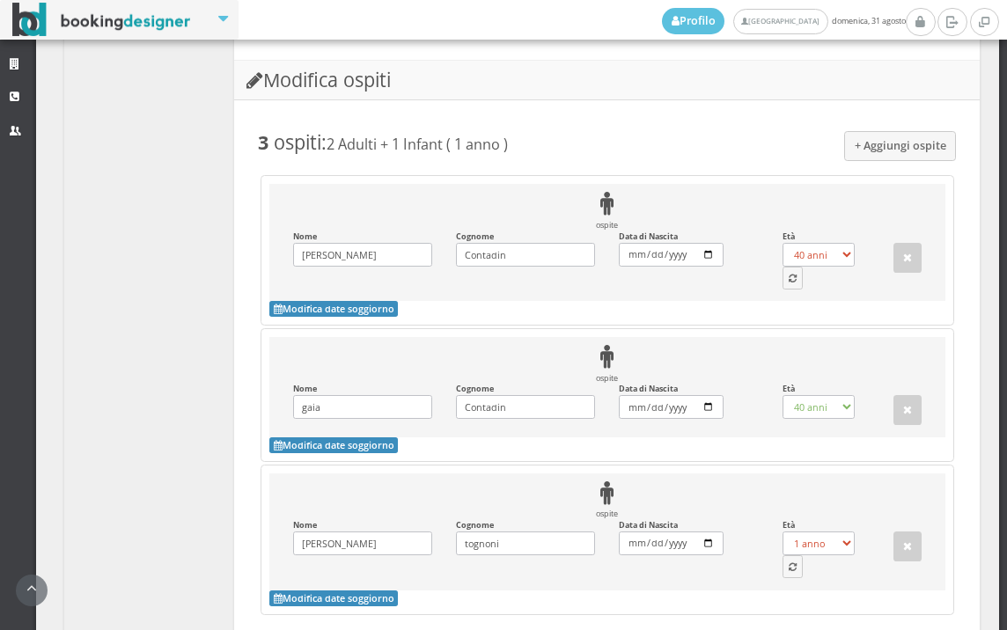
select select "1"
click at [783, 267] on button "button" at bounding box center [793, 278] width 21 height 23
select select "41"
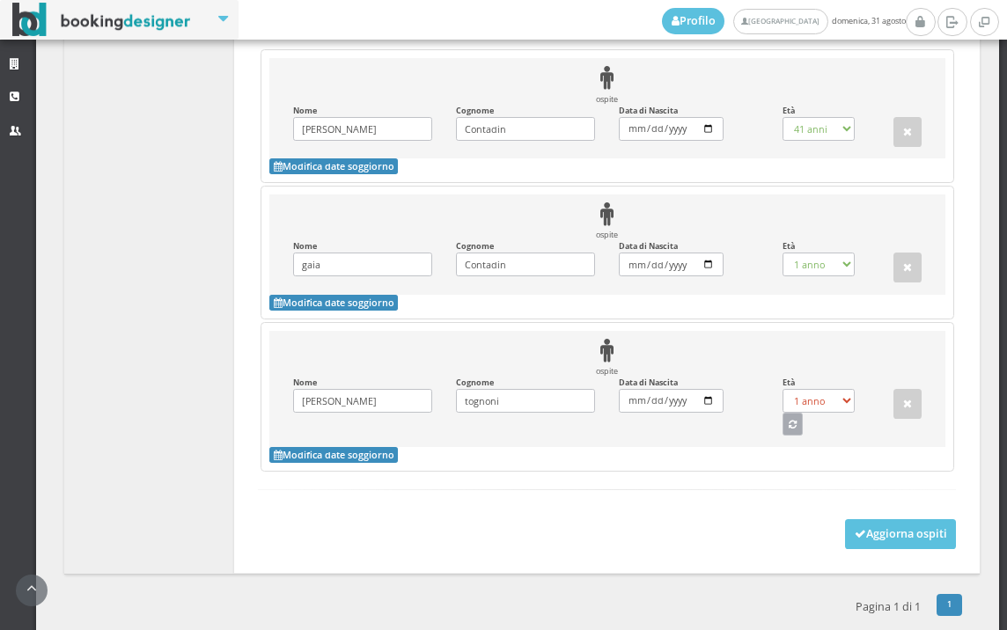
click at [783, 418] on button "button" at bounding box center [793, 424] width 21 height 23
select select "37"
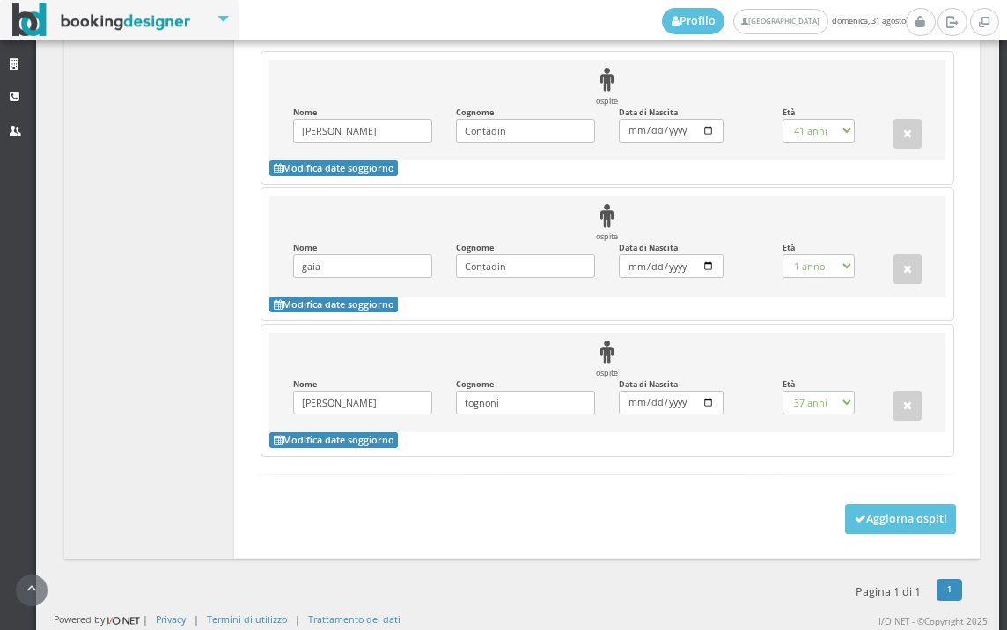
scroll to position [1686, 0]
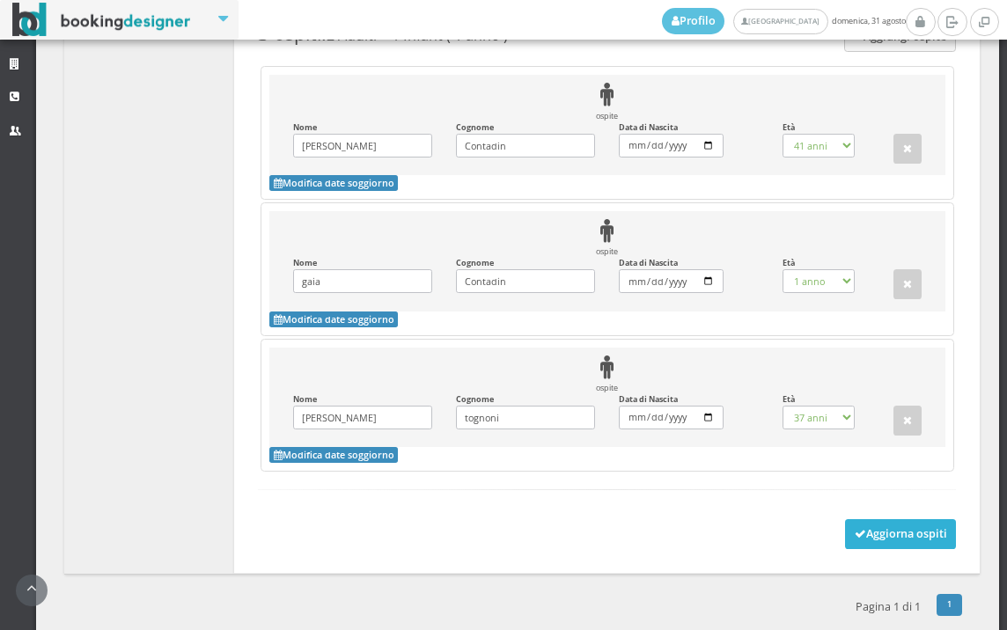
click at [845, 520] on button "Aggiorna ospiti" at bounding box center [901, 535] width 112 height 30
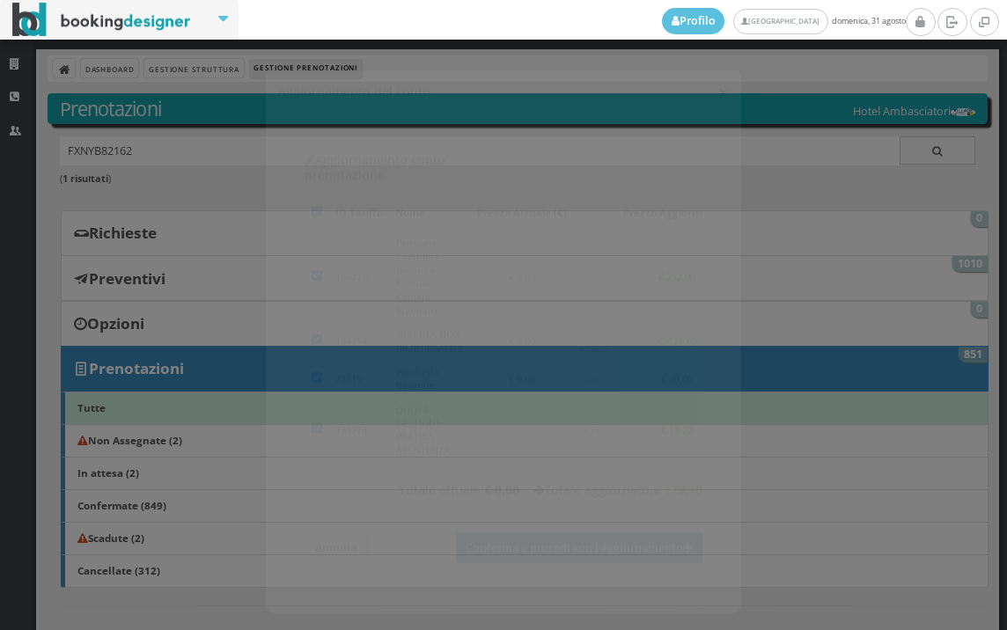
click at [721, 68] on button "×" at bounding box center [724, 77] width 12 height 22
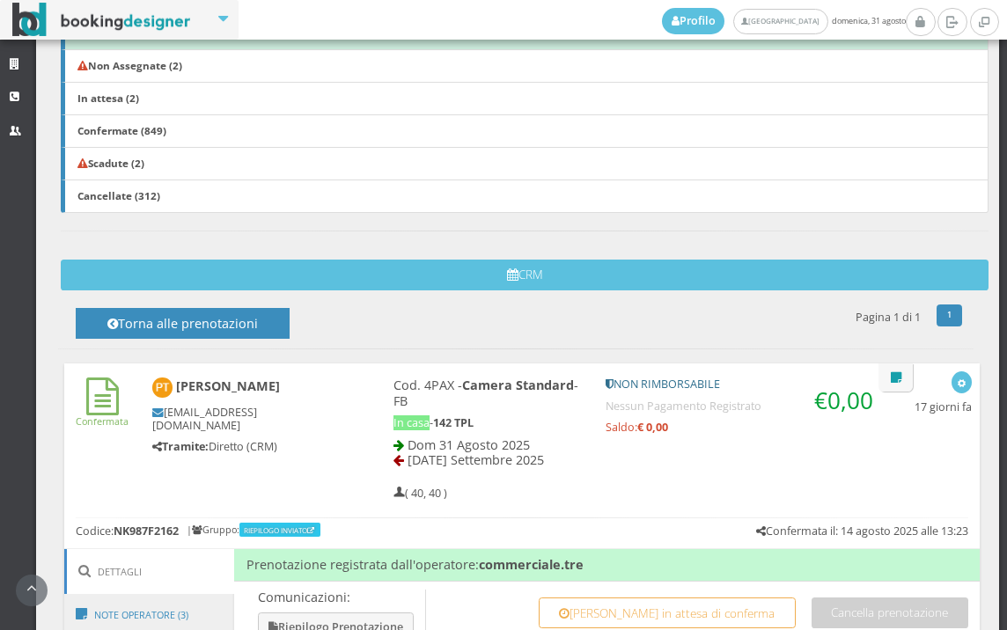
scroll to position [586, 0]
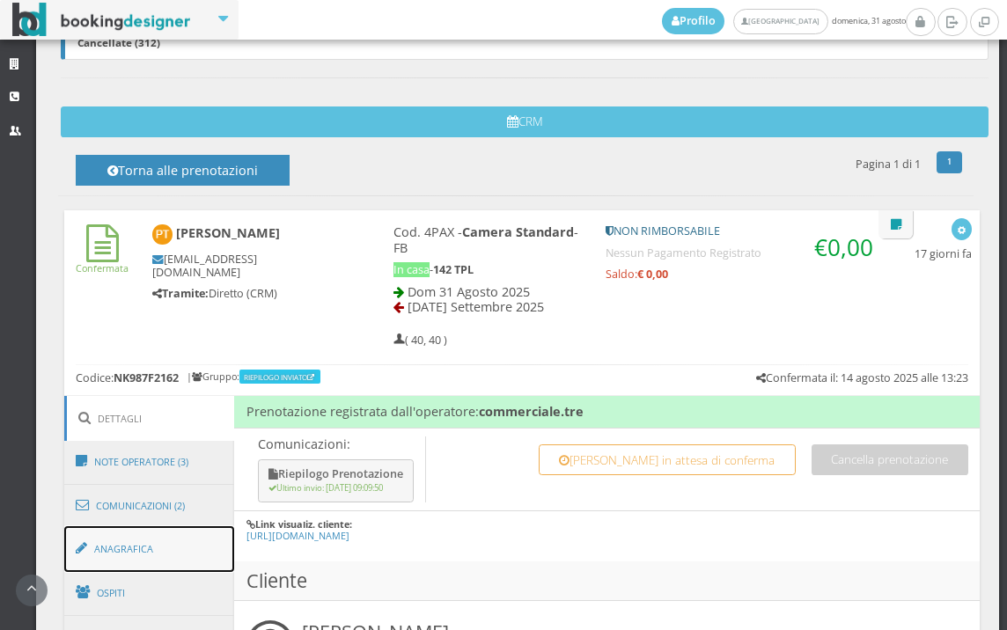
click at [163, 527] on link "Anagrafica" at bounding box center [149, 550] width 171 height 46
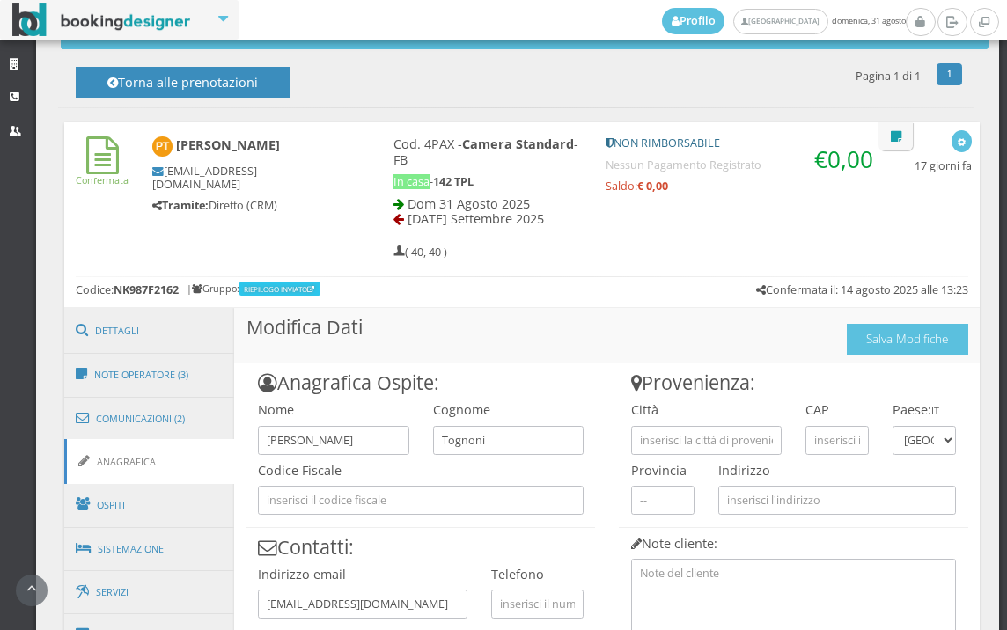
scroll to position [881, 0]
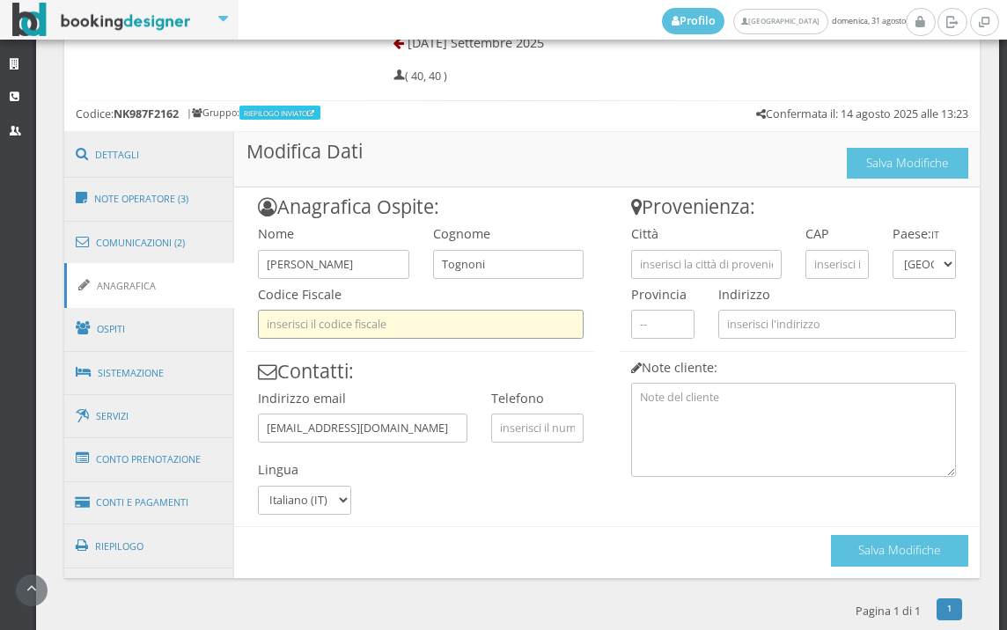
click at [424, 336] on input "text" at bounding box center [421, 324] width 326 height 29
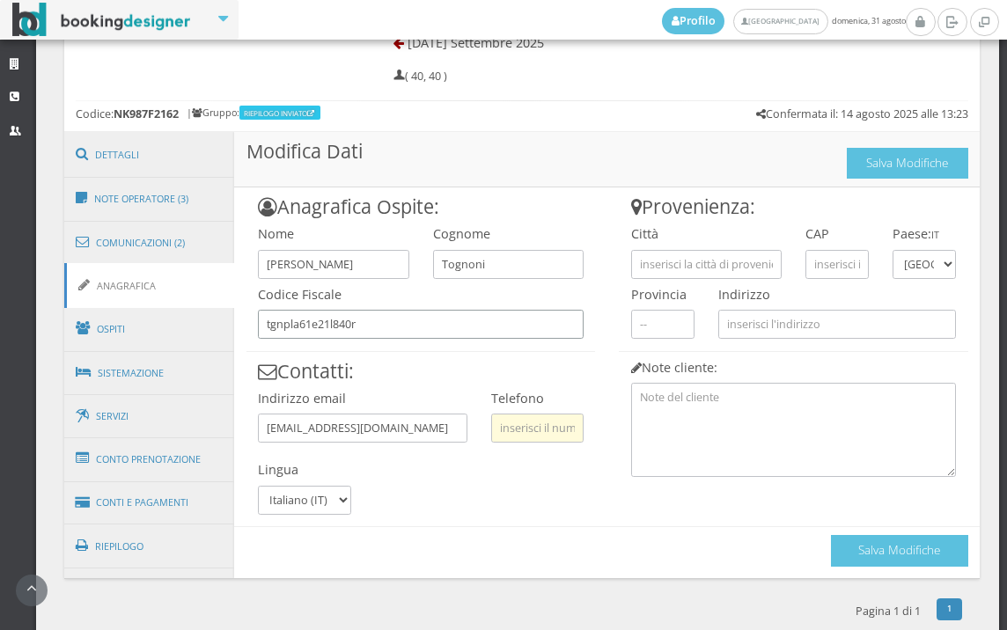
type input "tgnpla61e21l840r"
click at [503, 430] on input "text" at bounding box center [537, 428] width 92 height 29
type input "3317814547"
click at [685, 253] on input "text" at bounding box center [706, 264] width 151 height 29
type input "vicenza"
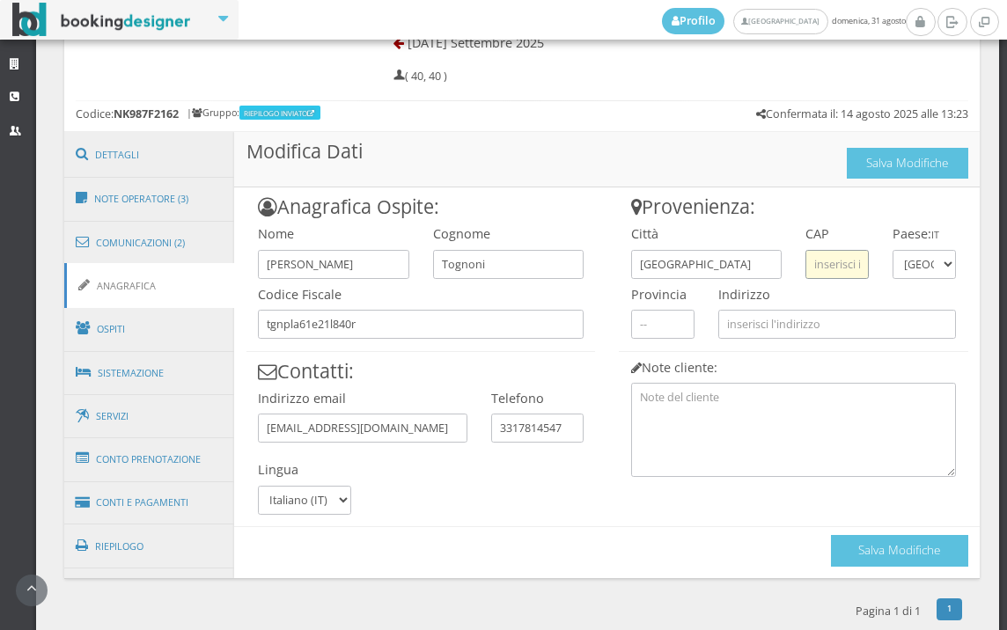
click at [844, 254] on input "text" at bounding box center [837, 264] width 63 height 29
type input "36100"
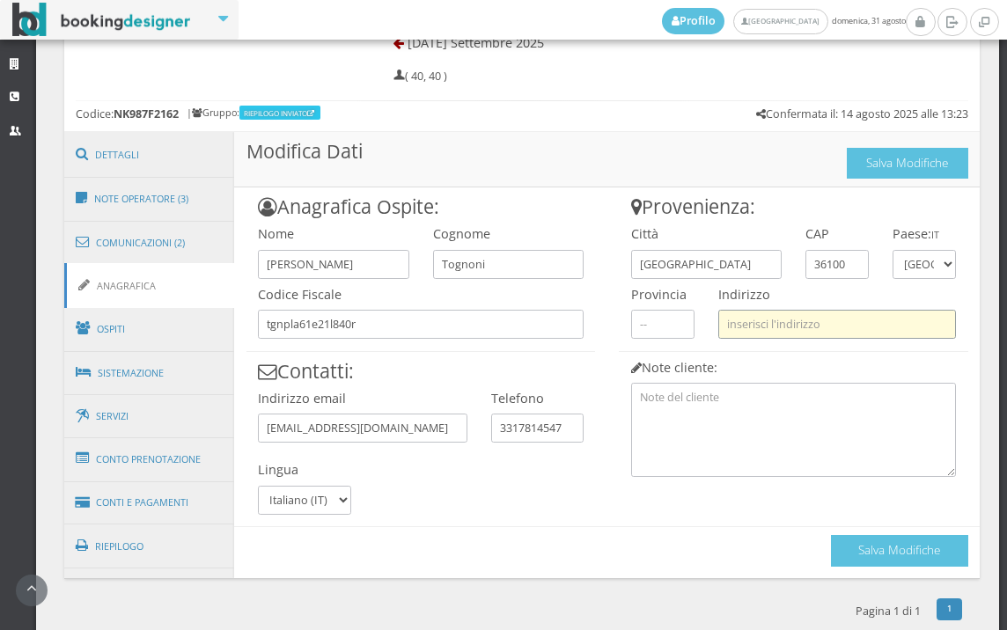
click at [772, 333] on input "text" at bounding box center [838, 324] width 238 height 29
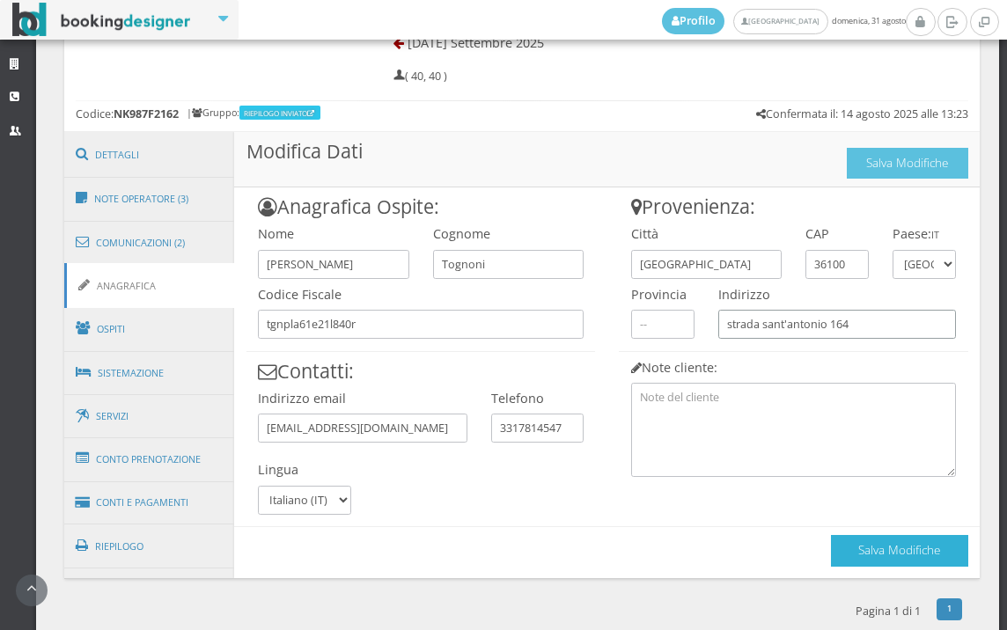
type input "strada sant'antonio 164"
click at [903, 545] on button "Salva Modifiche" at bounding box center [899, 550] width 137 height 31
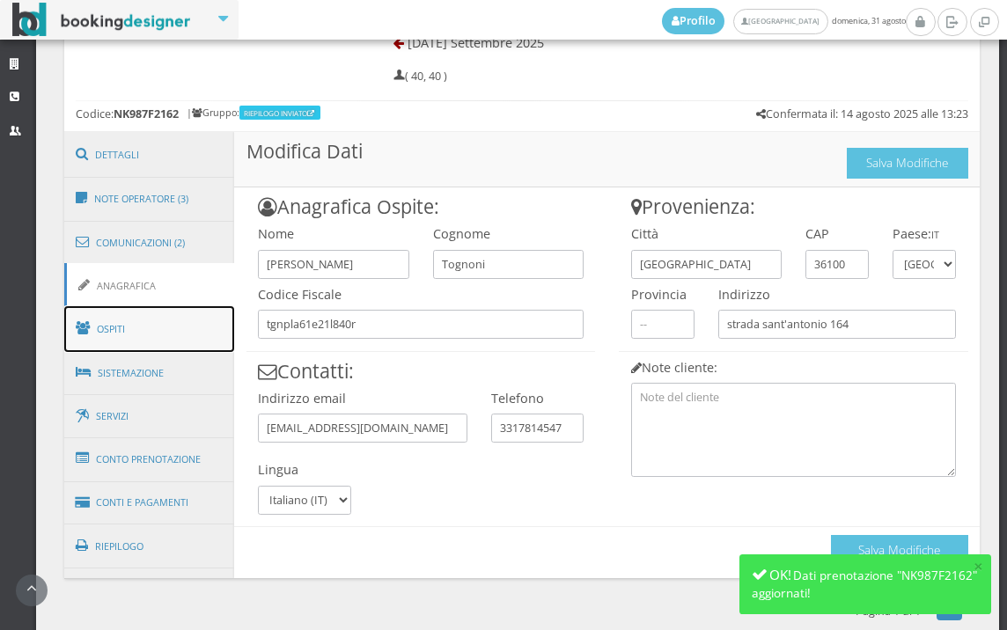
click at [198, 327] on link "Ospiti" at bounding box center [149, 329] width 171 height 46
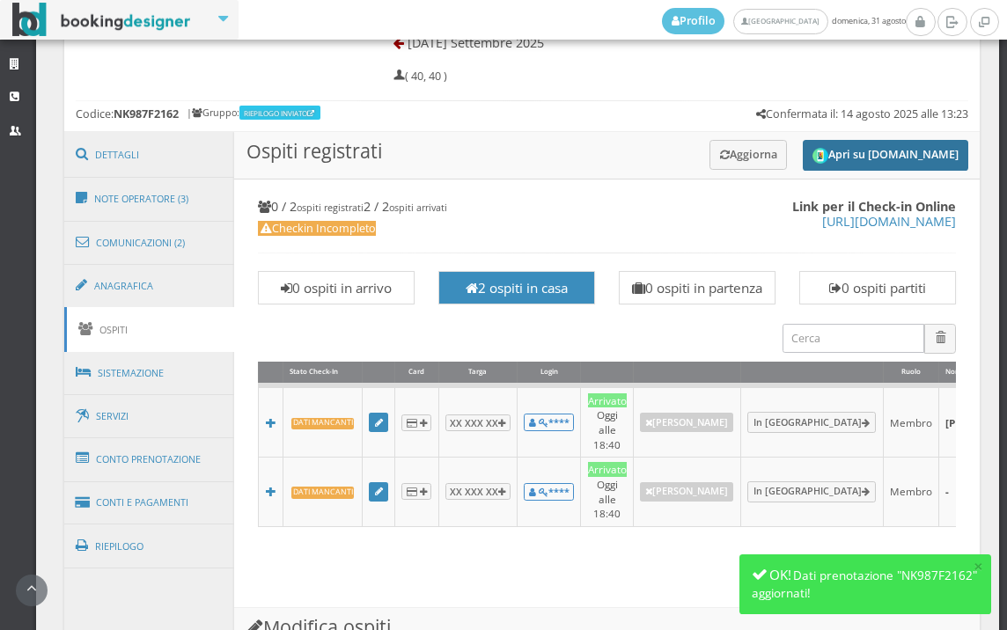
click at [851, 159] on button "Apri su [DOMAIN_NAME]" at bounding box center [886, 155] width 166 height 31
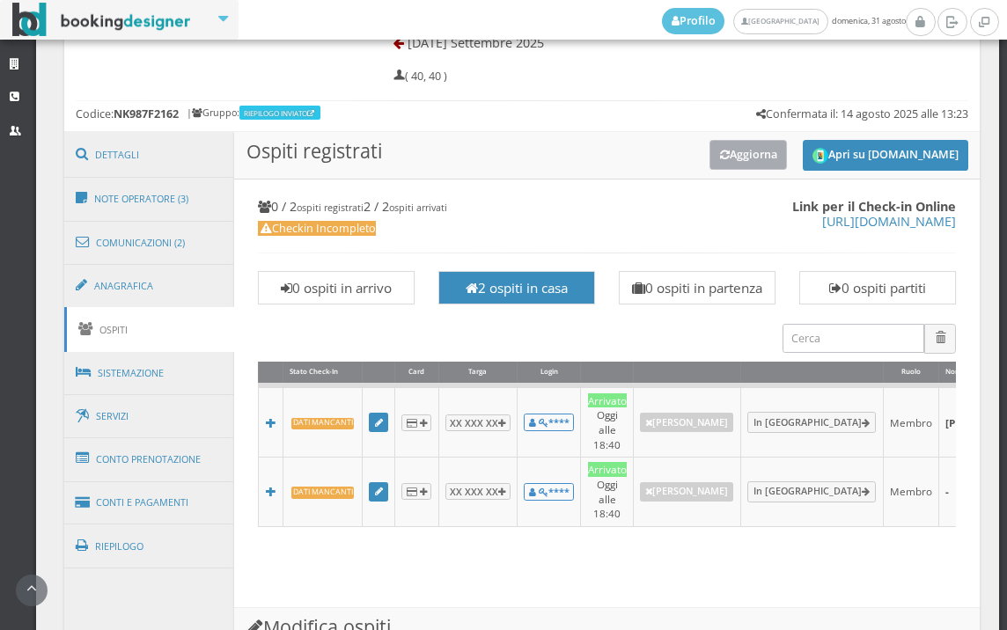
click at [720, 152] on icon at bounding box center [725, 155] width 10 height 11
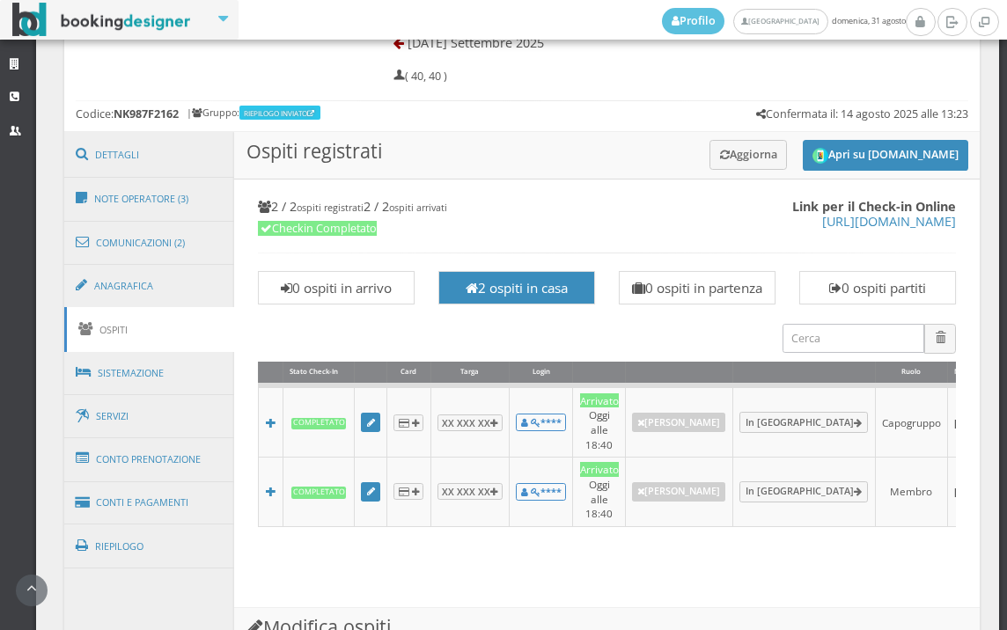
scroll to position [1493, 0]
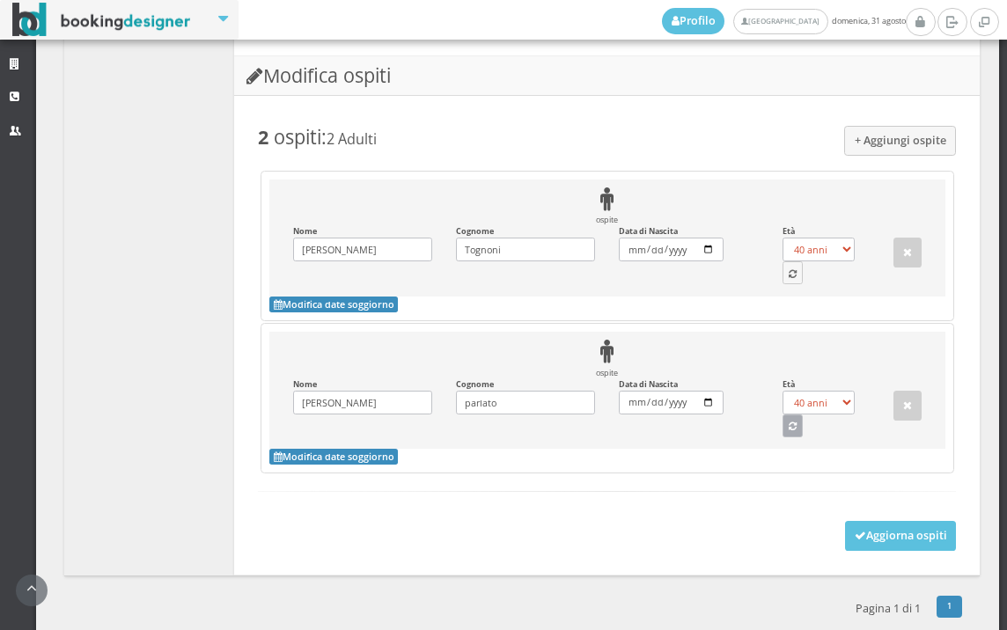
click at [790, 431] on button "button" at bounding box center [793, 426] width 21 height 23
select select "63"
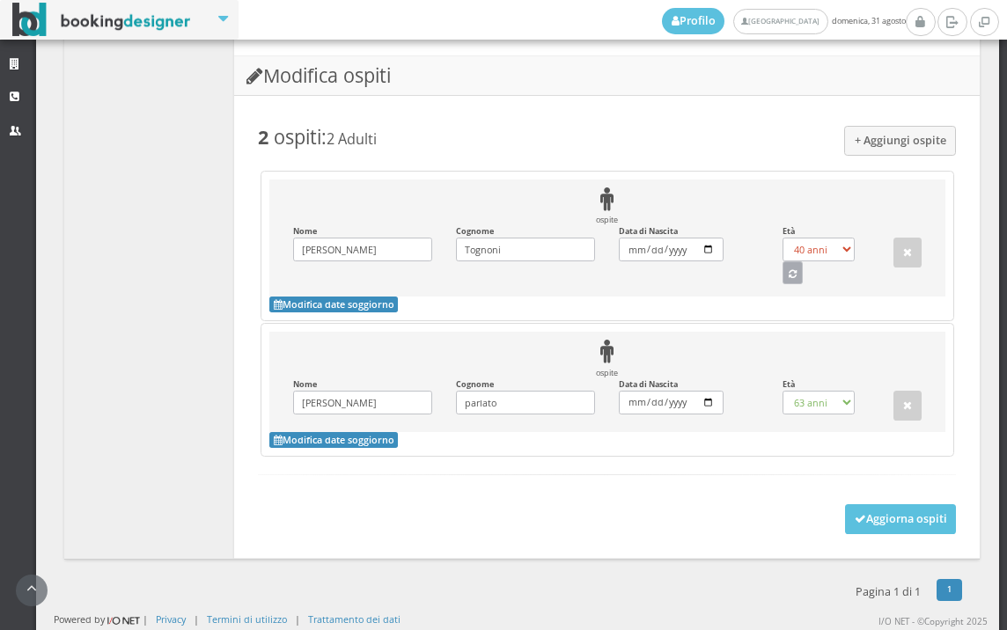
click at [783, 265] on button "button" at bounding box center [793, 273] width 21 height 23
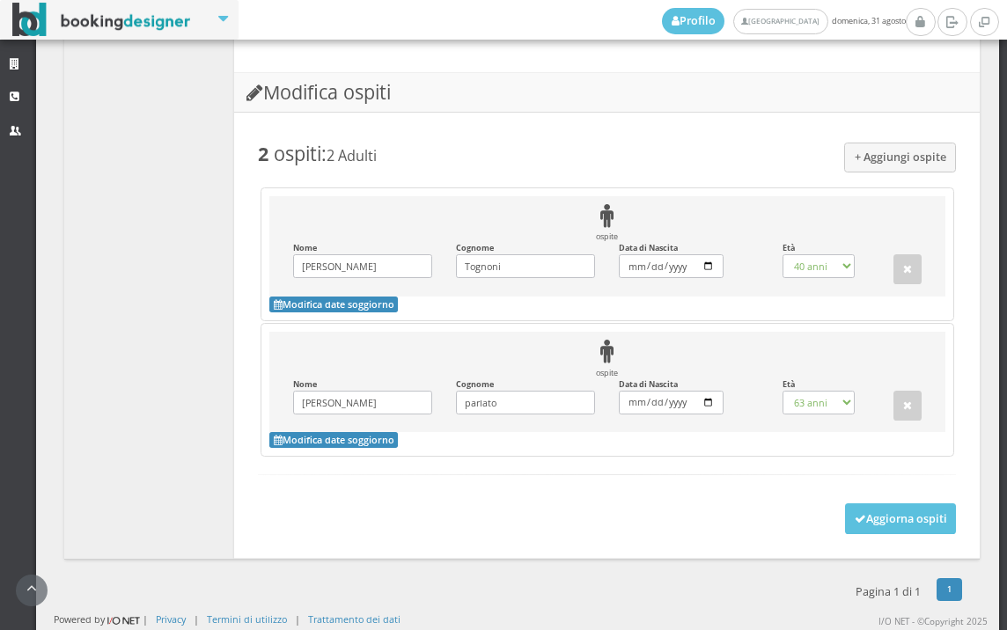
select select "64"
click at [880, 513] on button "Aggiorna ospiti" at bounding box center [901, 519] width 112 height 30
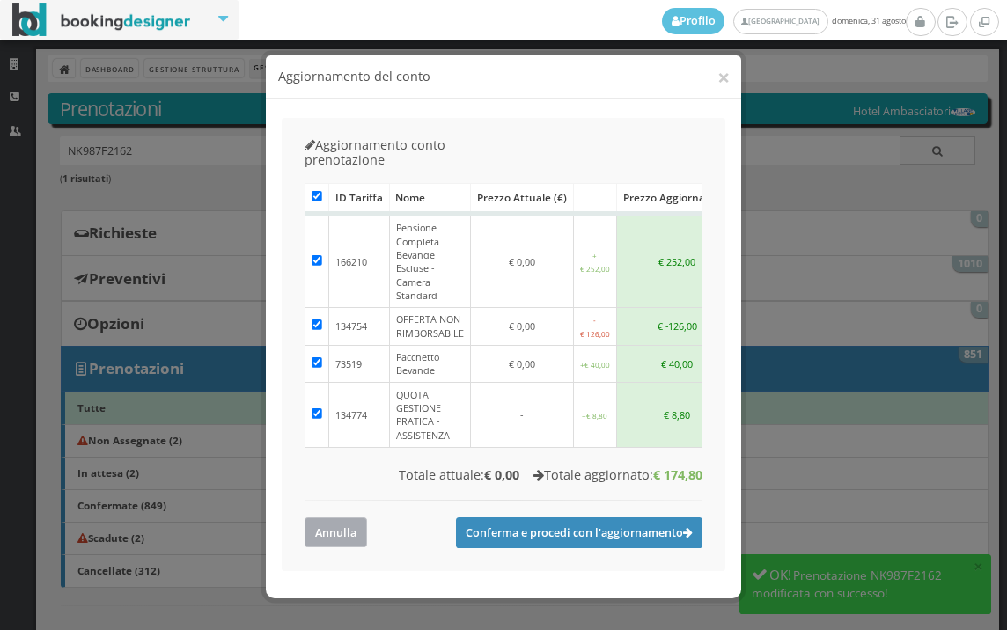
click at [348, 518] on button "Annulla" at bounding box center [336, 532] width 63 height 29
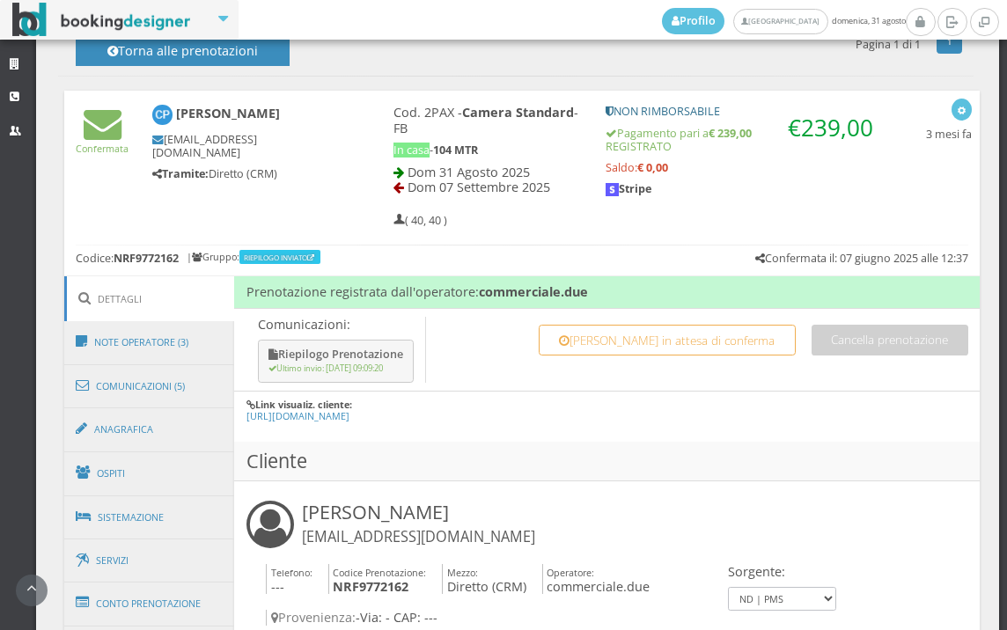
scroll to position [719, 0]
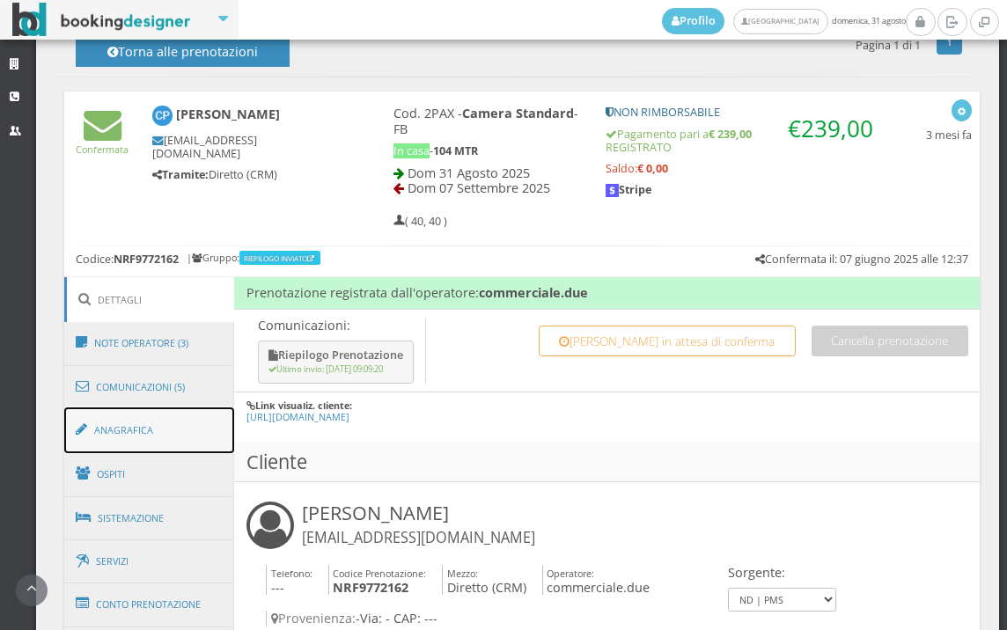
click at [198, 425] on link "Anagrafica" at bounding box center [149, 431] width 171 height 46
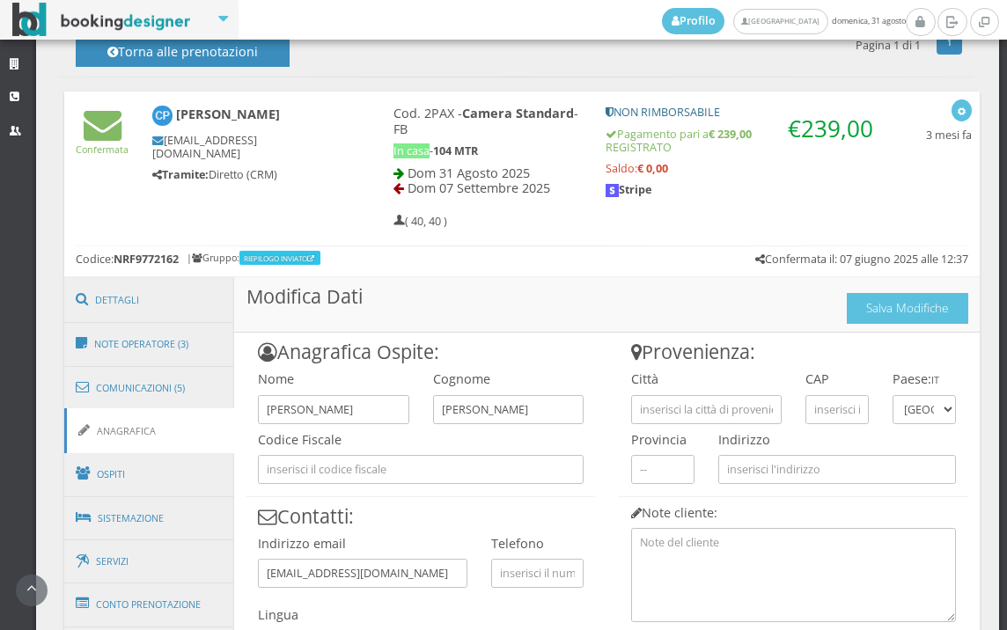
click at [407, 452] on div "Codice Fiscale" at bounding box center [422, 454] width 350 height 61
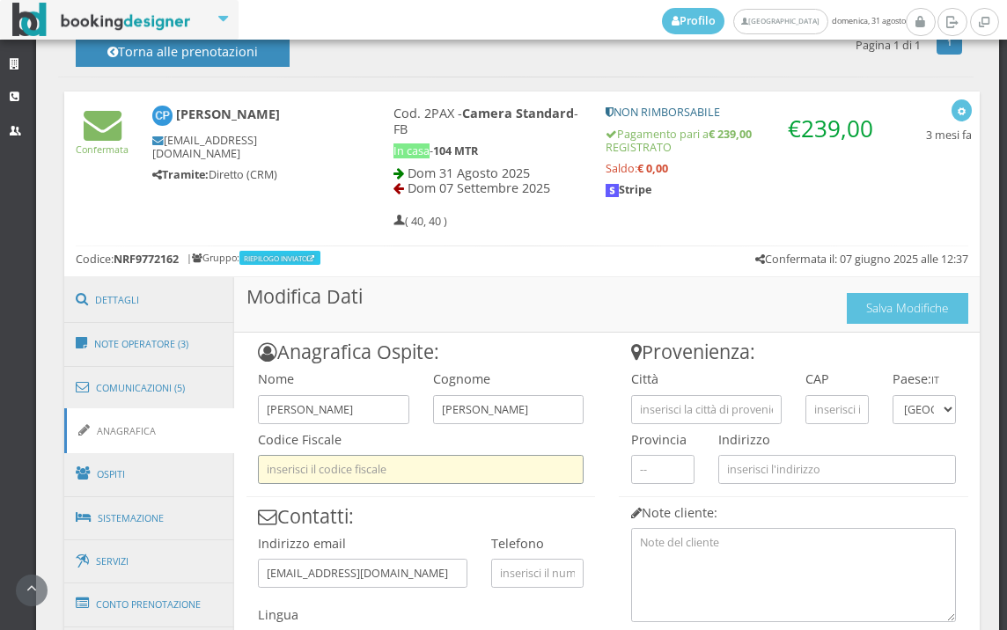
click at [407, 472] on input "text" at bounding box center [421, 469] width 326 height 29
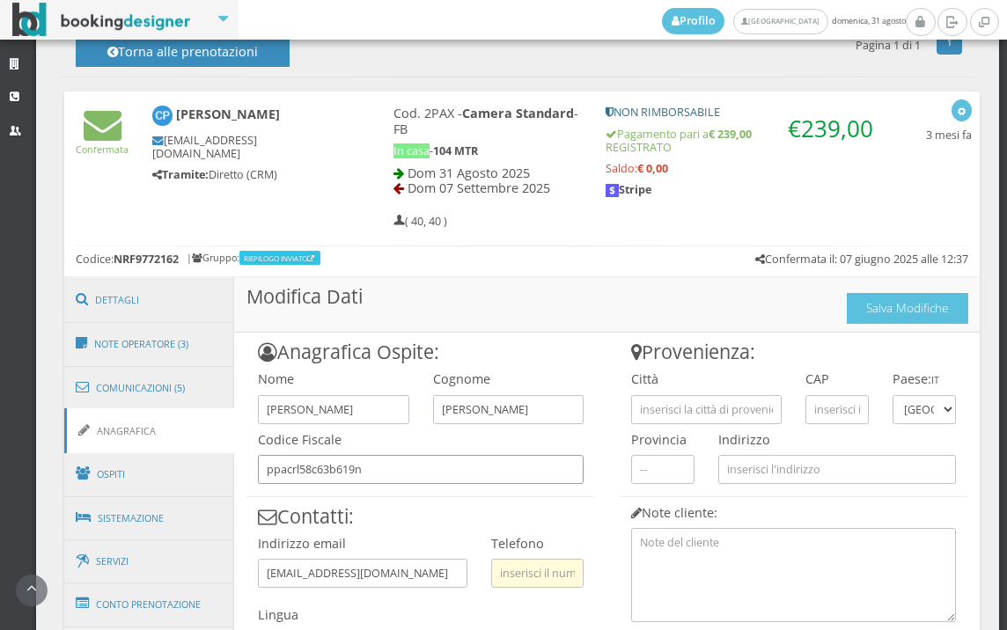
type input "ppacrl58c63b619n"
click at [541, 570] on input "text" at bounding box center [537, 573] width 92 height 29
type input "32844277563"
click at [686, 399] on input "text" at bounding box center [706, 409] width 151 height 29
type input "marmirolo"
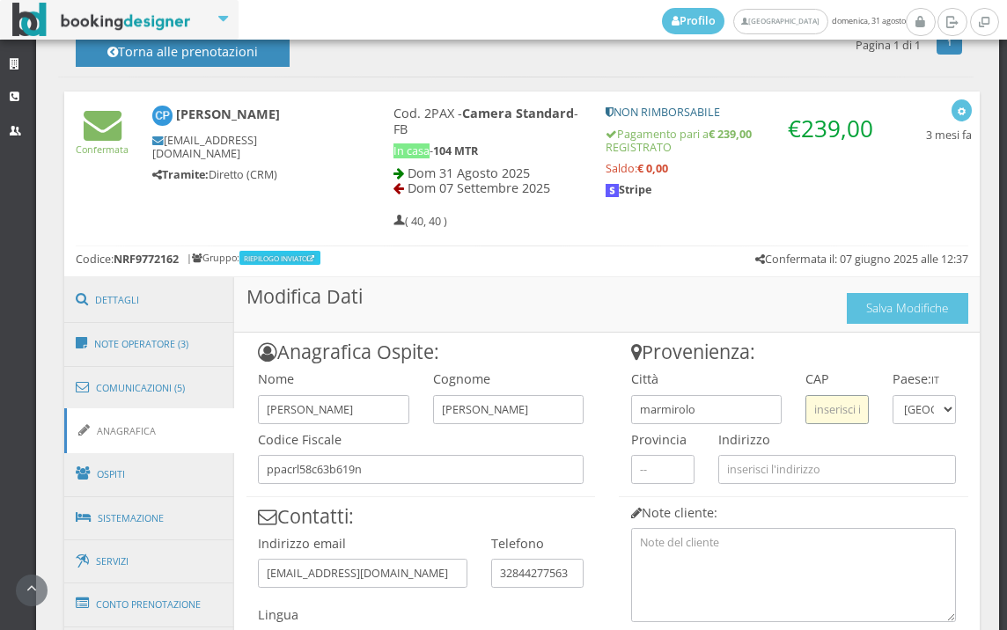
click at [841, 421] on input "text" at bounding box center [837, 409] width 63 height 29
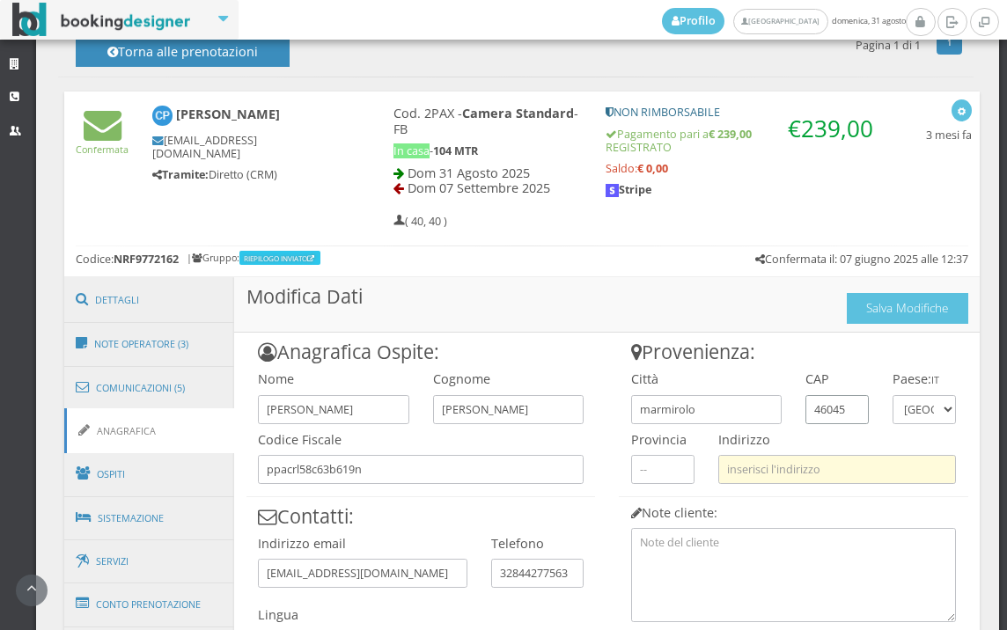
type input "46045"
click at [835, 462] on input "text" at bounding box center [838, 469] width 238 height 29
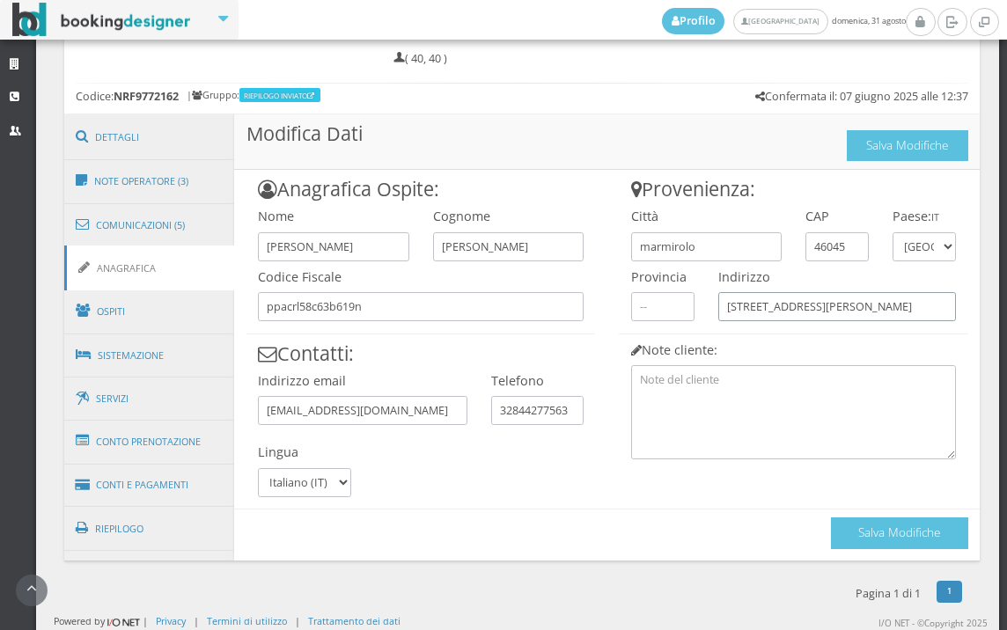
scroll to position [902, 0]
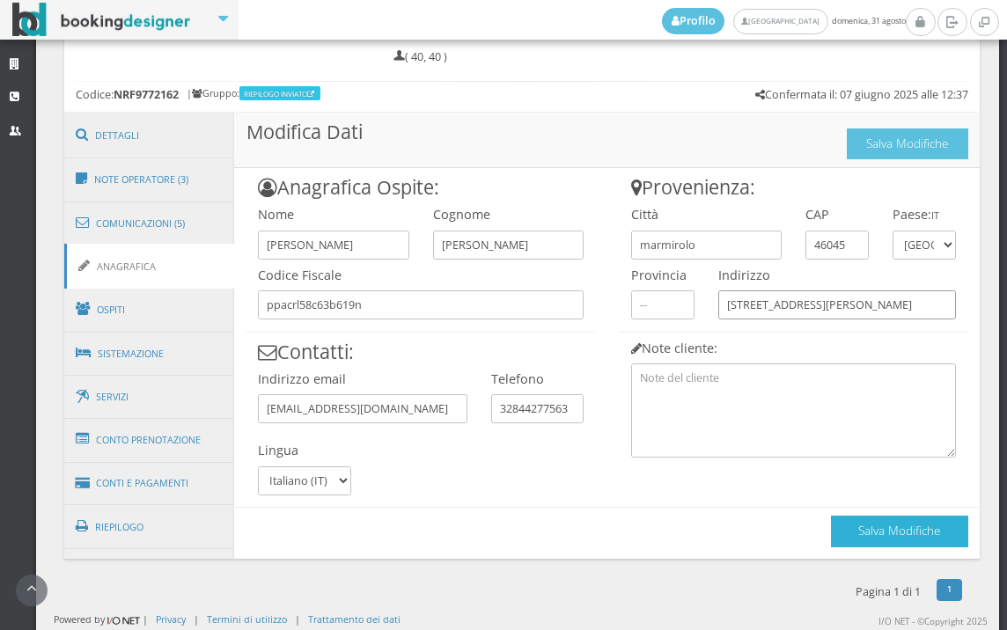
type input "[STREET_ADDRESS][PERSON_NAME]"
click at [873, 541] on button "Salva Modifiche" at bounding box center [899, 531] width 137 height 31
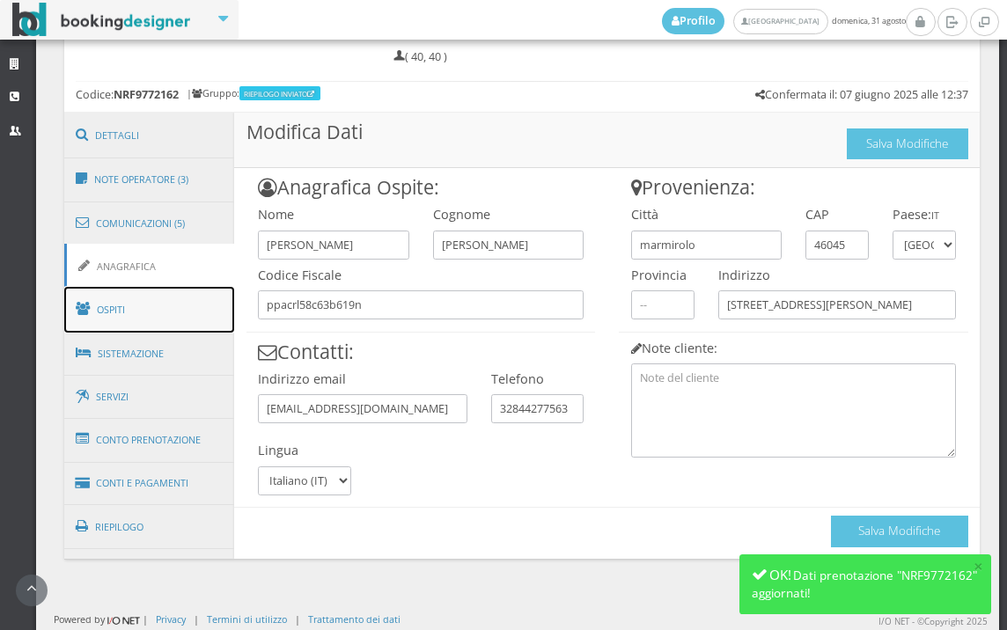
click at [135, 321] on link "Ospiti" at bounding box center [149, 310] width 171 height 46
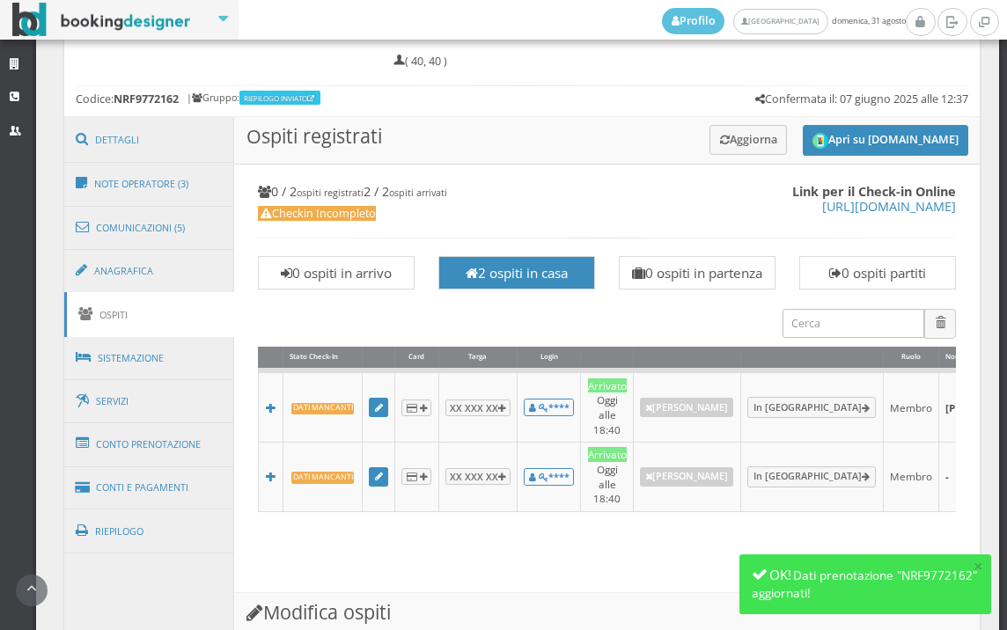
scroll to position [706, 0]
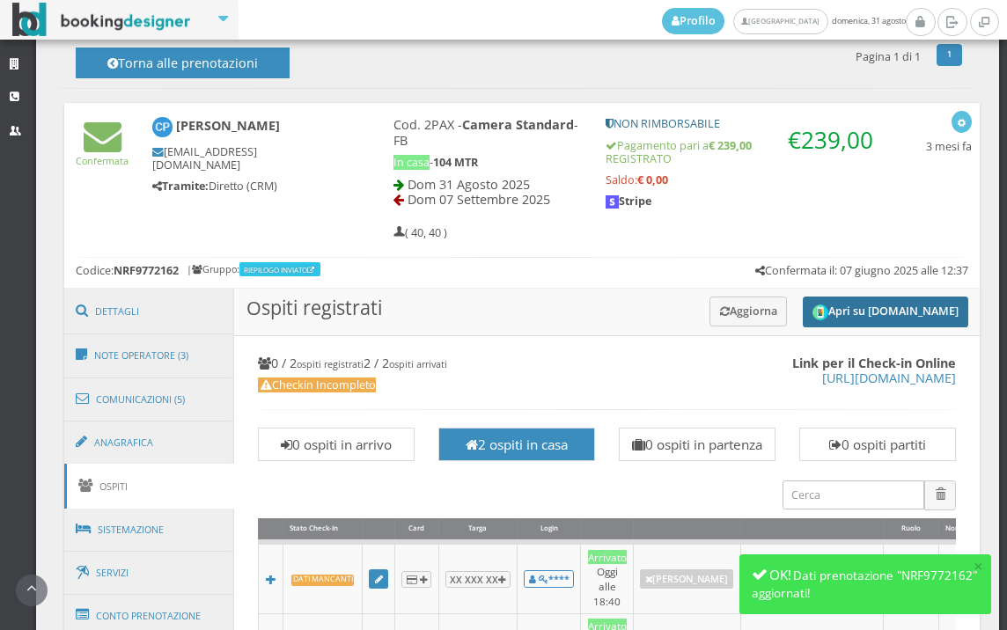
click at [873, 302] on button "Apri su [DOMAIN_NAME]" at bounding box center [886, 312] width 166 height 31
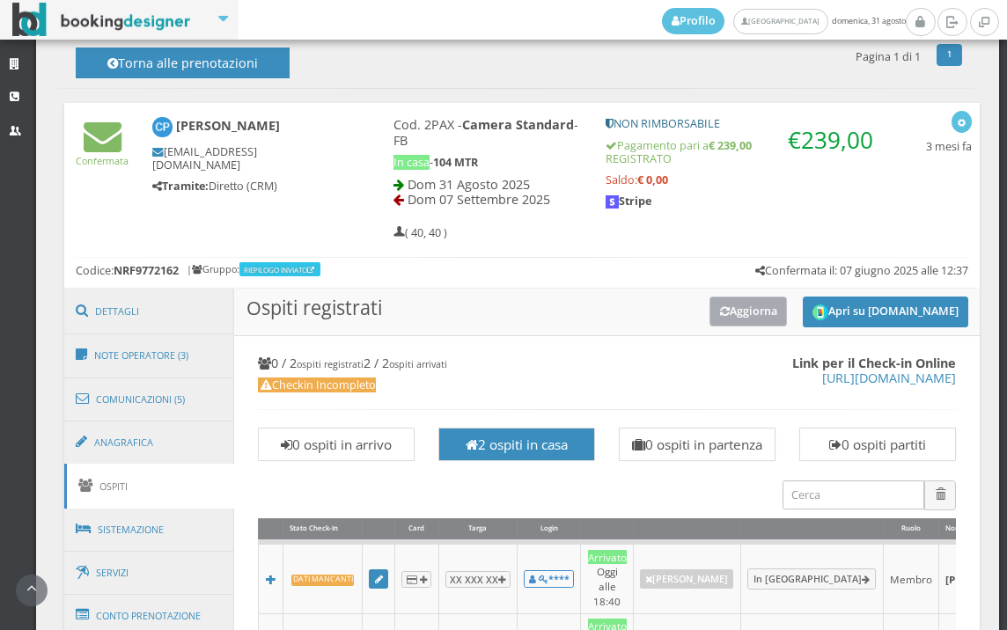
click at [716, 303] on button "Aggiorna" at bounding box center [749, 311] width 78 height 29
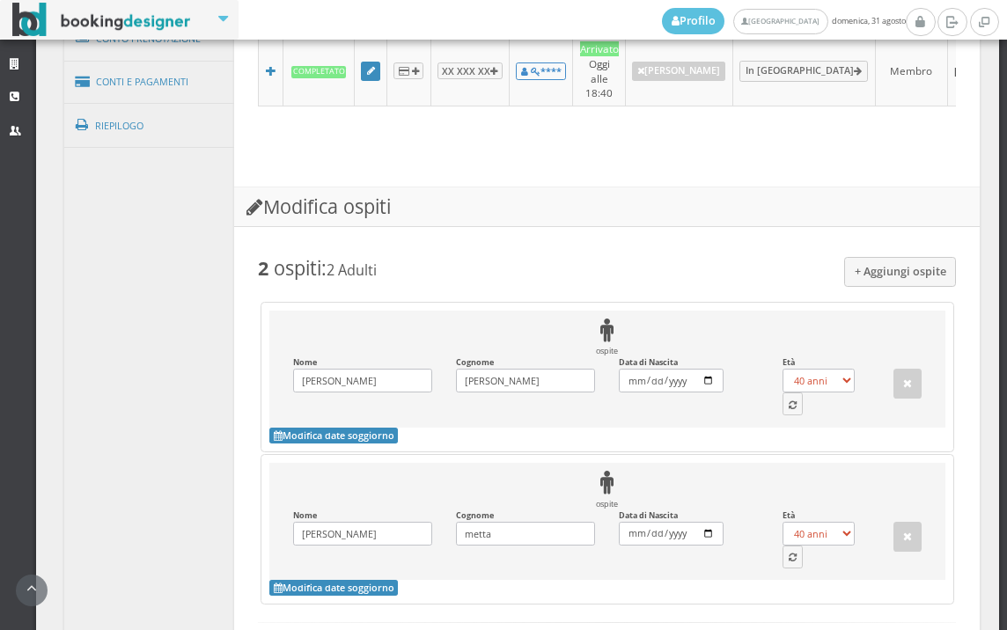
scroll to position [1512, 0]
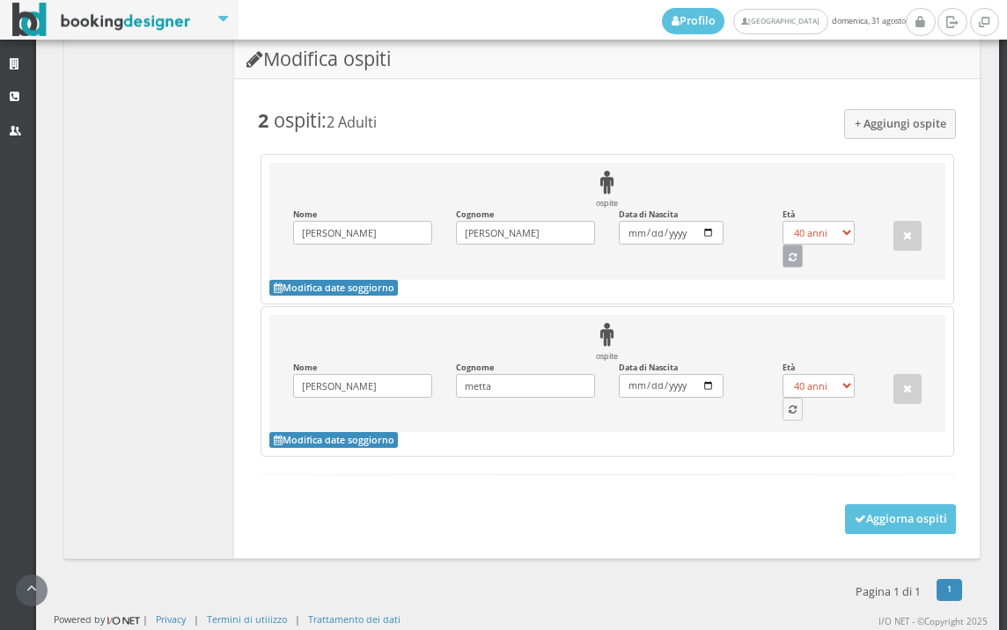
click at [789, 254] on icon "button" at bounding box center [793, 259] width 8 height 10
select select "67"
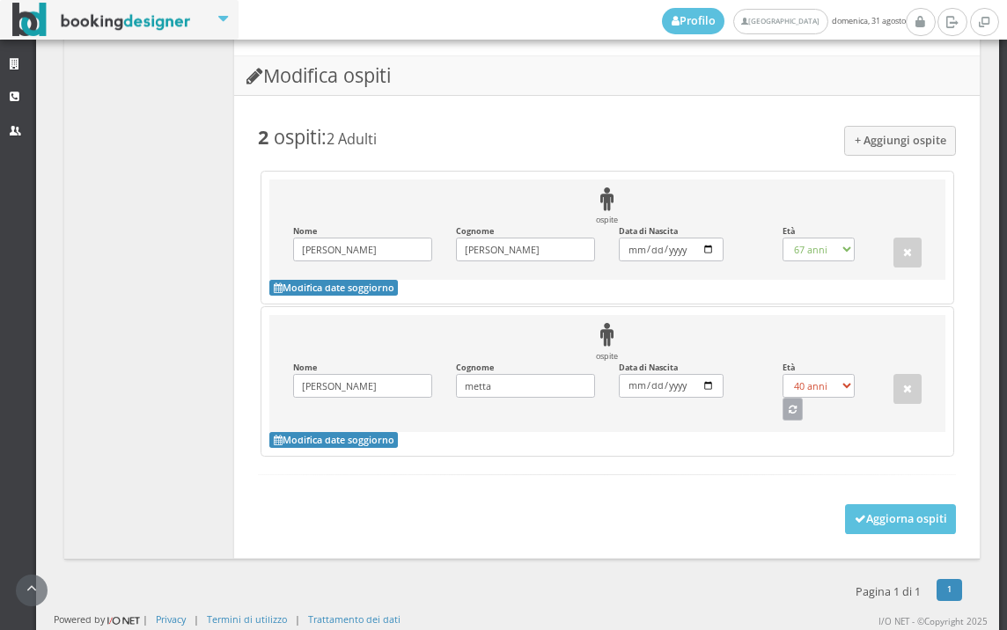
click at [792, 417] on button "button" at bounding box center [793, 409] width 21 height 23
select select "68"
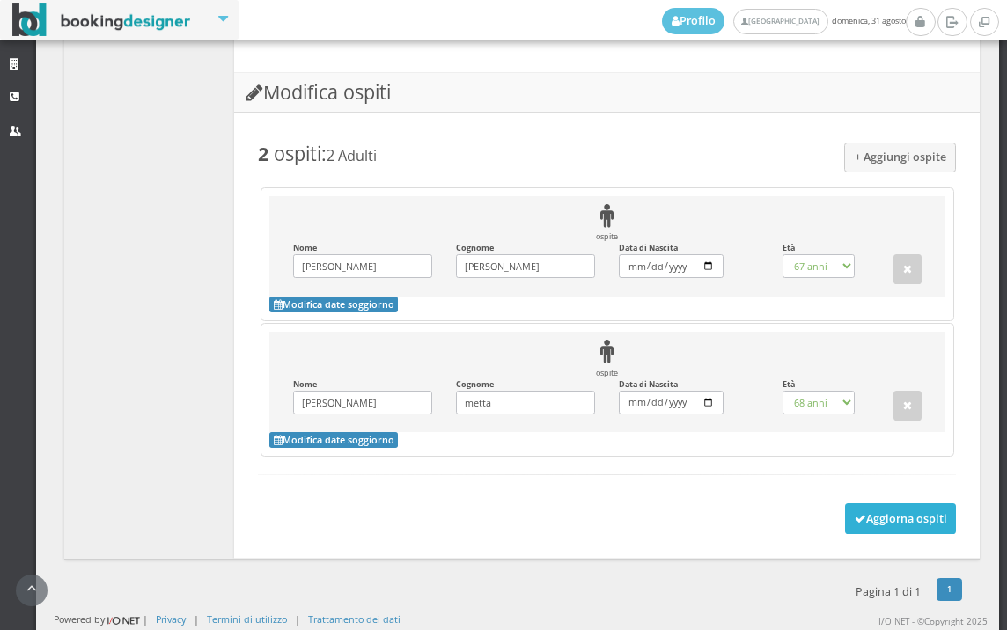
click at [913, 514] on button "Aggiorna ospiti" at bounding box center [901, 519] width 112 height 30
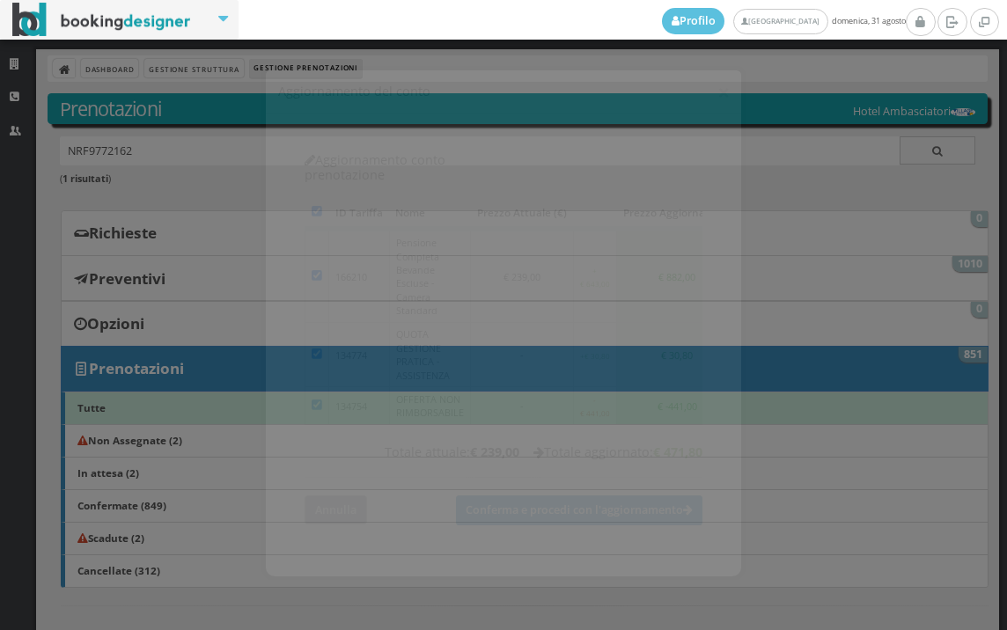
click at [363, 481] on button "Annulla" at bounding box center [336, 495] width 63 height 29
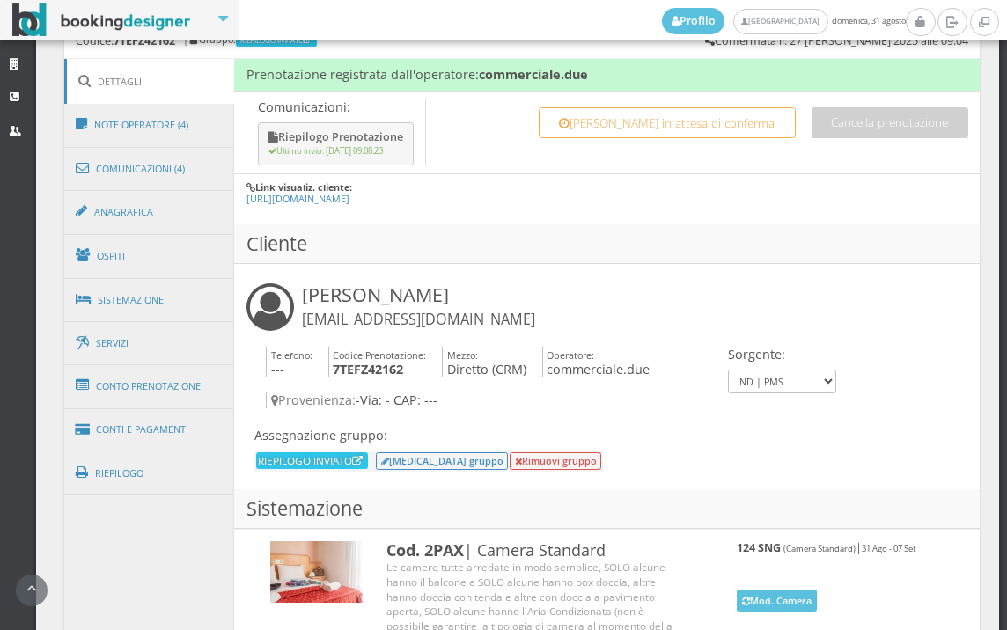
scroll to position [802, 0]
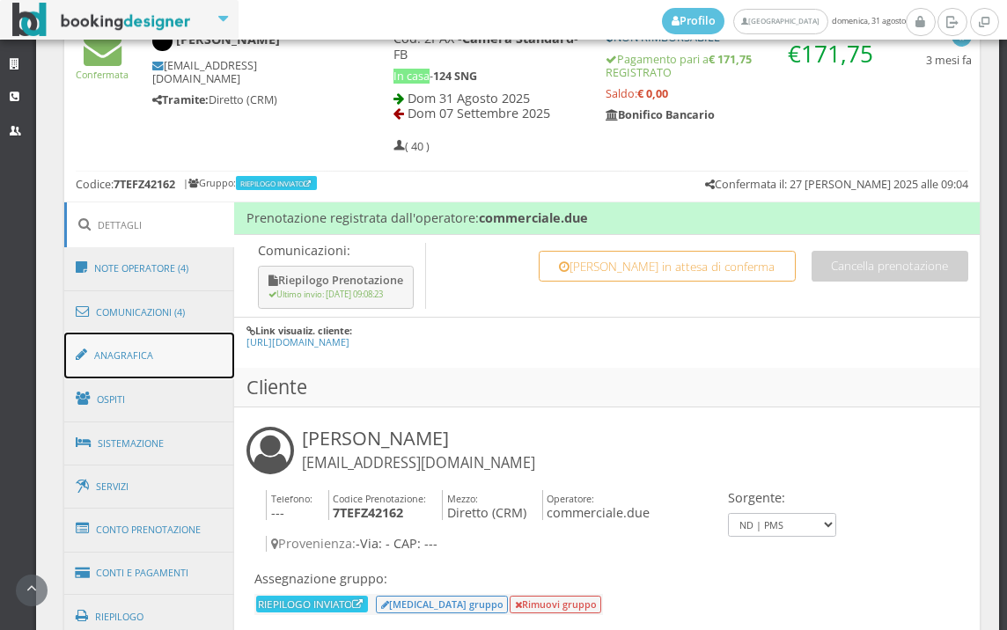
click at [141, 365] on link "Anagrafica" at bounding box center [149, 356] width 171 height 46
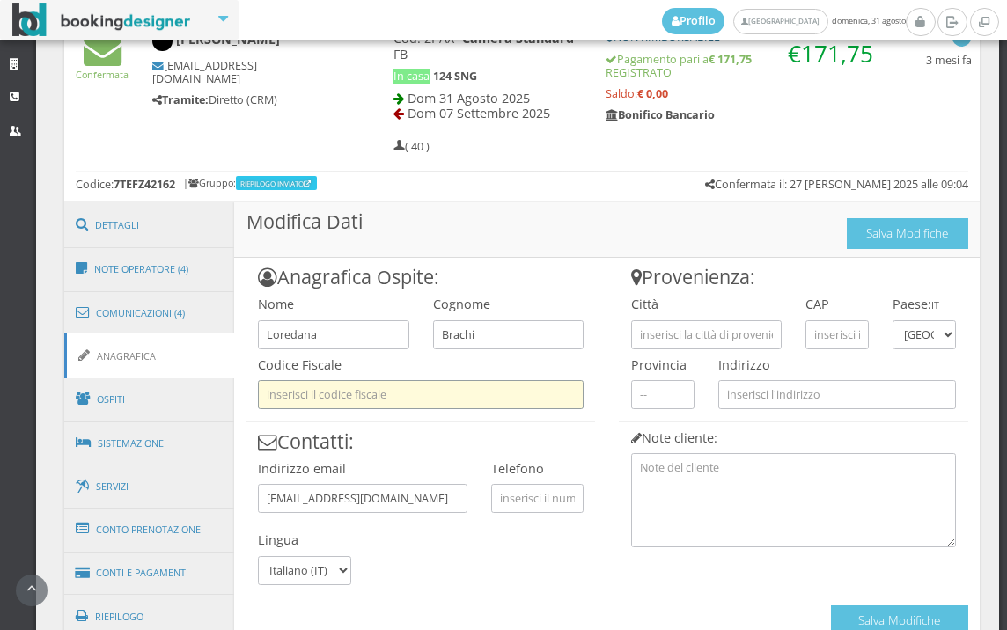
click at [489, 390] on input "text" at bounding box center [421, 394] width 326 height 29
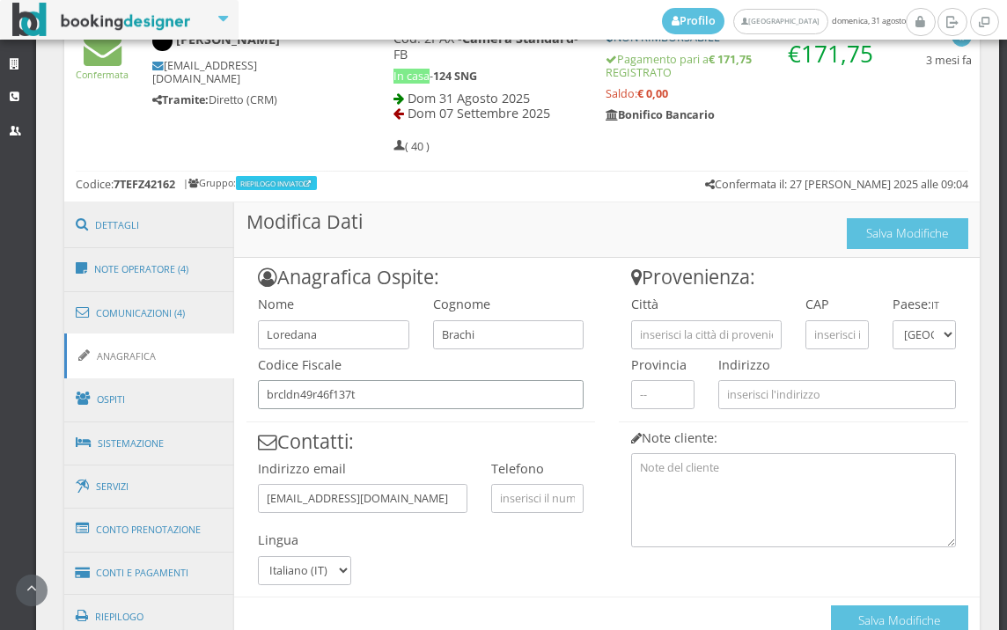
type input "brcldn49r46f137t"
click at [519, 517] on div "Anagrafica Ospite: Nome Loredana Cognome Brachi Codice Fiscale brcldn49r46f137t…" at bounding box center [420, 422] width 373 height 328
click at [520, 507] on input "text" at bounding box center [537, 498] width 92 height 29
type input "3884470253"
click at [660, 328] on input "text" at bounding box center [706, 335] width 151 height 29
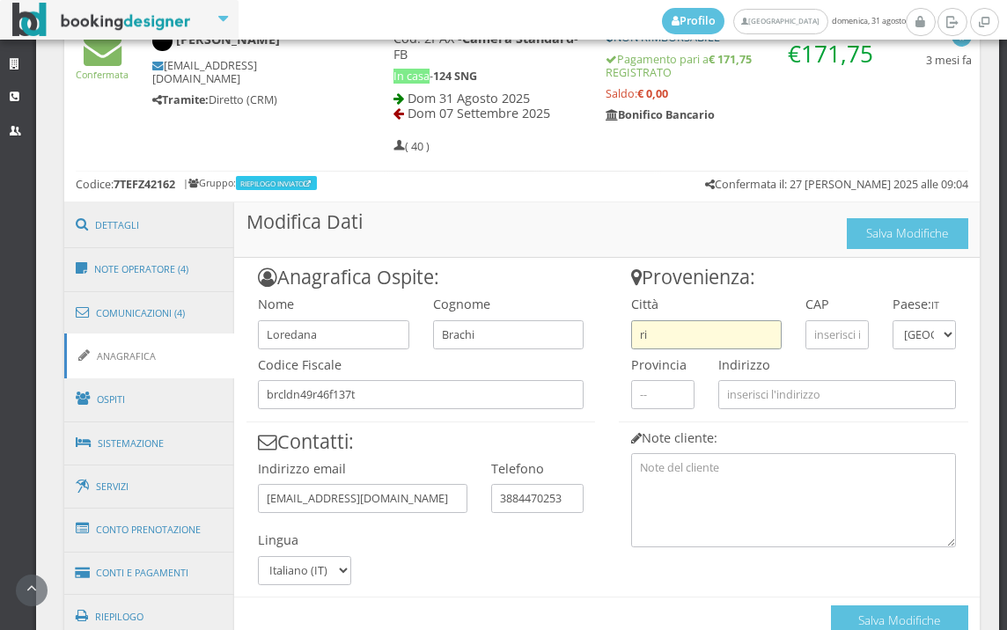
type input "r"
click at [829, 331] on input "text" at bounding box center [837, 335] width 63 height 29
click at [651, 335] on input "osrtra" at bounding box center [706, 335] width 151 height 29
type input "ostra"
click at [706, 313] on div "Città ostra" at bounding box center [706, 319] width 174 height 61
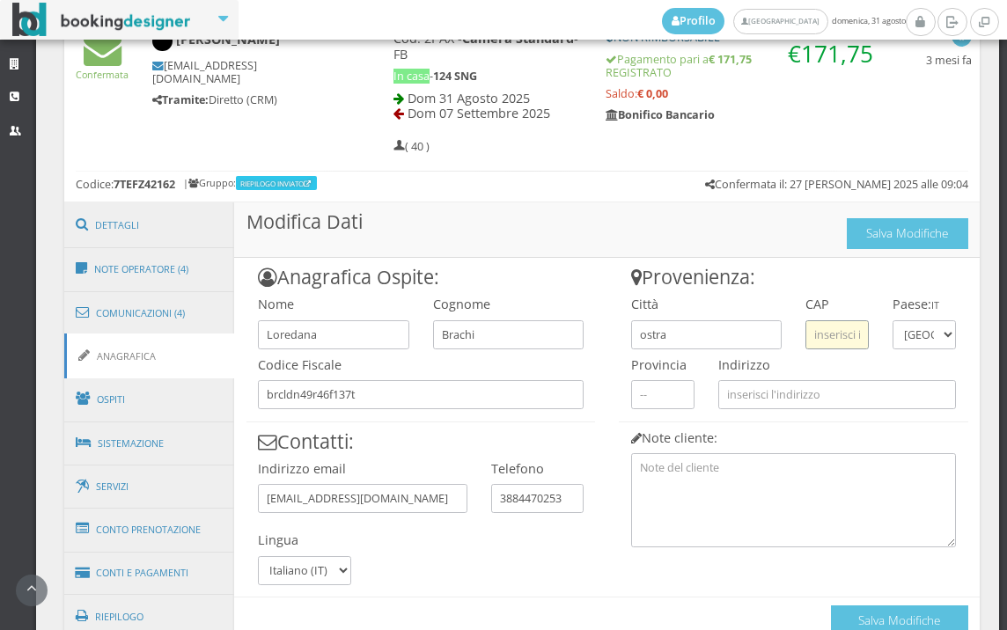
click at [806, 335] on input "text" at bounding box center [837, 335] width 63 height 29
type input "60010"
click at [696, 364] on div "Provincia" at bounding box center [662, 380] width 87 height 61
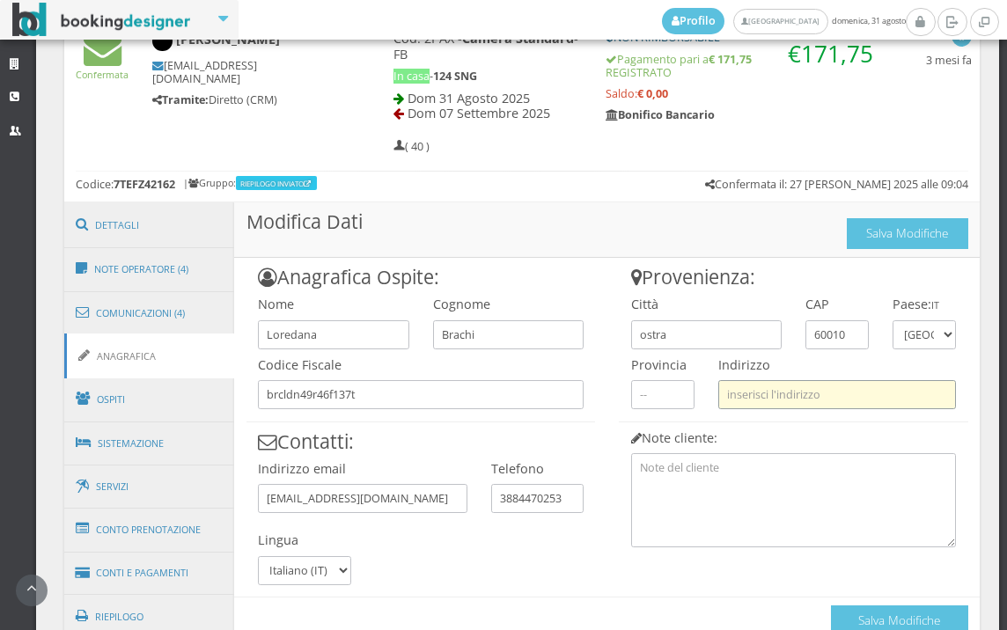
click at [733, 386] on input "text" at bounding box center [838, 394] width 238 height 29
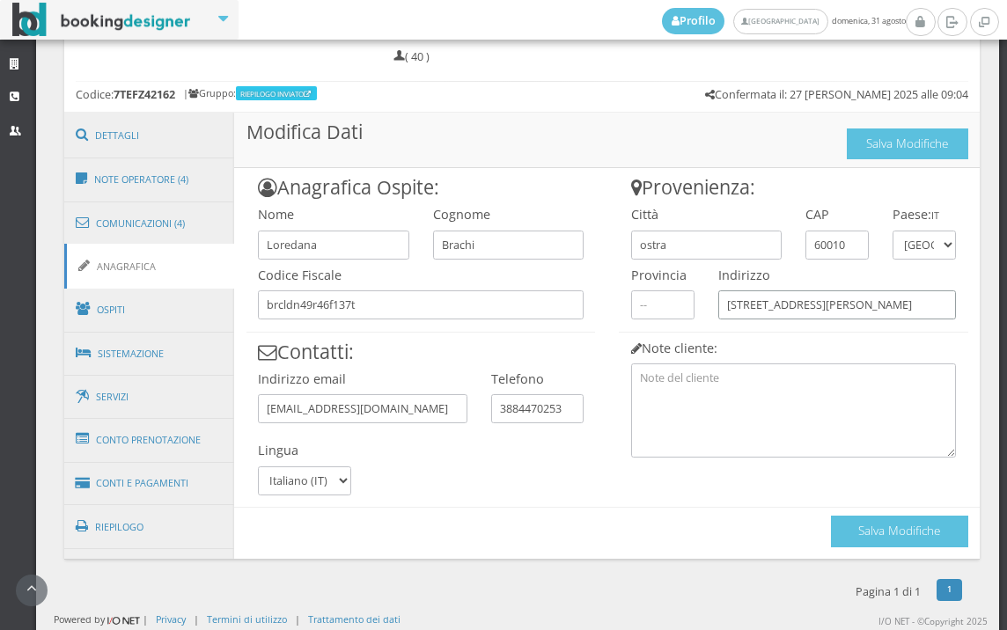
type input "via pio sesto 9"
click at [924, 510] on div "Salva Modifiche" at bounding box center [899, 527] width 137 height 39
click at [919, 520] on button "Salva Modifiche" at bounding box center [899, 531] width 137 height 31
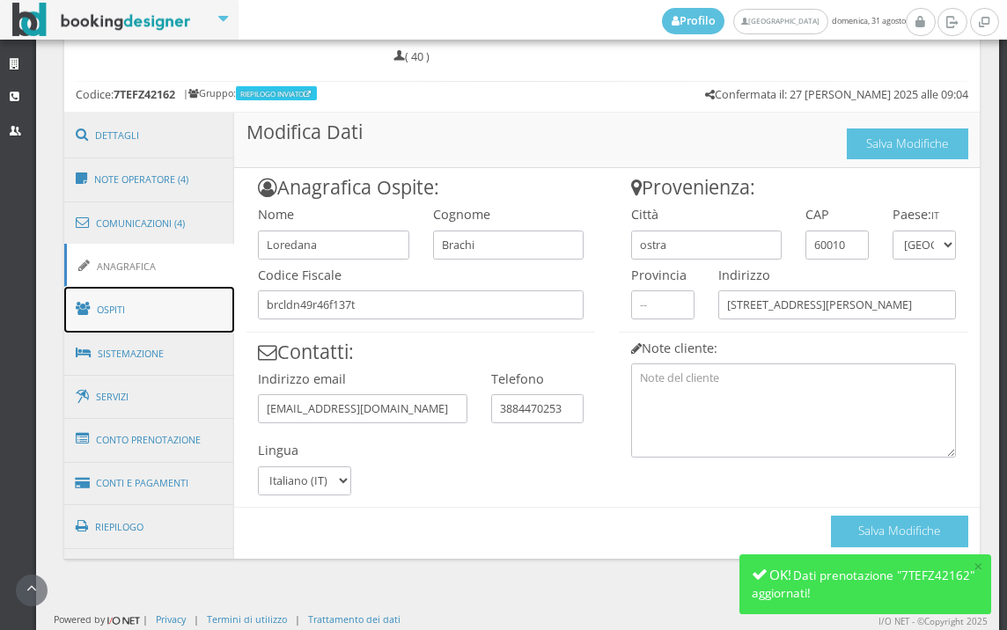
click at [156, 310] on link "Ospiti" at bounding box center [149, 310] width 171 height 46
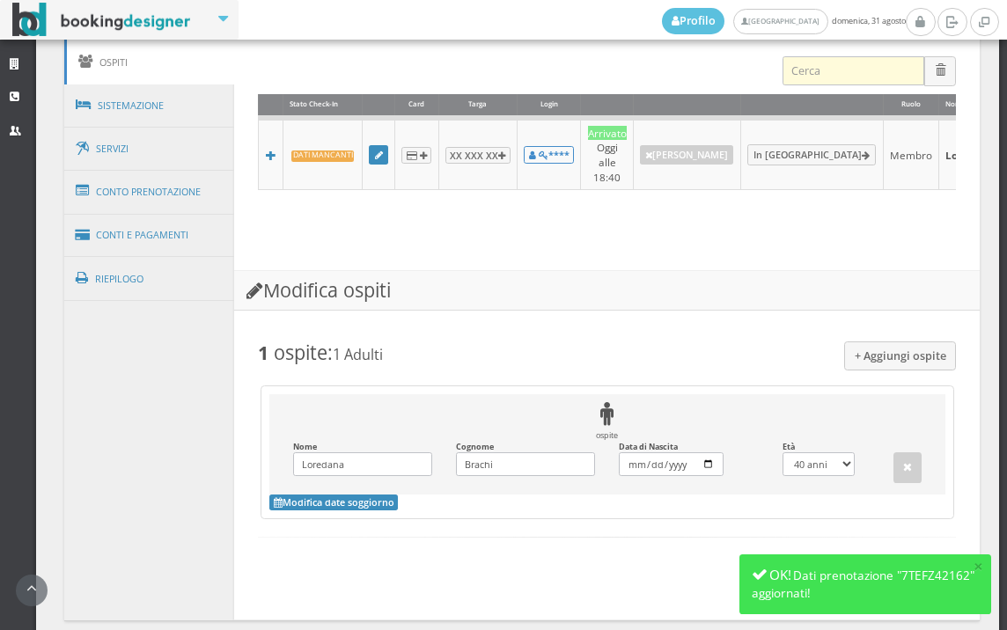
scroll to position [773, 0]
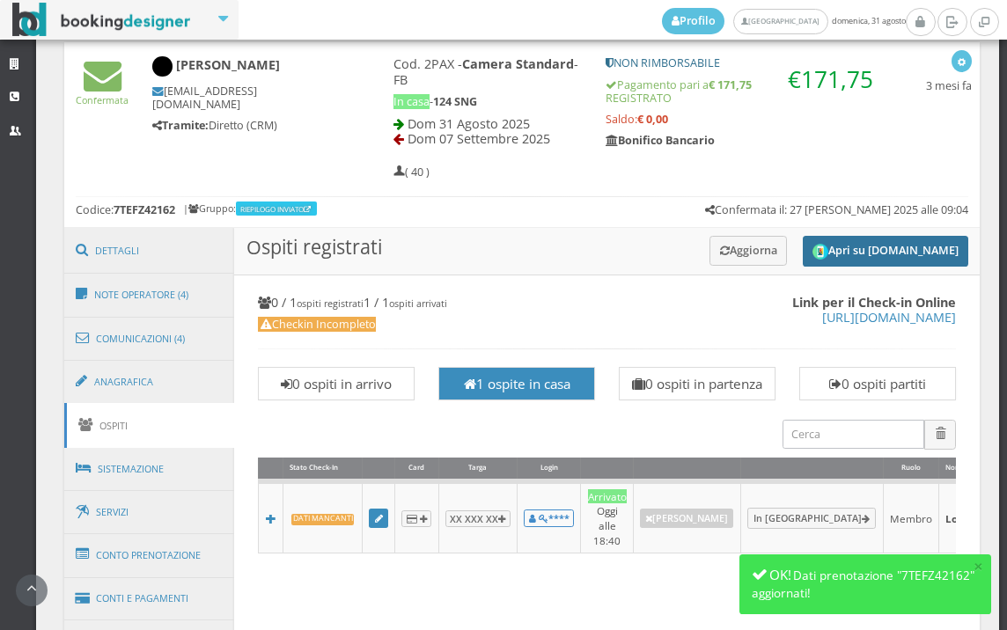
click at [813, 253] on button "Apri su [DOMAIN_NAME]" at bounding box center [886, 251] width 166 height 31
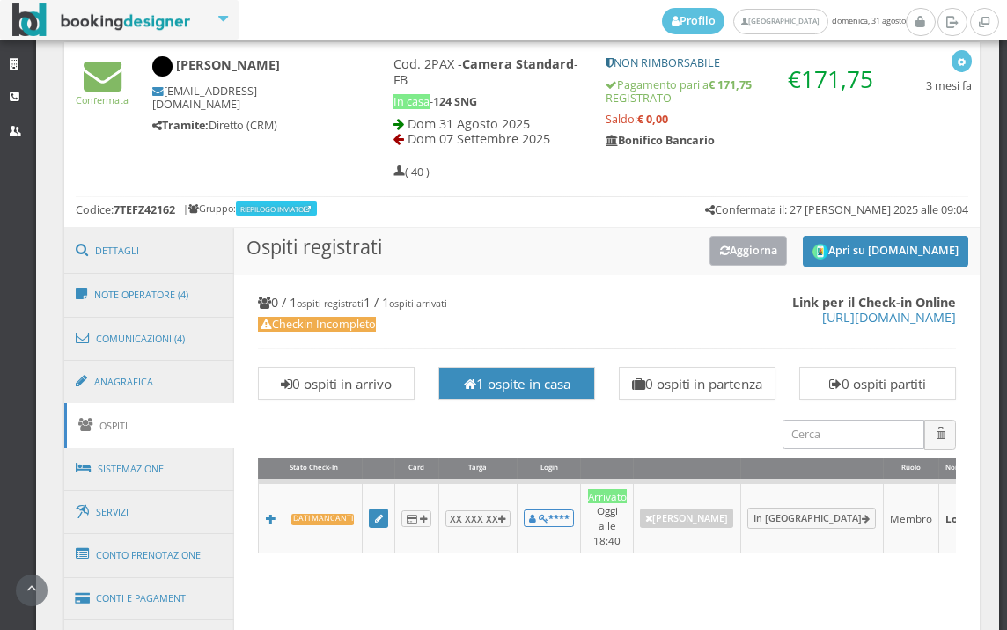
click at [726, 236] on button "Aggiorna" at bounding box center [749, 250] width 78 height 29
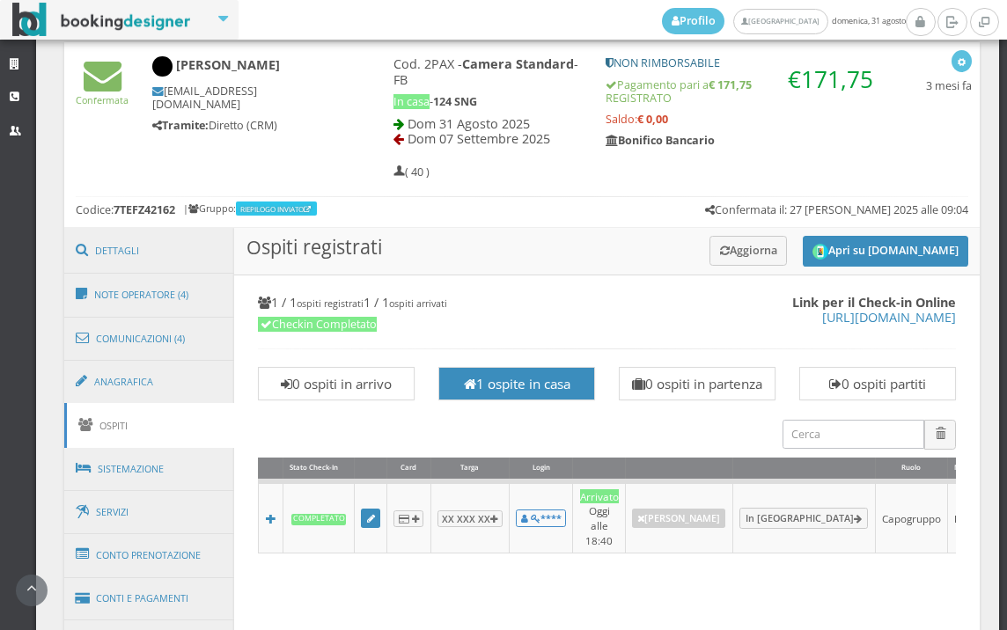
scroll to position [1281, 0]
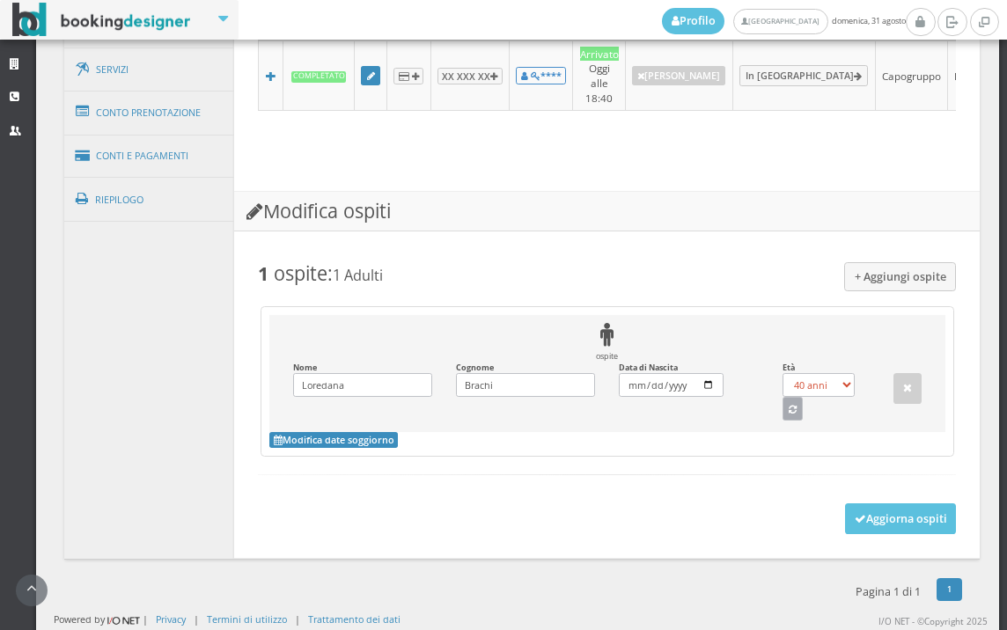
click at [783, 409] on button "button" at bounding box center [793, 408] width 21 height 23
select select "75"
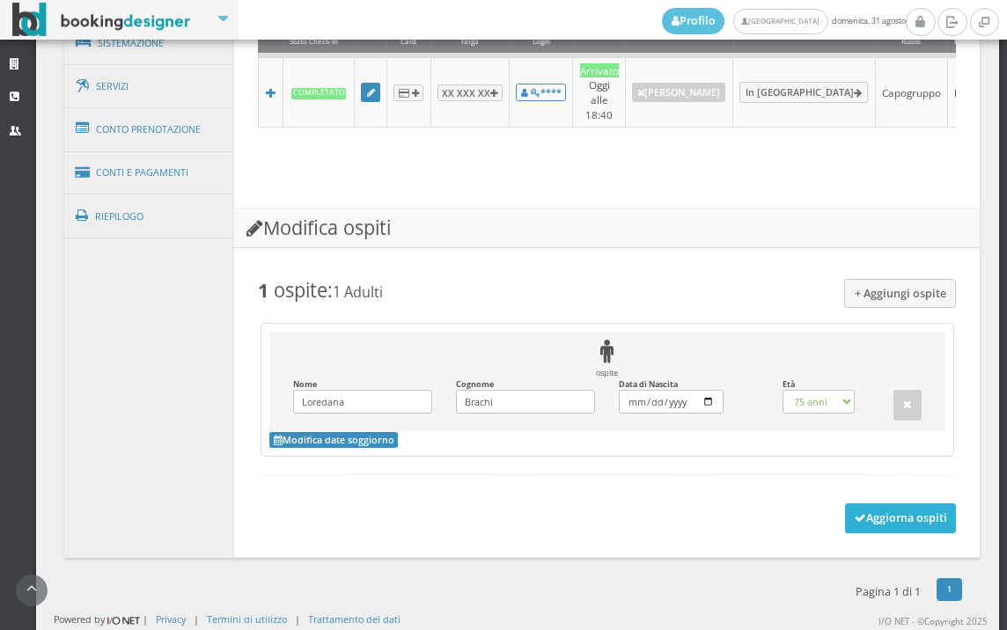
click at [845, 507] on button "Aggiorna ospiti" at bounding box center [901, 519] width 112 height 30
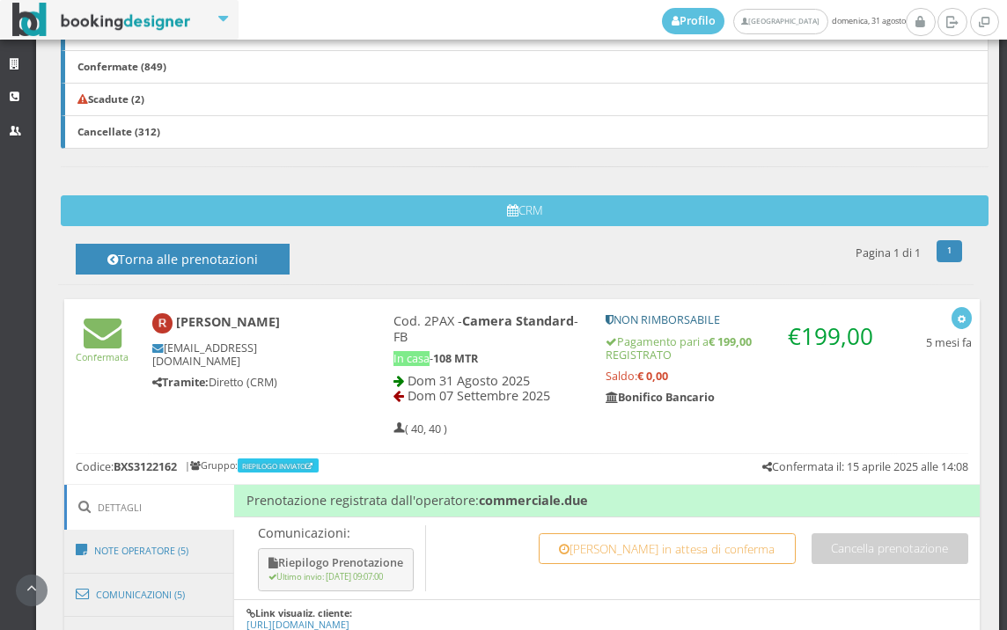
scroll to position [755, 0]
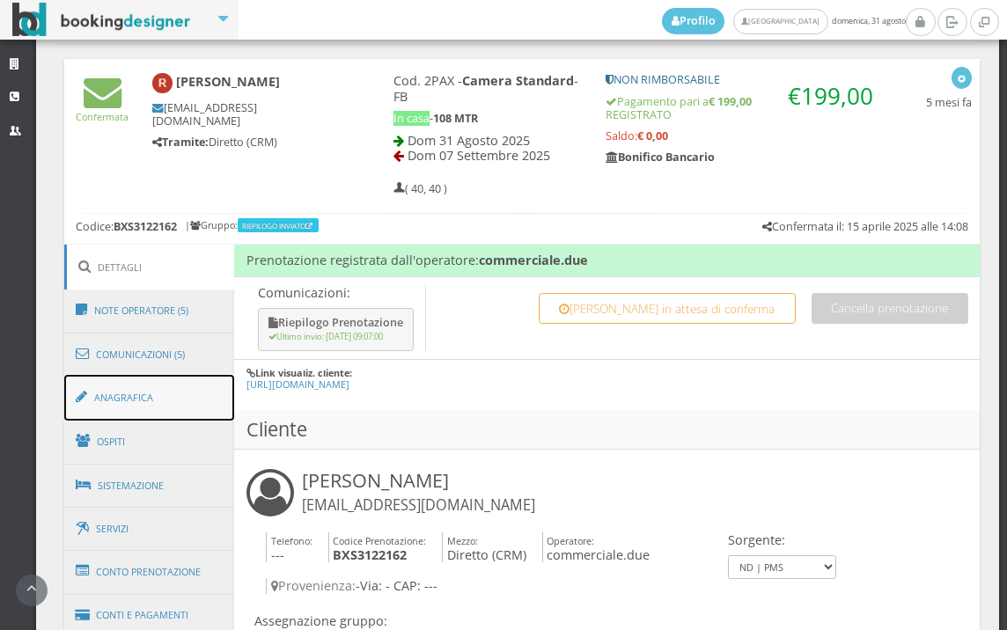
click at [175, 385] on link "Anagrafica" at bounding box center [149, 398] width 171 height 46
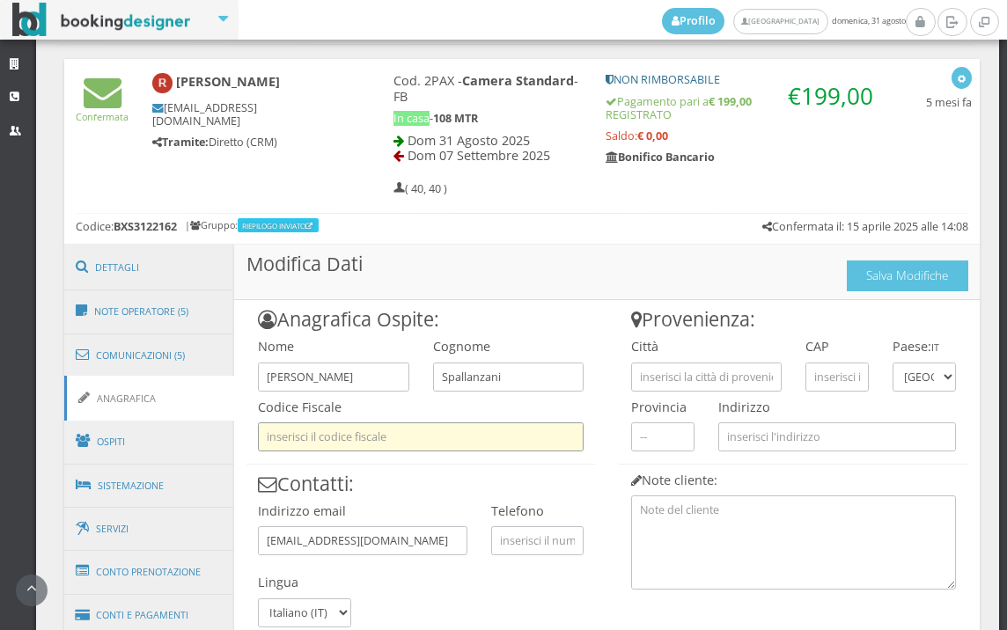
click at [311, 424] on input "text" at bounding box center [421, 437] width 326 height 29
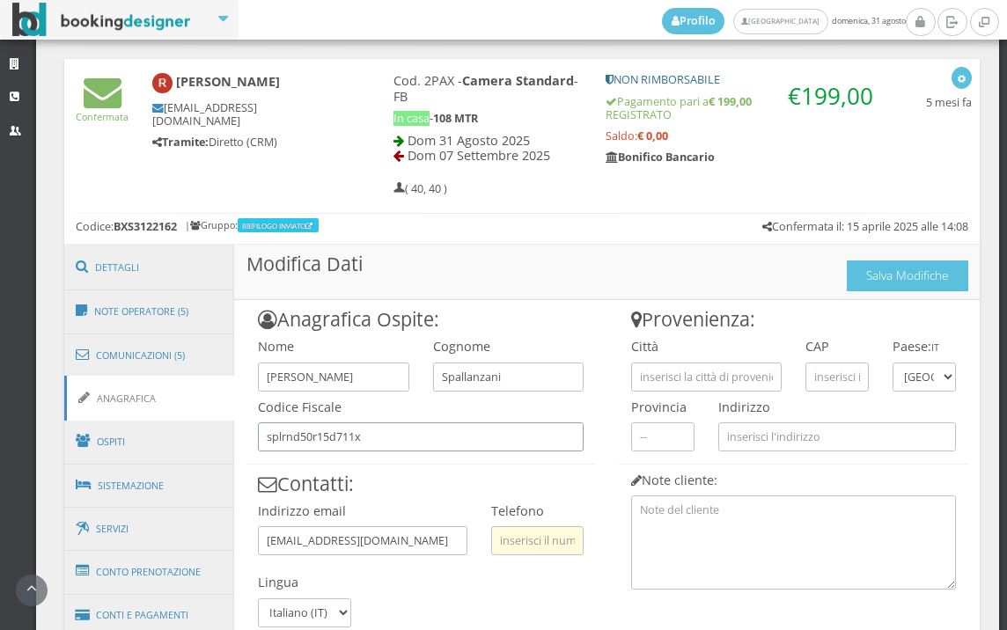
type input "splrnd50r15d711x"
click at [534, 527] on input "text" at bounding box center [537, 541] width 92 height 29
type input "3498152640"
click at [684, 377] on input "text" at bounding box center [706, 377] width 151 height 29
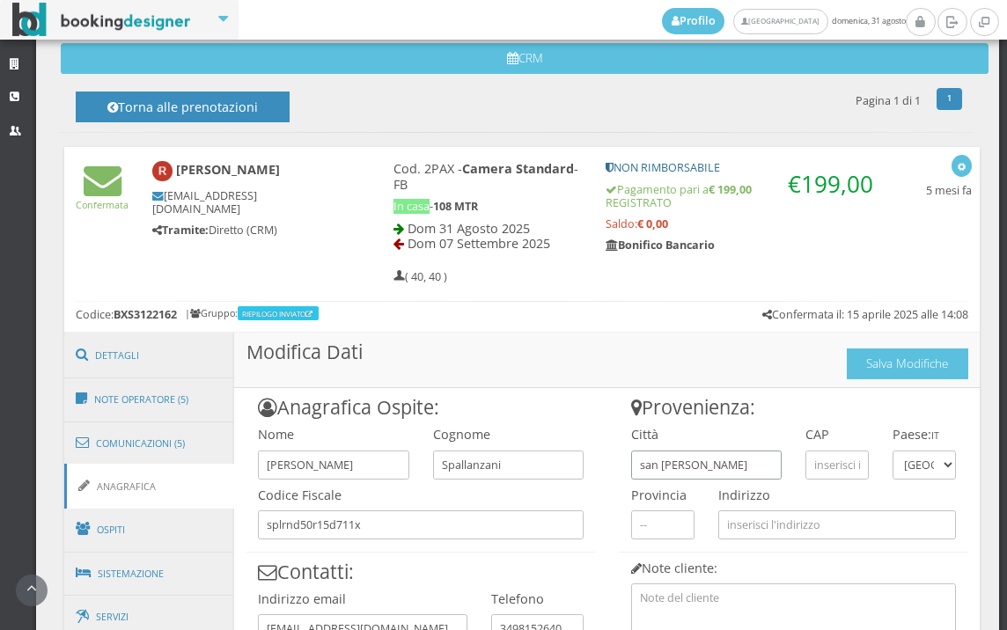
type input "san martino in rio"
type input "42018"
type input "splrnd50r15d711x"
type input "piazza della terra"
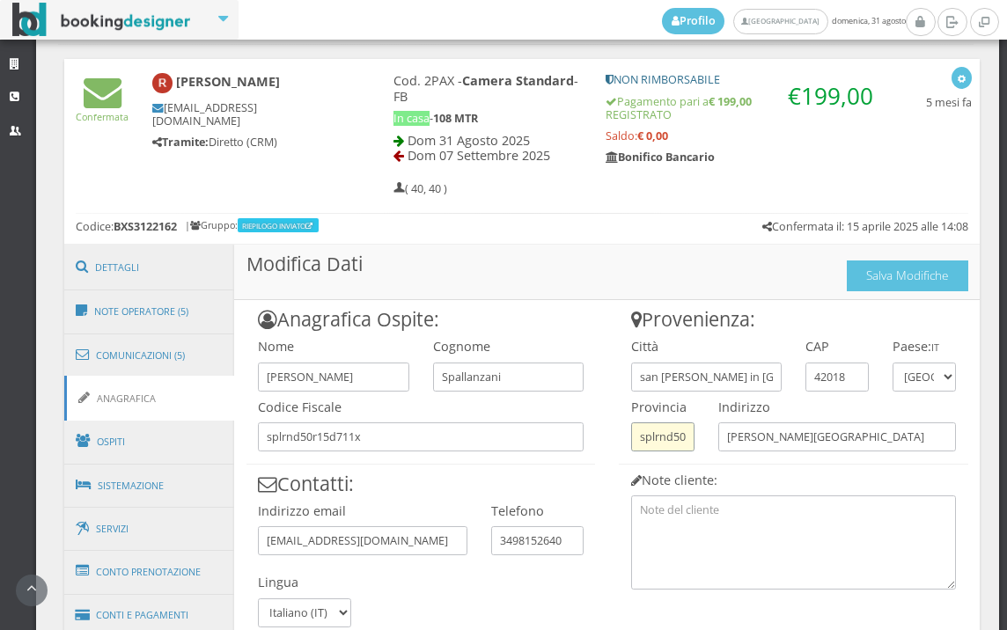
scroll to position [0, 55]
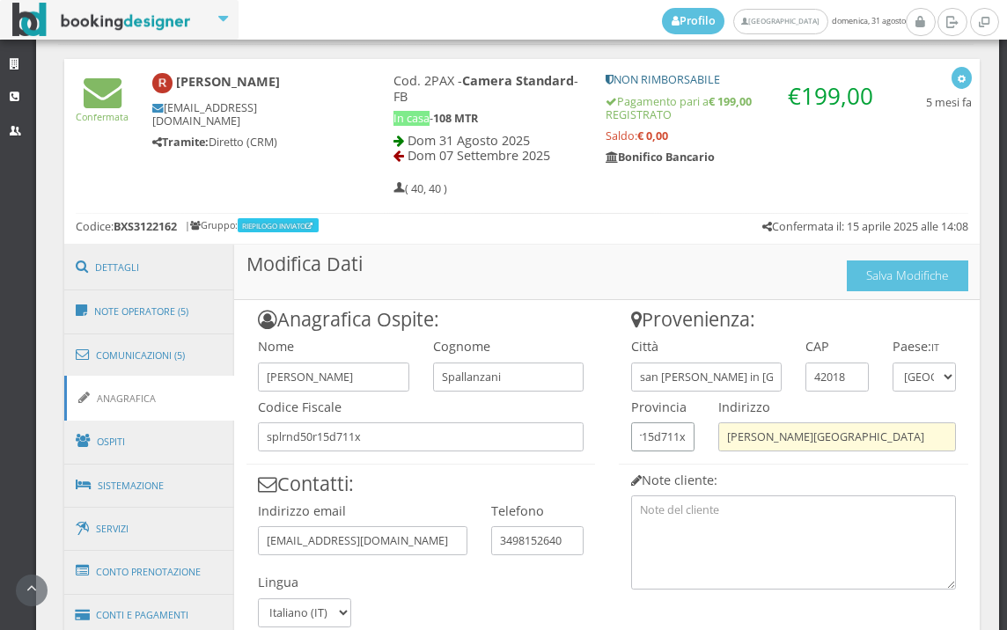
drag, startPoint x: 630, startPoint y: 433, endPoint x: 745, endPoint y: 445, distance: 115.0
click at [745, 445] on div "Provenienza: Città san martino in rio CAP 42018 Paese: IT Andorra Emirati Arabi…" at bounding box center [794, 444] width 373 height 289
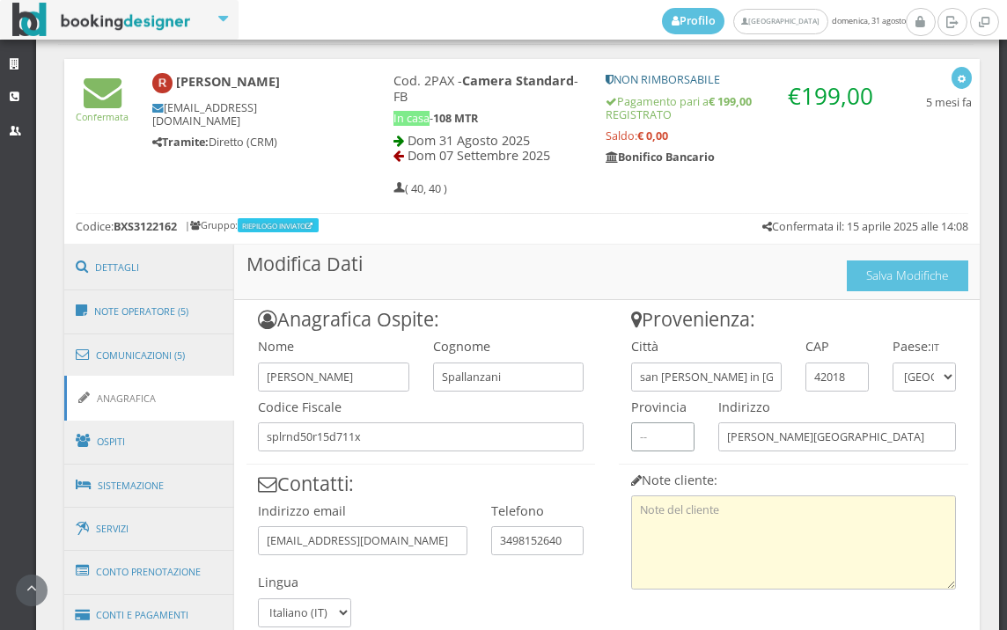
scroll to position [902, 0]
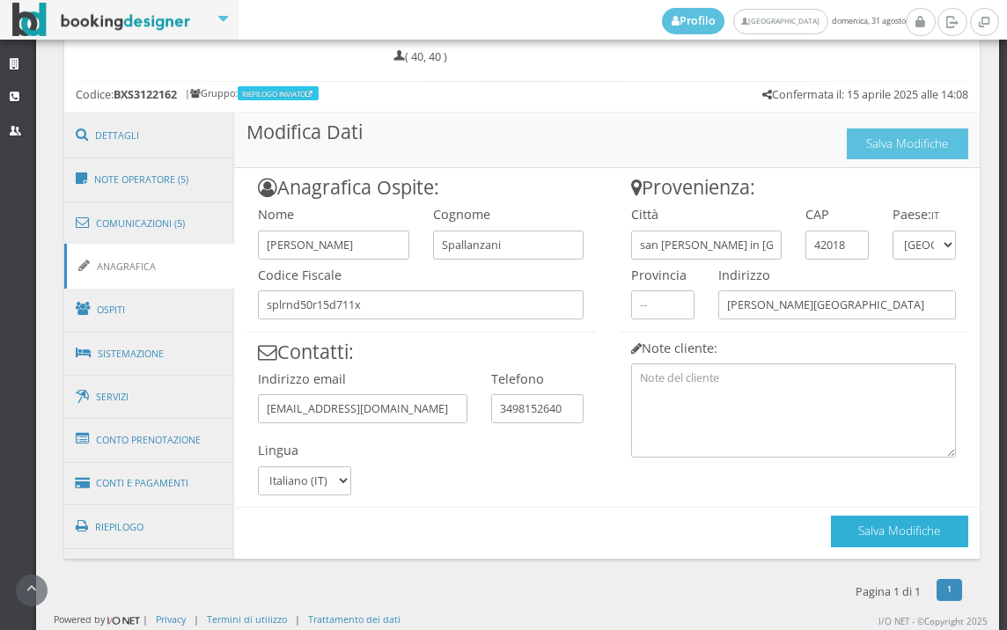
click at [831, 527] on button "Salva Modifiche" at bounding box center [899, 531] width 137 height 31
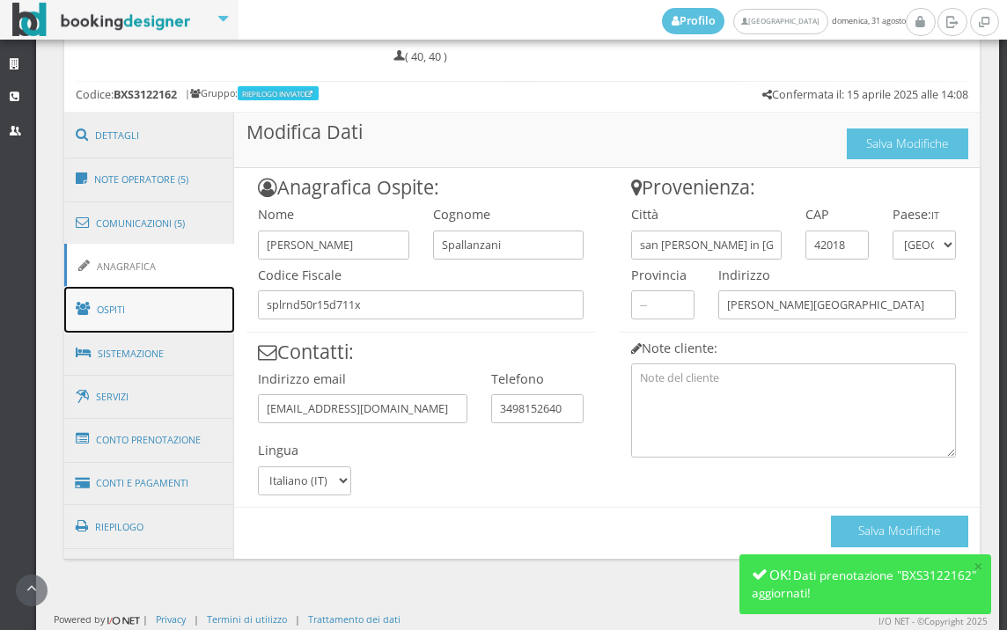
click at [151, 318] on link "Ospiti" at bounding box center [149, 310] width 171 height 46
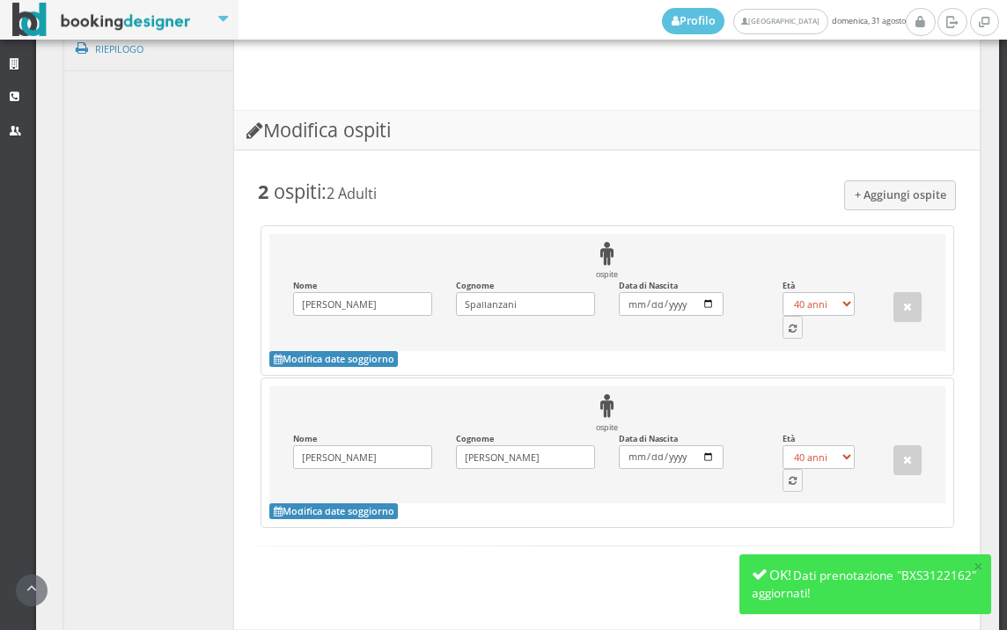
scroll to position [1489, 0]
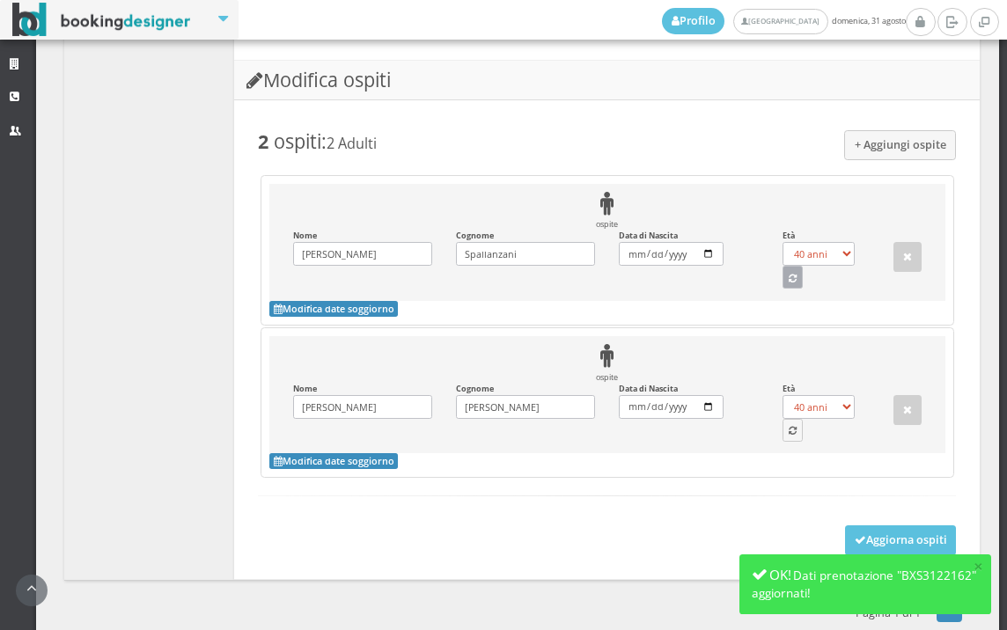
click at [789, 279] on icon "button" at bounding box center [793, 280] width 8 height 10
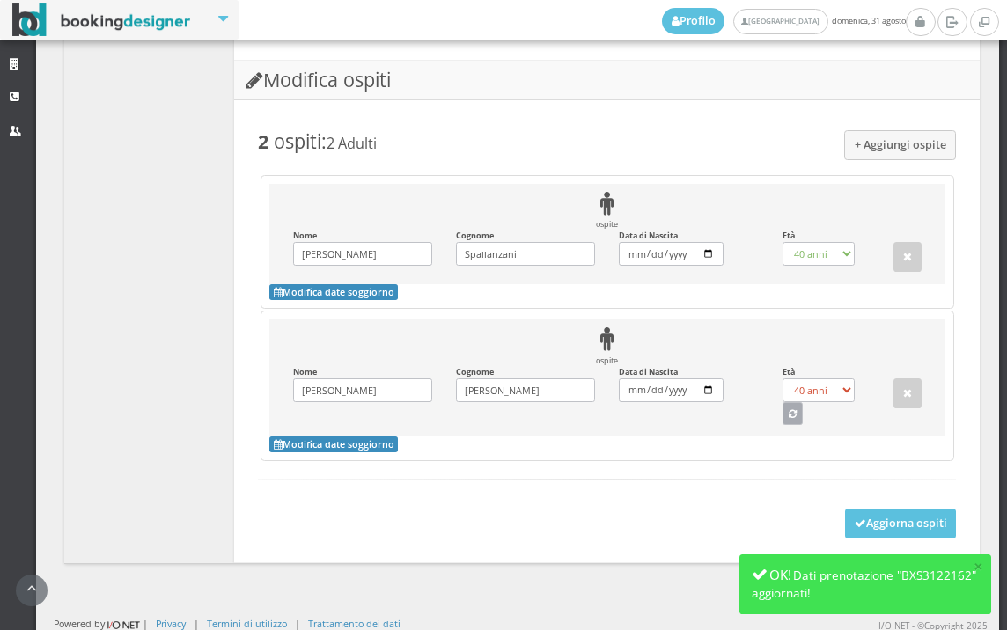
select select "74"
click at [788, 410] on button "button" at bounding box center [793, 413] width 21 height 23
select select "70"
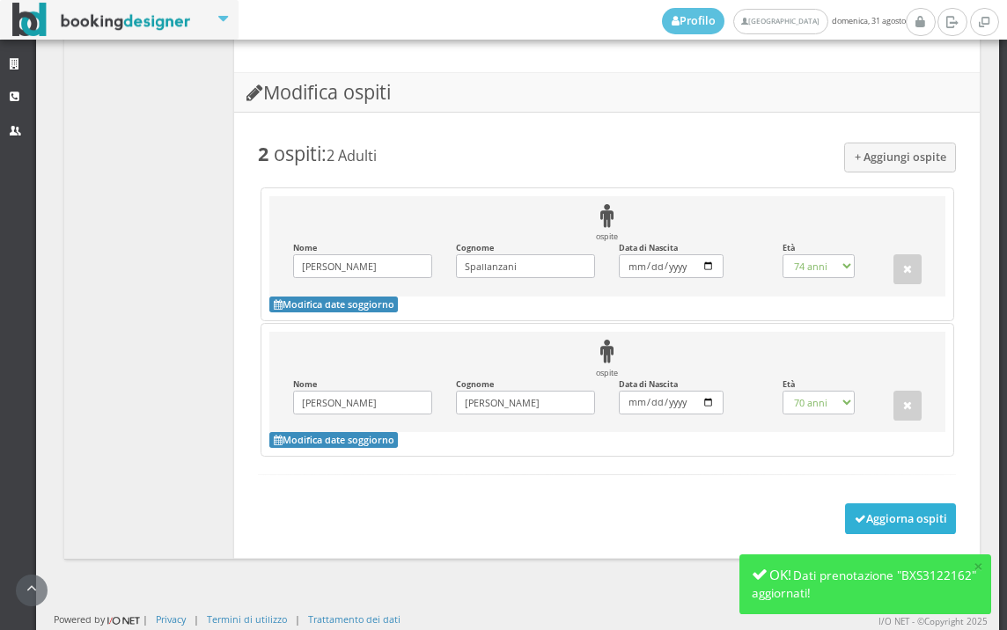
scroll to position [1475, 0]
click at [859, 510] on button "Aggiorna ospiti" at bounding box center [901, 519] width 112 height 30
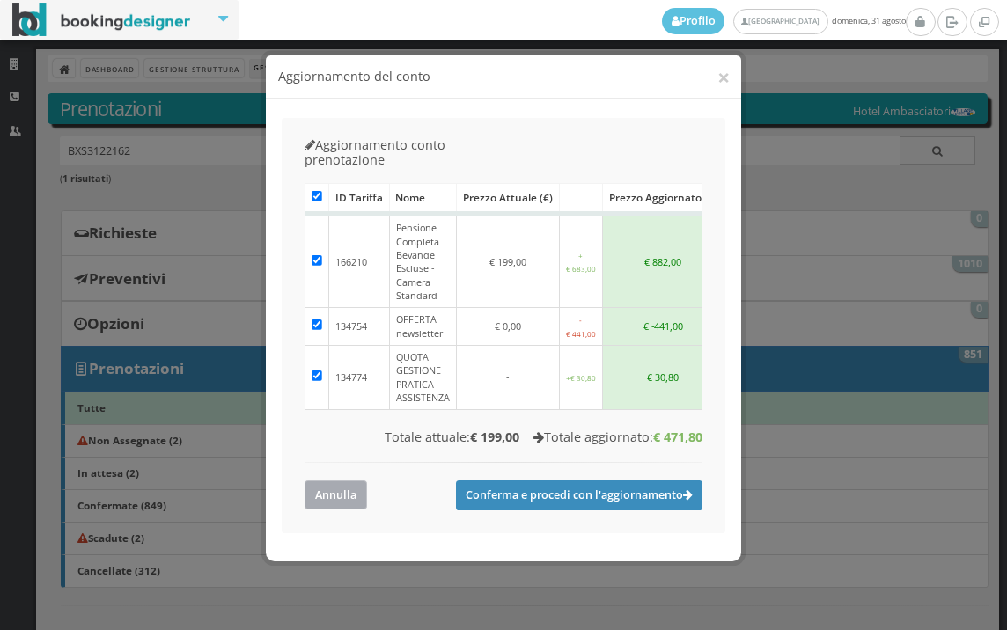
click at [342, 481] on button "Annulla" at bounding box center [336, 495] width 63 height 29
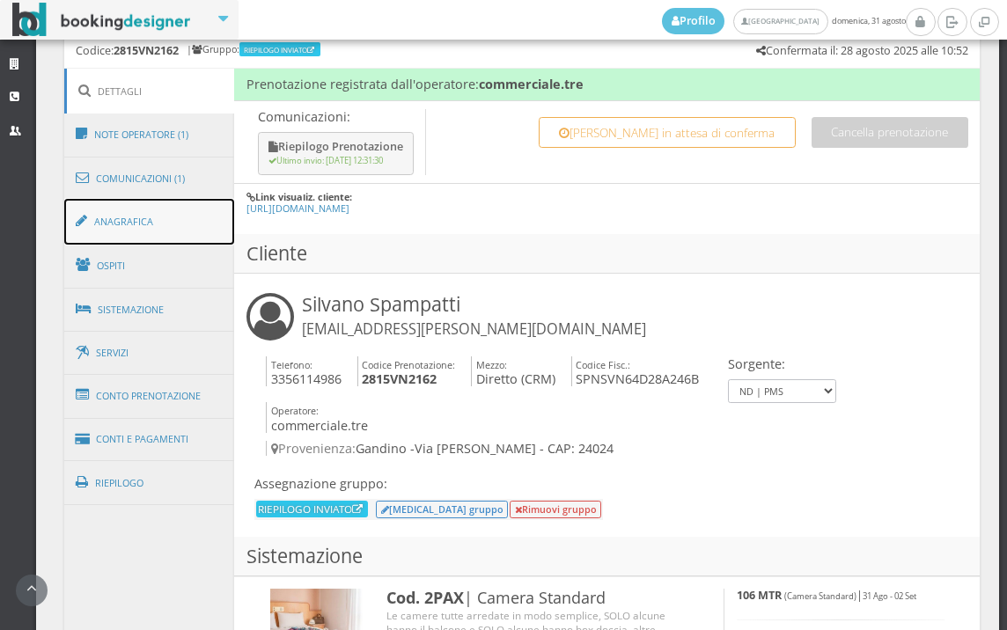
click at [164, 206] on link "Anagrafica" at bounding box center [149, 222] width 171 height 46
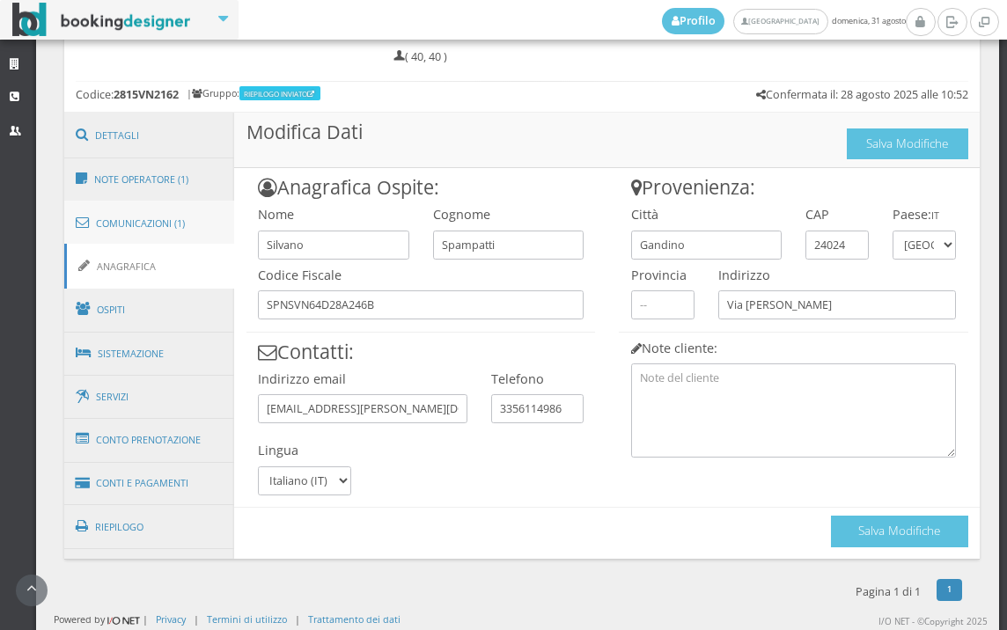
scroll to position [902, 0]
click at [889, 535] on button "Salva Modifiche" at bounding box center [899, 531] width 137 height 31
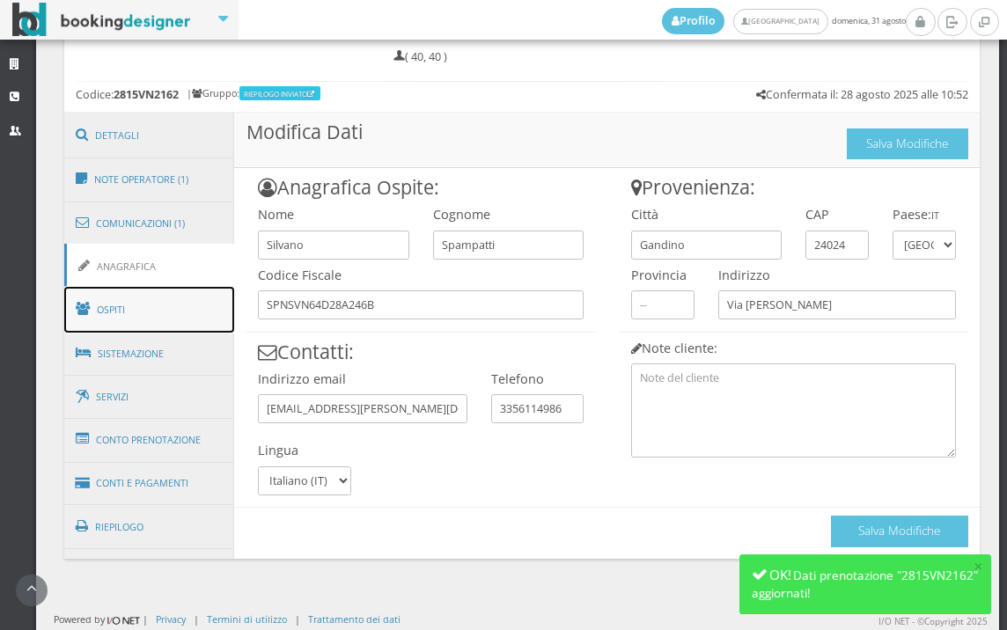
click at [137, 300] on link "Ospiti" at bounding box center [149, 310] width 171 height 46
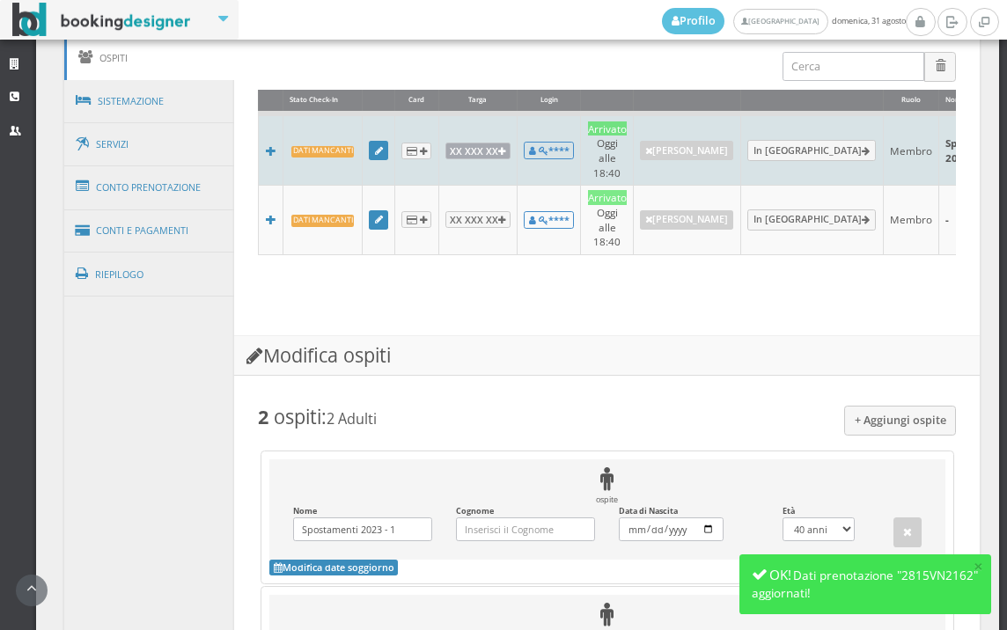
scroll to position [1182, 0]
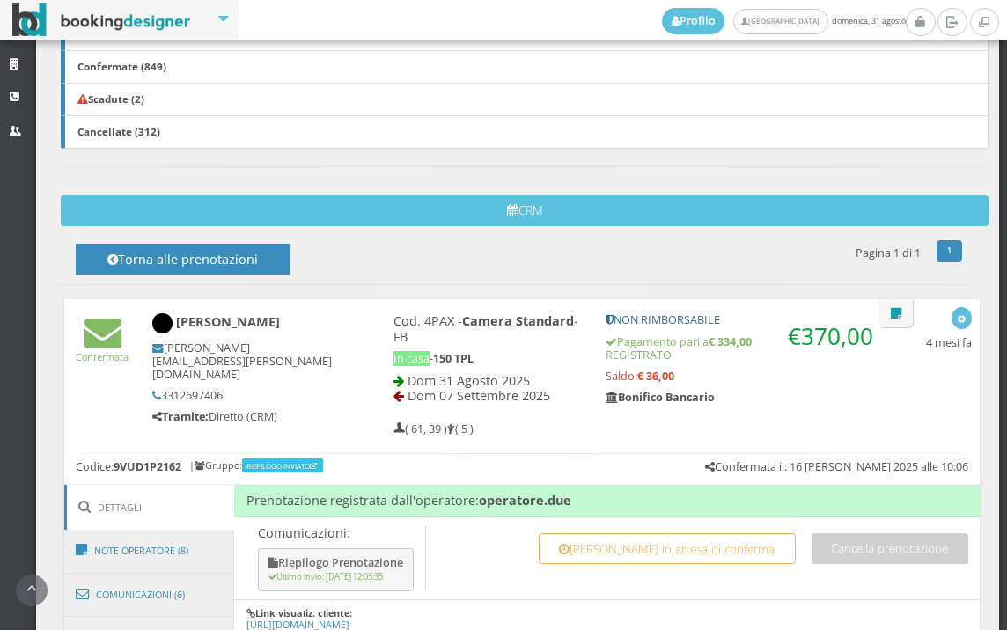
scroll to position [978, 0]
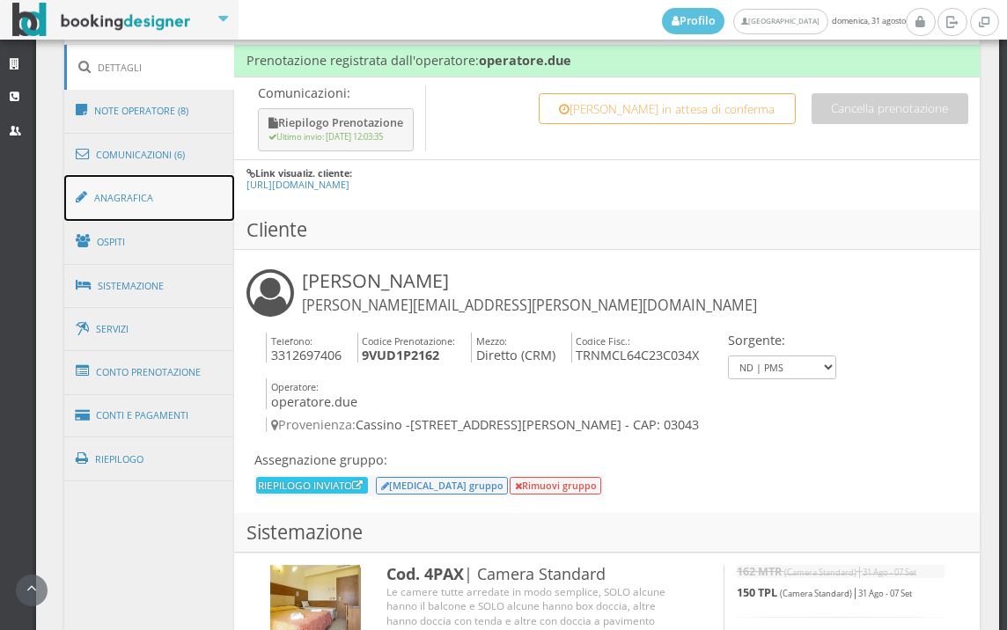
click at [183, 203] on link "Anagrafica" at bounding box center [149, 198] width 171 height 46
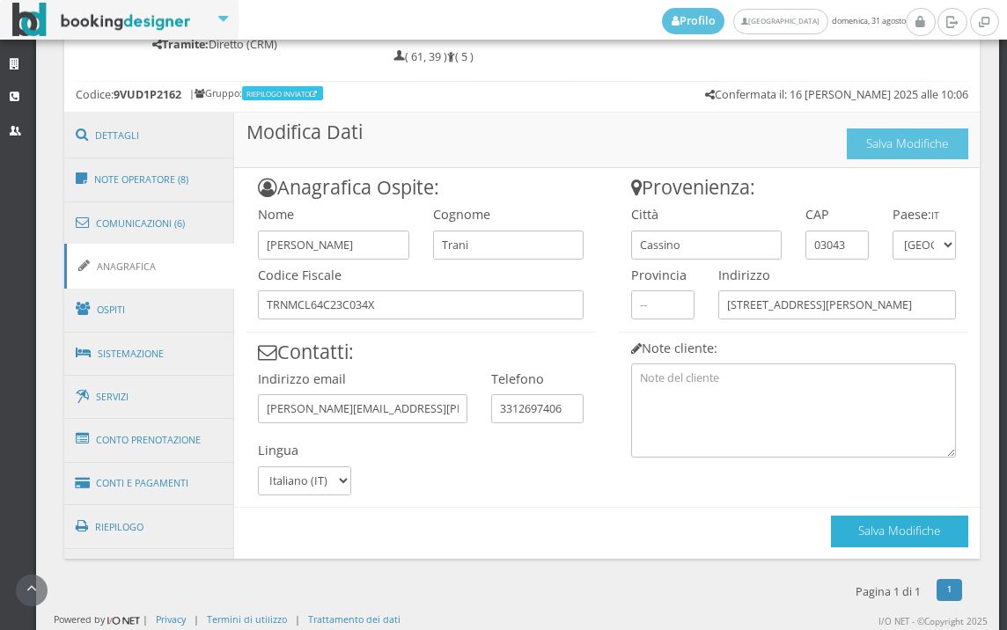
click at [846, 531] on button "Salva Modifiche" at bounding box center [899, 531] width 137 height 31
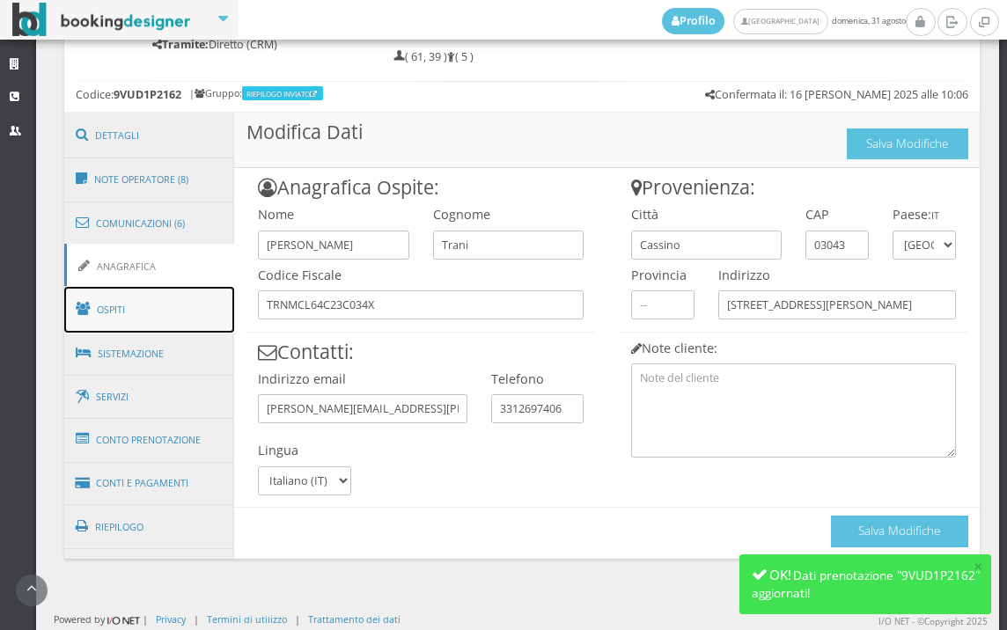
click at [161, 317] on link "Ospiti" at bounding box center [149, 310] width 171 height 46
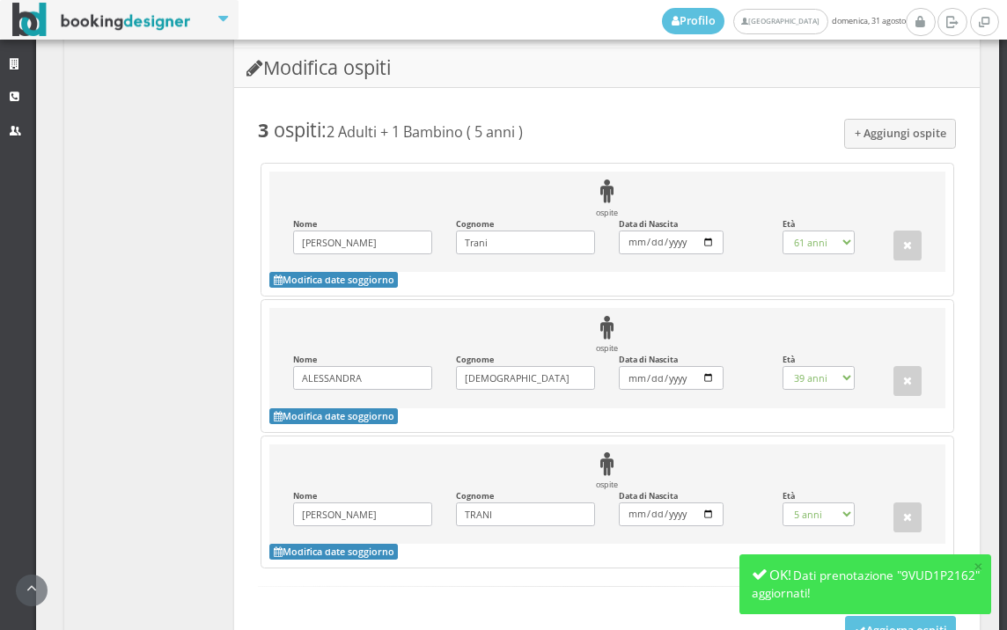
scroll to position [1686, 0]
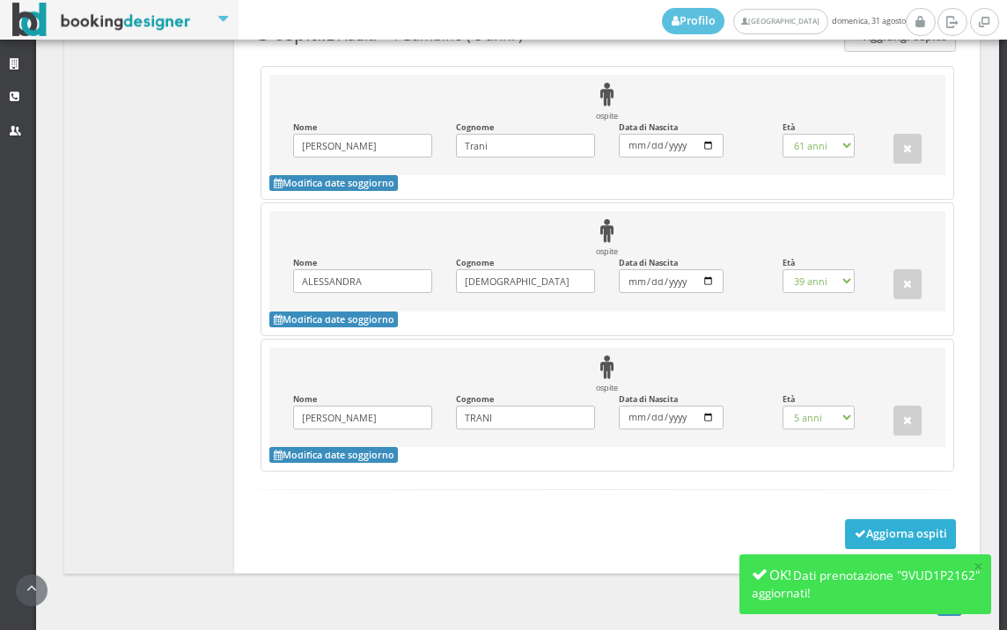
click at [853, 520] on button "Aggiorna ospiti" at bounding box center [901, 535] width 112 height 30
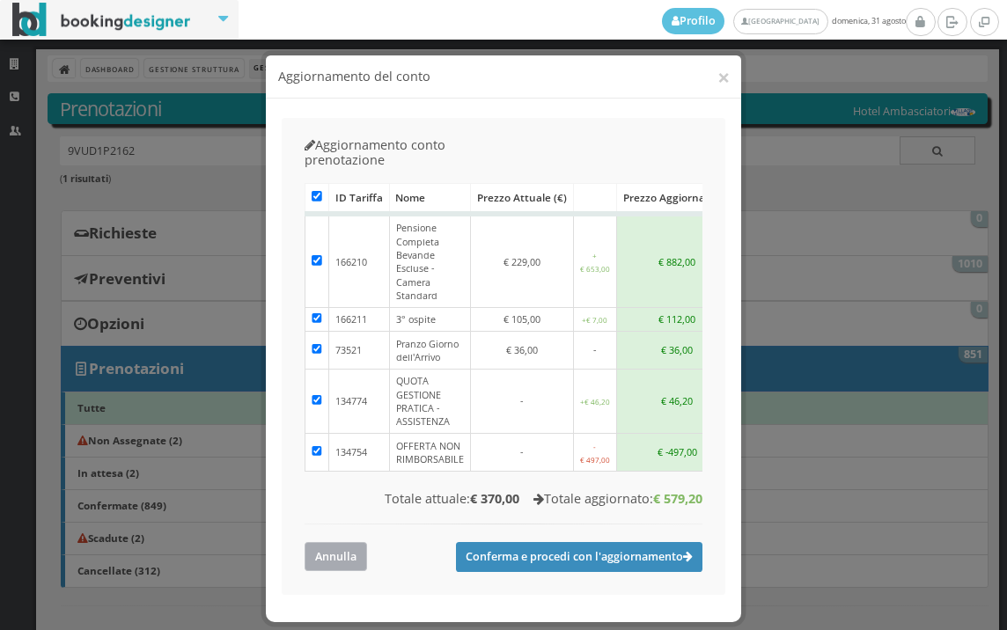
click at [306, 542] on button "Annulla" at bounding box center [336, 556] width 63 height 29
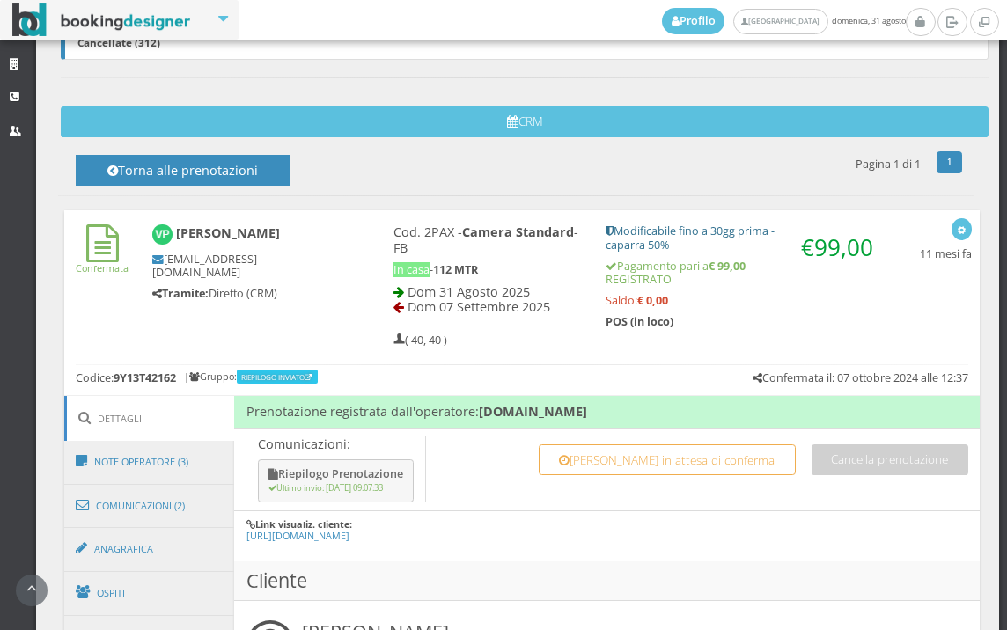
scroll to position [755, 0]
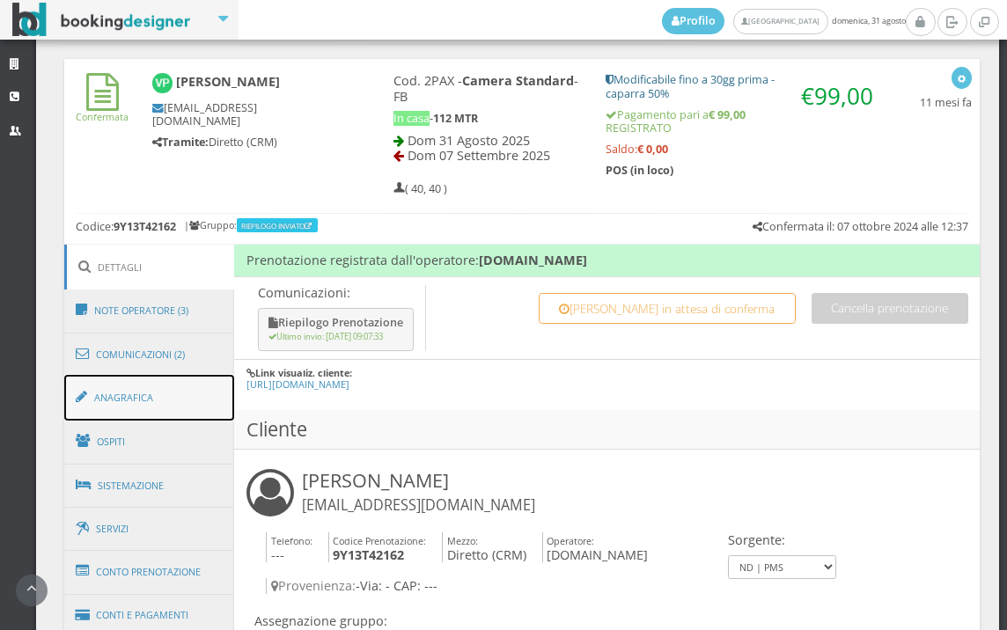
click at [174, 401] on link "Anagrafica" at bounding box center [149, 398] width 171 height 46
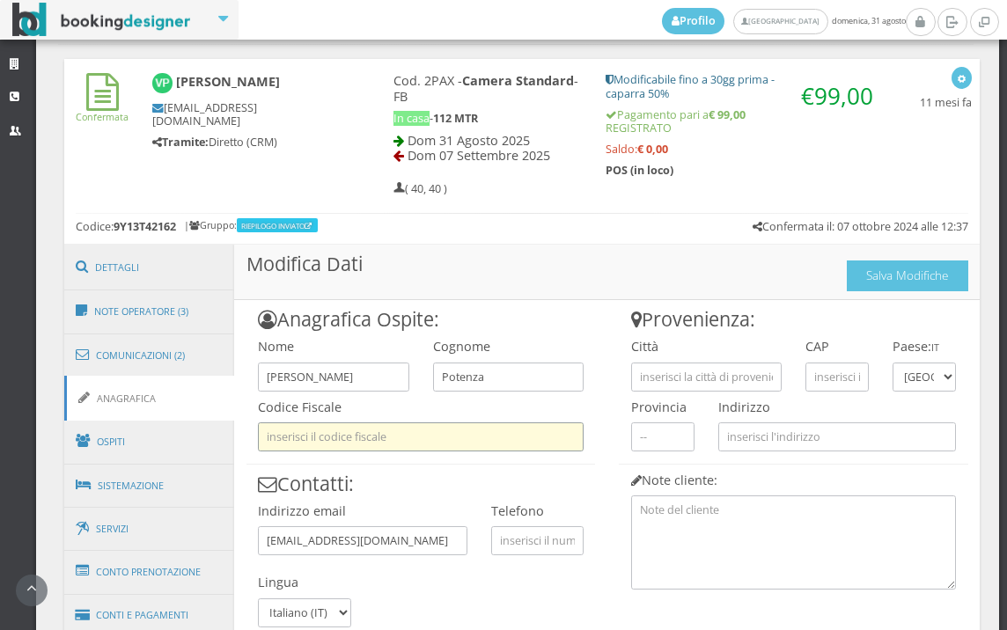
click at [343, 432] on input "text" at bounding box center [421, 437] width 326 height 29
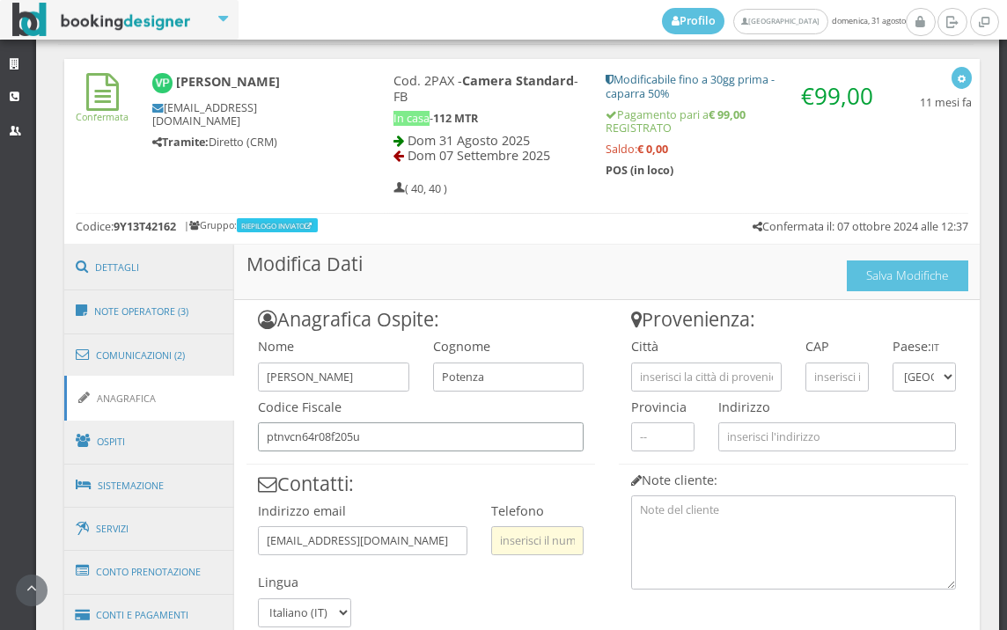
type input "ptnvcn64r08f205u"
click at [551, 554] on input "text" at bounding box center [537, 541] width 92 height 29
type input "3773001633"
click at [646, 365] on input "text" at bounding box center [706, 377] width 151 height 29
type input "trascore cremasco"
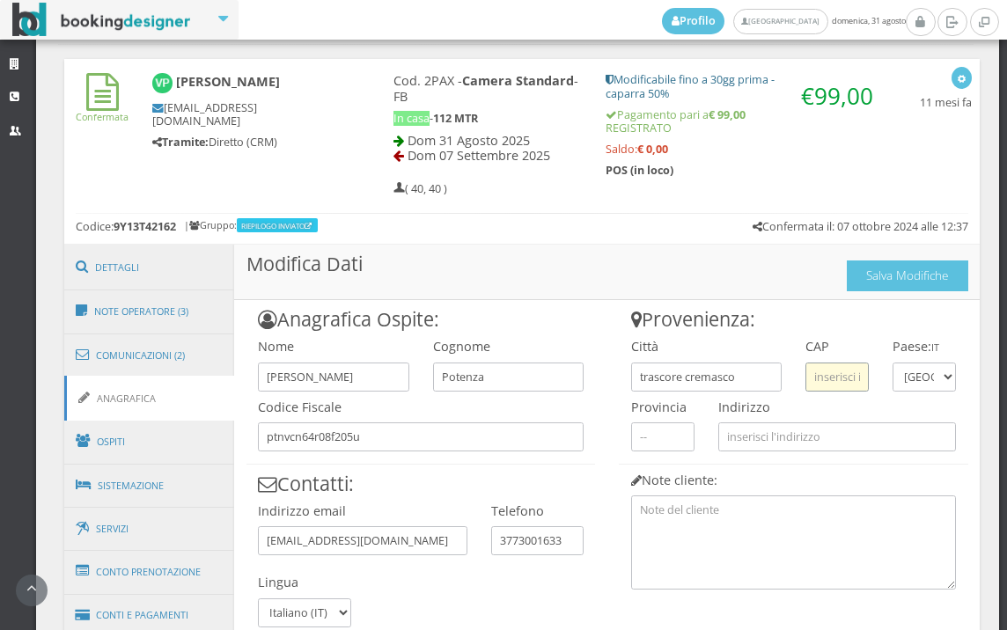
click at [806, 379] on input "text" at bounding box center [837, 377] width 63 height 29
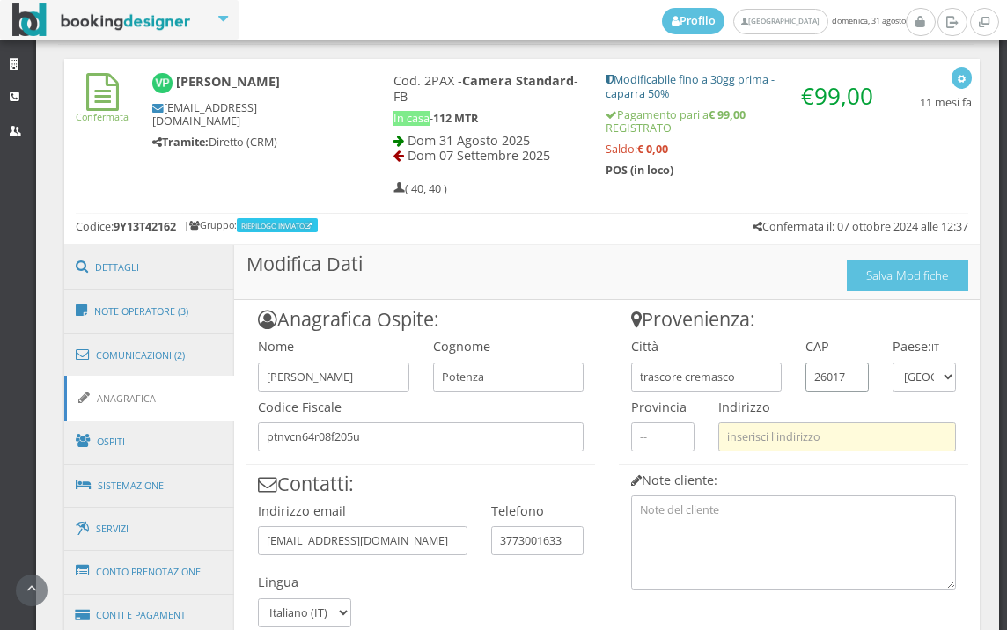
type input "26017"
click at [776, 433] on input "text" at bounding box center [838, 437] width 238 height 29
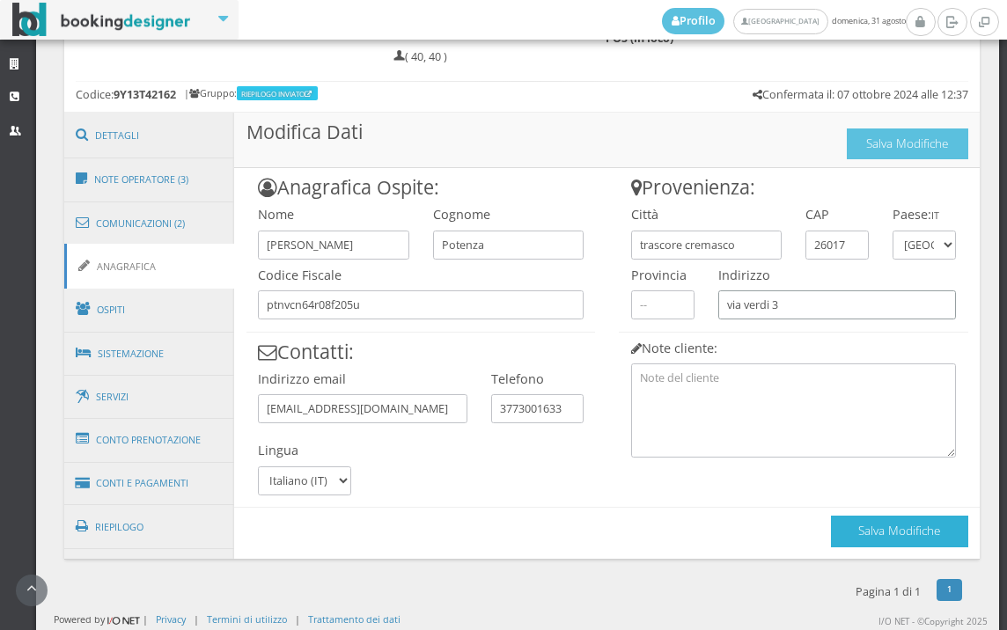
type input "via verdi 3"
click at [839, 534] on button "Salva Modifiche" at bounding box center [899, 531] width 137 height 31
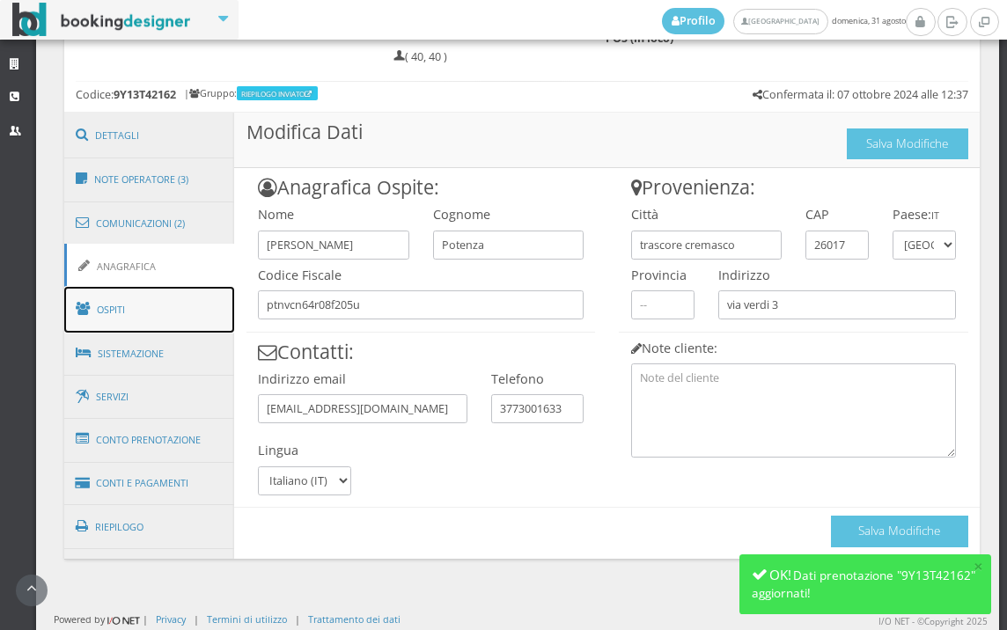
click at [170, 292] on link "Ospiti" at bounding box center [149, 310] width 171 height 46
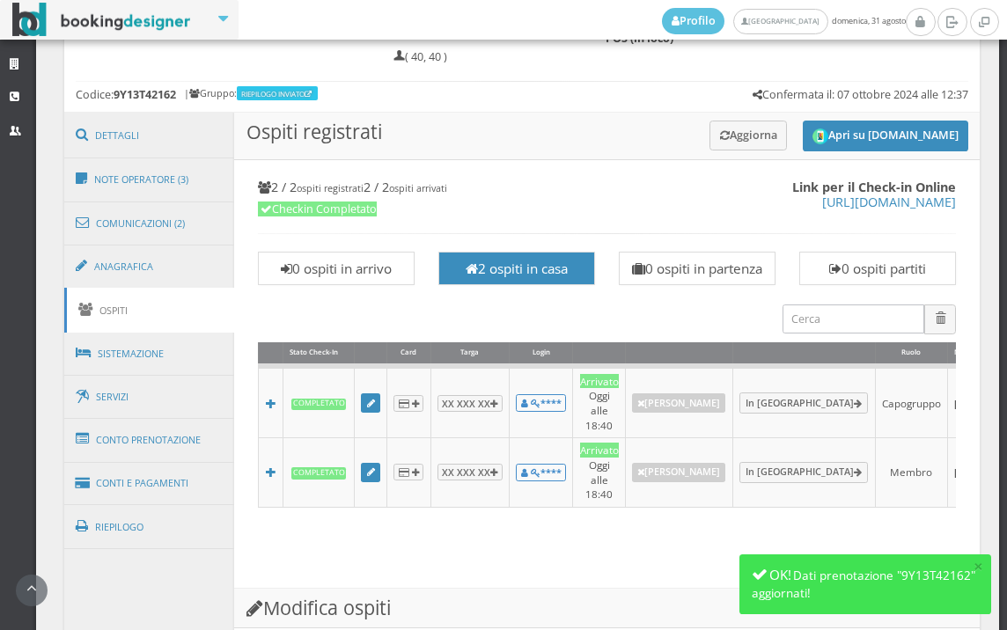
scroll to position [1512, 0]
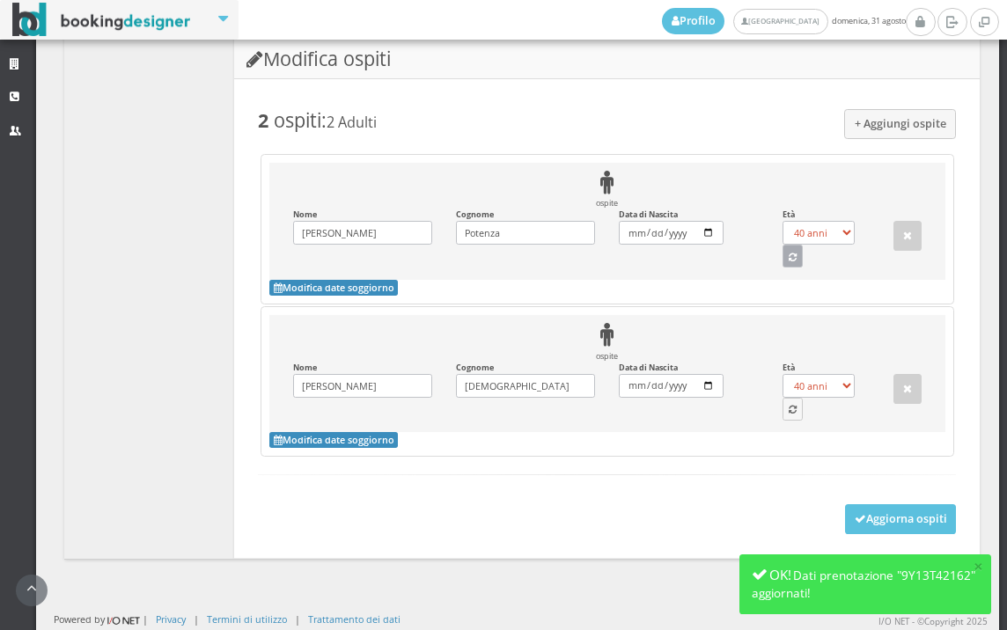
click at [783, 246] on button "button" at bounding box center [793, 256] width 21 height 23
select select "60"
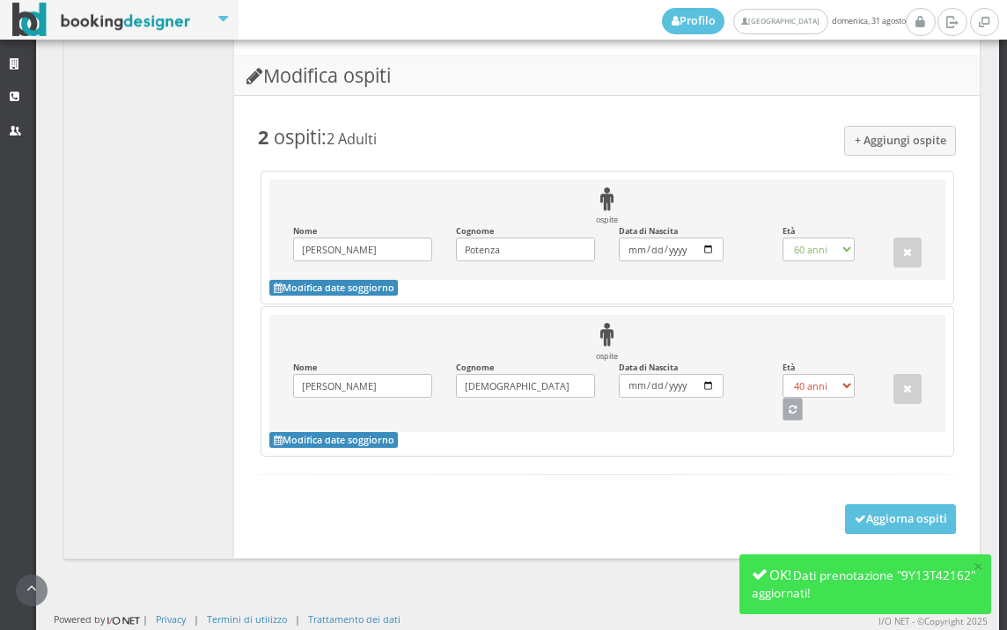
click at [789, 409] on icon "button" at bounding box center [793, 411] width 8 height 10
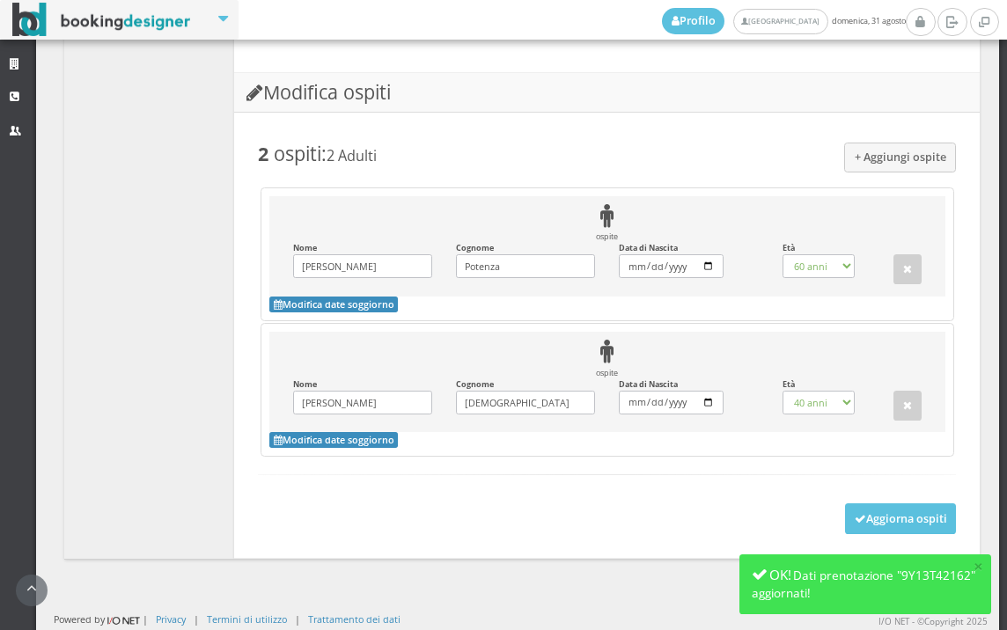
scroll to position [1475, 0]
select select "55"
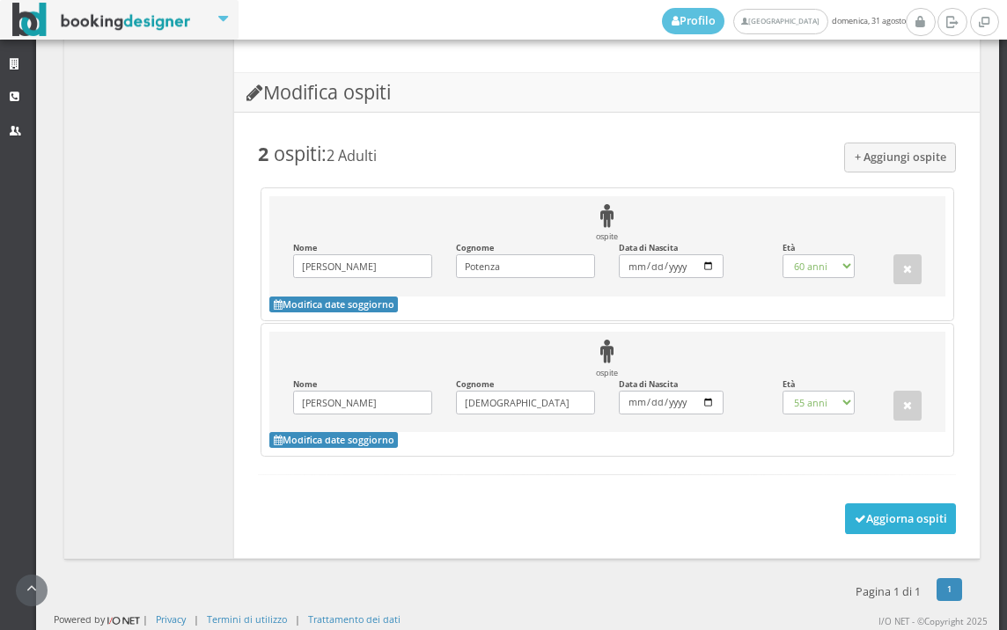
click at [885, 524] on button "Aggiorna ospiti" at bounding box center [901, 519] width 112 height 30
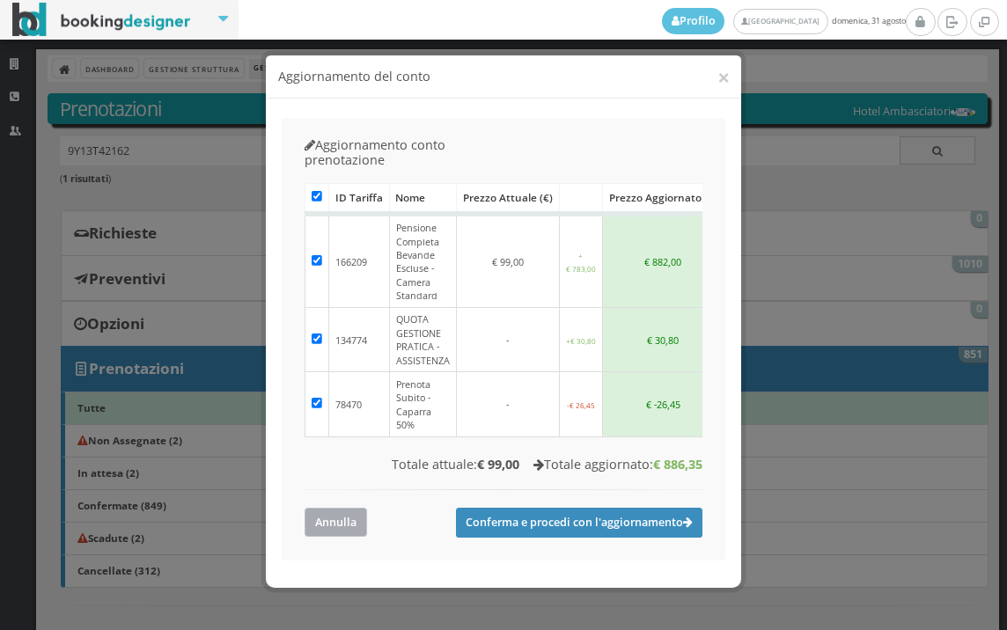
click at [359, 508] on button "Annulla" at bounding box center [336, 522] width 63 height 29
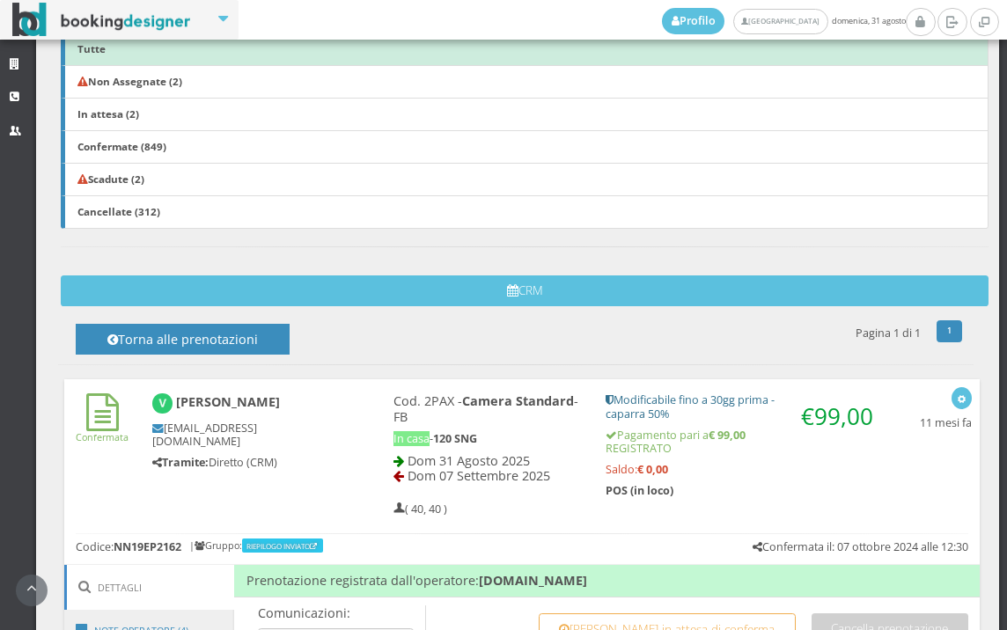
scroll to position [755, 0]
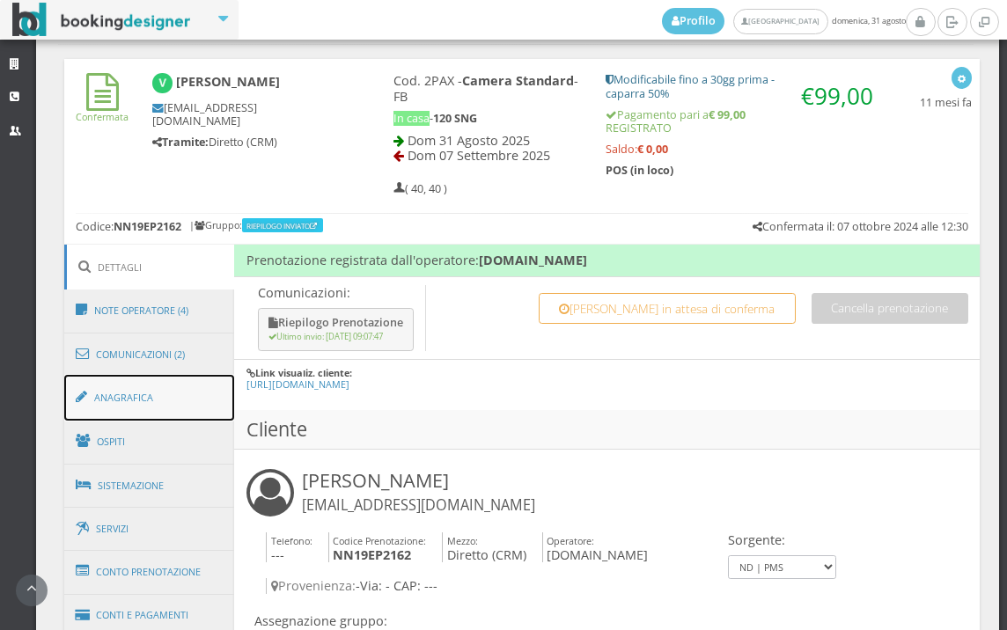
click at [187, 402] on link "Anagrafica" at bounding box center [149, 398] width 171 height 46
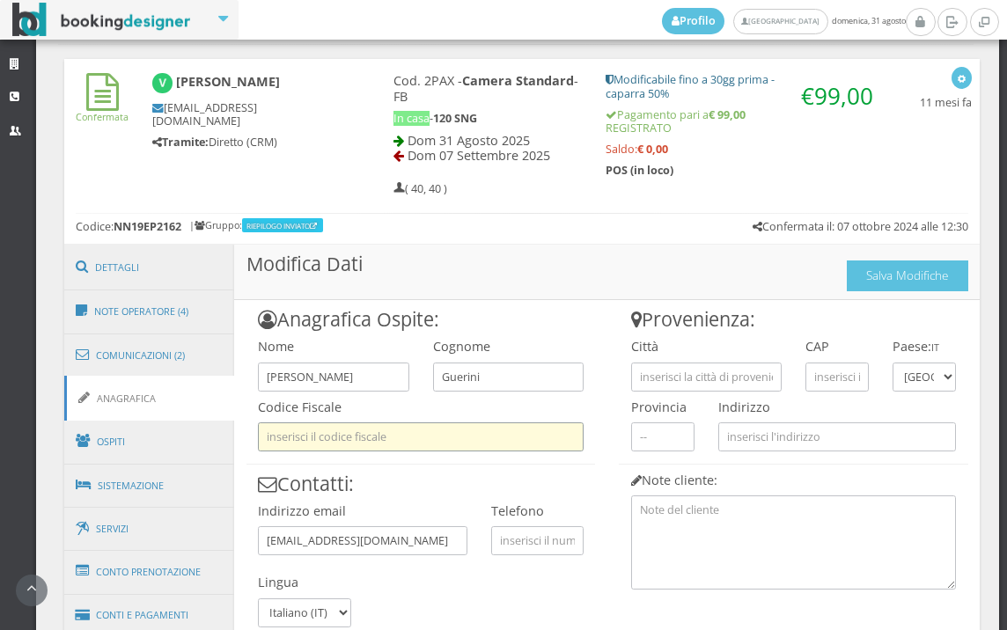
click at [365, 445] on input "text" at bounding box center [421, 437] width 326 height 29
click at [355, 444] on input "text" at bounding box center [421, 437] width 326 height 29
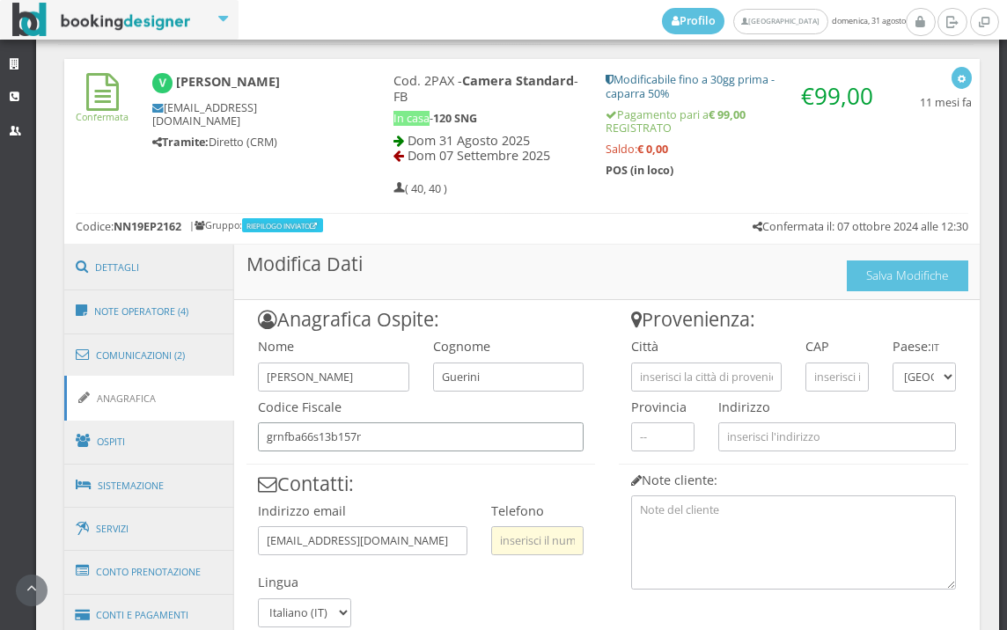
type input "grnfba66s13b157r"
click at [514, 547] on input "text" at bounding box center [537, 541] width 92 height 29
type input "3339253666"
click at [649, 386] on input "text" at bounding box center [706, 377] width 151 height 29
type input "sarezzo"
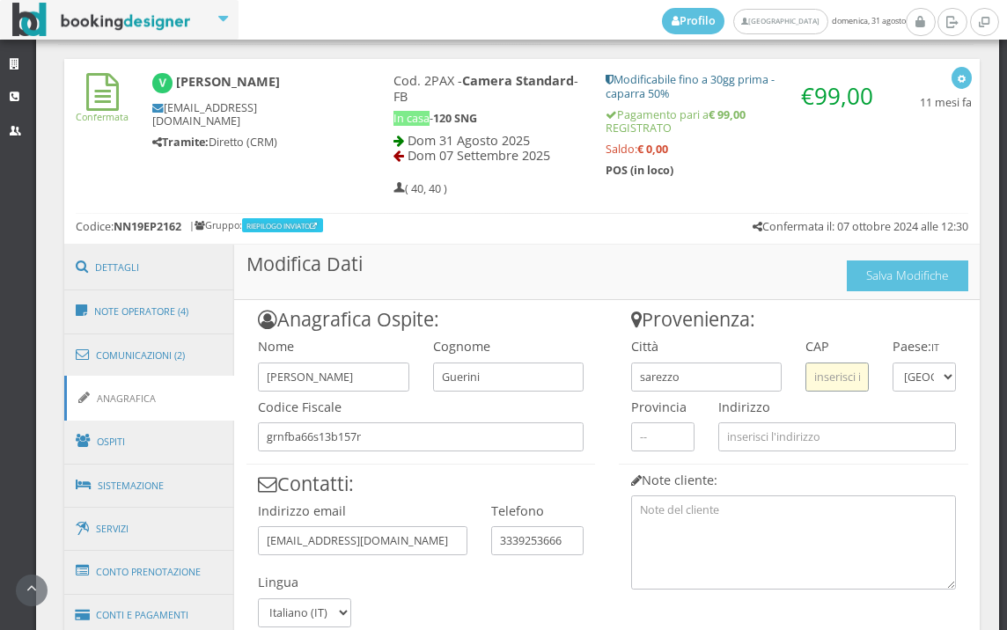
click at [814, 367] on input "text" at bounding box center [837, 377] width 63 height 29
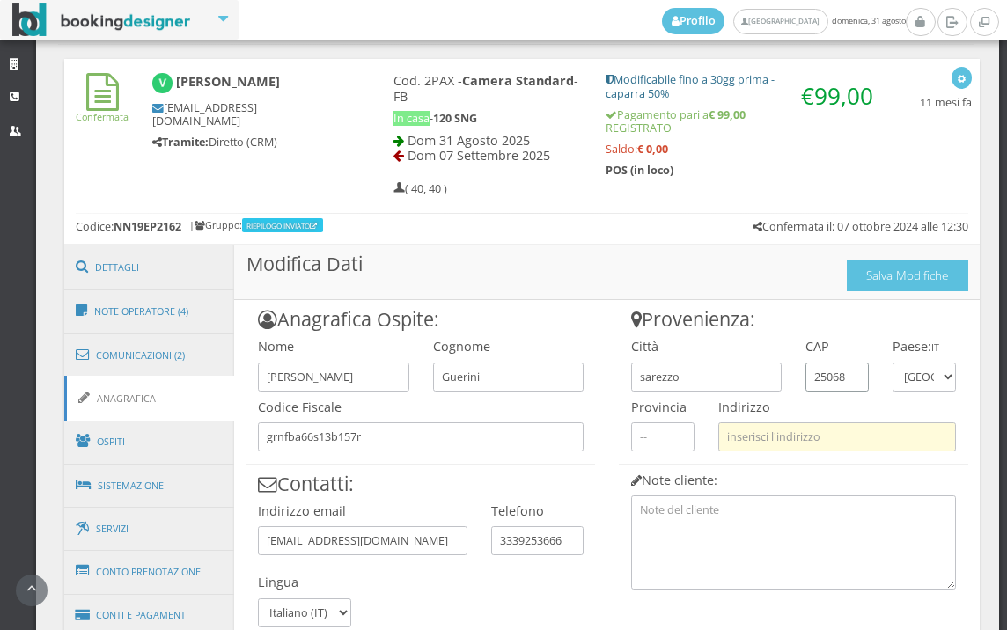
type input "25068"
click at [829, 432] on input "text" at bounding box center [838, 437] width 238 height 29
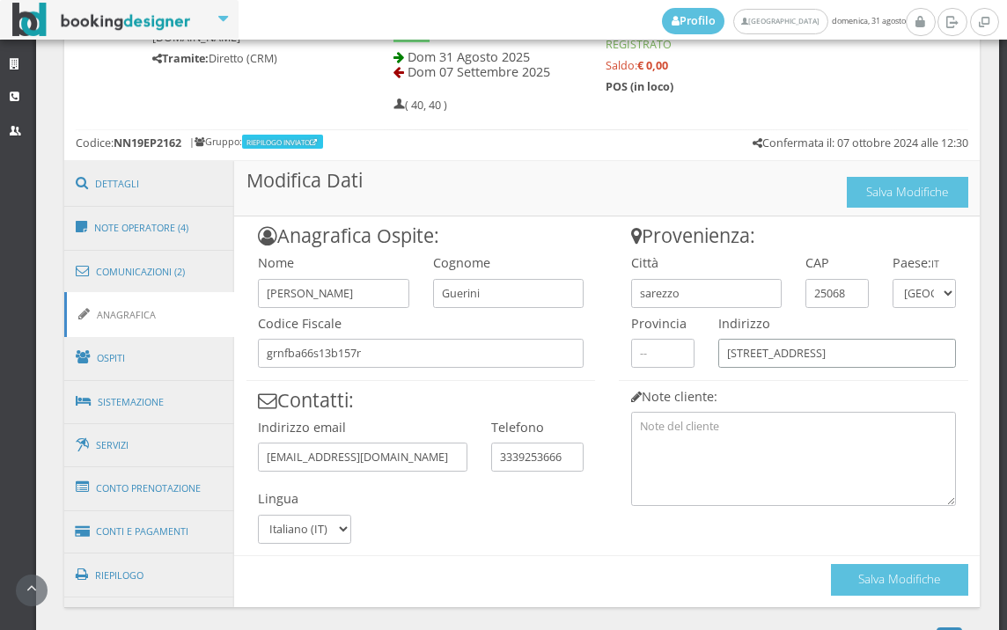
scroll to position [902, 0]
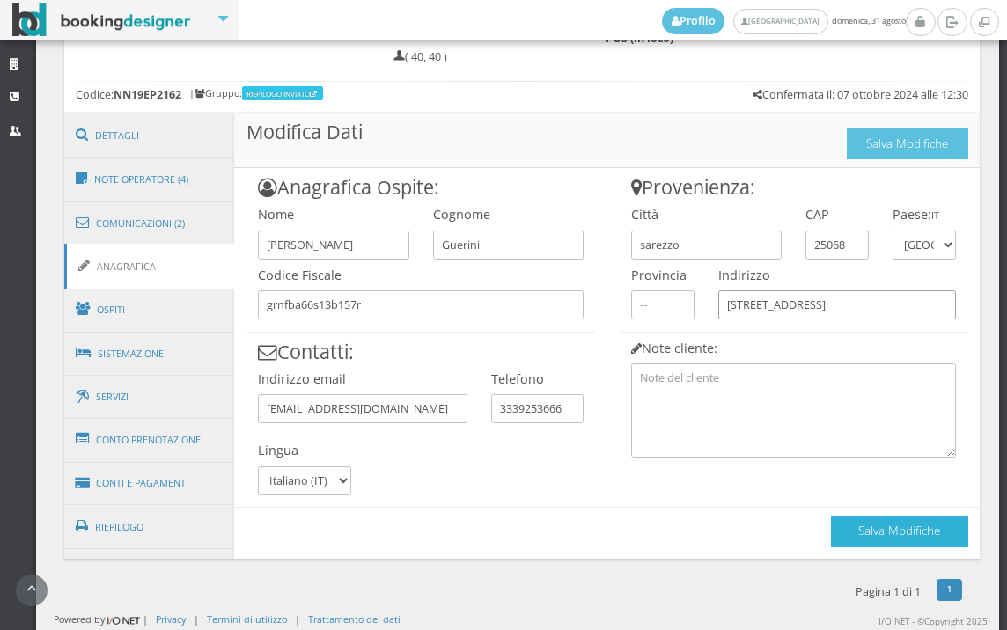
type input "[STREET_ADDRESS]"
click at [915, 532] on button "Salva Modifiche" at bounding box center [899, 531] width 137 height 31
click at [920, 532] on button "Salva Modifiche" at bounding box center [899, 531] width 137 height 31
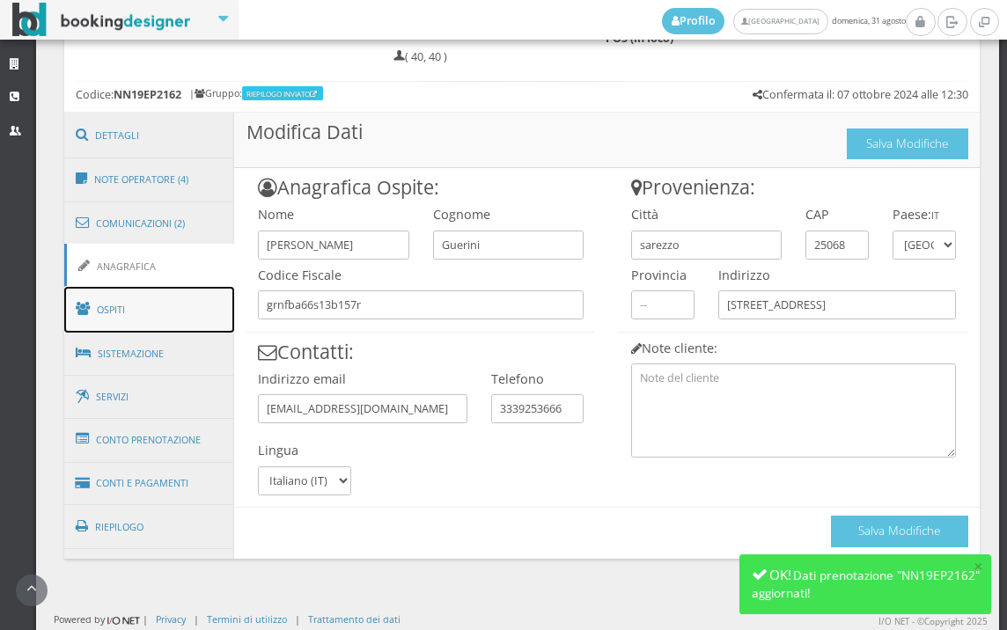
click at [133, 306] on link "Ospiti" at bounding box center [149, 310] width 171 height 46
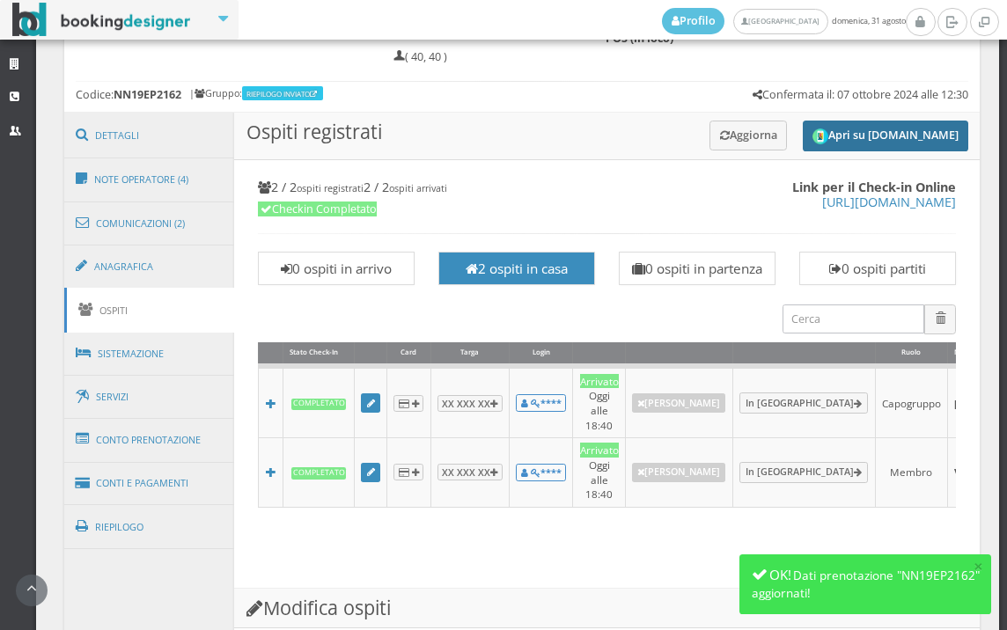
click at [812, 124] on button "Apri su [DOMAIN_NAME]" at bounding box center [886, 136] width 166 height 31
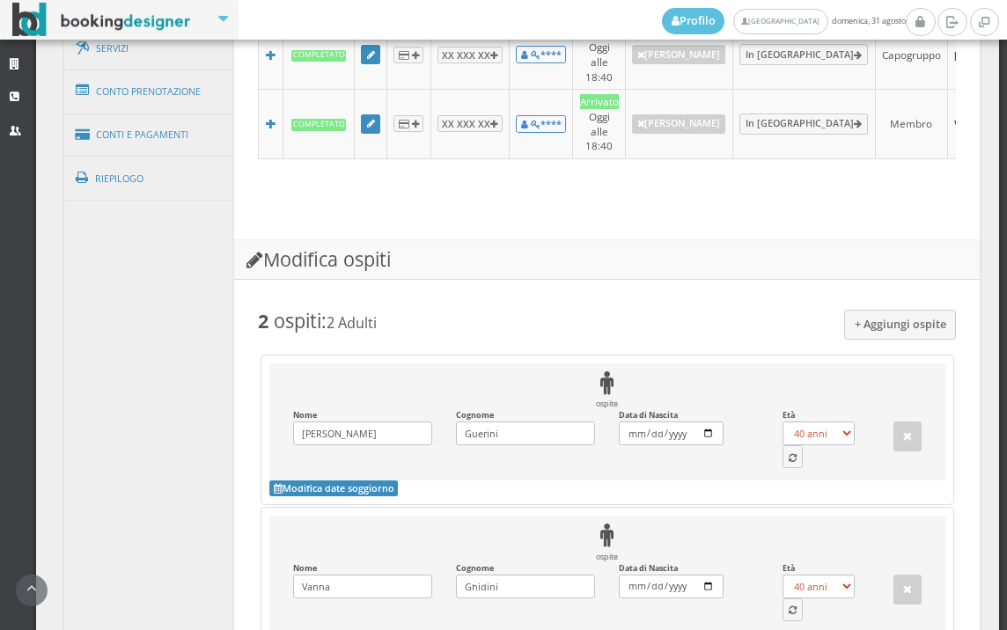
scroll to position [1489, 0]
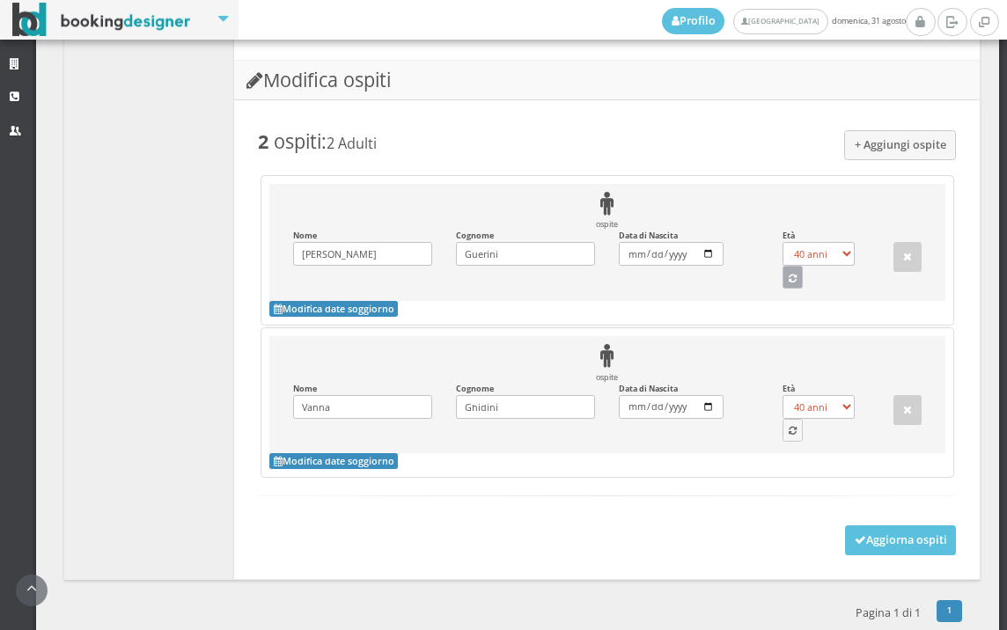
click at [788, 289] on button "button" at bounding box center [793, 277] width 21 height 23
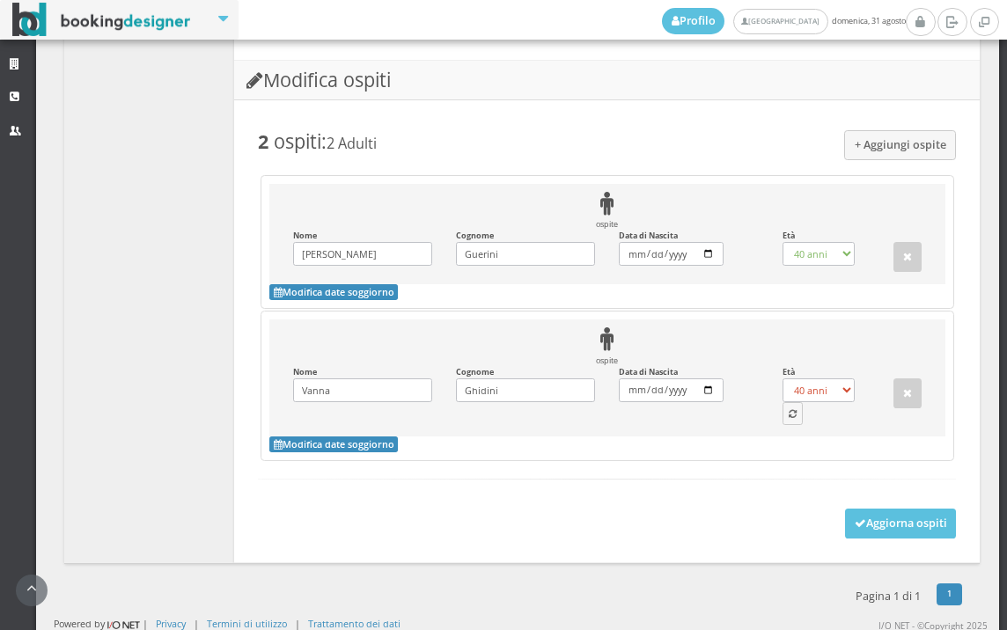
select select "58"
click at [789, 418] on icon "button" at bounding box center [793, 415] width 8 height 10
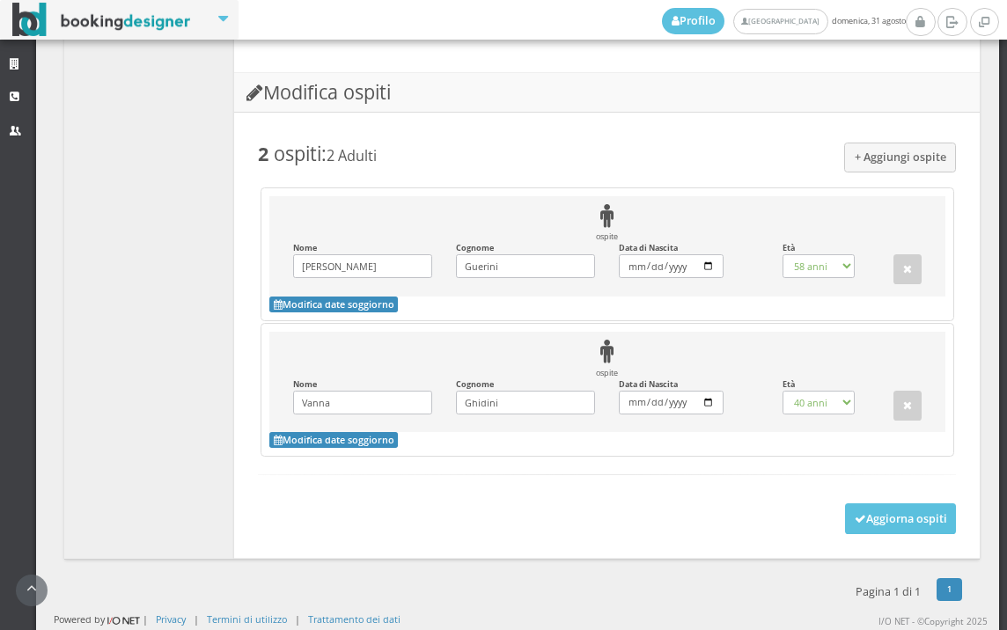
select select "52"
click at [852, 511] on button "Aggiorna ospiti" at bounding box center [901, 519] width 112 height 30
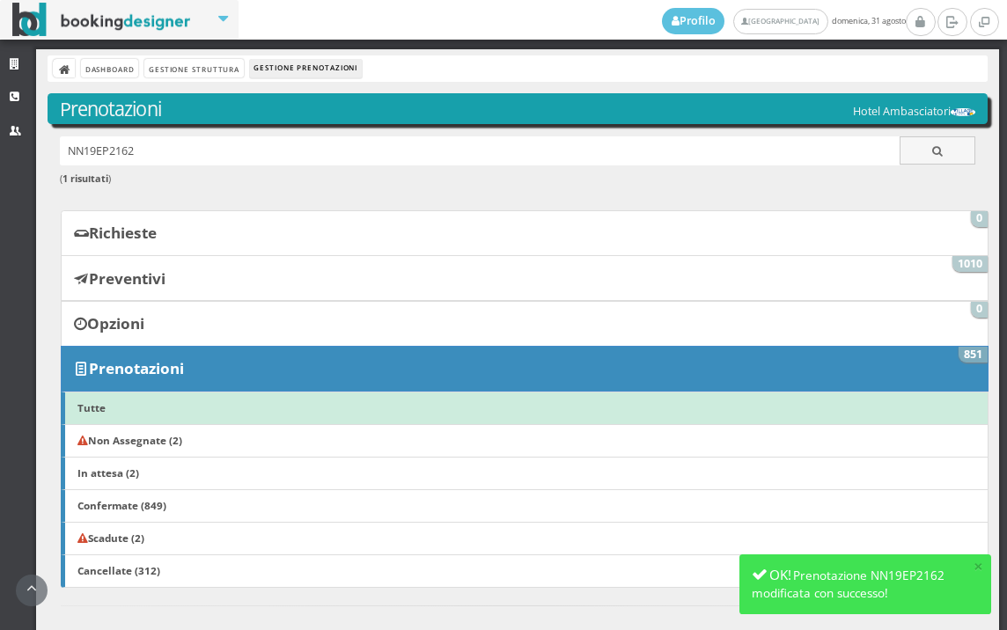
scroll to position [399, 0]
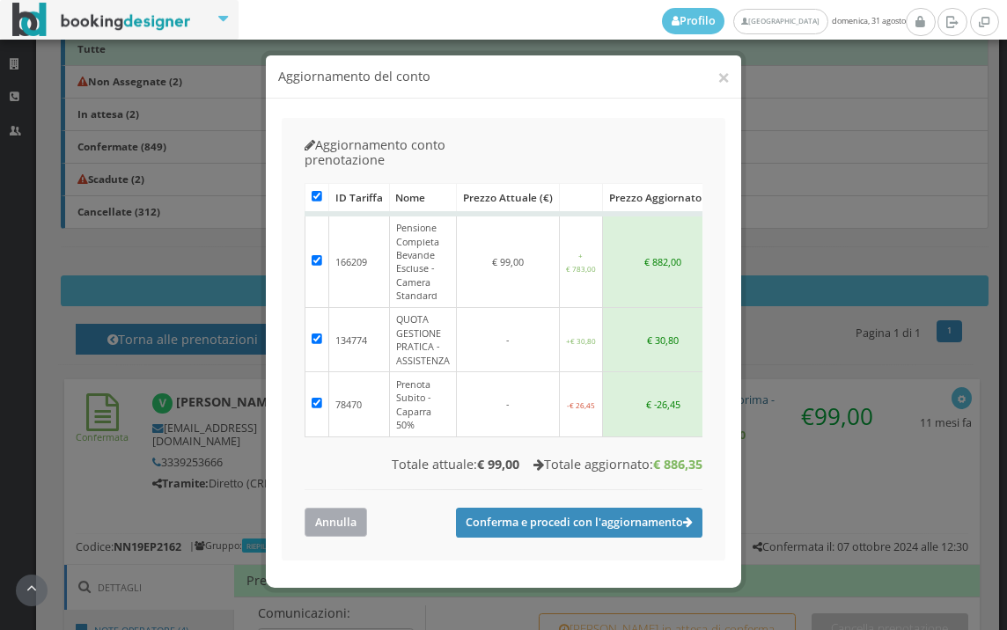
click at [324, 508] on button "Annulla" at bounding box center [336, 522] width 63 height 29
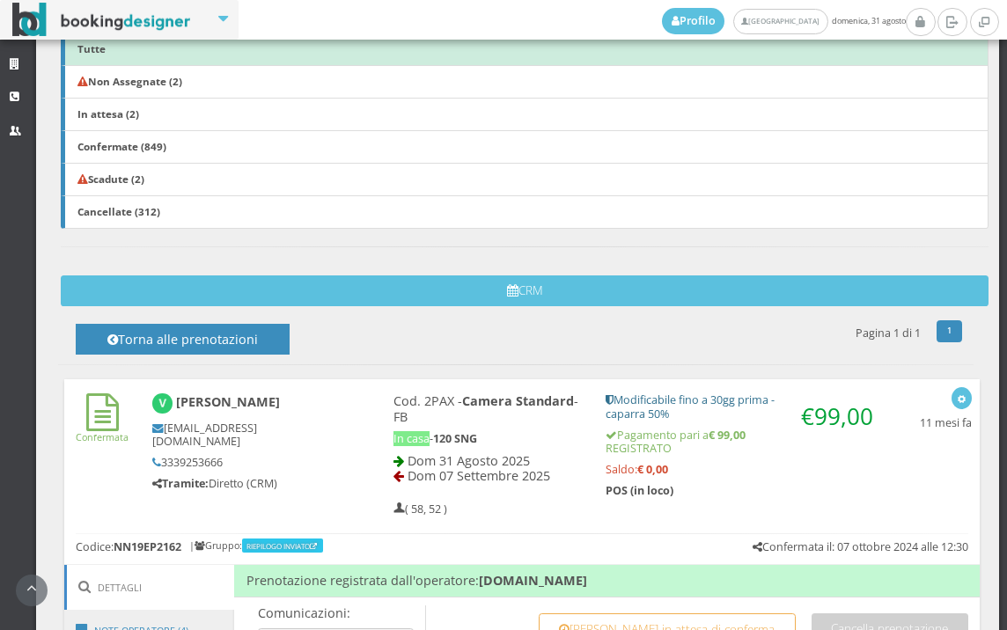
scroll to position [888, 0]
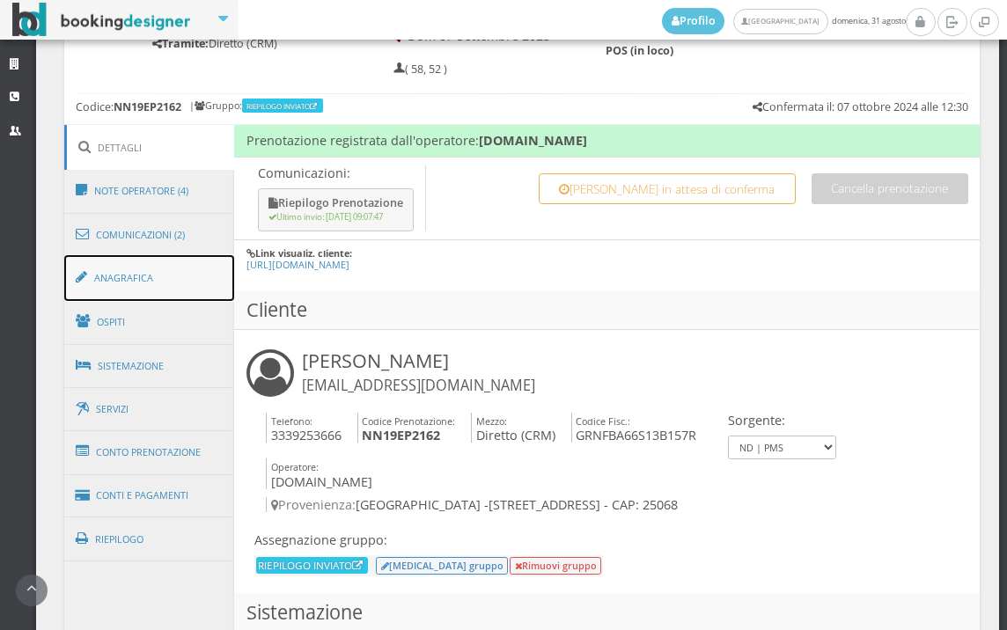
click at [130, 298] on link "Anagrafica" at bounding box center [149, 278] width 171 height 46
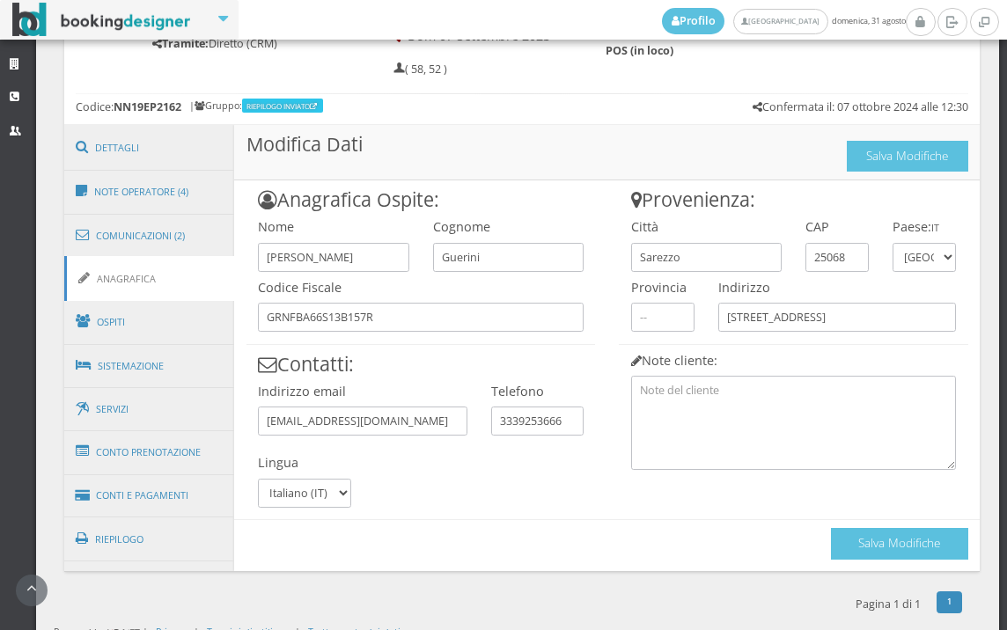
click at [837, 527] on div "Salva Modifiche" at bounding box center [899, 539] width 137 height 39
click at [850, 541] on button "Salva Modifiche" at bounding box center [899, 543] width 137 height 31
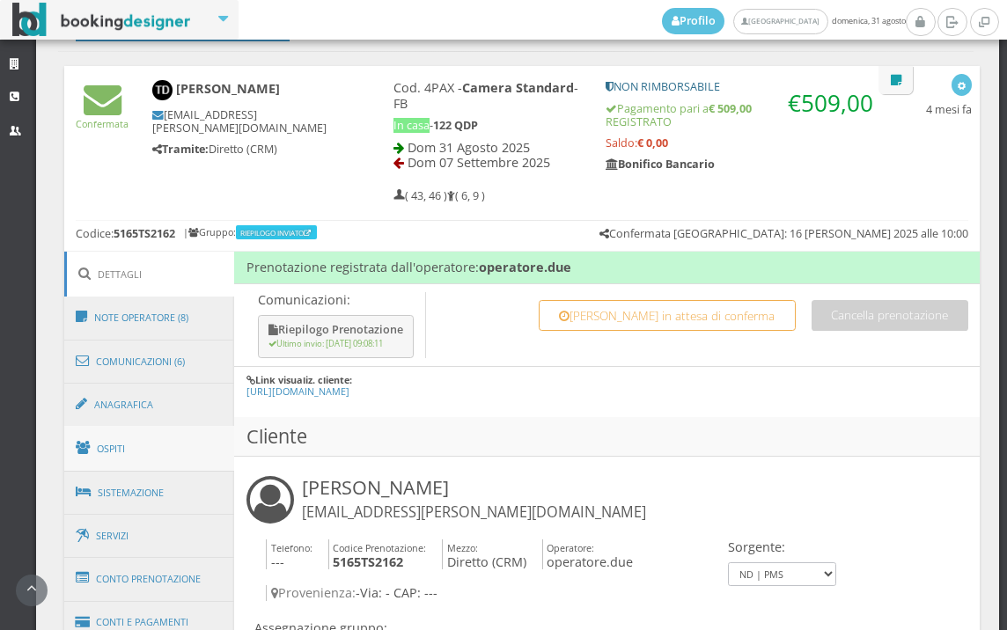
scroll to position [791, 0]
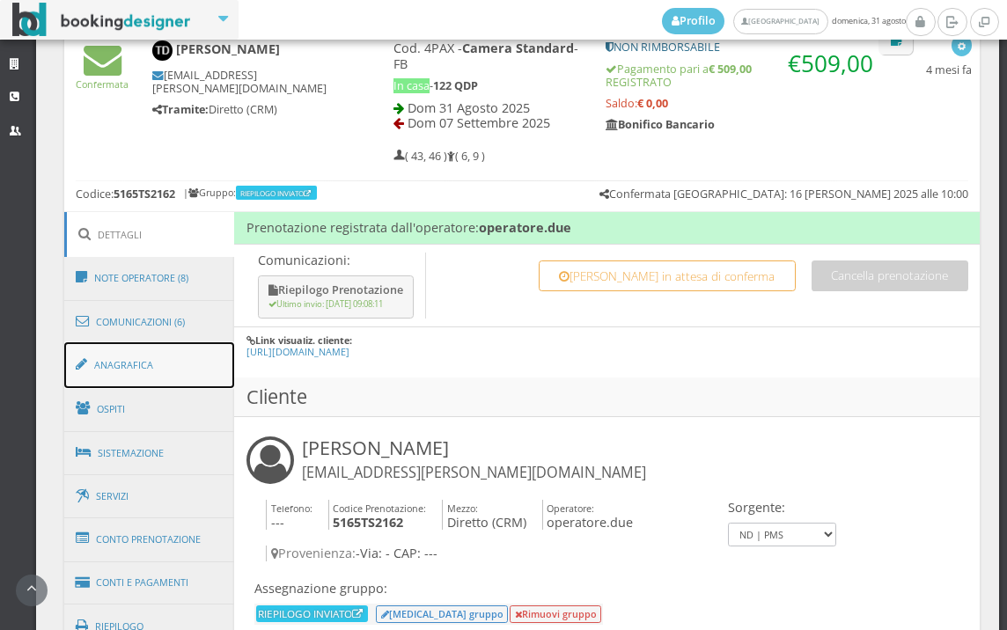
click at [175, 377] on link "Anagrafica" at bounding box center [149, 366] width 171 height 46
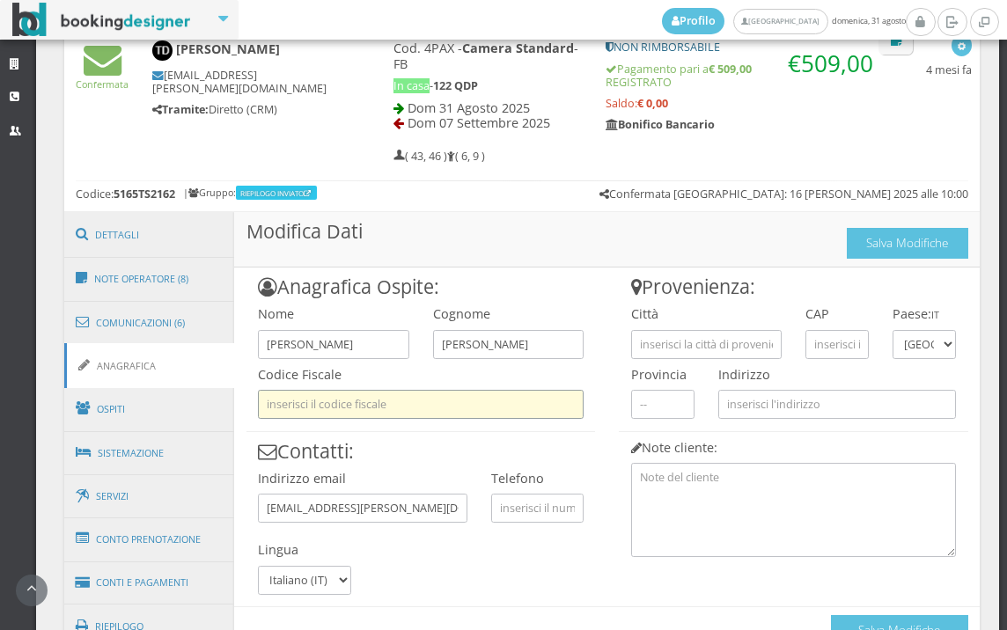
click at [386, 411] on input "text" at bounding box center [421, 404] width 326 height 29
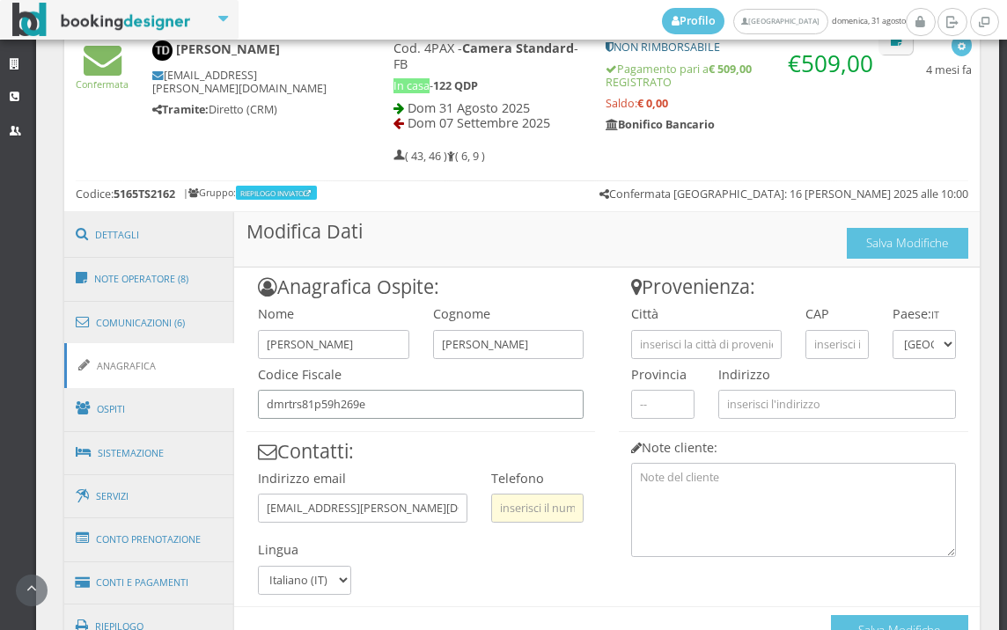
type input "dmrtrs81p59h269e"
click at [552, 505] on input "text" at bounding box center [537, 508] width 92 height 29
type input "3271659097"
click at [665, 326] on div "Città" at bounding box center [706, 329] width 174 height 61
click at [666, 338] on input "text" at bounding box center [706, 344] width 151 height 29
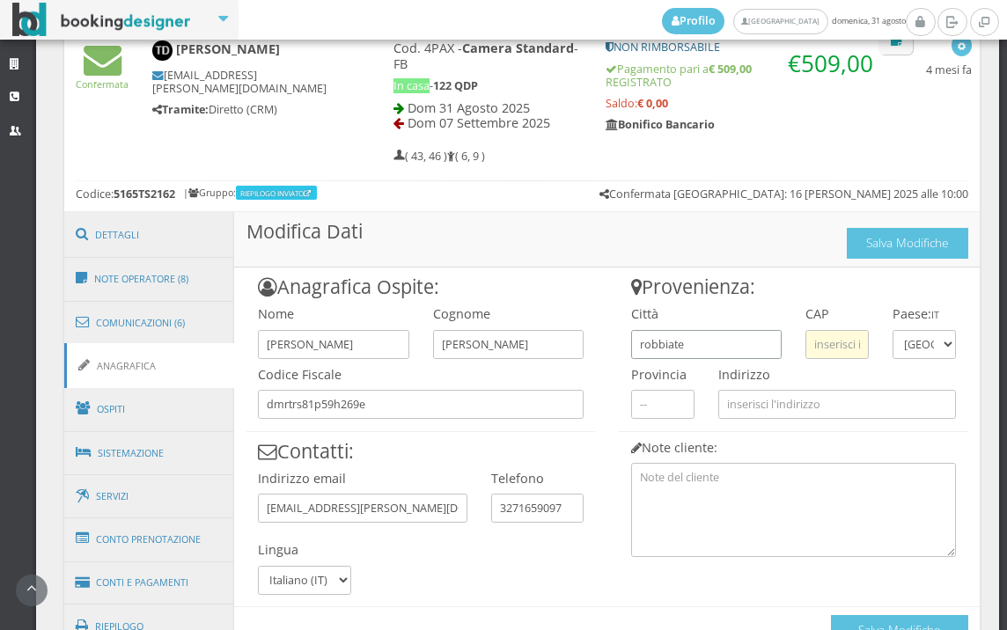
type input "robbiate"
click at [807, 345] on input "text" at bounding box center [837, 344] width 63 height 29
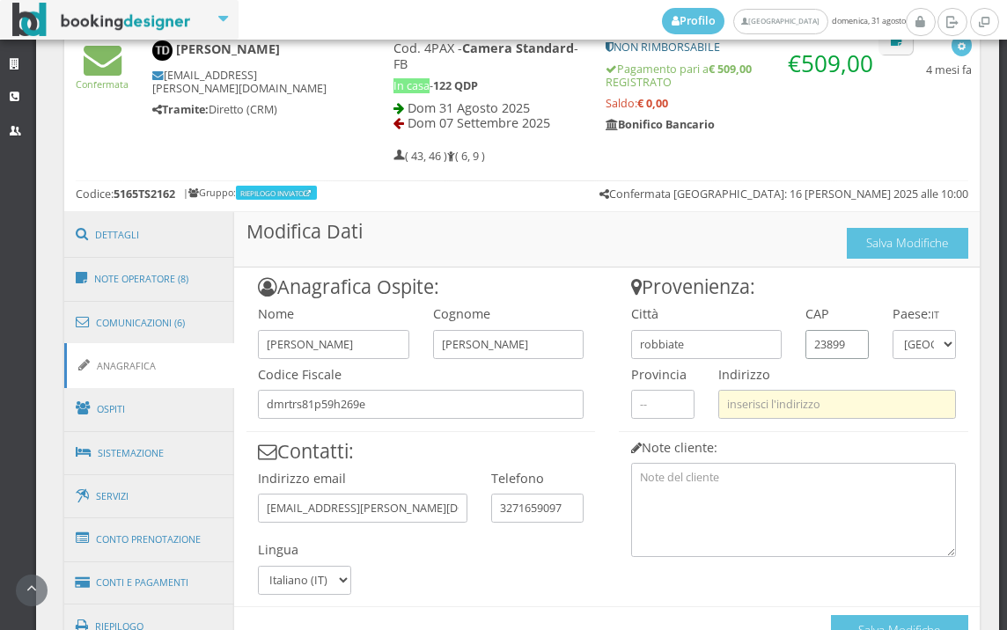
type input "23899"
click at [783, 406] on input "text" at bounding box center [838, 404] width 238 height 29
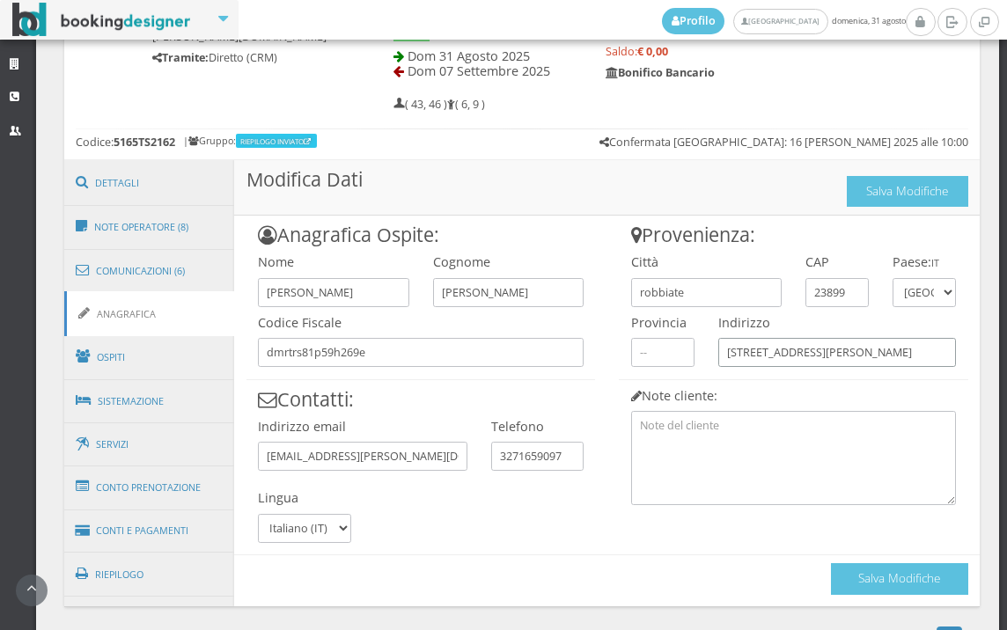
scroll to position [902, 0]
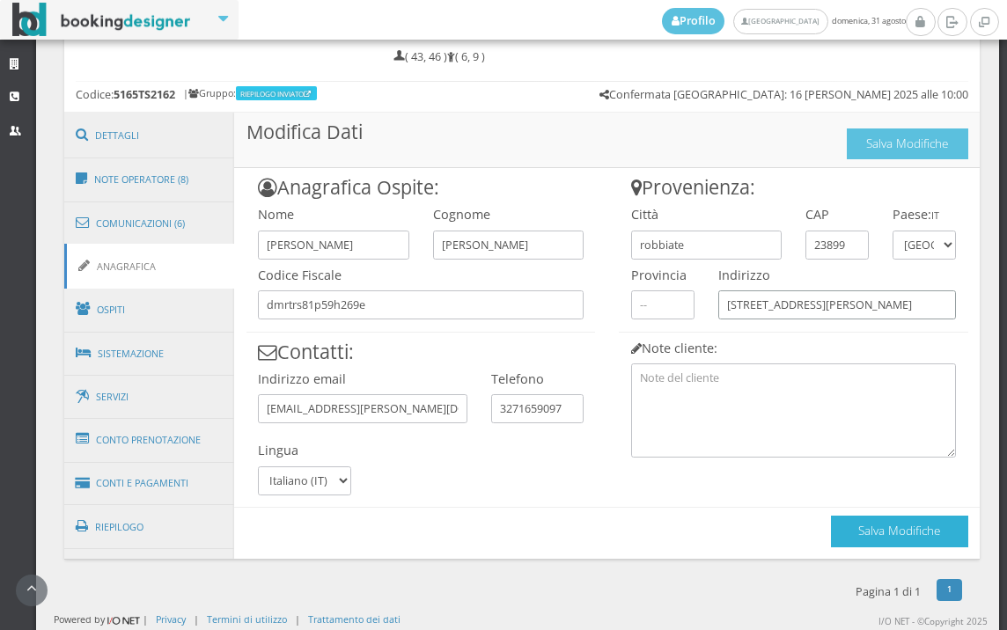
type input "via novelli 17"
click at [877, 532] on button "Salva Modifiche" at bounding box center [899, 531] width 137 height 31
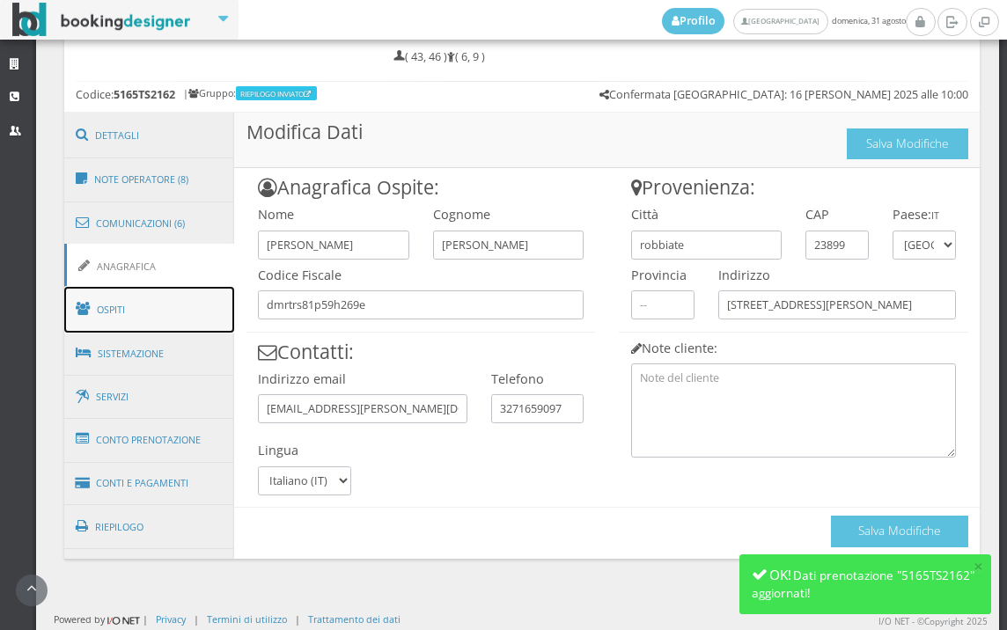
click at [133, 321] on link "Ospiti" at bounding box center [149, 310] width 171 height 46
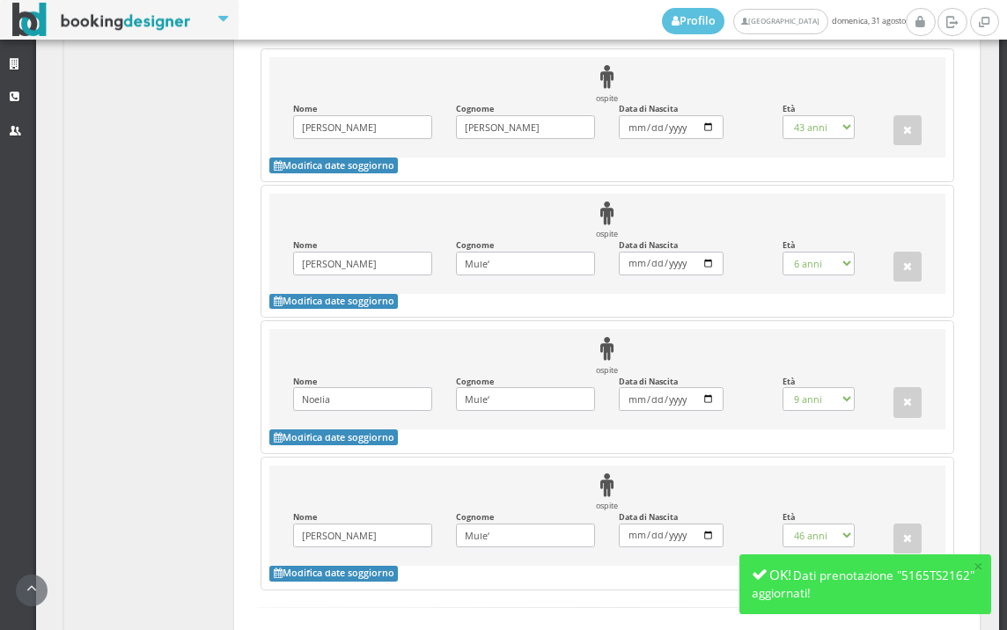
scroll to position [1880, 0]
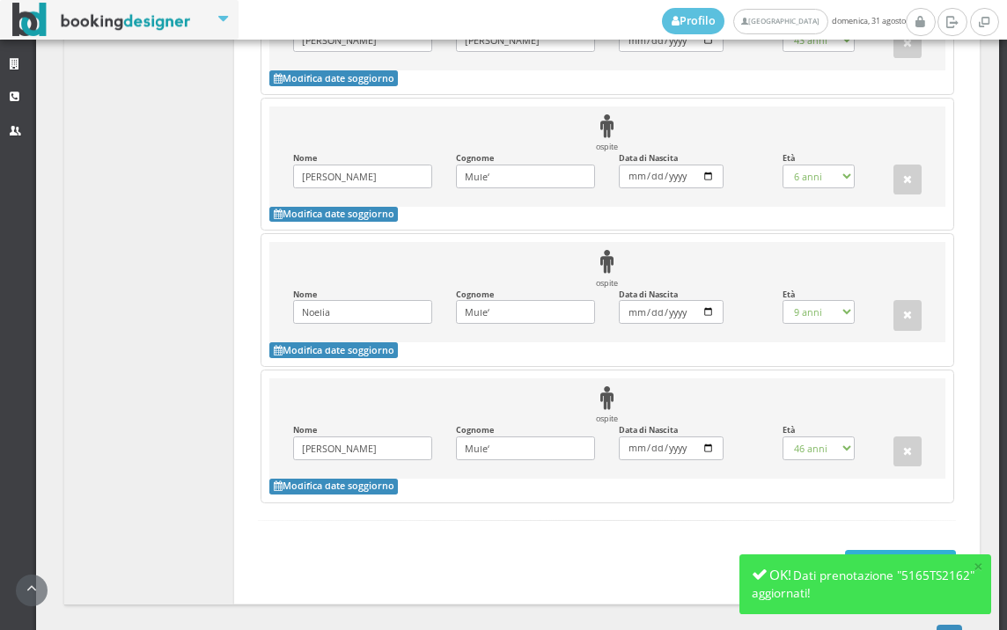
click at [873, 550] on button "Aggiorna ospiti" at bounding box center [901, 565] width 112 height 30
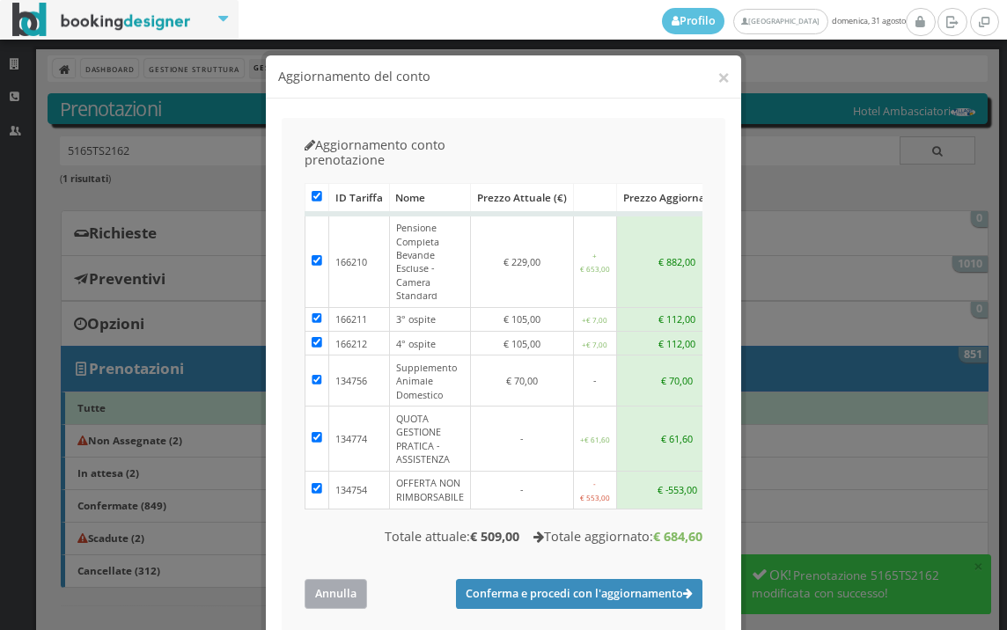
click at [354, 579] on button "Annulla" at bounding box center [336, 593] width 63 height 29
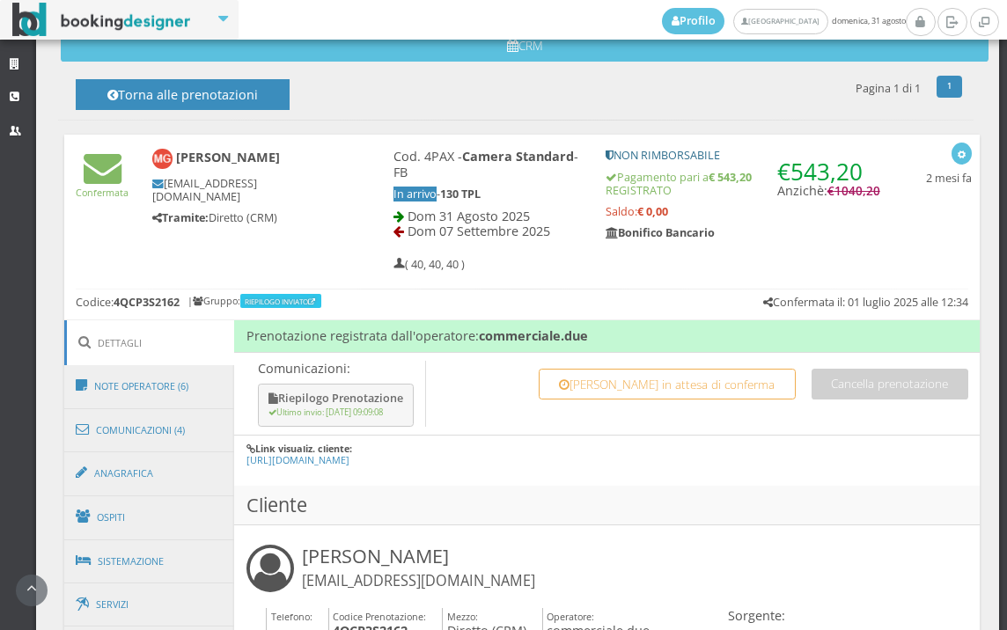
scroll to position [790, 0]
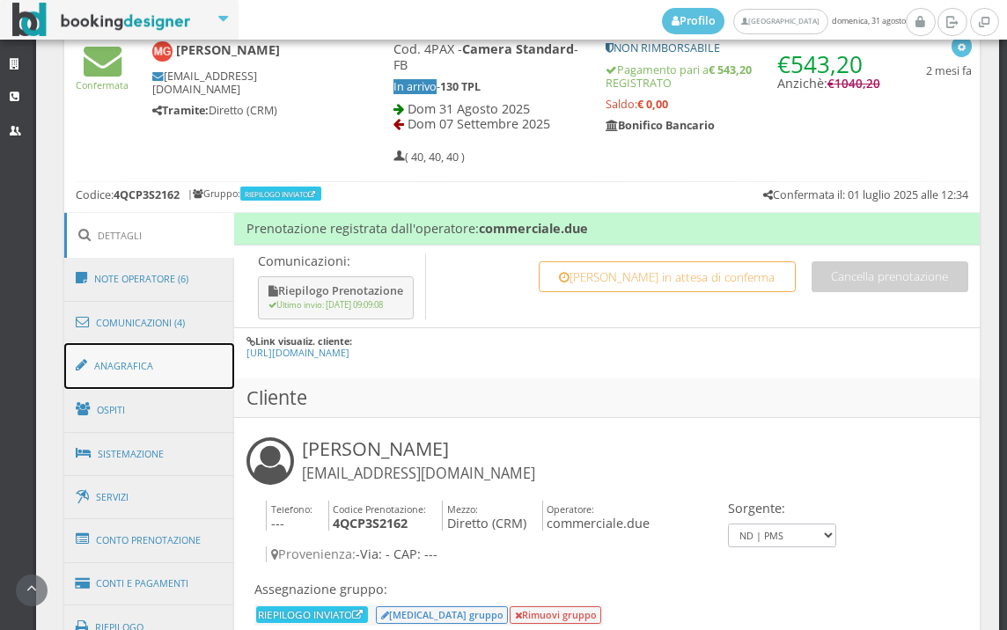
click at [157, 374] on link "Anagrafica" at bounding box center [149, 366] width 171 height 46
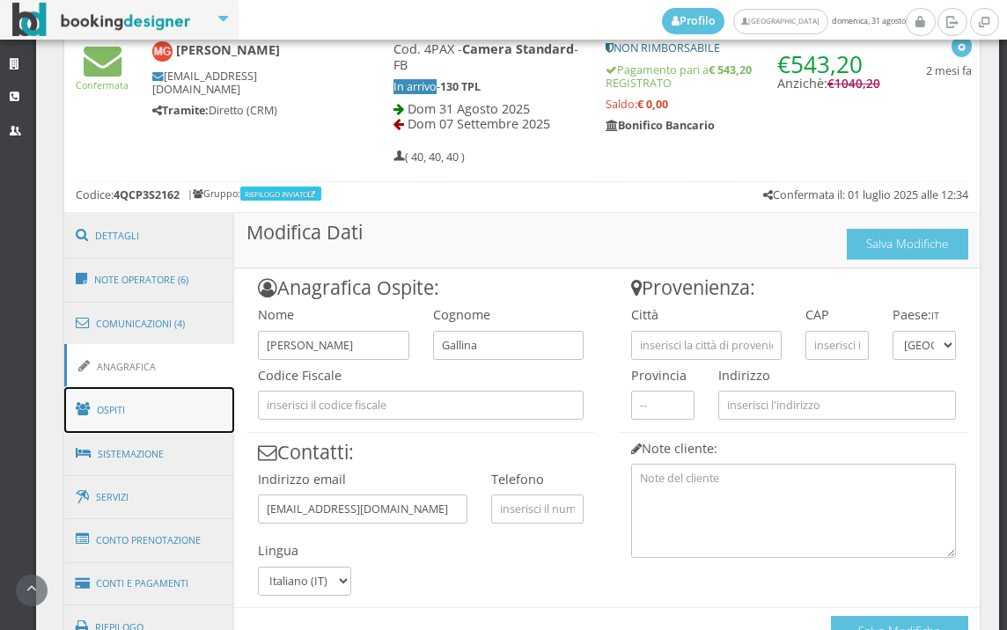
click at [179, 418] on link "Ospiti" at bounding box center [149, 410] width 171 height 46
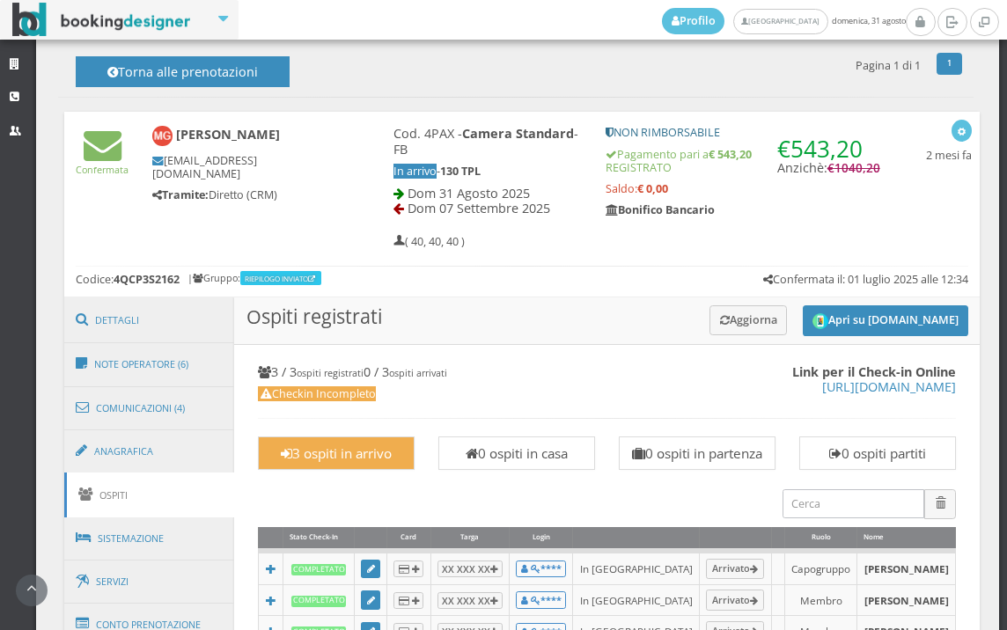
scroll to position [402, 0]
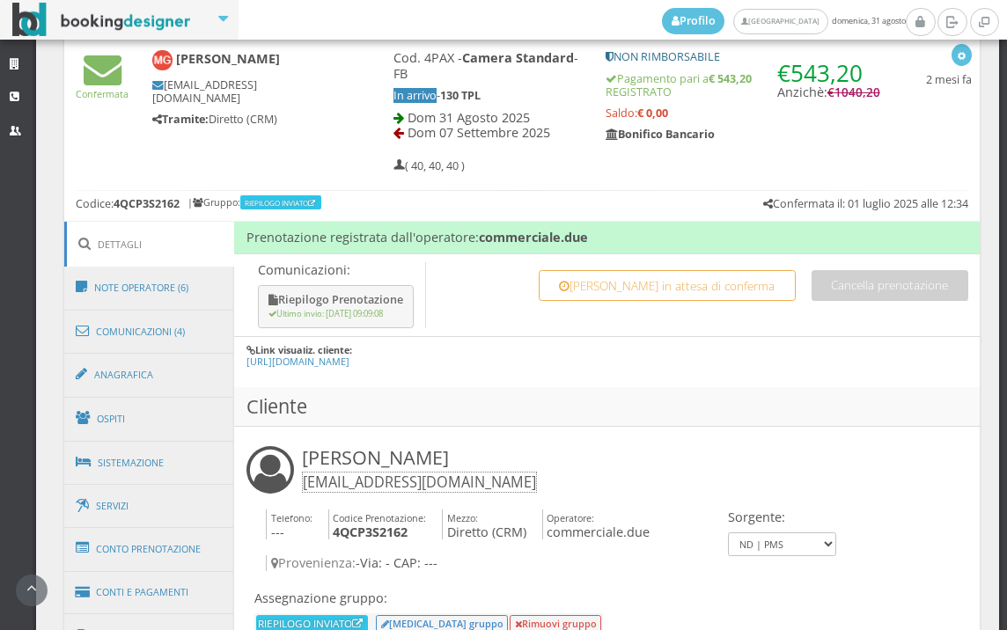
scroll to position [782, 0]
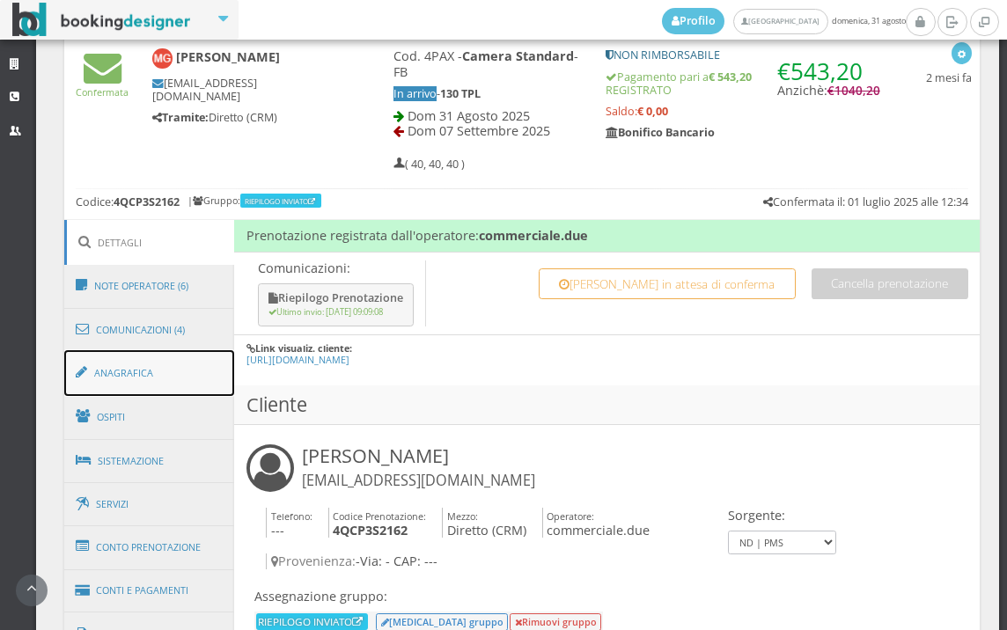
click at [144, 385] on link "Anagrafica" at bounding box center [149, 373] width 171 height 46
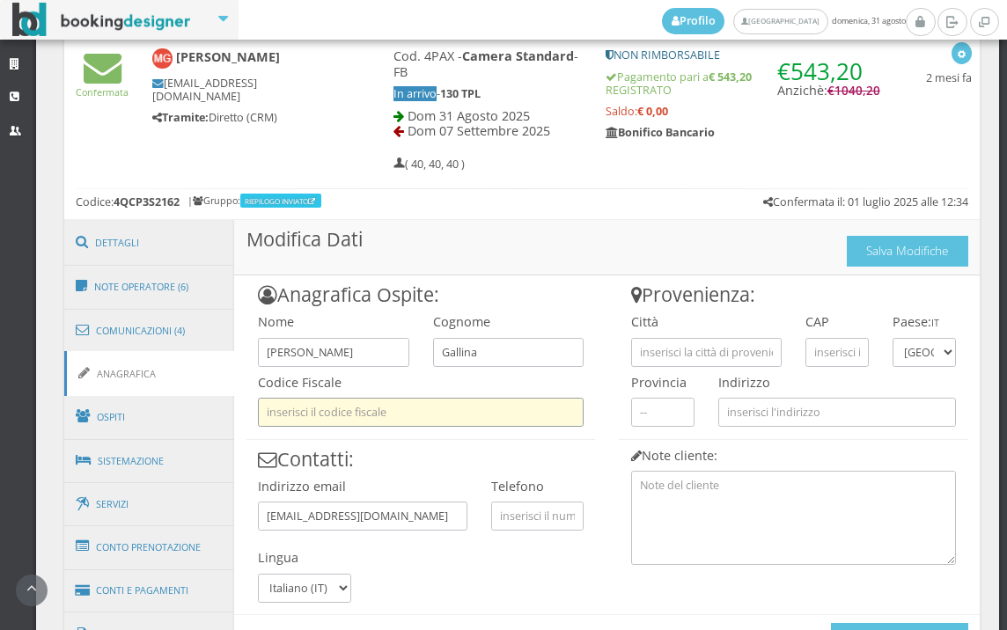
click at [510, 398] on input "text" at bounding box center [421, 412] width 326 height 29
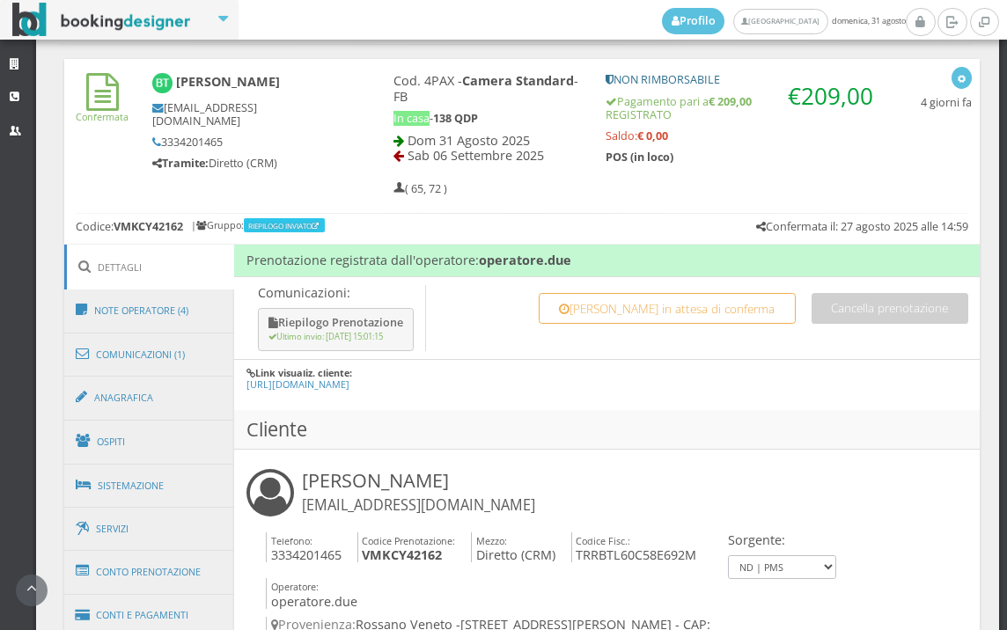
scroll to position [1146, 0]
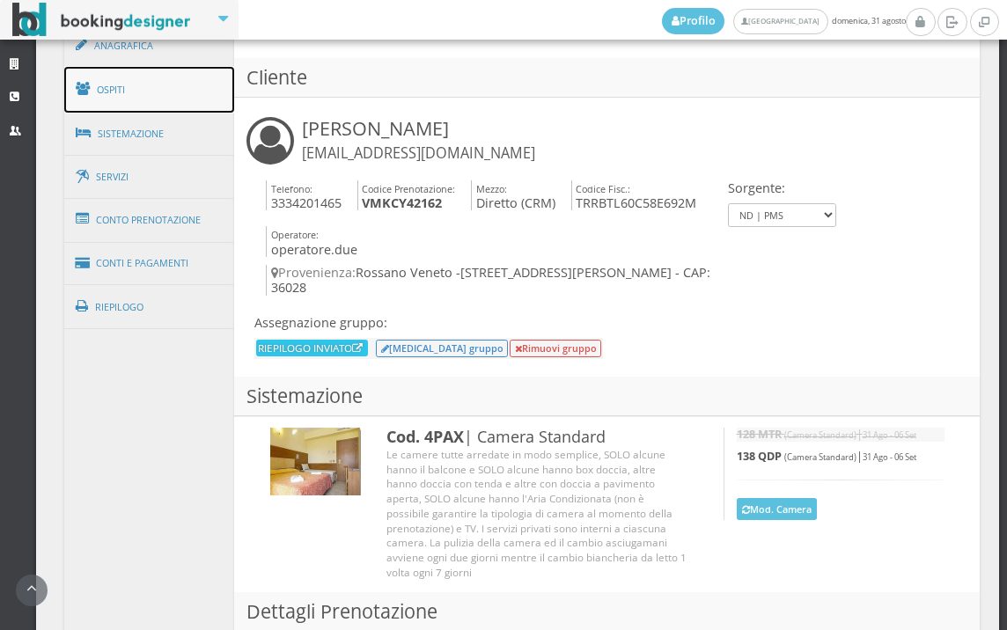
click at [184, 104] on link "Ospiti" at bounding box center [149, 90] width 171 height 46
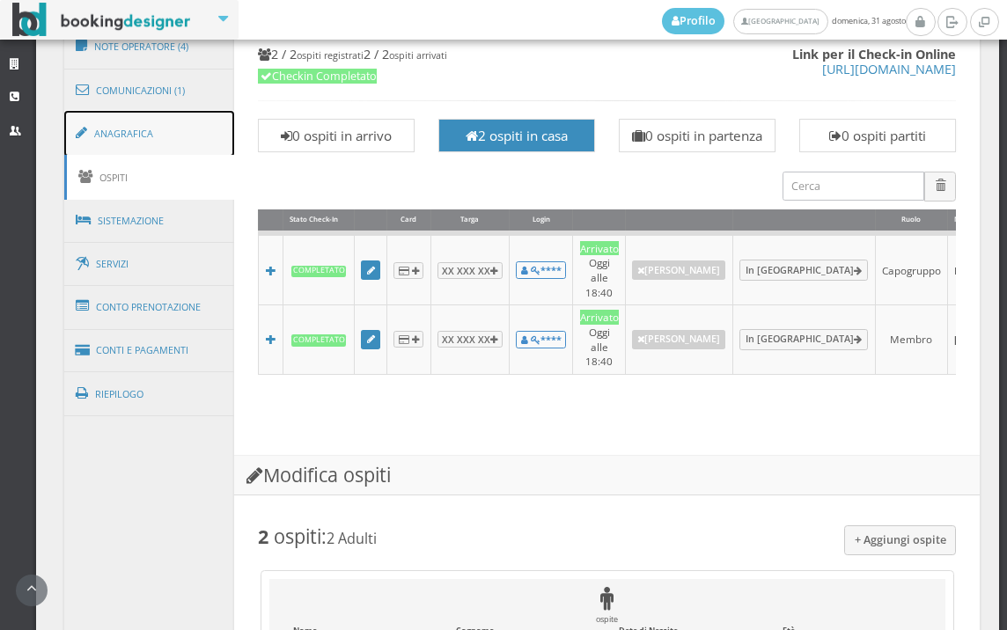
click at [160, 137] on link "Anagrafica" at bounding box center [149, 134] width 171 height 46
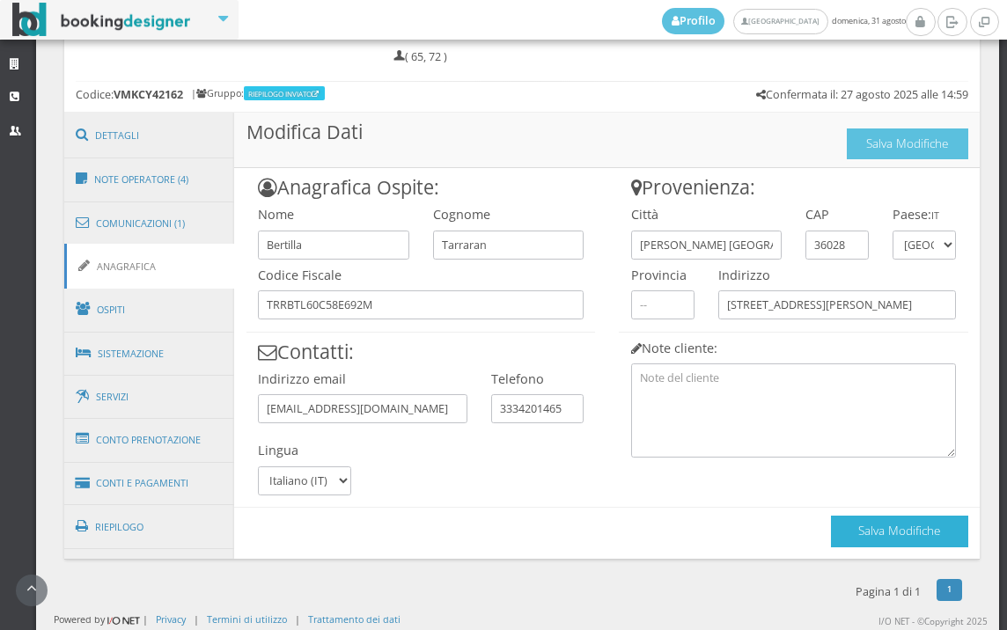
click at [832, 542] on button "Salva Modifiche" at bounding box center [899, 531] width 137 height 31
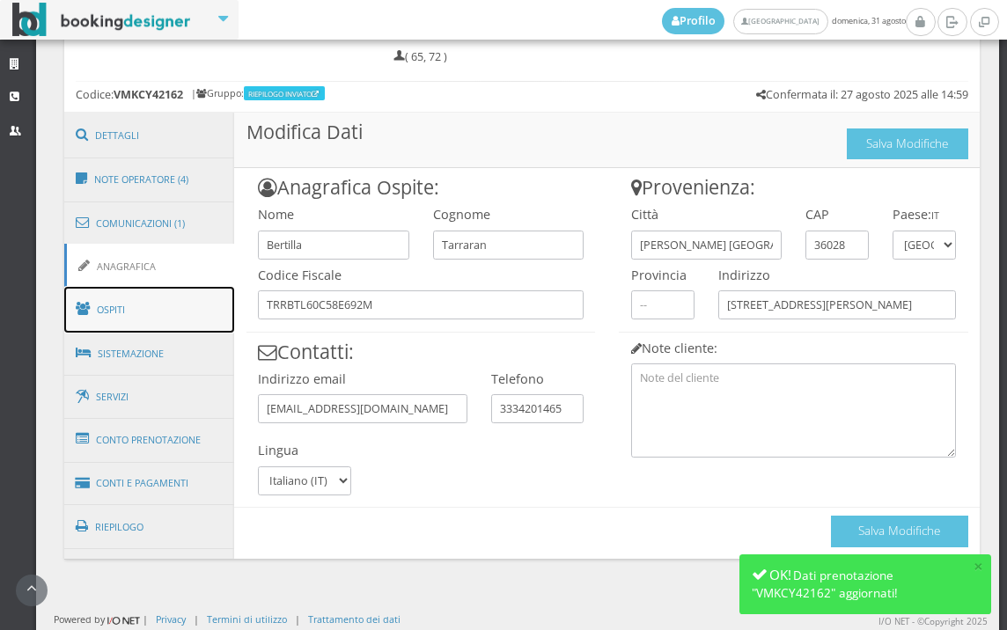
click at [92, 315] on span at bounding box center [86, 309] width 20 height 28
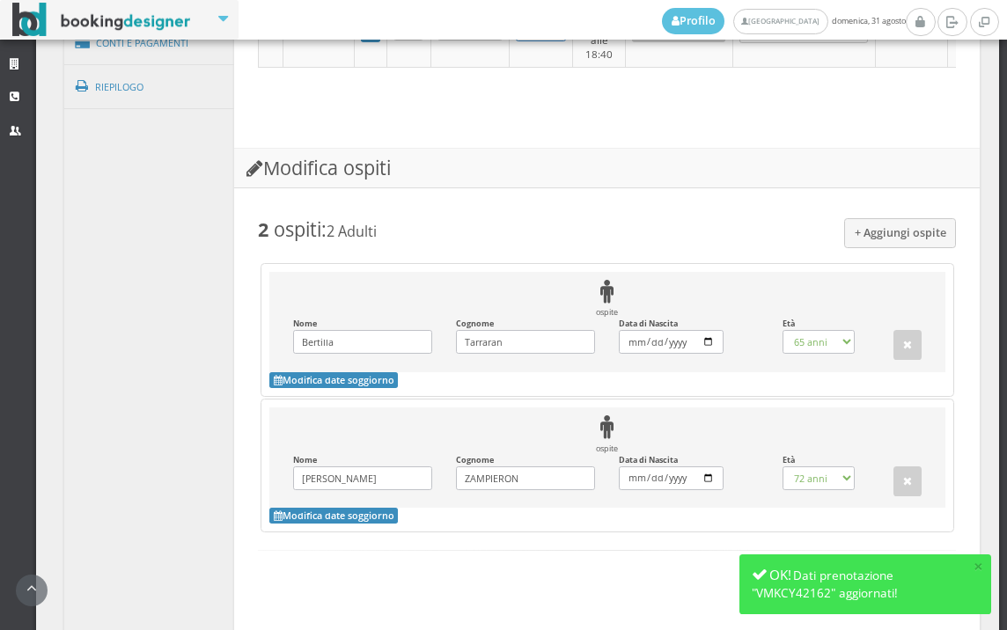
scroll to position [1475, 0]
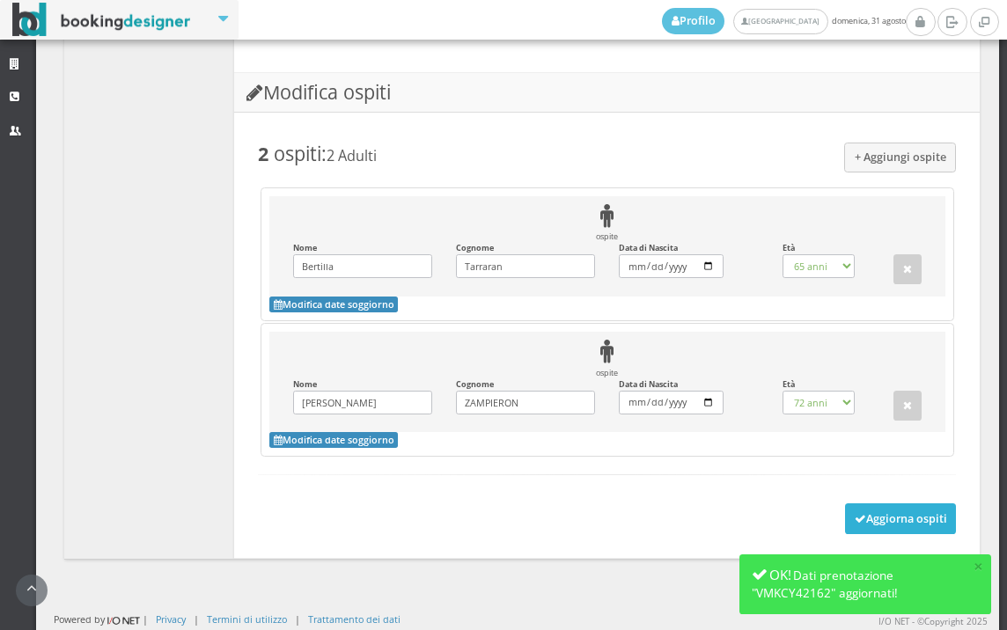
click at [857, 508] on button "Aggiorna ospiti" at bounding box center [901, 519] width 112 height 30
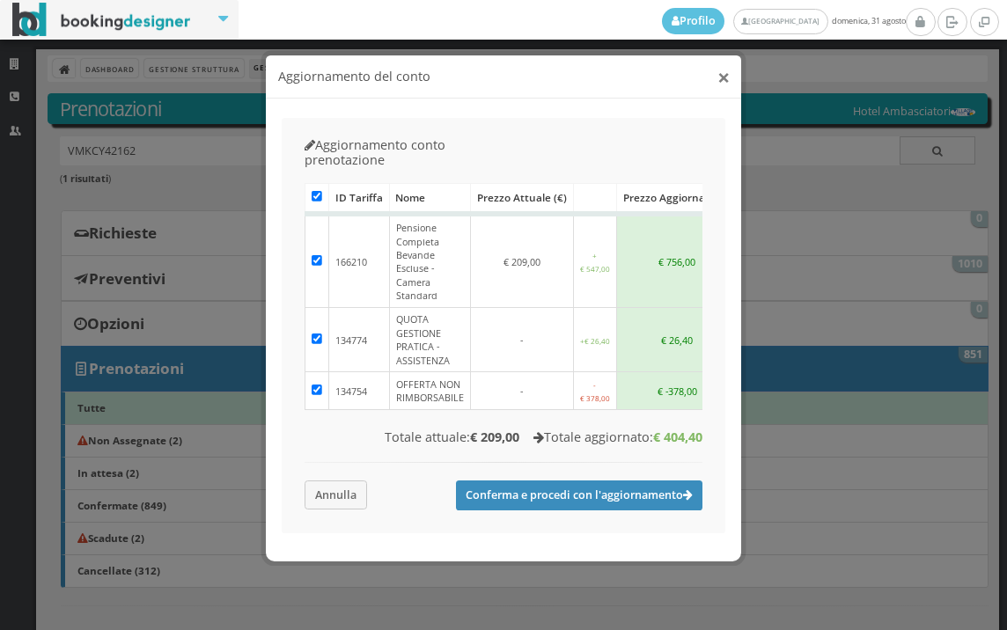
click at [719, 75] on button "×" at bounding box center [724, 77] width 12 height 22
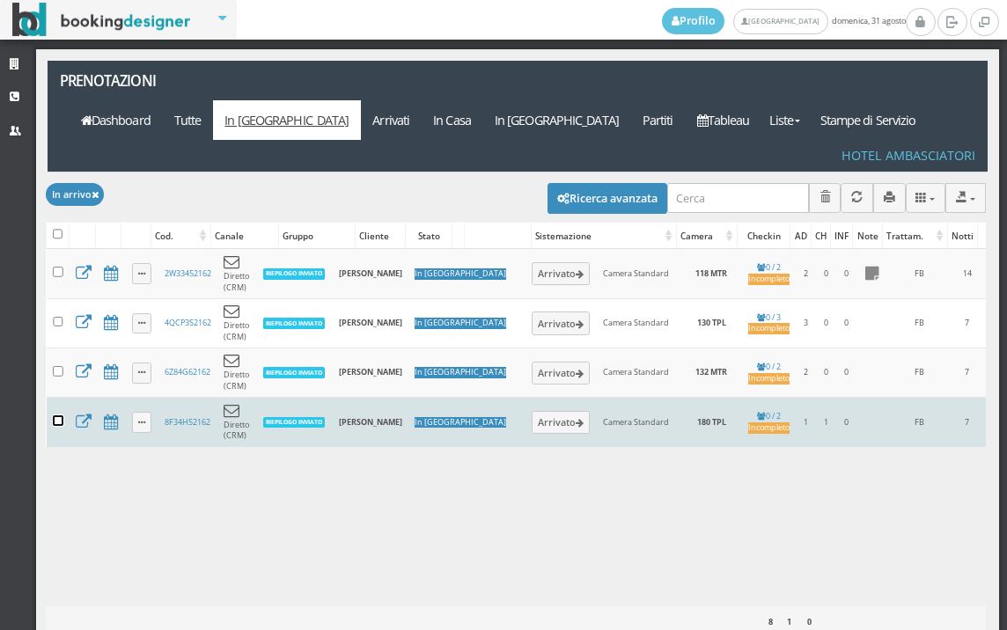
click at [60, 416] on input "checkbox" at bounding box center [58, 421] width 11 height 11
checkbox input "true"
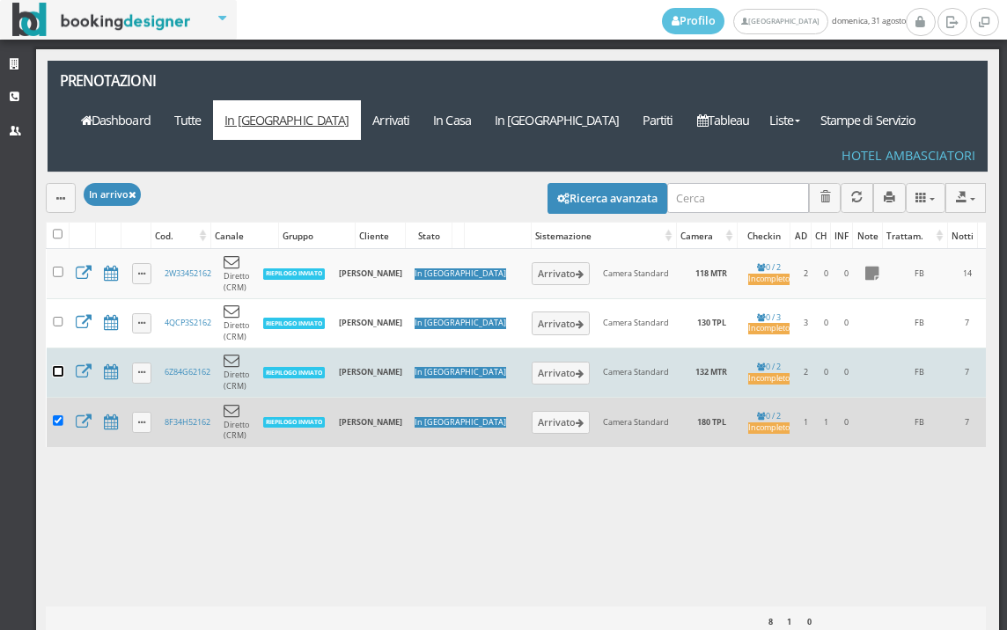
click at [61, 366] on input "checkbox" at bounding box center [58, 371] width 11 height 11
checkbox input "true"
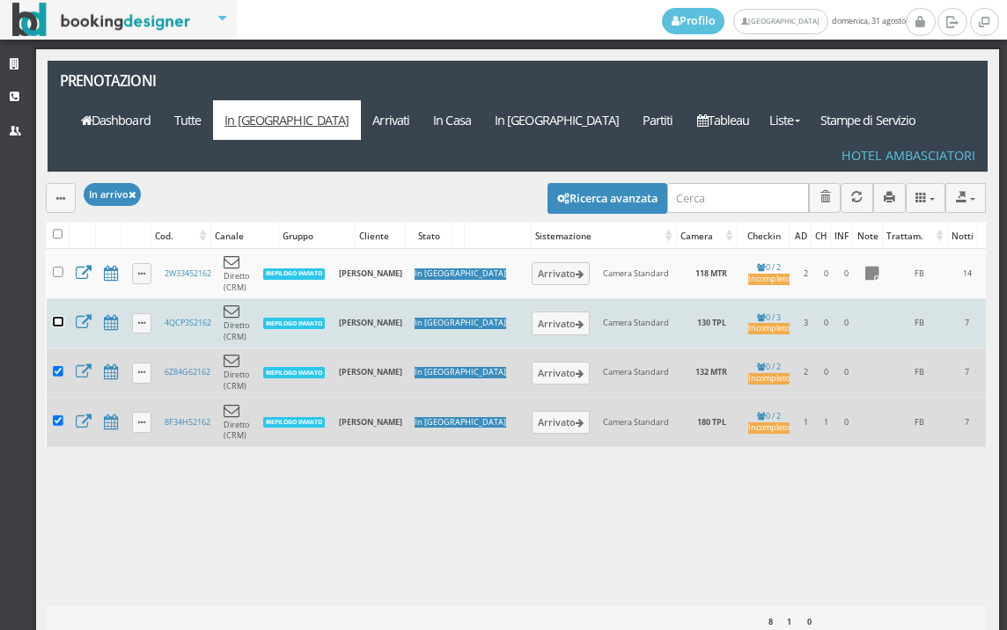
click at [60, 317] on input "checkbox" at bounding box center [58, 322] width 11 height 11
checkbox input "true"
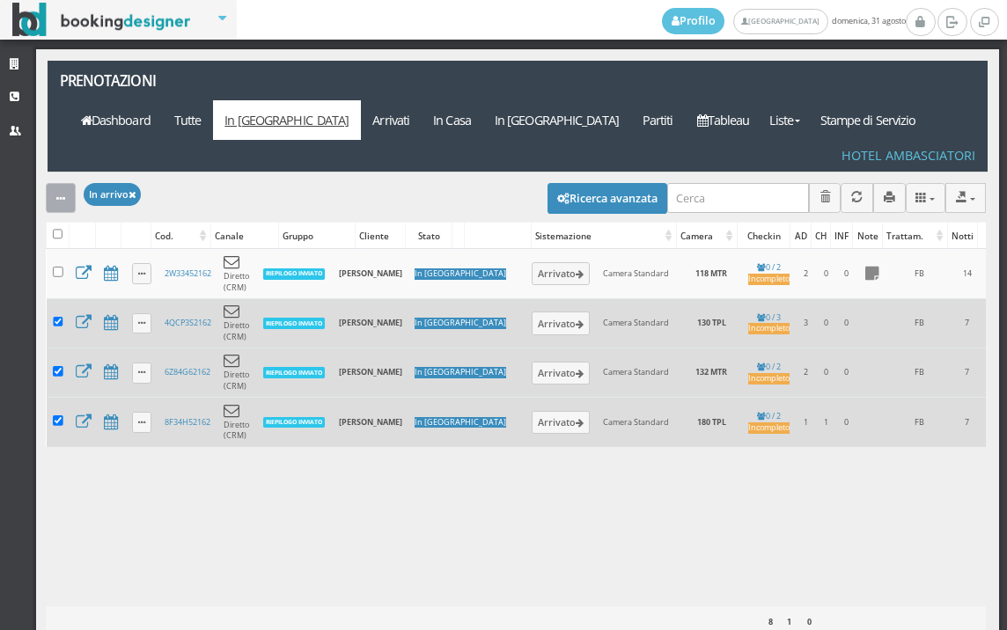
click at [64, 183] on button "button" at bounding box center [61, 197] width 30 height 29
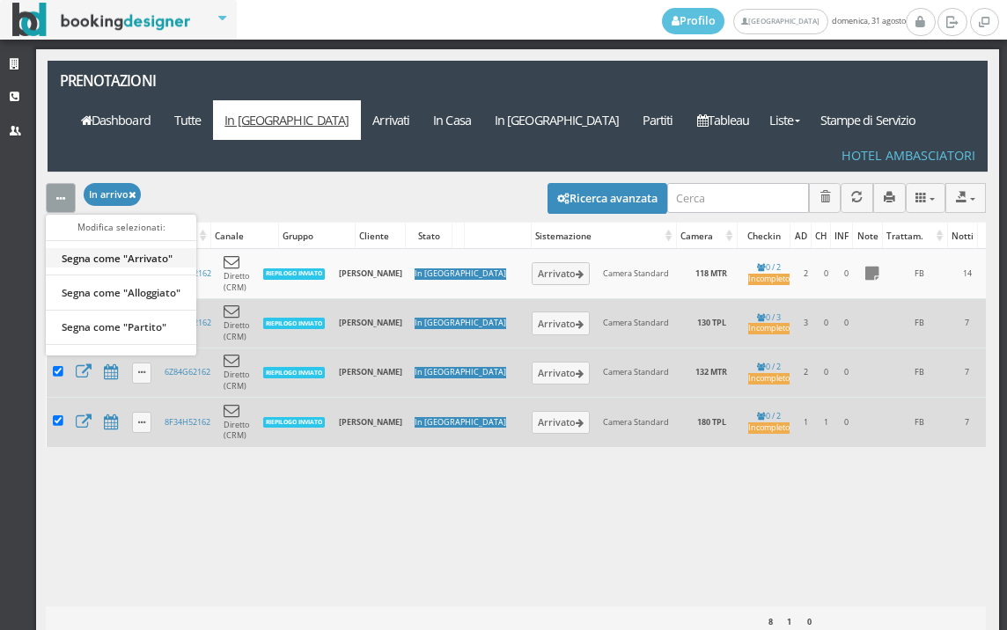
click at [119, 248] on link "Segna come "Arrivato"" at bounding box center [121, 257] width 151 height 19
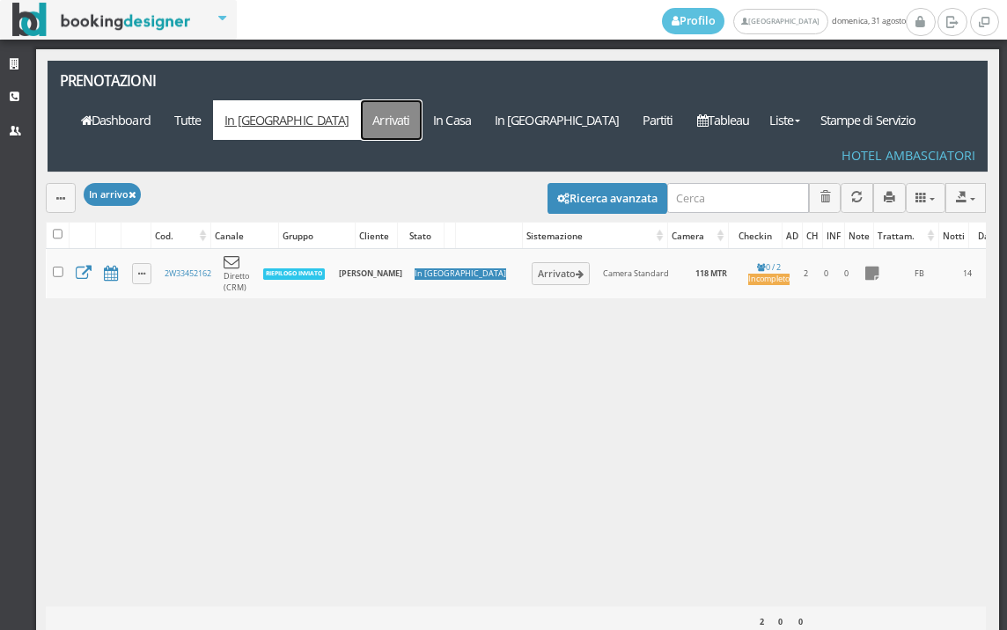
click at [422, 100] on link "Arrivati" at bounding box center [391, 120] width 61 height 40
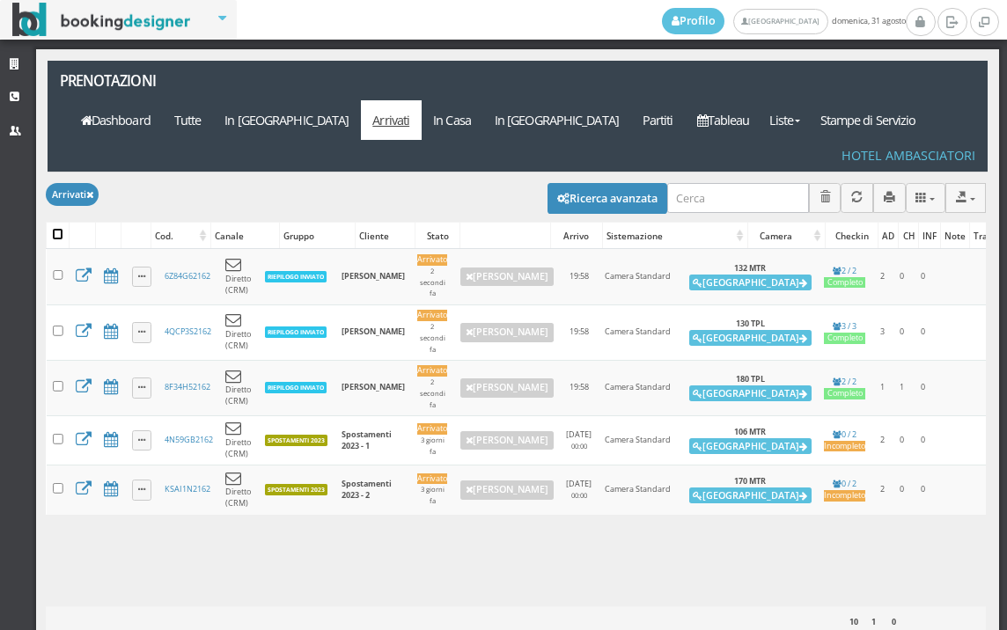
click at [55, 229] on input "checkbox" at bounding box center [58, 234] width 11 height 11
checkbox input "true"
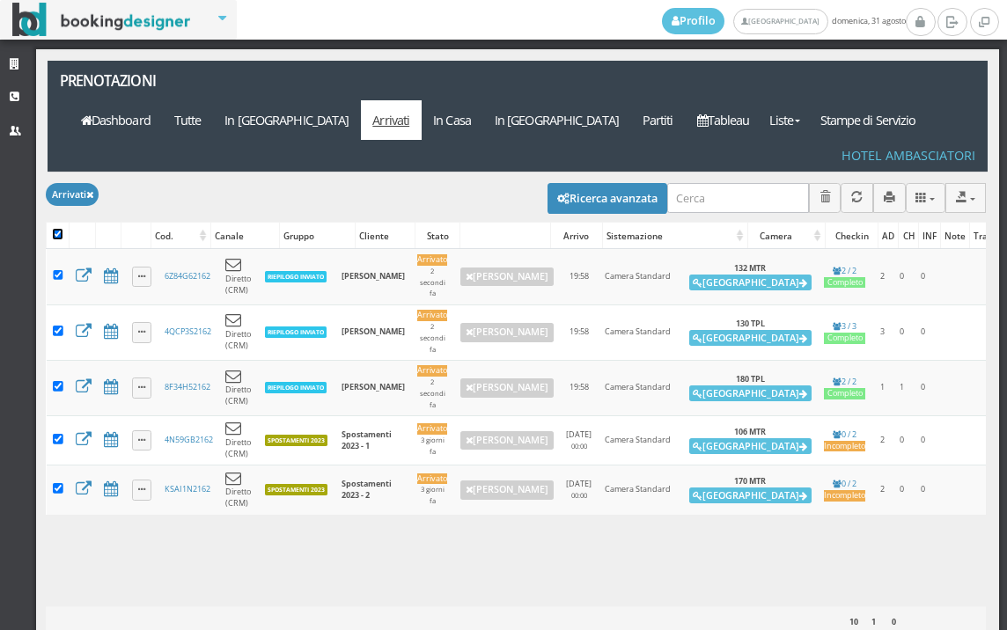
checkbox input "true"
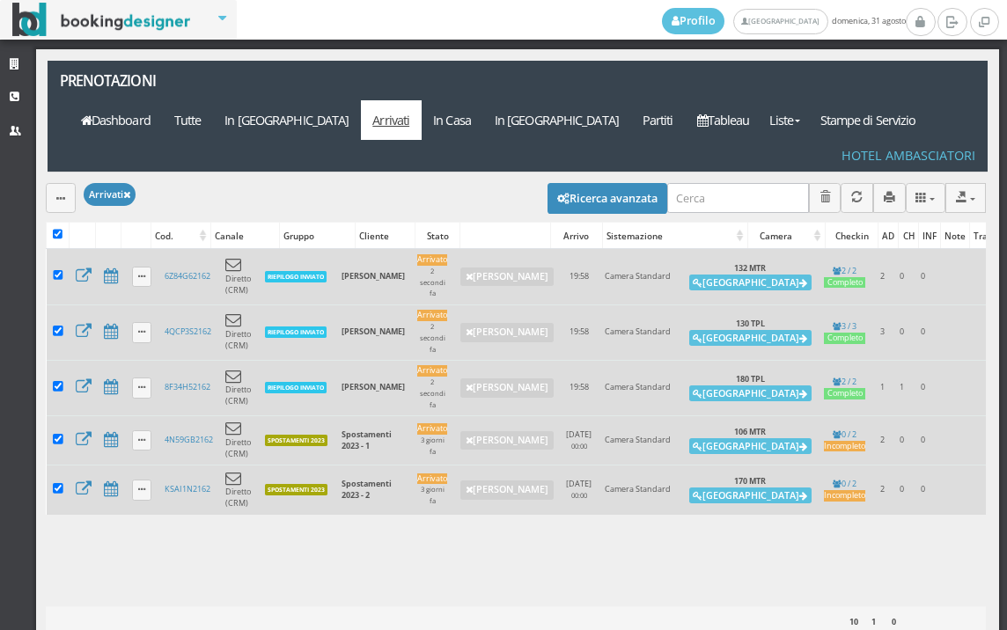
click at [55, 416] on td at bounding box center [58, 440] width 23 height 49
click at [57, 483] on input "checkbox" at bounding box center [58, 488] width 11 height 11
checkbox input "false"
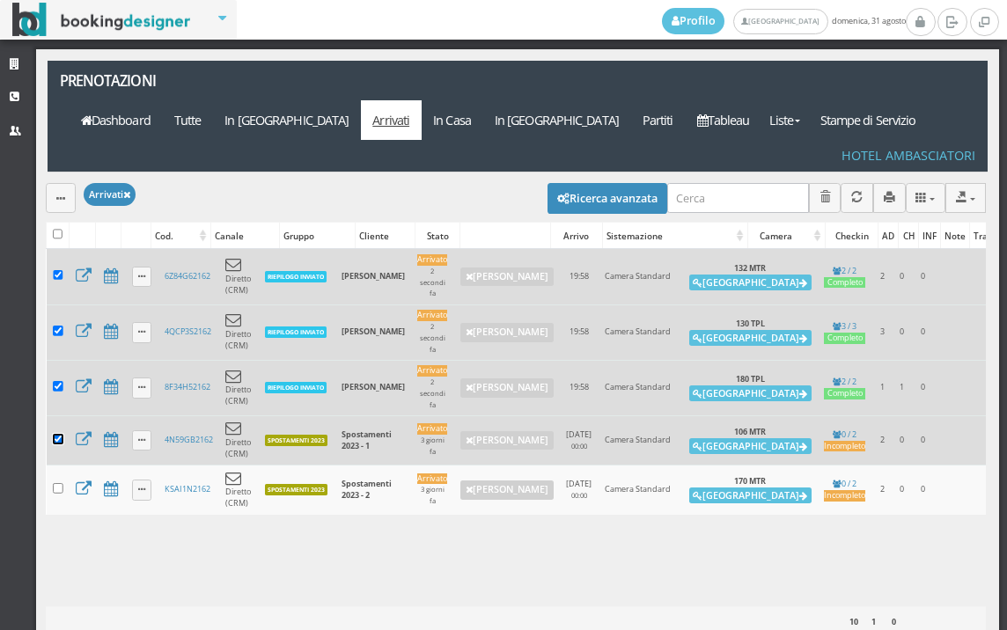
click at [59, 434] on input "checkbox" at bounding box center [58, 439] width 11 height 11
checkbox input "false"
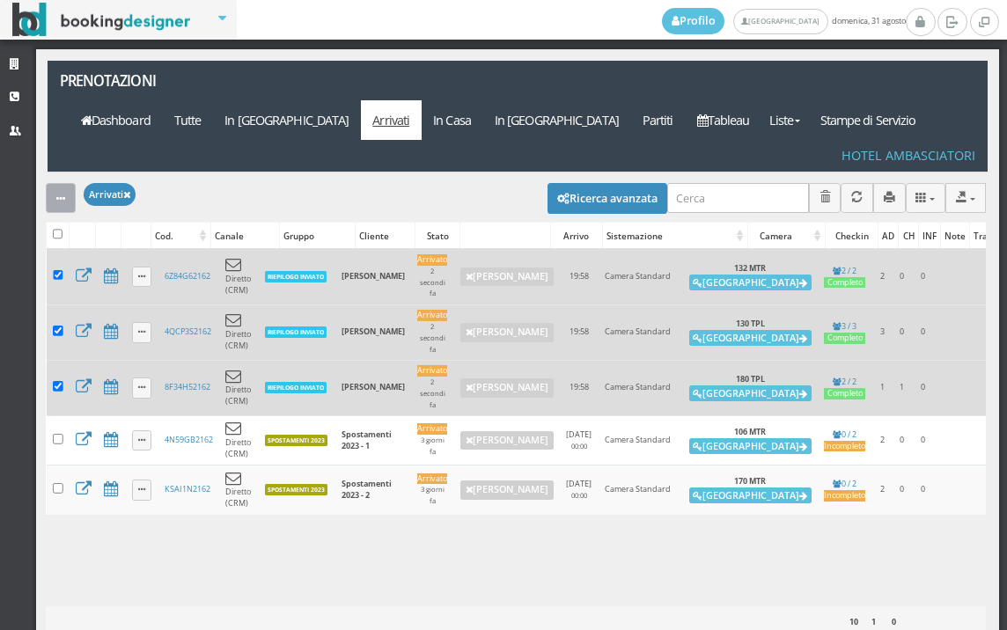
click at [57, 194] on icon "button" at bounding box center [60, 199] width 9 height 11
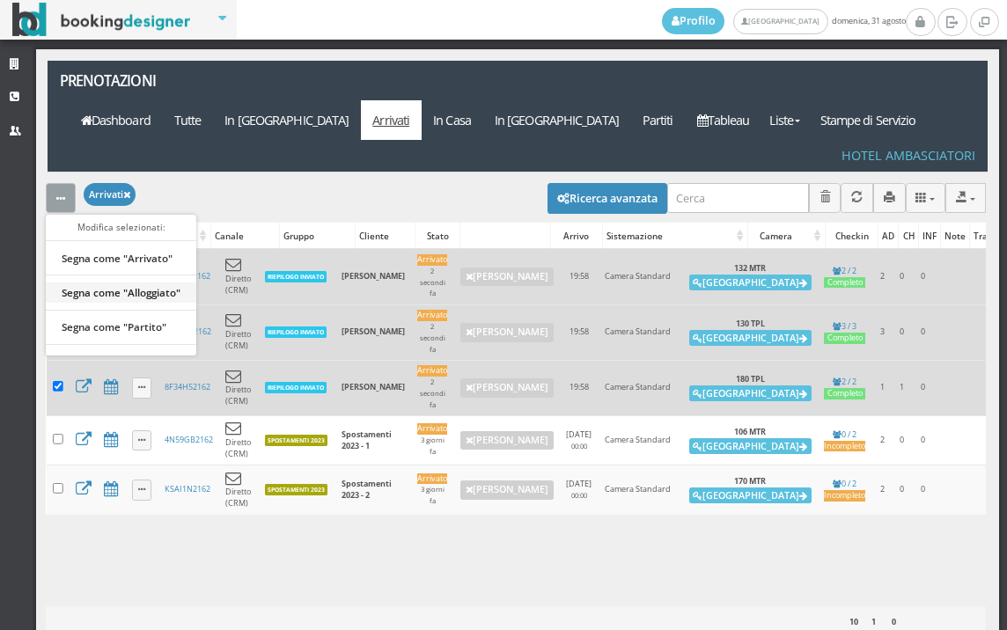
click at [112, 283] on link "Segna come "Alloggiato"" at bounding box center [121, 292] width 151 height 19
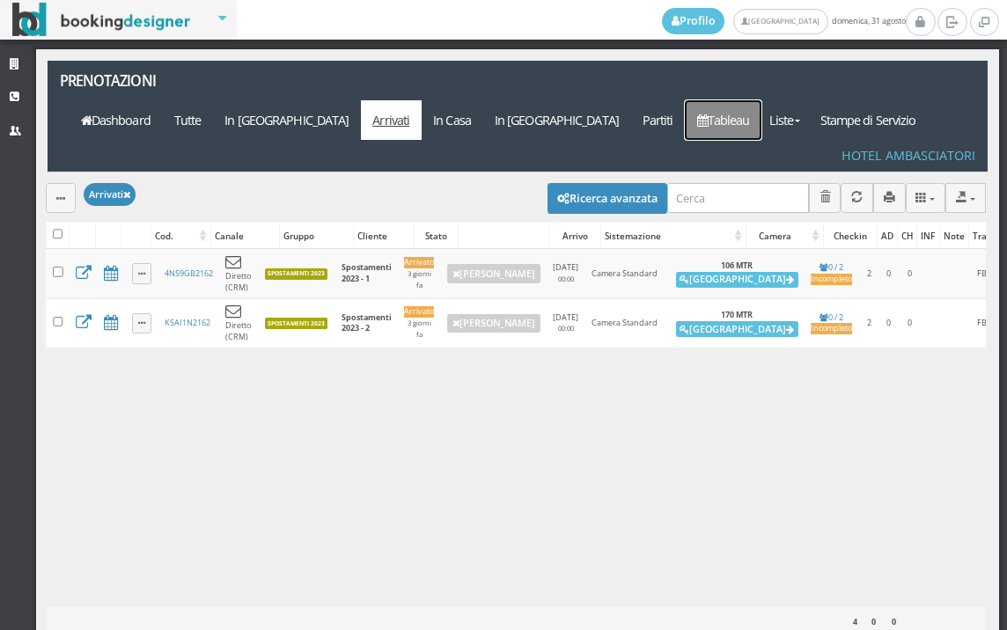
click at [741, 100] on link "Tableau" at bounding box center [723, 120] width 77 height 40
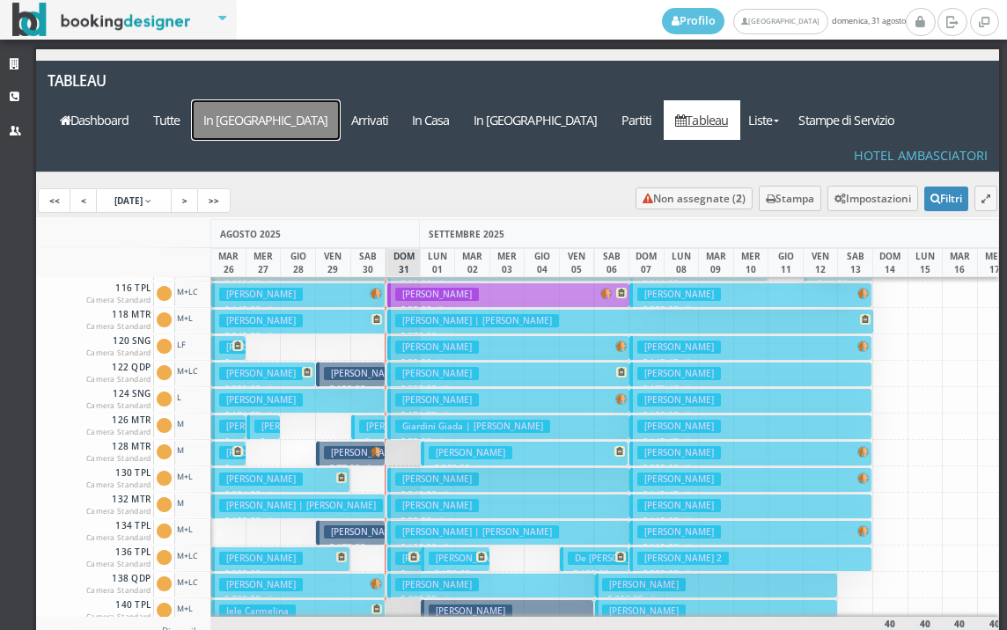
click at [340, 100] on a=pms-arrival-reservations"] "In Arrivo" at bounding box center [266, 120] width 148 height 40
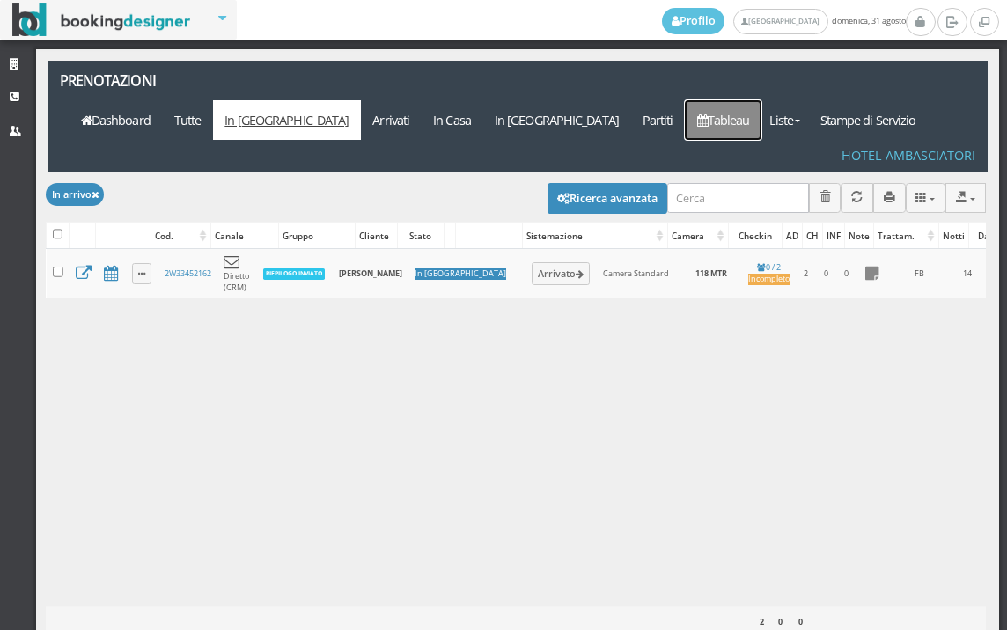
click at [762, 100] on link "Tableau" at bounding box center [723, 120] width 77 height 40
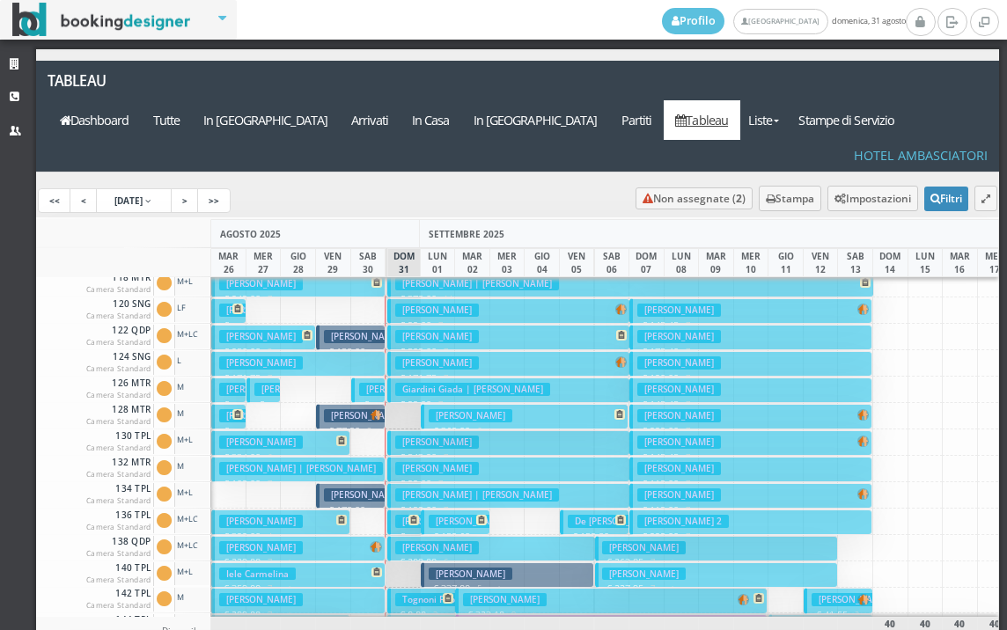
scroll to position [352, 0]
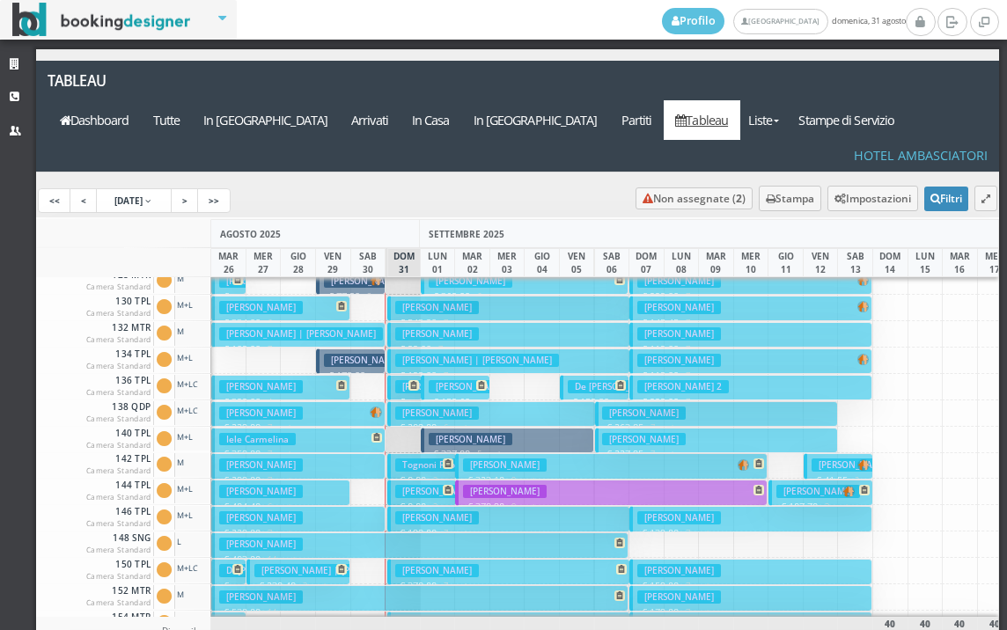
click at [357, 275] on h3 "[PERSON_NAME] | [PERSON_NAME]" at bounding box center [406, 281] width 164 height 13
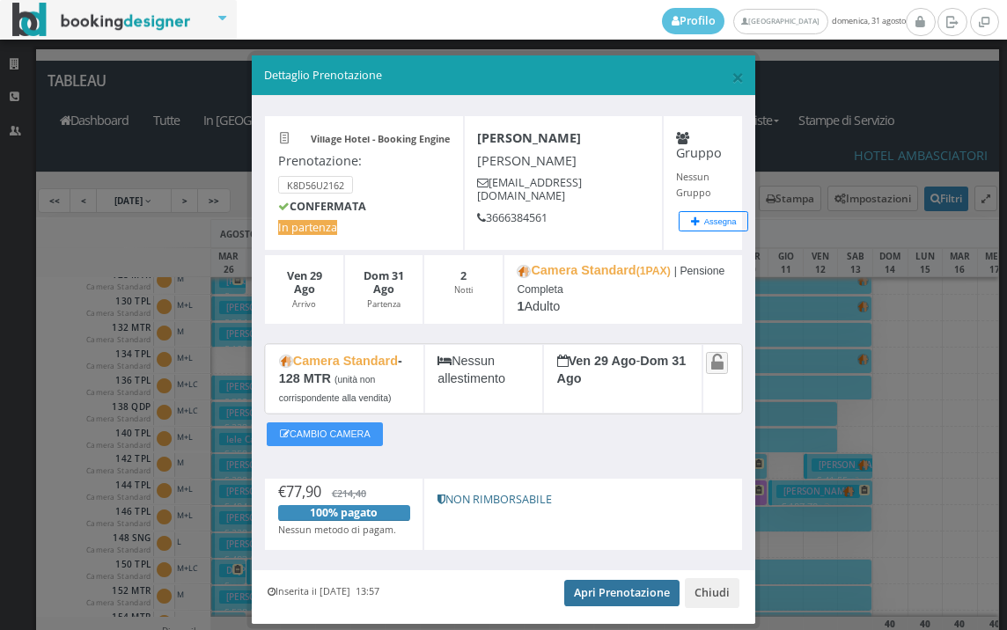
click at [628, 601] on link "Apri Prenotazione" at bounding box center [621, 593] width 115 height 26
click at [732, 71] on span "×" at bounding box center [738, 77] width 12 height 30
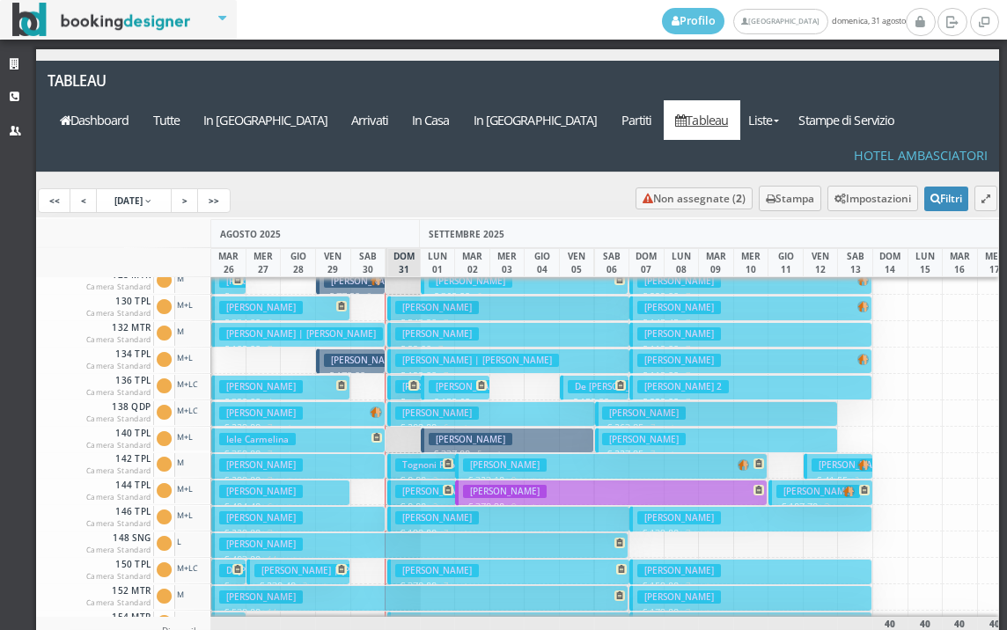
click at [350, 354] on h3 "Catalano Fabrizio" at bounding box center [366, 360] width 84 height 13
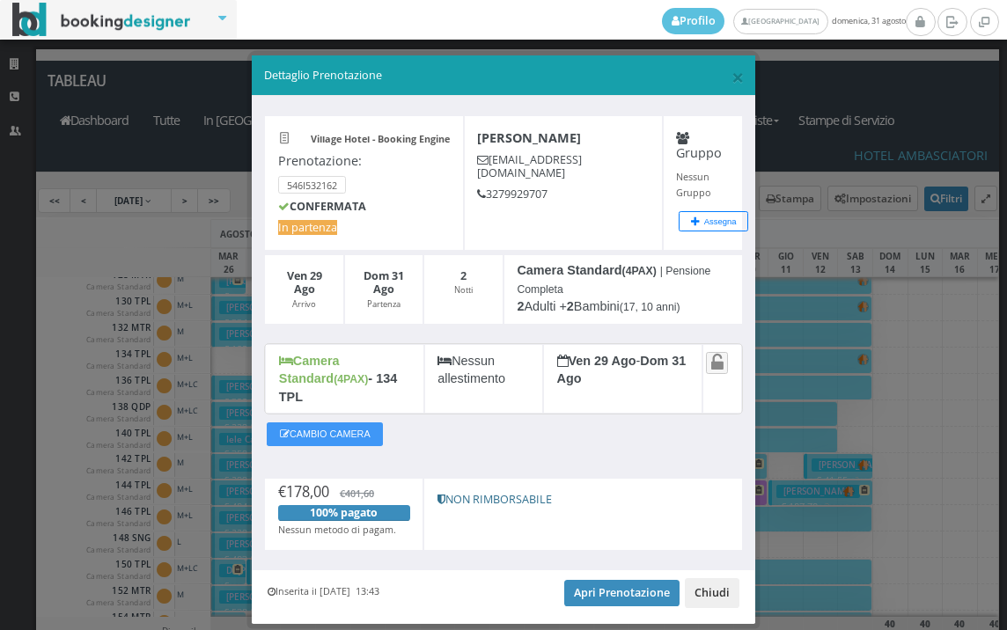
scroll to position [33, 0]
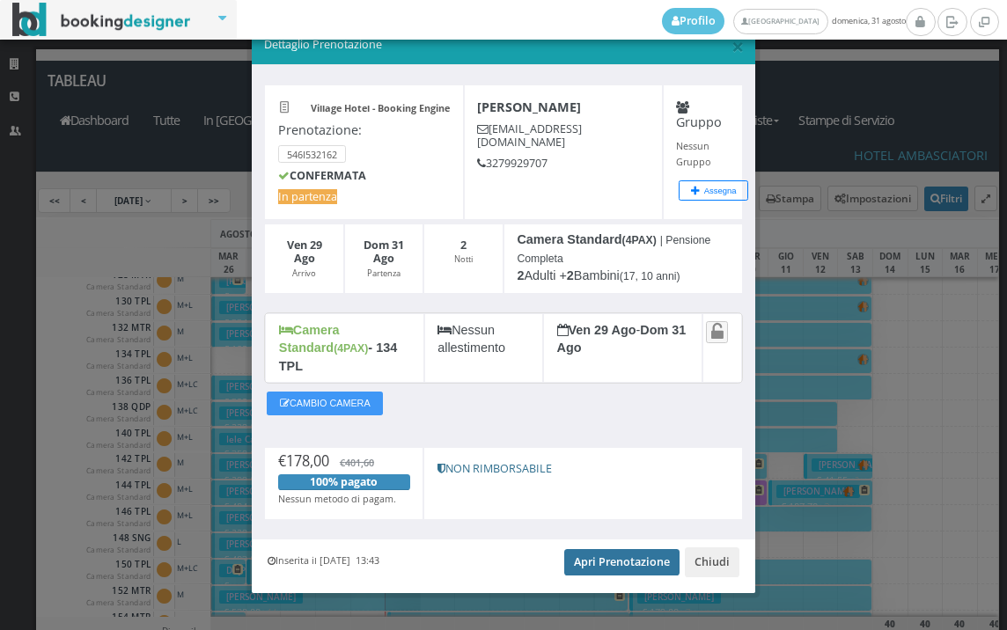
click at [638, 549] on link "Apri Prenotazione" at bounding box center [621, 562] width 115 height 26
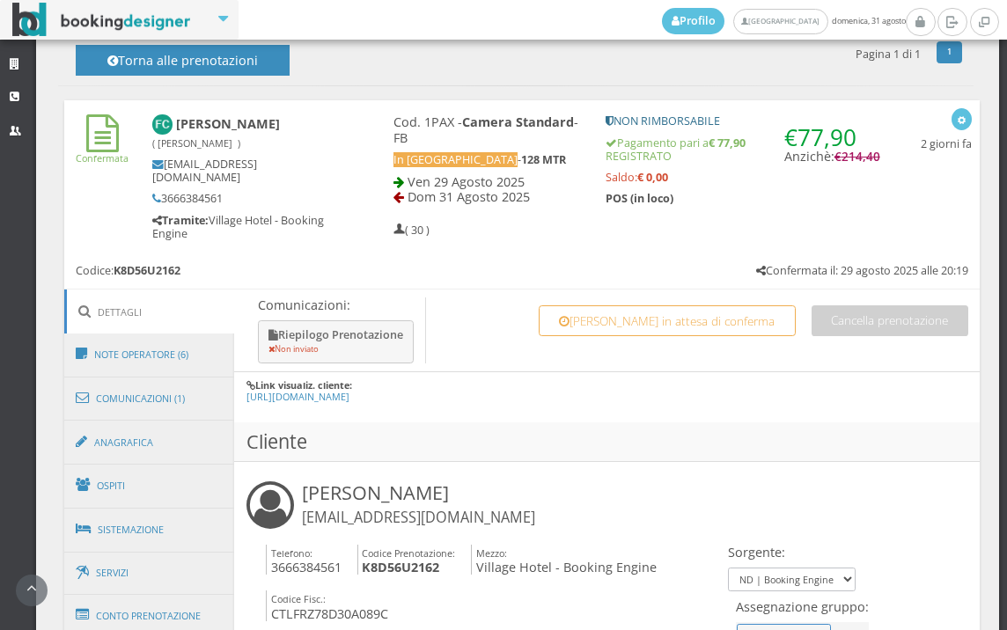
scroll to position [782, 0]
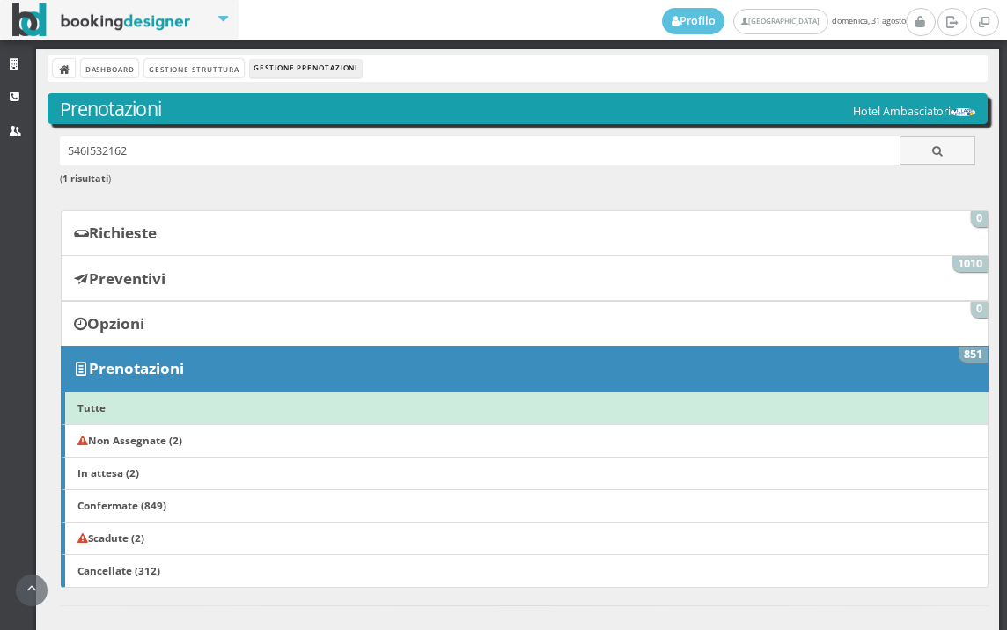
scroll to position [755, 0]
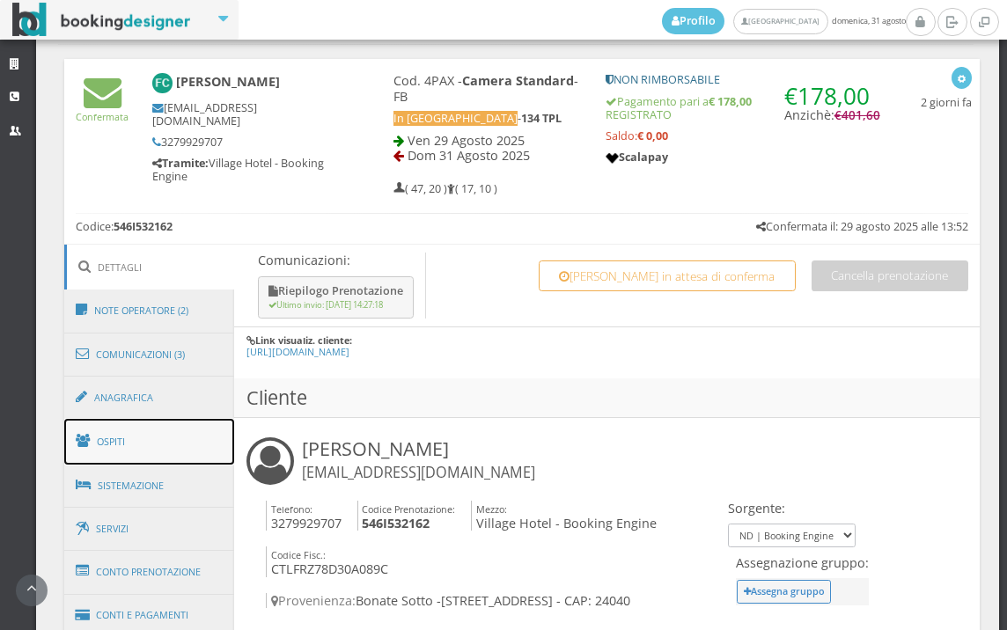
click at [156, 431] on link "Ospiti" at bounding box center [149, 442] width 171 height 46
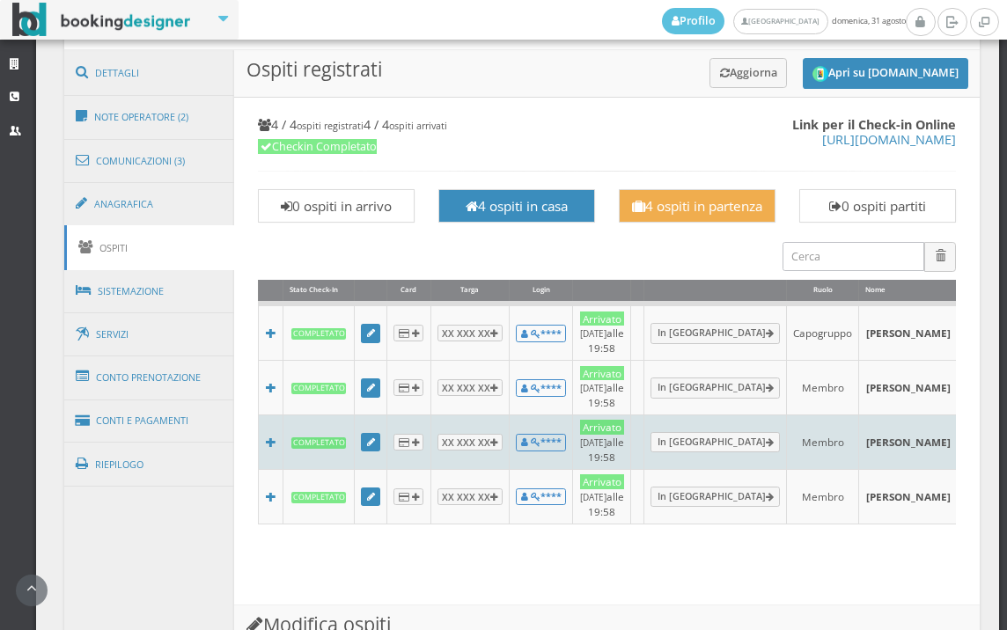
scroll to position [852, 0]
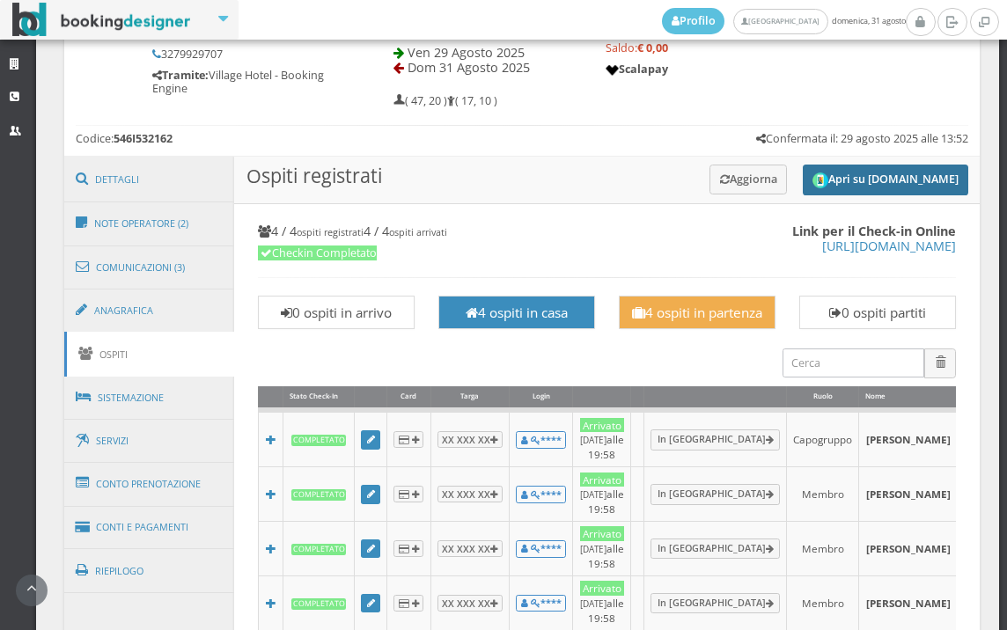
click at [926, 178] on button "Apri su [DOMAIN_NAME]" at bounding box center [886, 180] width 166 height 31
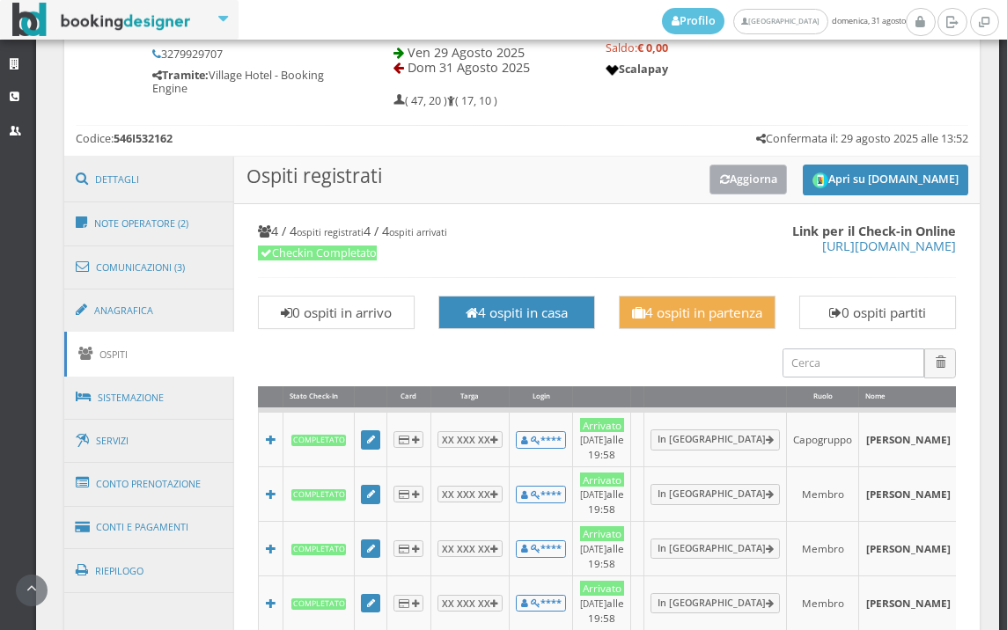
drag, startPoint x: 728, startPoint y: 165, endPoint x: 726, endPoint y: 175, distance: 10.7
click at [727, 166] on button "Aggiorna" at bounding box center [749, 179] width 78 height 29
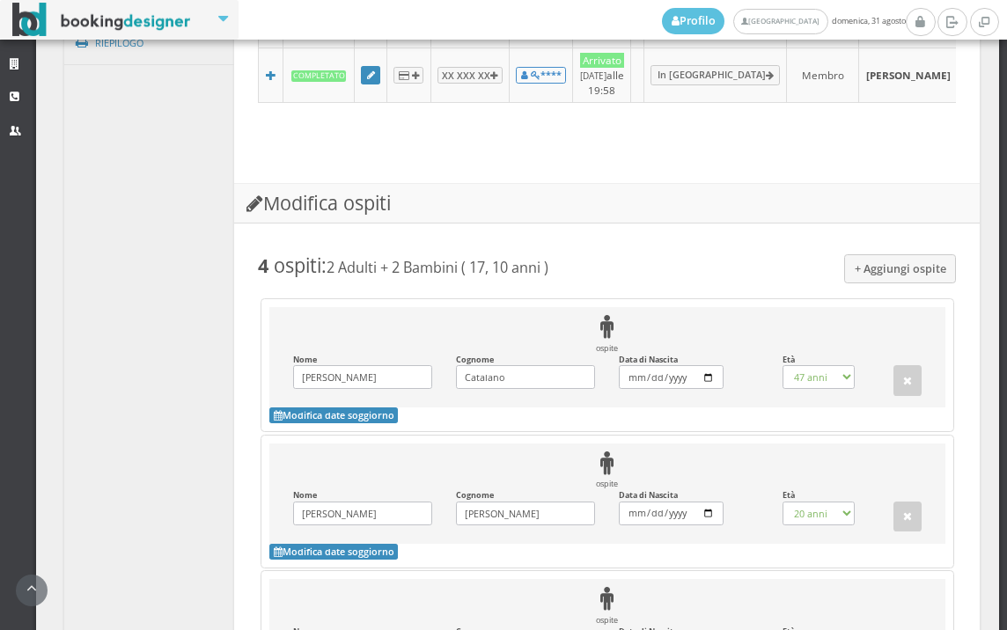
scroll to position [1898, 0]
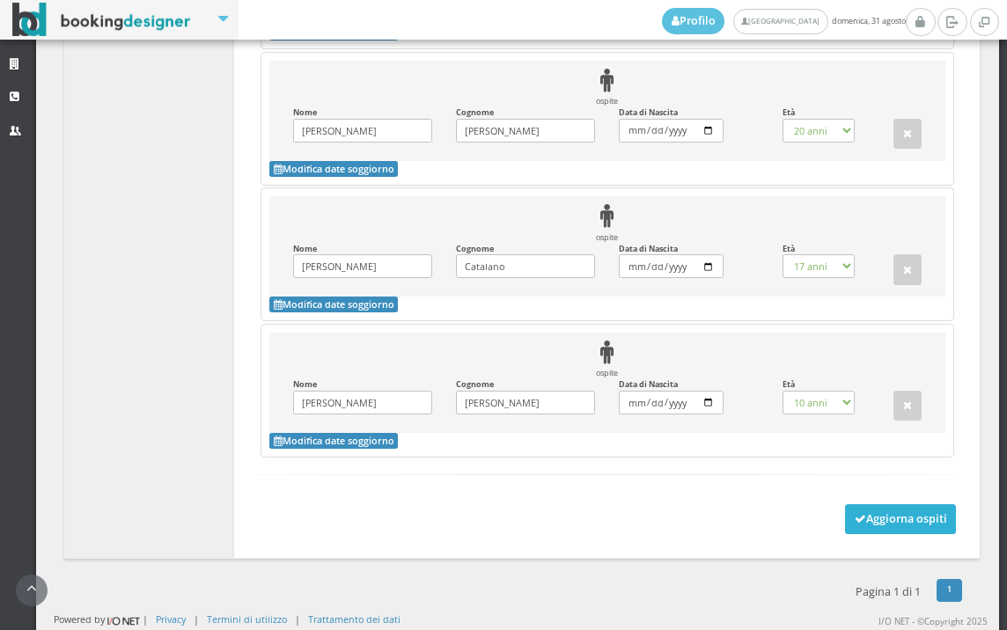
click at [870, 527] on button "Aggiorna ospiti" at bounding box center [901, 520] width 112 height 30
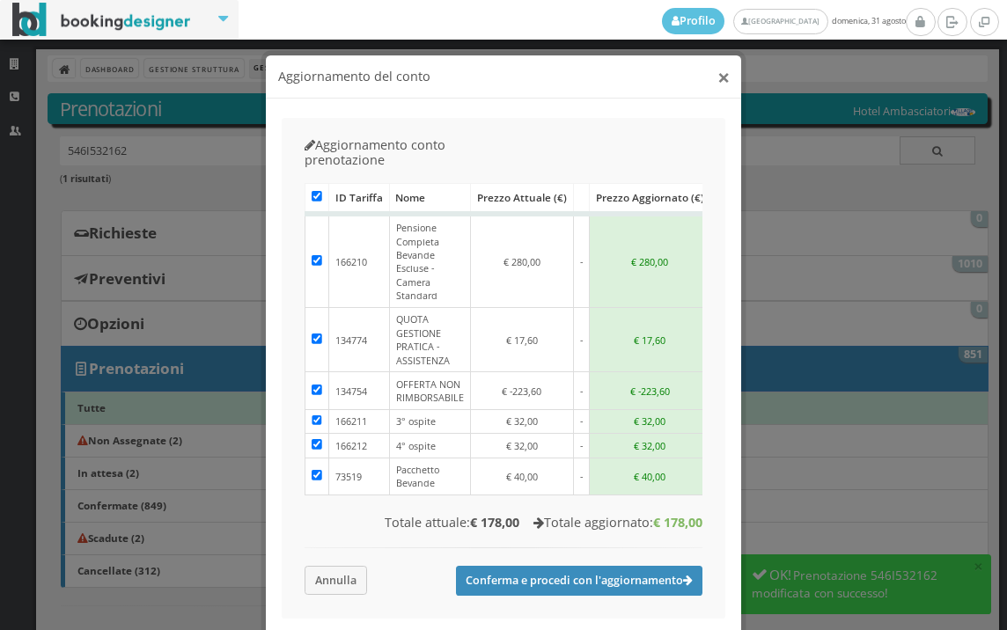
click at [718, 66] on button "×" at bounding box center [724, 77] width 12 height 22
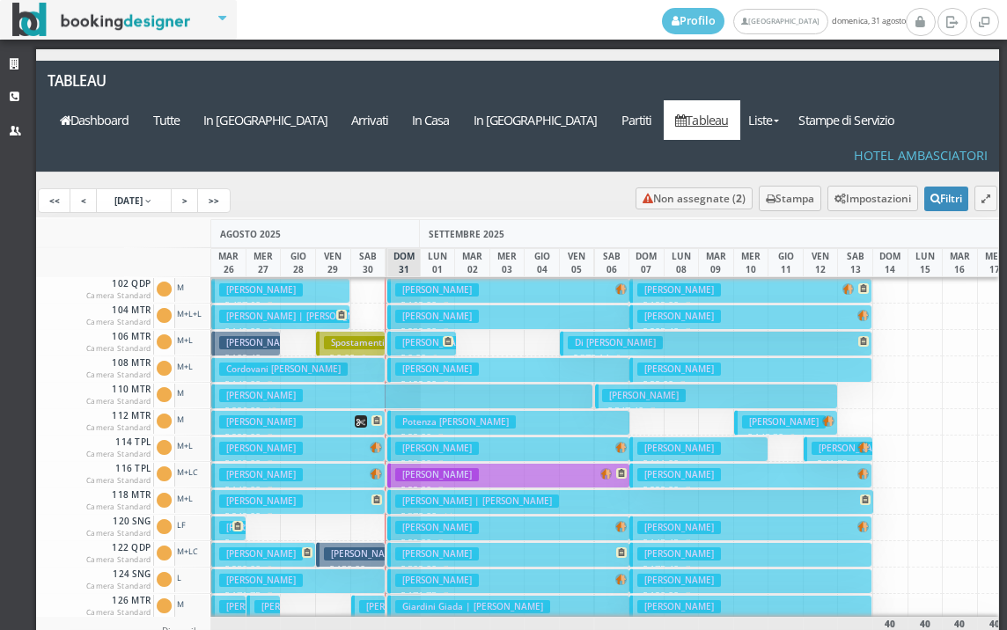
scroll to position [88, 0]
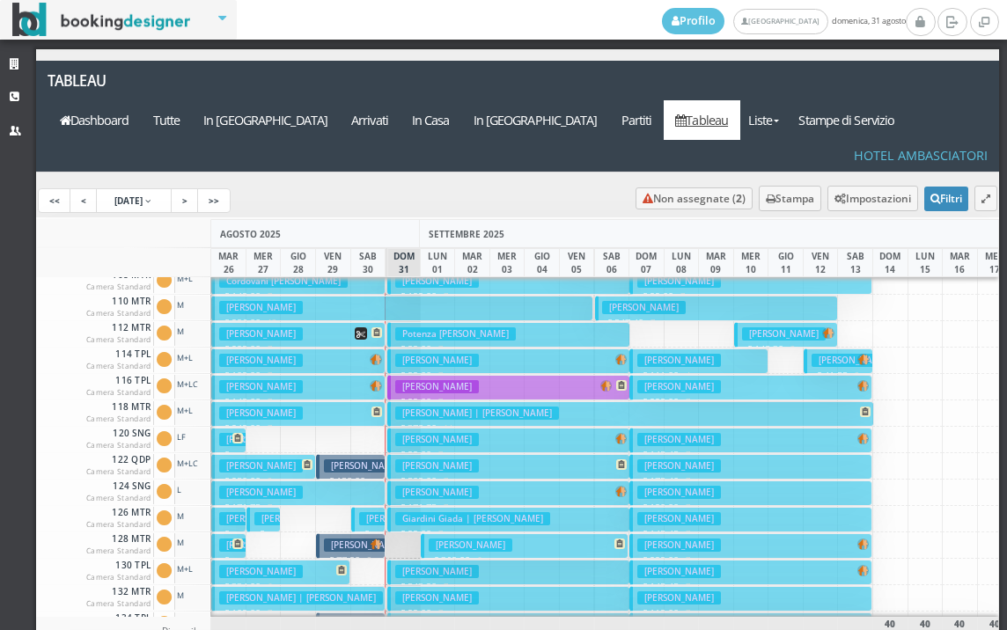
click at [418, 565] on h3 "[PERSON_NAME]" at bounding box center [437, 571] width 84 height 13
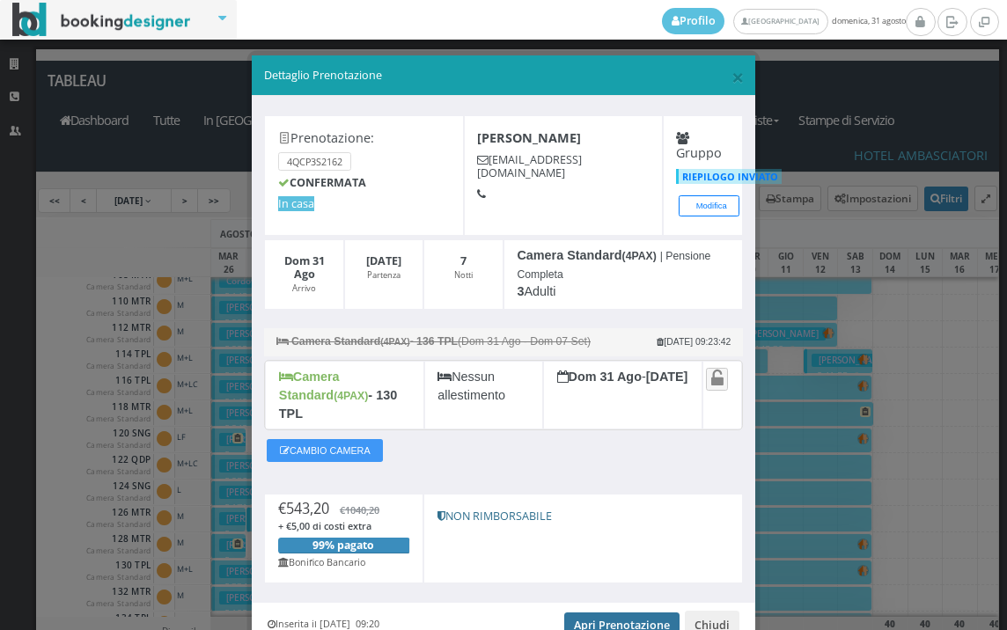
click at [586, 613] on link "Apri Prenotazione" at bounding box center [621, 626] width 115 height 26
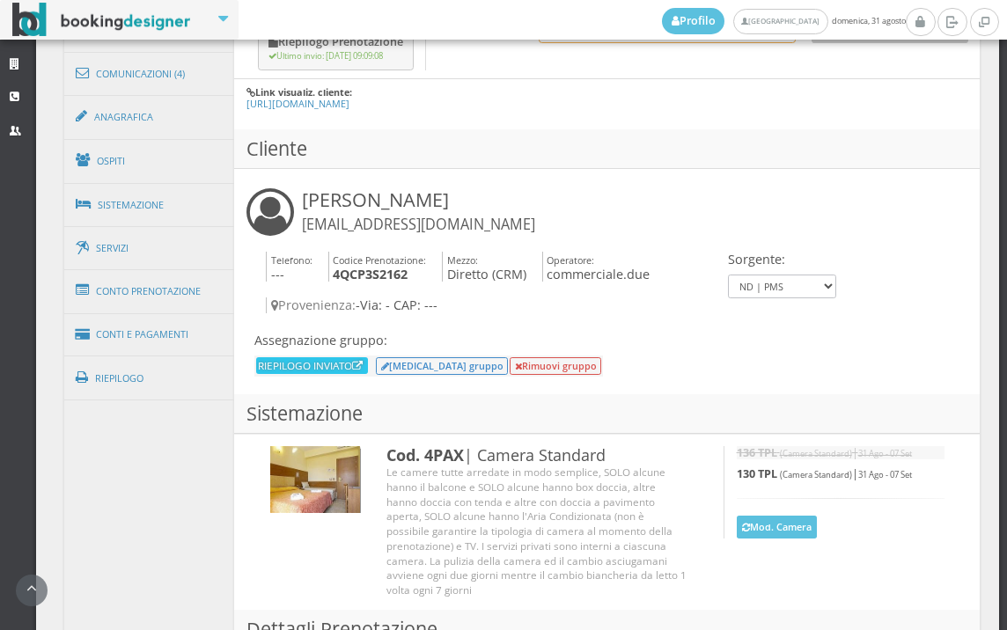
scroll to position [1076, 0]
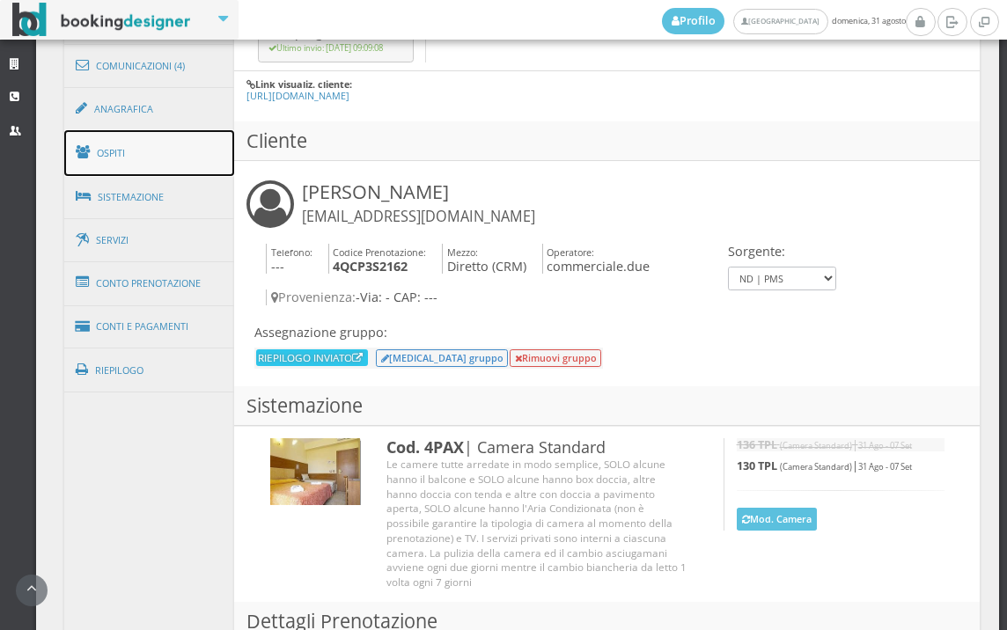
click at [203, 158] on link "Ospiti" at bounding box center [149, 153] width 171 height 46
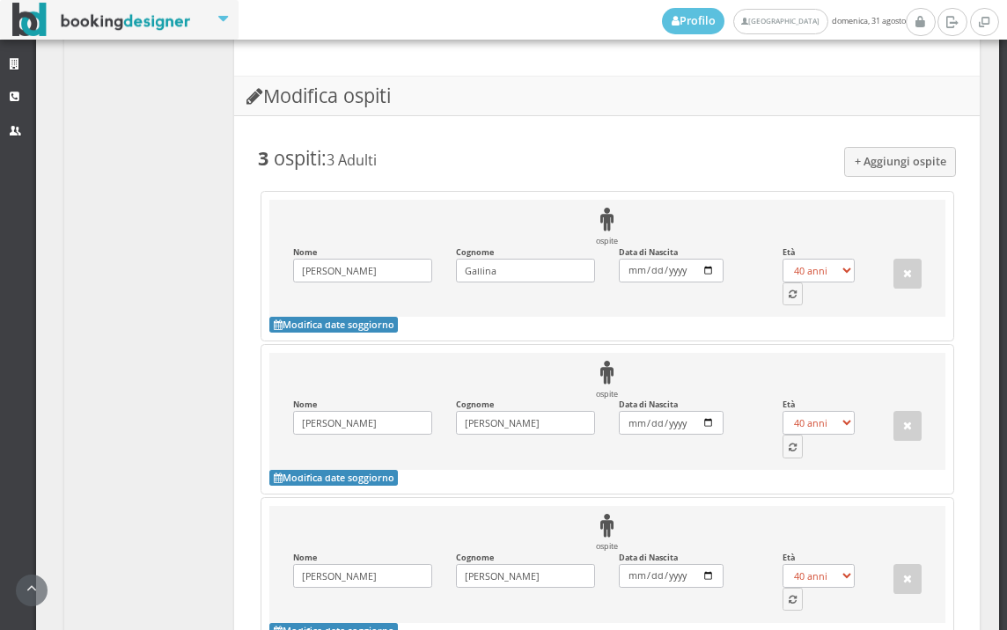
scroll to position [1743, 0]
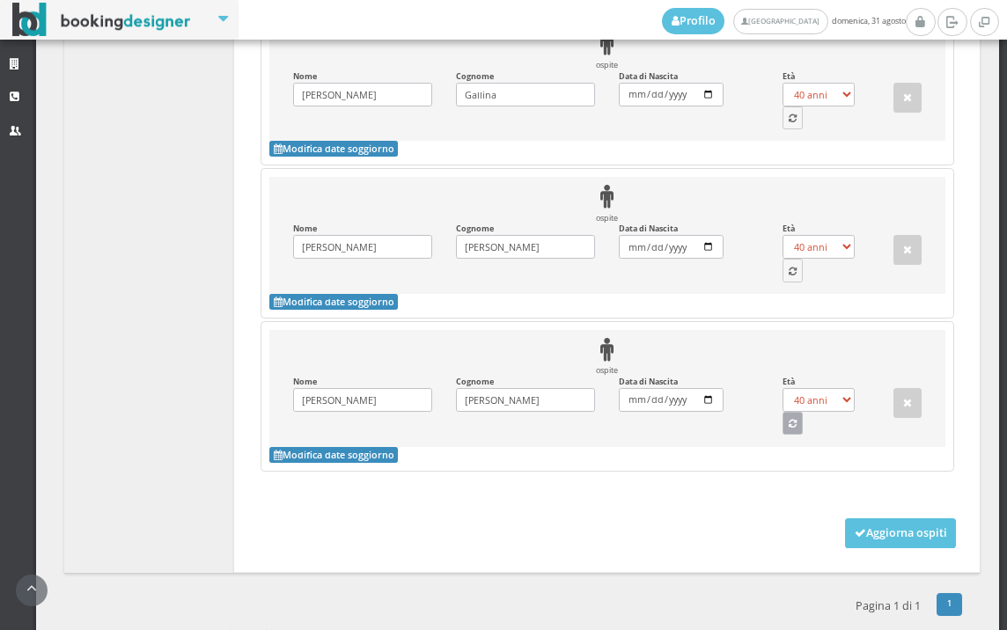
click at [787, 418] on button "button" at bounding box center [793, 423] width 21 height 23
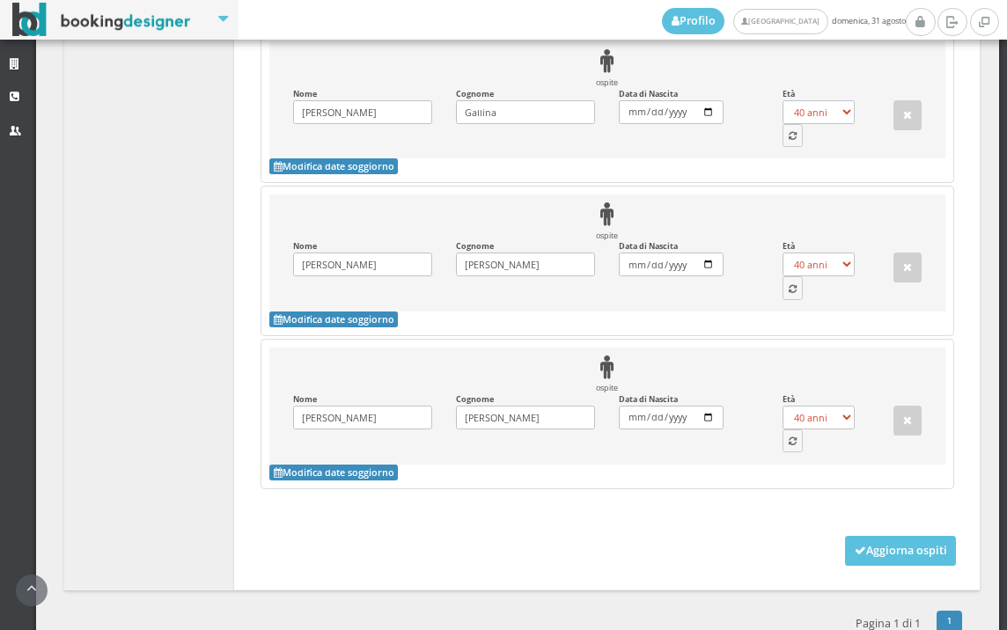
select select "11"
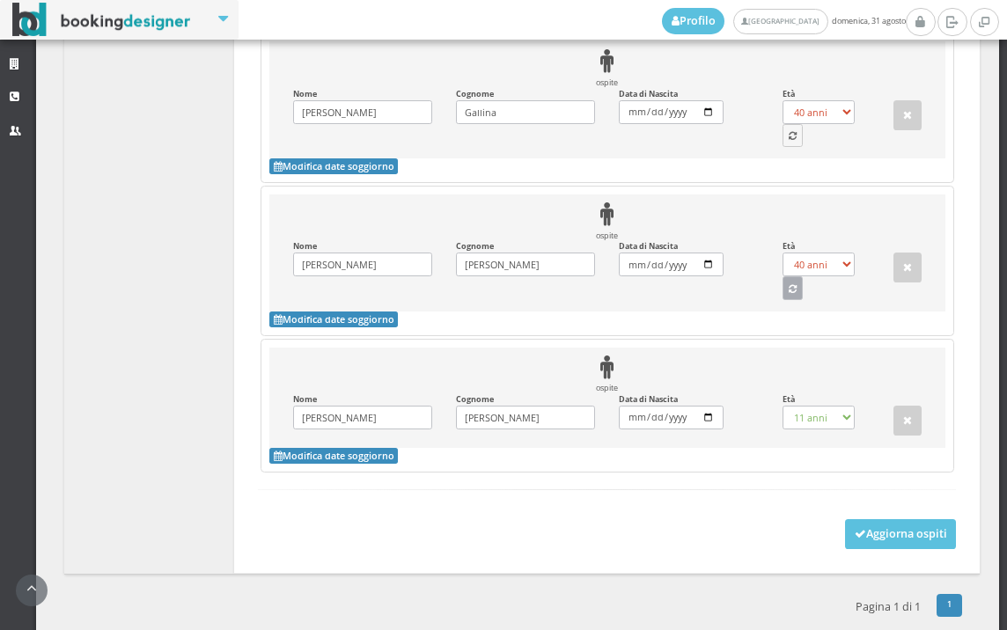
click at [783, 283] on button "button" at bounding box center [793, 287] width 21 height 23
select select "53"
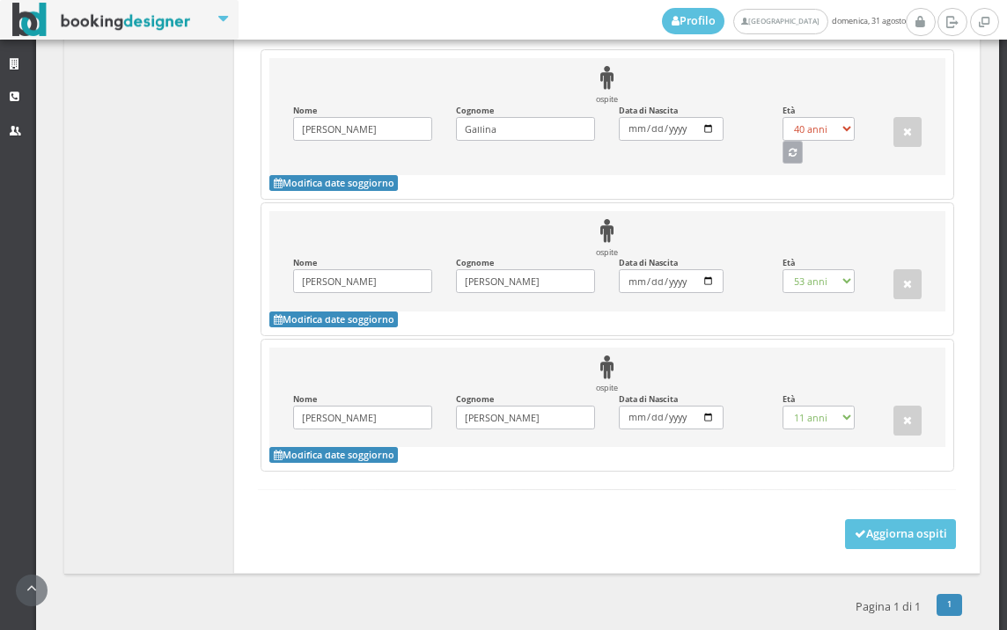
click at [790, 144] on button "button" at bounding box center [793, 152] width 21 height 23
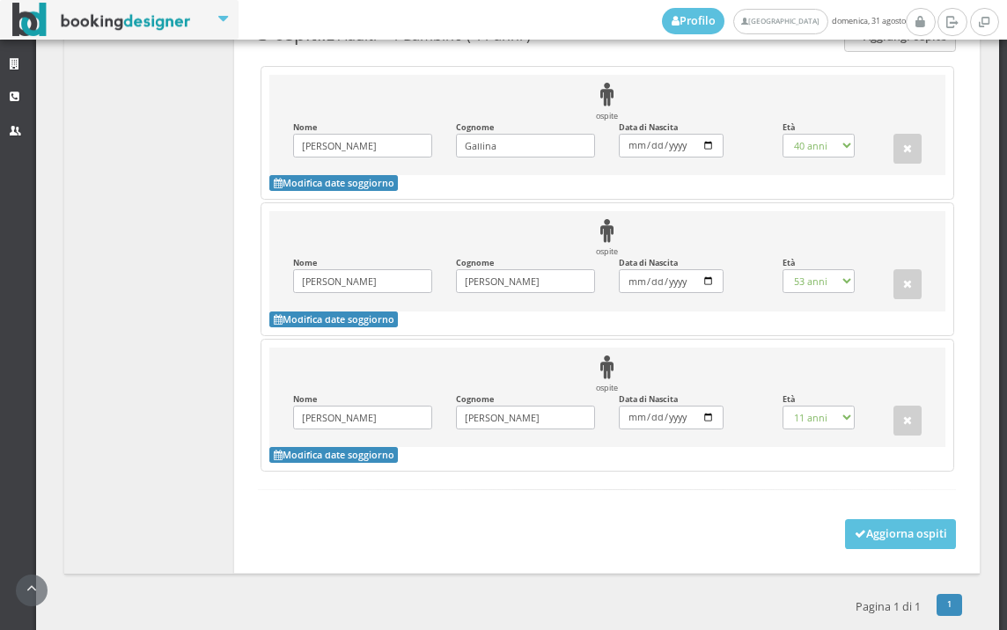
select select "51"
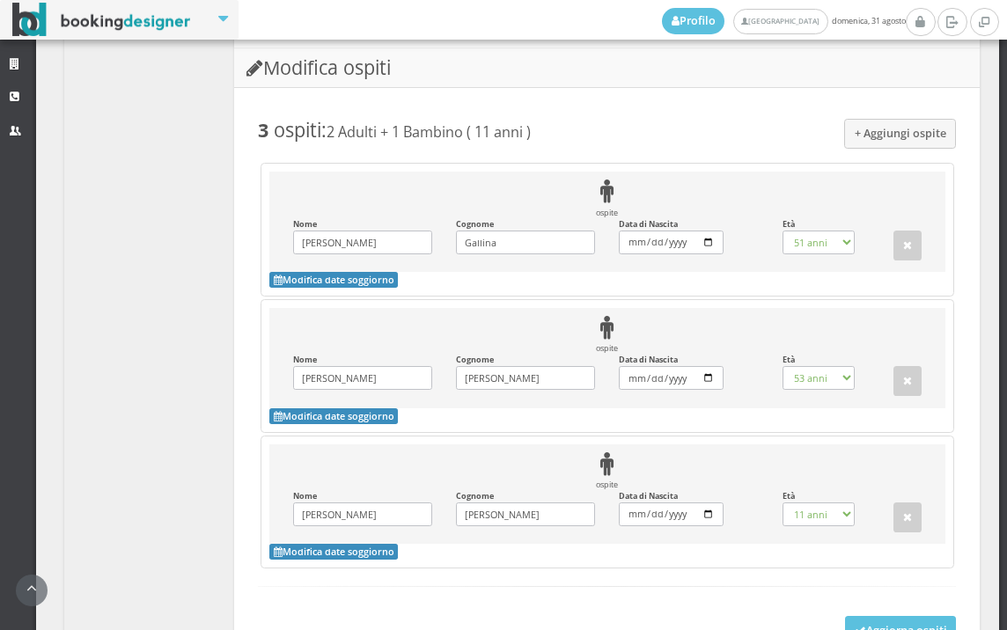
scroll to position [1686, 0]
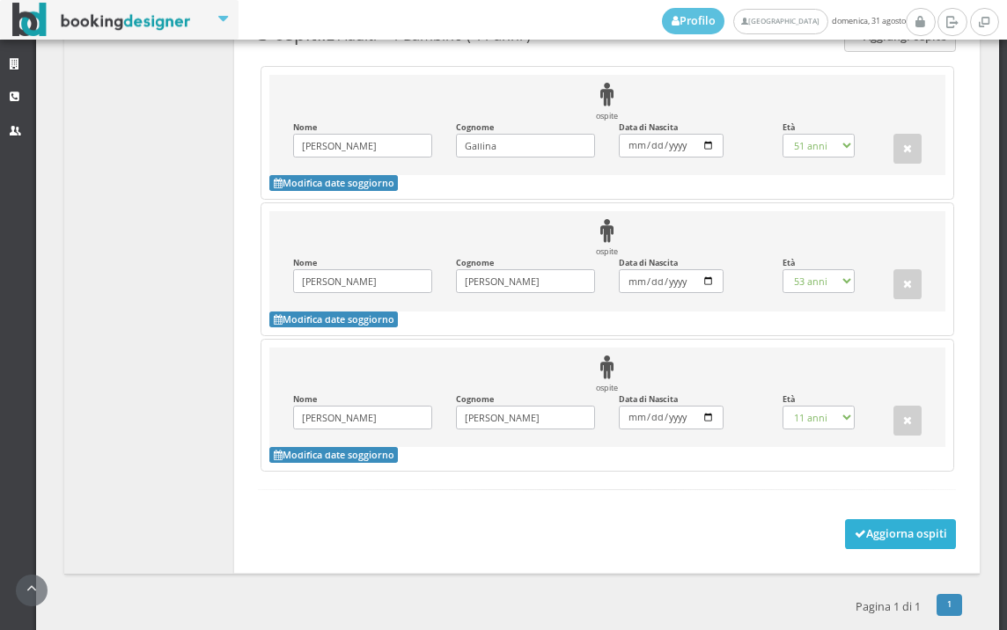
click at [911, 520] on button "Aggiorna ospiti" at bounding box center [901, 535] width 112 height 30
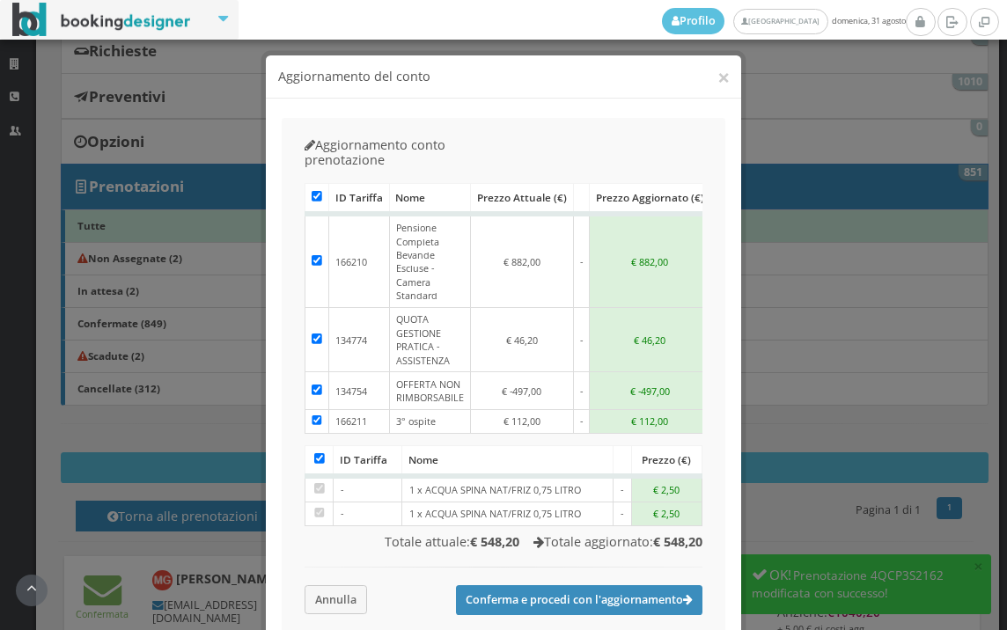
scroll to position [293, 0]
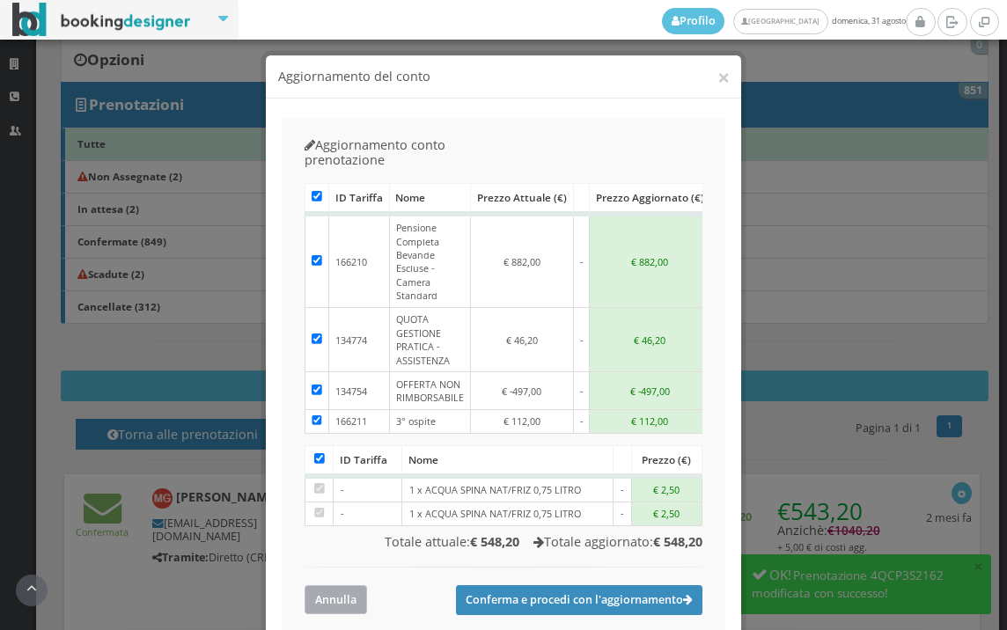
click at [354, 586] on button "Annulla" at bounding box center [336, 600] width 63 height 29
